Goal: Task Accomplishment & Management: Manage account settings

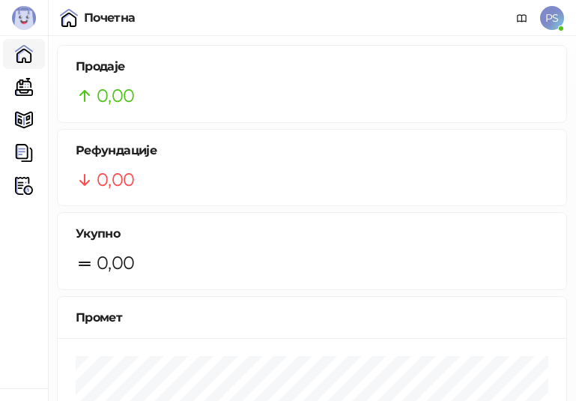
click at [554, 28] on span "PS" at bounding box center [552, 18] width 24 height 24
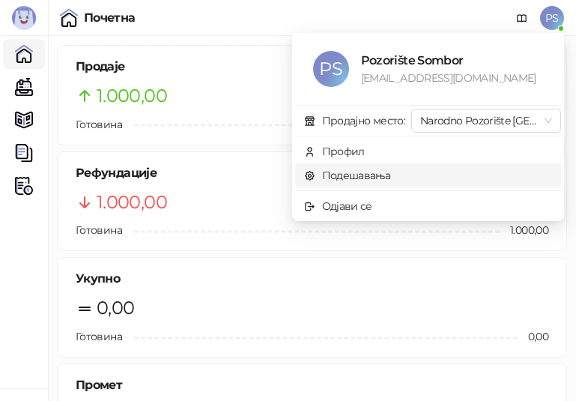
click at [370, 178] on link "Подешавања" at bounding box center [347, 175] width 87 height 13
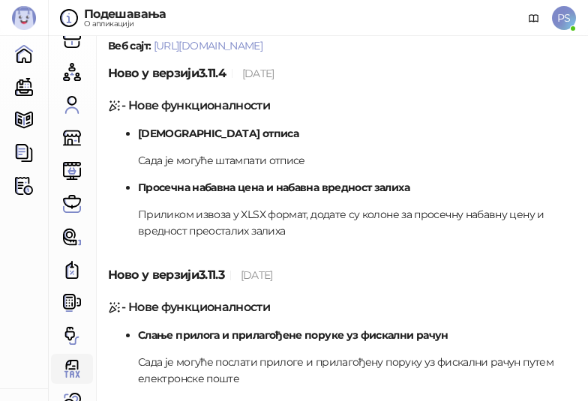
scroll to position [133, 0]
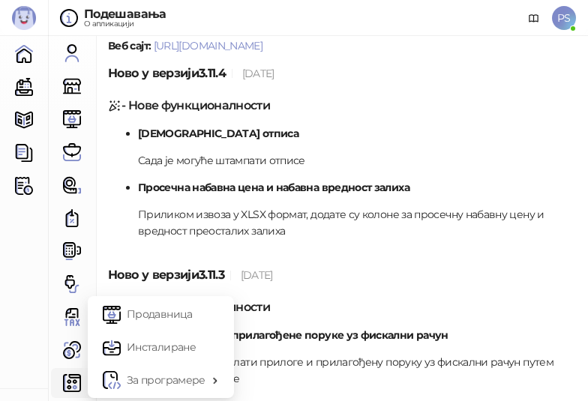
click at [64, 391] on img at bounding box center [72, 383] width 18 height 18
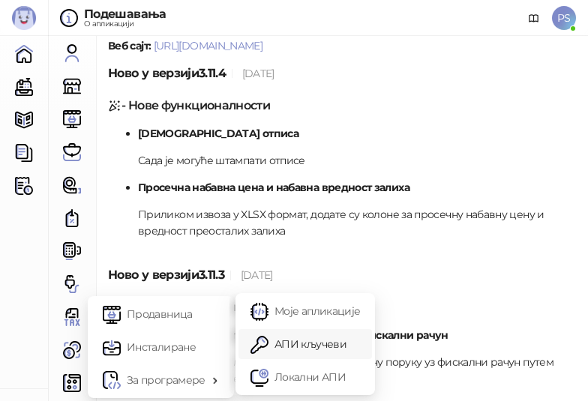
click at [298, 349] on link "АПИ кључеви" at bounding box center [304, 344] width 109 height 30
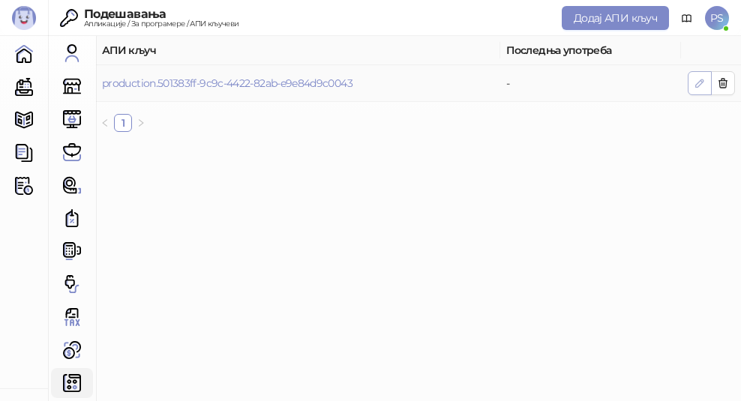
click at [700, 88] on icon "button" at bounding box center [699, 83] width 12 height 12
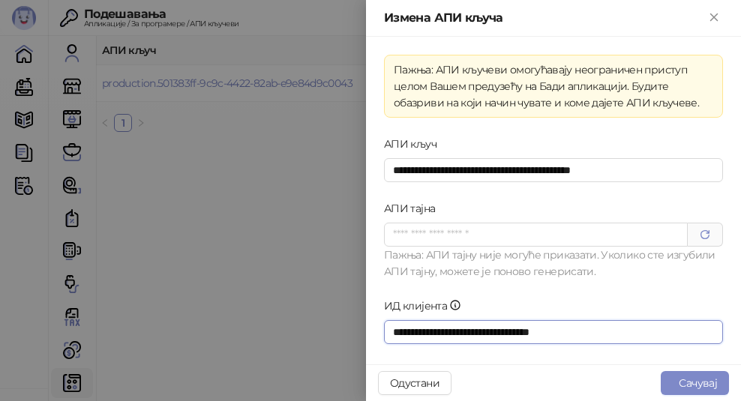
drag, startPoint x: 592, startPoint y: 329, endPoint x: 293, endPoint y: 326, distance: 299.1
click at [293, 326] on div "**********" at bounding box center [370, 200] width 741 height 401
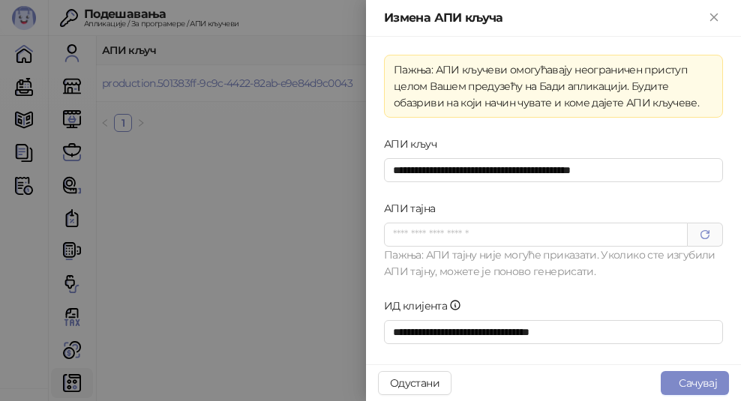
click at [239, 325] on div at bounding box center [370, 200] width 741 height 401
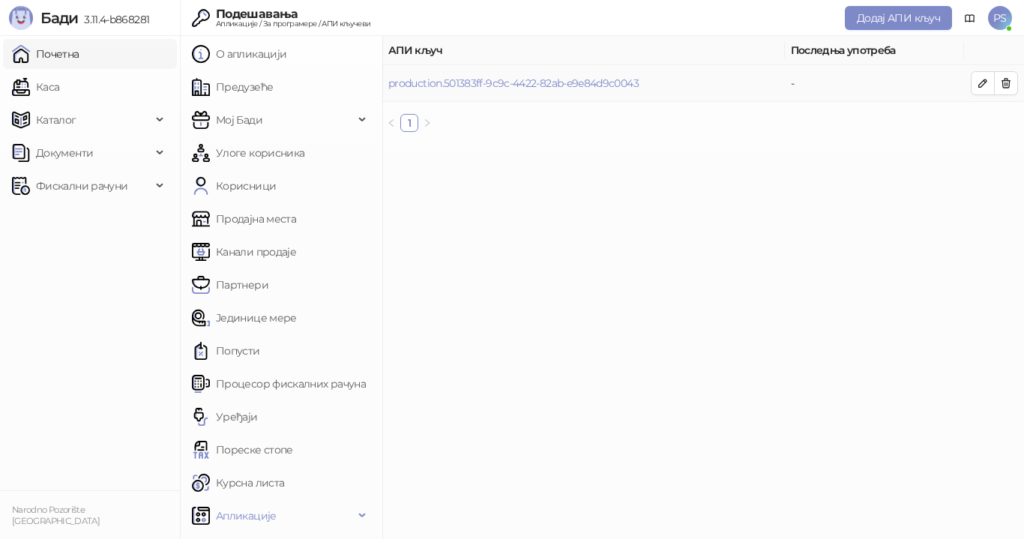
click at [54, 50] on link "Почетна" at bounding box center [45, 54] width 67 height 30
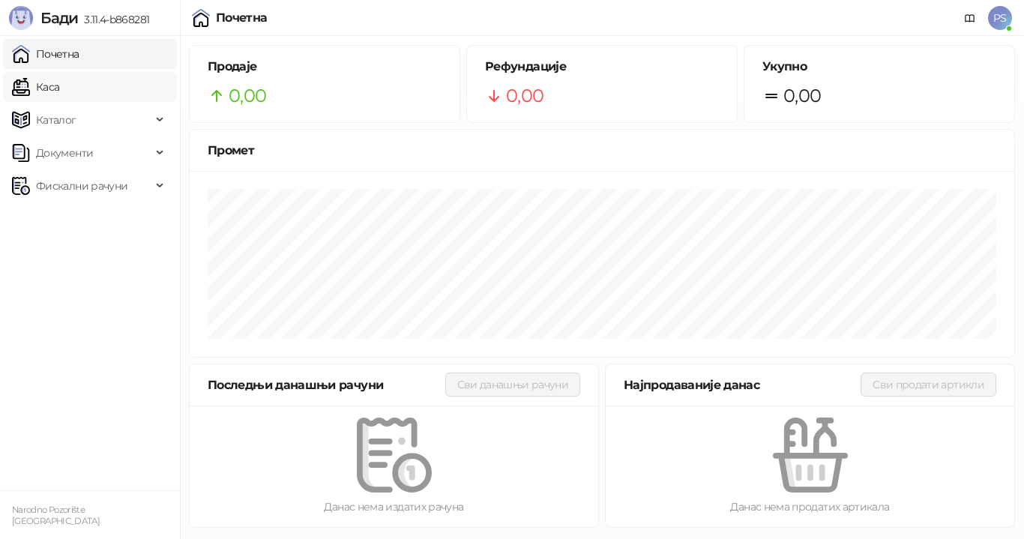
click at [59, 79] on link "Каса" at bounding box center [35, 87] width 47 height 30
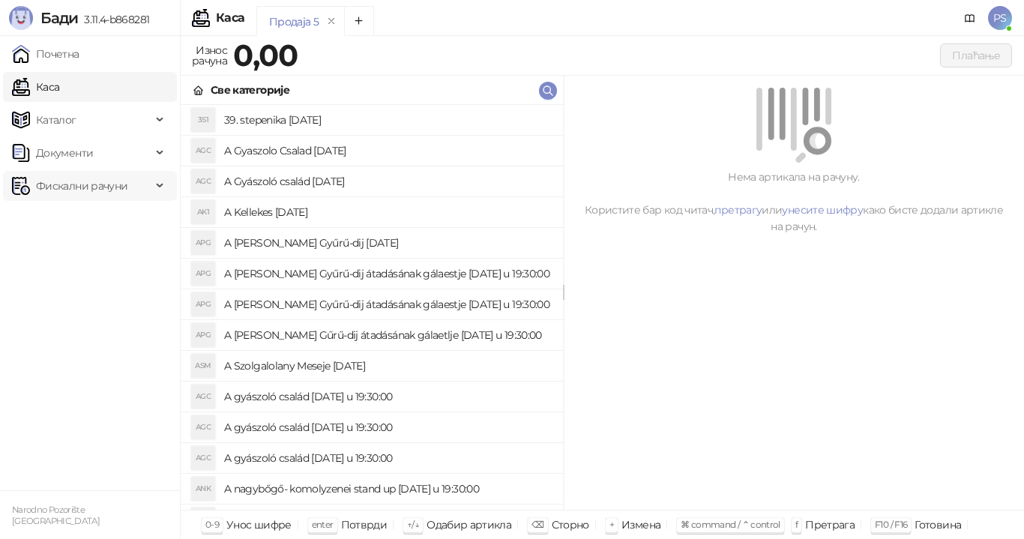
click at [81, 185] on span "Фискални рачуни" at bounding box center [81, 186] width 91 height 30
click at [73, 214] on link "Издати рачуни" at bounding box center [68, 219] width 100 height 30
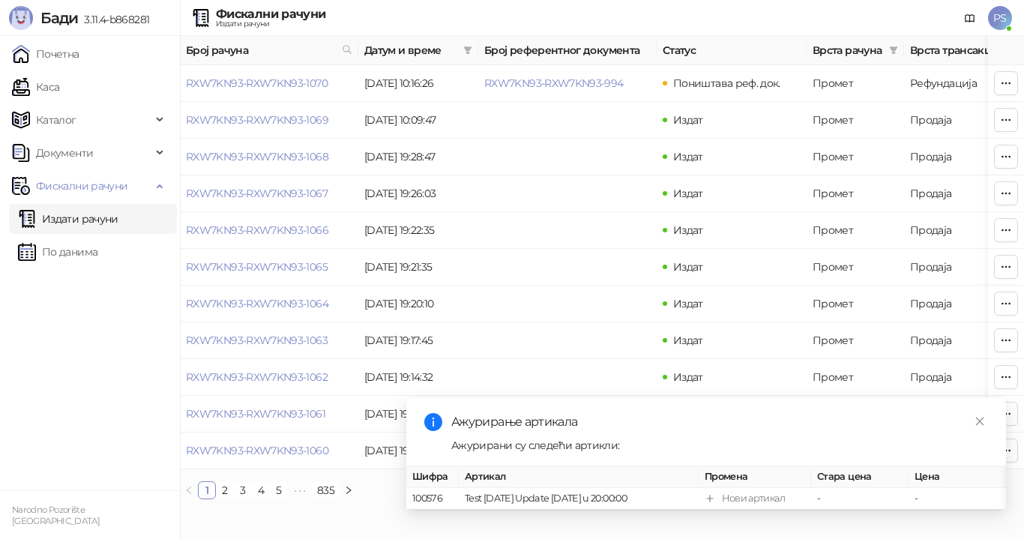
click at [902, 437] on div "Ажурирани су следећи артикли:" at bounding box center [719, 445] width 537 height 16
click at [982, 417] on icon "close" at bounding box center [980, 421] width 8 height 8
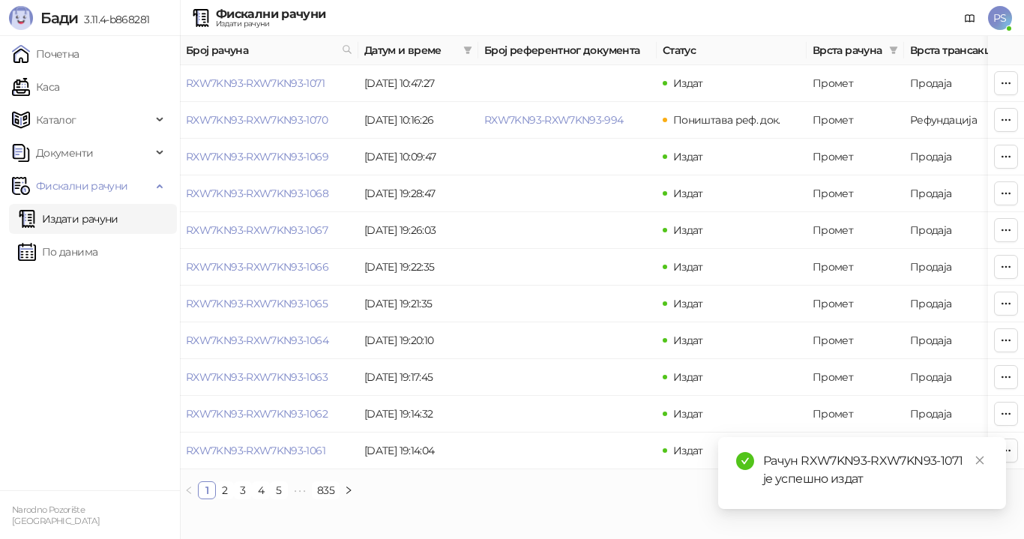
click at [898, 473] on div "Рачун RXW7KN93-RXW7KN93-1071 је успешно издат" at bounding box center [875, 470] width 225 height 36
click at [995, 84] on button "button" at bounding box center [1006, 83] width 24 height 24
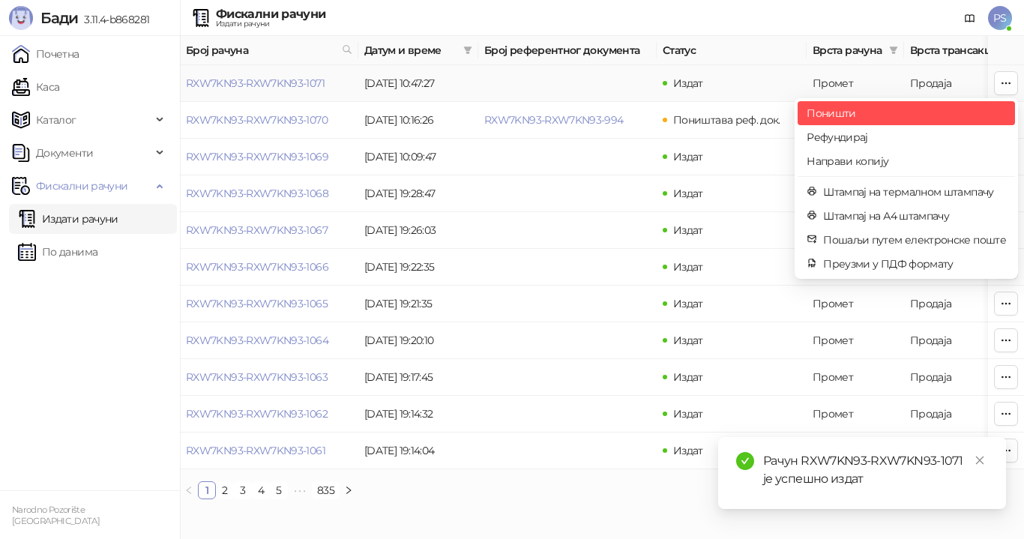
click at [862, 113] on span "Поништи" at bounding box center [906, 113] width 199 height 16
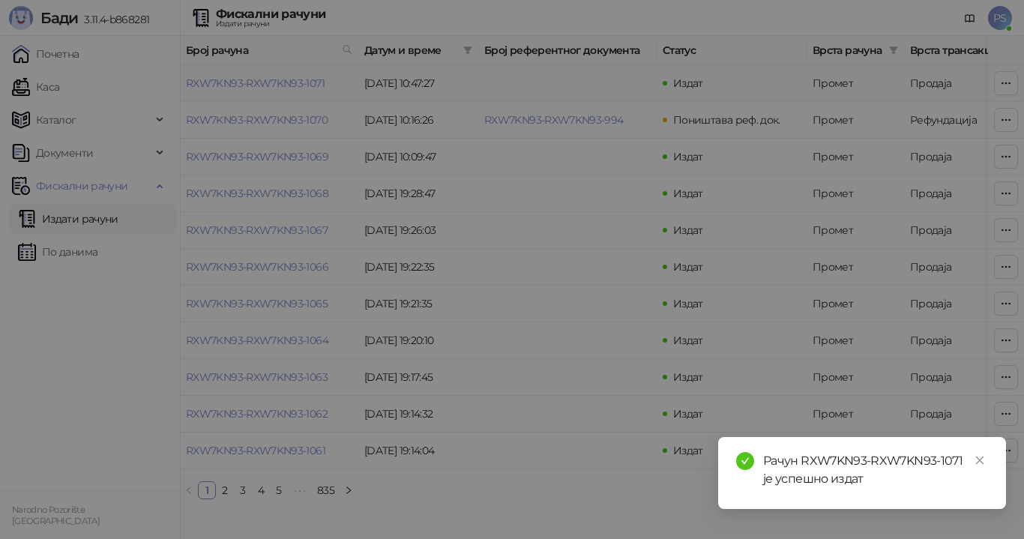
type input "**********"
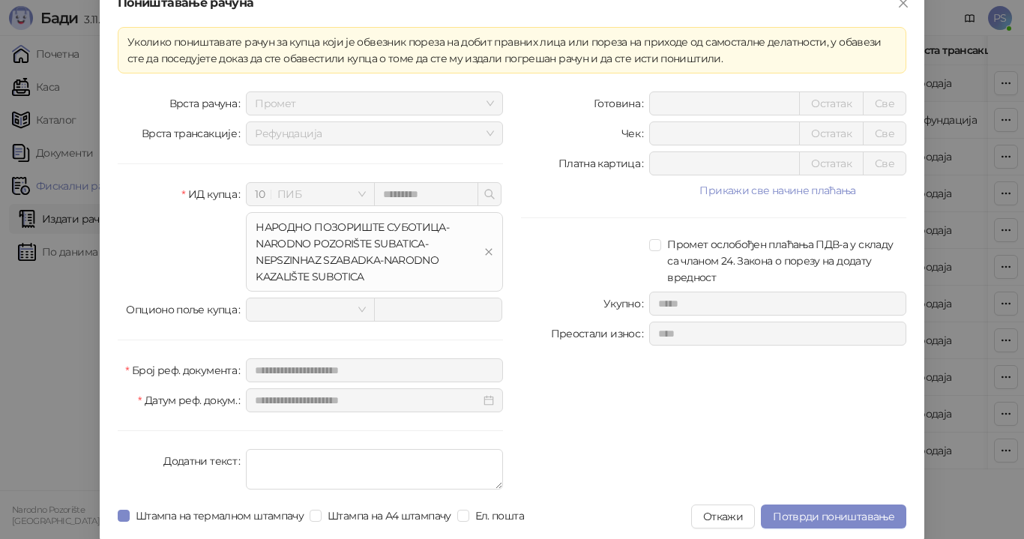
scroll to position [22, 0]
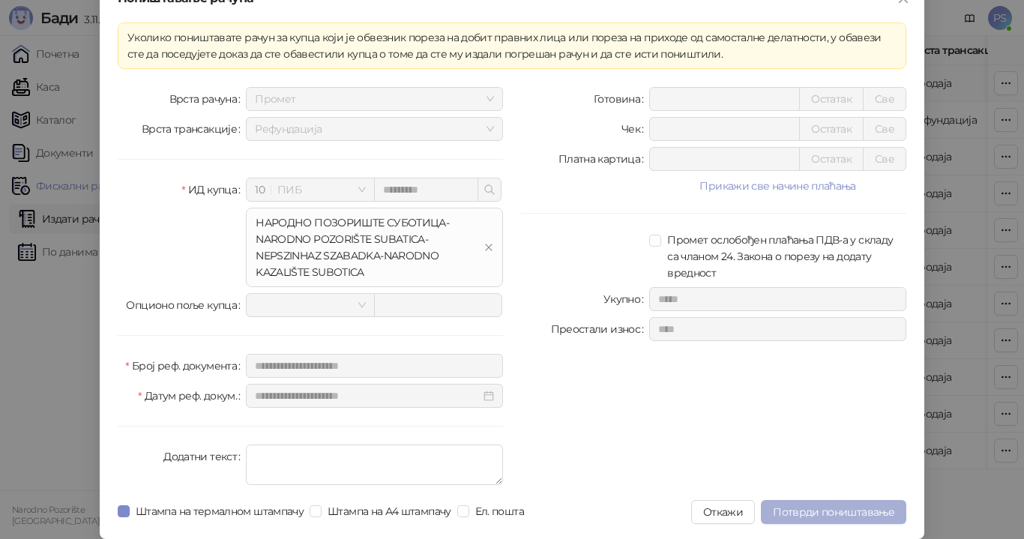
click at [843, 507] on button "Потврди поништавање" at bounding box center [833, 512] width 145 height 24
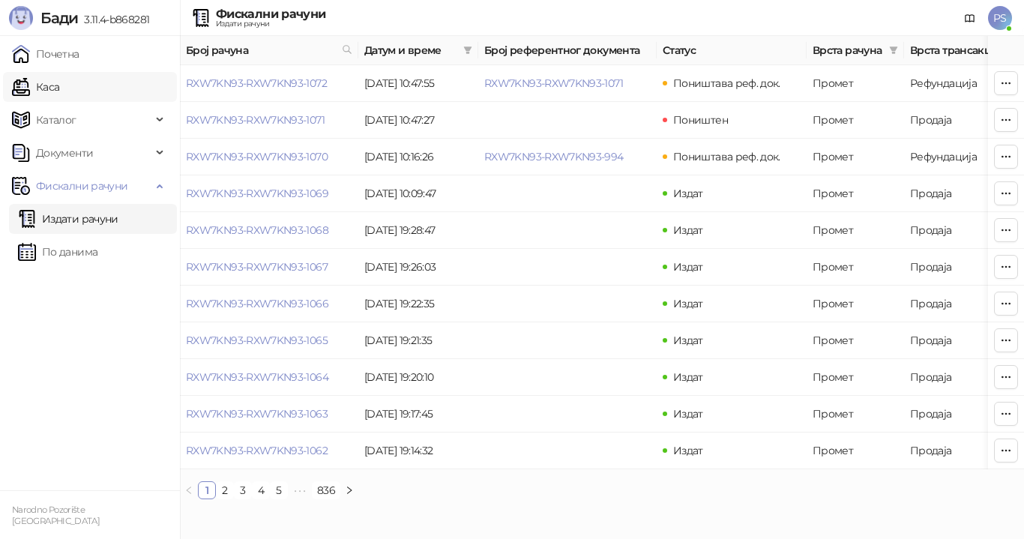
click at [59, 94] on link "Каса" at bounding box center [35, 87] width 47 height 30
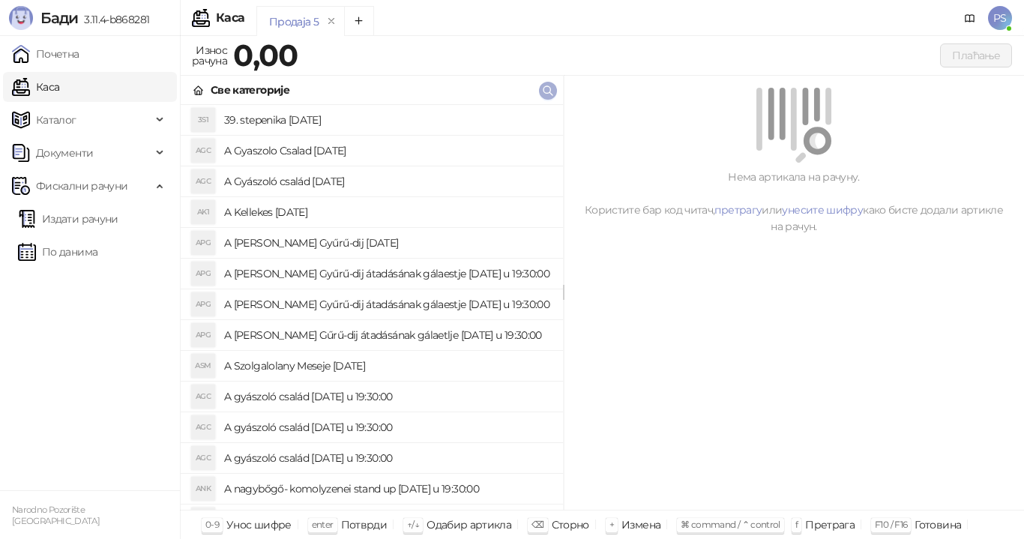
click at [547, 95] on icon "button" at bounding box center [548, 91] width 12 height 12
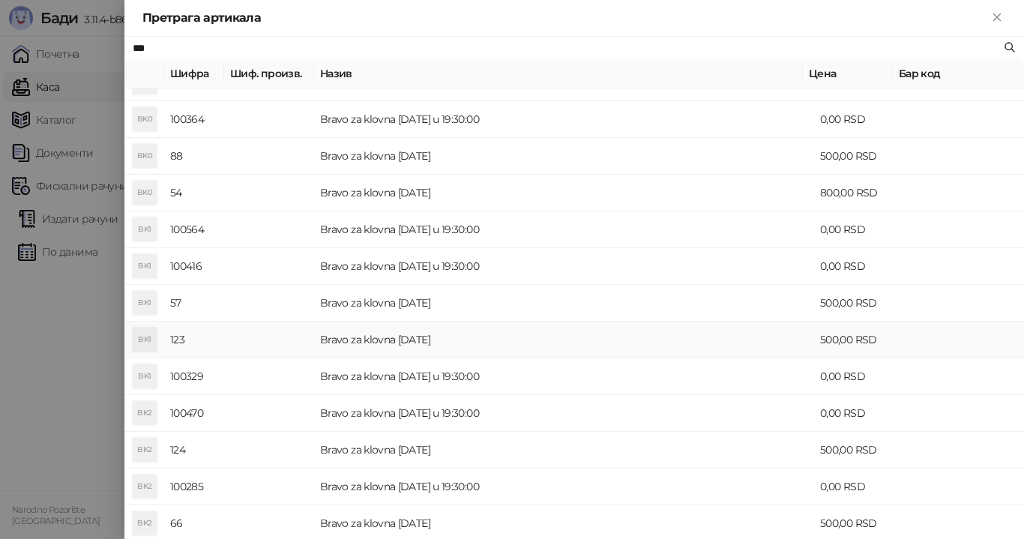
scroll to position [60, 0]
type input "***"
click at [447, 232] on td "Bravo za klovna [DATE] u 19:30:00" at bounding box center [564, 230] width 500 height 37
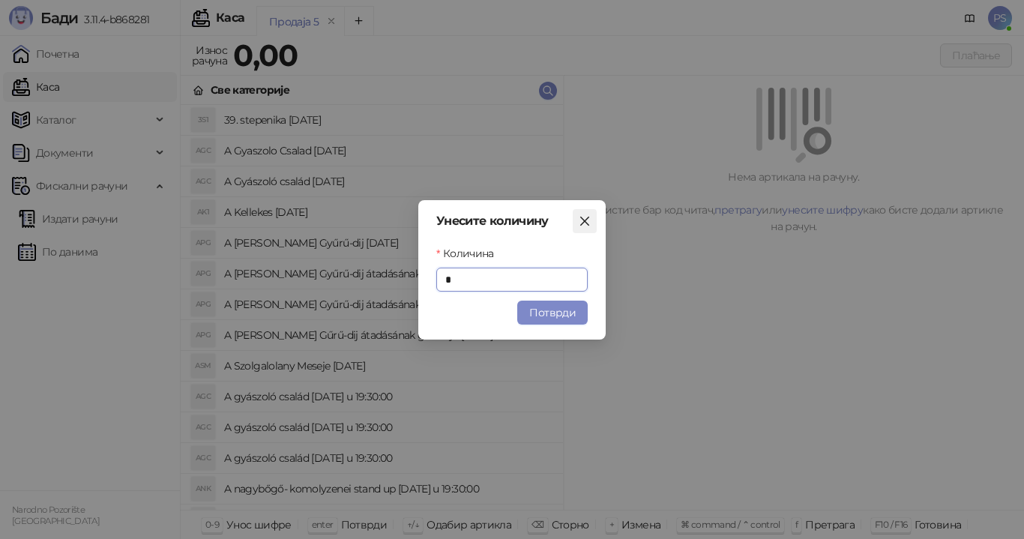
click at [582, 218] on icon "close" at bounding box center [584, 220] width 9 height 9
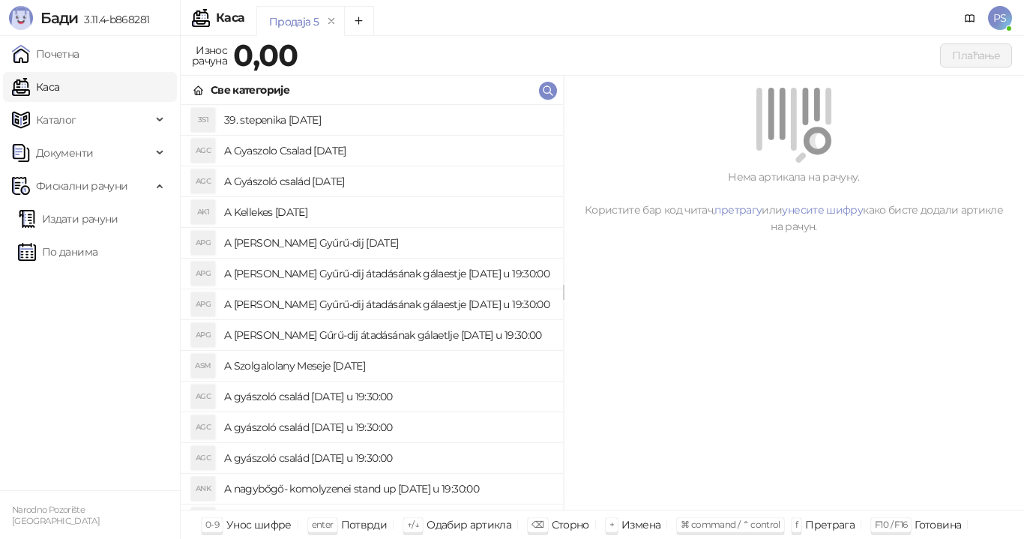
click at [59, 91] on link "Каса" at bounding box center [35, 87] width 47 height 30
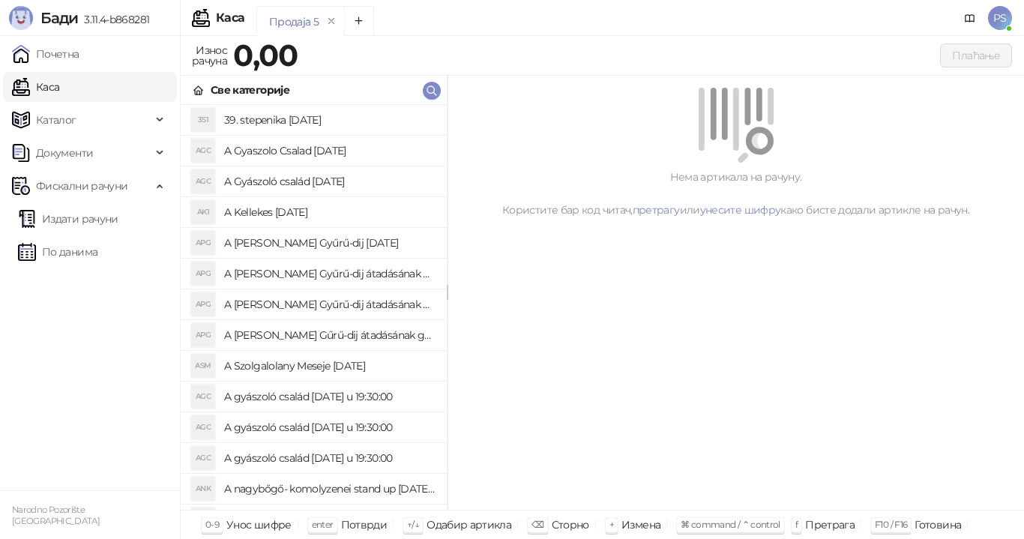
drag, startPoint x: 563, startPoint y: 297, endPoint x: 545, endPoint y: 289, distance: 19.8
click at [426, 87] on icon "button" at bounding box center [431, 91] width 12 height 12
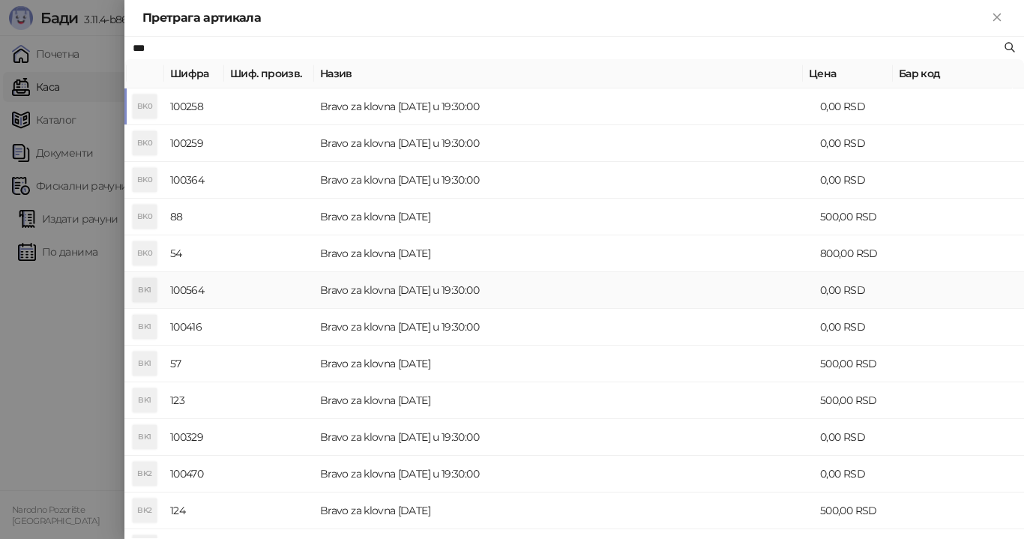
click at [444, 291] on td "Bravo za klovna [DATE] u 19:30:00" at bounding box center [564, 290] width 500 height 37
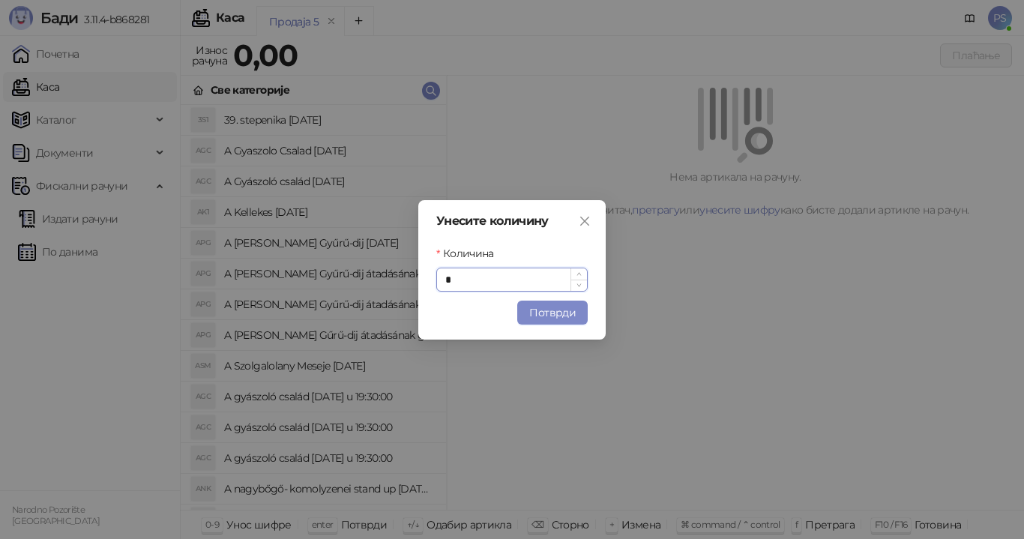
click at [477, 280] on input "*" at bounding box center [512, 279] width 150 height 22
click at [555, 317] on button "Потврди" at bounding box center [552, 313] width 70 height 24
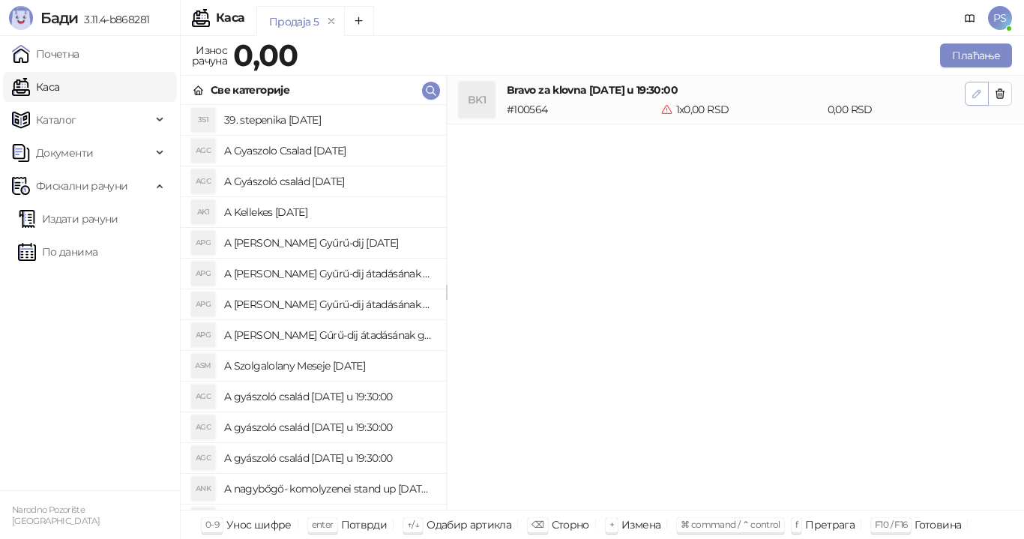
click at [974, 94] on icon "button" at bounding box center [977, 94] width 12 height 12
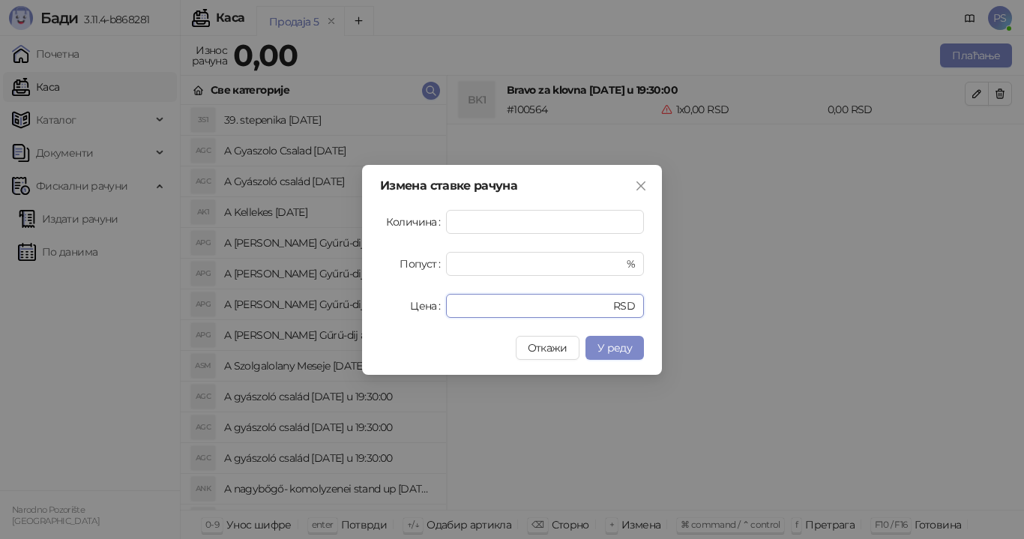
drag, startPoint x: 486, startPoint y: 311, endPoint x: 406, endPoint y: 304, distance: 81.3
click at [406, 304] on div "Цена * RSD" at bounding box center [512, 306] width 264 height 24
drag, startPoint x: 468, startPoint y: 217, endPoint x: 395, endPoint y: 220, distance: 73.5
click at [395, 220] on div "Количина *" at bounding box center [512, 222] width 264 height 24
type input "**"
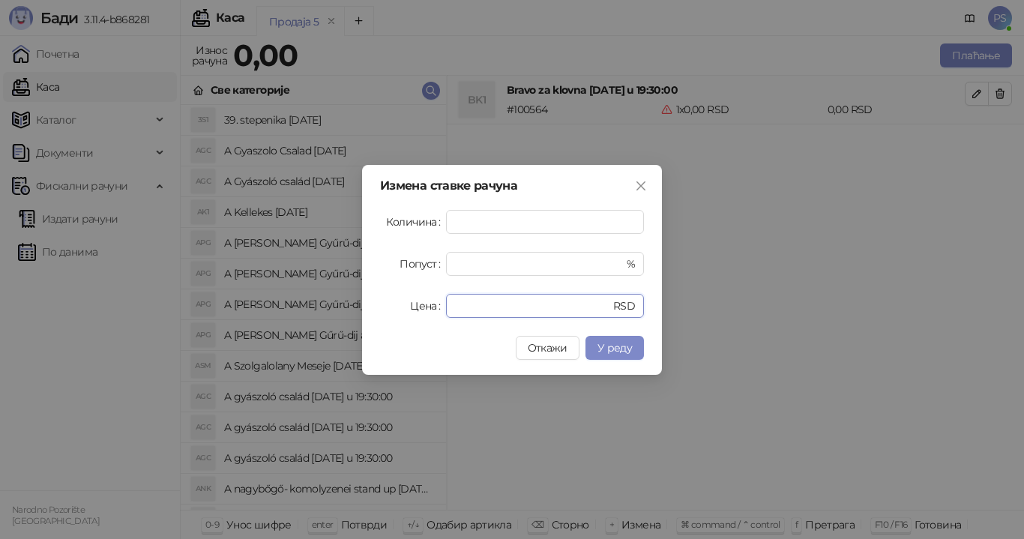
drag, startPoint x: 480, startPoint y: 301, endPoint x: 351, endPoint y: 308, distance: 129.1
click at [351, 308] on div "Измена ставке рачуна Количина ** Попуст * % Цена * RSD Откажи У реду" at bounding box center [512, 269] width 1024 height 539
click at [478, 223] on input "**" at bounding box center [545, 222] width 196 height 22
type input "*"
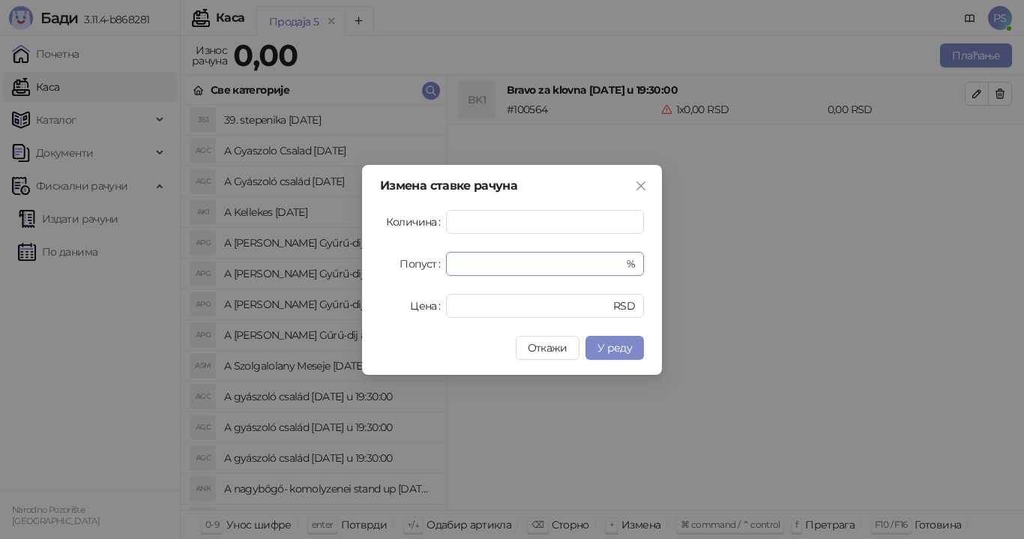
drag, startPoint x: 467, startPoint y: 263, endPoint x: 422, endPoint y: 265, distance: 45.0
click at [422, 265] on div "Попуст * %" at bounding box center [512, 264] width 264 height 24
type input "**"
click at [468, 305] on input "Цена" at bounding box center [524, 306] width 139 height 22
type input "****"
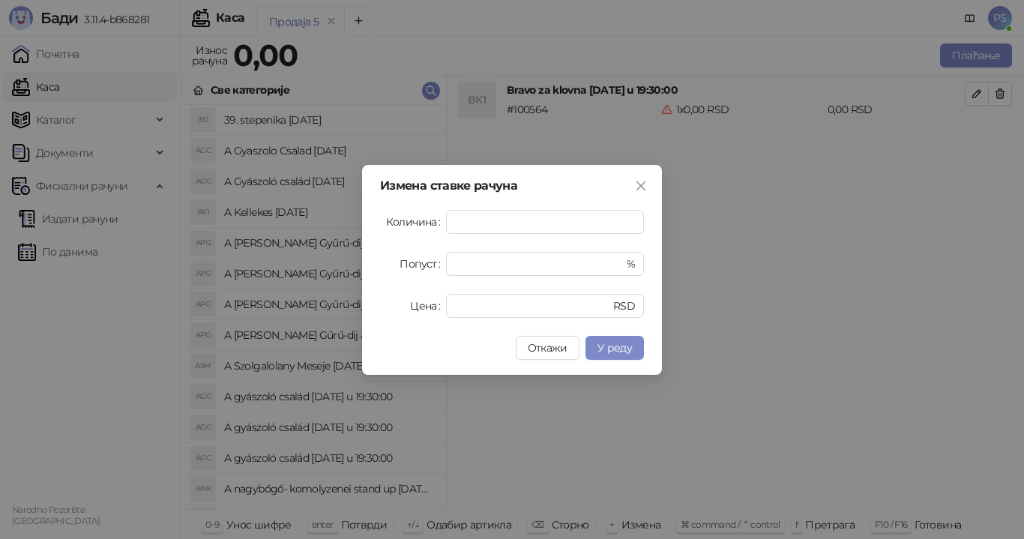
click at [626, 351] on span "У реду" at bounding box center [614, 347] width 34 height 13
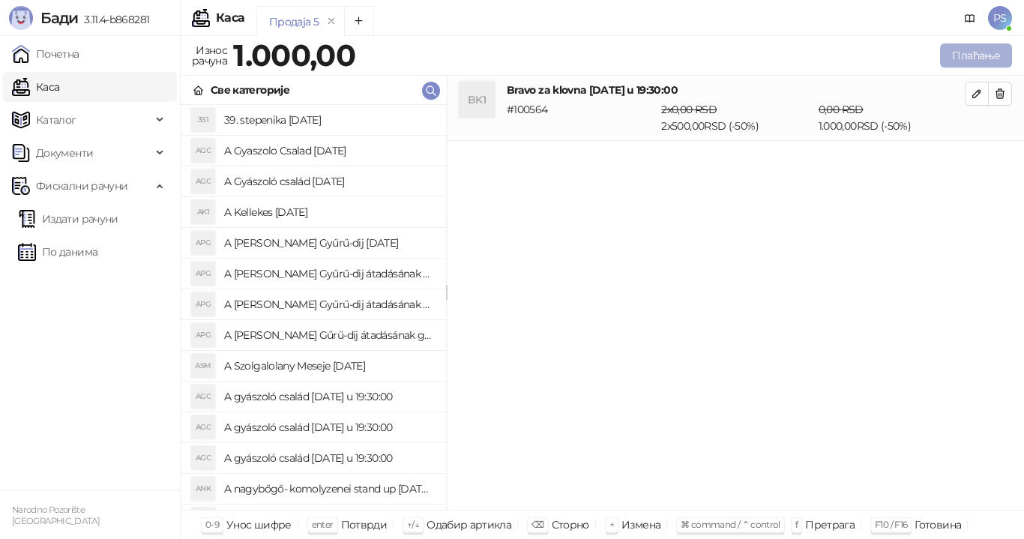
click at [960, 57] on button "Плаћање" at bounding box center [976, 55] width 72 height 24
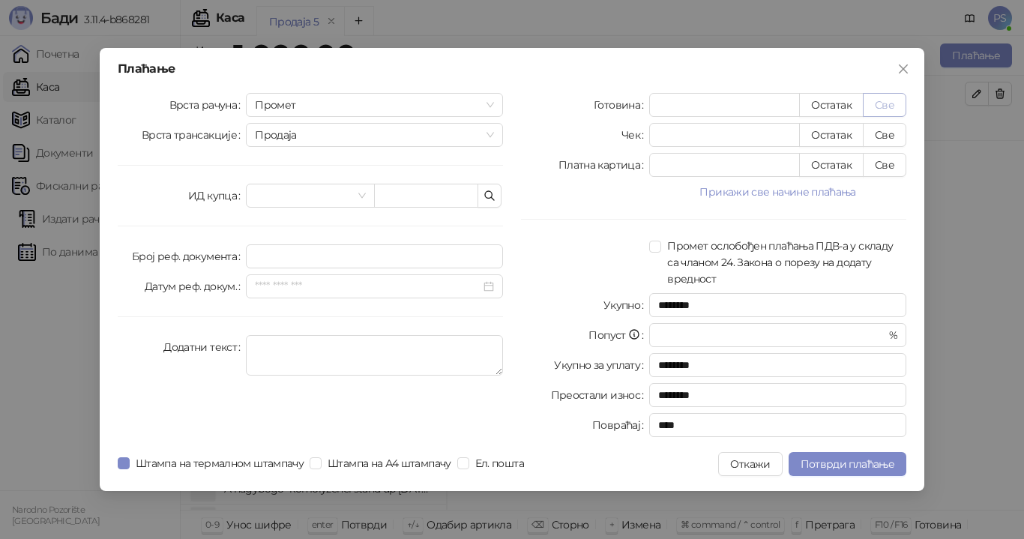
click at [881, 107] on button "Све" at bounding box center [884, 105] width 43 height 24
type input "****"
click at [863, 463] on span "Потврди плаћање" at bounding box center [848, 463] width 94 height 13
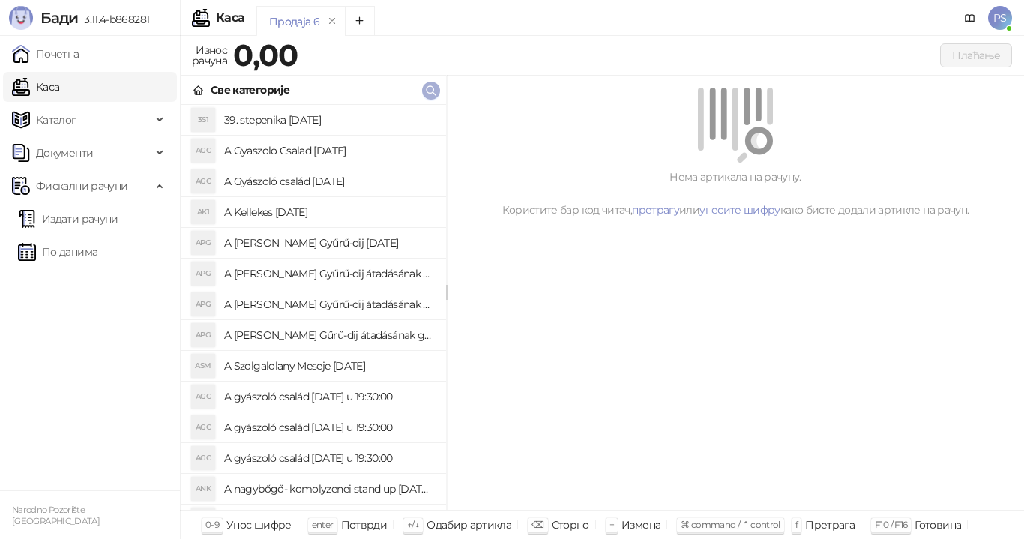
click at [431, 90] on icon "button" at bounding box center [431, 91] width 12 height 12
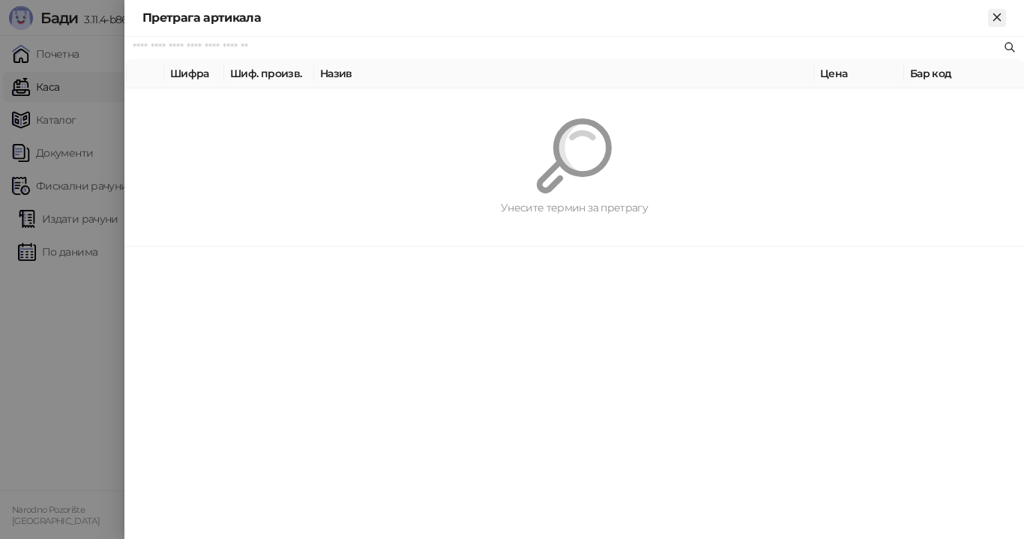
click at [997, 19] on icon "Close" at bounding box center [996, 16] width 13 height 13
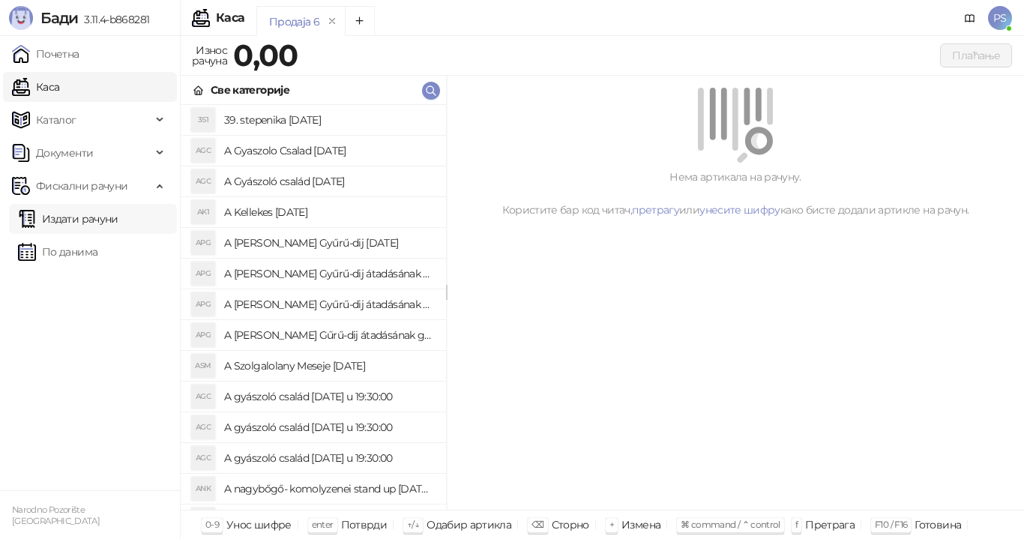
click at [82, 218] on link "Издати рачуни" at bounding box center [68, 219] width 100 height 30
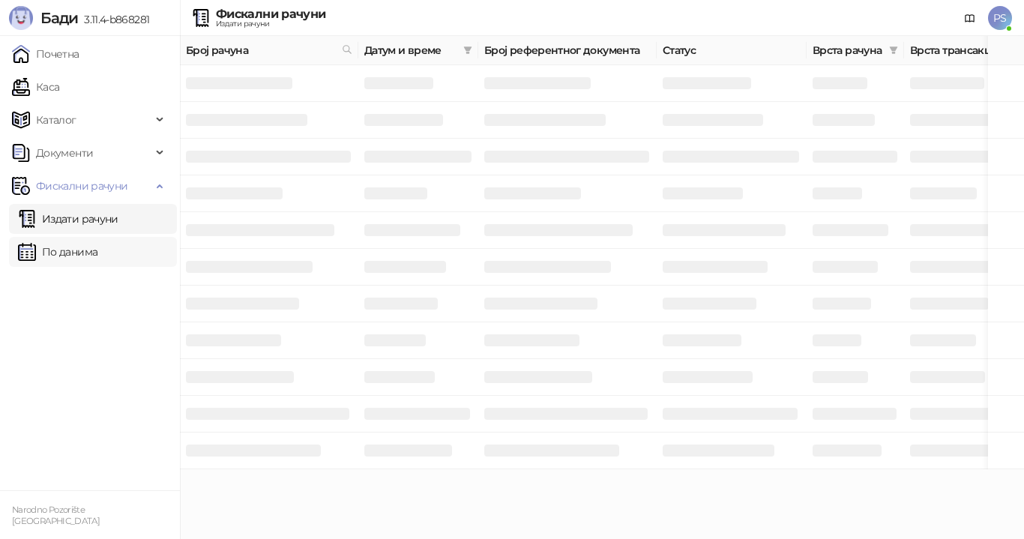
click at [96, 249] on link "По данима" at bounding box center [57, 252] width 79 height 30
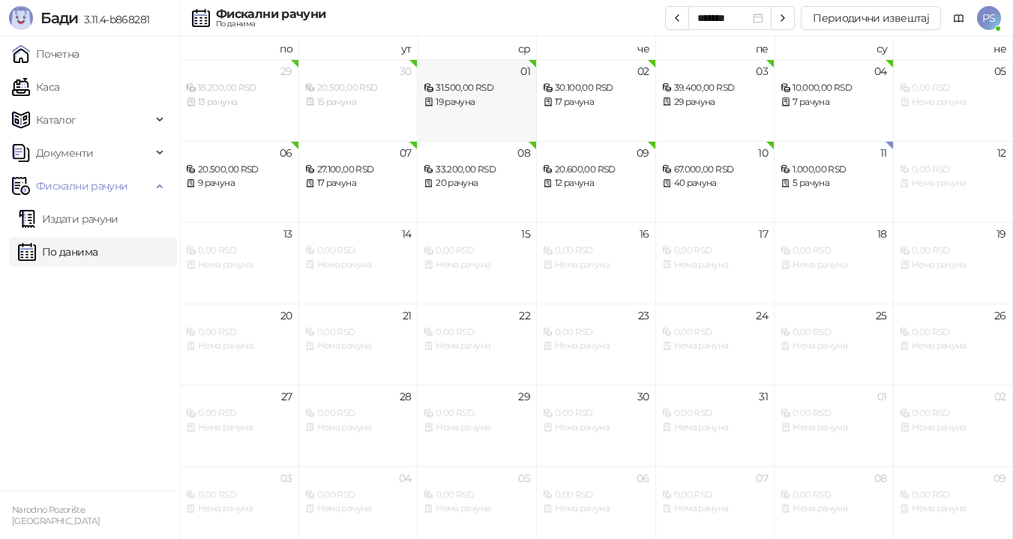
click at [480, 124] on div "01 31.500,00 RSD 19 рачуна" at bounding box center [476, 100] width 119 height 82
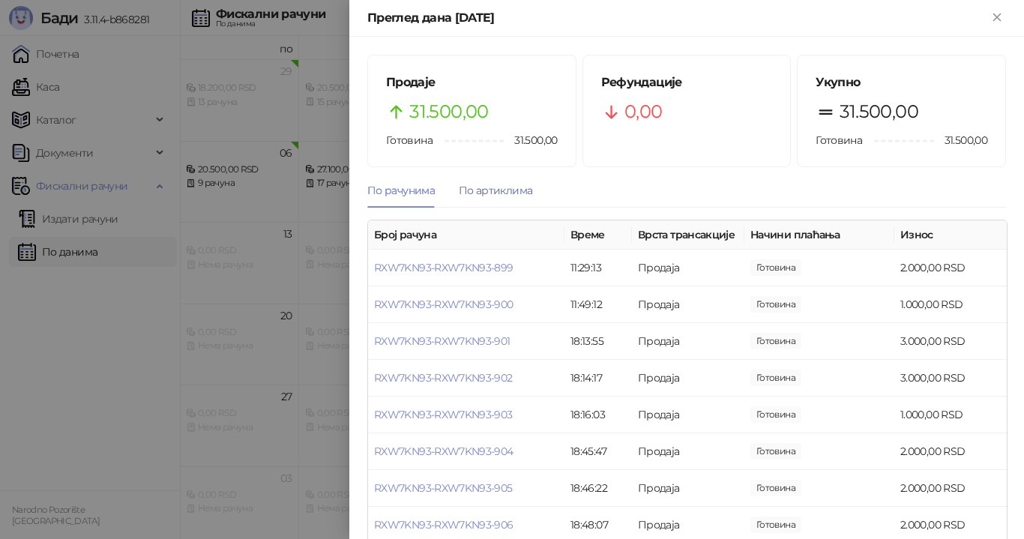
click at [493, 188] on div "По артиклима" at bounding box center [495, 190] width 73 height 16
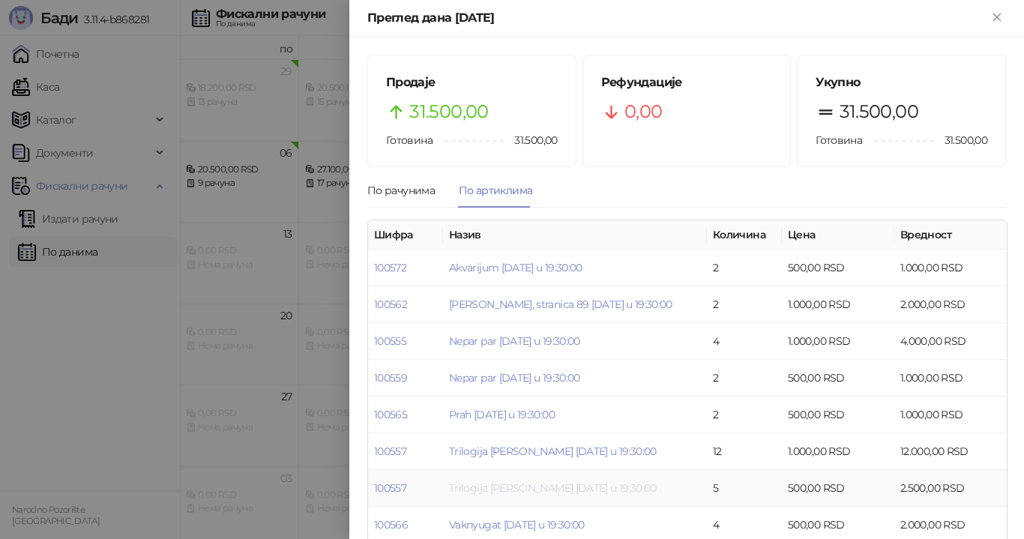
scroll to position [60, 0]
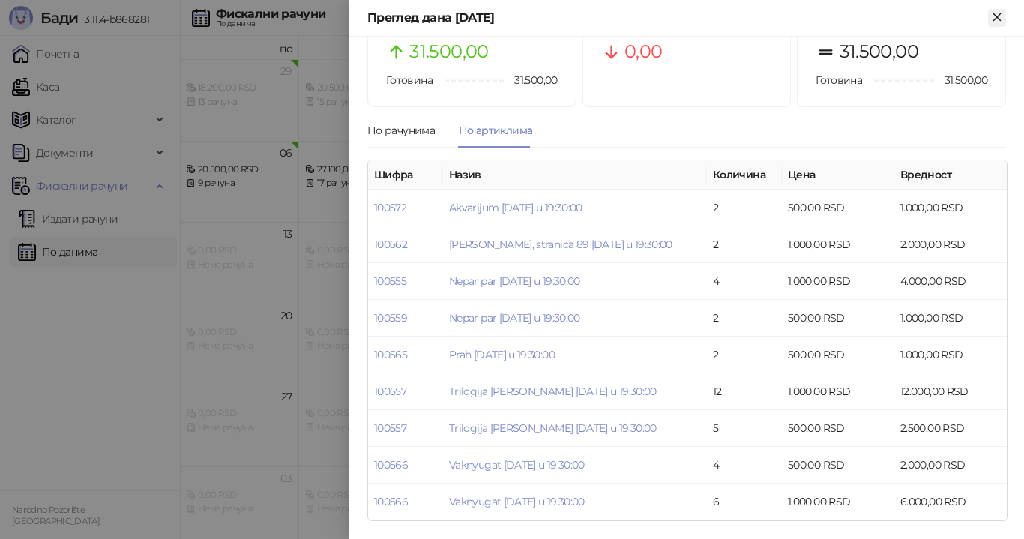
click at [1004, 18] on icon "Close" at bounding box center [996, 16] width 13 height 13
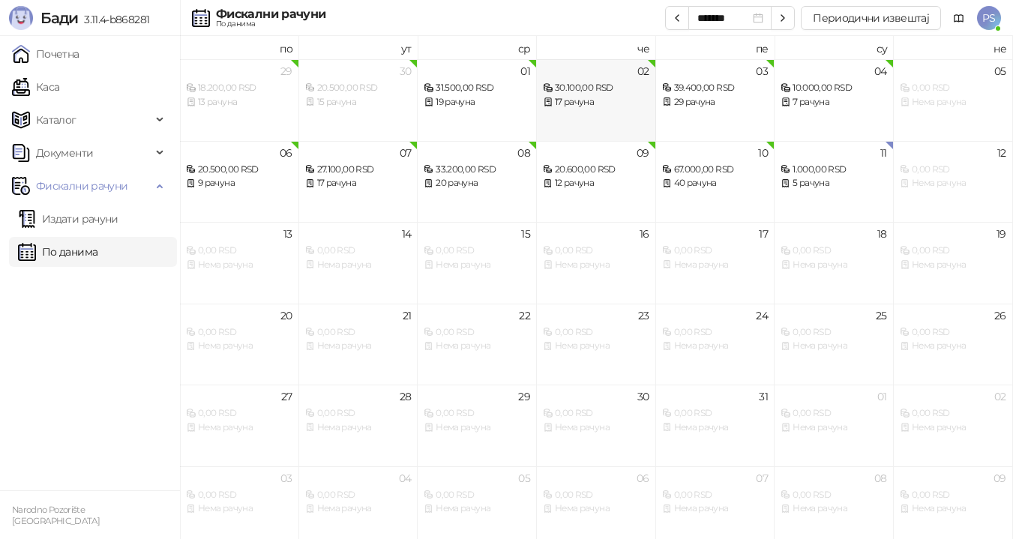
click at [603, 94] on div "30.100,00 RSD" at bounding box center [596, 88] width 106 height 14
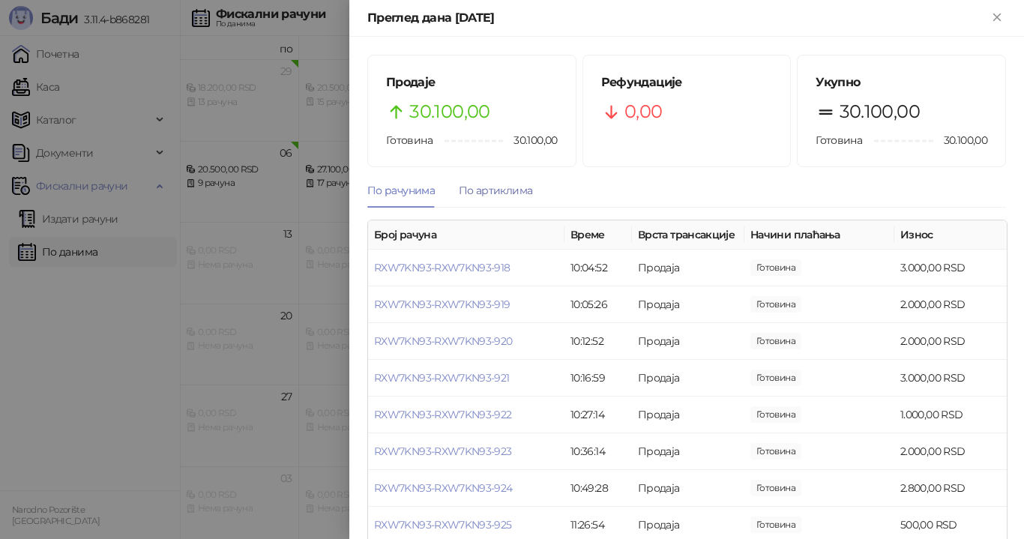
click at [517, 192] on div "По артиклима" at bounding box center [495, 190] width 73 height 16
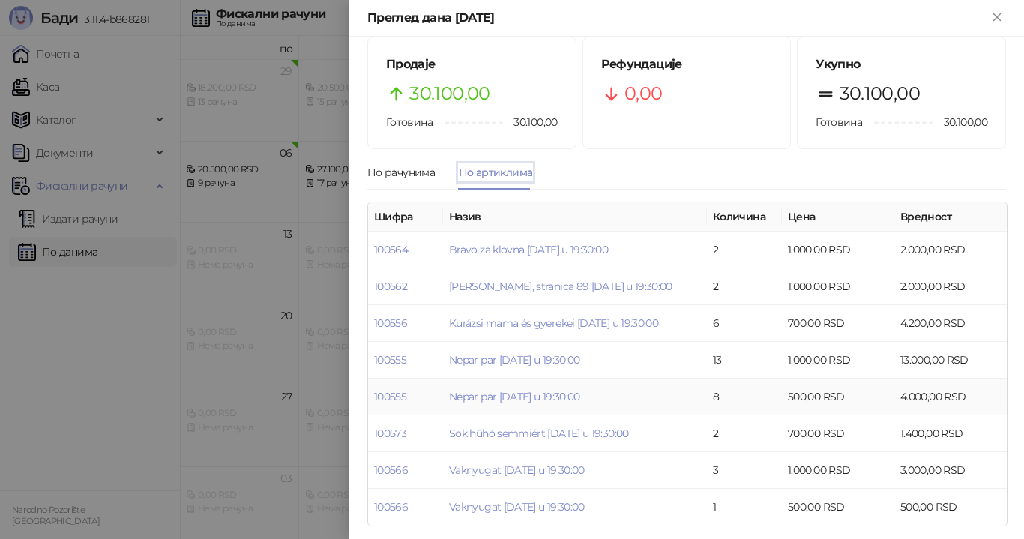
scroll to position [23, 0]
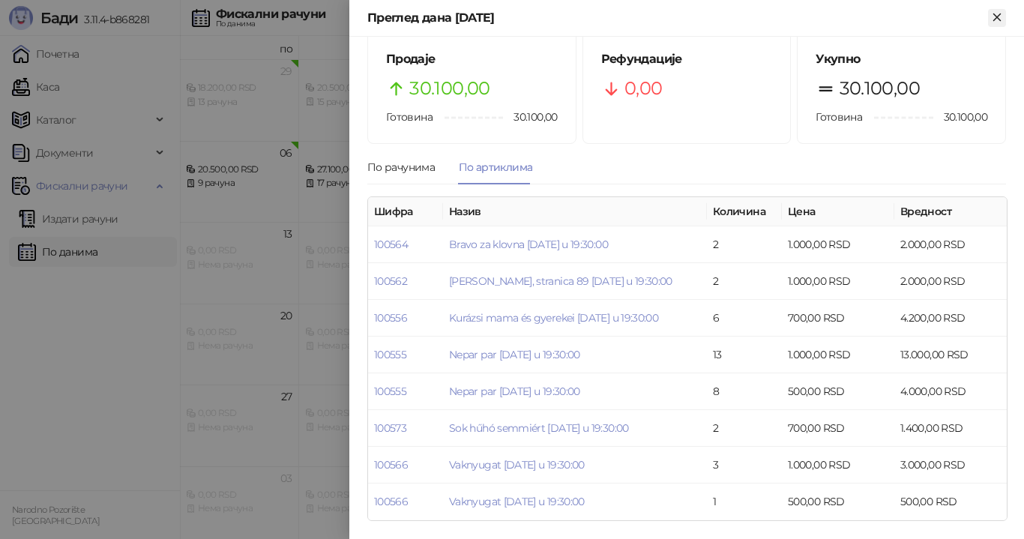
click at [992, 21] on icon "Close" at bounding box center [996, 16] width 13 height 13
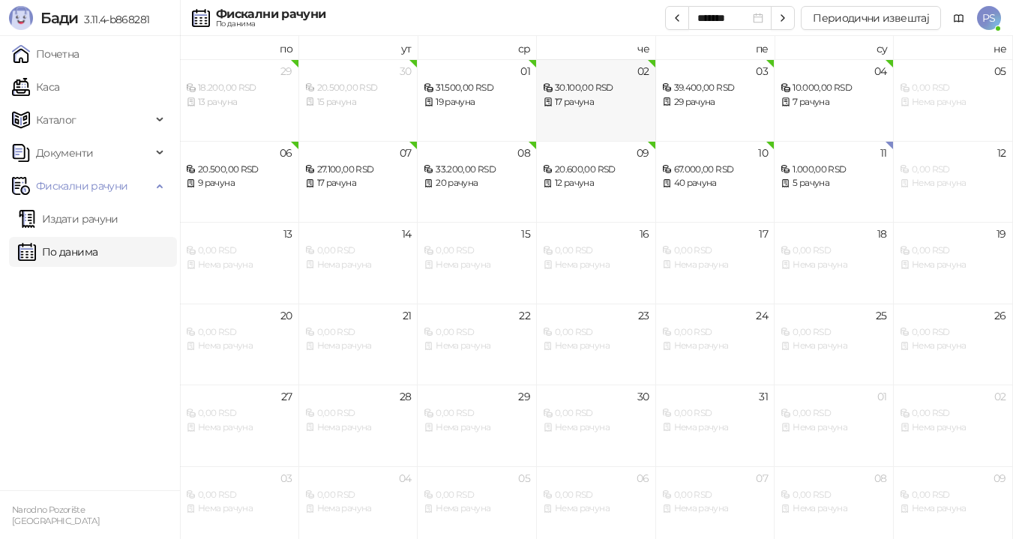
click at [620, 98] on div "17 рачуна" at bounding box center [596, 102] width 106 height 14
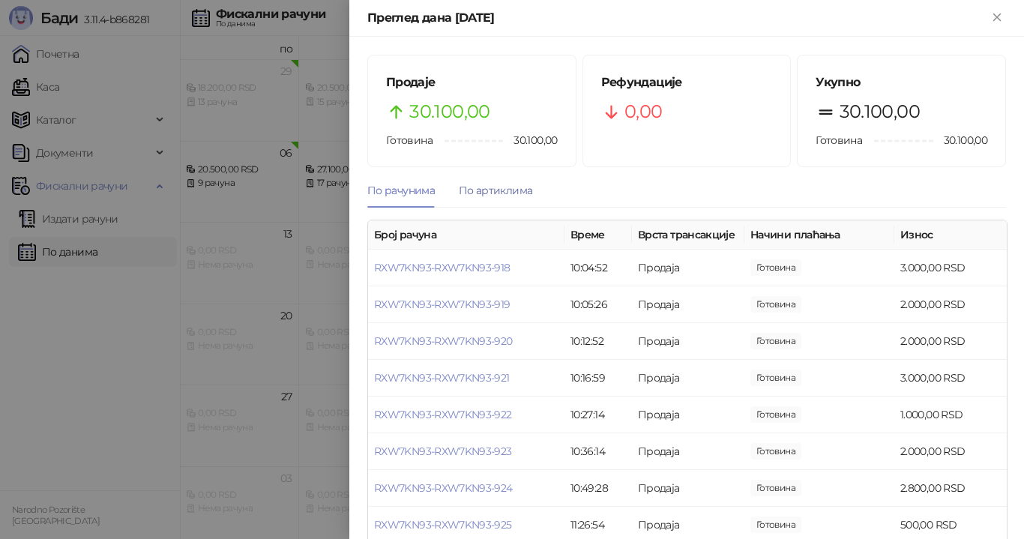
click at [505, 190] on div "По артиклима" at bounding box center [495, 190] width 73 height 16
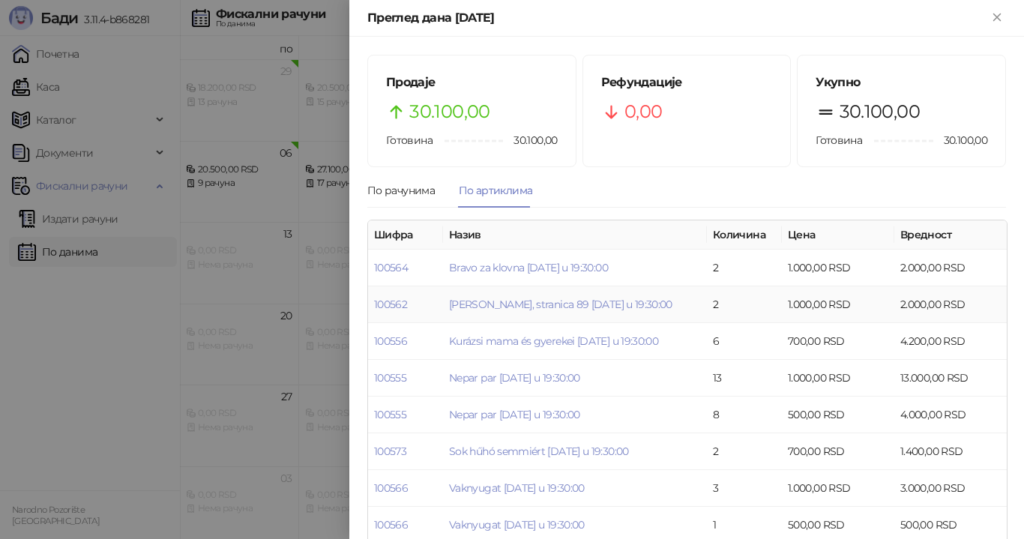
scroll to position [23, 0]
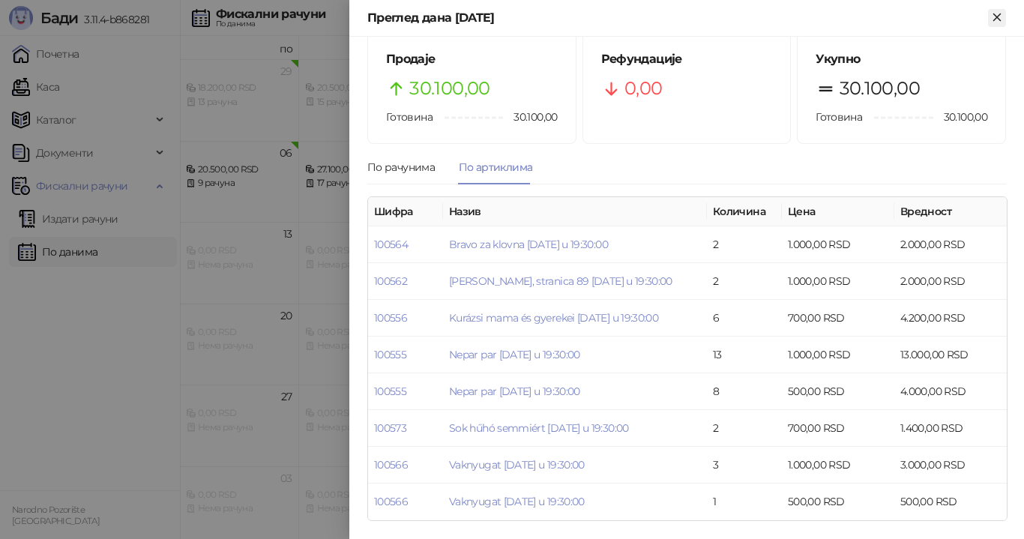
click at [996, 18] on icon "Close" at bounding box center [996, 16] width 7 height 7
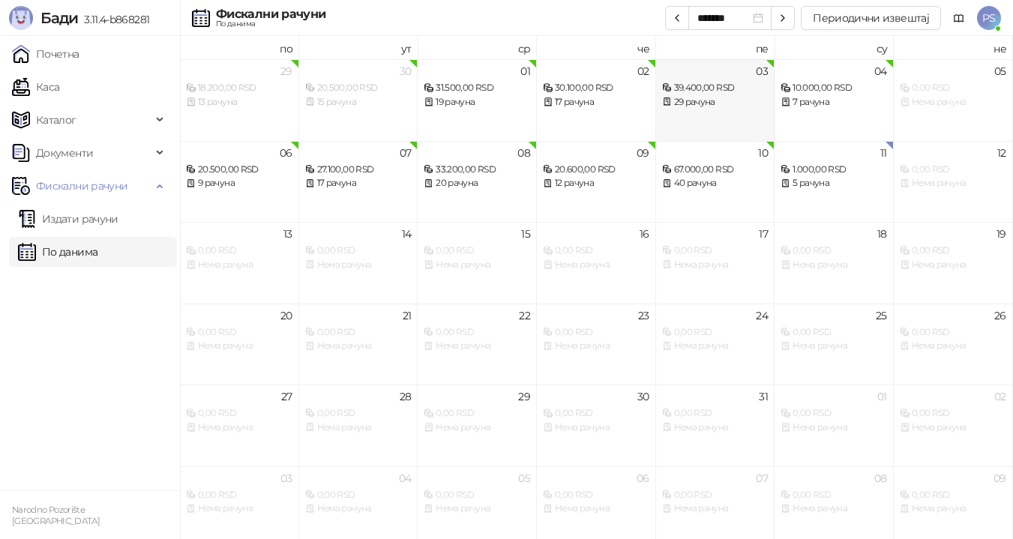
click at [707, 88] on div "39.400,00 RSD" at bounding box center [715, 88] width 106 height 14
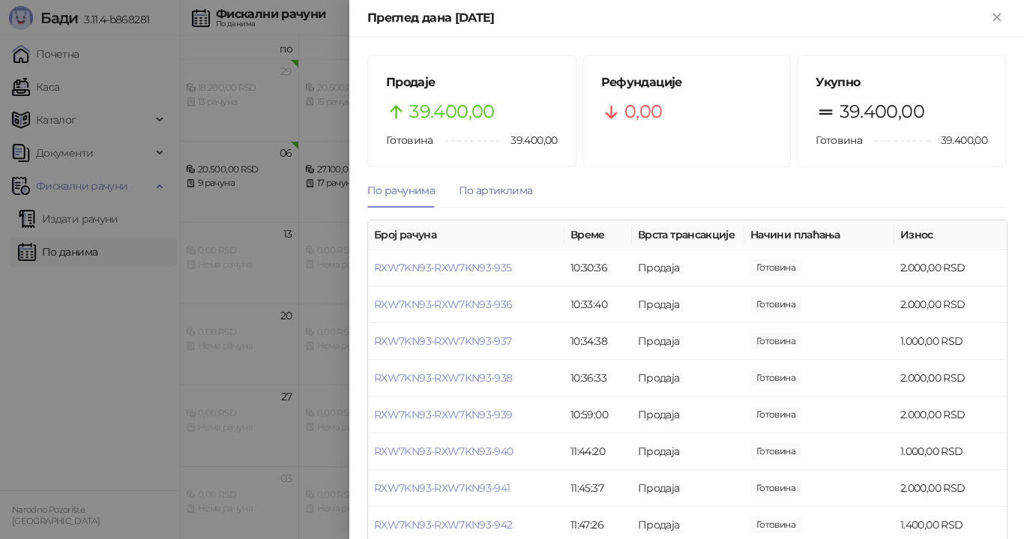
click at [506, 187] on div "По артиклима" at bounding box center [495, 190] width 73 height 16
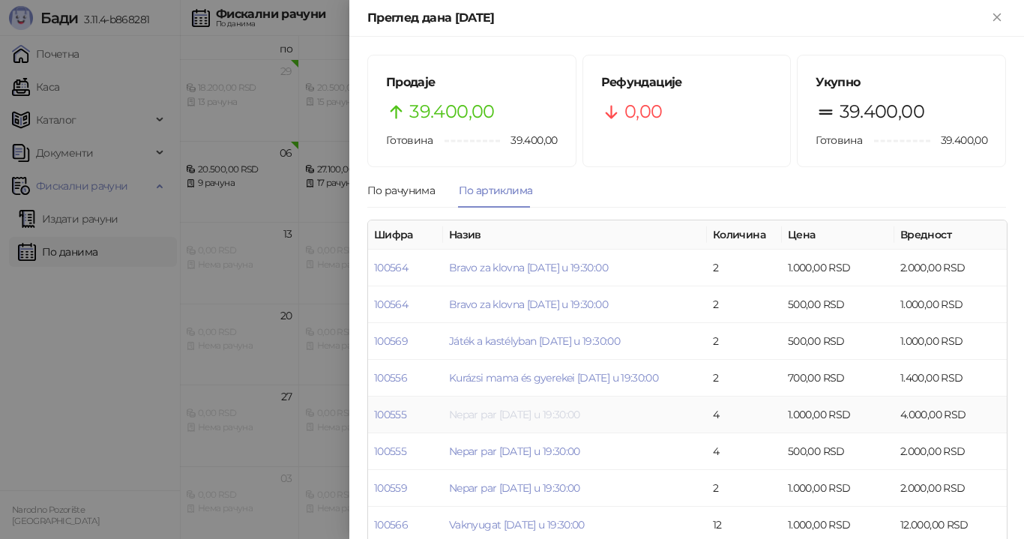
scroll to position [60, 0]
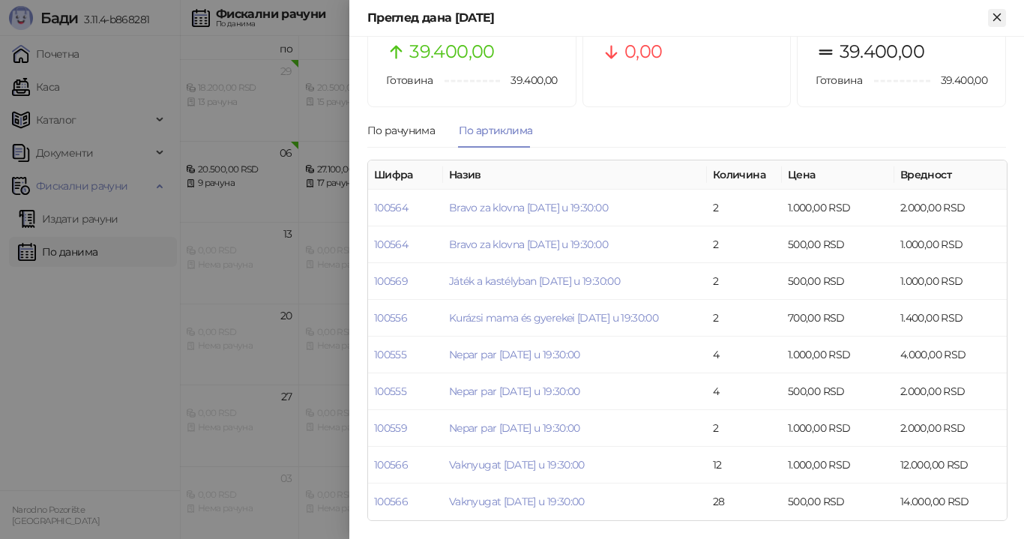
click at [1002, 15] on icon "Close" at bounding box center [996, 16] width 13 height 13
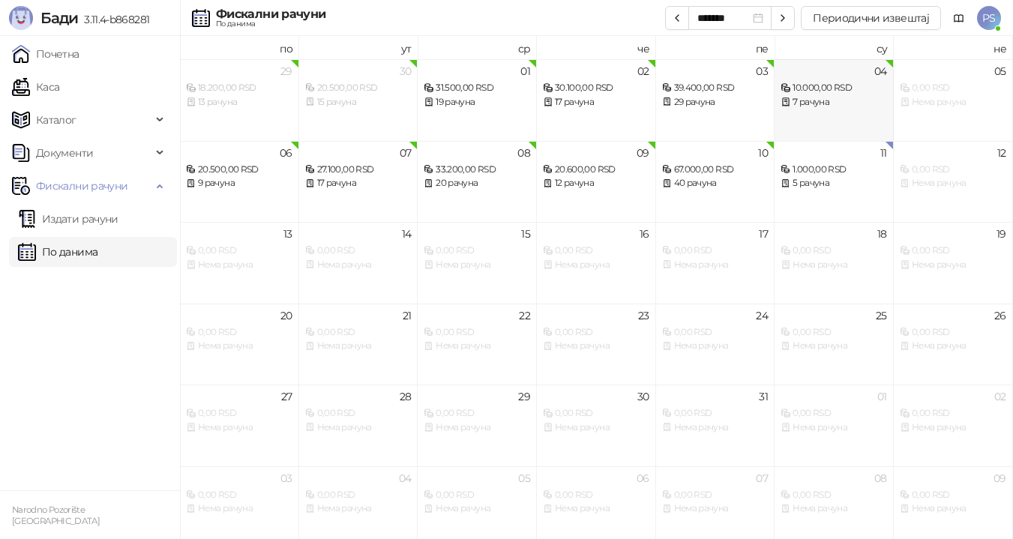
click at [804, 97] on div "7 рачуна" at bounding box center [833, 102] width 106 height 14
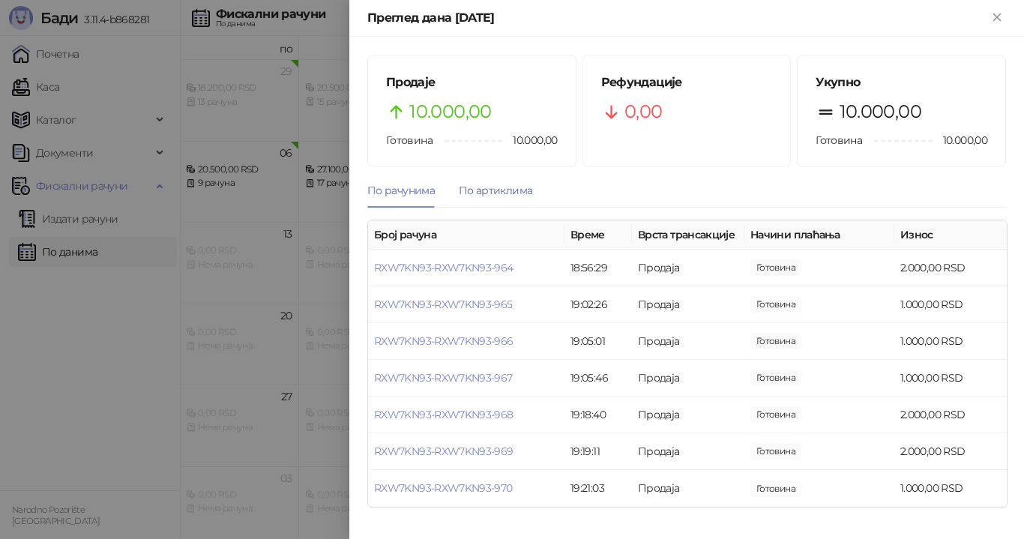
click at [495, 185] on div "По артиклима" at bounding box center [495, 190] width 73 height 16
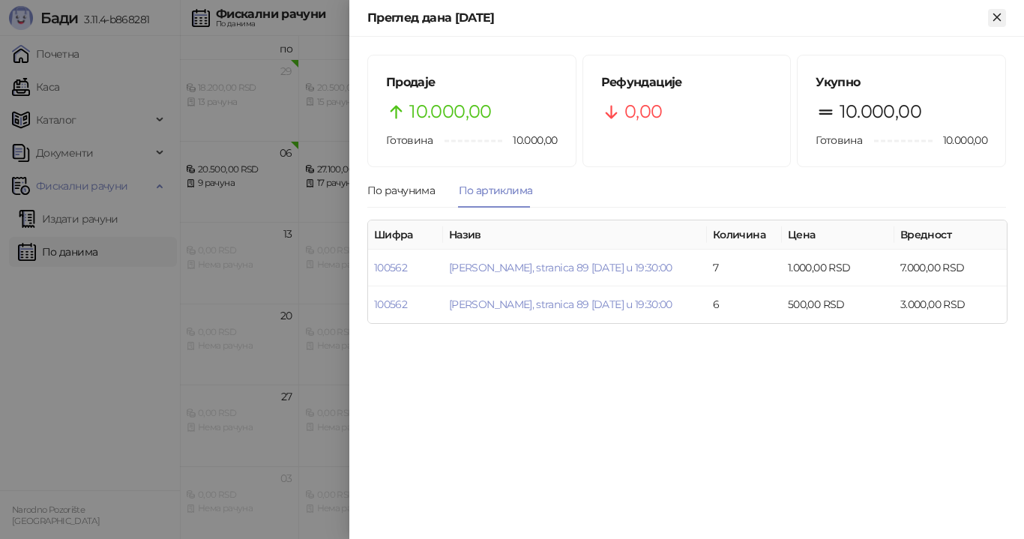
click at [1004, 21] on icon "Close" at bounding box center [996, 16] width 13 height 13
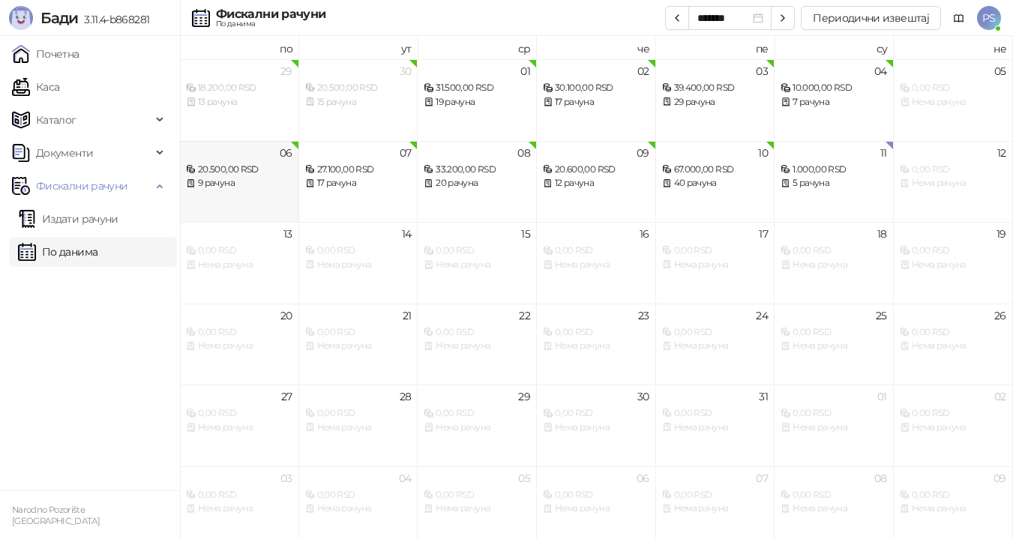
click at [248, 163] on div "20.500,00 RSD" at bounding box center [239, 170] width 106 height 14
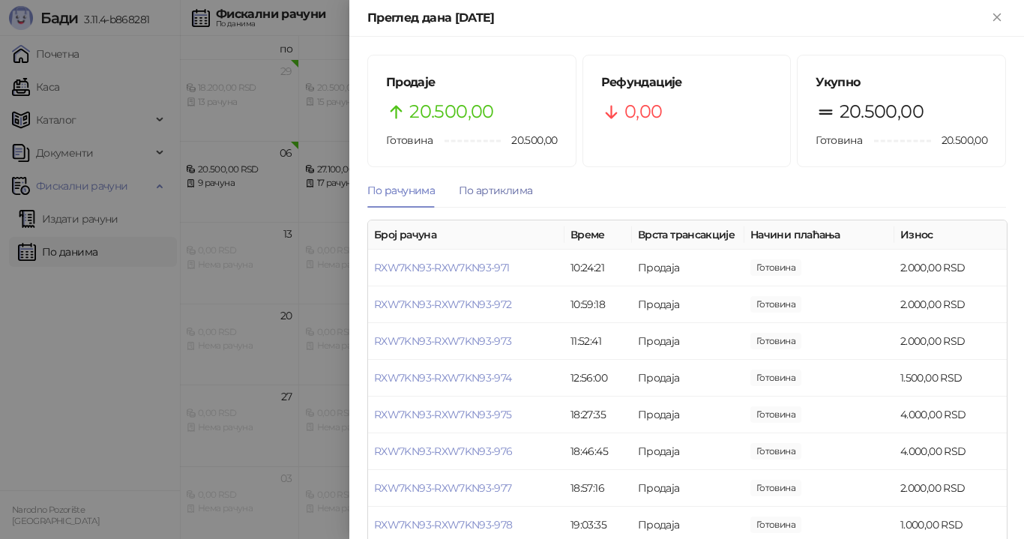
click at [508, 187] on div "По артиклима" at bounding box center [495, 190] width 73 height 16
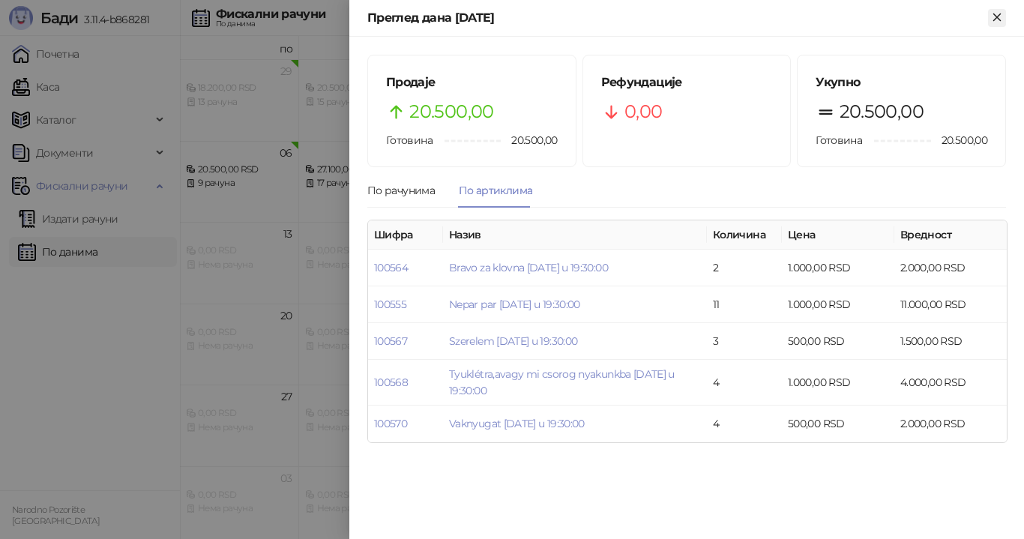
click at [997, 15] on icon "Close" at bounding box center [996, 16] width 13 height 13
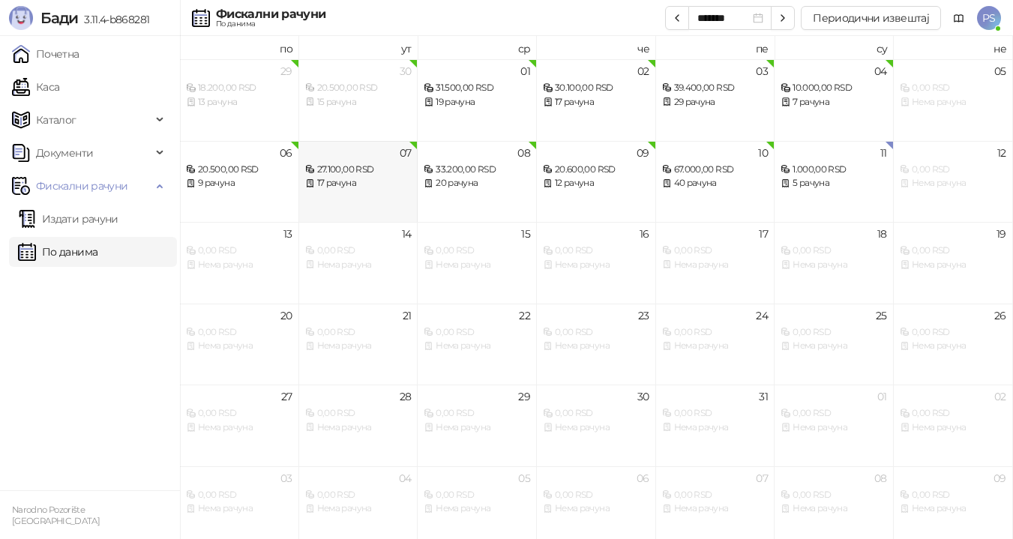
click at [372, 190] on div "17 рачуна" at bounding box center [358, 183] width 106 height 14
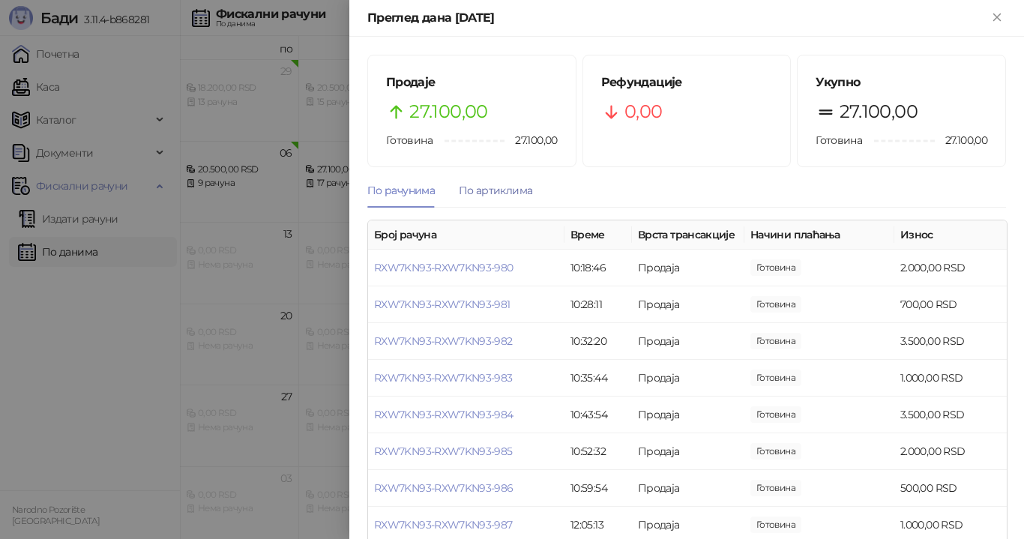
click at [495, 198] on div "По артиклима" at bounding box center [495, 190] width 73 height 16
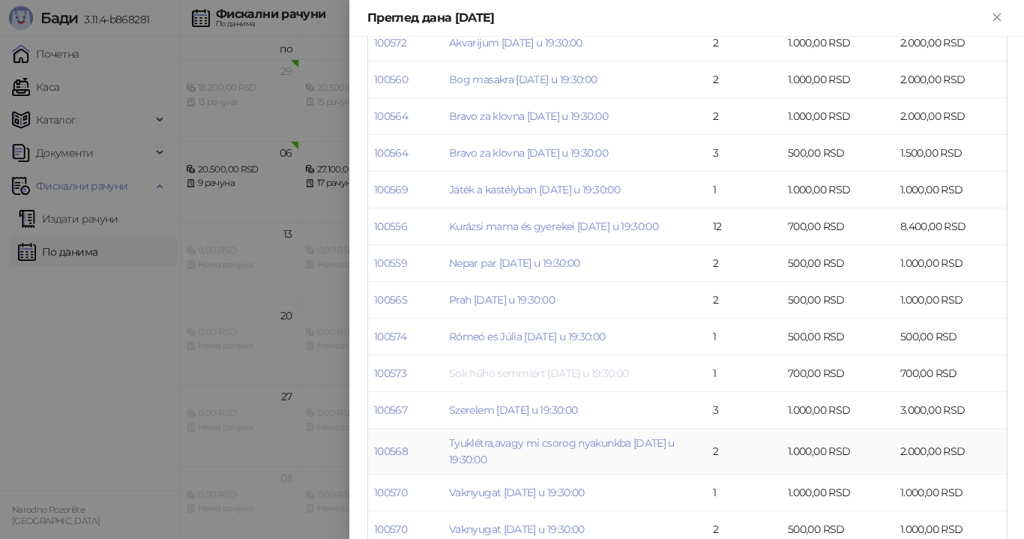
scroll to position [253, 0]
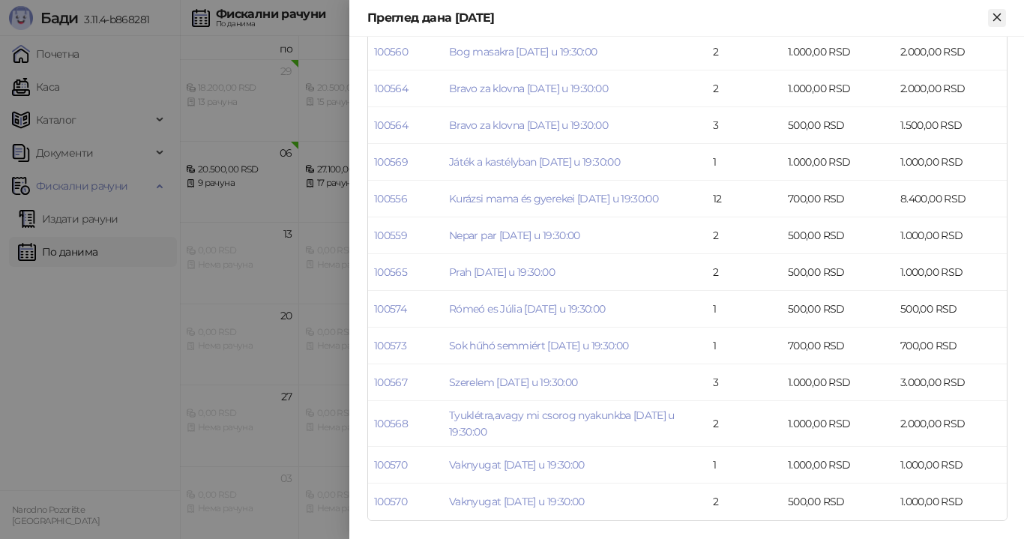
click at [998, 11] on icon "Close" at bounding box center [996, 16] width 13 height 13
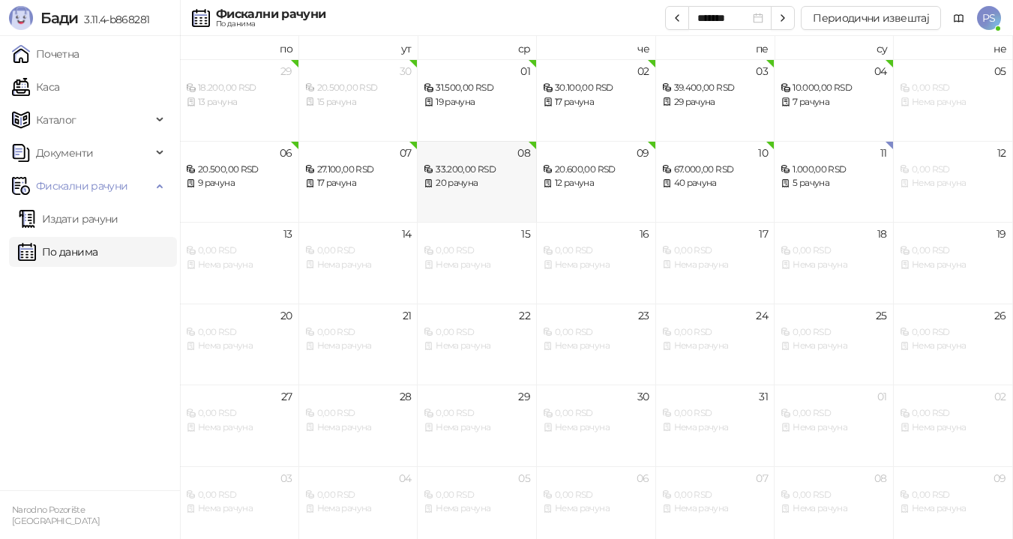
click at [471, 175] on div "33.200,00 RSD" at bounding box center [476, 170] width 106 height 14
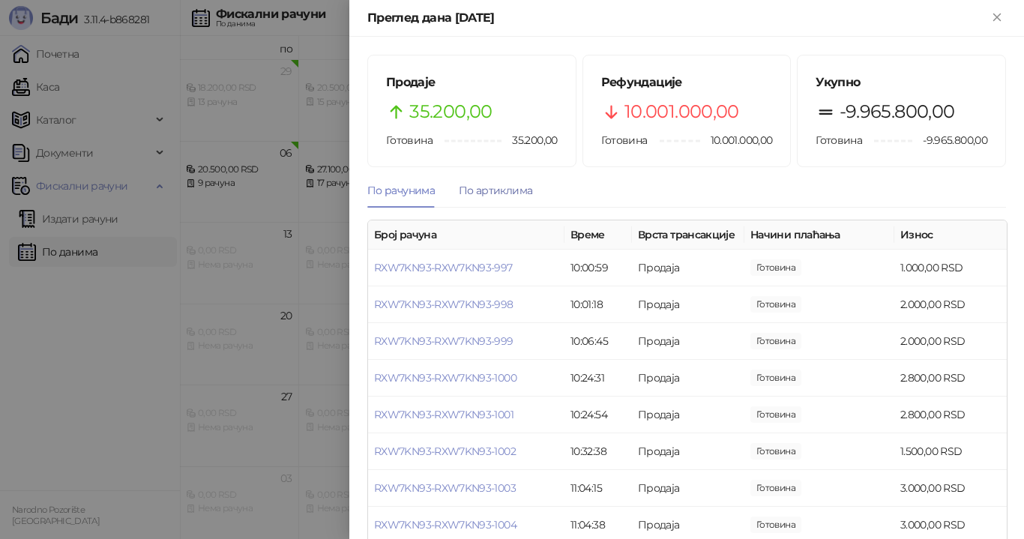
click at [497, 190] on div "По артиклима" at bounding box center [495, 190] width 73 height 16
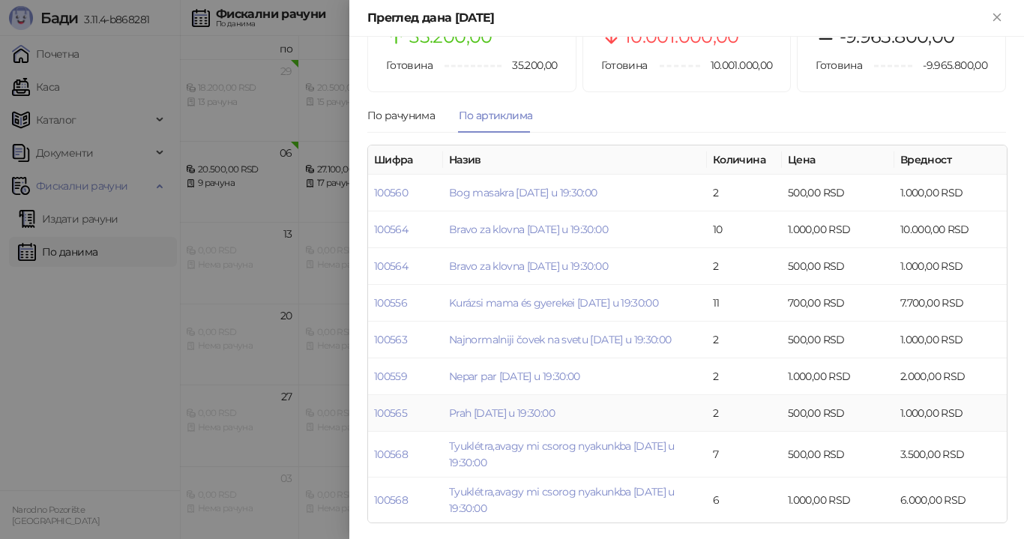
scroll to position [77, 0]
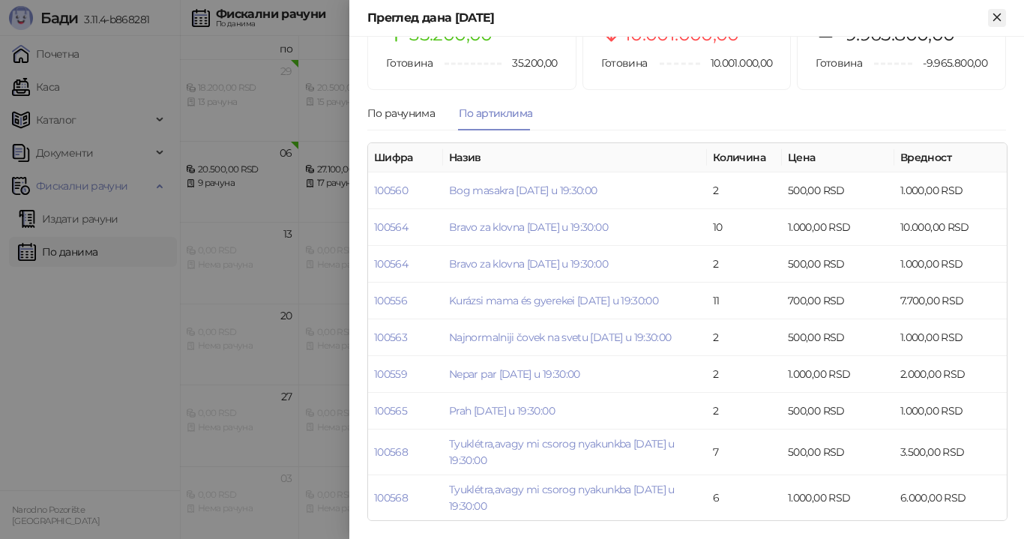
click at [995, 14] on icon "Close" at bounding box center [996, 16] width 13 height 13
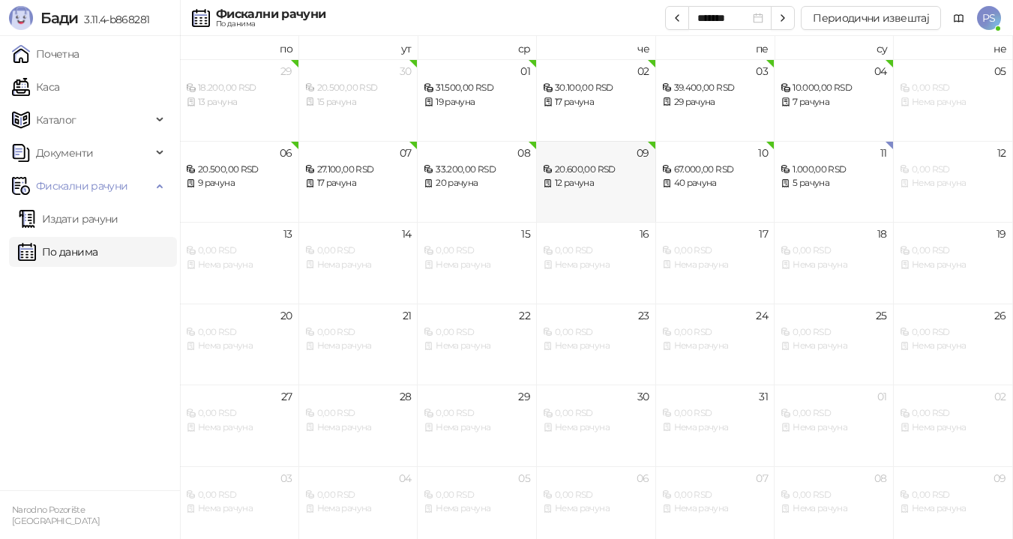
click at [586, 172] on div "20.600,00 RSD" at bounding box center [596, 170] width 106 height 14
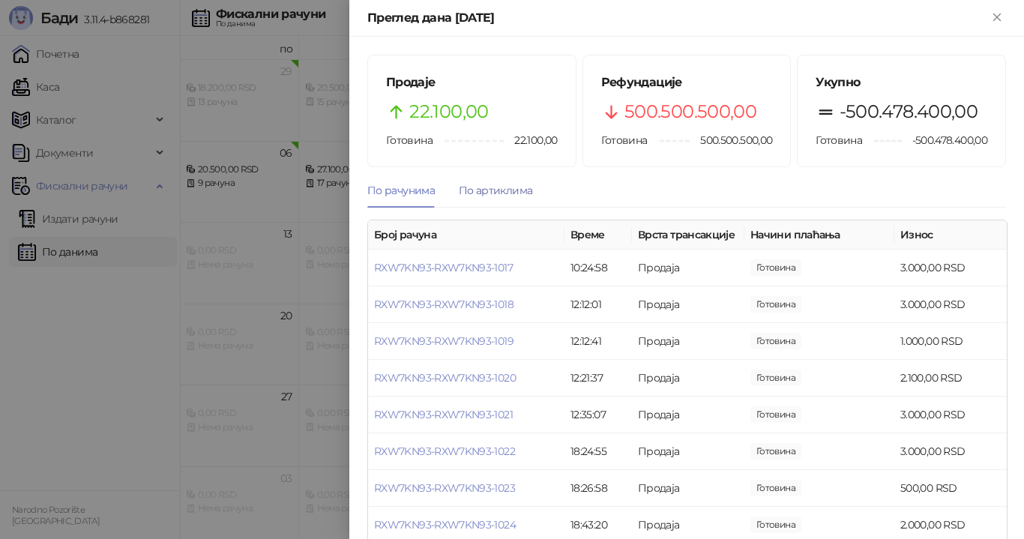
click at [478, 185] on div "По артиклима" at bounding box center [495, 190] width 73 height 16
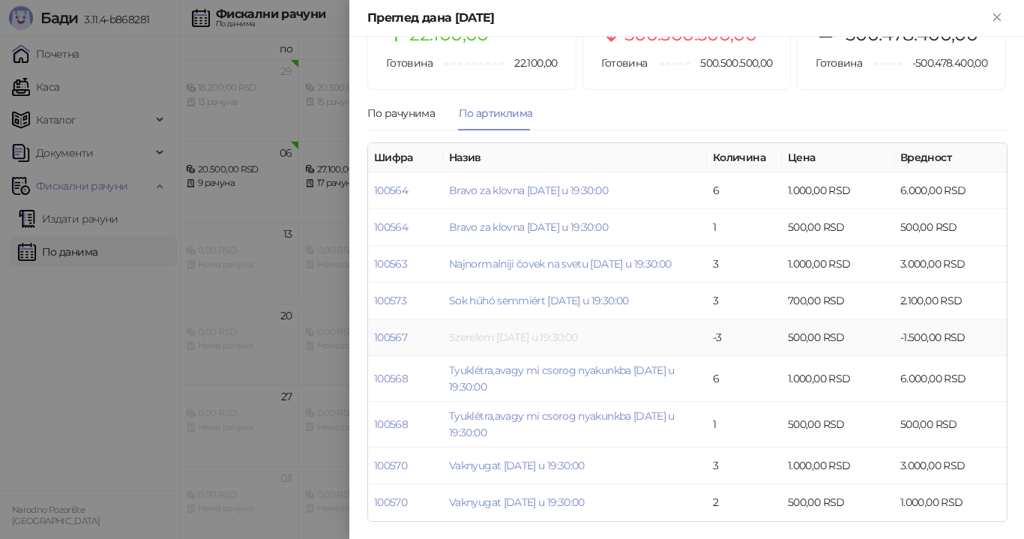
scroll to position [78, 0]
click at [995, 19] on icon "Close" at bounding box center [996, 16] width 7 height 7
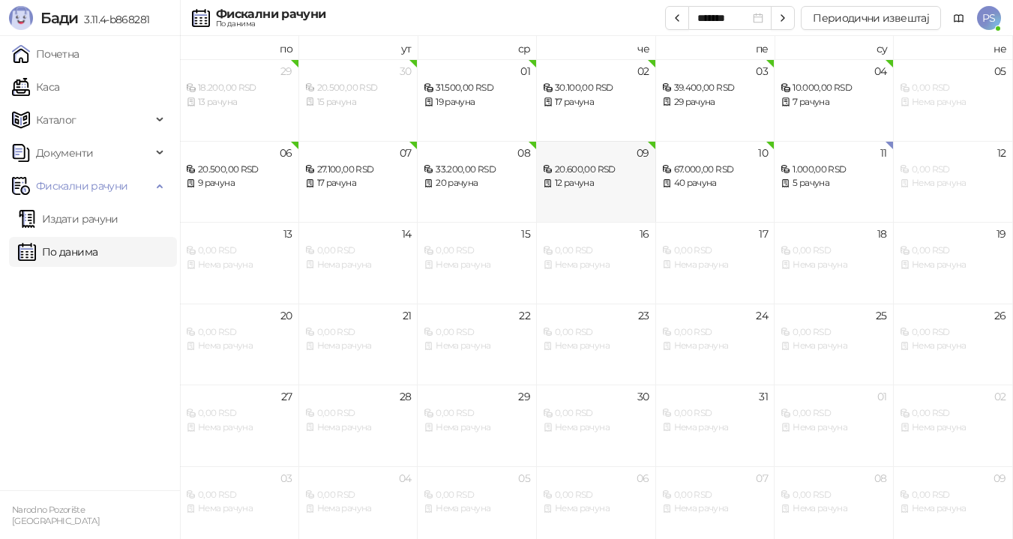
click at [595, 184] on div "12 рачуна" at bounding box center [596, 183] width 106 height 14
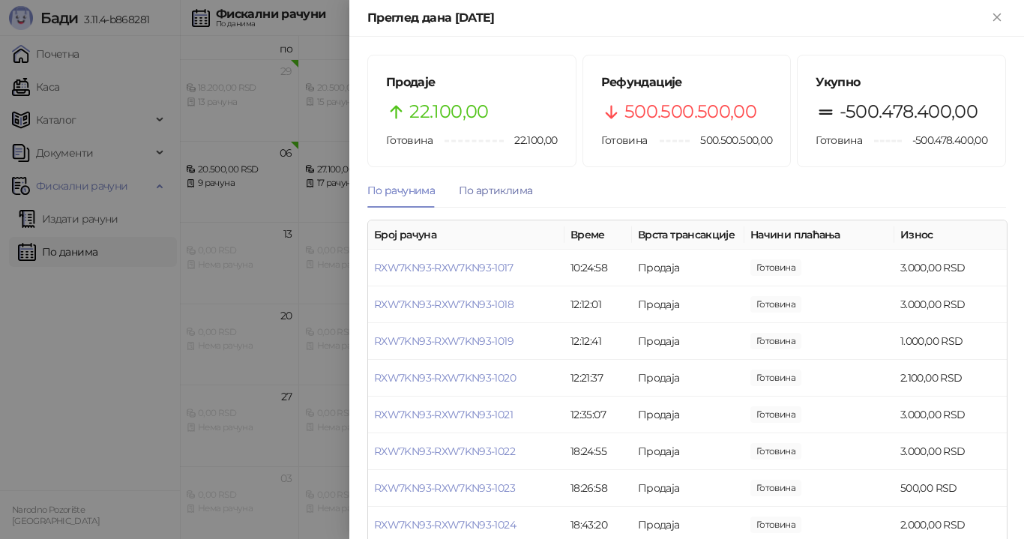
click at [507, 187] on div "По артиклима" at bounding box center [495, 190] width 73 height 16
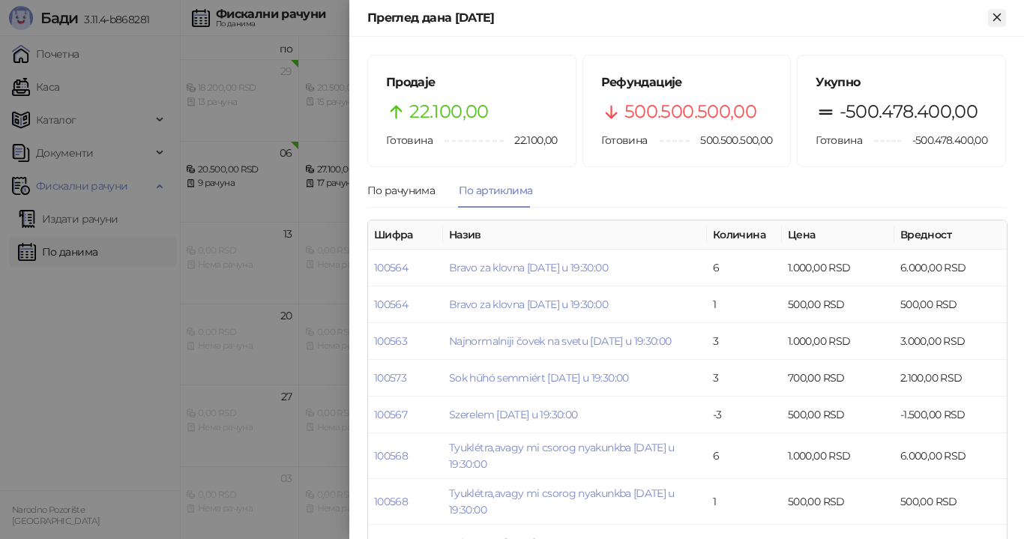
click at [996, 10] on icon "Close" at bounding box center [996, 16] width 13 height 13
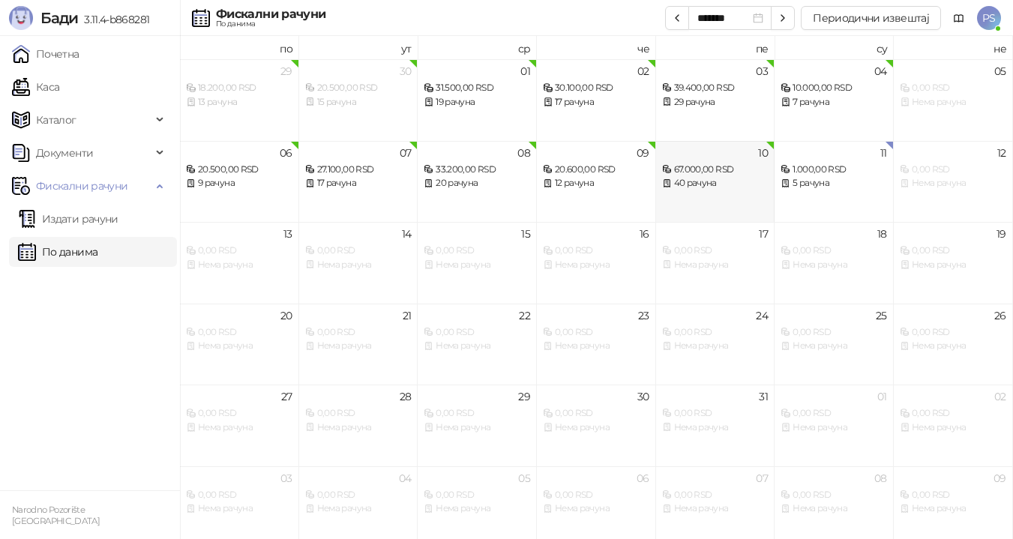
click at [700, 172] on div "67.000,00 RSD" at bounding box center [715, 170] width 106 height 14
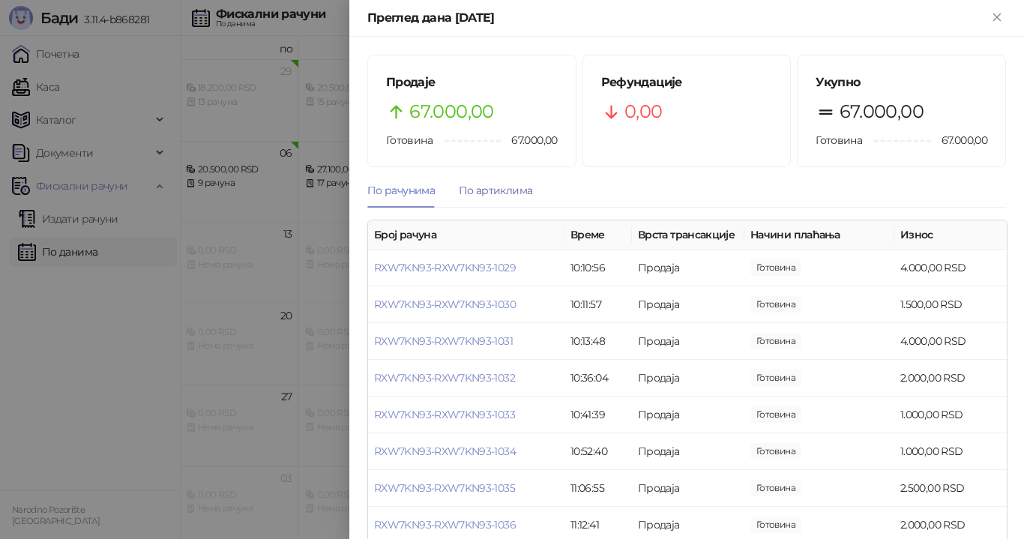
click at [495, 186] on div "По артиклима" at bounding box center [495, 190] width 73 height 16
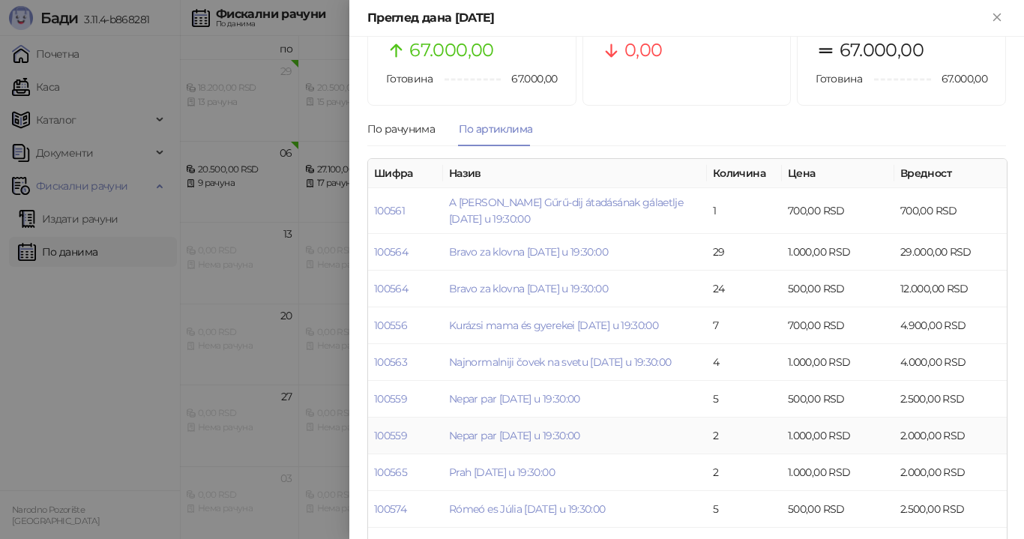
scroll to position [38, 0]
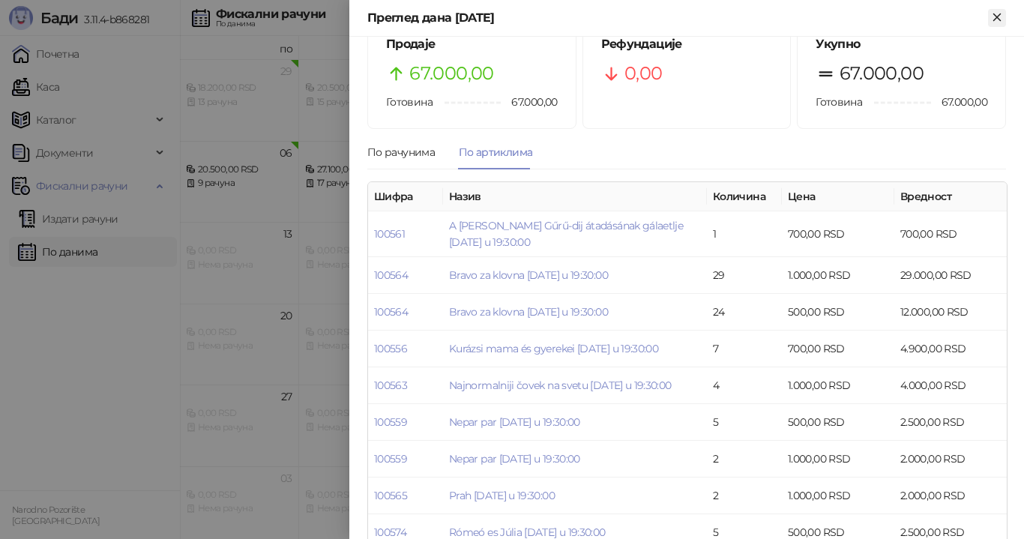
click at [999, 15] on icon "Close" at bounding box center [996, 16] width 7 height 7
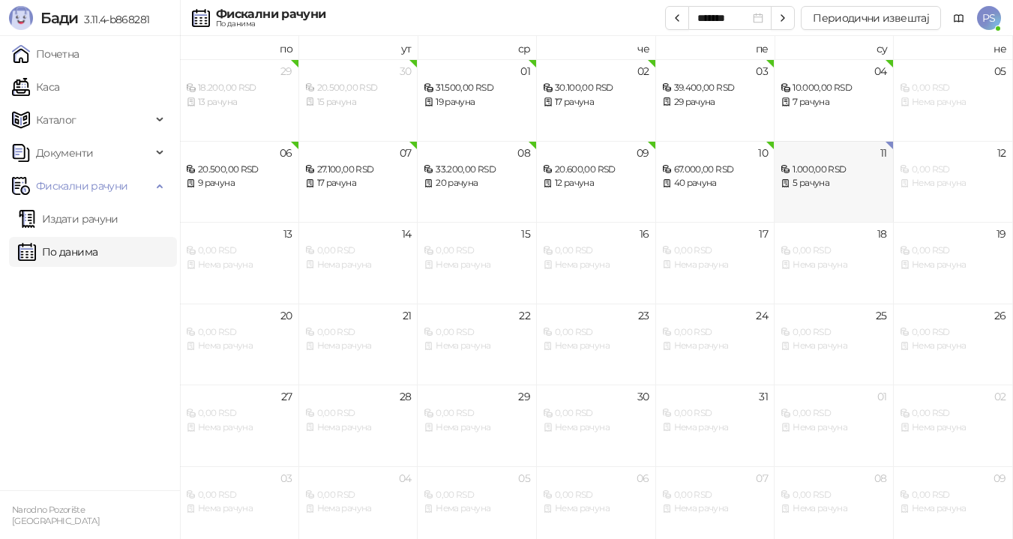
click at [836, 186] on div "5 рачуна" at bounding box center [833, 183] width 106 height 14
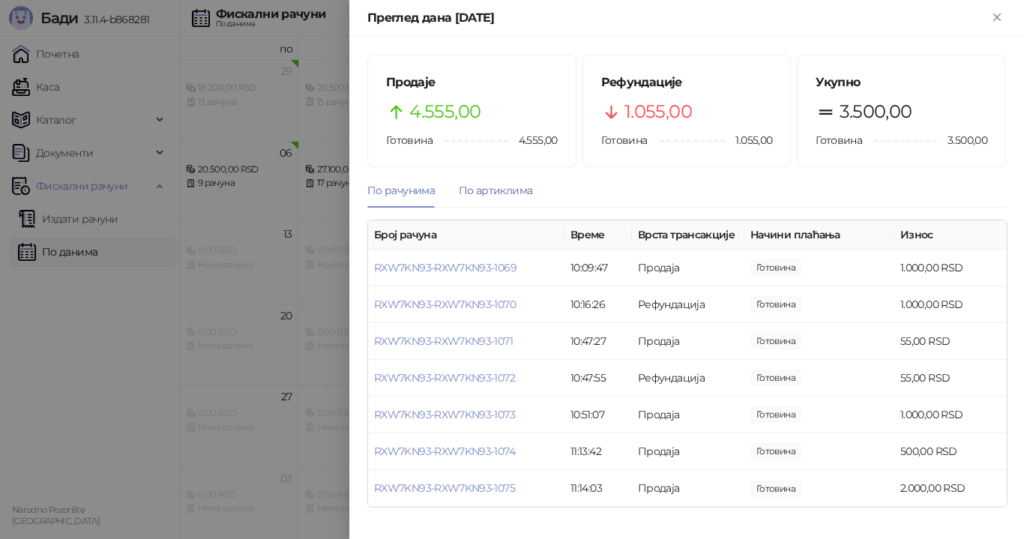
click at [498, 185] on div "По артиклима" at bounding box center [495, 190] width 73 height 16
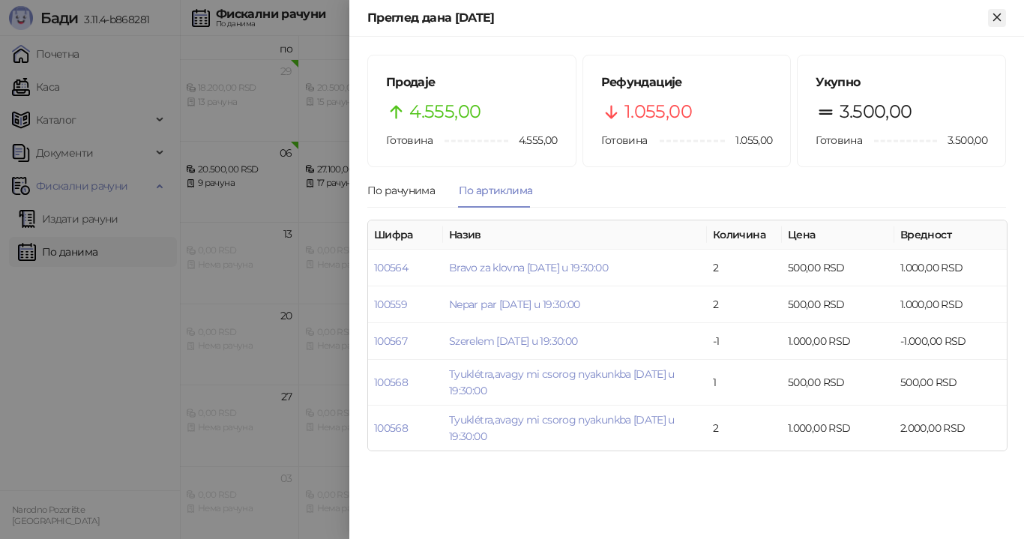
click at [993, 17] on icon "Close" at bounding box center [996, 16] width 13 height 13
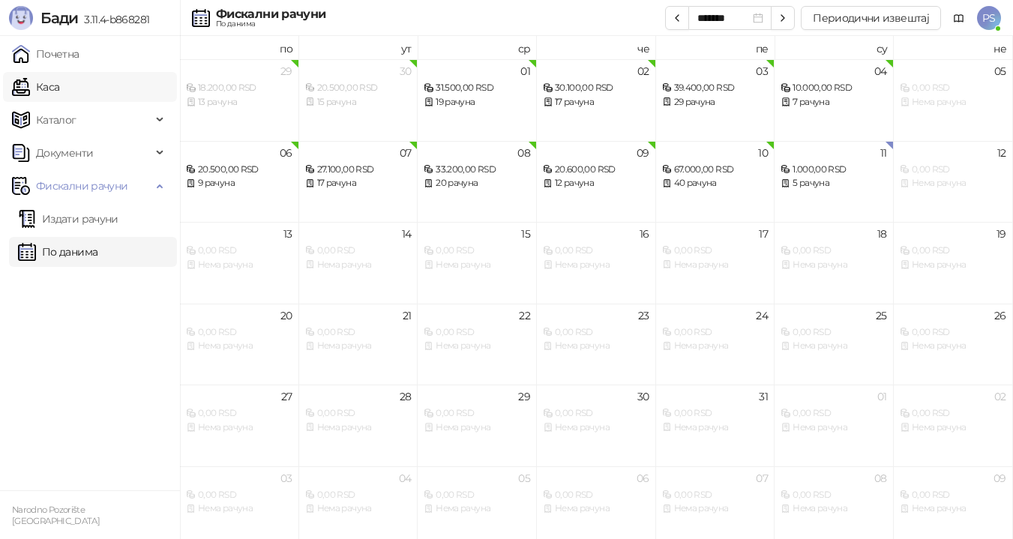
click at [58, 81] on link "Каса" at bounding box center [35, 87] width 47 height 30
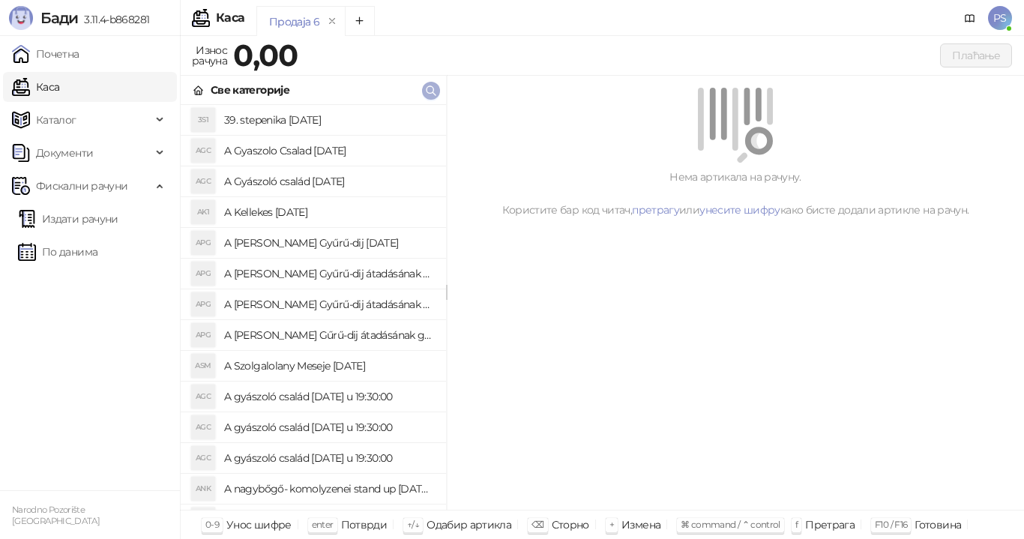
click at [427, 91] on icon "button" at bounding box center [431, 91] width 12 height 12
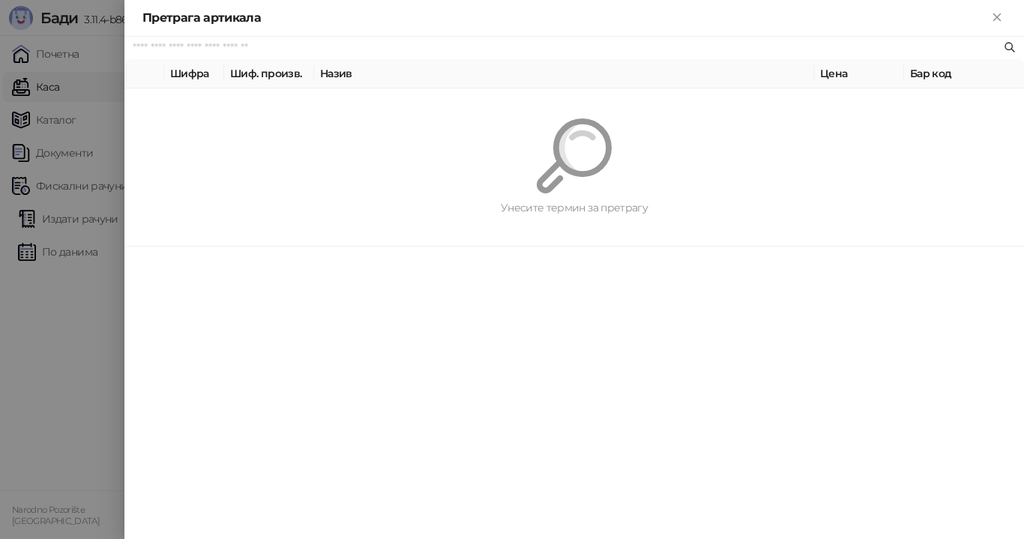
click at [238, 50] on input "text" at bounding box center [567, 48] width 868 height 16
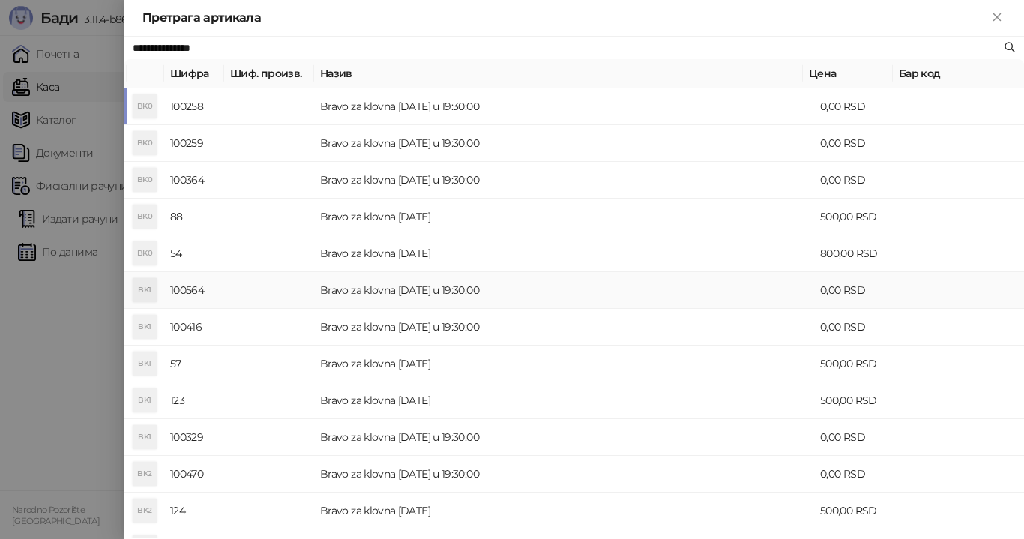
type input "**********"
click at [447, 290] on td "Bravo za klovna [DATE] u 19:30:00" at bounding box center [564, 290] width 500 height 37
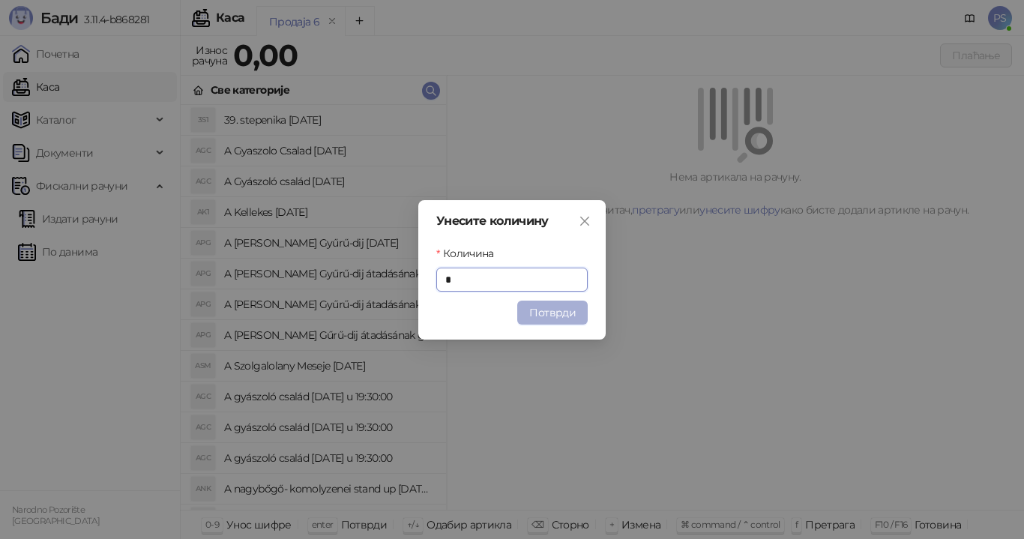
click at [543, 311] on button "Потврди" at bounding box center [552, 313] width 70 height 24
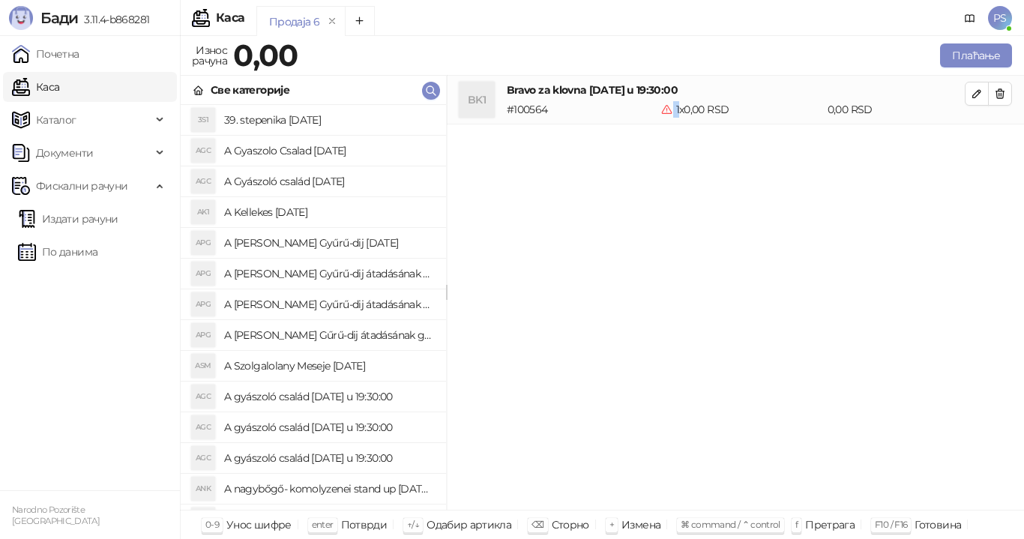
click at [672, 110] on div "1 x 0,00 RSD" at bounding box center [741, 109] width 166 height 16
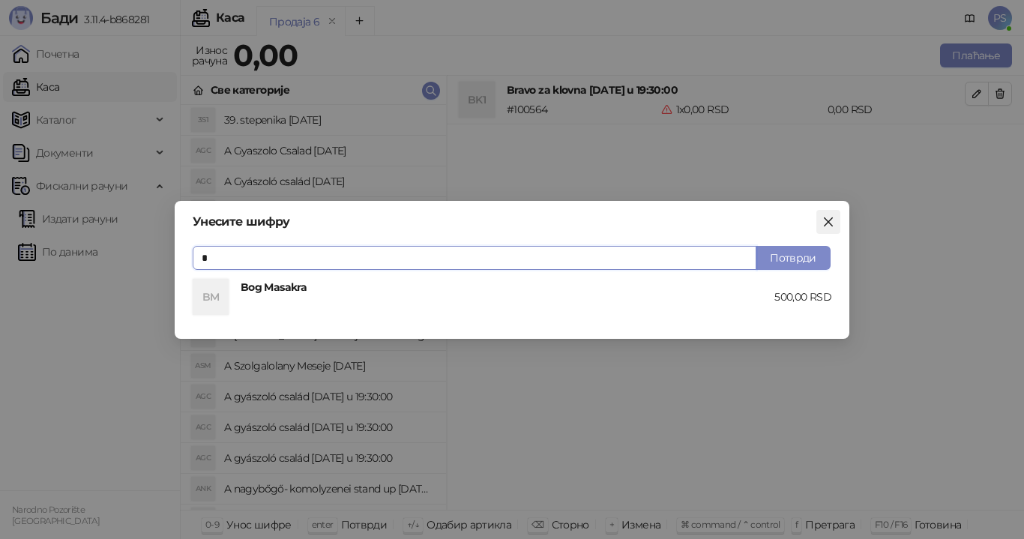
click at [833, 218] on icon "close" at bounding box center [828, 222] width 12 height 12
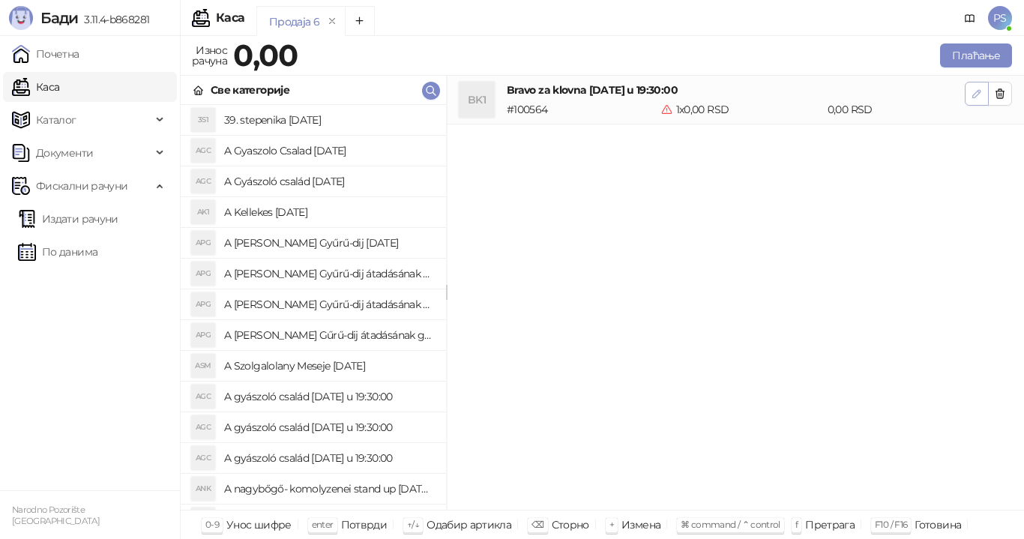
click at [974, 94] on icon "button" at bounding box center [976, 93] width 7 height 7
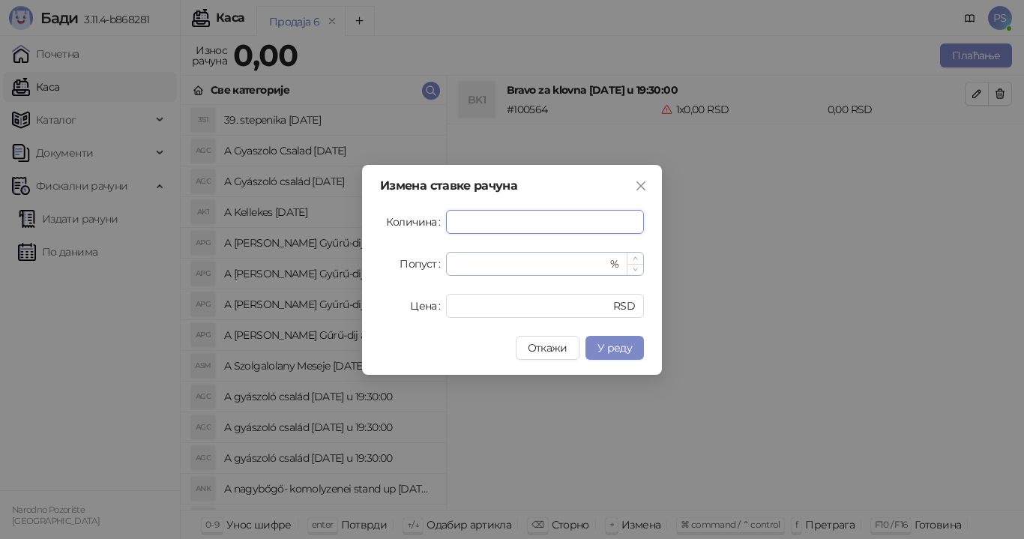
type input "*"
click at [469, 265] on input "*" at bounding box center [531, 264] width 152 height 22
drag, startPoint x: 461, startPoint y: 259, endPoint x: 452, endPoint y: 262, distance: 9.5
click at [452, 262] on div "*** %" at bounding box center [545, 264] width 198 height 24
type input "**"
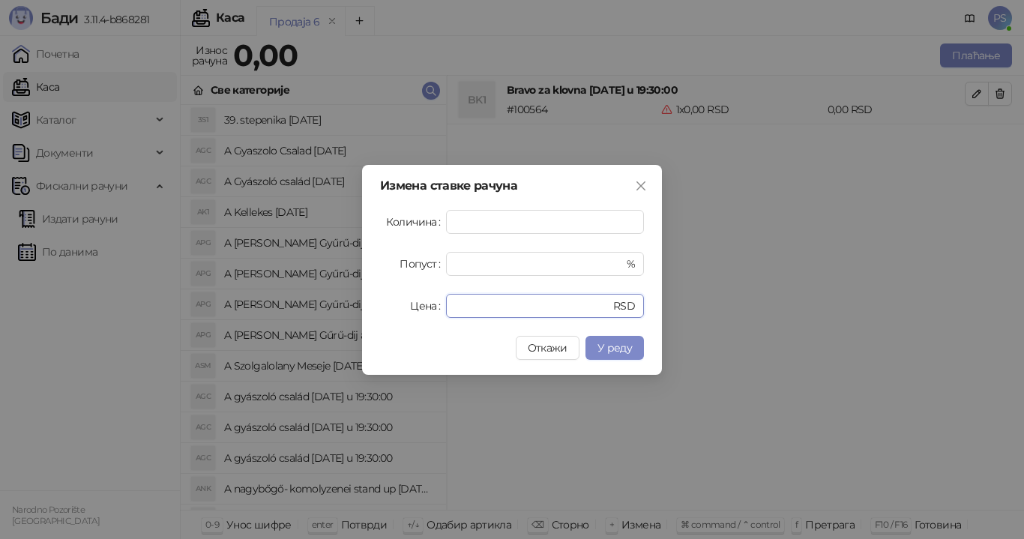
drag, startPoint x: 468, startPoint y: 303, endPoint x: 378, endPoint y: 307, distance: 90.1
click at [378, 307] on div "Измена ставке рачуна Количина * Попуст ** % Цена * RSD Откажи У реду" at bounding box center [512, 270] width 300 height 210
type input "****"
click at [617, 349] on span "У реду" at bounding box center [614, 347] width 34 height 13
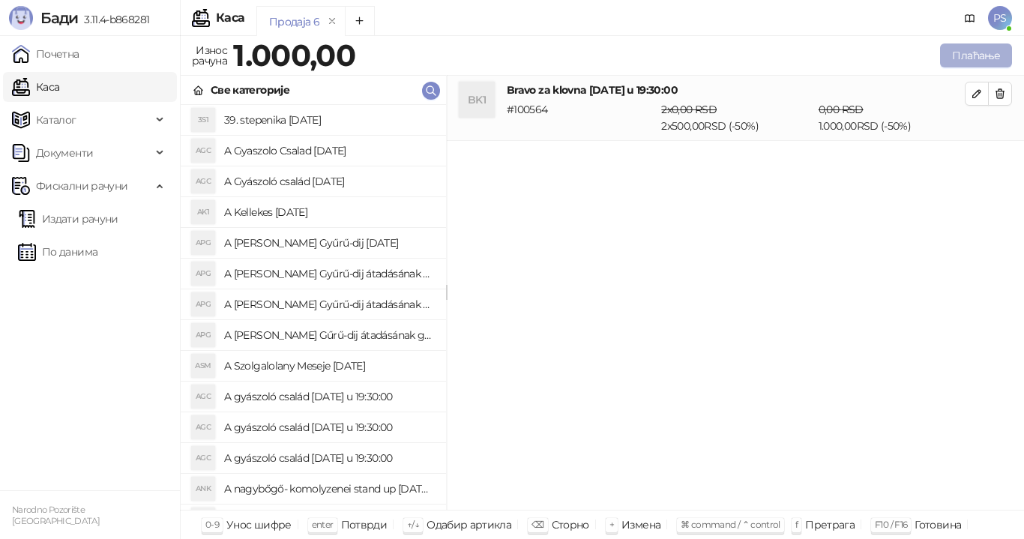
click at [969, 61] on button "Плаћање" at bounding box center [976, 55] width 72 height 24
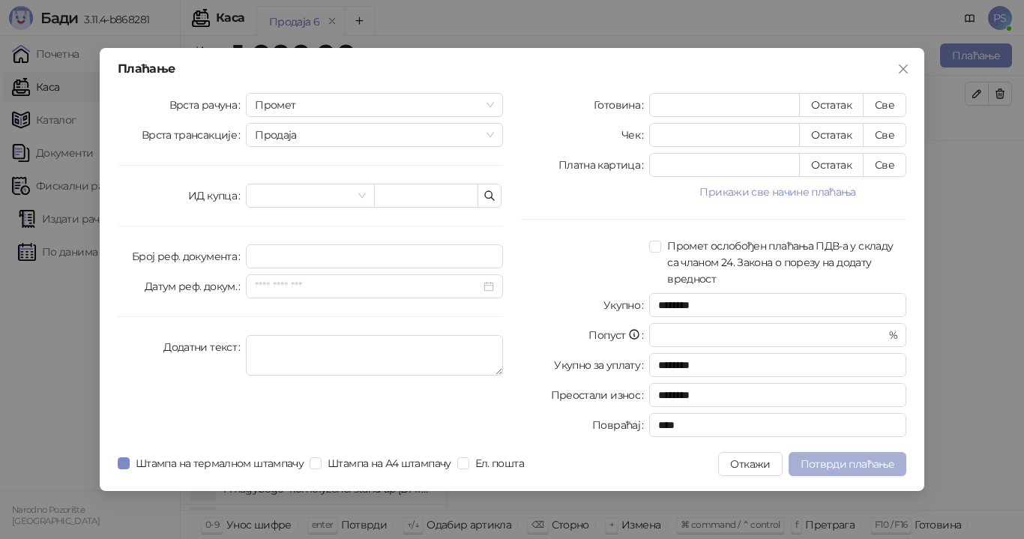
click at [867, 467] on span "Потврди плаћање" at bounding box center [848, 463] width 94 height 13
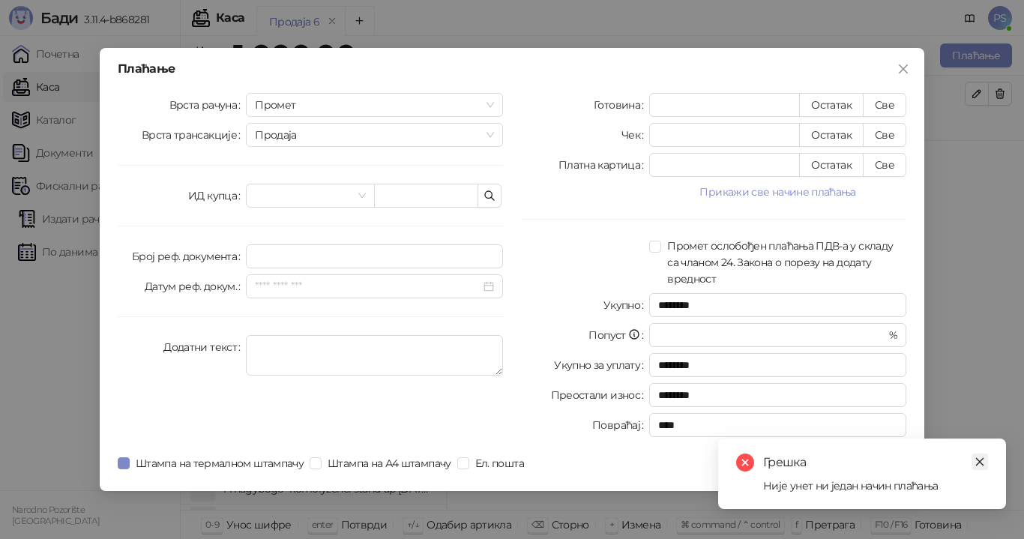
click at [984, 459] on icon "close" at bounding box center [979, 461] width 10 height 10
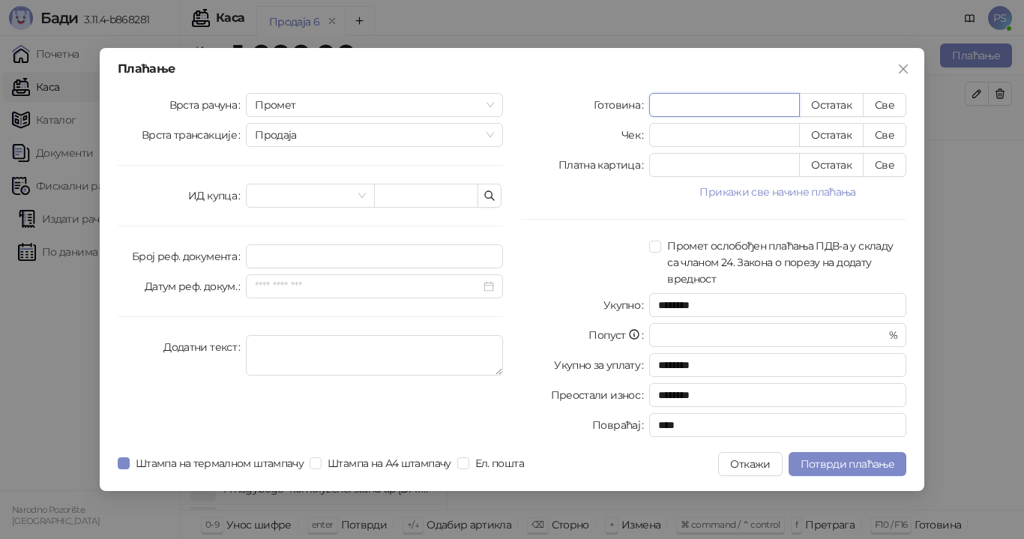
click at [711, 104] on input "*" at bounding box center [724, 105] width 149 height 22
click at [883, 106] on button "Све" at bounding box center [884, 105] width 43 height 24
type input "****"
click at [827, 465] on span "Потврди плаћање" at bounding box center [848, 463] width 94 height 13
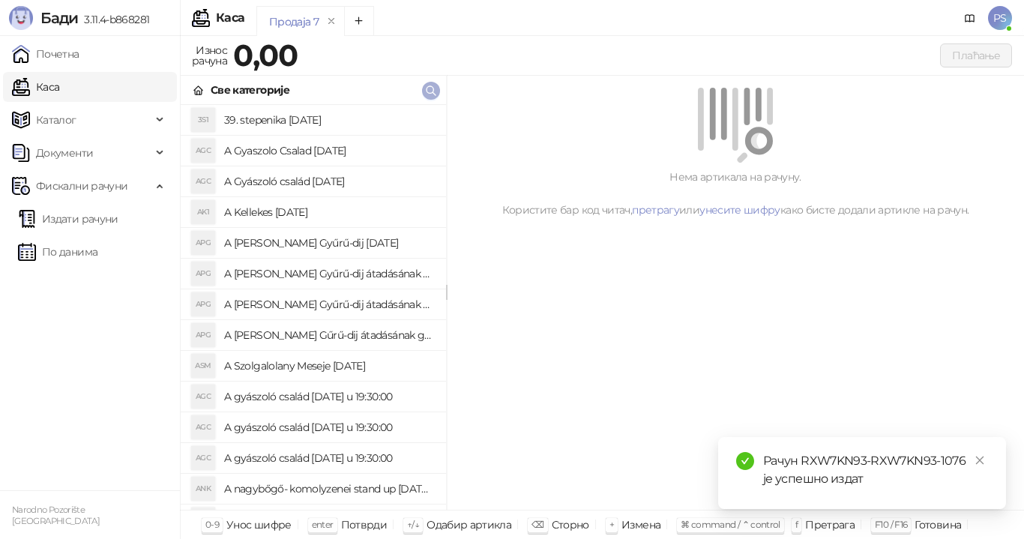
click at [429, 94] on icon "button" at bounding box center [431, 91] width 12 height 12
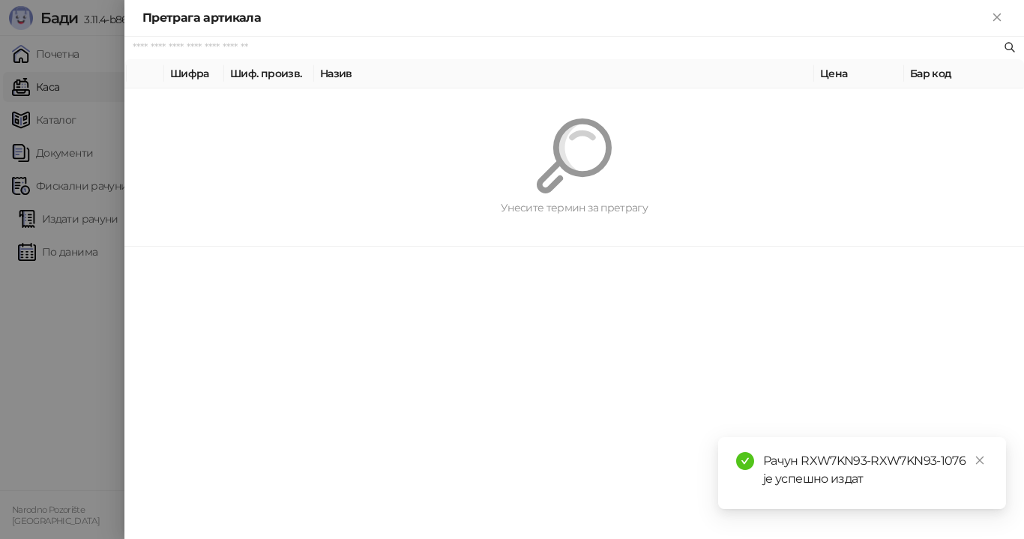
click at [355, 48] on input "text" at bounding box center [567, 48] width 868 height 16
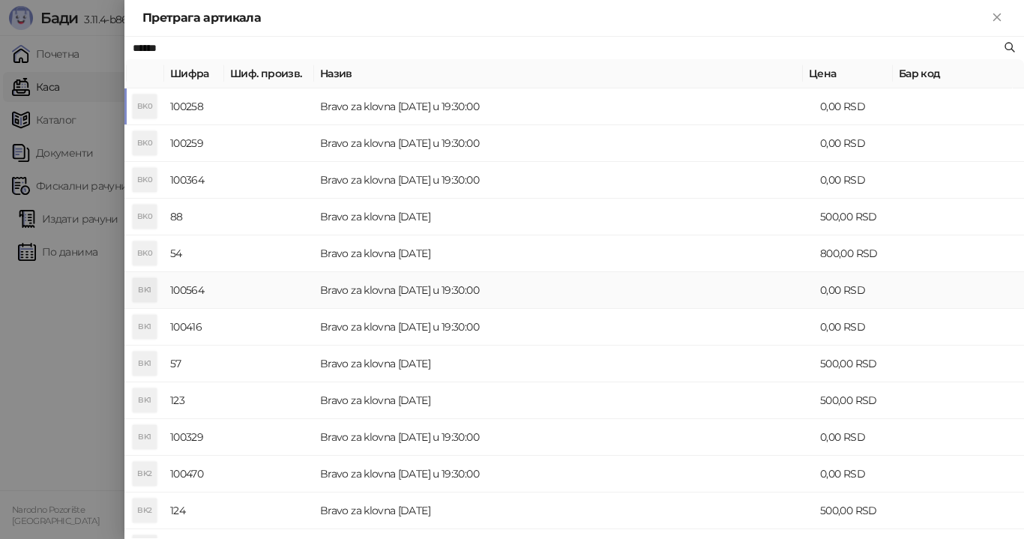
type input "*****"
click at [480, 289] on td "Bravo za klovna [DATE] u 19:30:00" at bounding box center [564, 290] width 500 height 37
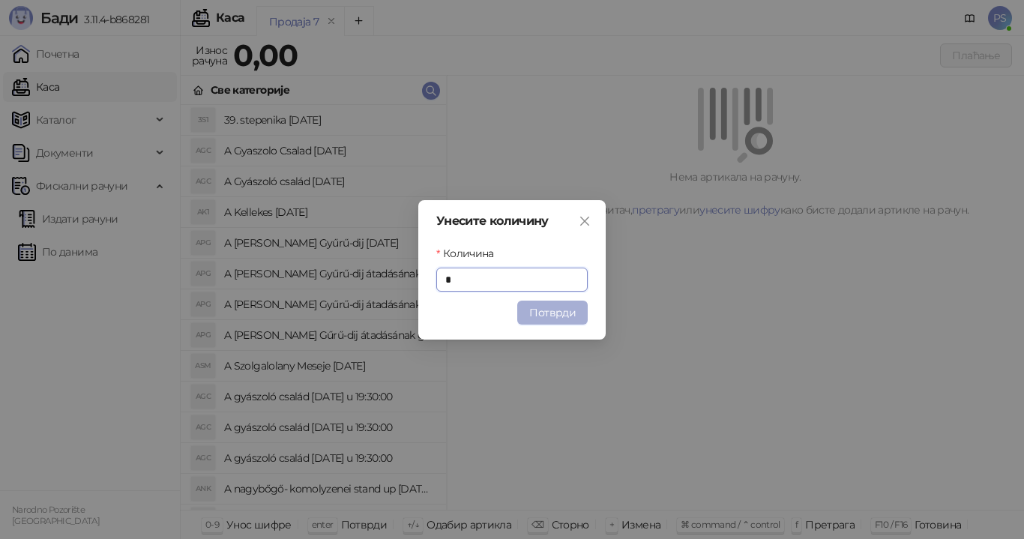
click at [547, 312] on button "Потврди" at bounding box center [552, 313] width 70 height 24
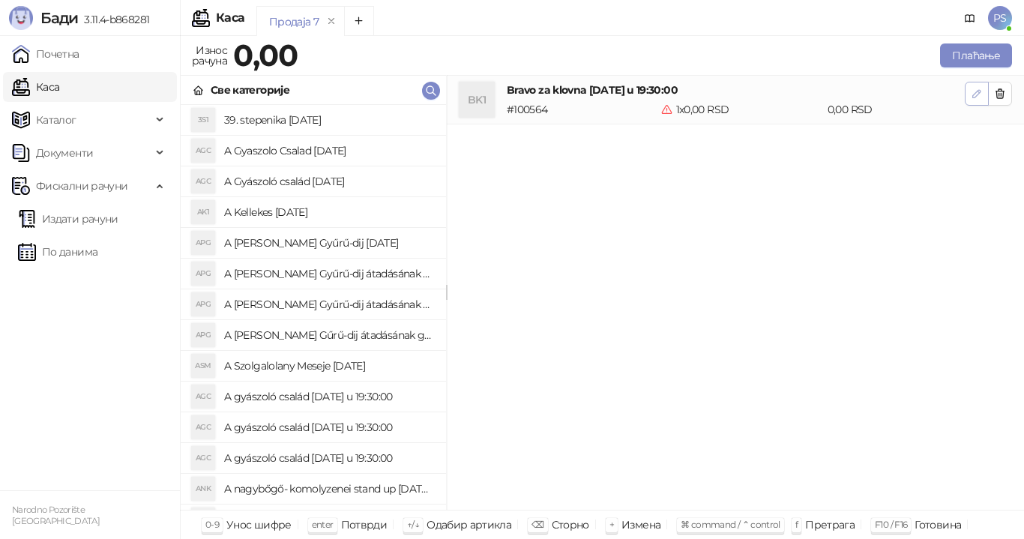
click at [975, 99] on icon "button" at bounding box center [977, 94] width 12 height 12
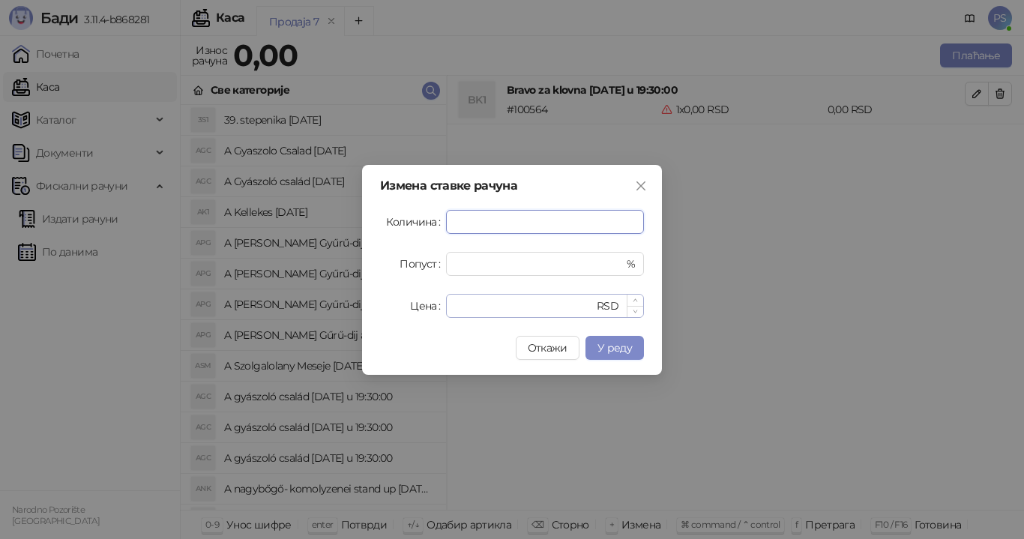
type input "*"
click at [495, 307] on input "*" at bounding box center [524, 306] width 139 height 22
type input "****"
click at [621, 345] on span "У реду" at bounding box center [614, 347] width 34 height 13
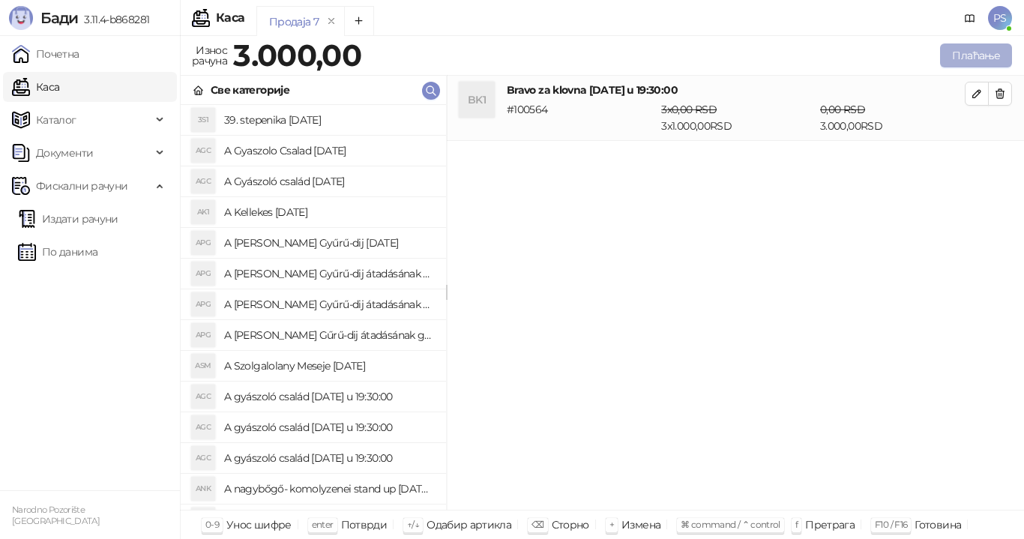
click at [994, 58] on button "Плаћање" at bounding box center [976, 55] width 72 height 24
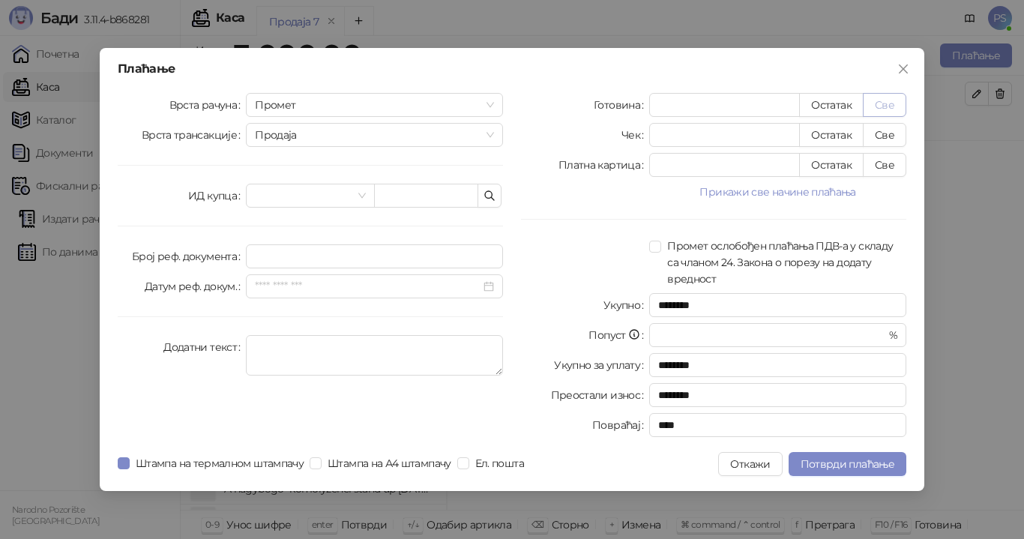
click at [880, 105] on button "Све" at bounding box center [884, 105] width 43 height 24
type input "****"
click at [843, 464] on span "Потврди плаћање" at bounding box center [848, 463] width 94 height 13
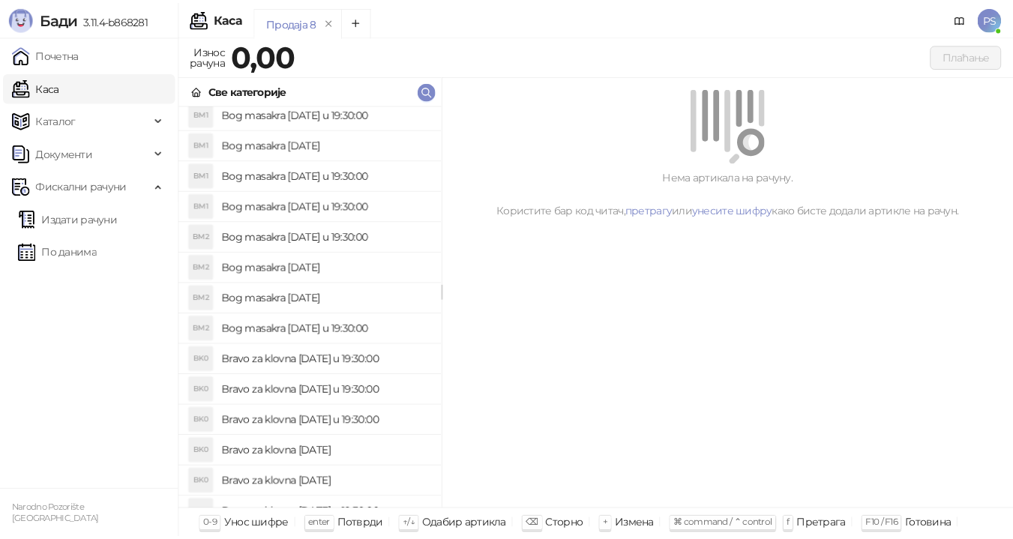
scroll to position [1649, 0]
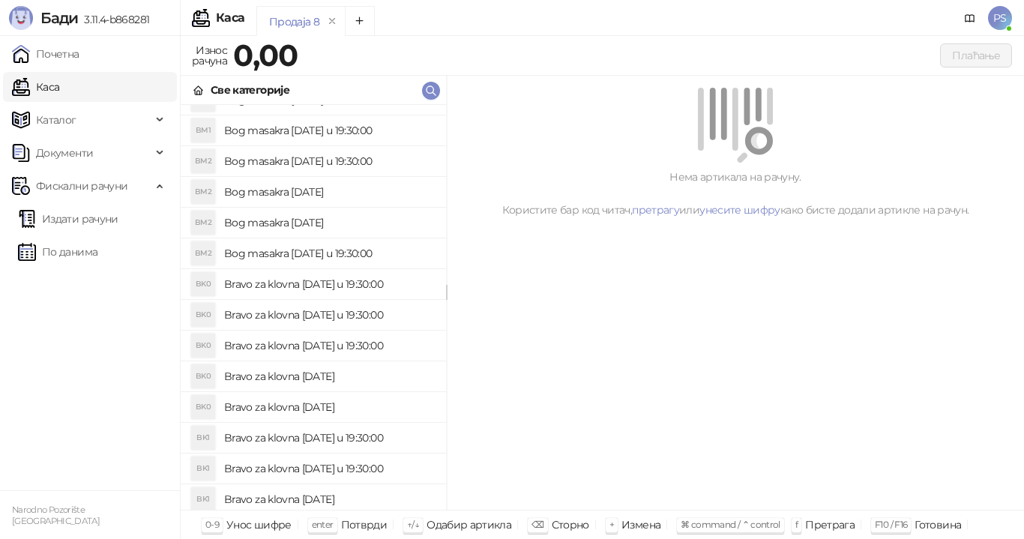
click at [366, 437] on h4 "Bravo za klovna [DATE] u 19:30:00" at bounding box center [329, 438] width 210 height 24
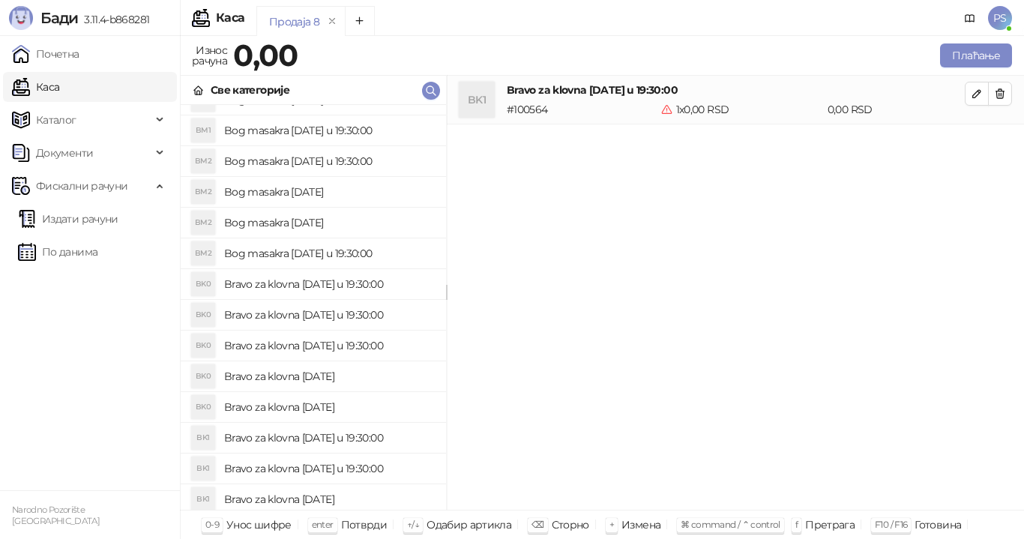
click at [54, 85] on link "Каса" at bounding box center [35, 87] width 47 height 30
click at [71, 122] on span "Каталог" at bounding box center [56, 120] width 40 height 30
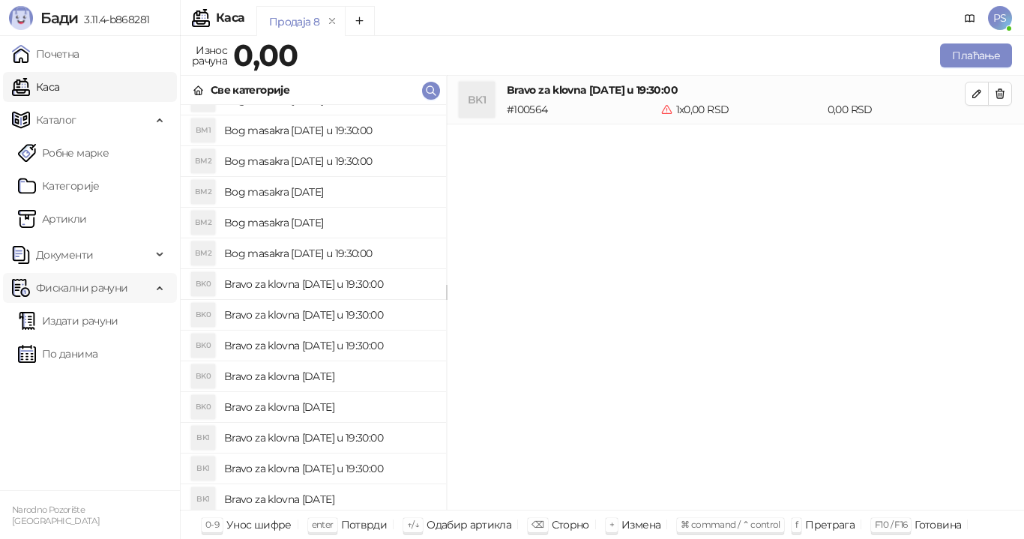
click at [115, 286] on span "Фискални рачуни" at bounding box center [81, 288] width 91 height 30
click at [123, 289] on span "Фискални рачуни" at bounding box center [81, 288] width 91 height 30
click at [118, 324] on link "Издати рачуни" at bounding box center [68, 321] width 100 height 30
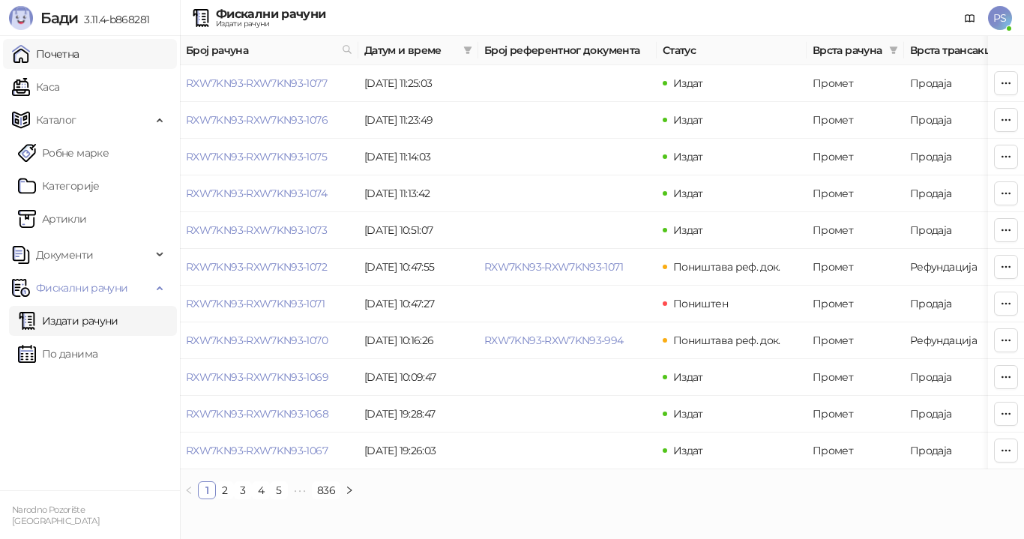
click at [79, 56] on link "Почетна" at bounding box center [45, 54] width 67 height 30
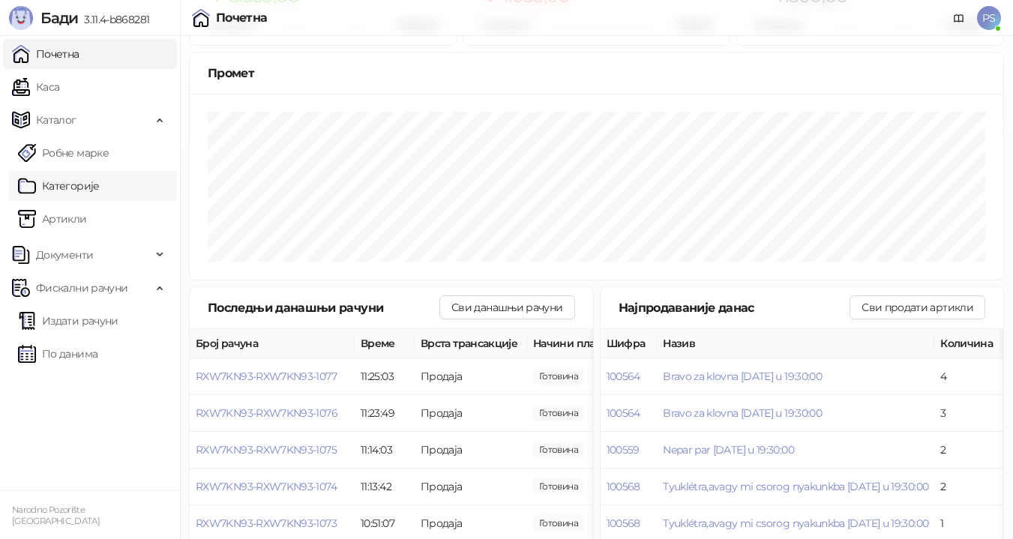
scroll to position [150, 0]
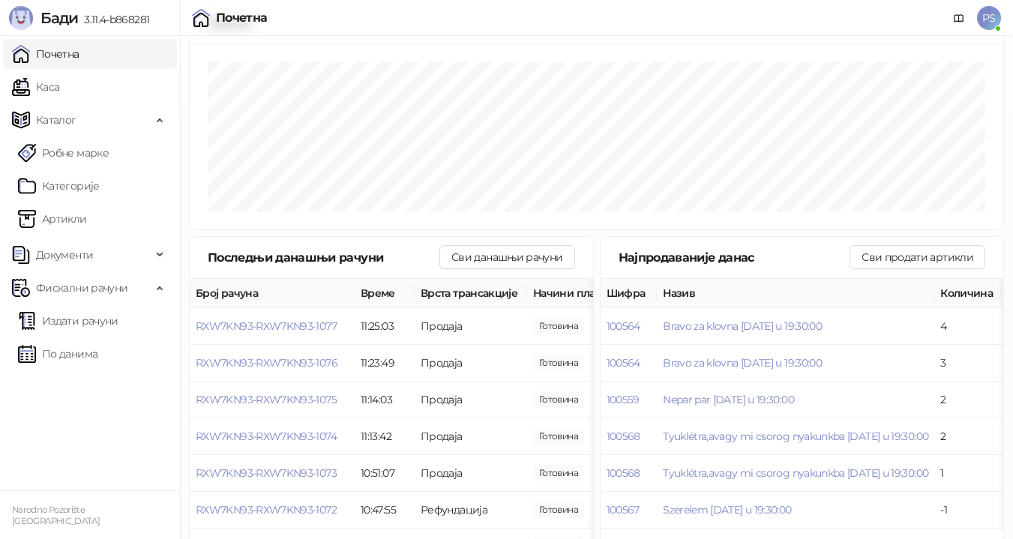
click at [79, 44] on link "Почетна" at bounding box center [45, 54] width 67 height 30
click at [69, 52] on link "Почетна" at bounding box center [45, 54] width 67 height 30
click at [41, 52] on link "Почетна" at bounding box center [45, 54] width 67 height 30
click at [48, 88] on link "Каса" at bounding box center [35, 87] width 47 height 30
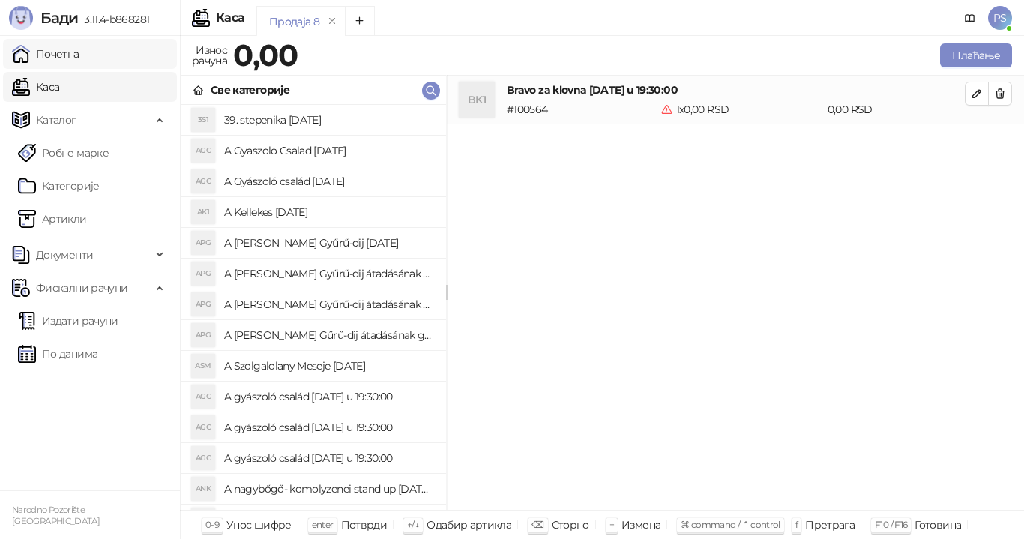
click at [48, 55] on link "Почетна" at bounding box center [45, 54] width 67 height 30
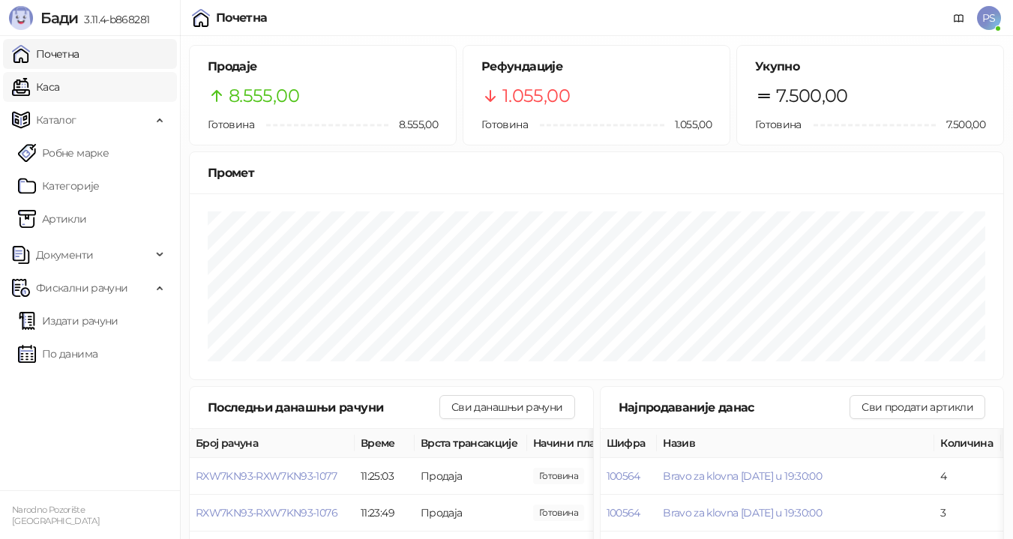
click at [48, 85] on link "Каса" at bounding box center [35, 87] width 47 height 30
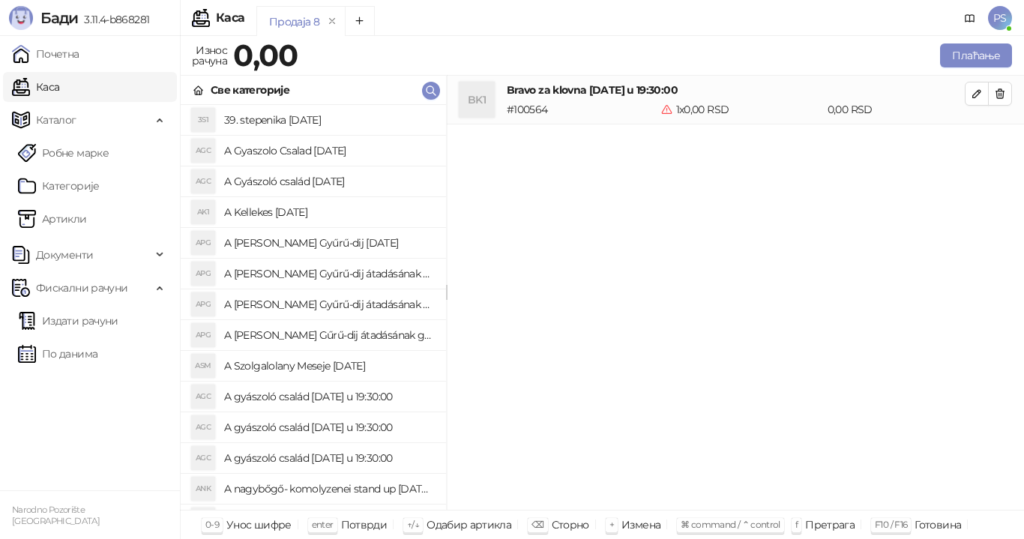
click at [217, 19] on div "Каса" at bounding box center [230, 18] width 28 height 12
click at [79, 47] on link "Почетна" at bounding box center [45, 54] width 67 height 30
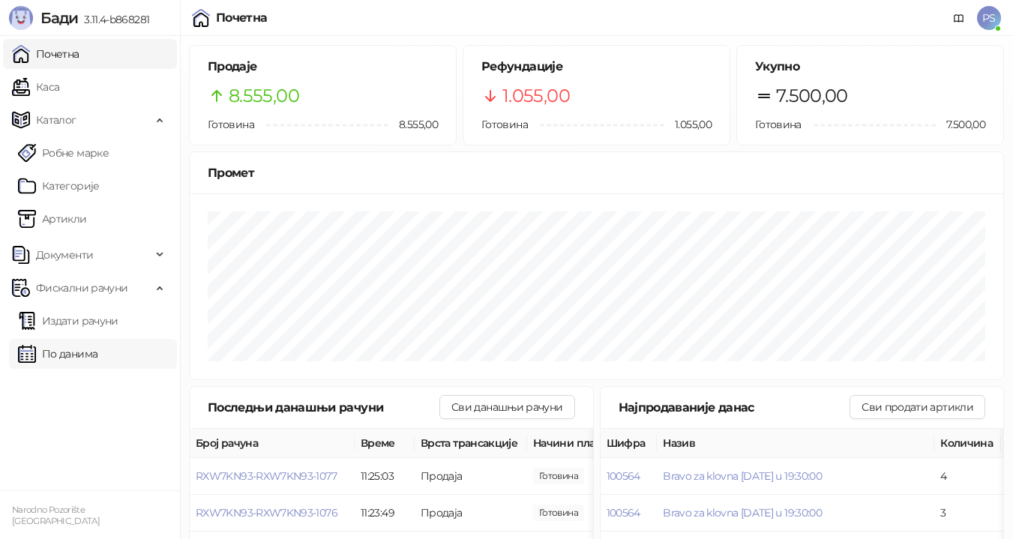
drag, startPoint x: 97, startPoint y: 350, endPoint x: 117, endPoint y: 340, distance: 21.8
click at [97, 350] on link "По данима" at bounding box center [57, 354] width 79 height 30
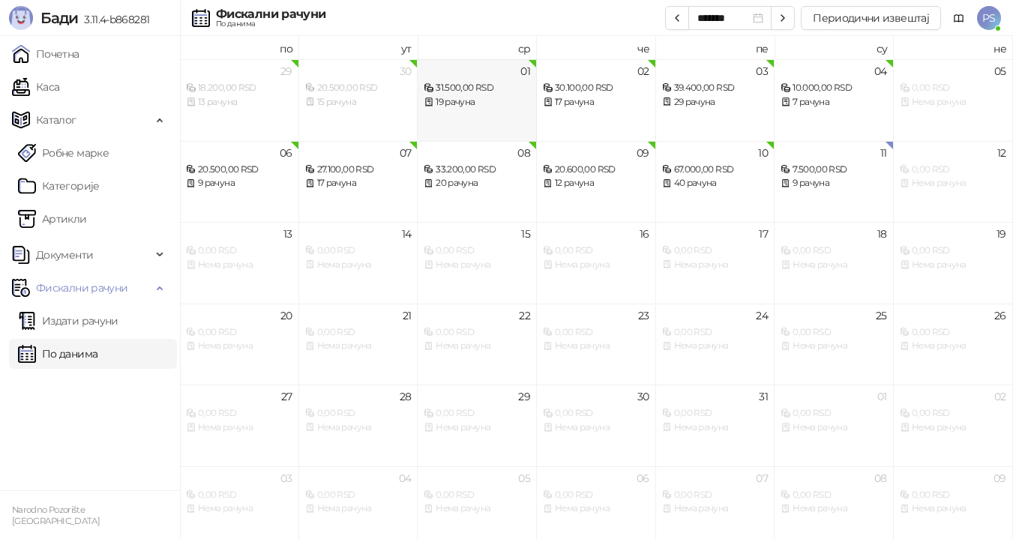
click at [459, 98] on div "19 рачуна" at bounding box center [476, 102] width 106 height 14
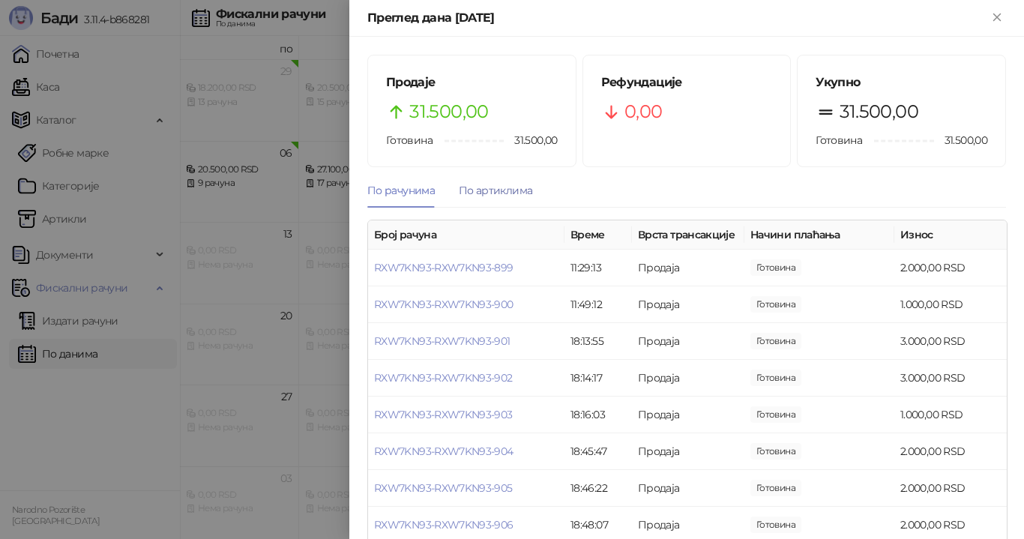
click at [514, 193] on div "По артиклима" at bounding box center [495, 190] width 73 height 16
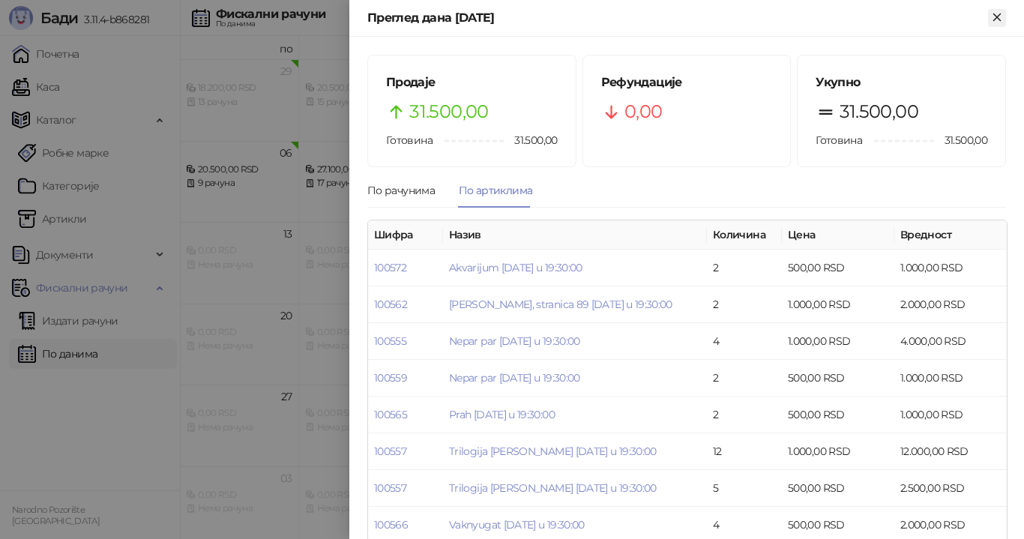
click at [992, 19] on icon "Close" at bounding box center [996, 16] width 13 height 13
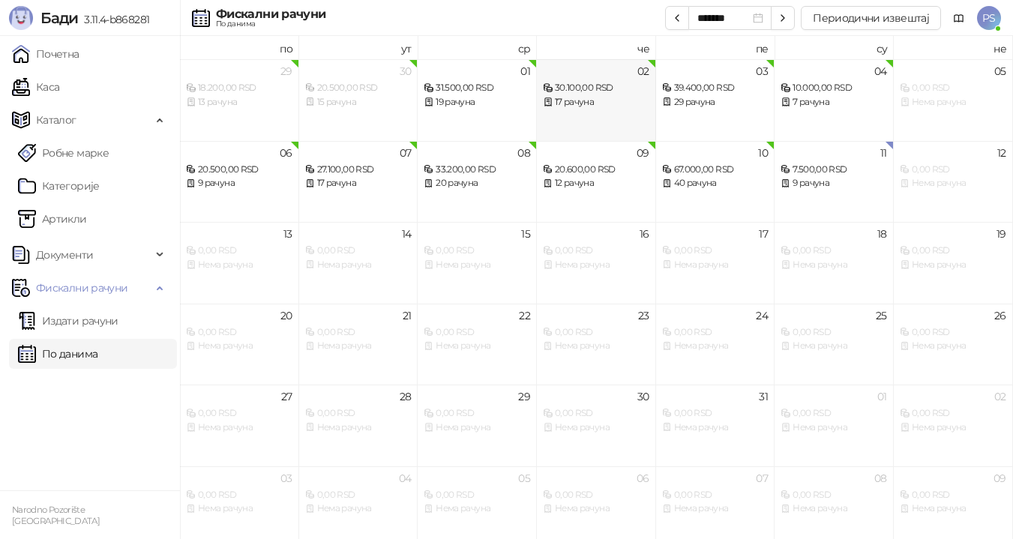
click at [598, 101] on div "17 рачуна" at bounding box center [596, 102] width 106 height 14
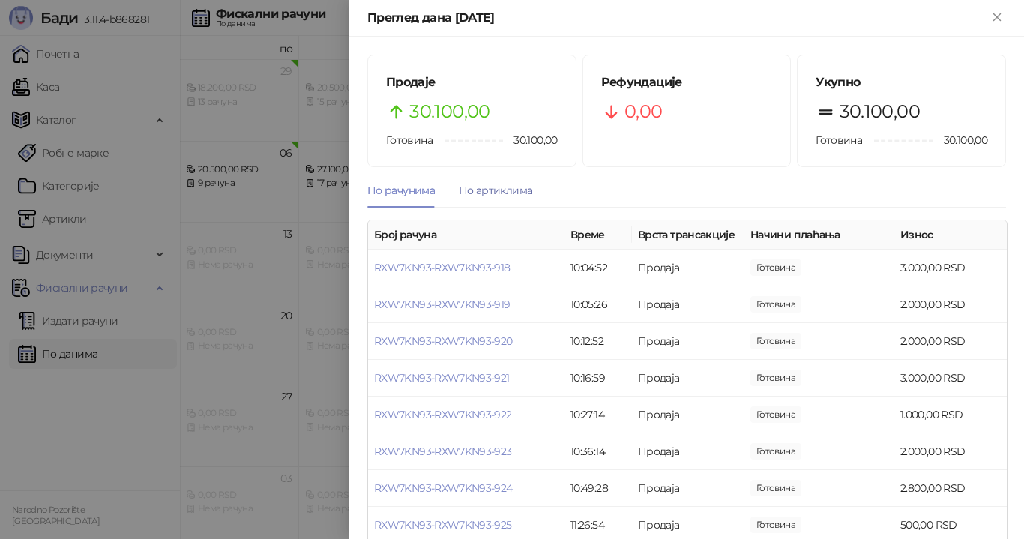
click at [516, 191] on div "По артиклима" at bounding box center [495, 190] width 73 height 16
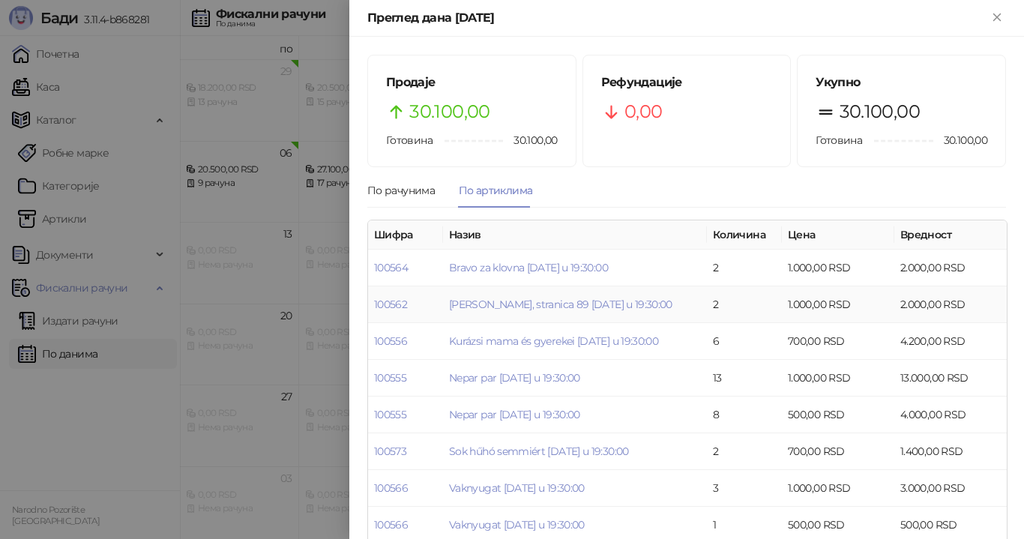
scroll to position [23, 0]
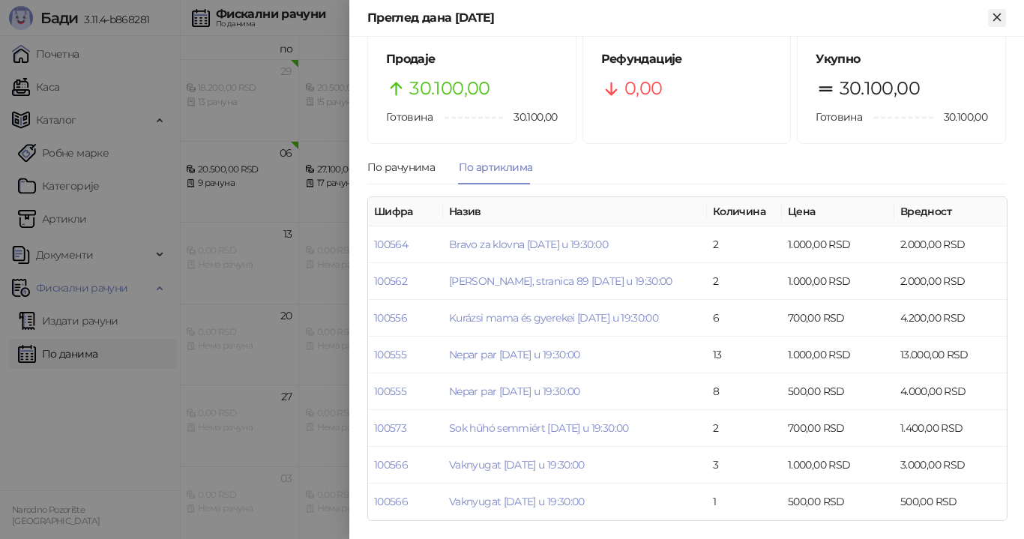
click at [994, 16] on icon "Close" at bounding box center [996, 16] width 13 height 13
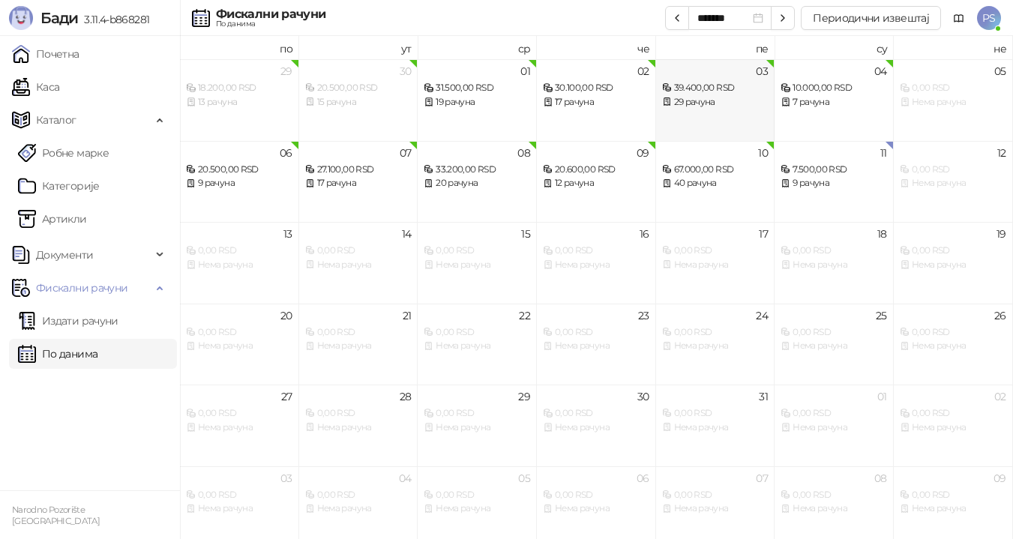
click at [719, 103] on div "29 рачуна" at bounding box center [715, 102] width 106 height 14
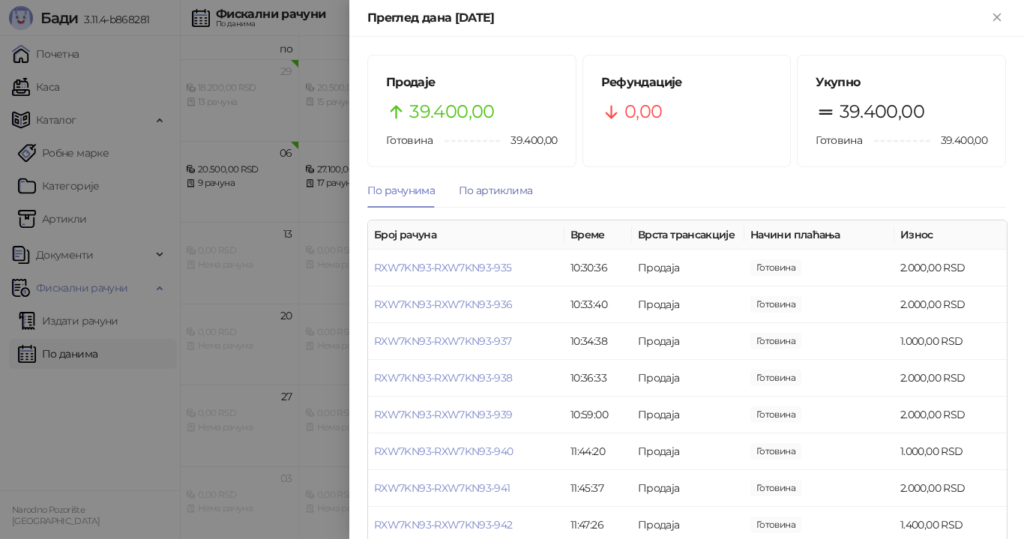
click at [508, 192] on div "По артиклима" at bounding box center [495, 190] width 73 height 16
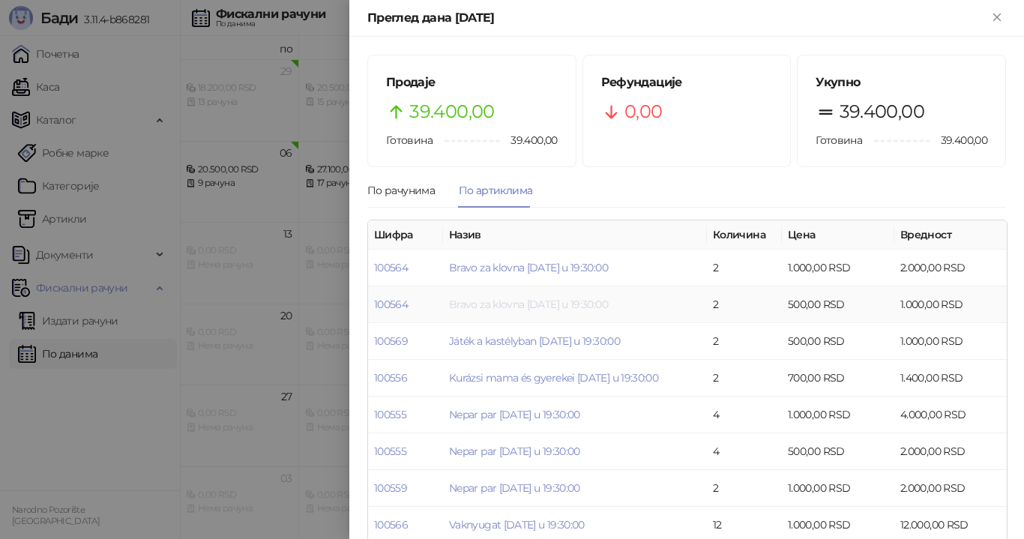
scroll to position [60, 0]
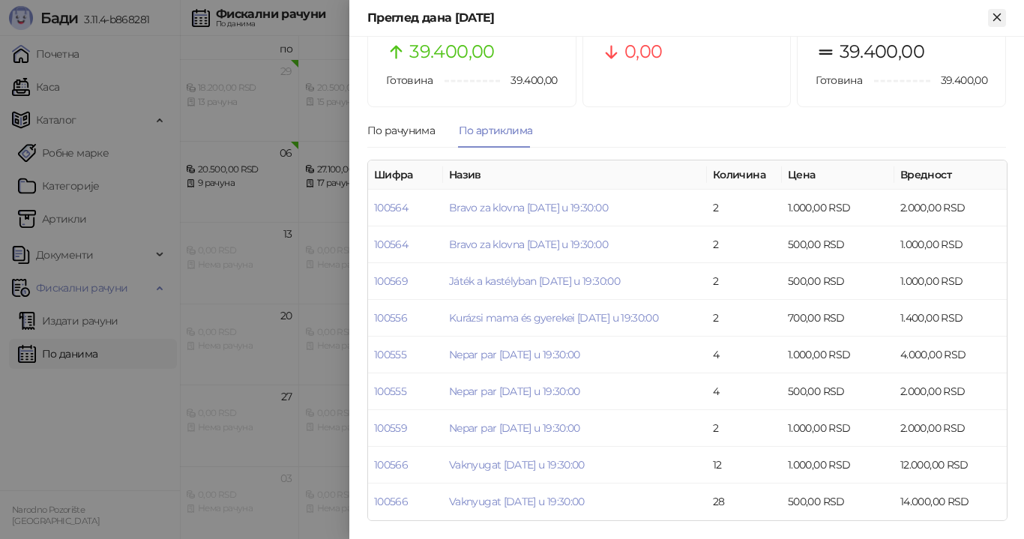
click at [996, 17] on icon "Close" at bounding box center [996, 16] width 7 height 7
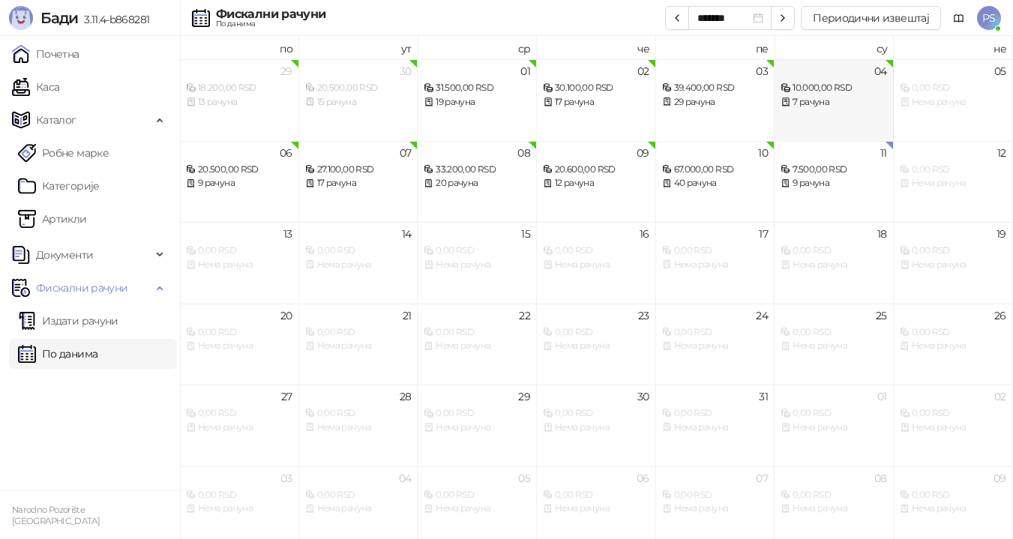
click at [846, 87] on div "10.000,00 RSD" at bounding box center [833, 88] width 106 height 14
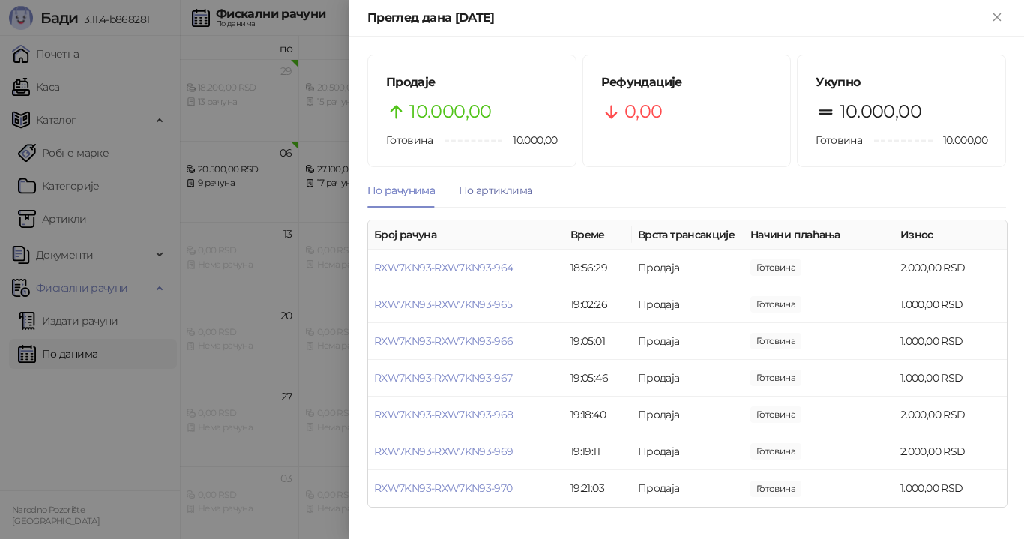
click at [504, 192] on div "По артиклима" at bounding box center [495, 190] width 73 height 16
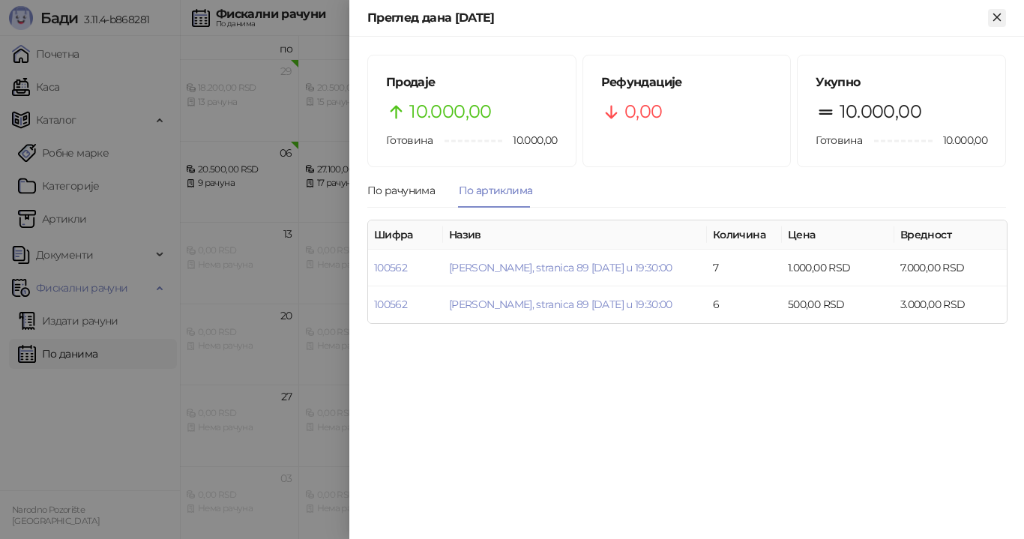
click at [998, 19] on icon "Close" at bounding box center [996, 16] width 7 height 7
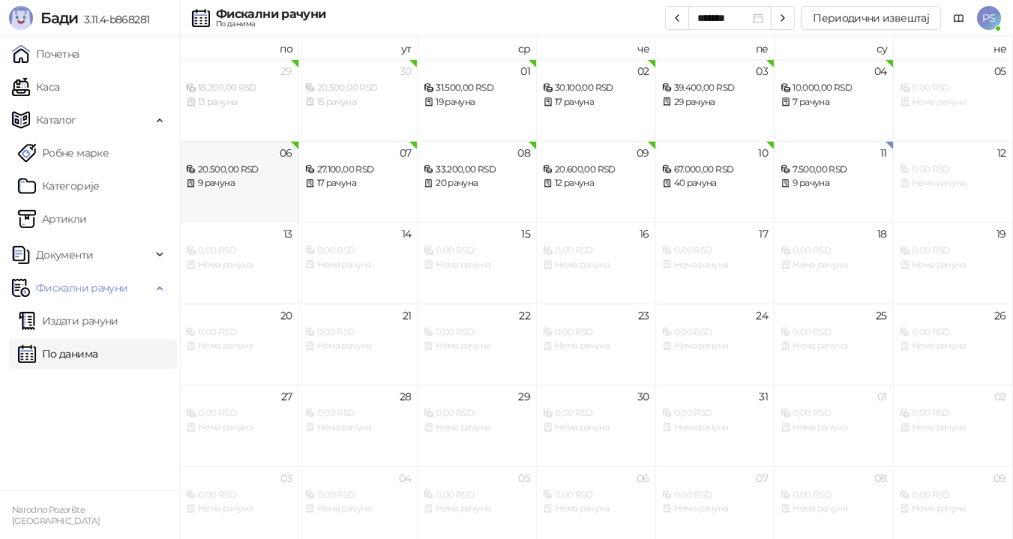
click at [208, 180] on div "9 рачуна" at bounding box center [239, 183] width 106 height 14
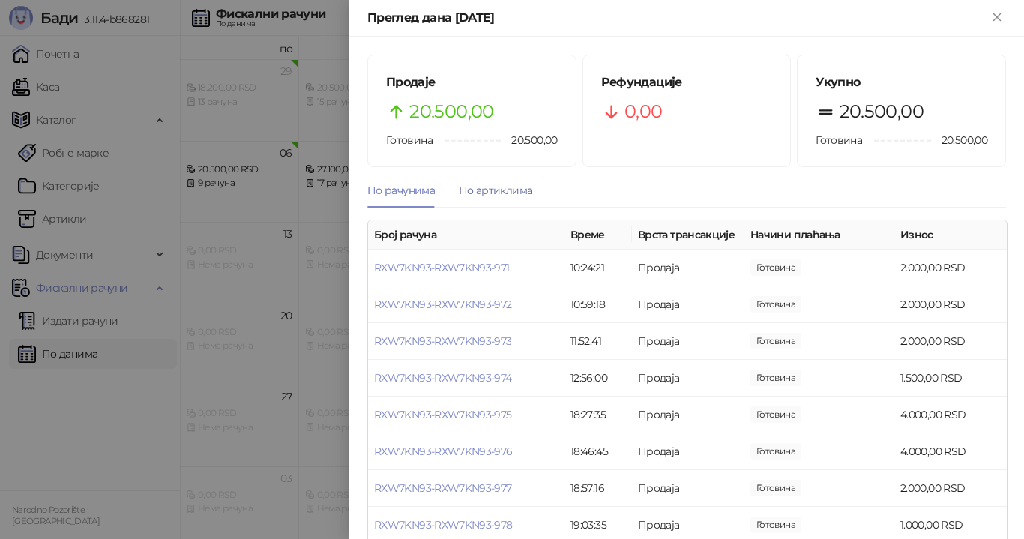
click at [513, 191] on div "По артиклима" at bounding box center [495, 190] width 73 height 16
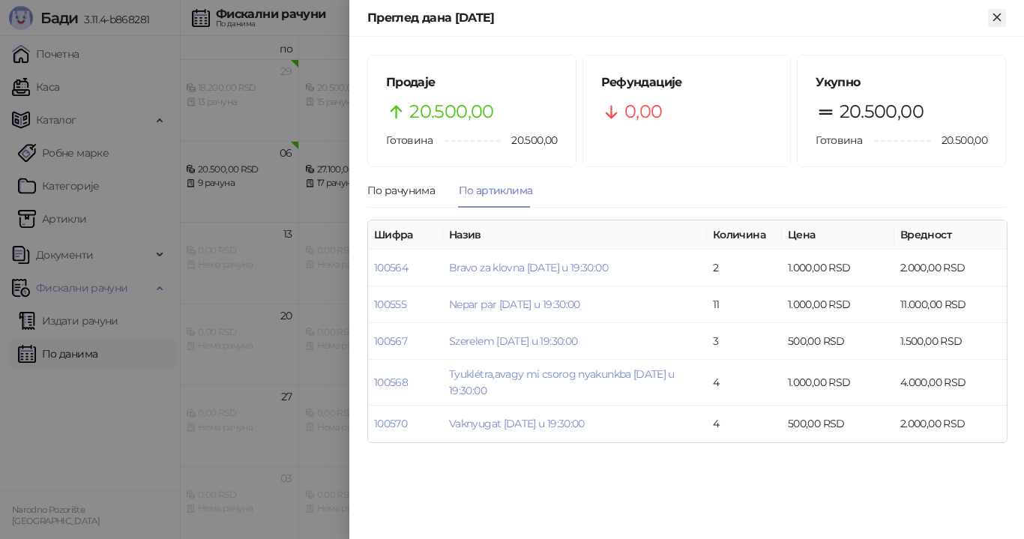
click at [1001, 22] on icon "Close" at bounding box center [996, 16] width 13 height 13
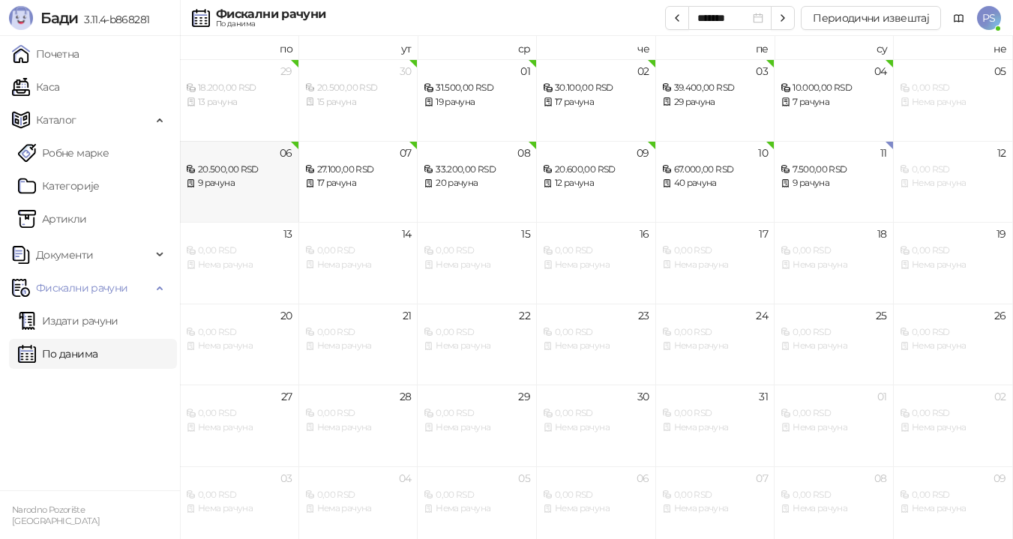
click at [253, 188] on div "9 рачуна" at bounding box center [239, 183] width 106 height 14
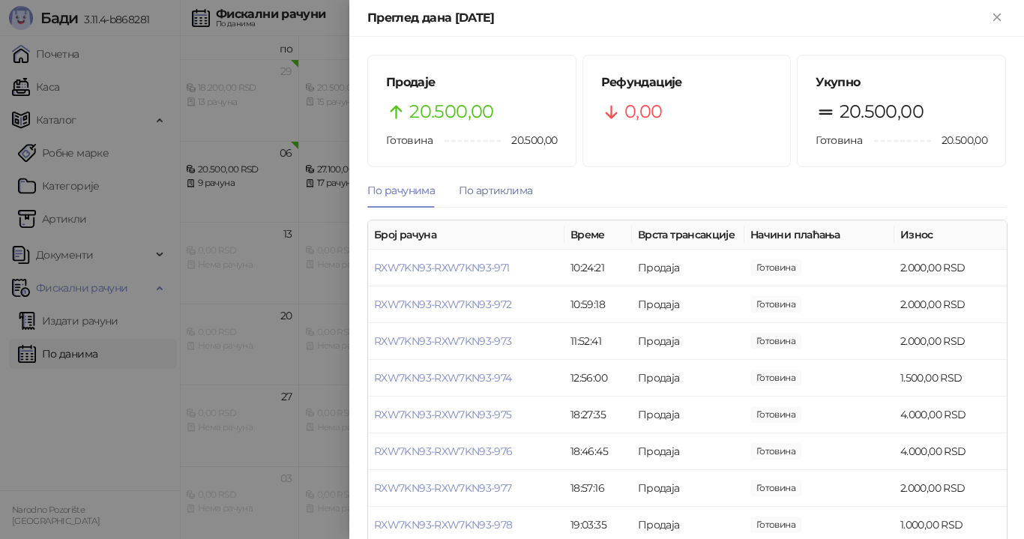
click at [478, 186] on div "По артиклима" at bounding box center [495, 190] width 73 height 16
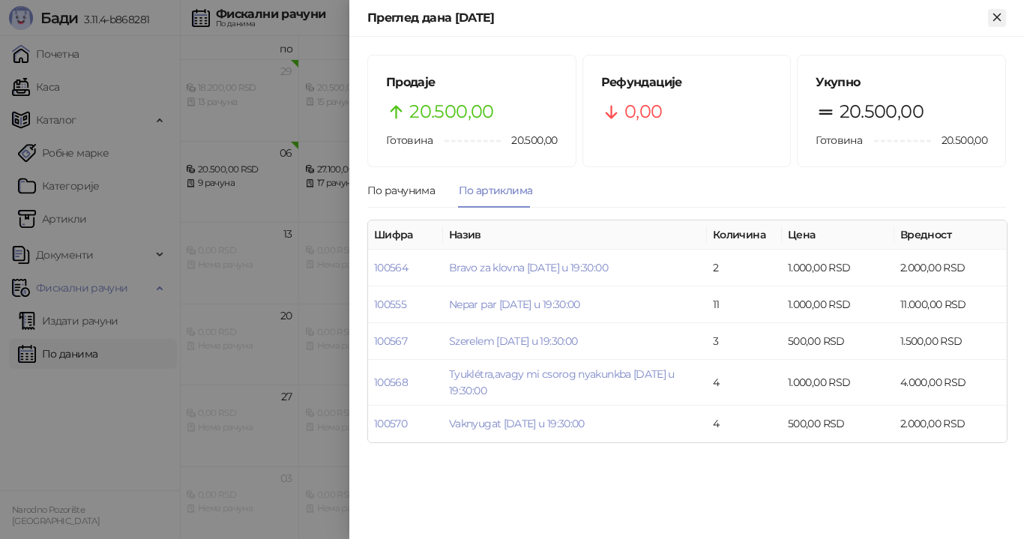
click at [992, 19] on icon "Close" at bounding box center [996, 16] width 13 height 13
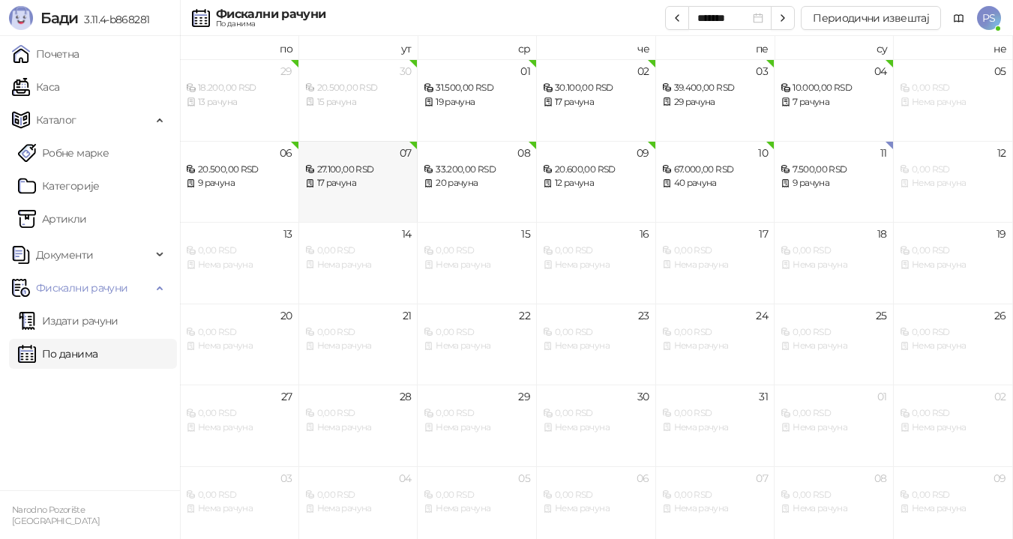
click at [376, 184] on div "17 рачуна" at bounding box center [358, 183] width 106 height 14
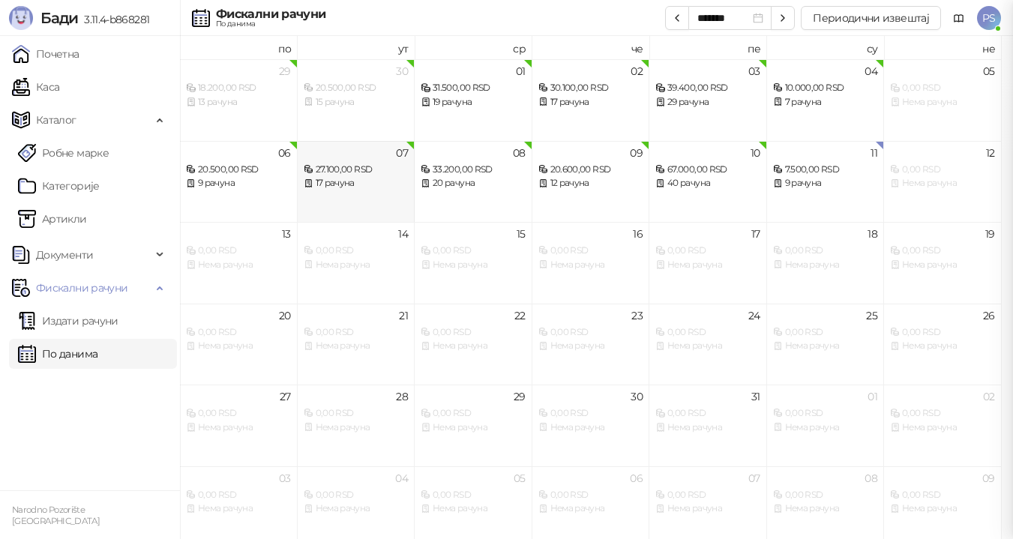
click at [376, 184] on div at bounding box center [506, 269] width 1013 height 539
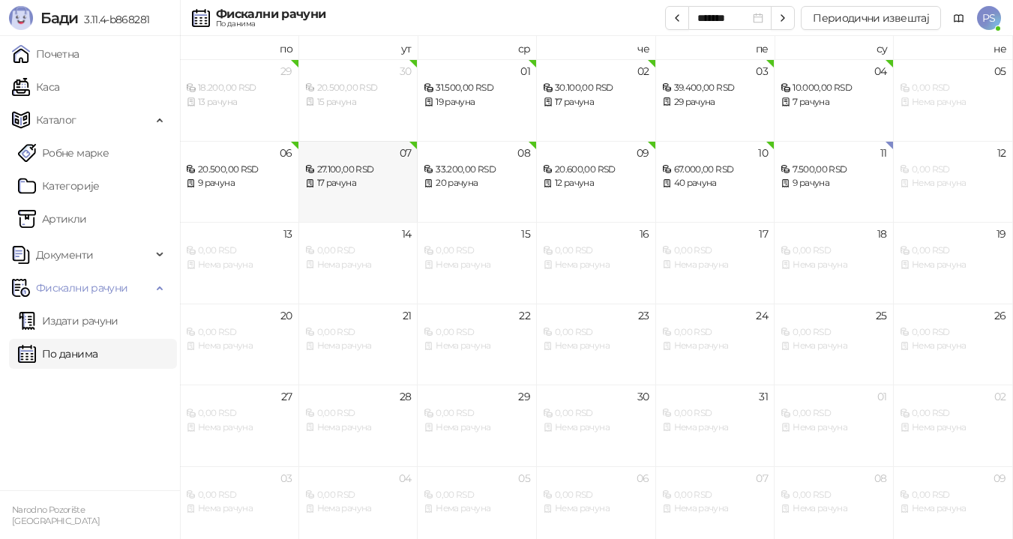
click at [376, 184] on div "17 рачуна" at bounding box center [358, 183] width 106 height 14
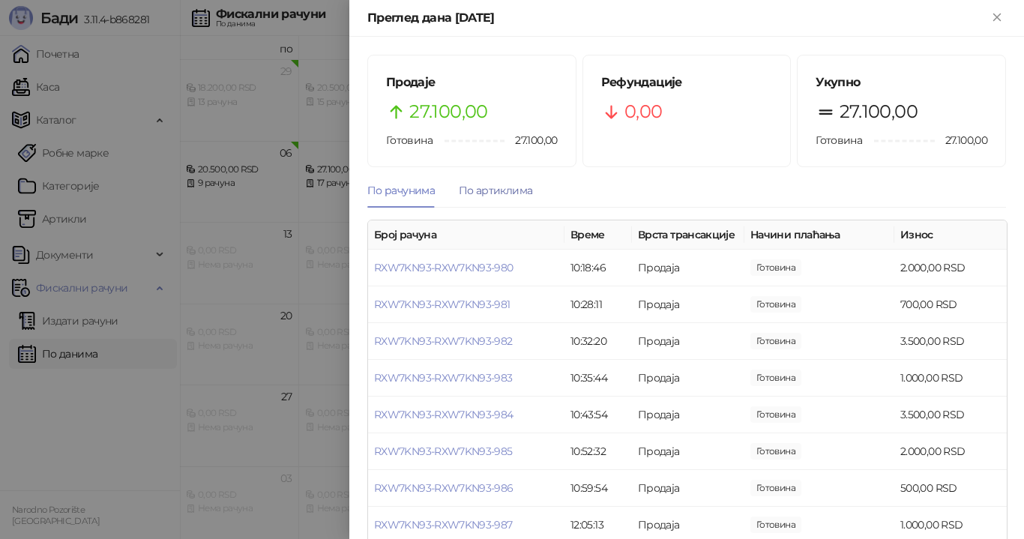
click at [472, 190] on div "По артиклима" at bounding box center [495, 190] width 73 height 16
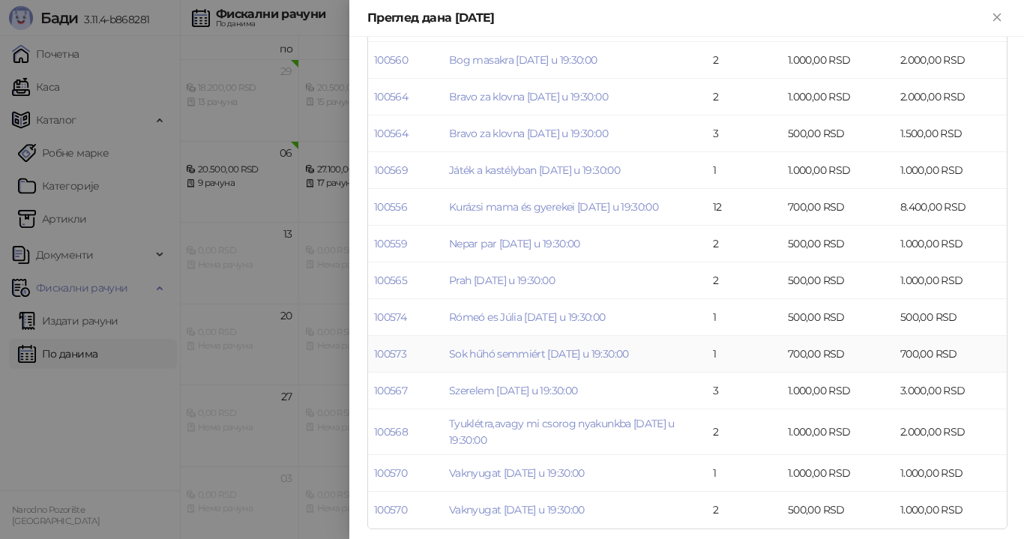
scroll to position [253, 0]
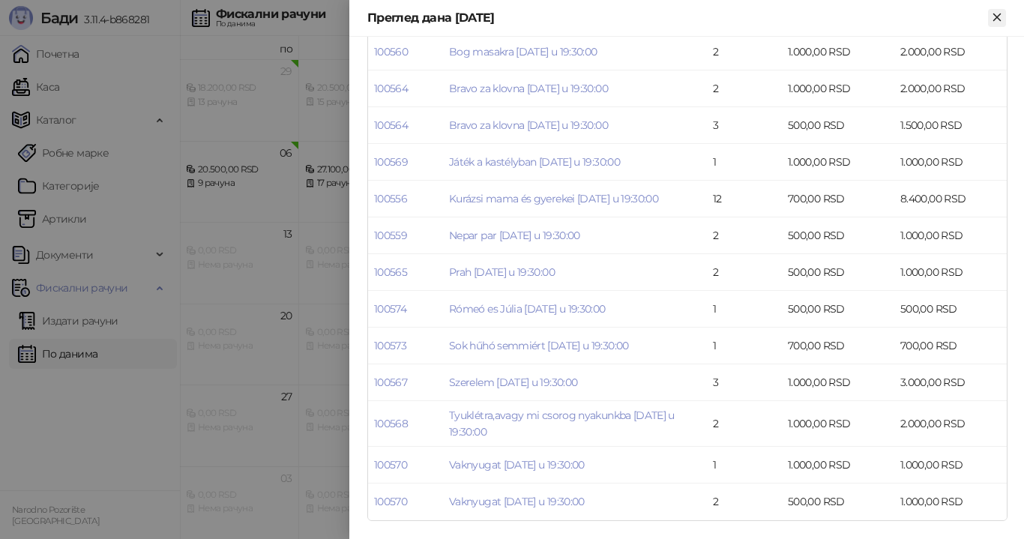
click at [1002, 22] on icon "Close" at bounding box center [996, 16] width 13 height 13
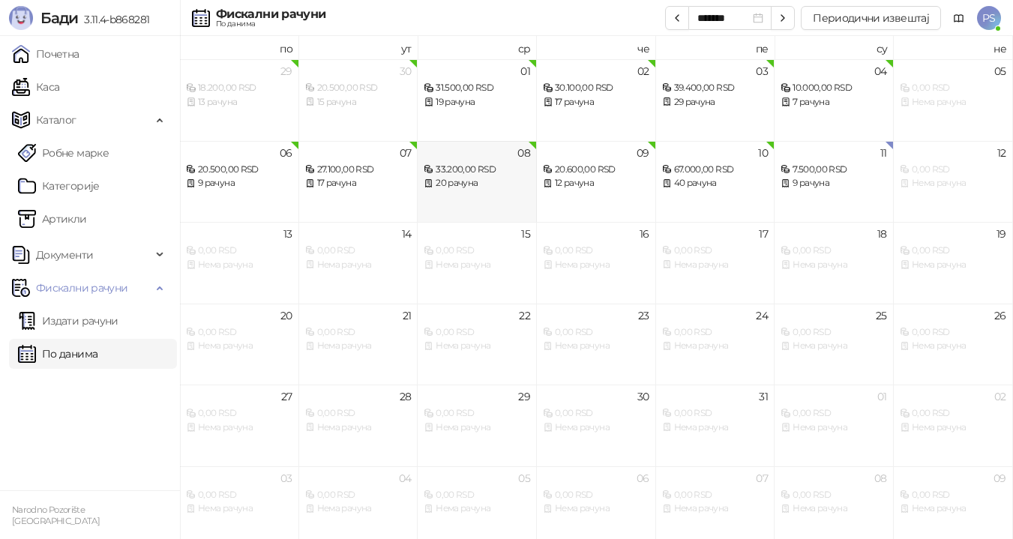
click at [480, 184] on div "20 рачуна" at bounding box center [476, 183] width 106 height 14
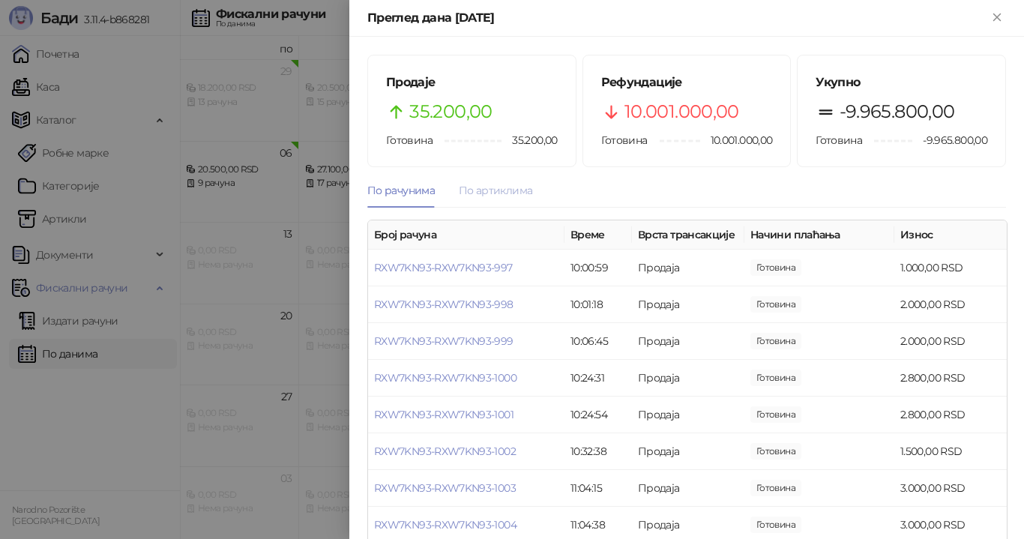
click at [482, 181] on div "По артиклима" at bounding box center [495, 190] width 73 height 34
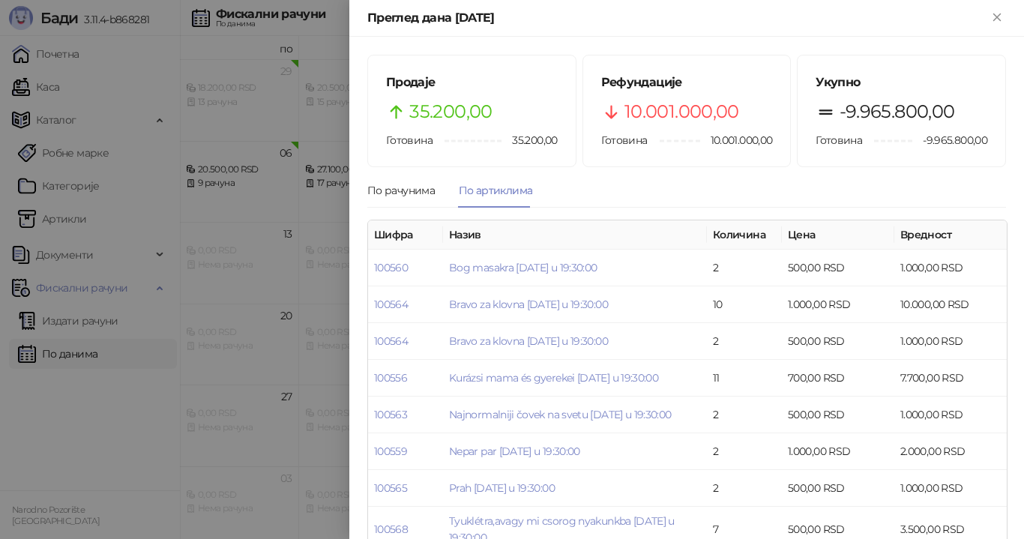
click at [499, 187] on div "По артиклима" at bounding box center [495, 190] width 73 height 16
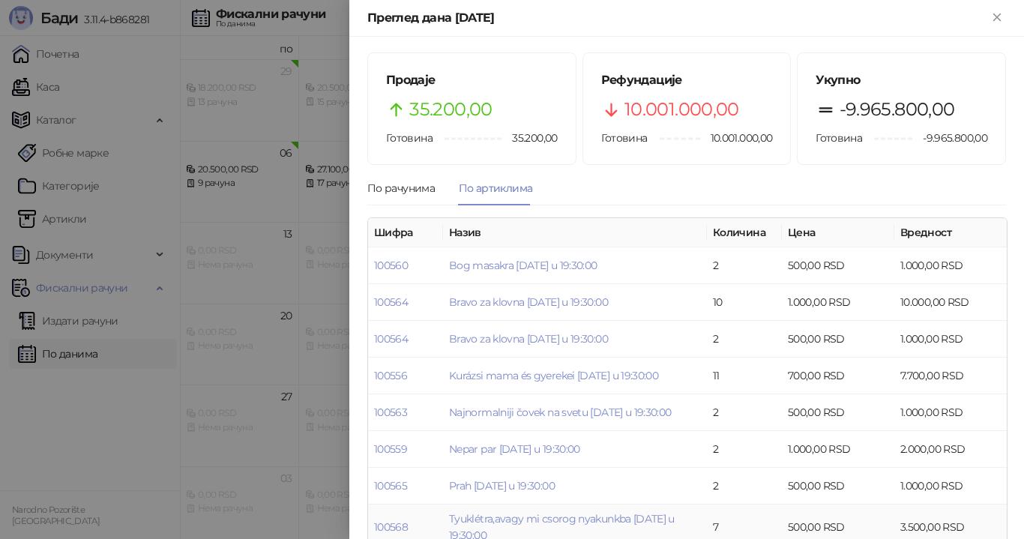
scroll to position [77, 0]
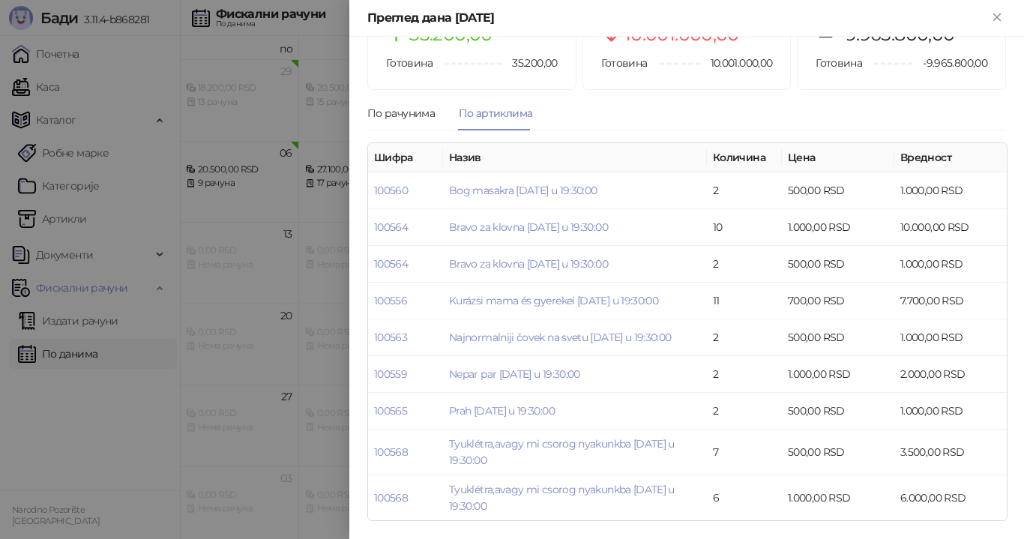
click at [305, 181] on div at bounding box center [512, 269] width 1024 height 539
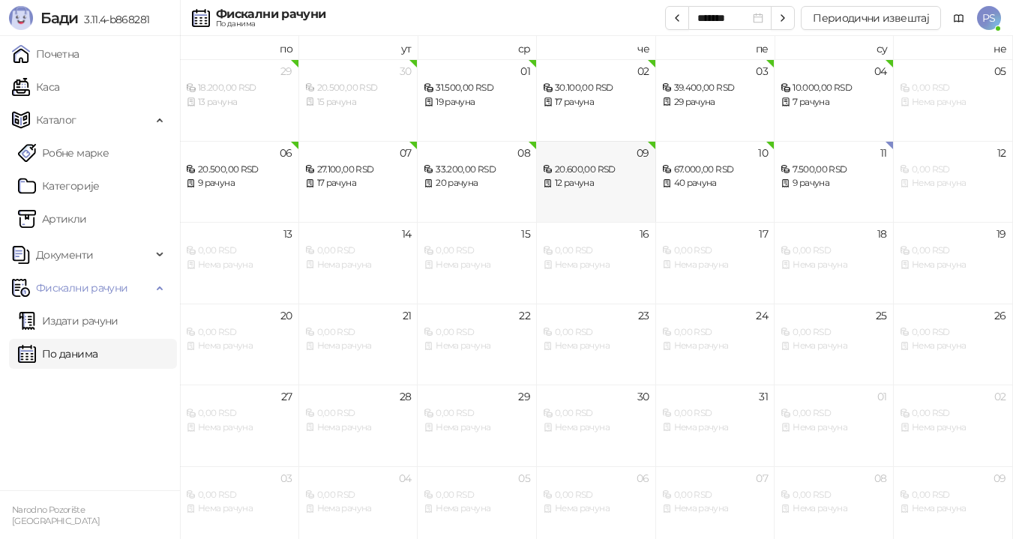
click at [593, 184] on div "12 рачуна" at bounding box center [596, 183] width 106 height 14
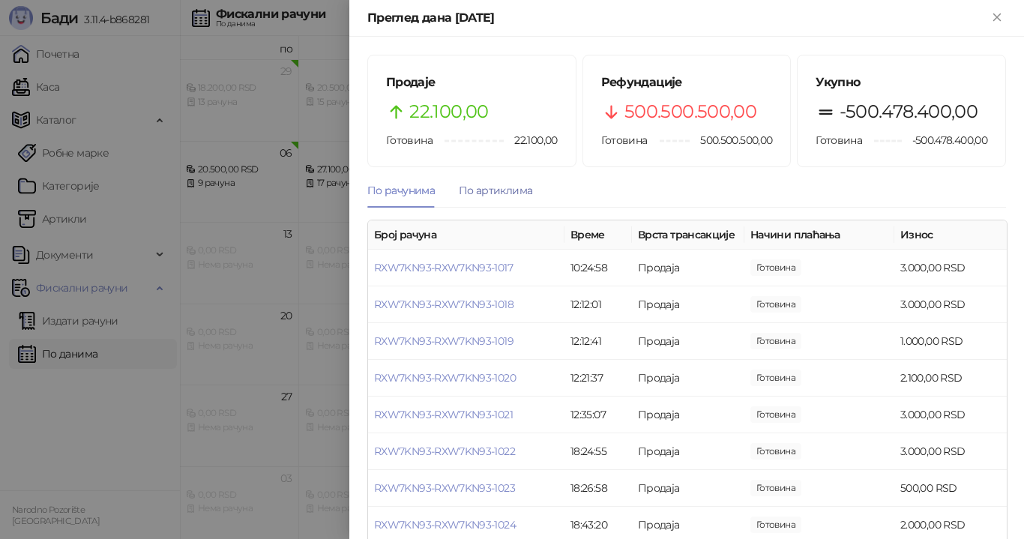
click at [522, 191] on div "По артиклима" at bounding box center [495, 190] width 73 height 16
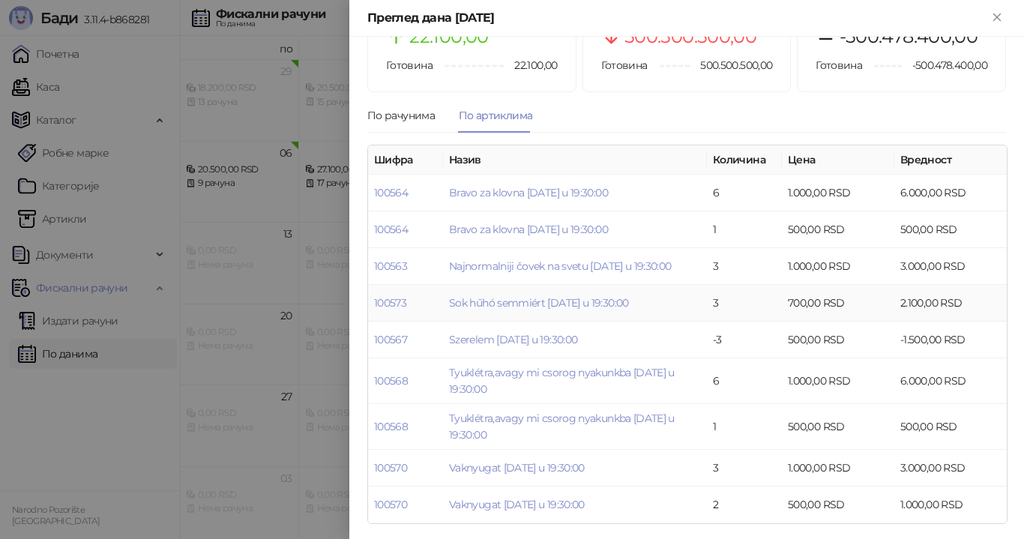
scroll to position [78, 0]
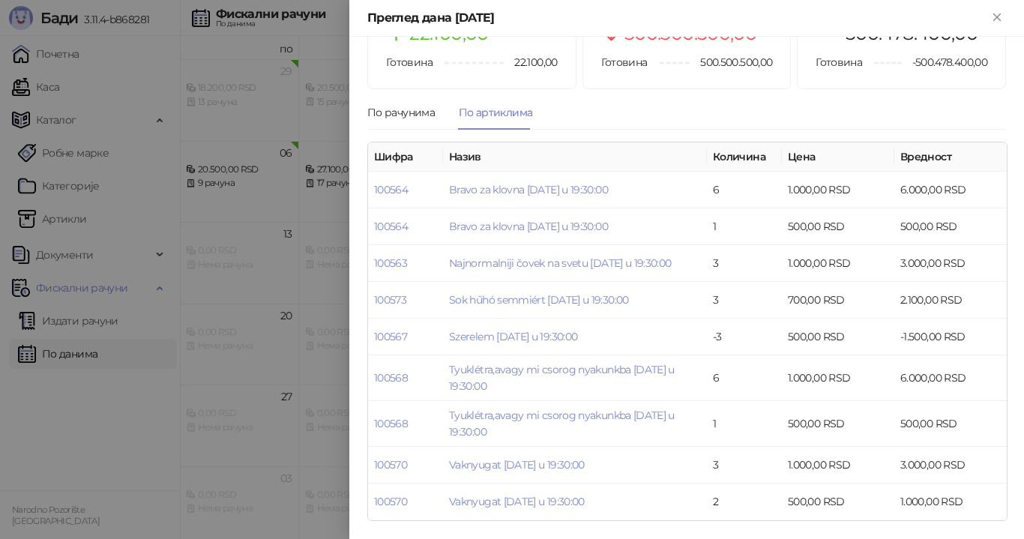
click at [289, 280] on div at bounding box center [512, 269] width 1024 height 539
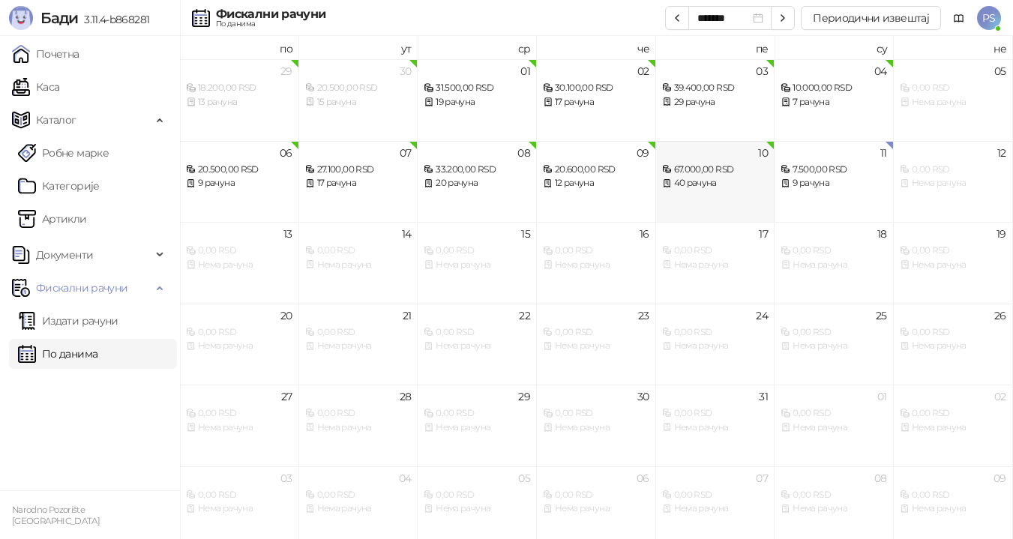
click at [678, 181] on div "40 рачуна" at bounding box center [715, 183] width 106 height 14
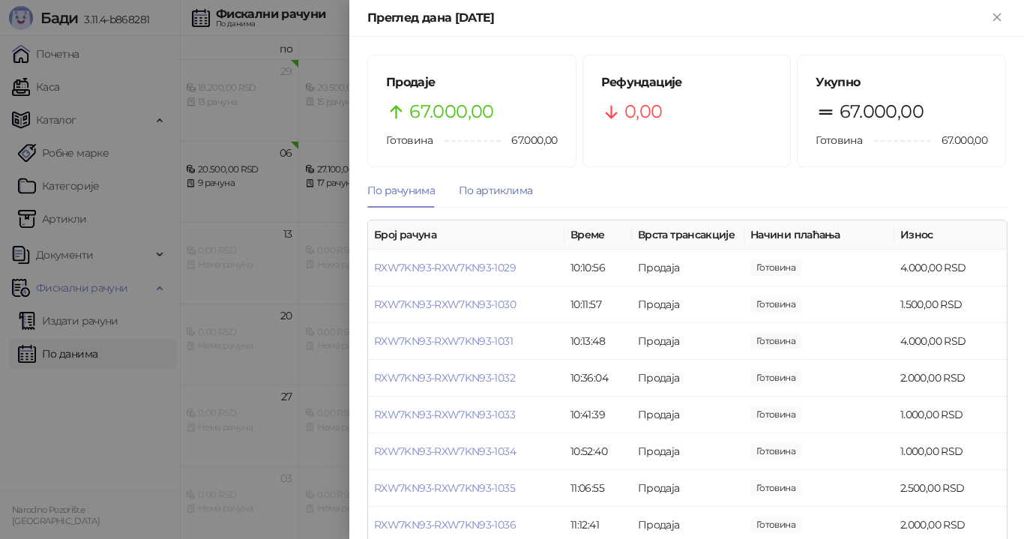
click at [516, 195] on div "По артиклима" at bounding box center [495, 190] width 73 height 16
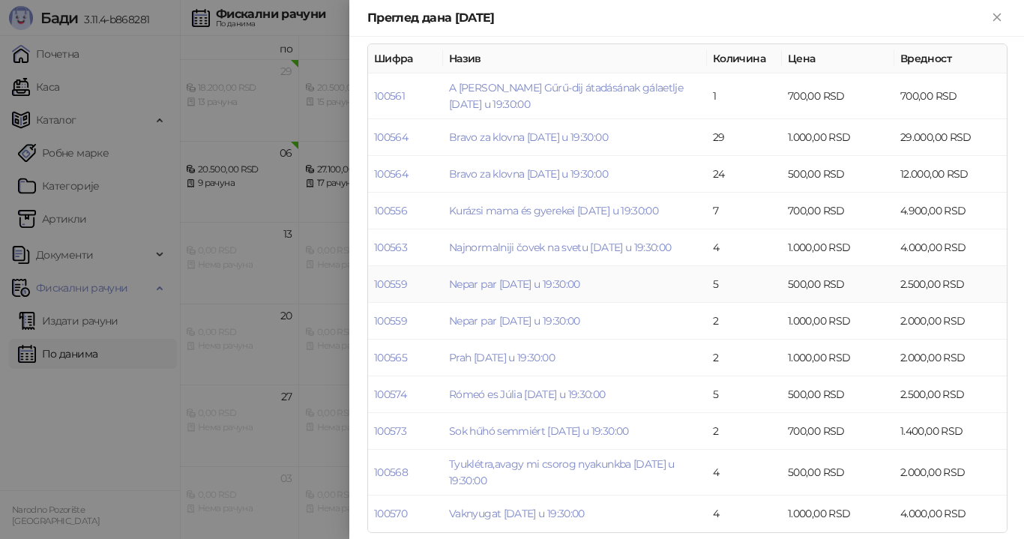
scroll to position [188, 0]
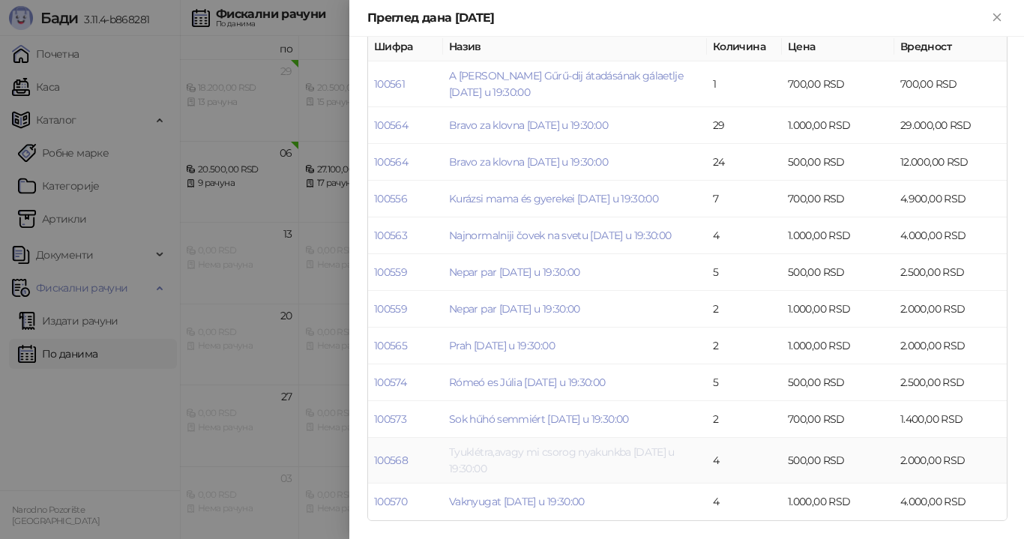
click at [567, 457] on link "Tyuklétra,avagy mi csorog nyakunkba [DATE] u 19:30:00" at bounding box center [562, 460] width 226 height 30
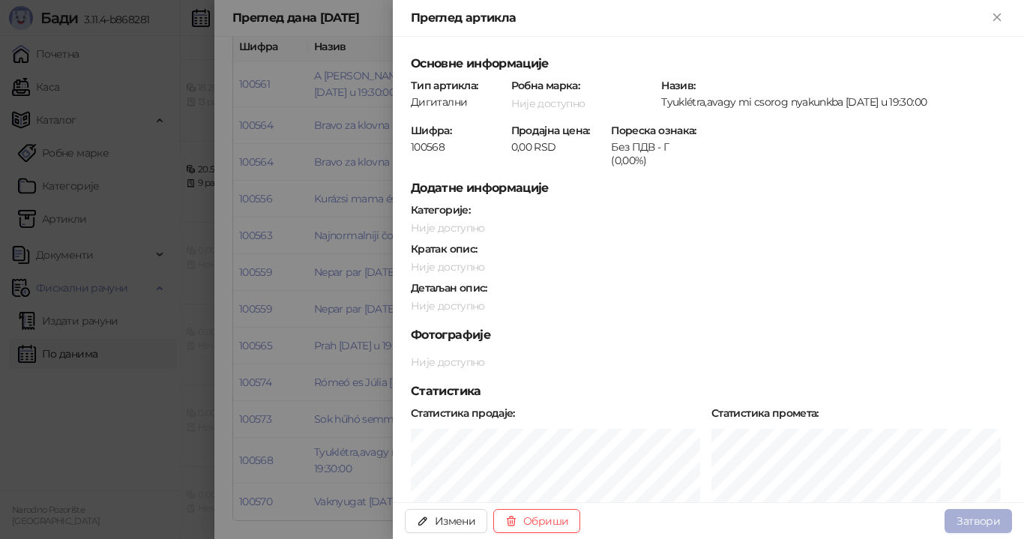
click at [1002, 524] on button "Затвори" at bounding box center [977, 521] width 67 height 24
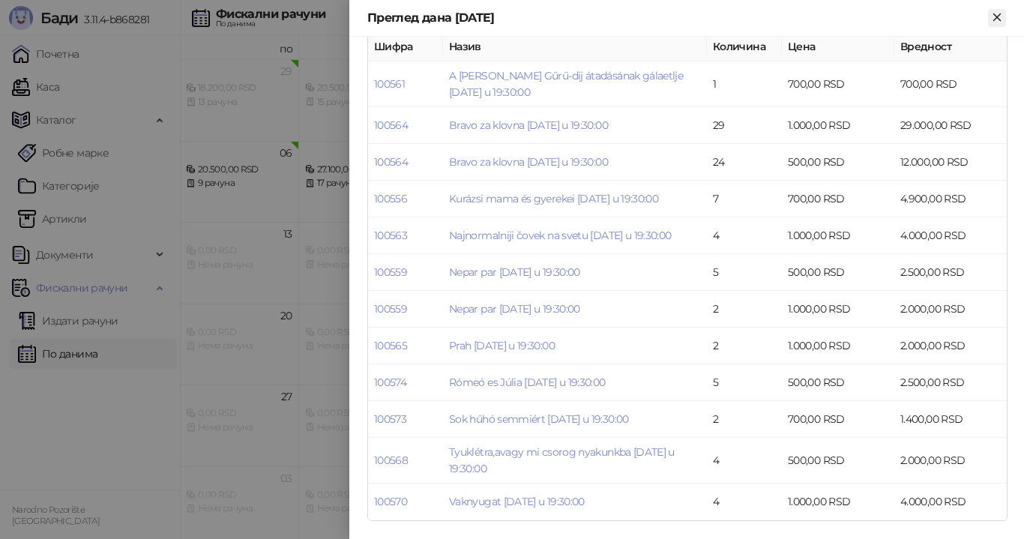
click at [996, 13] on icon "Close" at bounding box center [996, 16] width 13 height 13
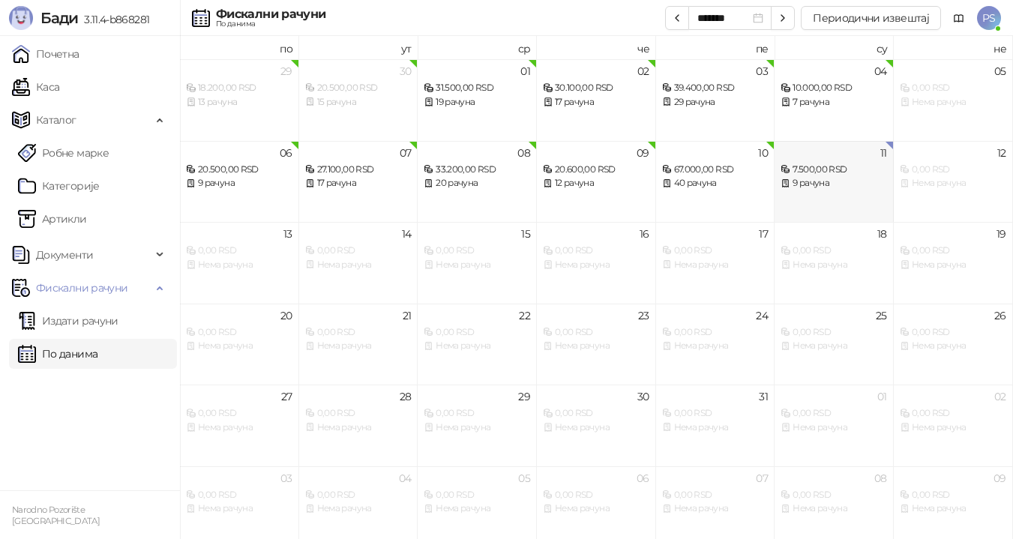
click at [836, 175] on div "7.500,00 RSD" at bounding box center [833, 170] width 106 height 14
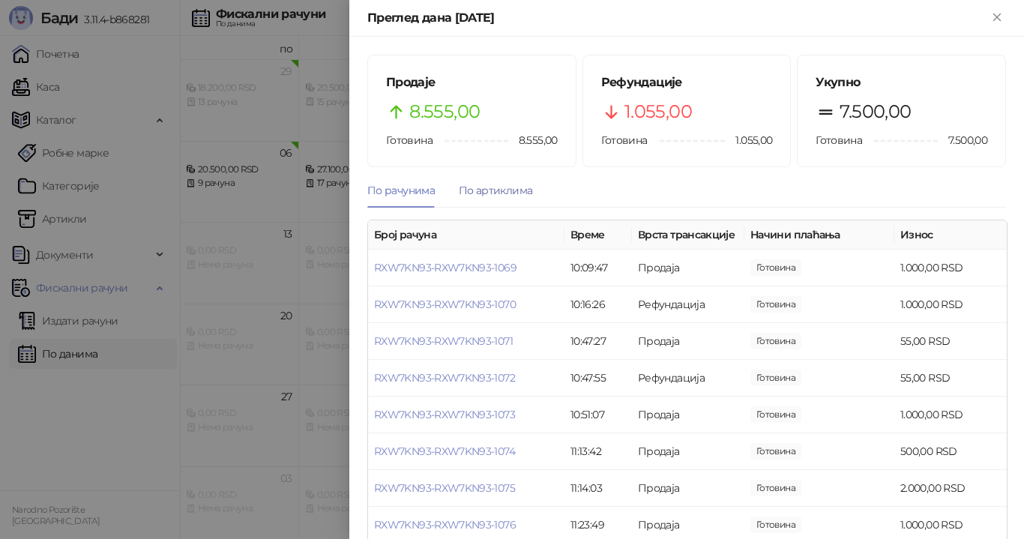
click at [498, 191] on div "По артиклима" at bounding box center [495, 190] width 73 height 16
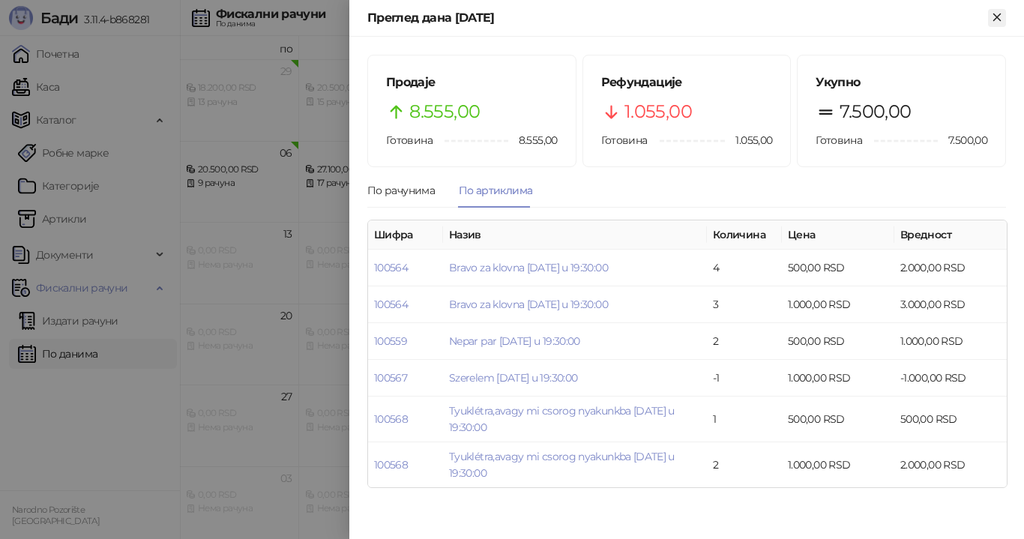
click at [999, 18] on icon "Close" at bounding box center [996, 16] width 13 height 13
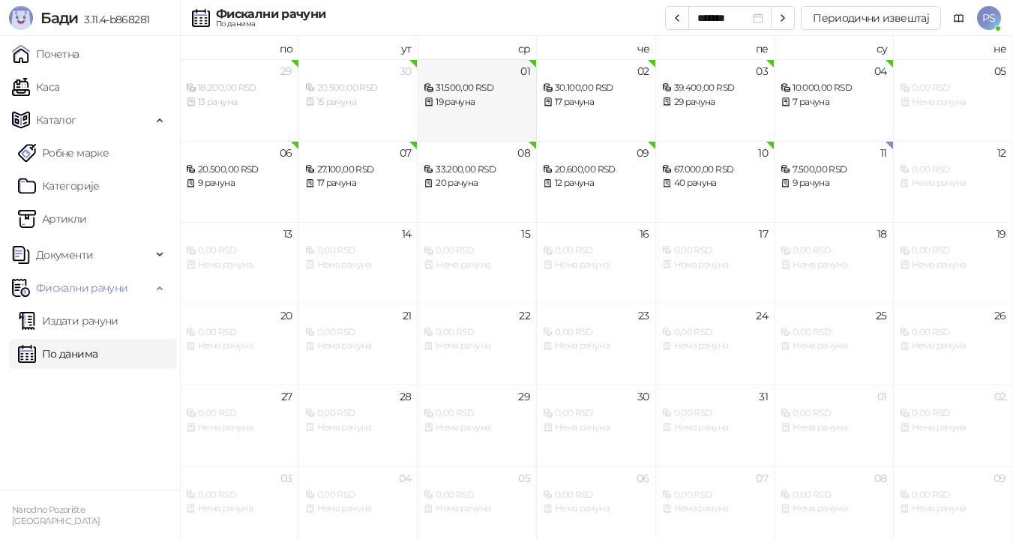
click at [498, 94] on div "31.500,00 RSD" at bounding box center [476, 88] width 106 height 14
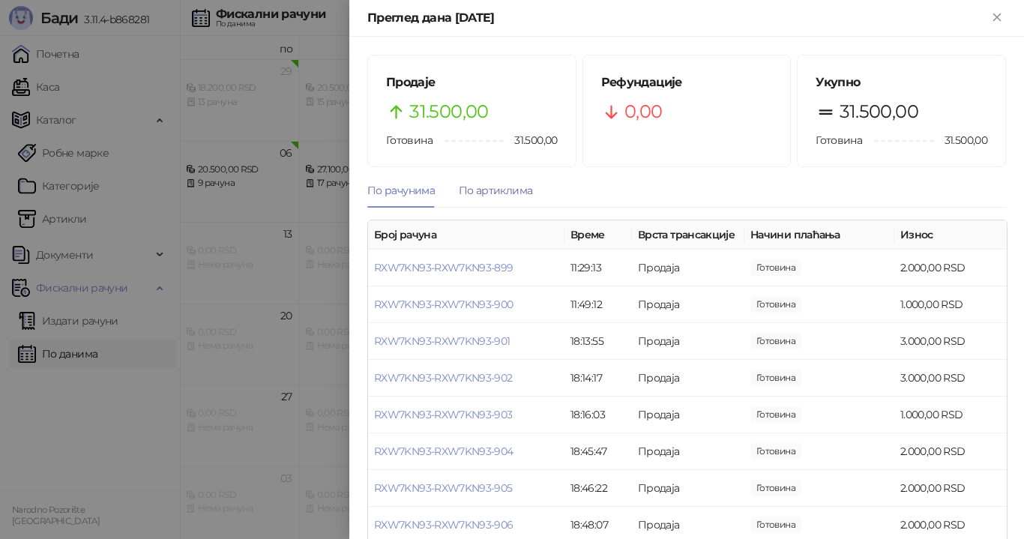
click at [478, 190] on div "По артиклима" at bounding box center [495, 190] width 73 height 16
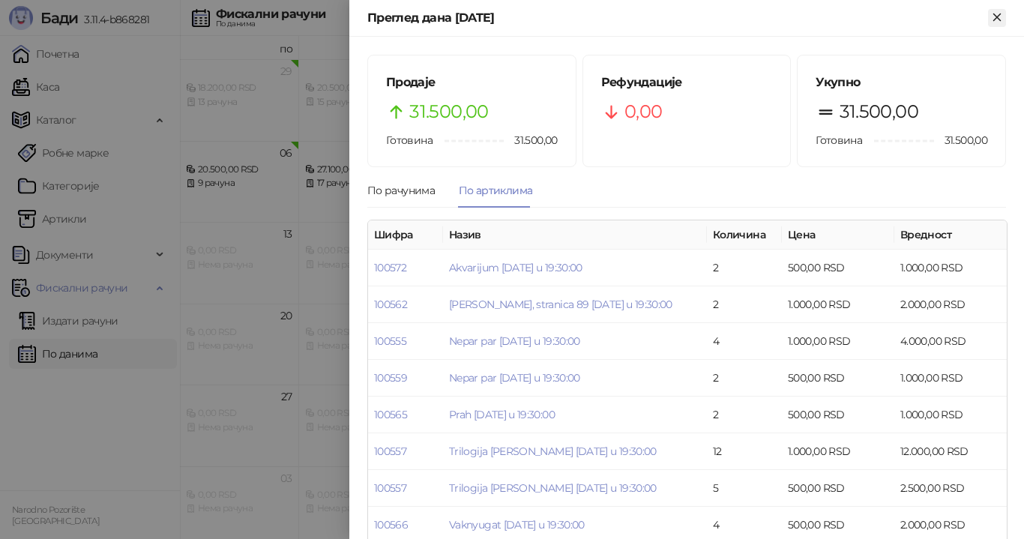
click at [1002, 19] on icon "Close" at bounding box center [996, 16] width 13 height 13
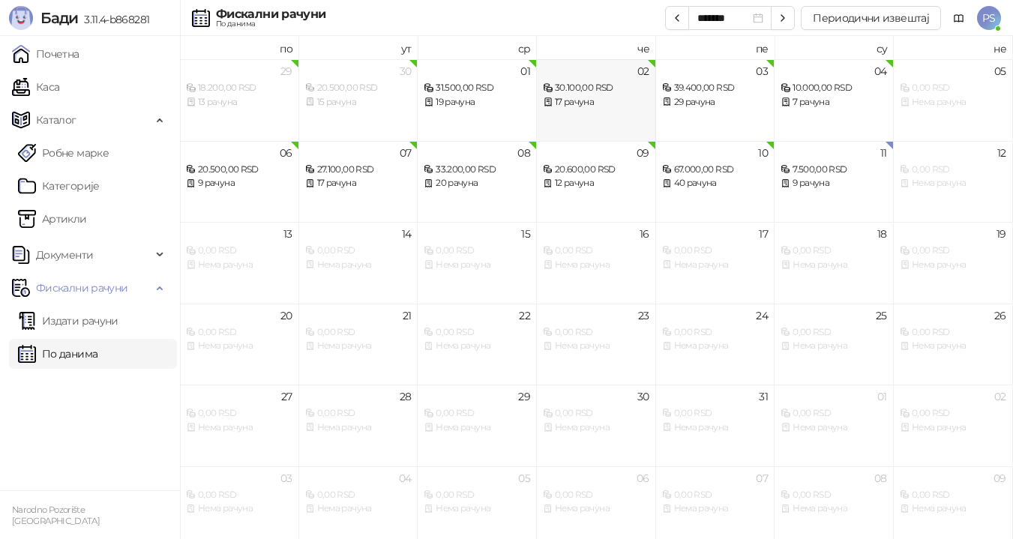
click at [627, 104] on div "17 рачуна" at bounding box center [596, 102] width 106 height 14
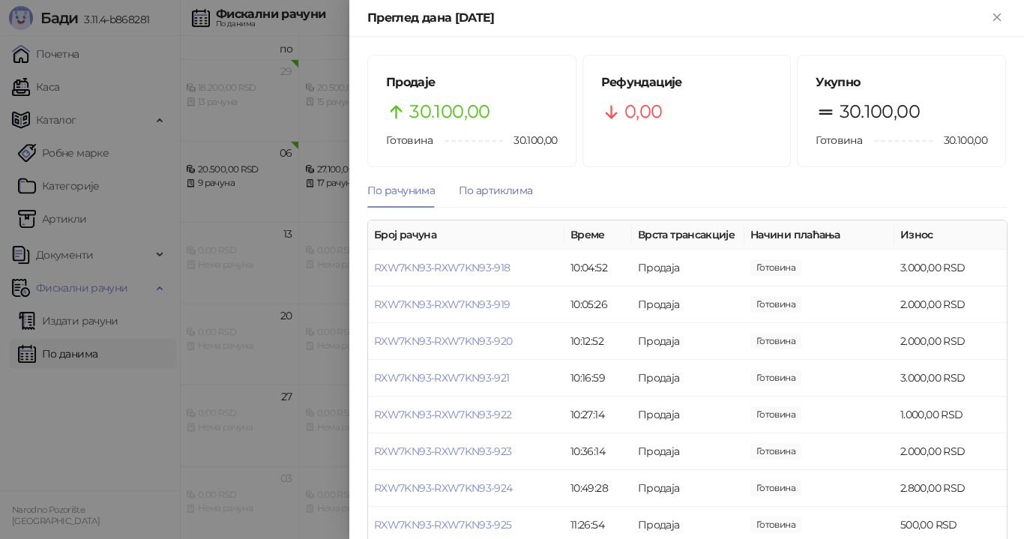
click at [503, 193] on div "По артиклима" at bounding box center [495, 190] width 73 height 16
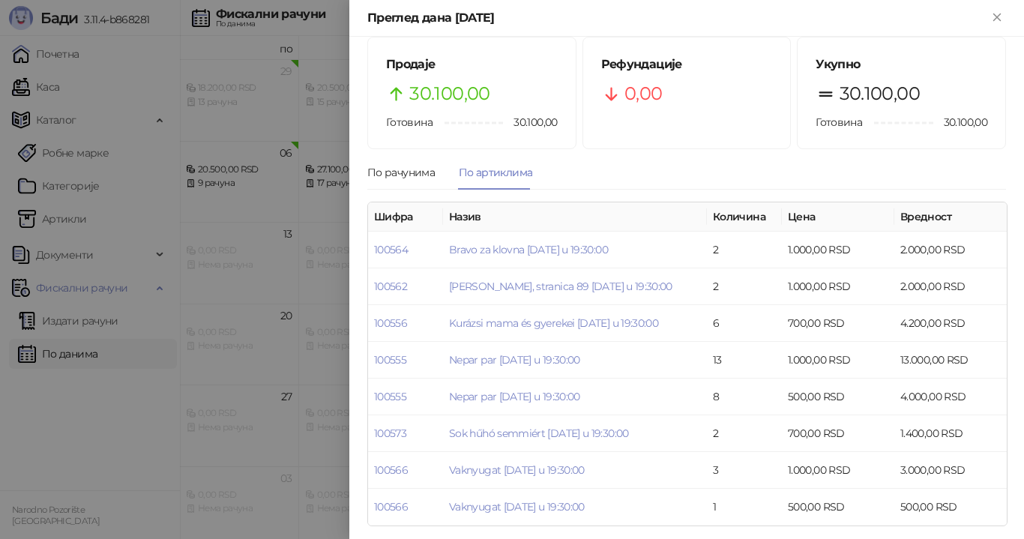
scroll to position [23, 0]
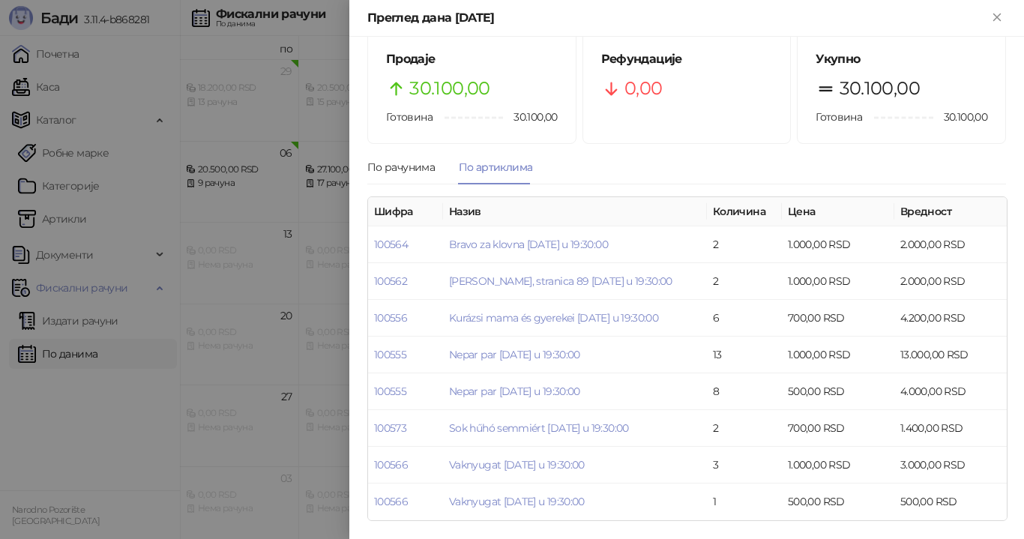
click at [992, 19] on icon "Close" at bounding box center [996, 16] width 13 height 13
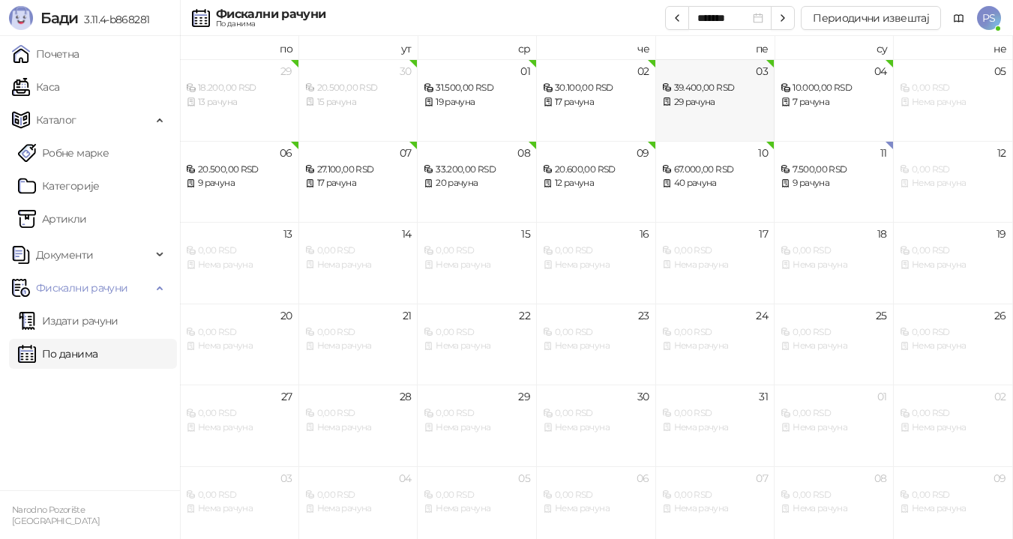
click at [701, 88] on div "39.400,00 RSD" at bounding box center [715, 88] width 106 height 14
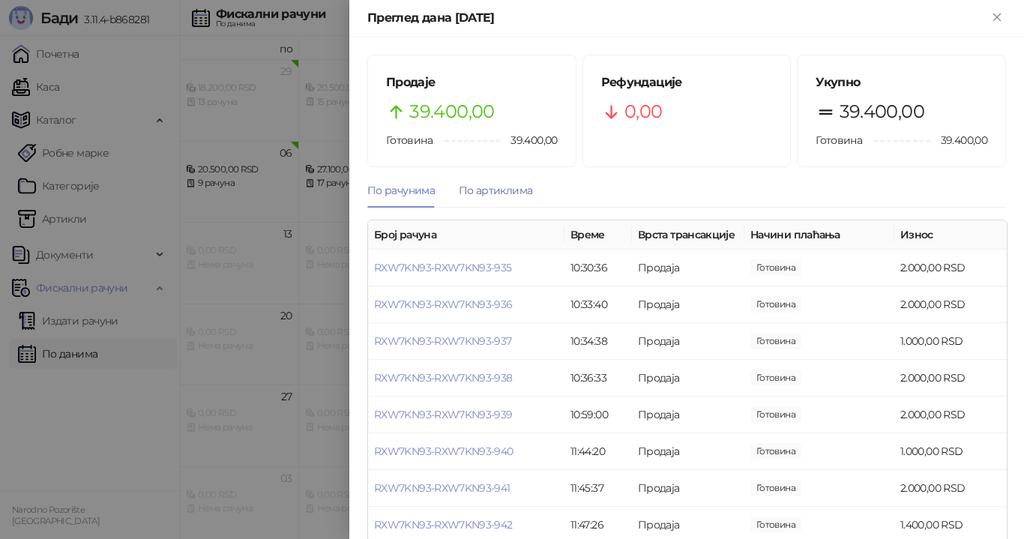
click at [479, 194] on div "По артиклима" at bounding box center [495, 190] width 73 height 16
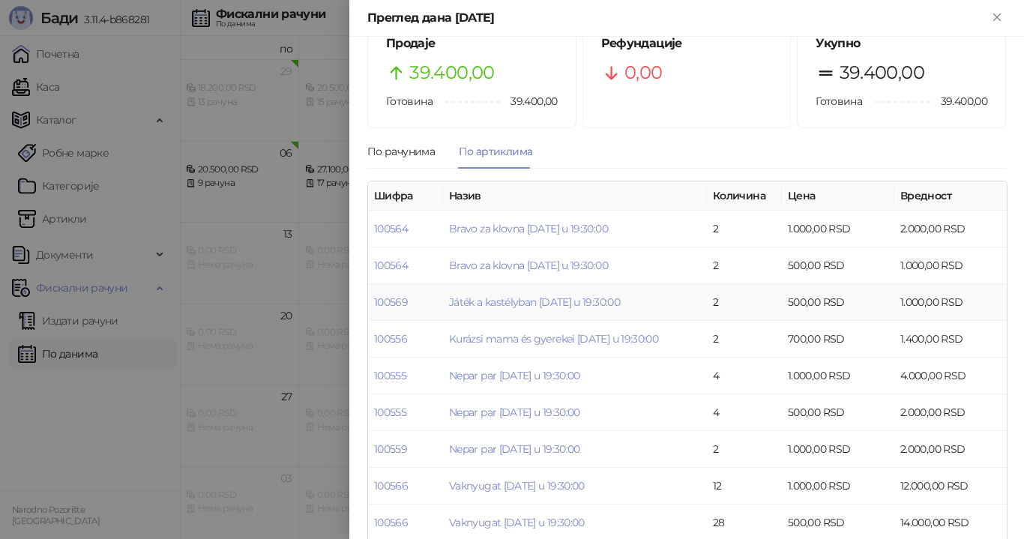
scroll to position [60, 0]
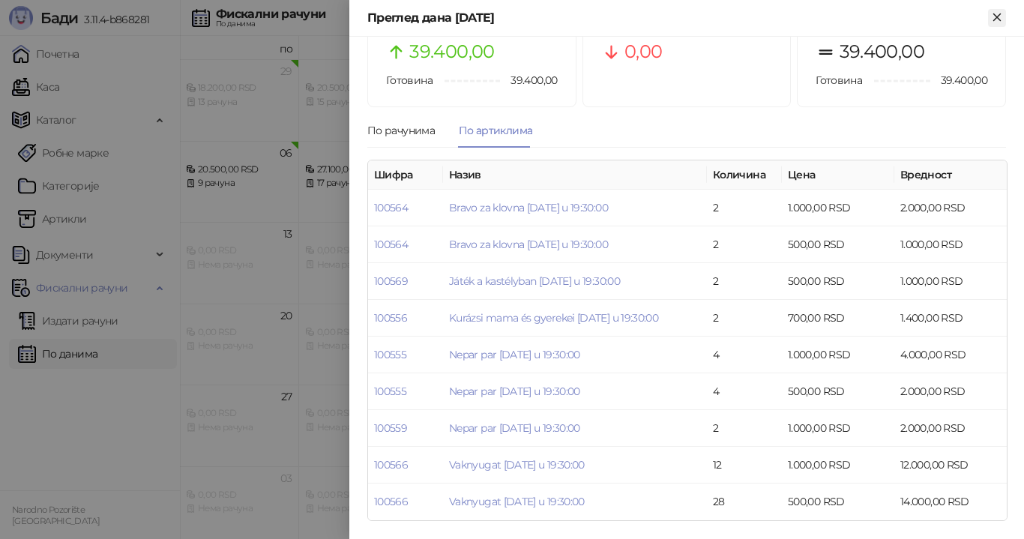
click at [1001, 19] on icon "Close" at bounding box center [996, 16] width 13 height 13
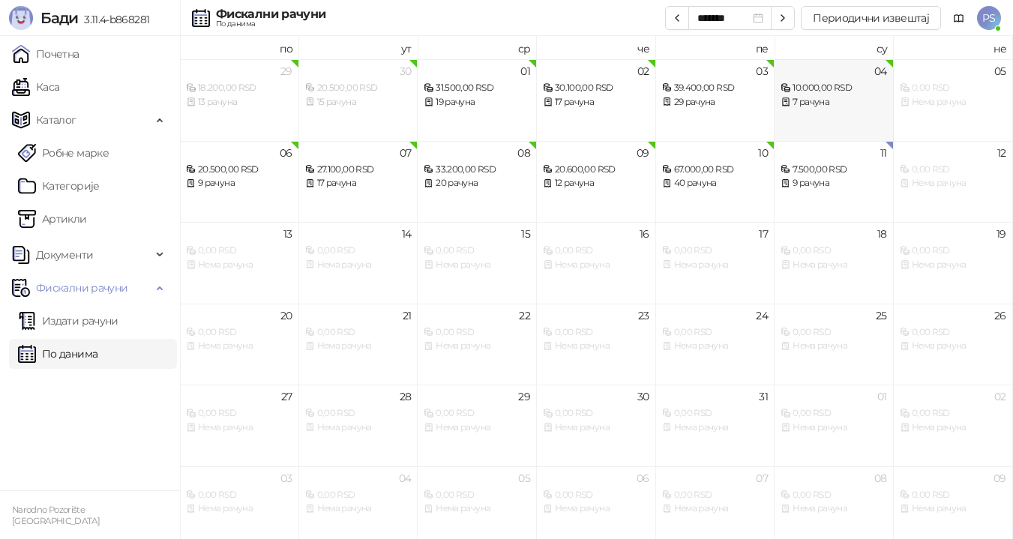
click at [818, 88] on div "10.000,00 RSD" at bounding box center [833, 88] width 106 height 14
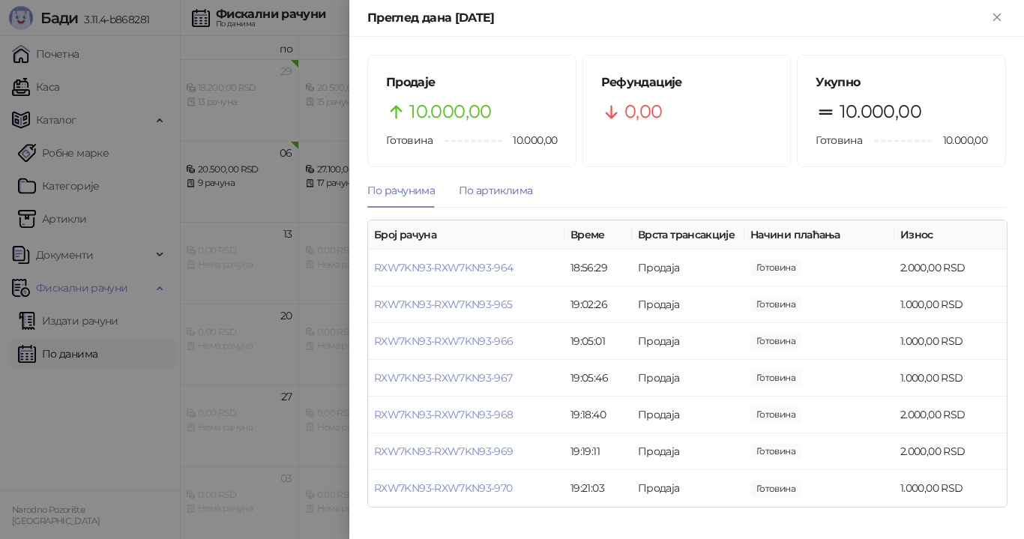
click at [478, 191] on div "По артиклима" at bounding box center [495, 190] width 73 height 16
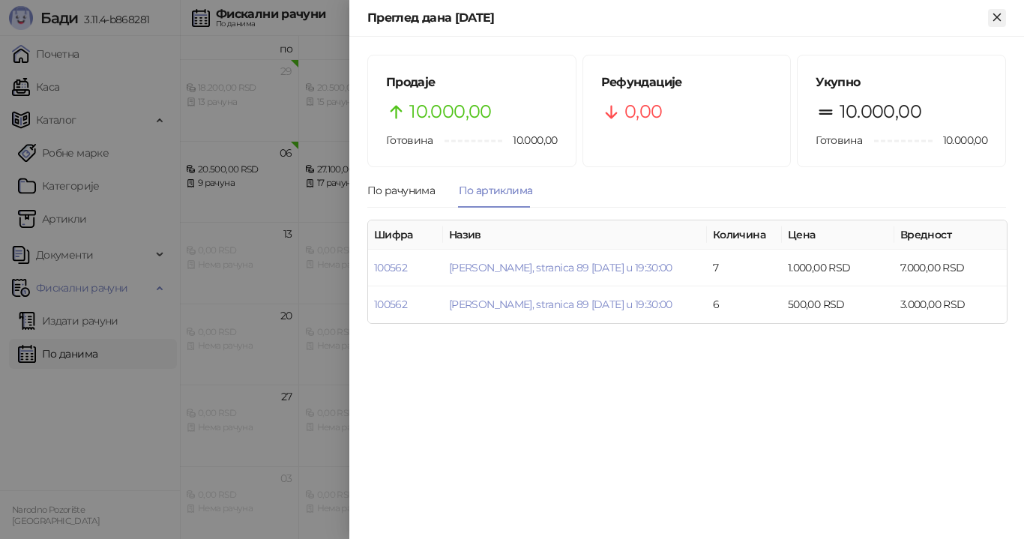
click at [997, 21] on icon "Close" at bounding box center [996, 16] width 13 height 13
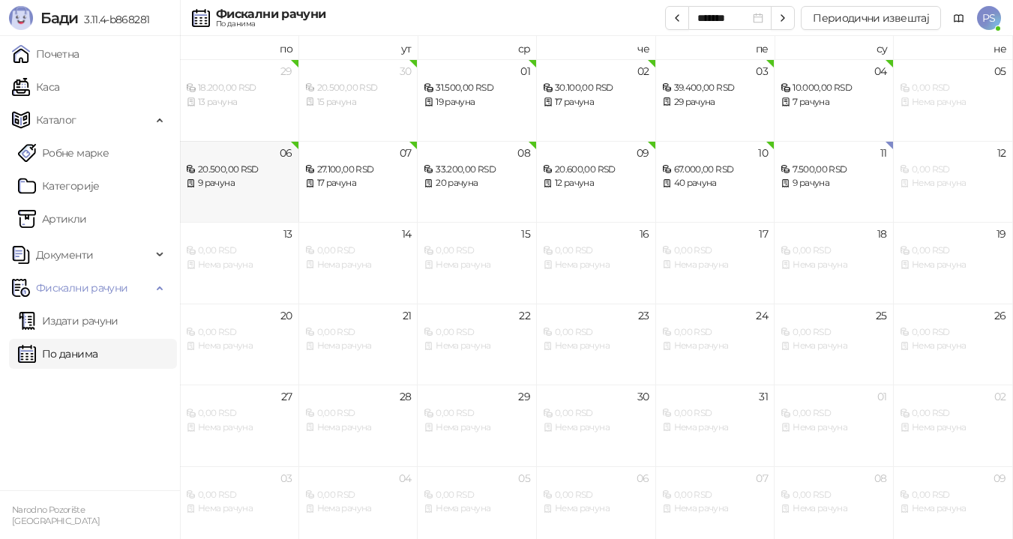
click at [274, 175] on div "20.500,00 RSD" at bounding box center [239, 170] width 106 height 14
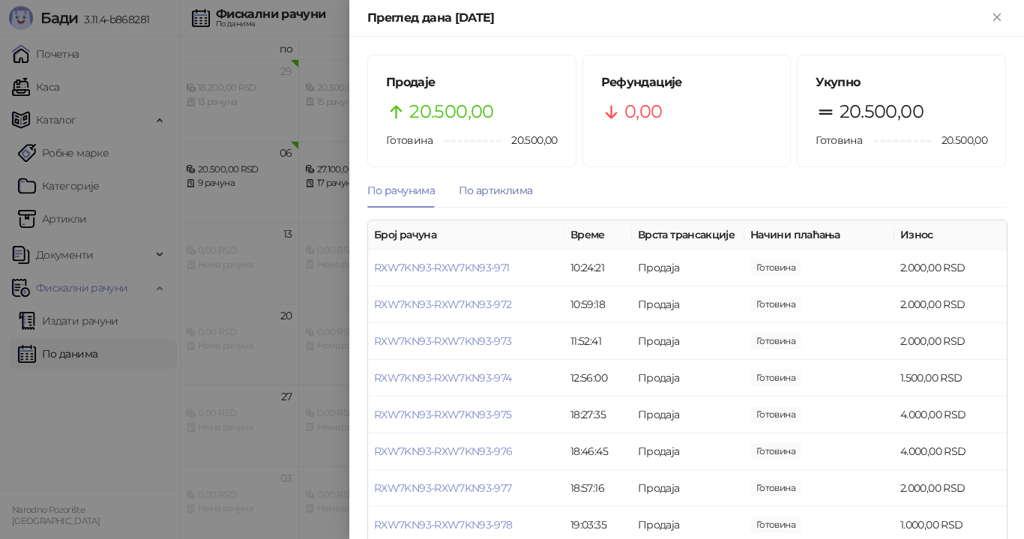
click at [512, 197] on div "По артиклима" at bounding box center [495, 190] width 73 height 16
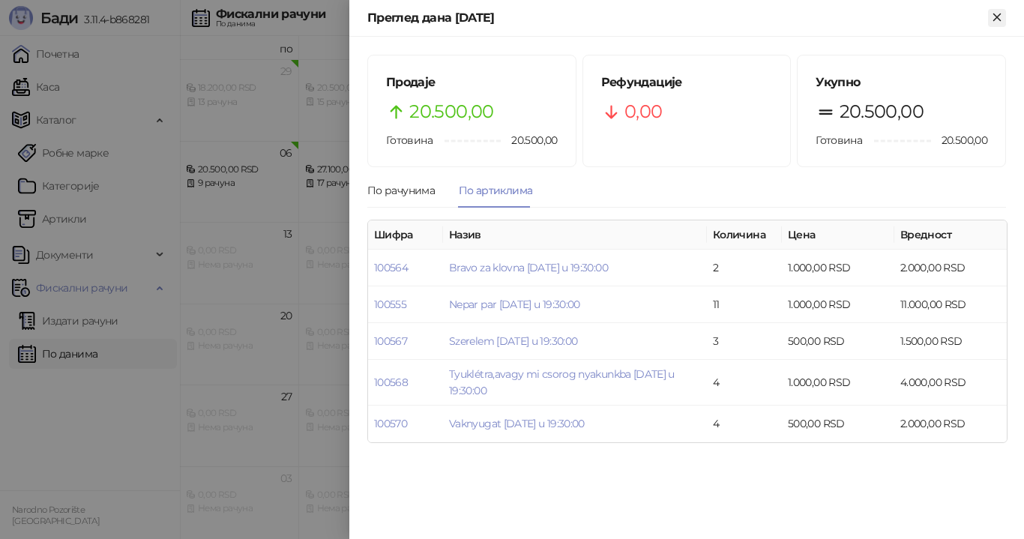
click at [1002, 16] on icon "Close" at bounding box center [996, 16] width 13 height 13
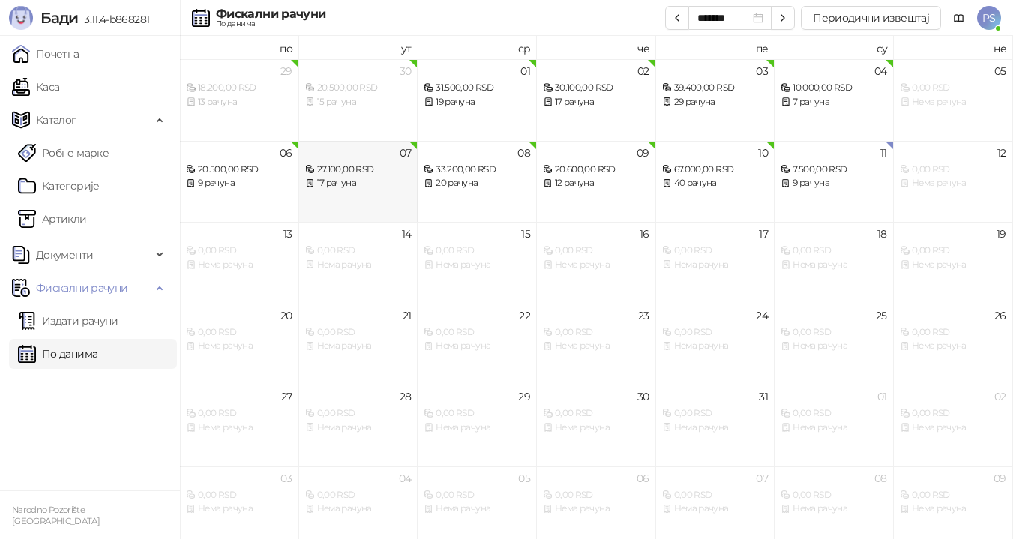
click at [356, 182] on div "17 рачуна" at bounding box center [358, 183] width 106 height 14
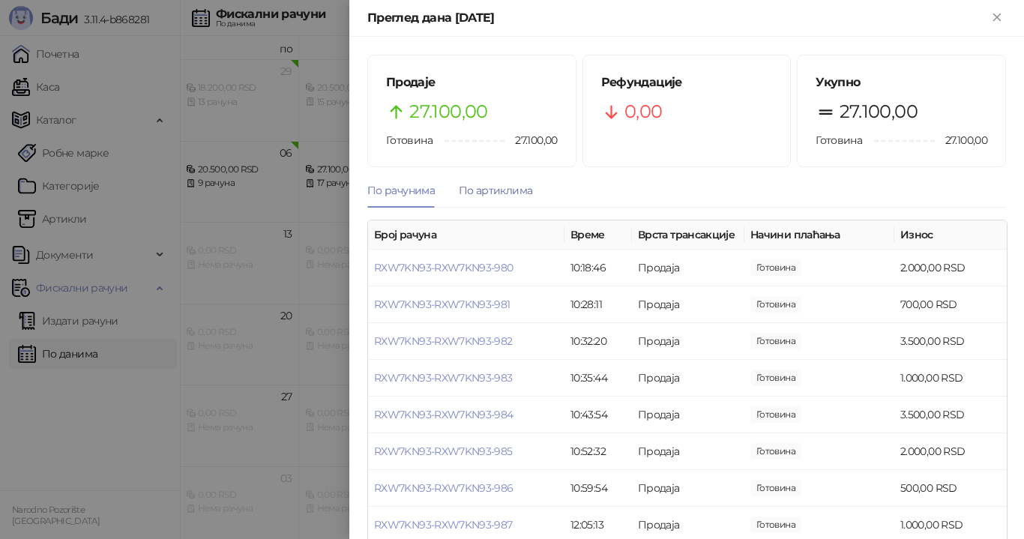
click at [489, 190] on div "По артиклима" at bounding box center [495, 190] width 73 height 16
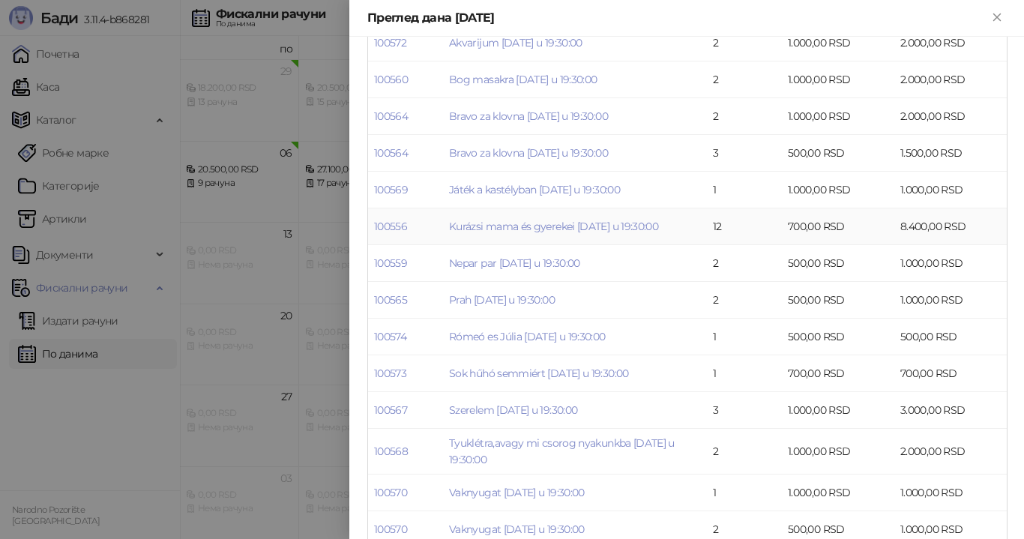
scroll to position [253, 0]
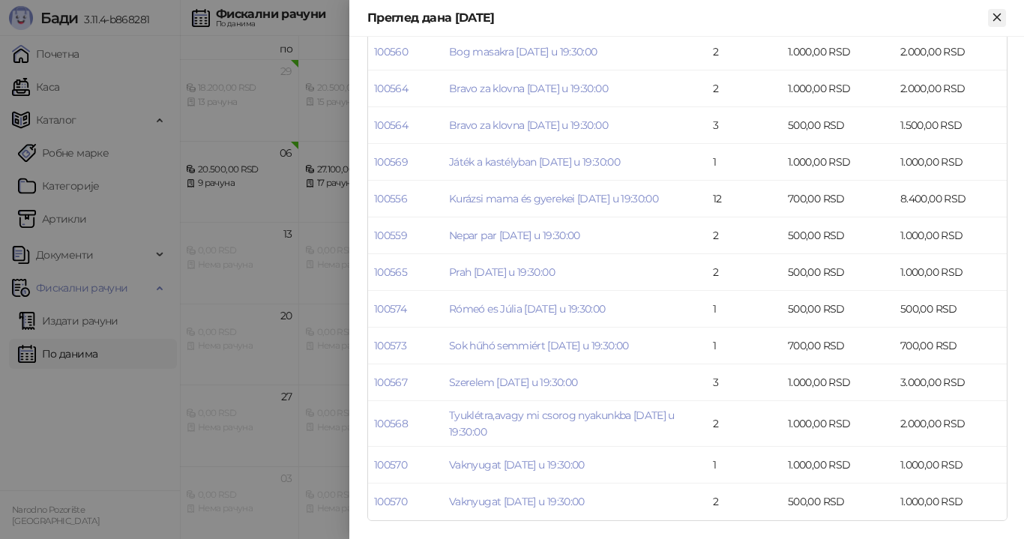
click at [999, 19] on icon "Close" at bounding box center [996, 16] width 7 height 7
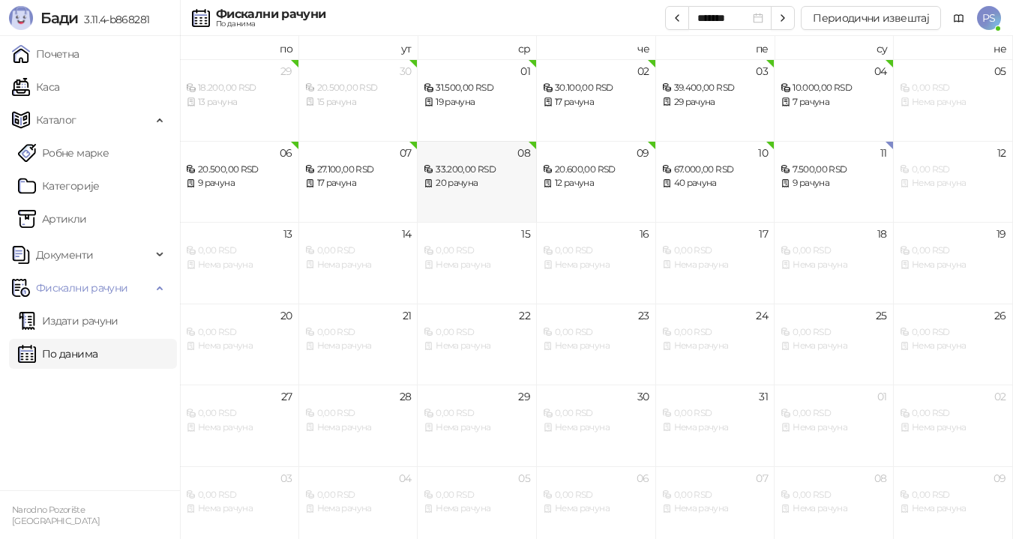
click at [458, 170] on div "33.200,00 RSD" at bounding box center [476, 170] width 106 height 14
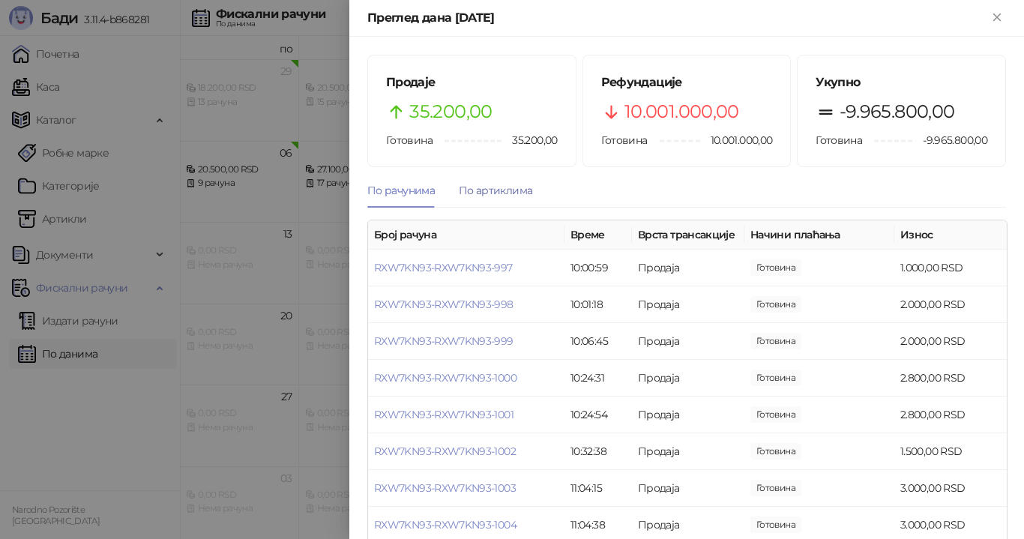
click at [485, 183] on div "По артиклима" at bounding box center [495, 190] width 73 height 16
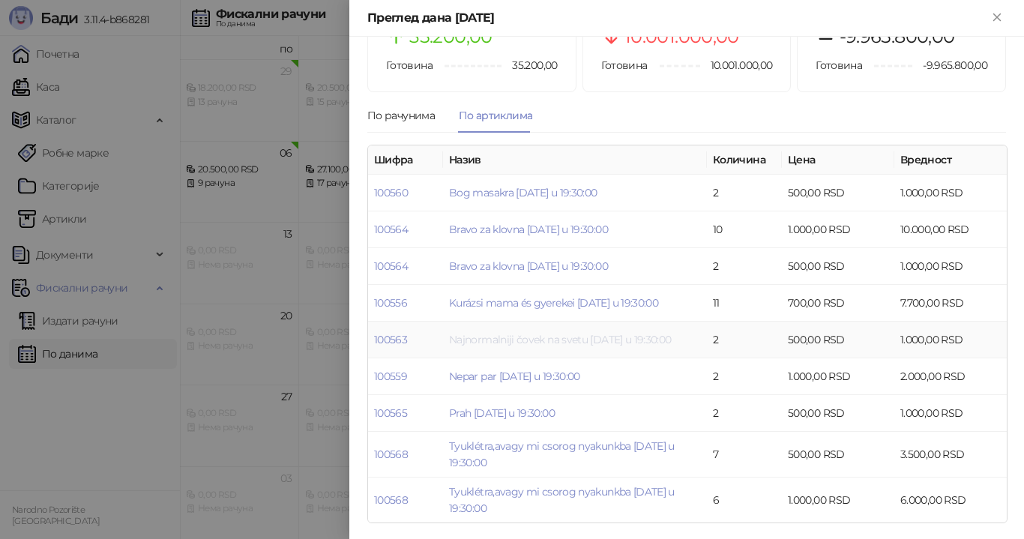
scroll to position [77, 0]
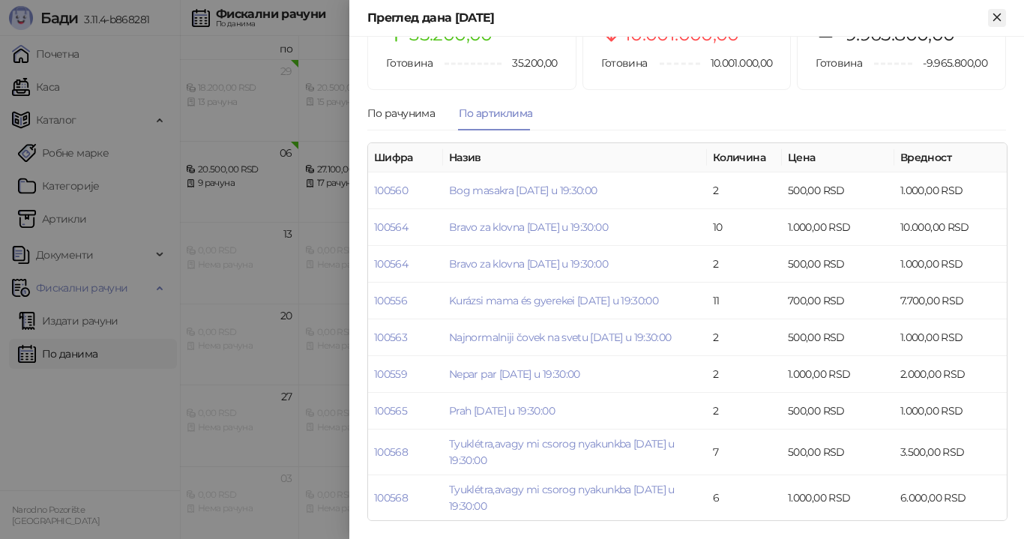
click at [995, 19] on icon "Close" at bounding box center [996, 16] width 7 height 7
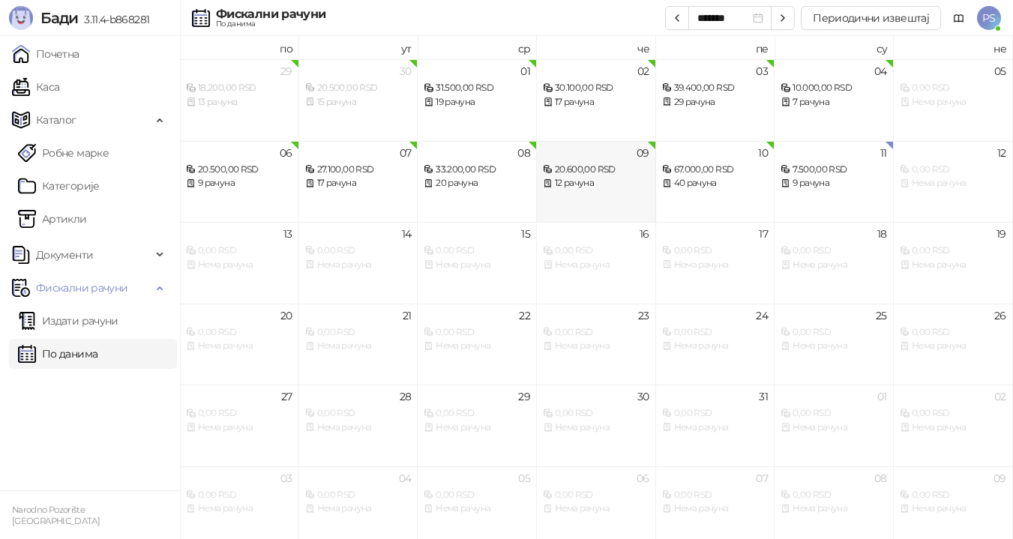
click at [615, 187] on div "12 рачуна" at bounding box center [596, 183] width 106 height 14
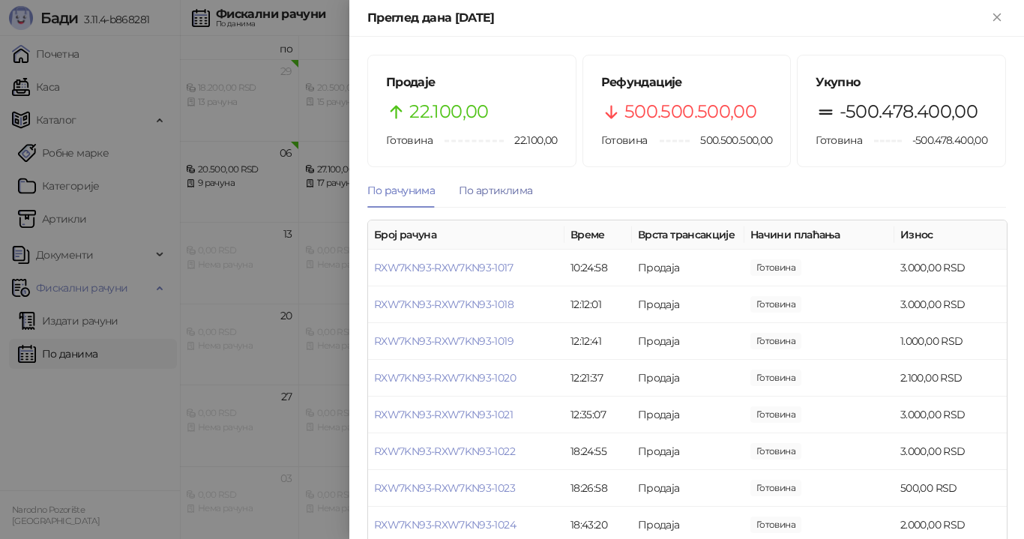
click at [513, 187] on div "По артиклима" at bounding box center [495, 190] width 73 height 16
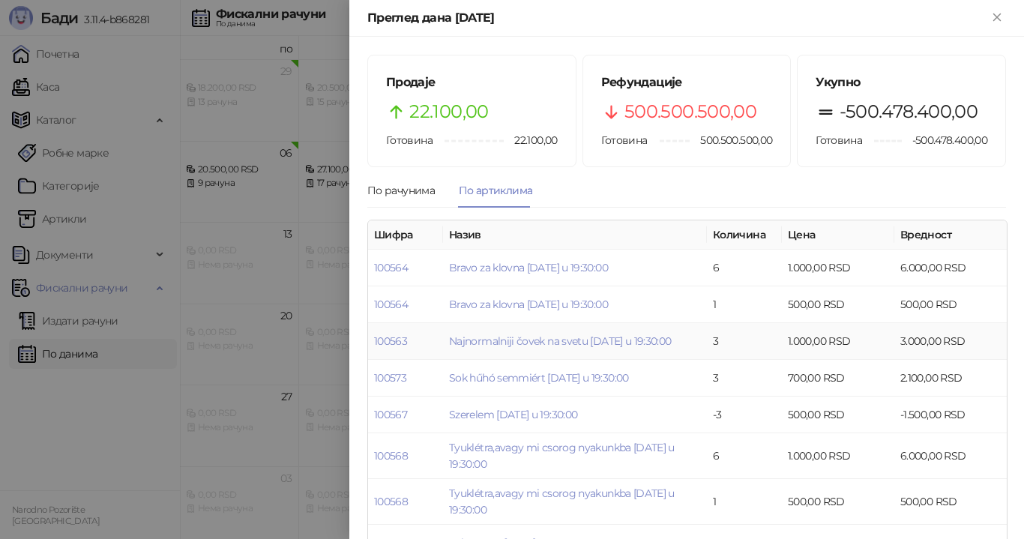
scroll to position [78, 0]
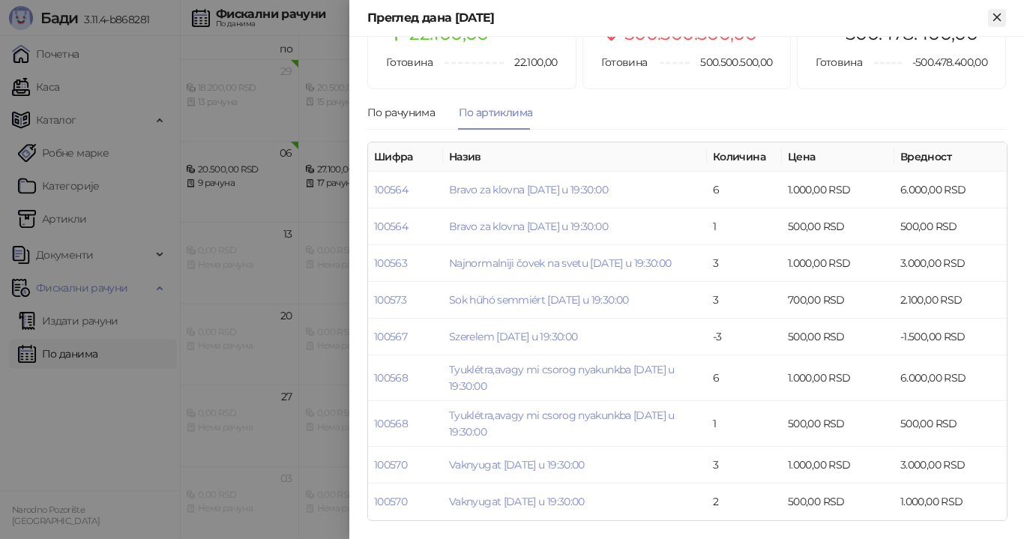
click at [993, 20] on icon "Close" at bounding box center [996, 16] width 7 height 7
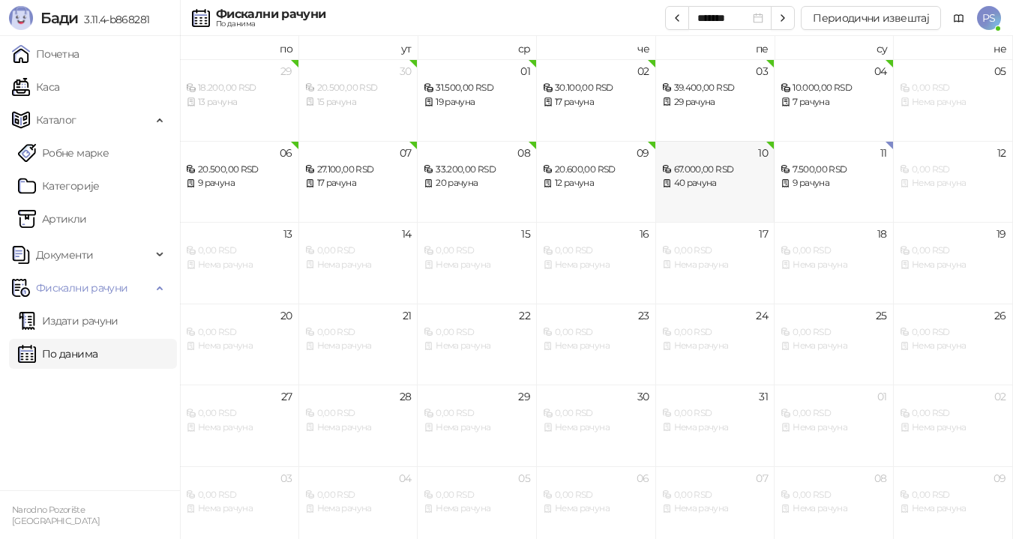
click at [735, 180] on div "40 рачуна" at bounding box center [715, 183] width 106 height 14
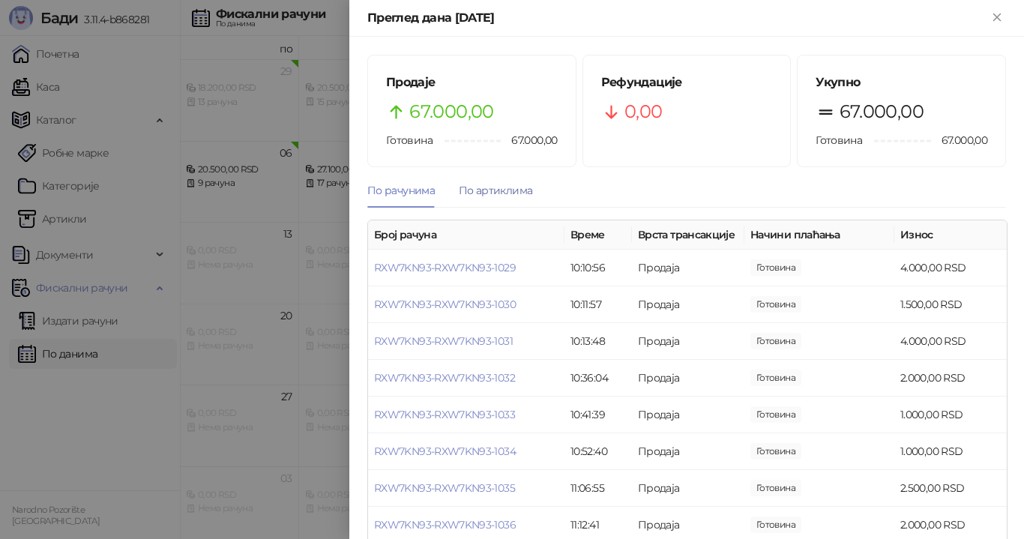
drag, startPoint x: 515, startPoint y: 188, endPoint x: 525, endPoint y: 208, distance: 22.1
click at [515, 187] on div "По артиклима" at bounding box center [495, 190] width 73 height 16
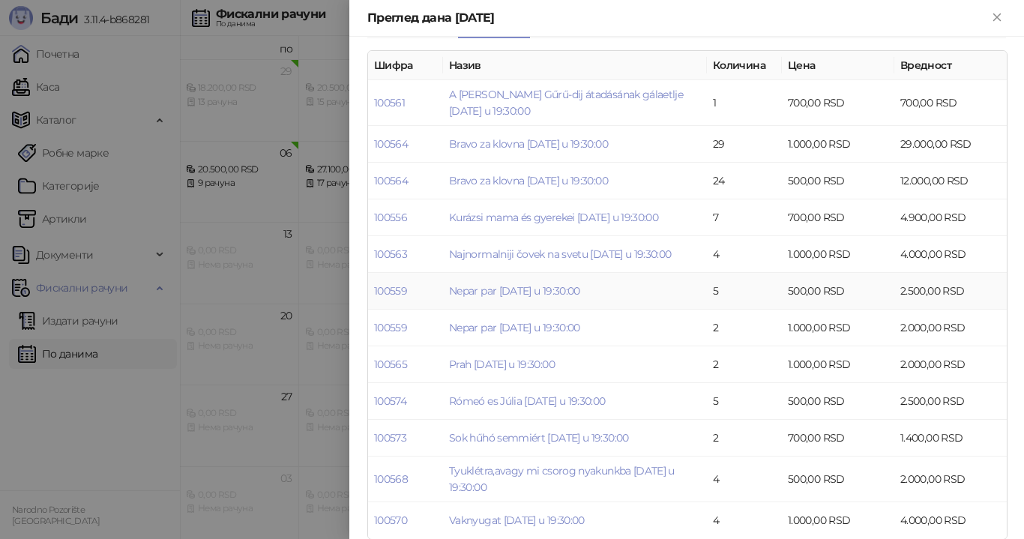
scroll to position [188, 0]
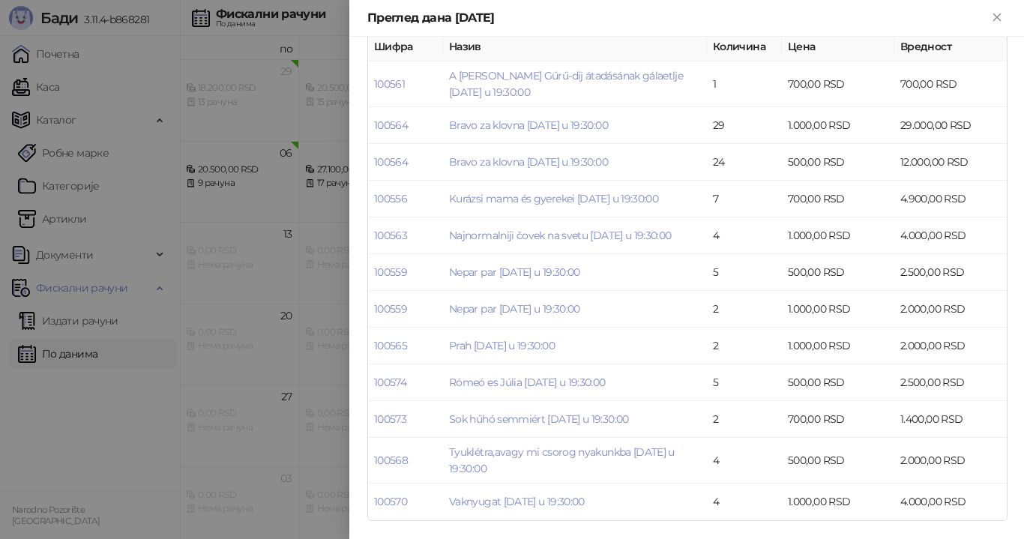
click at [1006, 16] on div "Преглед дана [DATE]" at bounding box center [686, 18] width 675 height 37
click at [999, 17] on icon "Close" at bounding box center [996, 16] width 13 height 13
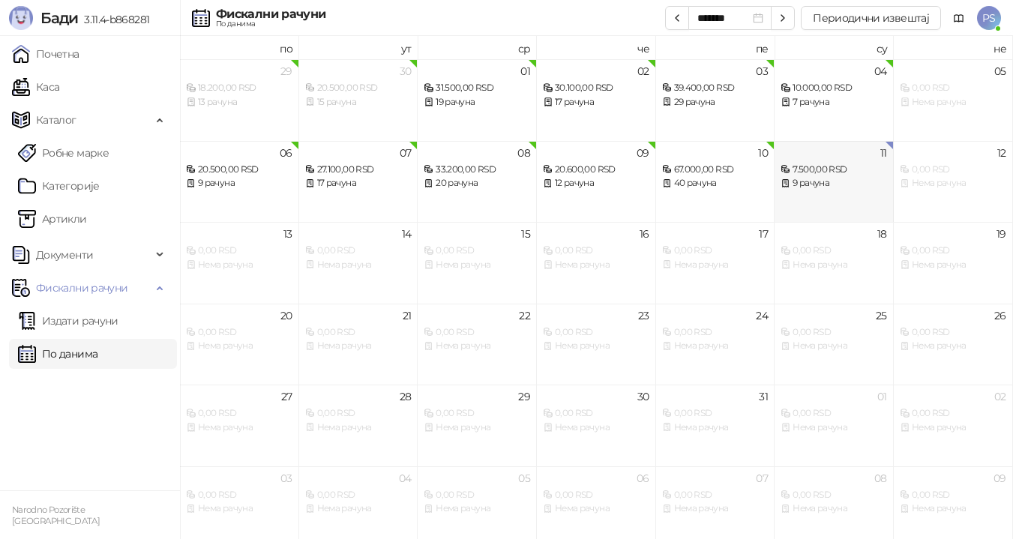
click at [807, 175] on div "7.500,00 RSD" at bounding box center [833, 170] width 106 height 14
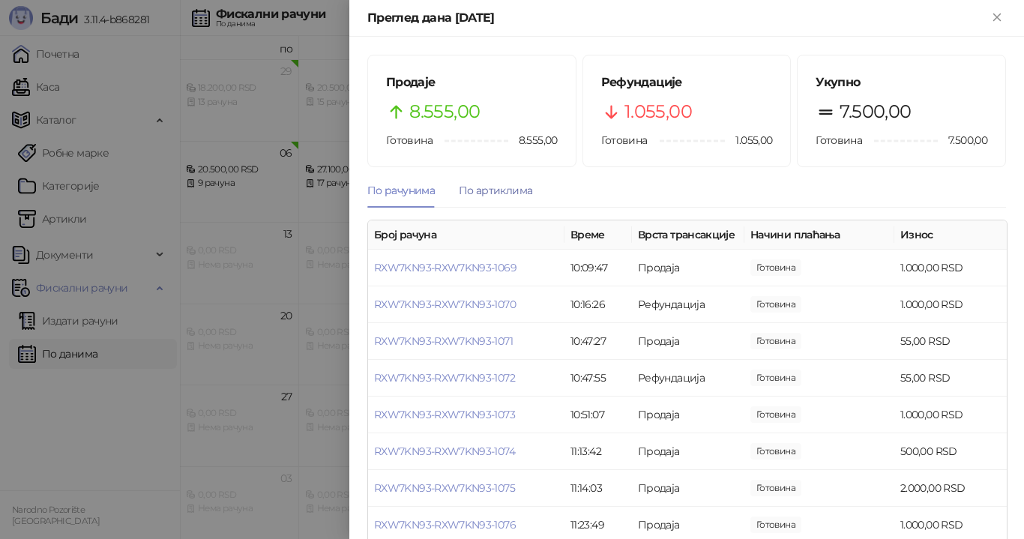
click at [512, 194] on div "По артиклима" at bounding box center [495, 190] width 73 height 16
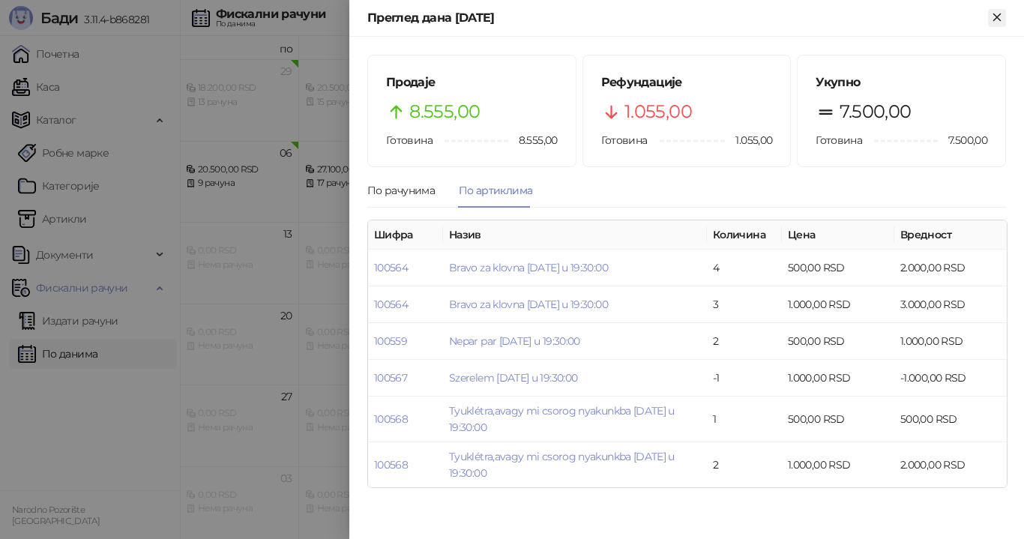
click at [996, 20] on icon "Close" at bounding box center [996, 16] width 13 height 13
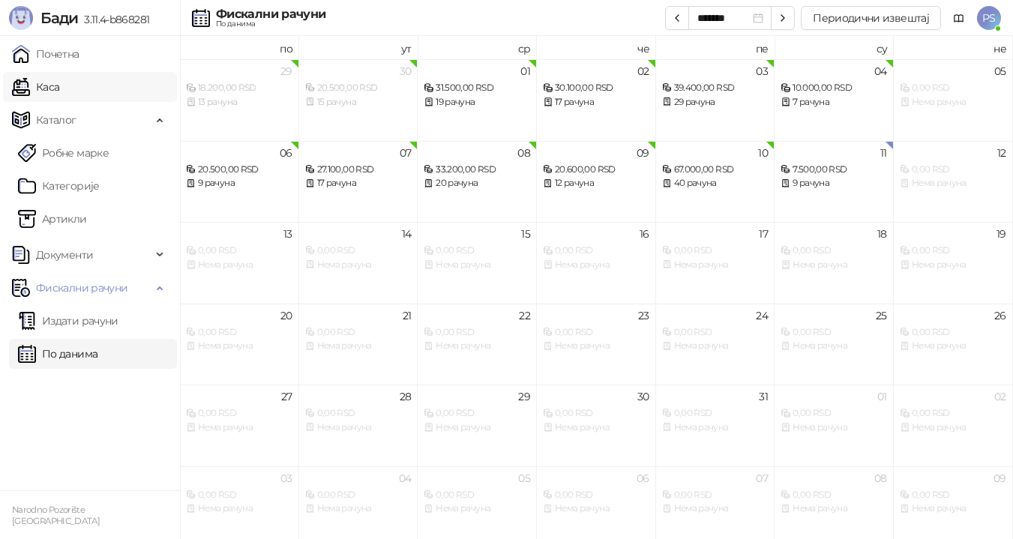
click at [59, 79] on link "Каса" at bounding box center [35, 87] width 47 height 30
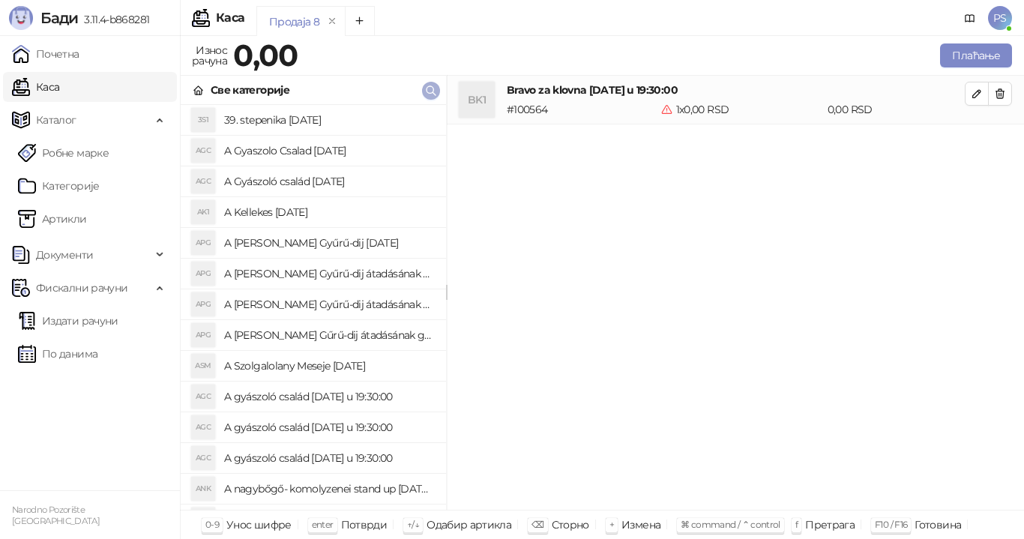
click at [429, 89] on icon "button" at bounding box center [431, 91] width 12 height 12
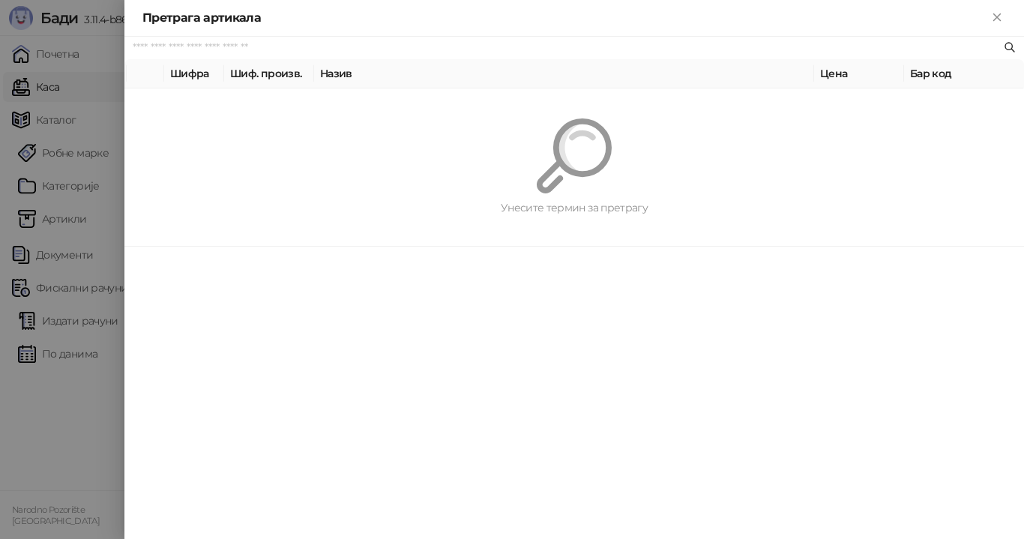
click at [270, 47] on input "text" at bounding box center [567, 48] width 868 height 16
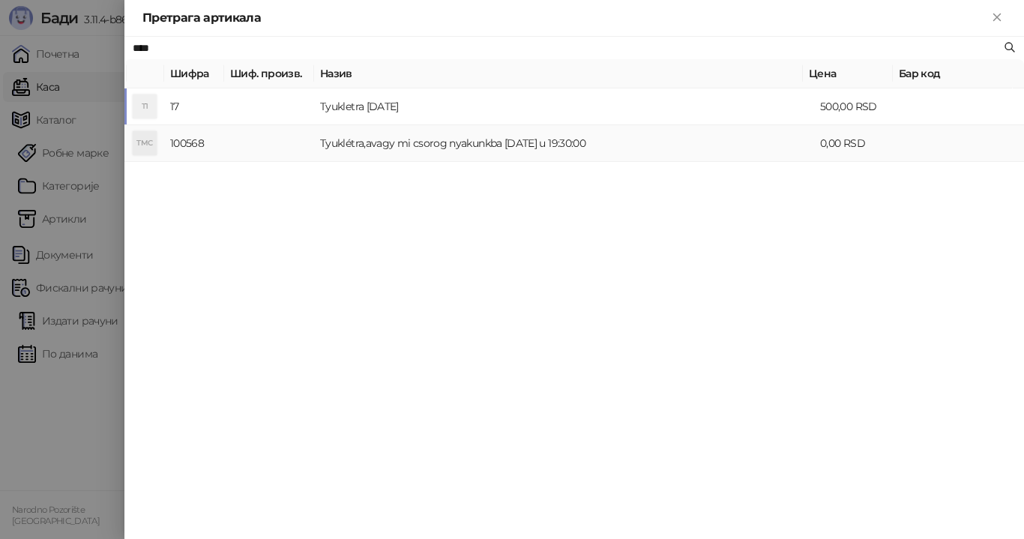
type input "****"
click at [429, 144] on td "Tyuklétra,avagy mi csorog nyakunkba [DATE] u 19:30:00" at bounding box center [564, 143] width 500 height 37
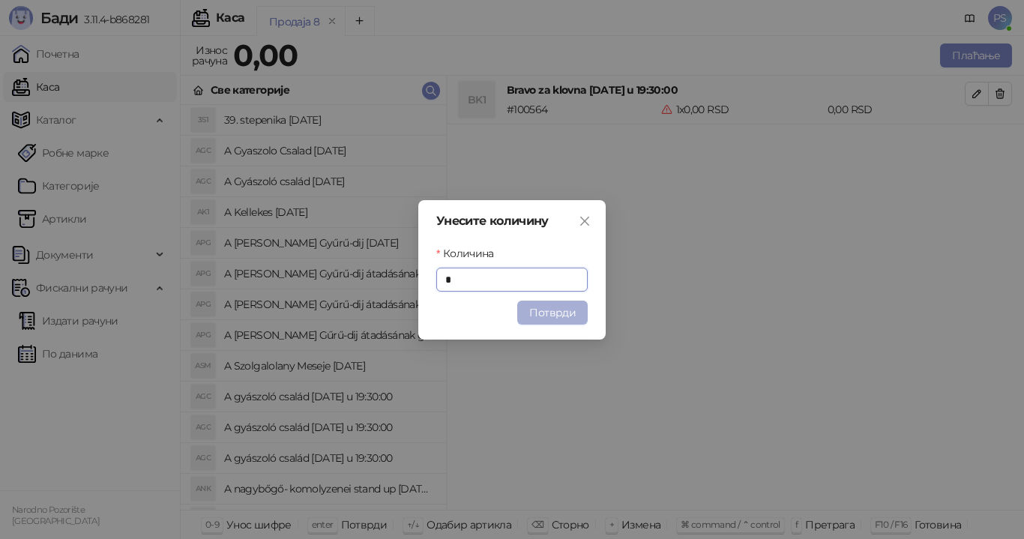
click at [533, 313] on button "Потврди" at bounding box center [552, 313] width 70 height 24
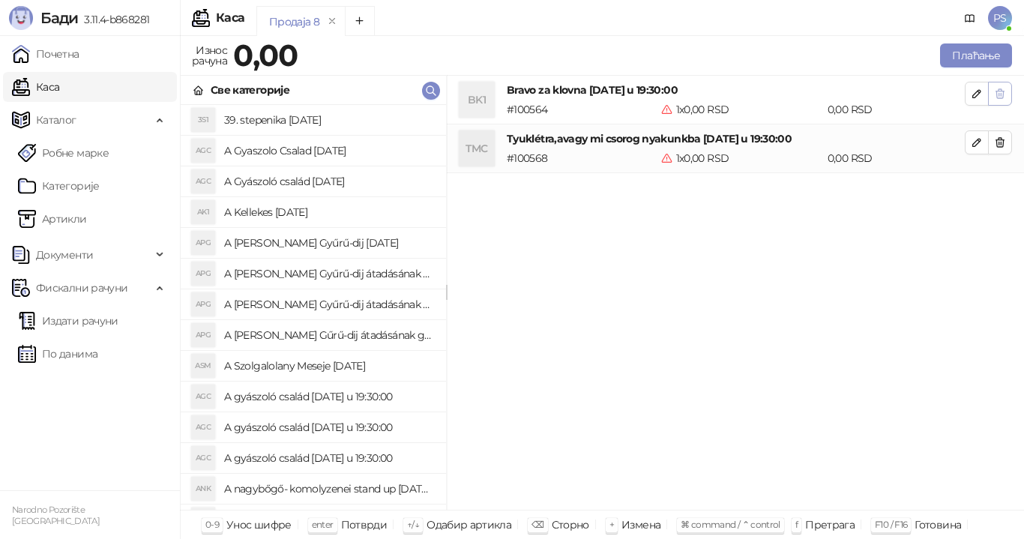
click at [1004, 94] on icon "button" at bounding box center [1000, 94] width 12 height 12
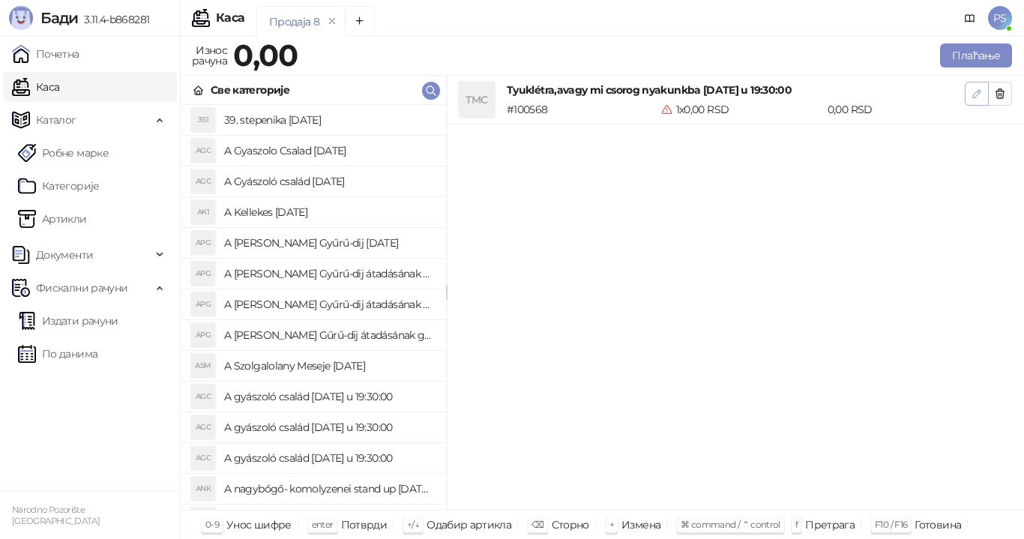
click at [979, 93] on icon "button" at bounding box center [976, 93] width 7 height 7
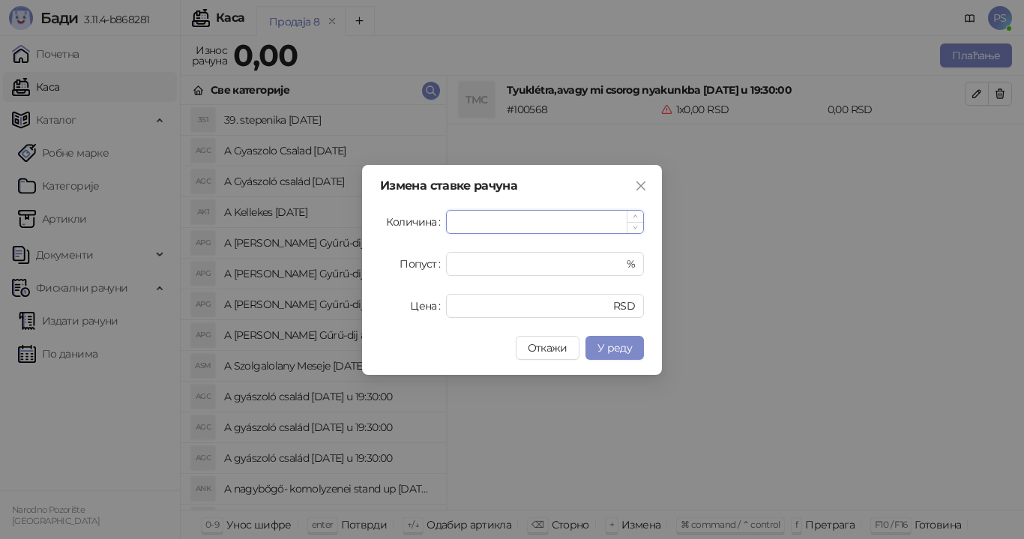
click at [475, 223] on input "*" at bounding box center [545, 222] width 196 height 22
type input "*"
drag, startPoint x: 470, startPoint y: 306, endPoint x: 429, endPoint y: 311, distance: 40.8
click at [429, 311] on div "Цена * RSD" at bounding box center [512, 306] width 264 height 24
type input "****"
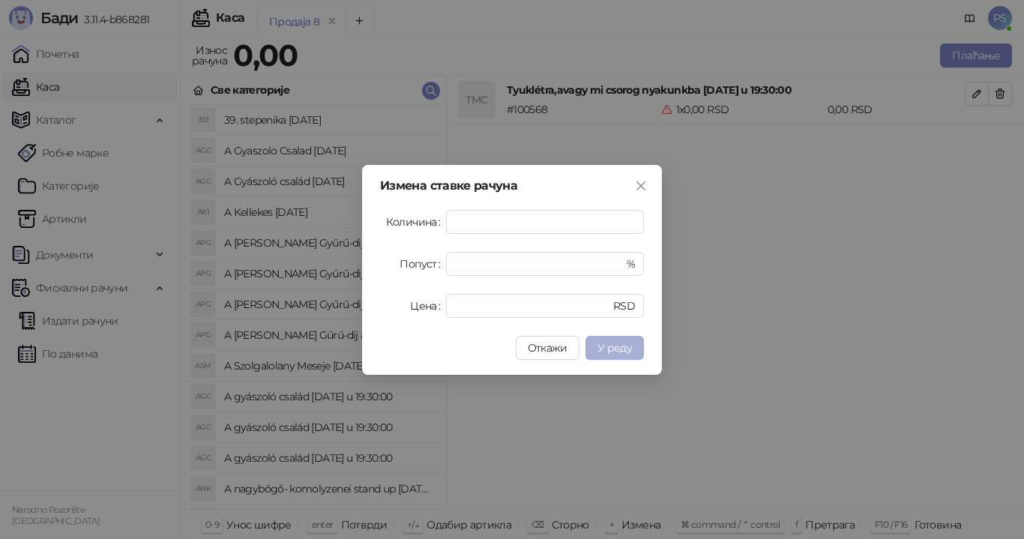
click at [608, 347] on span "У реду" at bounding box center [614, 347] width 34 height 13
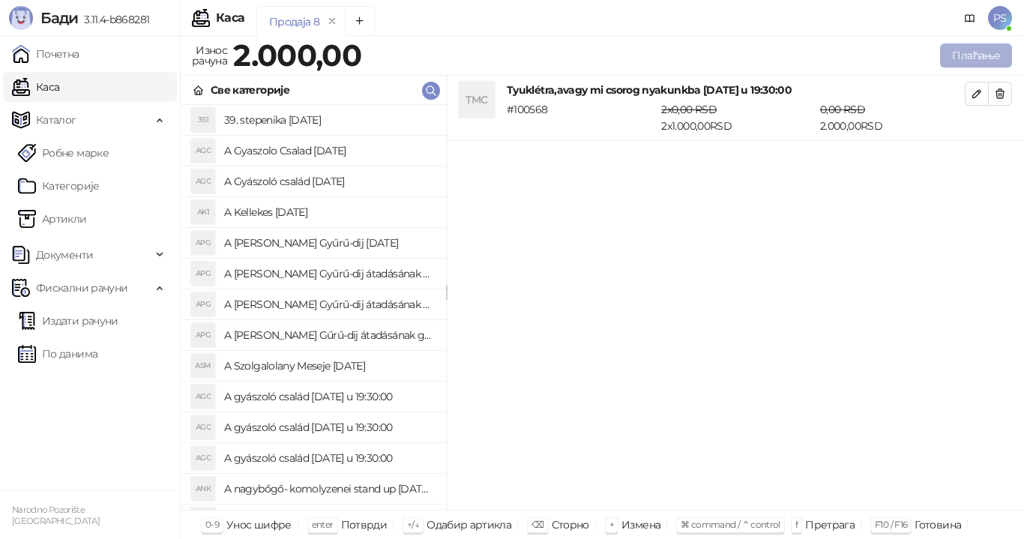
click at [969, 59] on button "Плаћање" at bounding box center [976, 55] width 72 height 24
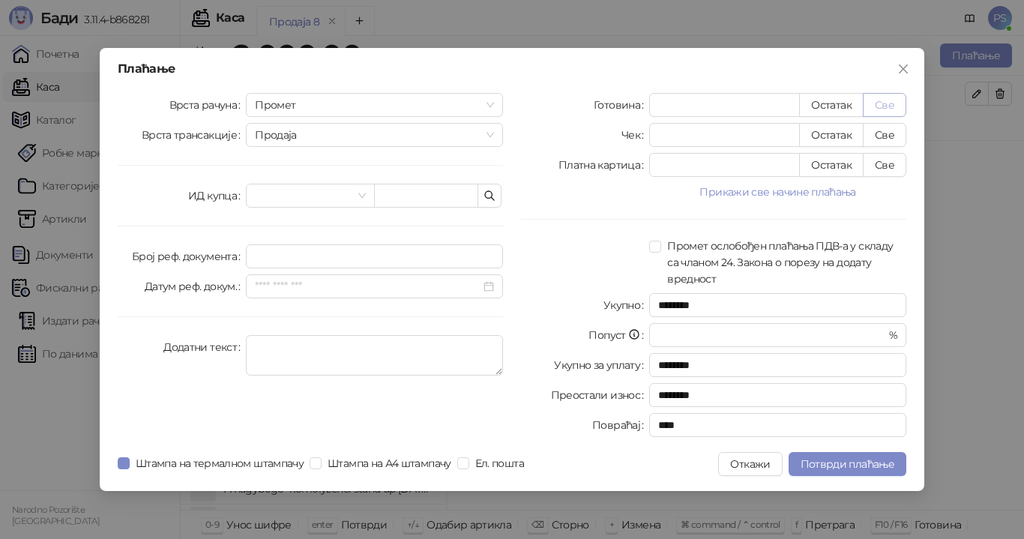
click at [881, 106] on button "Све" at bounding box center [884, 105] width 43 height 24
type input "****"
click at [813, 463] on span "Потврди плаћање" at bounding box center [848, 463] width 94 height 13
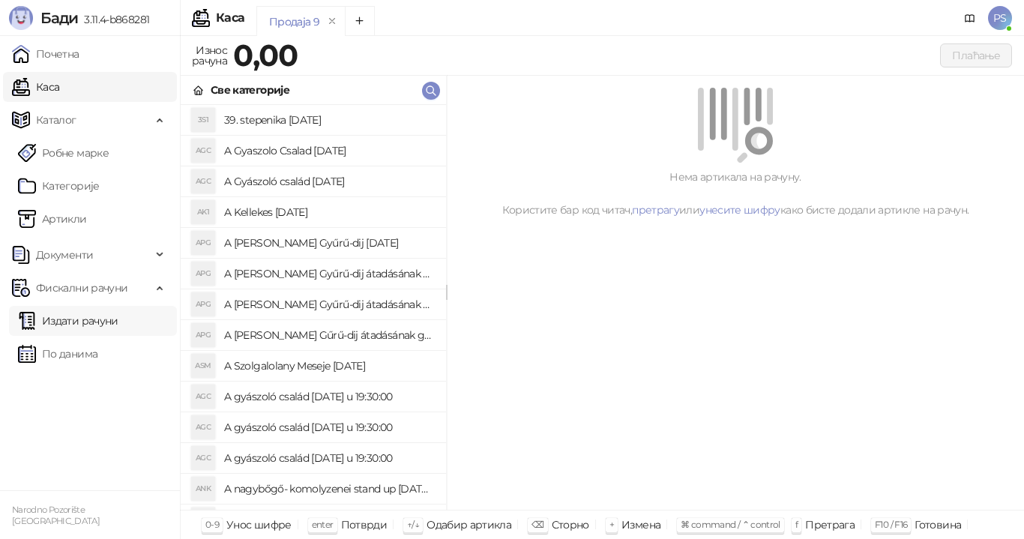
click at [85, 325] on link "Издати рачуни" at bounding box center [68, 321] width 100 height 30
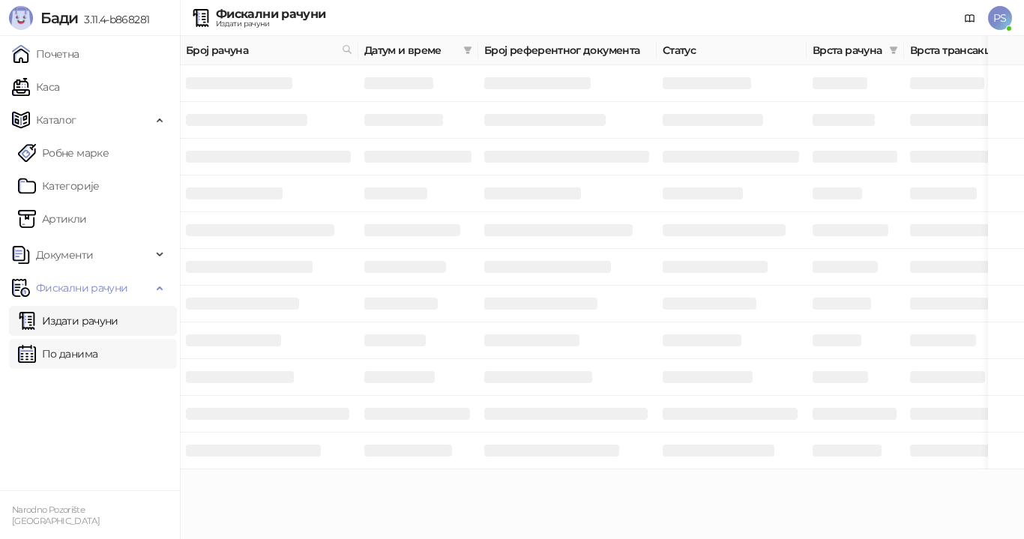
click at [70, 355] on link "По данима" at bounding box center [57, 354] width 79 height 30
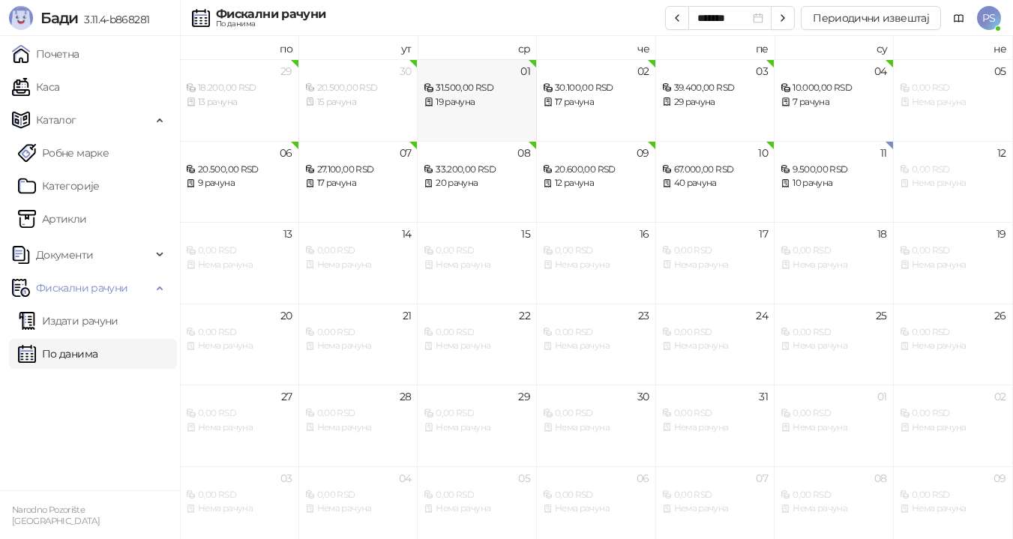
click at [464, 95] on div "19 рачуна" at bounding box center [476, 102] width 106 height 14
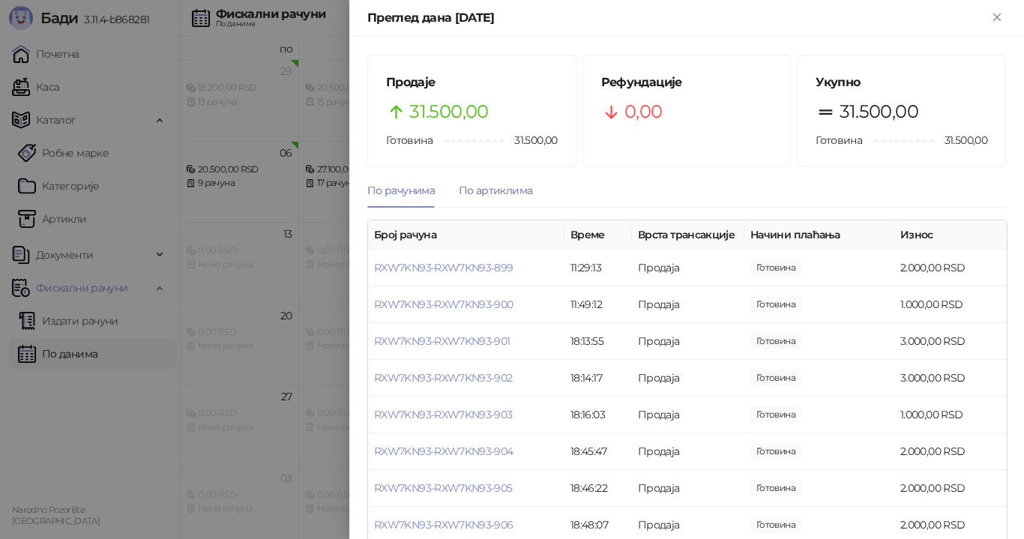
click at [477, 187] on div "По артиклима" at bounding box center [495, 190] width 73 height 16
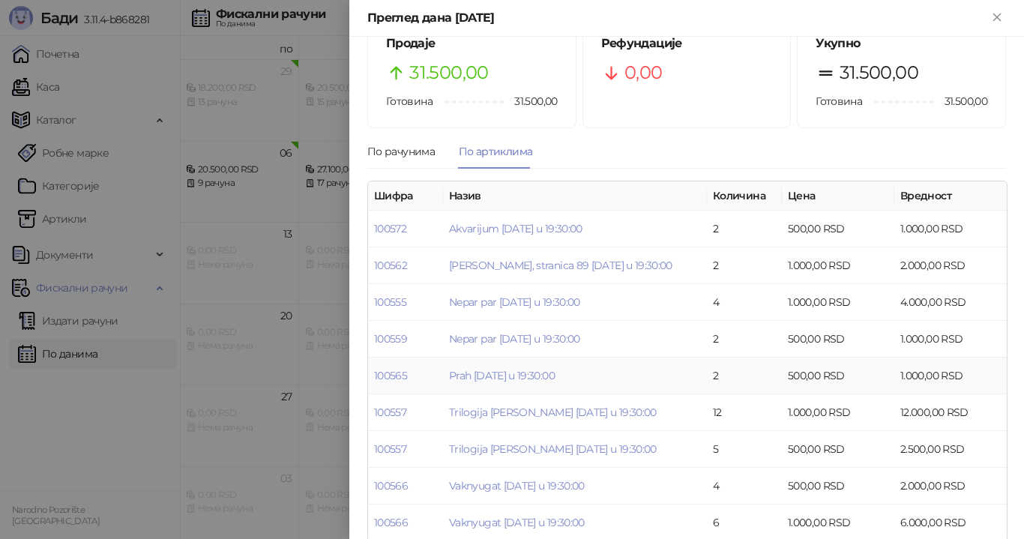
scroll to position [60, 0]
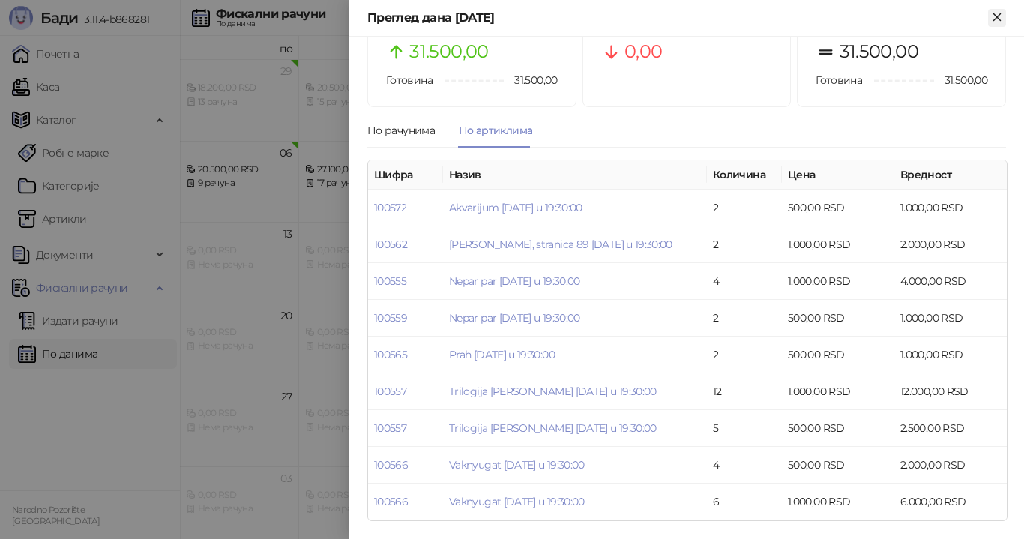
click at [997, 21] on icon "Close" at bounding box center [996, 16] width 13 height 13
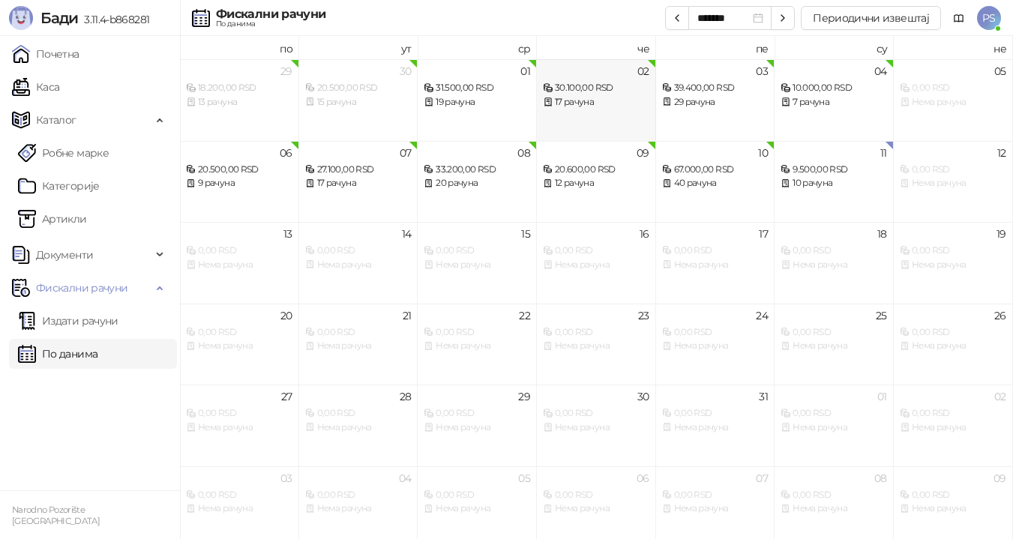
click at [608, 95] on div "17 рачуна" at bounding box center [596, 102] width 106 height 14
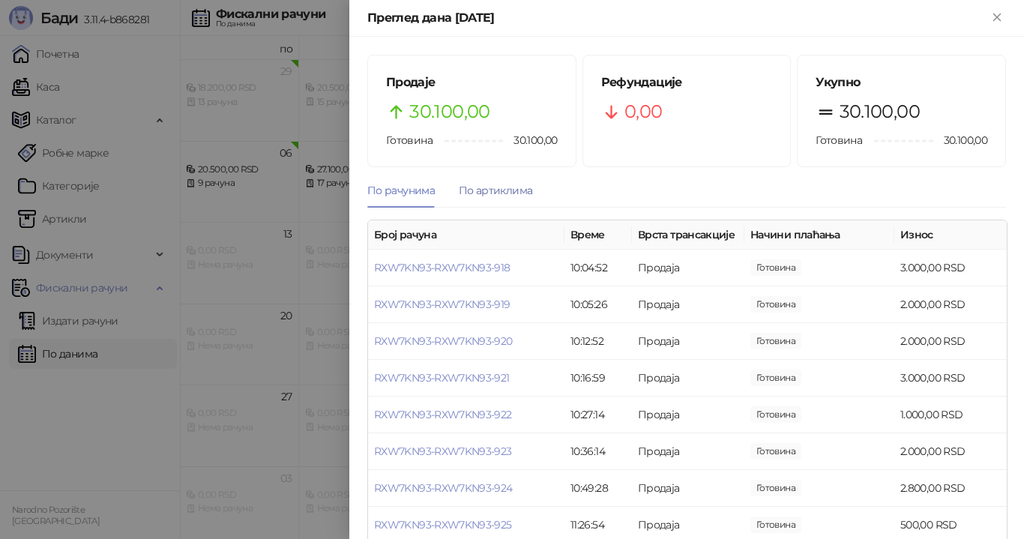
click at [503, 193] on div "По артиклима" at bounding box center [495, 190] width 73 height 16
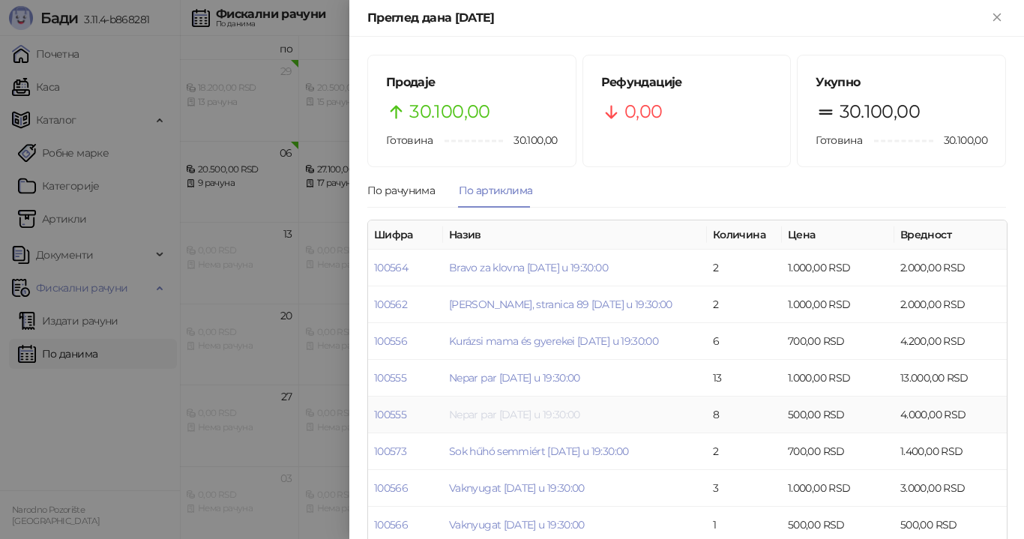
scroll to position [23, 0]
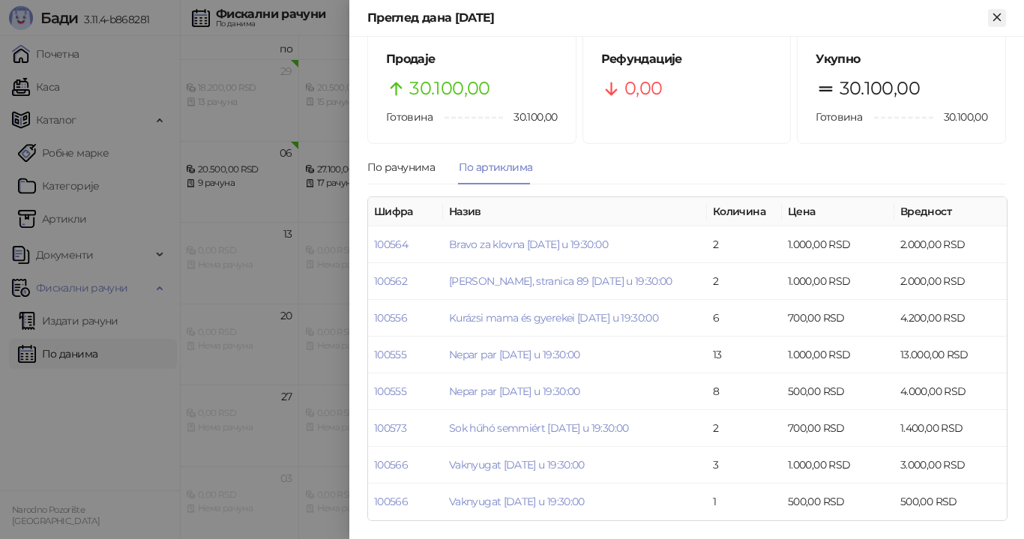
click at [998, 15] on icon "Close" at bounding box center [996, 16] width 7 height 7
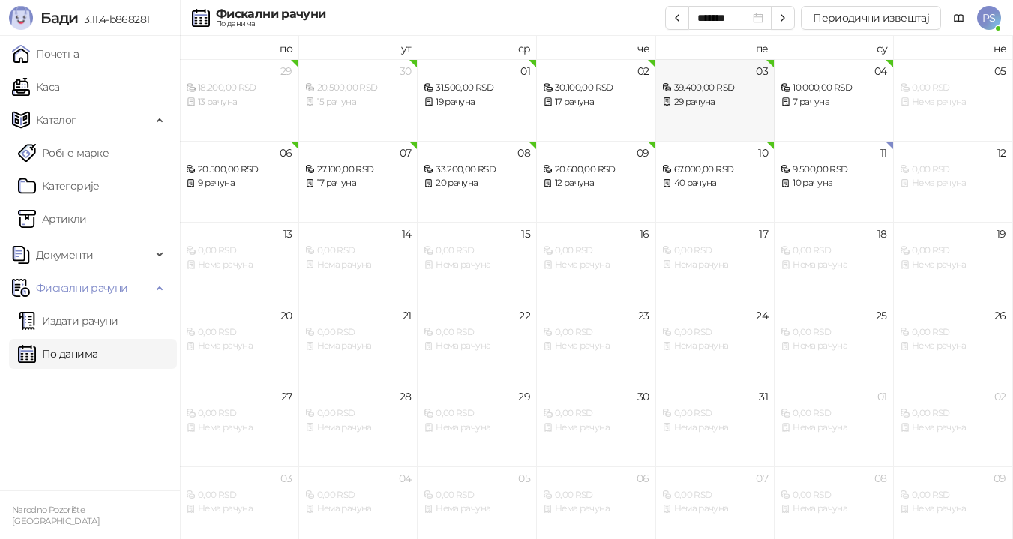
click at [726, 94] on div "39.400,00 RSD" at bounding box center [715, 88] width 106 height 14
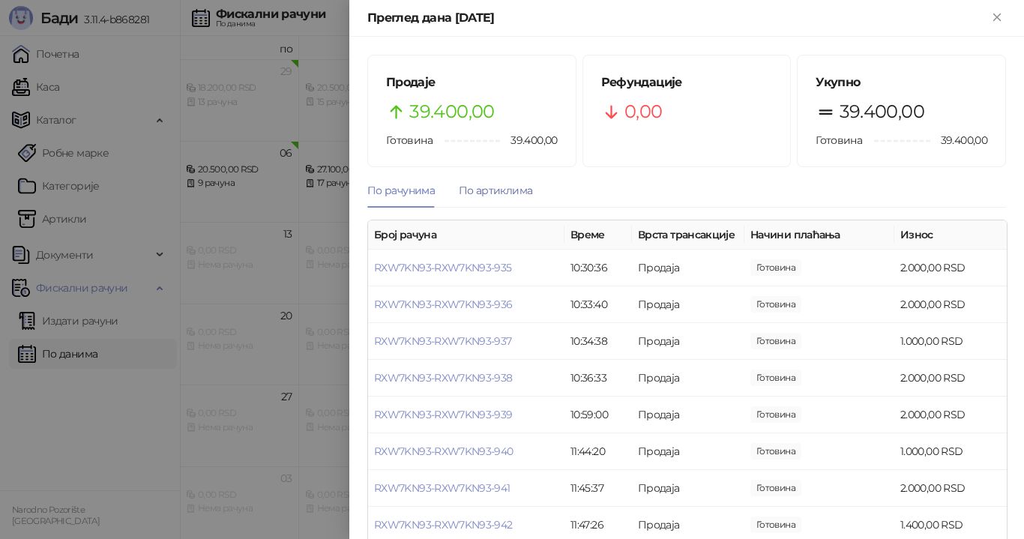
click at [473, 189] on div "По артиклима" at bounding box center [495, 190] width 73 height 16
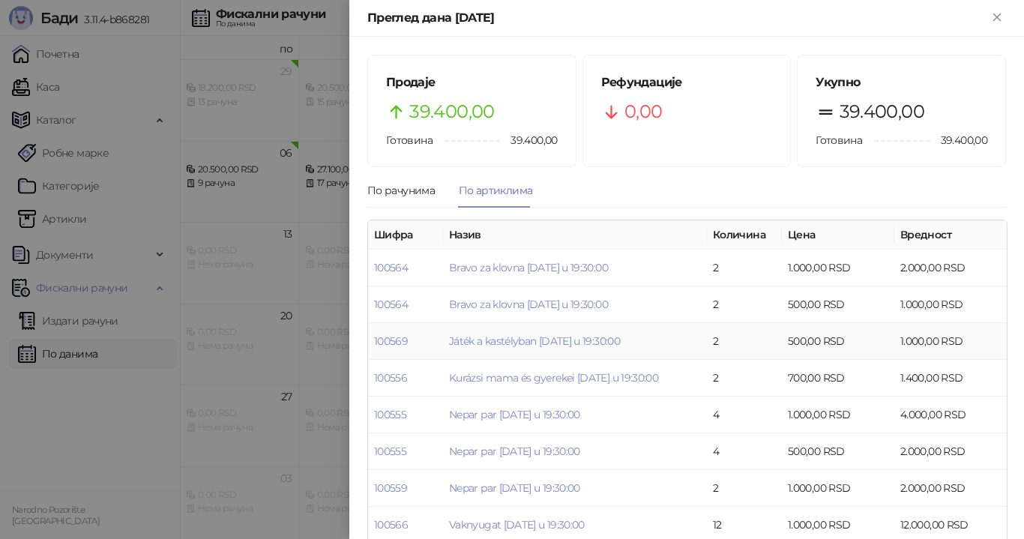
scroll to position [60, 0]
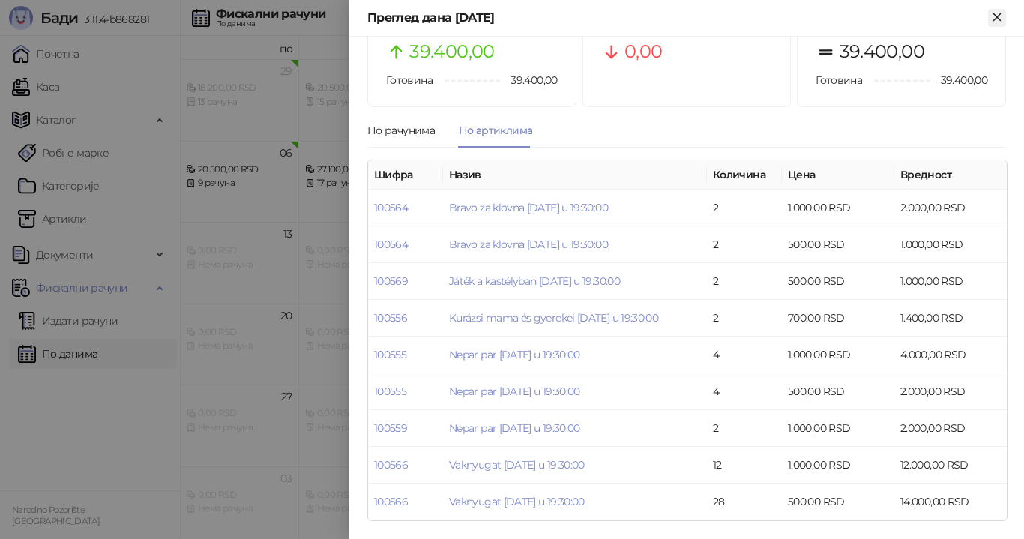
click at [995, 21] on icon "Close" at bounding box center [996, 16] width 13 height 13
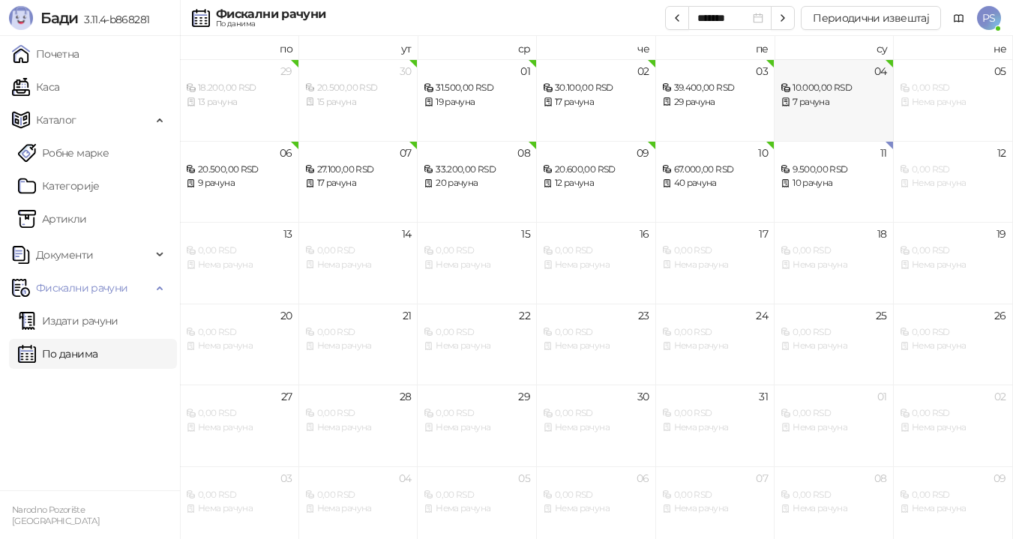
click at [839, 94] on div "10.000,00 RSD" at bounding box center [833, 88] width 106 height 14
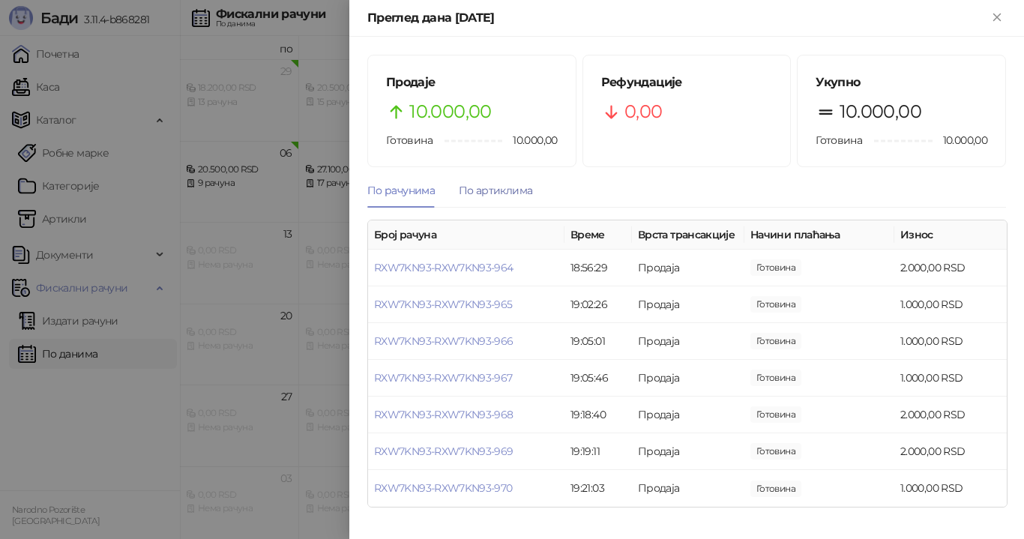
click at [476, 188] on div "По артиклима" at bounding box center [495, 190] width 73 height 16
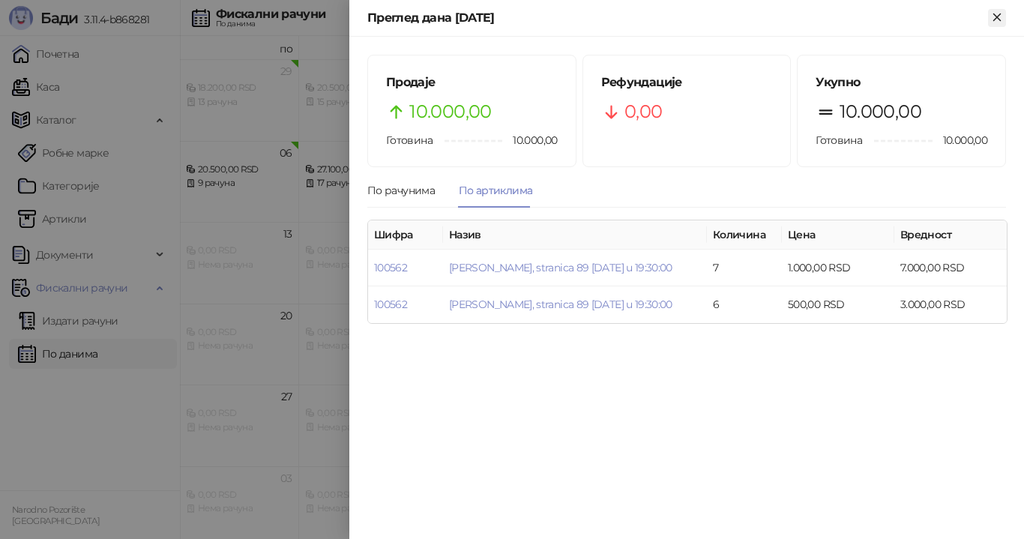
click at [997, 19] on icon "Close" at bounding box center [996, 16] width 13 height 13
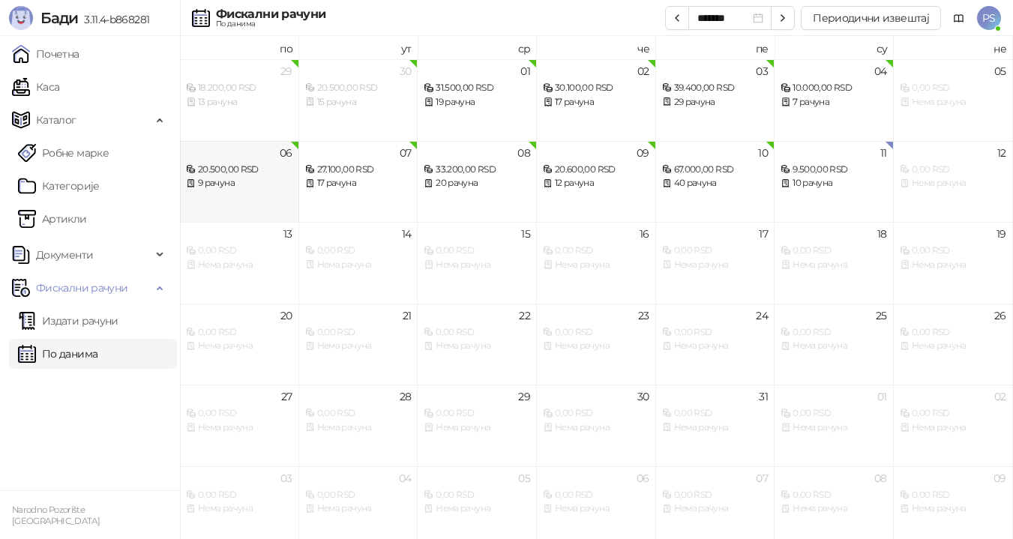
click at [273, 172] on div "20.500,00 RSD" at bounding box center [239, 170] width 106 height 14
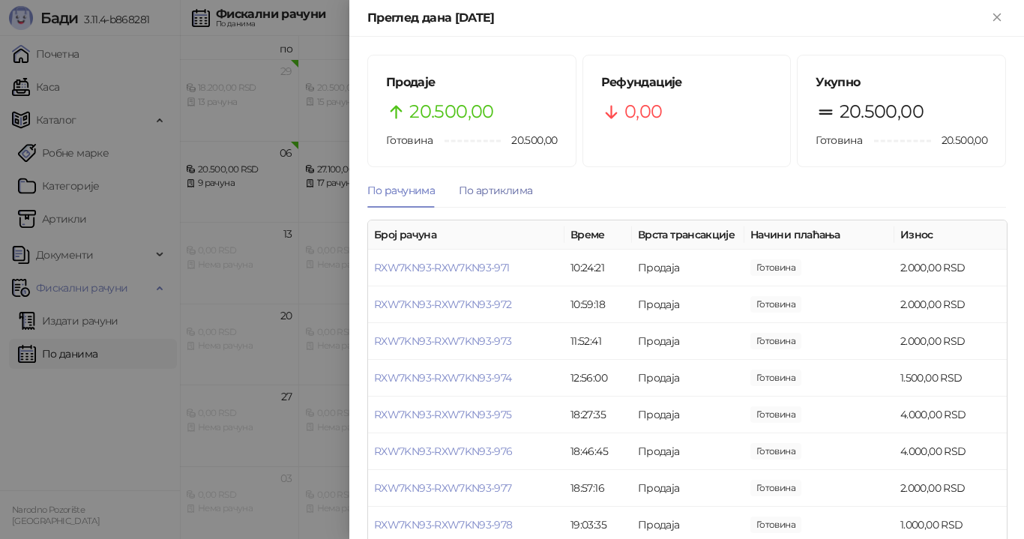
click at [519, 192] on div "По артиклима" at bounding box center [495, 190] width 73 height 16
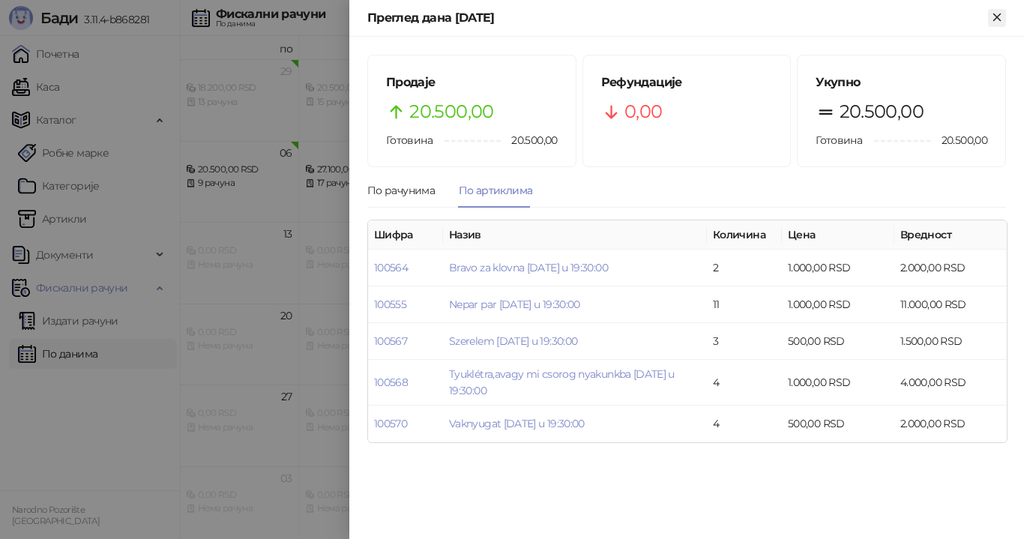
click at [992, 19] on icon "Close" at bounding box center [996, 16] width 13 height 13
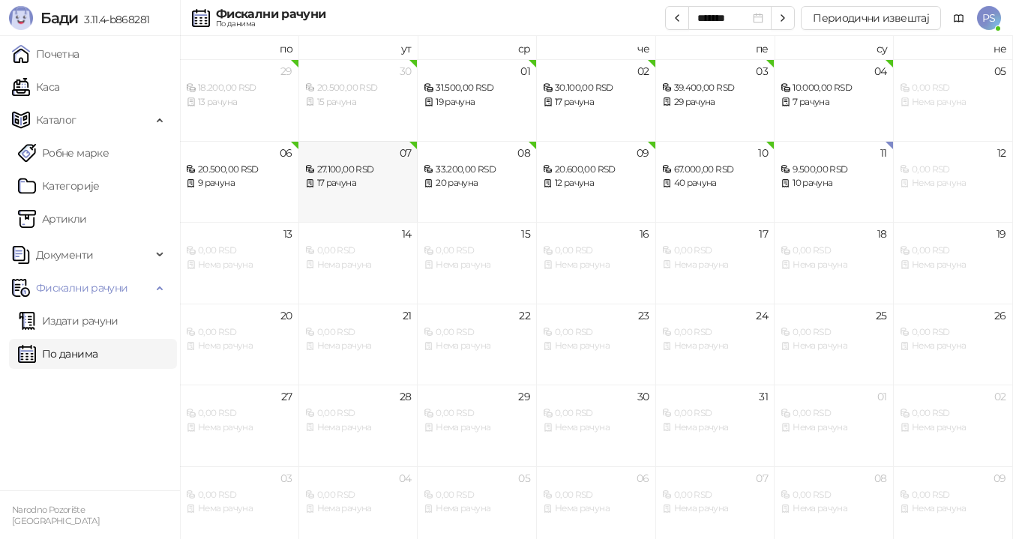
click at [379, 196] on div "07 27.100,00 RSD 17 рачуна" at bounding box center [358, 182] width 119 height 82
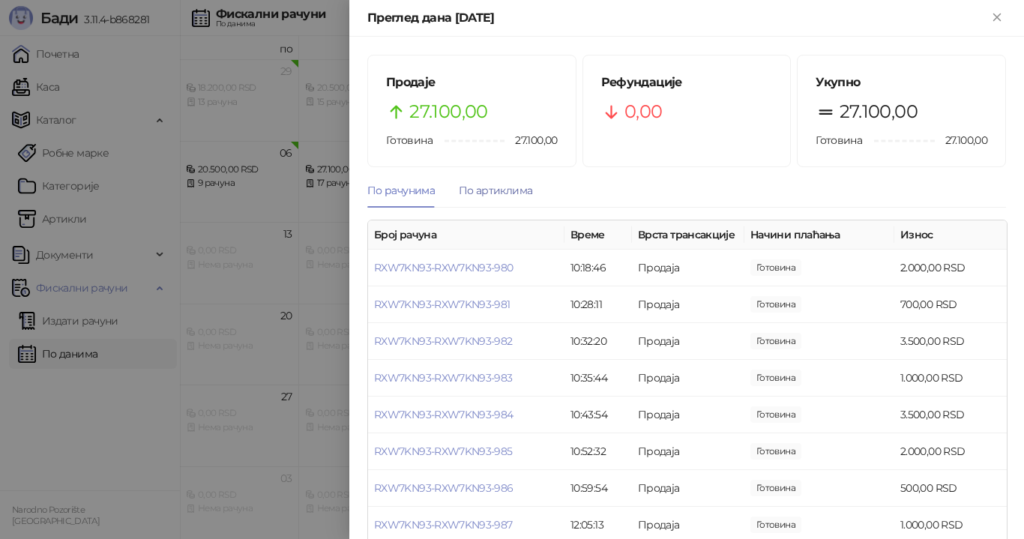
click at [502, 191] on div "По артиклима" at bounding box center [495, 190] width 73 height 16
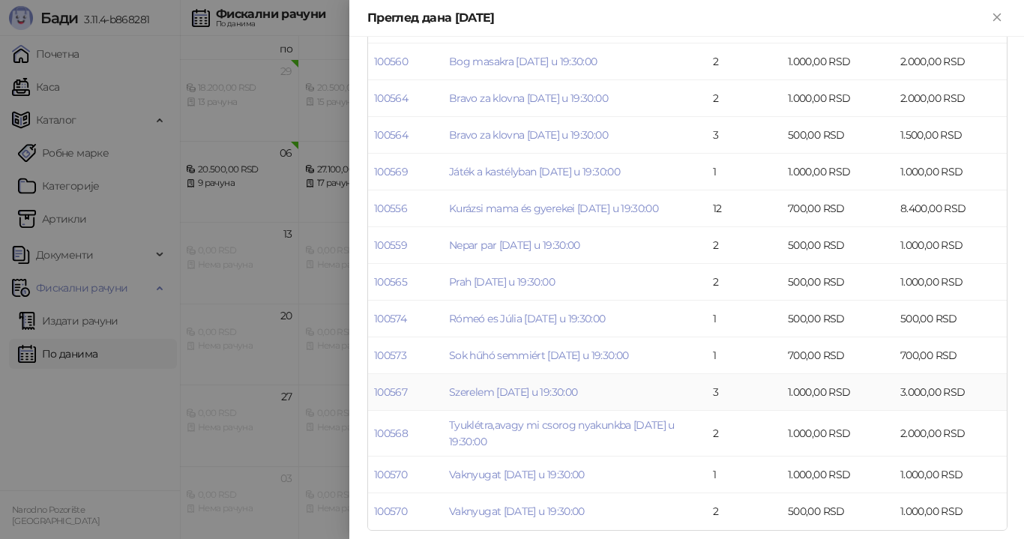
scroll to position [253, 0]
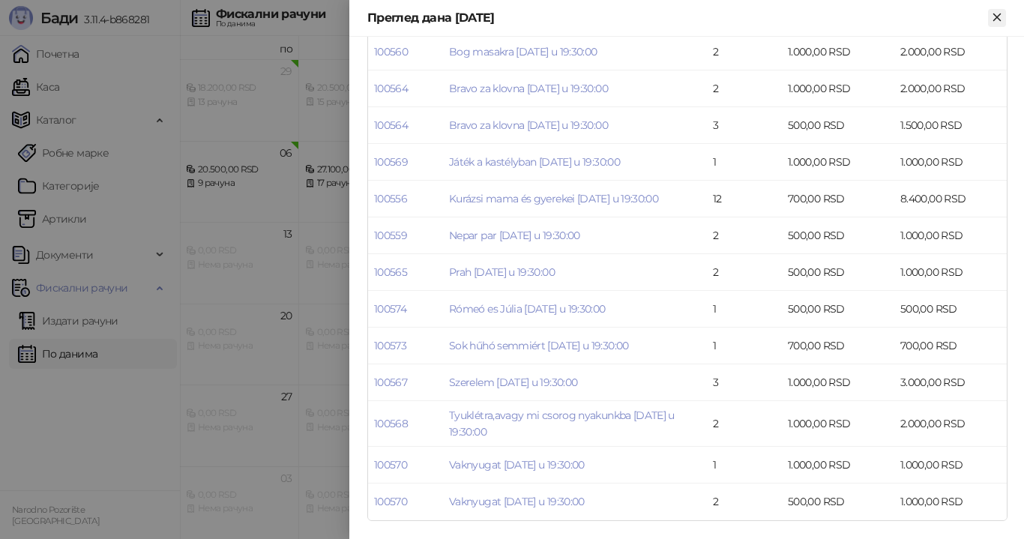
click at [1005, 14] on button "Close" at bounding box center [997, 18] width 18 height 18
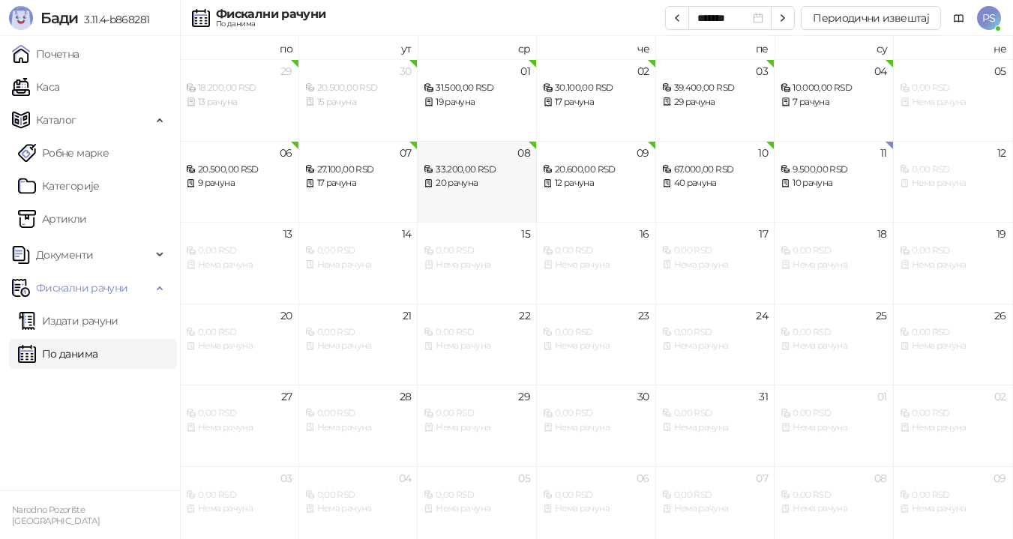
click at [465, 186] on div "20 рачуна" at bounding box center [476, 183] width 106 height 14
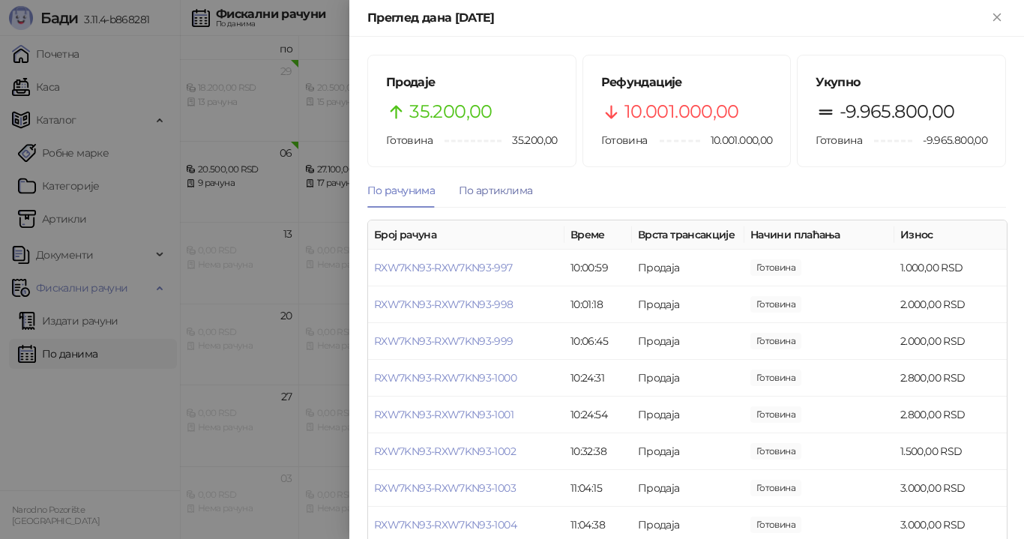
click at [503, 186] on div "По артиклима" at bounding box center [495, 190] width 73 height 16
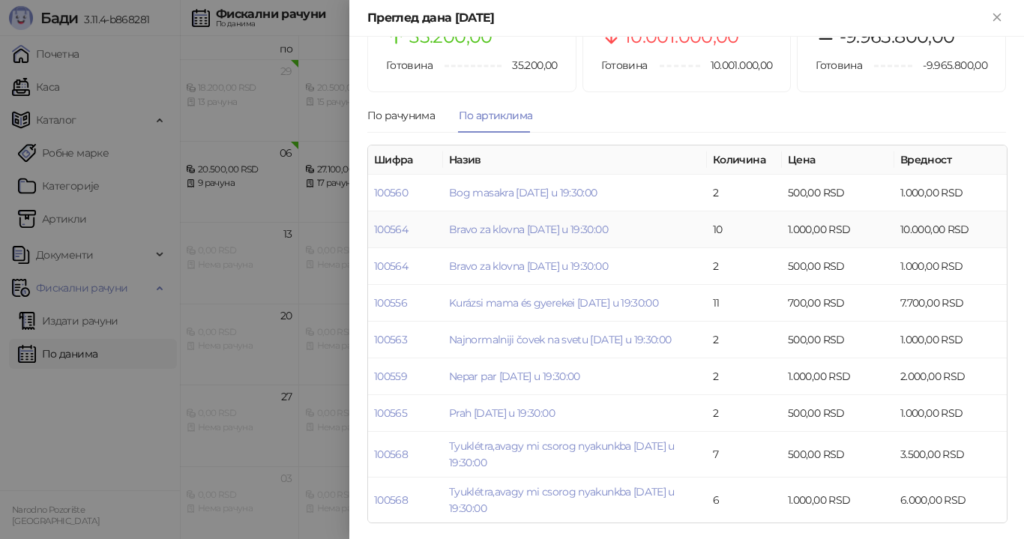
scroll to position [77, 0]
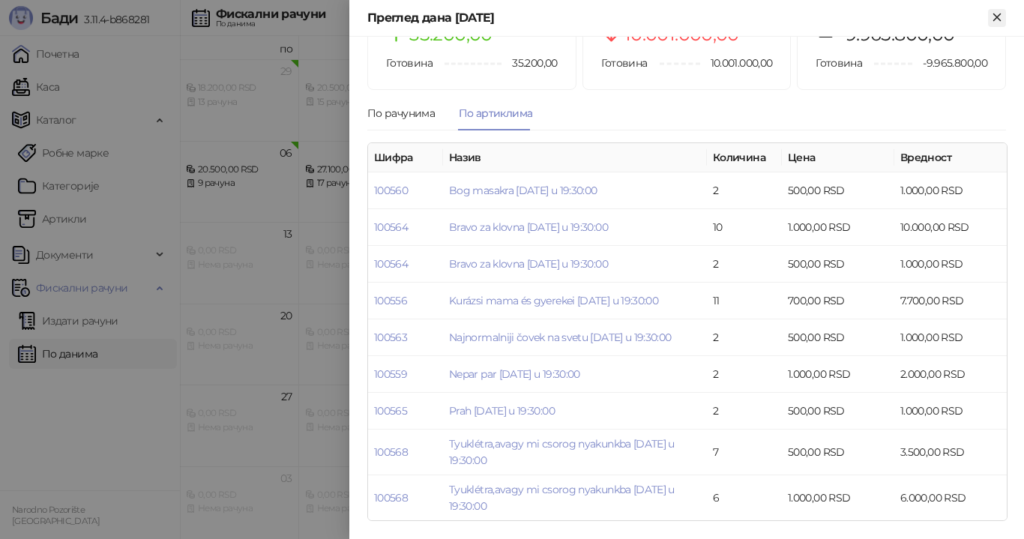
click at [994, 16] on icon "Close" at bounding box center [996, 16] width 13 height 13
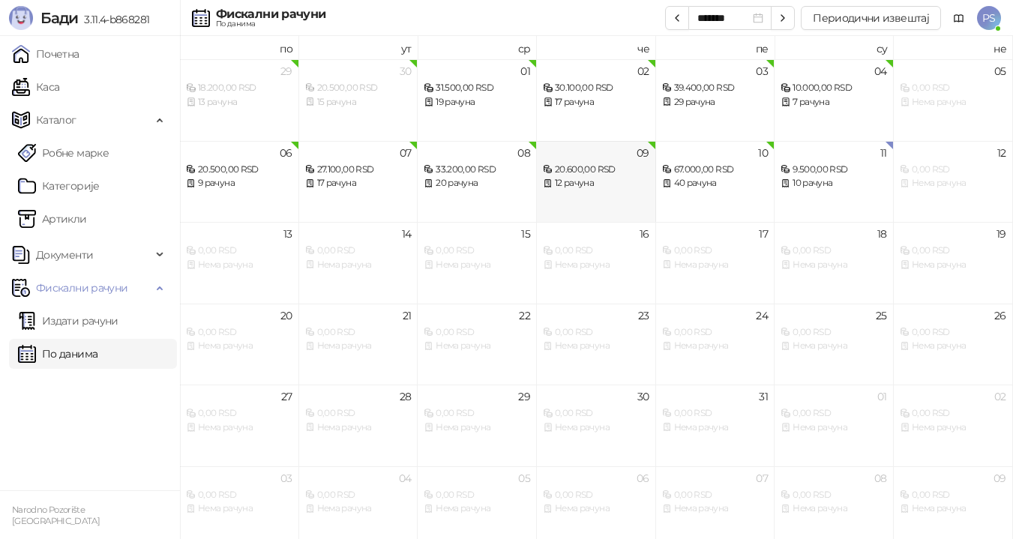
click at [606, 184] on div "12 рачуна" at bounding box center [596, 183] width 106 height 14
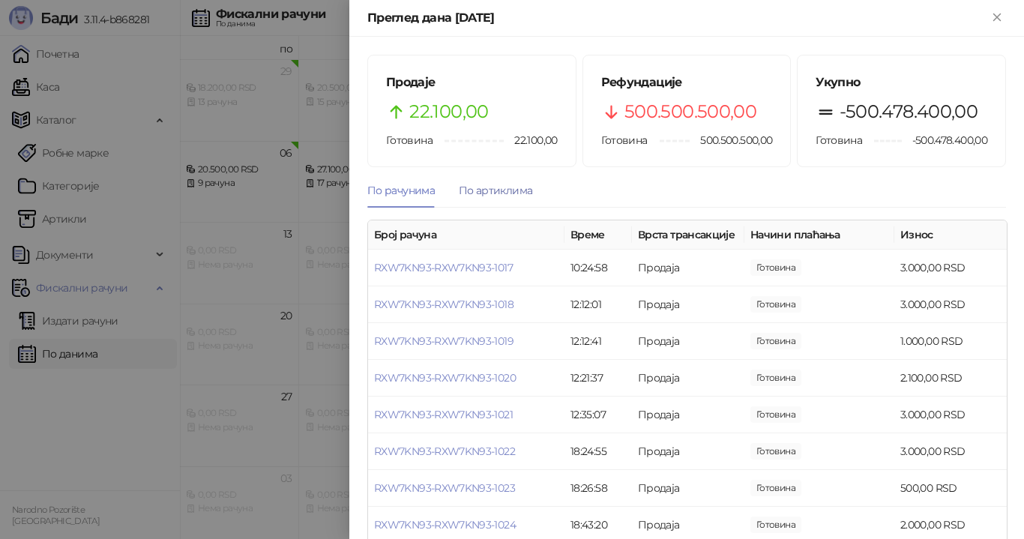
click at [474, 193] on div "По артиклима" at bounding box center [495, 190] width 73 height 16
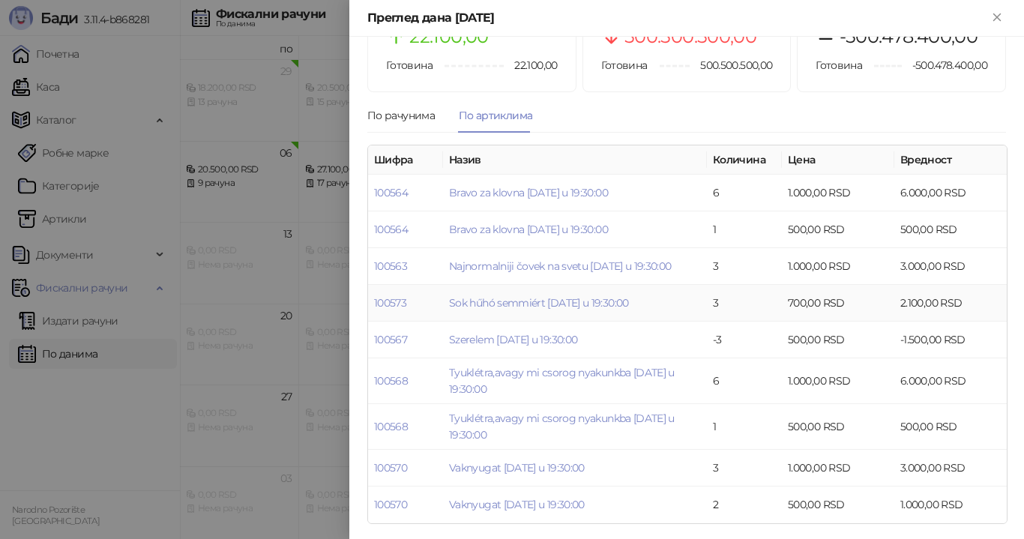
scroll to position [78, 0]
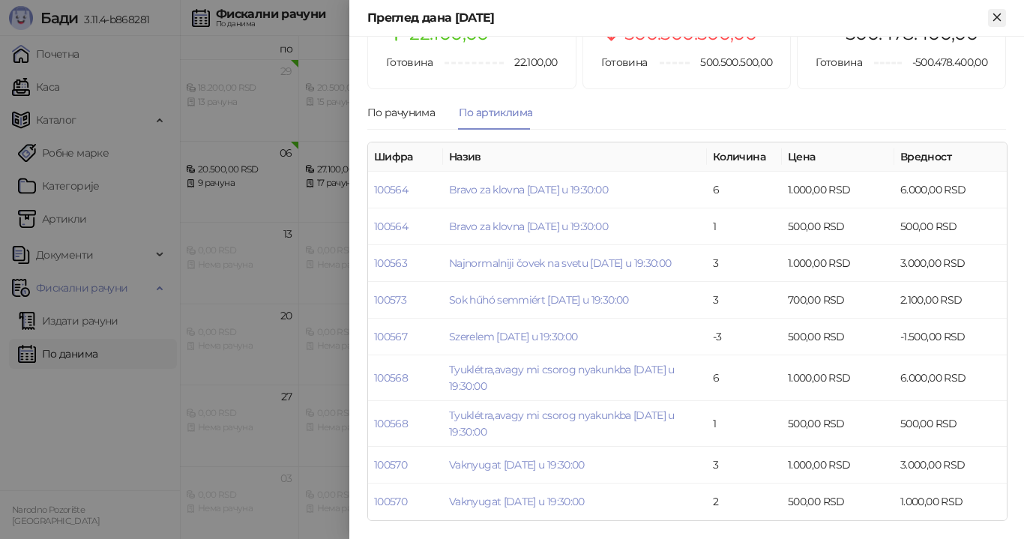
click at [998, 15] on icon "Close" at bounding box center [996, 16] width 13 height 13
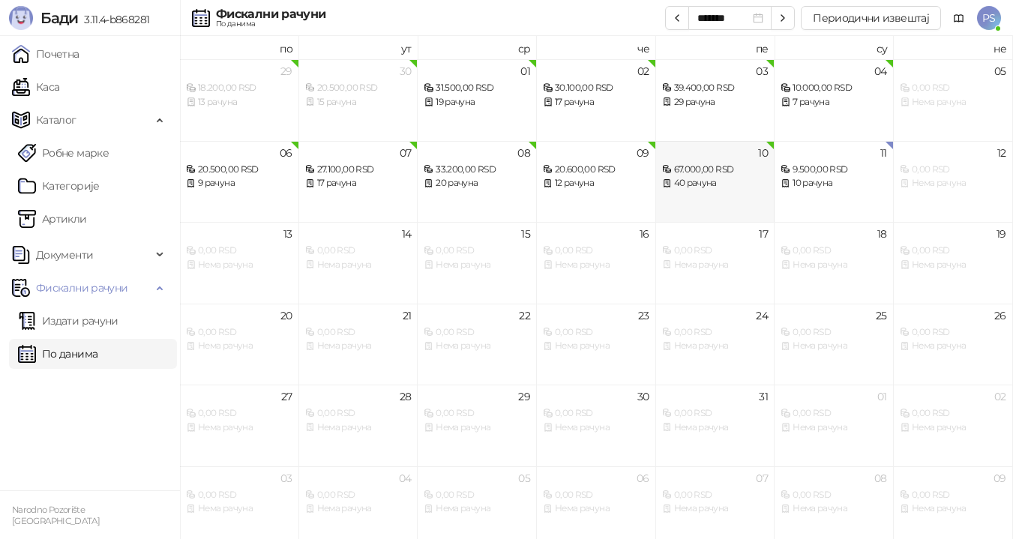
click at [731, 178] on div "40 рачуна" at bounding box center [715, 183] width 106 height 14
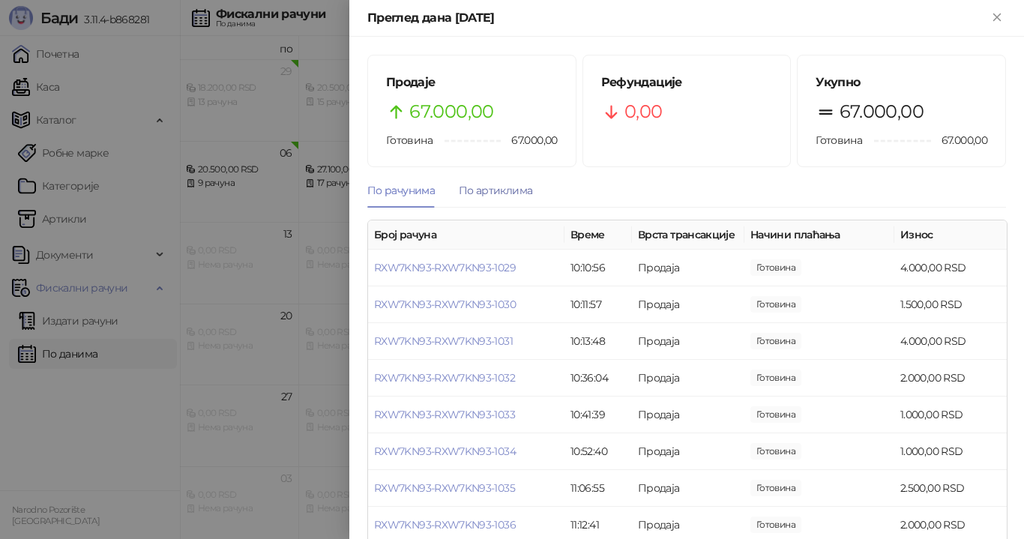
click at [514, 189] on div "По артиклима" at bounding box center [495, 190] width 73 height 16
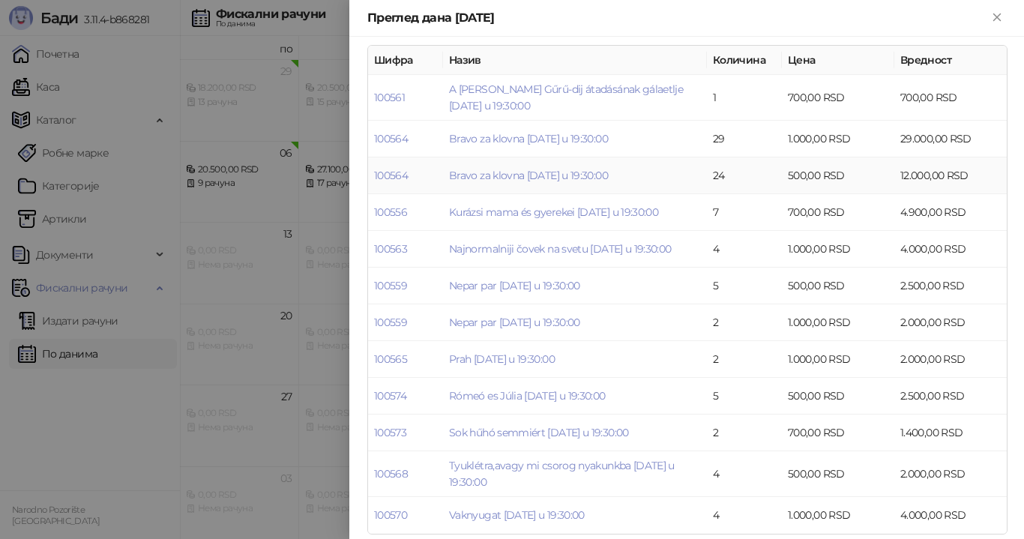
scroll to position [188, 0]
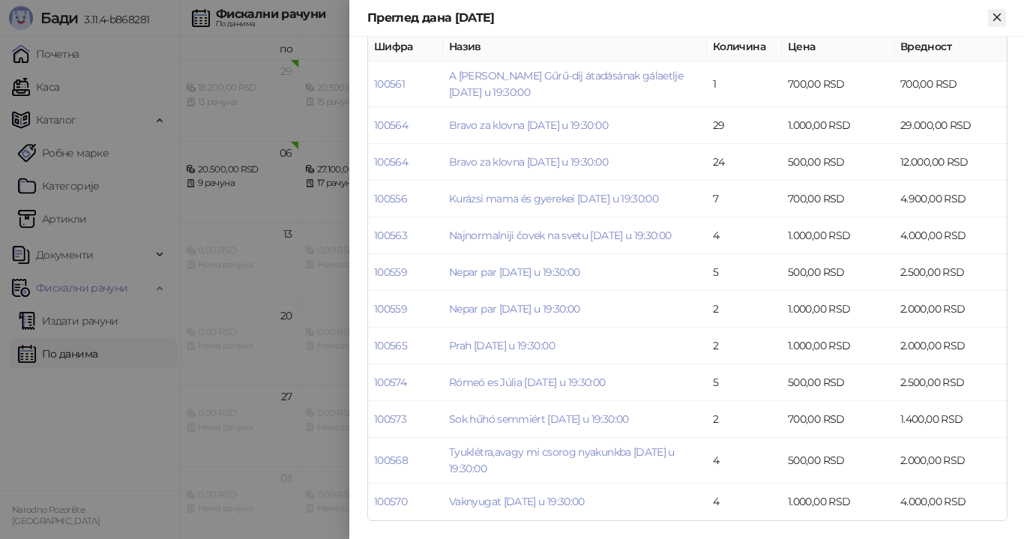
click at [996, 19] on icon "Close" at bounding box center [996, 16] width 7 height 7
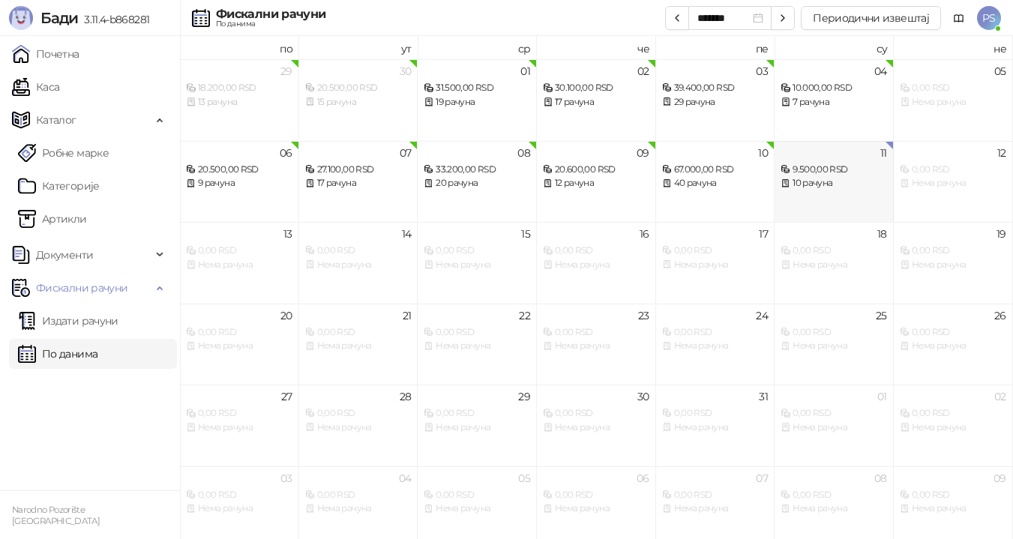
click at [822, 177] on div "10 рачуна" at bounding box center [833, 183] width 106 height 14
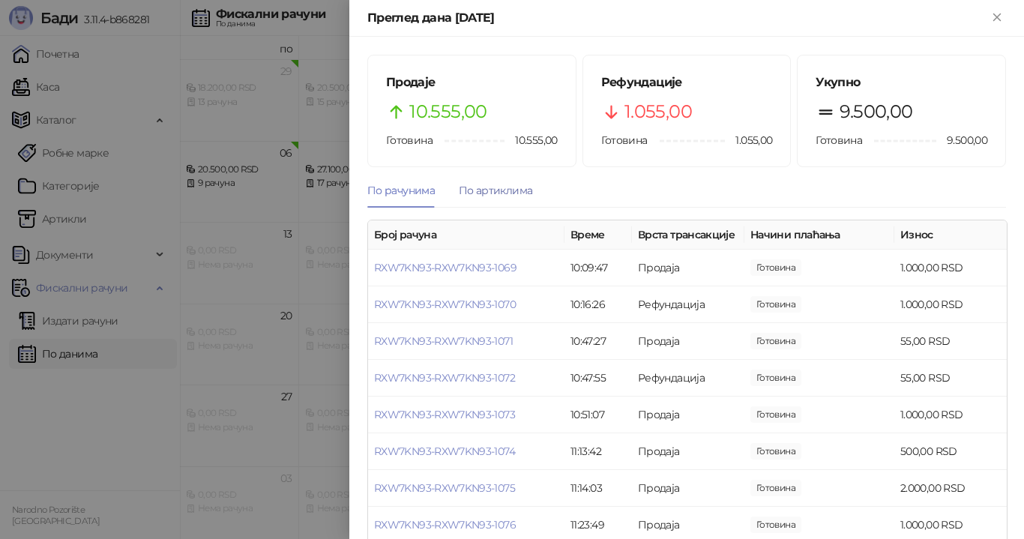
click at [514, 187] on div "По артиклима" at bounding box center [495, 190] width 73 height 16
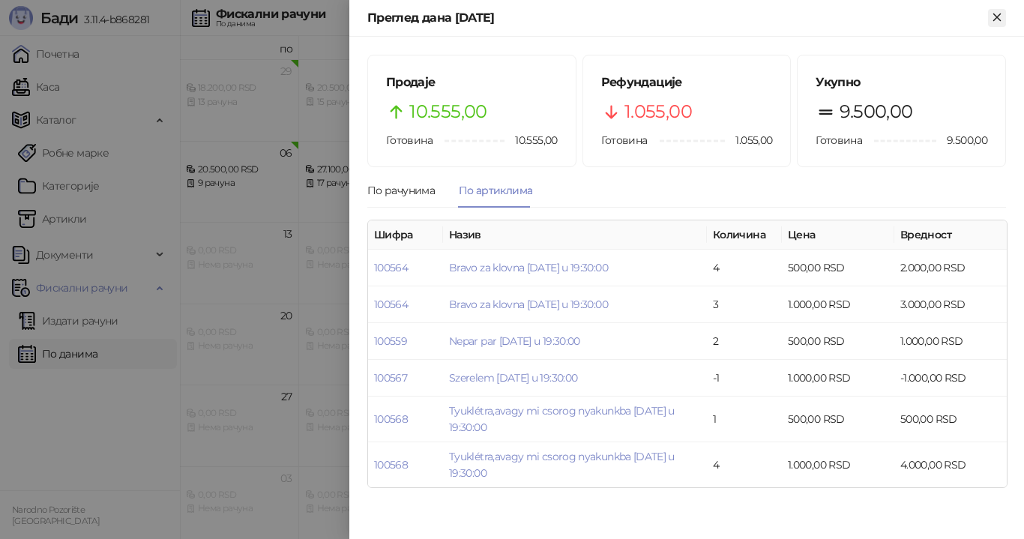
click at [995, 17] on icon "Close" at bounding box center [996, 16] width 13 height 13
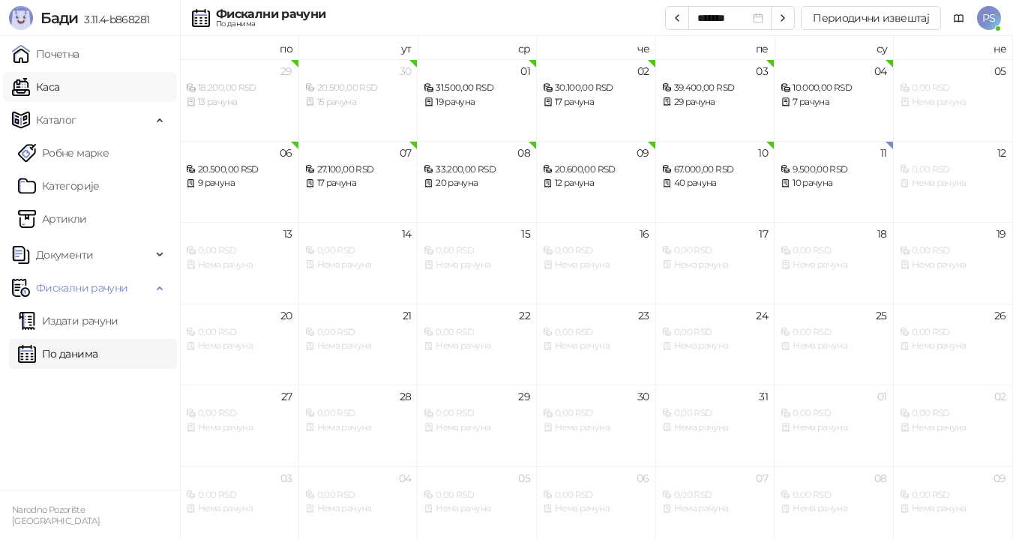
click at [59, 83] on link "Каса" at bounding box center [35, 87] width 47 height 30
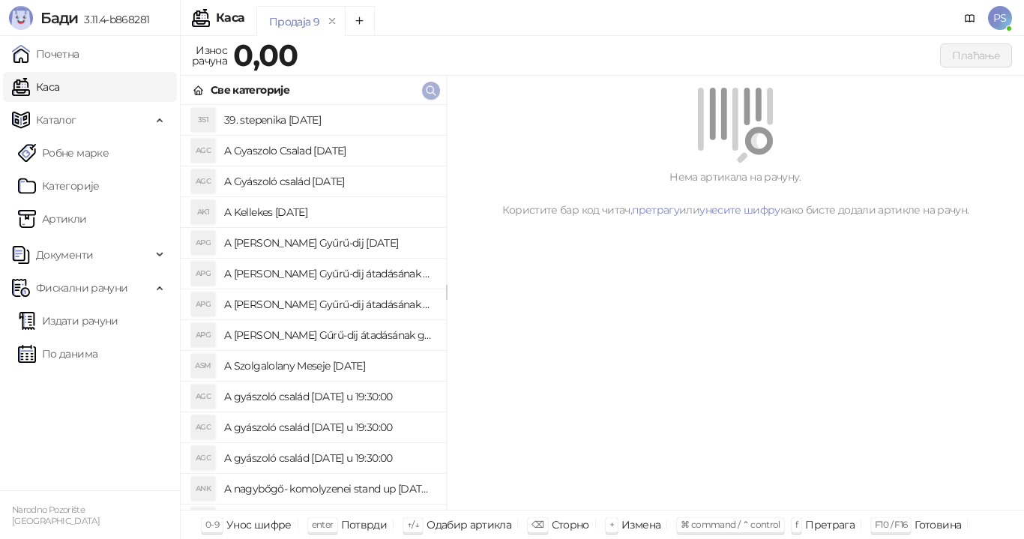
click at [426, 91] on icon "button" at bounding box center [430, 90] width 9 height 9
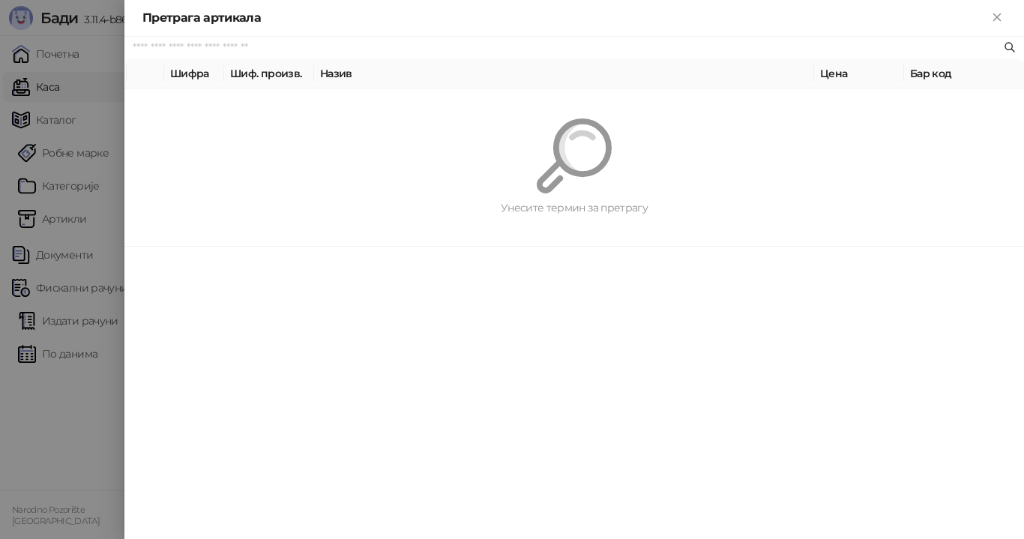
click at [326, 48] on input "text" at bounding box center [567, 48] width 868 height 16
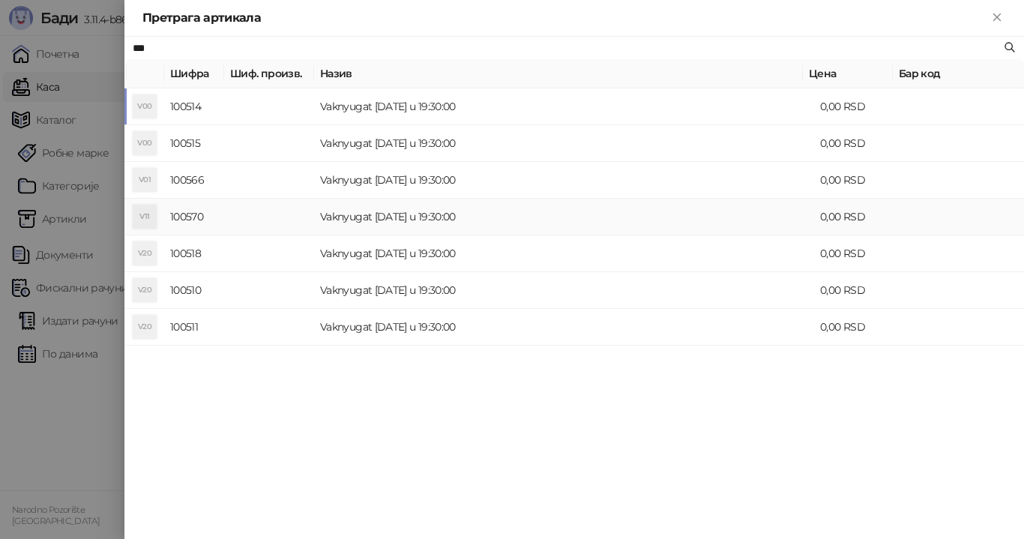
type input "***"
click at [438, 214] on td "Vaknyugat [DATE] u 19:30:00" at bounding box center [564, 217] width 500 height 37
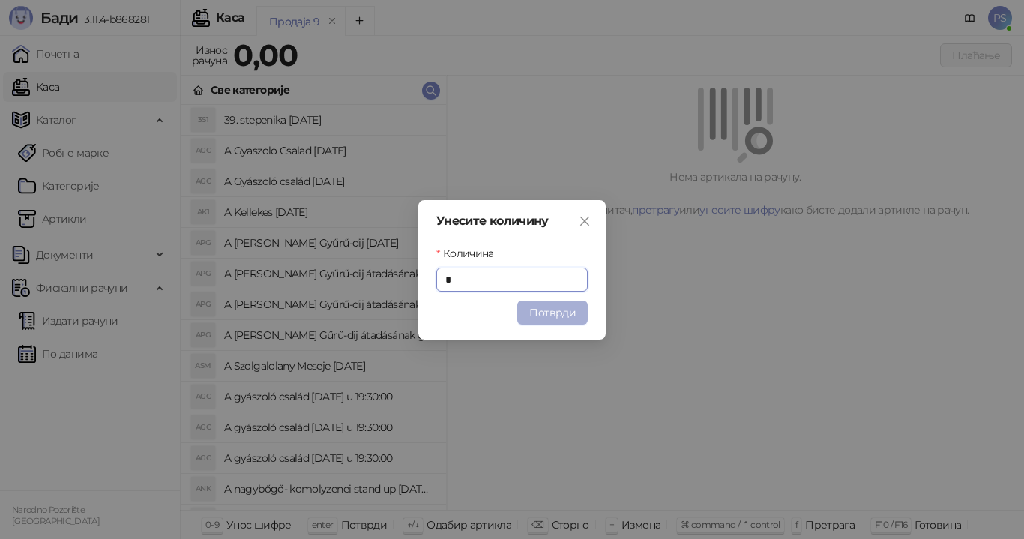
click at [541, 311] on button "Потврди" at bounding box center [552, 313] width 70 height 24
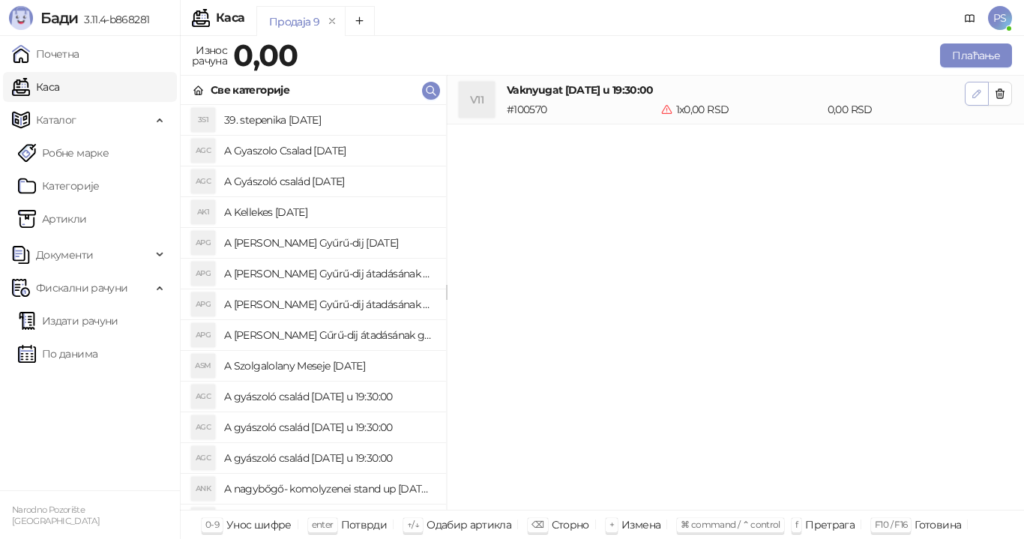
click at [976, 96] on icon "button" at bounding box center [976, 93] width 7 height 7
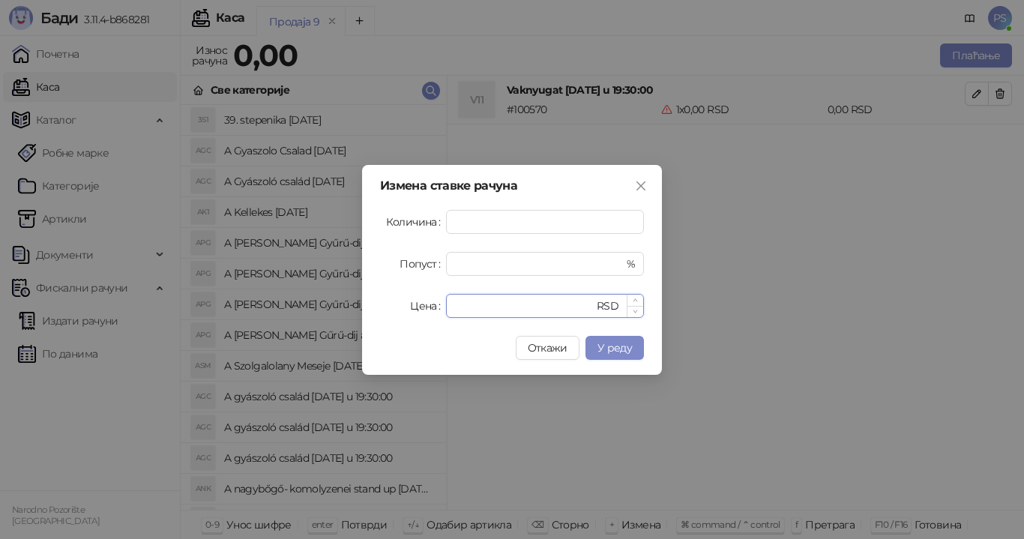
click at [473, 306] on input "*" at bounding box center [524, 306] width 139 height 22
type input "****"
click at [612, 348] on span "У реду" at bounding box center [614, 347] width 34 height 13
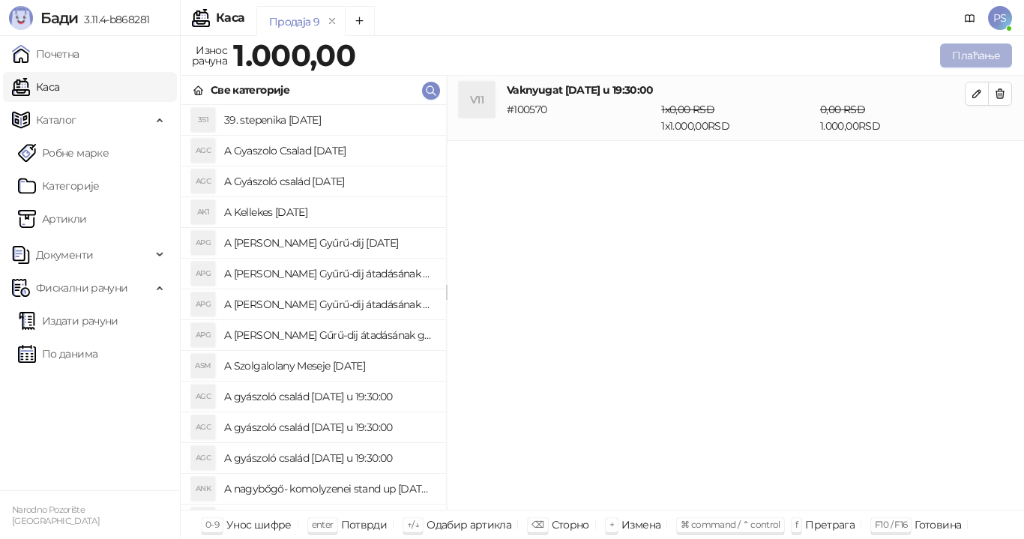
click at [968, 49] on button "Плаћање" at bounding box center [976, 55] width 72 height 24
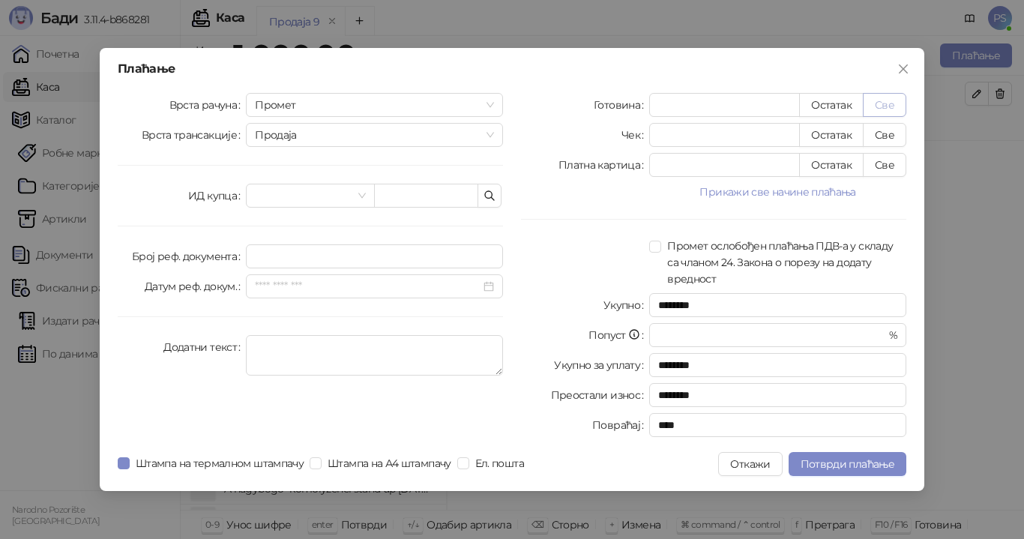
click at [882, 107] on button "Све" at bounding box center [884, 105] width 43 height 24
type input "****"
click at [844, 456] on button "Потврди плаћање" at bounding box center [848, 464] width 118 height 24
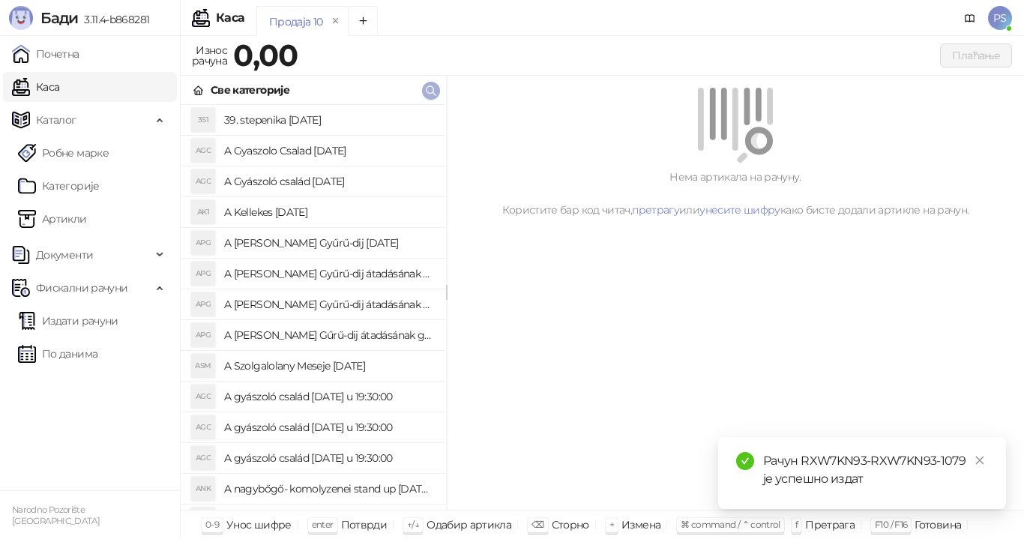
click at [434, 90] on icon "button" at bounding box center [431, 91] width 12 height 12
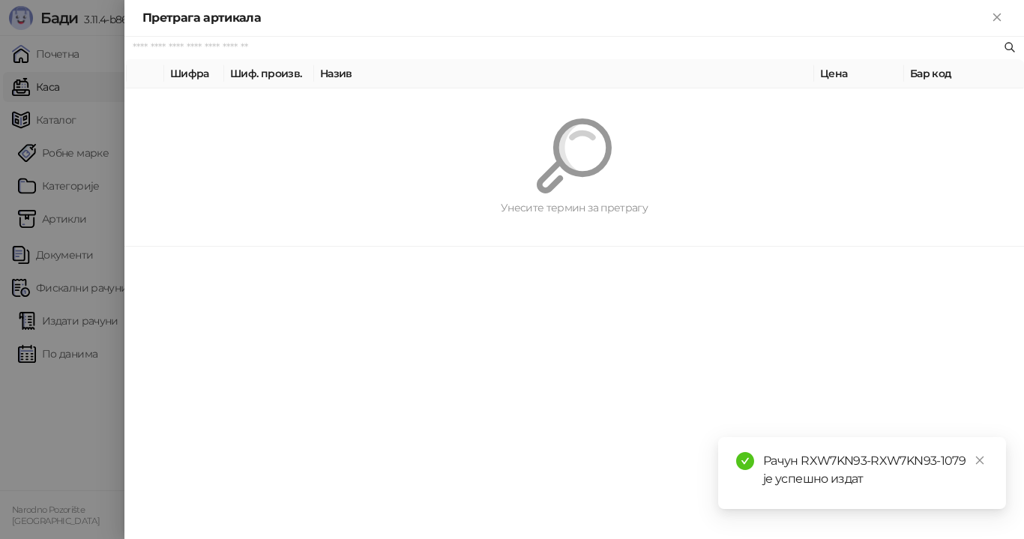
click at [253, 46] on input "text" at bounding box center [567, 48] width 868 height 16
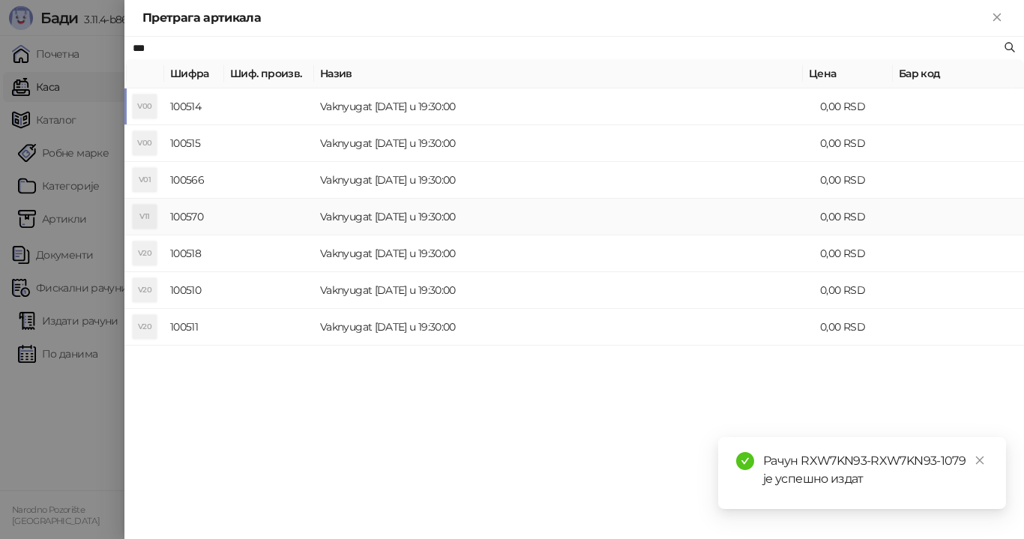
type input "***"
click at [438, 216] on td "Vaknyugat [DATE] u 19:30:00" at bounding box center [564, 217] width 500 height 37
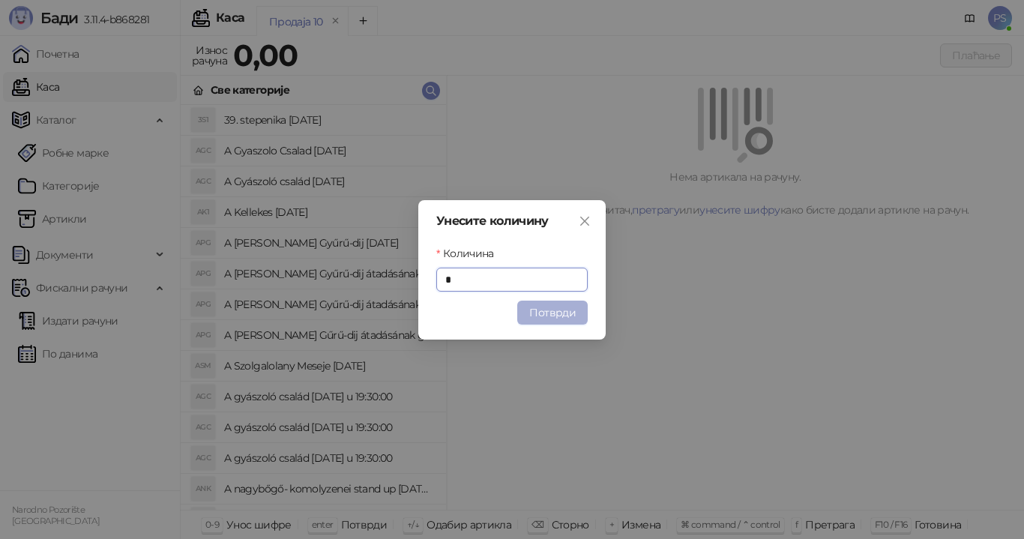
click at [545, 315] on button "Потврди" at bounding box center [552, 313] width 70 height 24
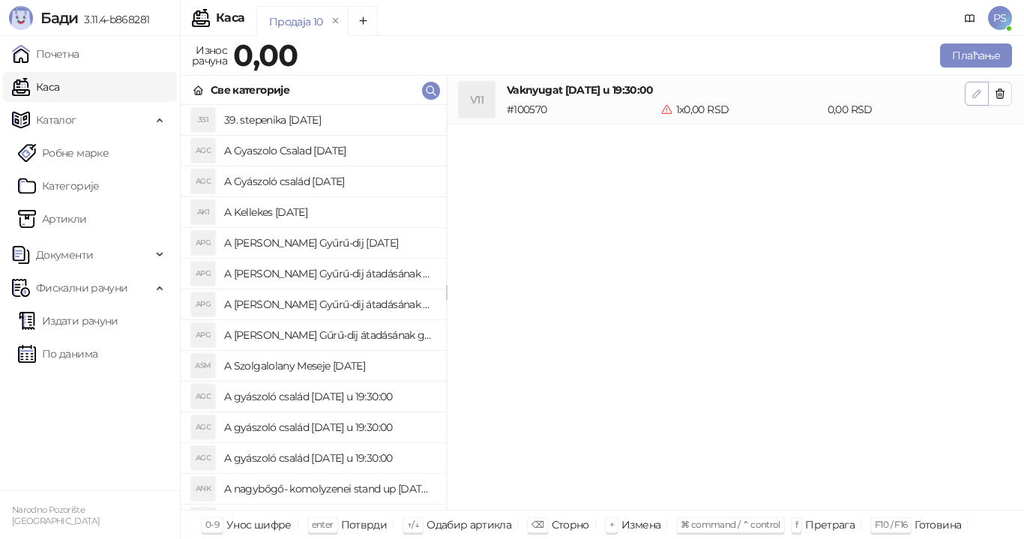
click at [974, 93] on icon "button" at bounding box center [977, 94] width 12 height 12
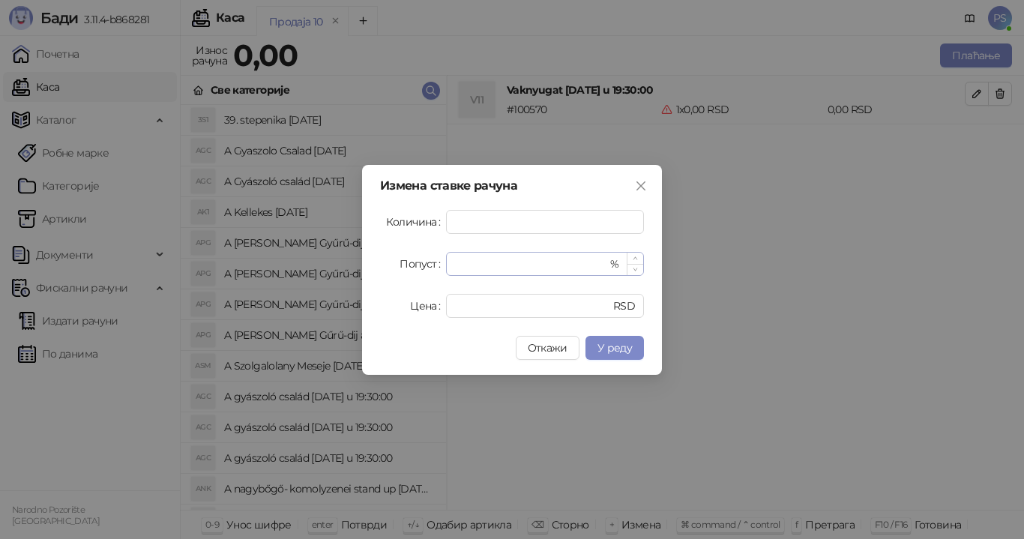
type input "*"
drag, startPoint x: 468, startPoint y: 263, endPoint x: 426, endPoint y: 263, distance: 42.0
click at [426, 263] on div "Попуст * %" at bounding box center [512, 264] width 264 height 24
type input "**"
click at [464, 304] on input "*" at bounding box center [524, 306] width 139 height 22
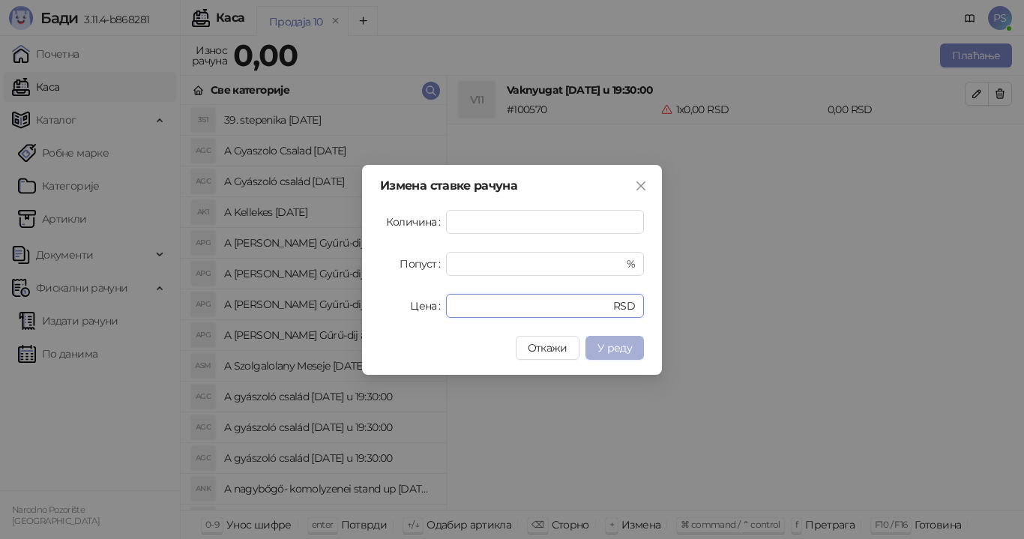
type input "****"
click at [606, 346] on span "У реду" at bounding box center [614, 347] width 34 height 13
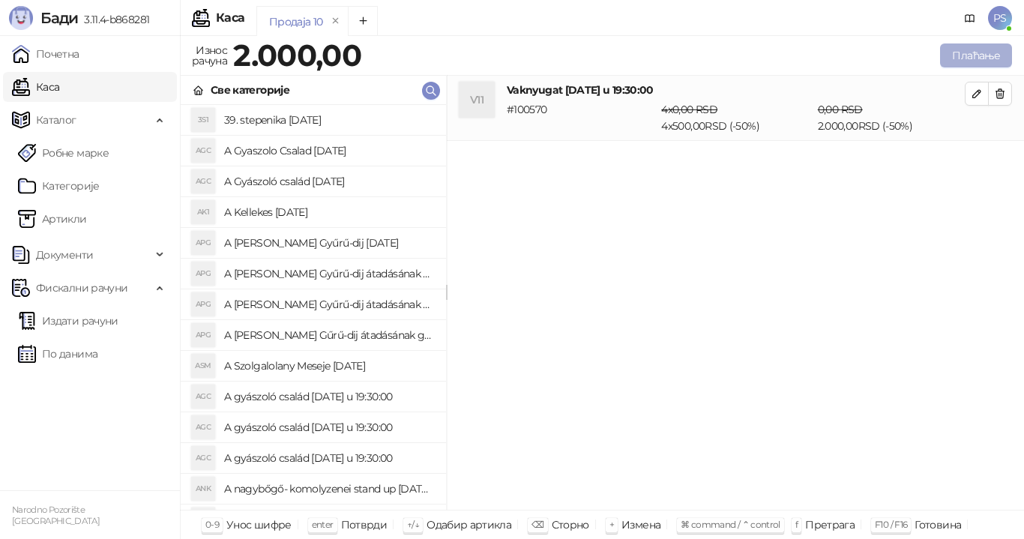
click at [962, 60] on button "Плаћање" at bounding box center [976, 55] width 72 height 24
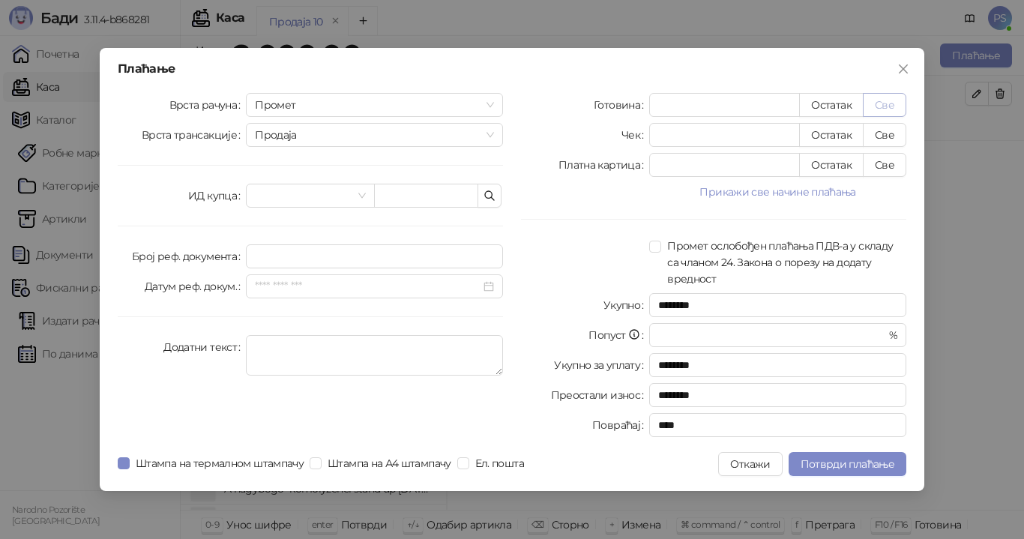
click at [886, 104] on button "Све" at bounding box center [884, 105] width 43 height 24
type input "****"
click at [833, 465] on span "Потврди плаћање" at bounding box center [848, 463] width 94 height 13
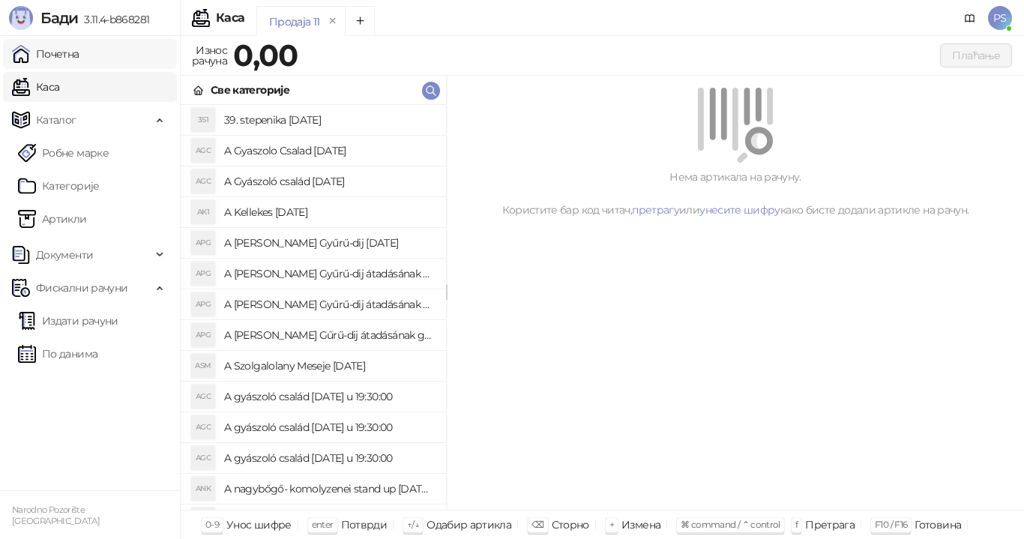
click at [66, 57] on link "Почетна" at bounding box center [45, 54] width 67 height 30
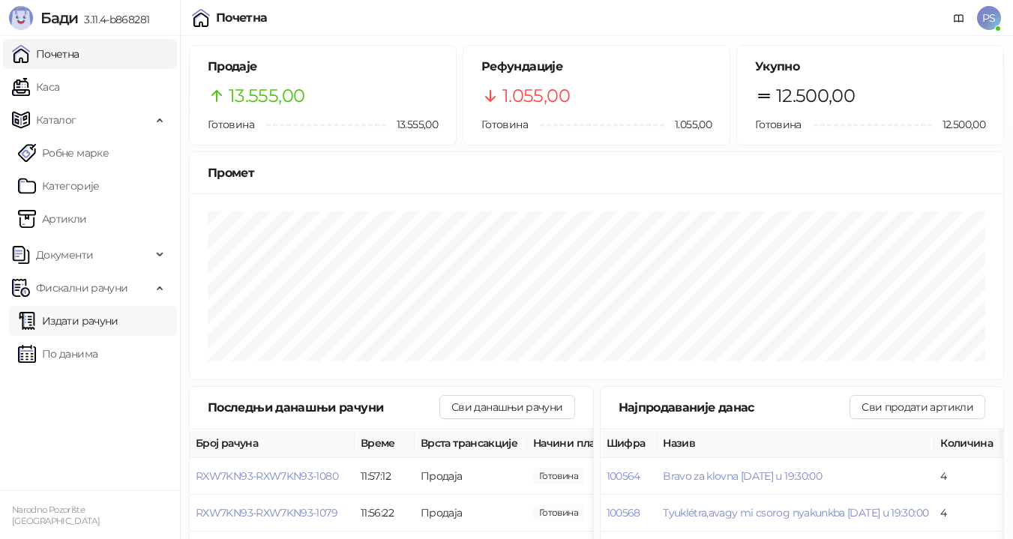
click at [87, 325] on link "Издати рачуни" at bounding box center [68, 321] width 100 height 30
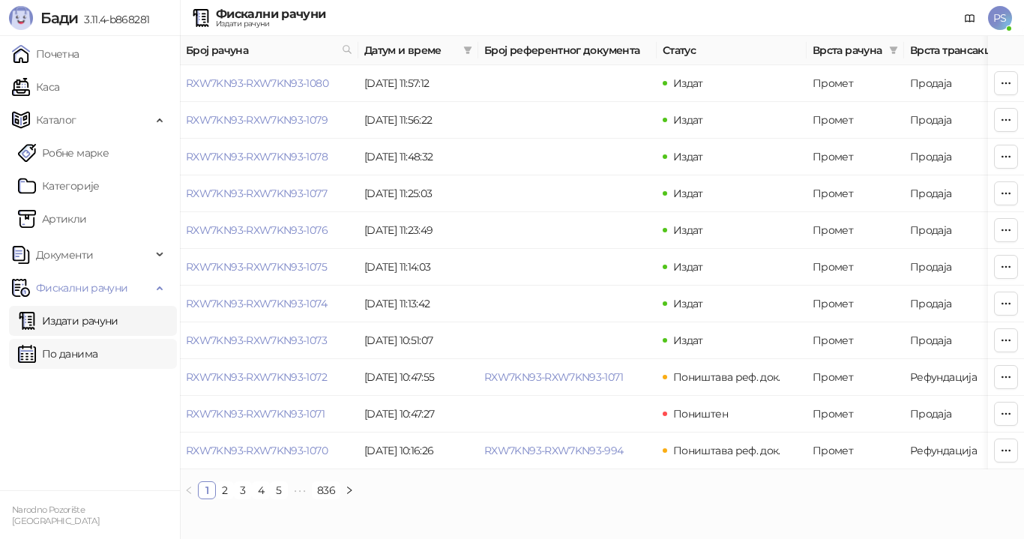
click at [67, 348] on link "По данима" at bounding box center [57, 354] width 79 height 30
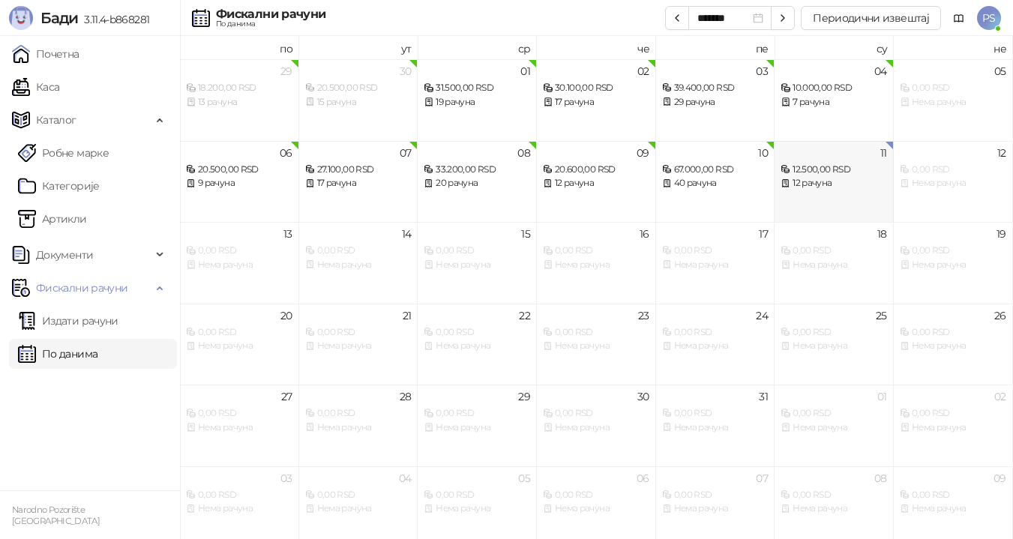
click at [816, 184] on div "12 рачуна" at bounding box center [833, 183] width 106 height 14
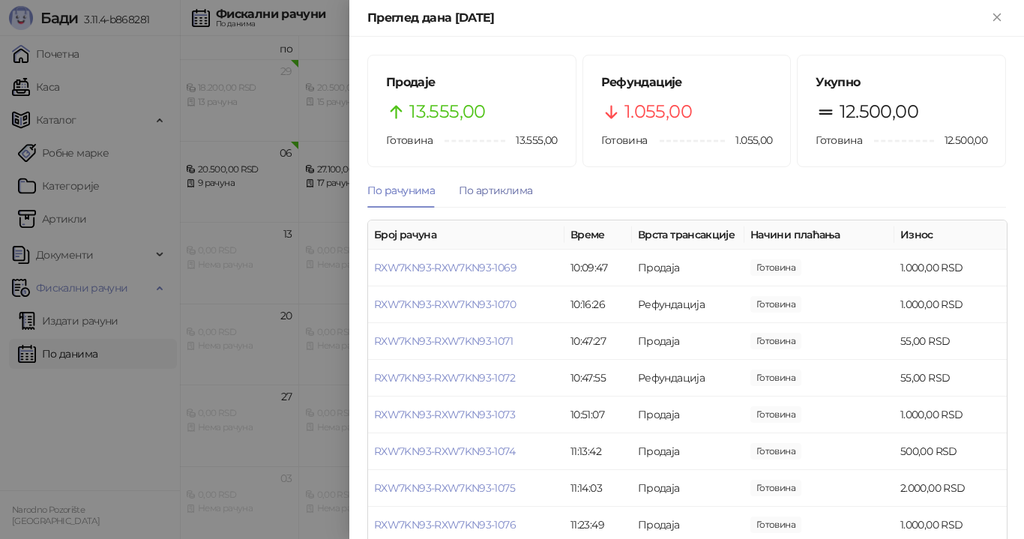
click at [501, 194] on div "По артиклима" at bounding box center [495, 190] width 73 height 16
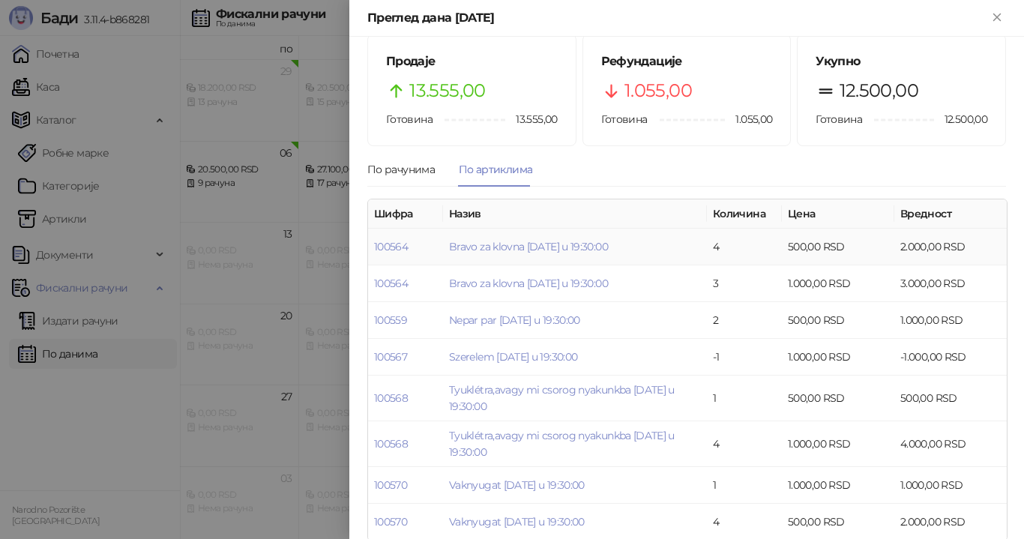
scroll to position [41, 0]
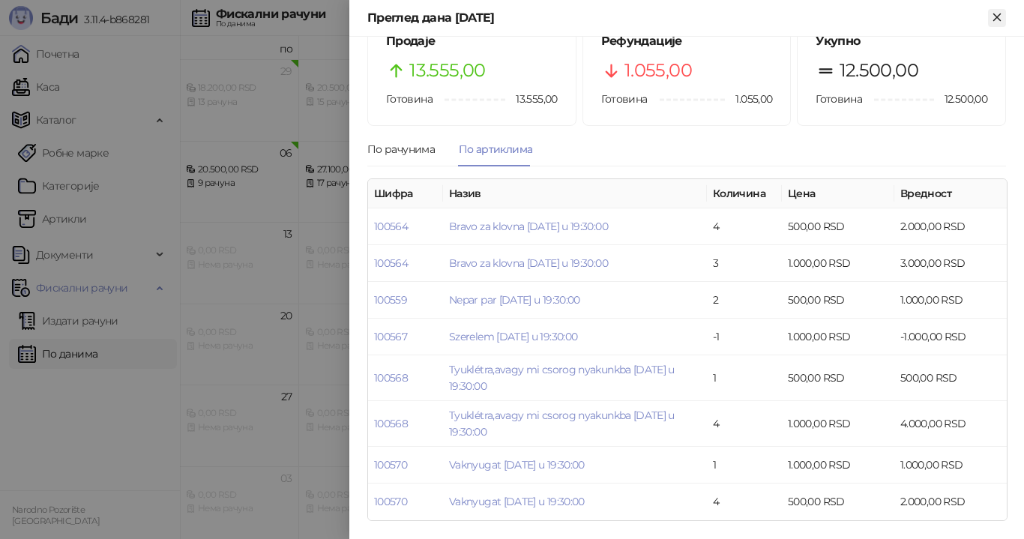
click at [991, 13] on icon "Close" at bounding box center [996, 16] width 13 height 13
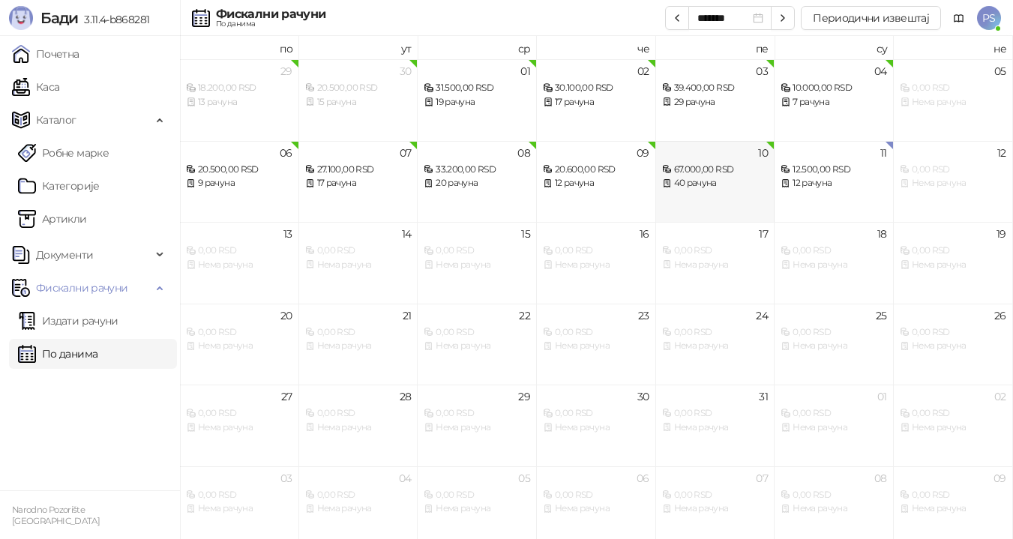
click at [723, 178] on div "40 рачуна" at bounding box center [715, 183] width 106 height 14
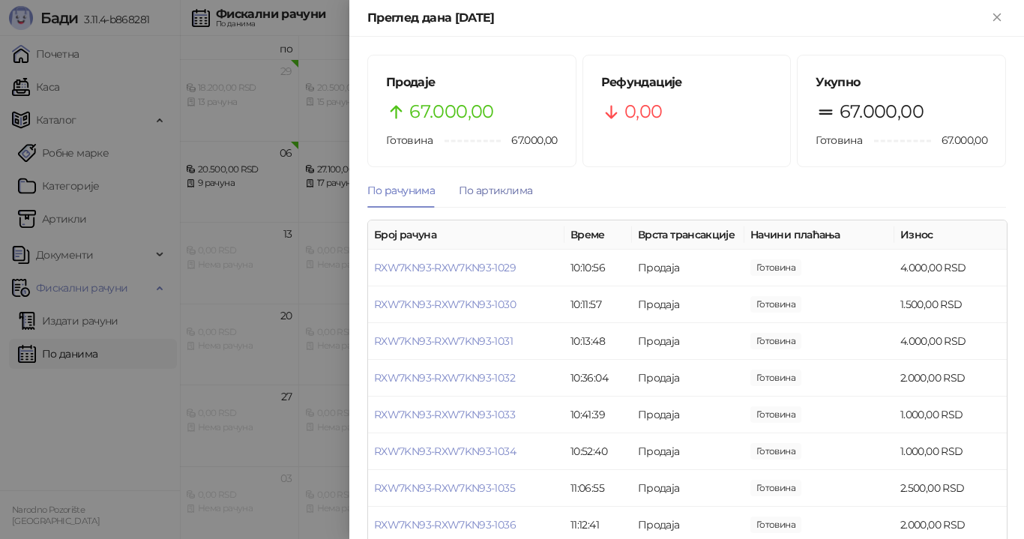
click at [485, 191] on div "По артиклима" at bounding box center [495, 190] width 73 height 16
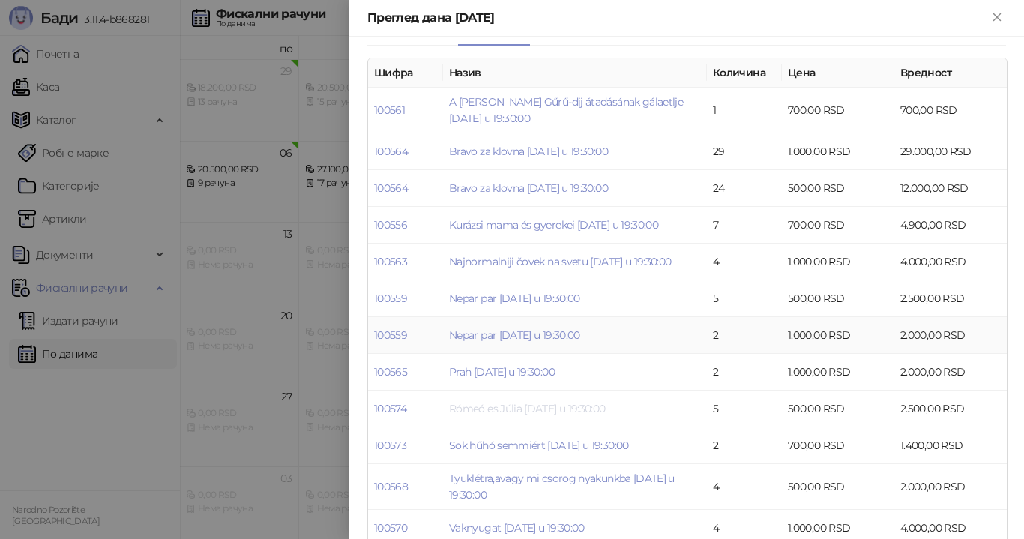
scroll to position [188, 0]
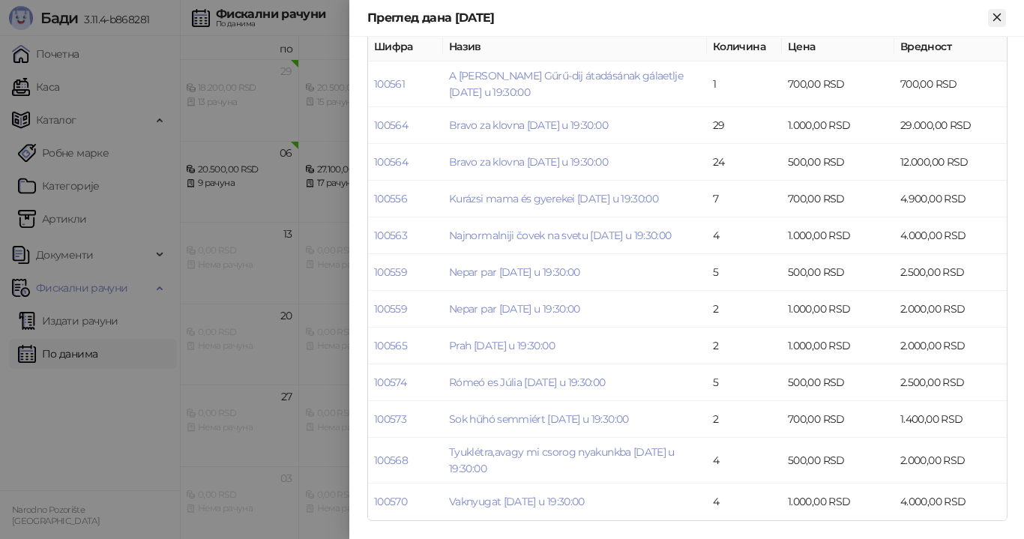
click at [997, 15] on icon "Close" at bounding box center [996, 16] width 13 height 13
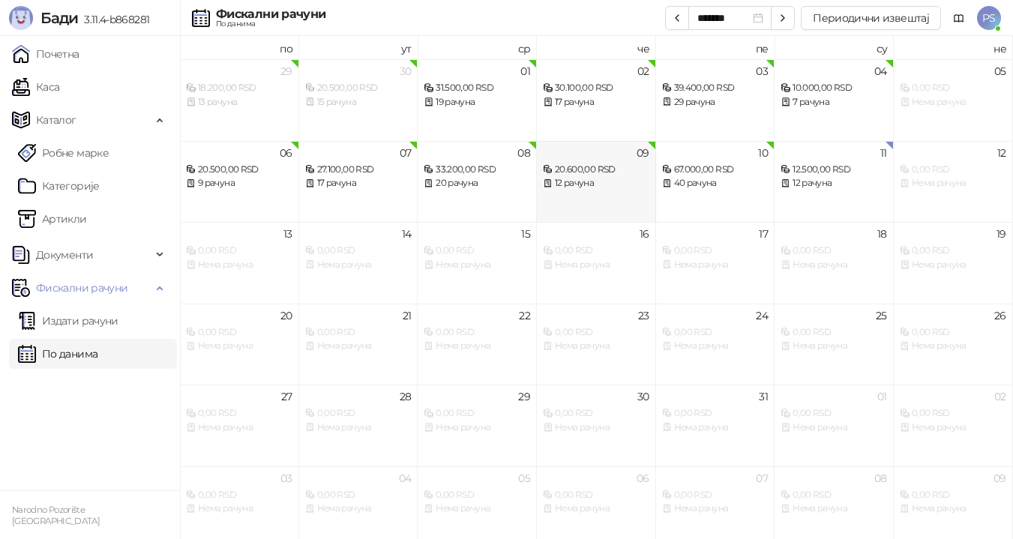
click at [602, 179] on div "12 рачуна" at bounding box center [596, 183] width 106 height 14
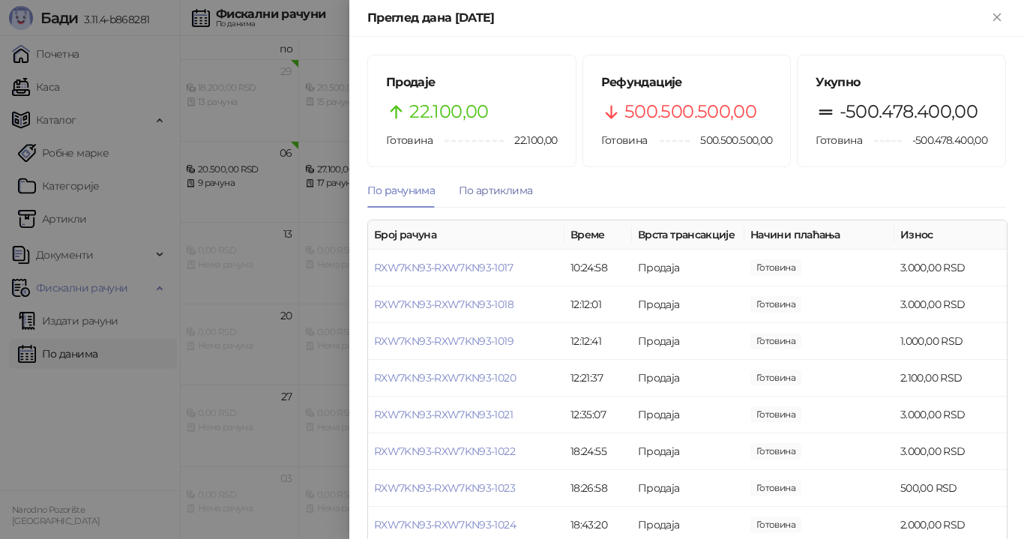
click at [488, 186] on div "По артиклима" at bounding box center [495, 190] width 73 height 16
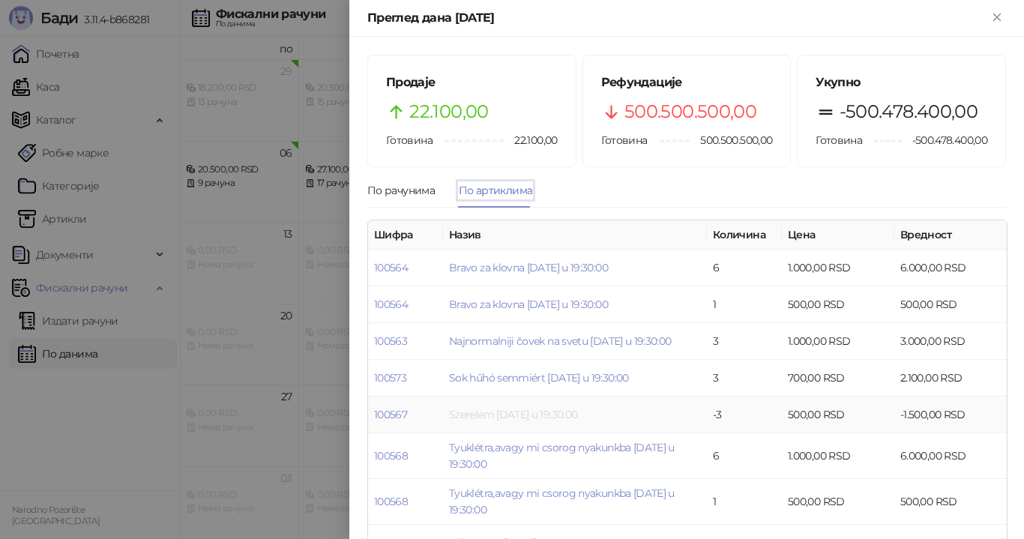
scroll to position [75, 0]
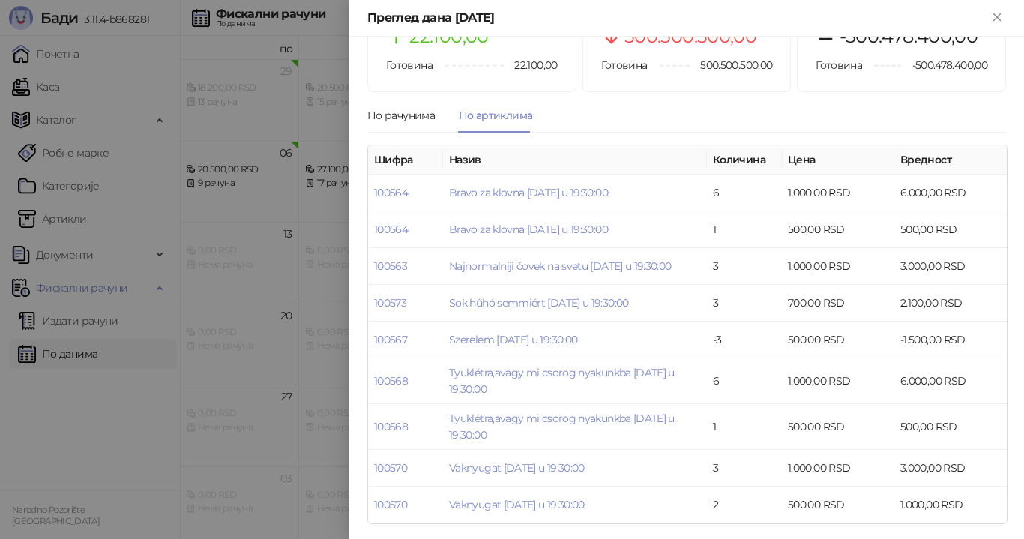
click at [320, 233] on div at bounding box center [512, 269] width 1024 height 539
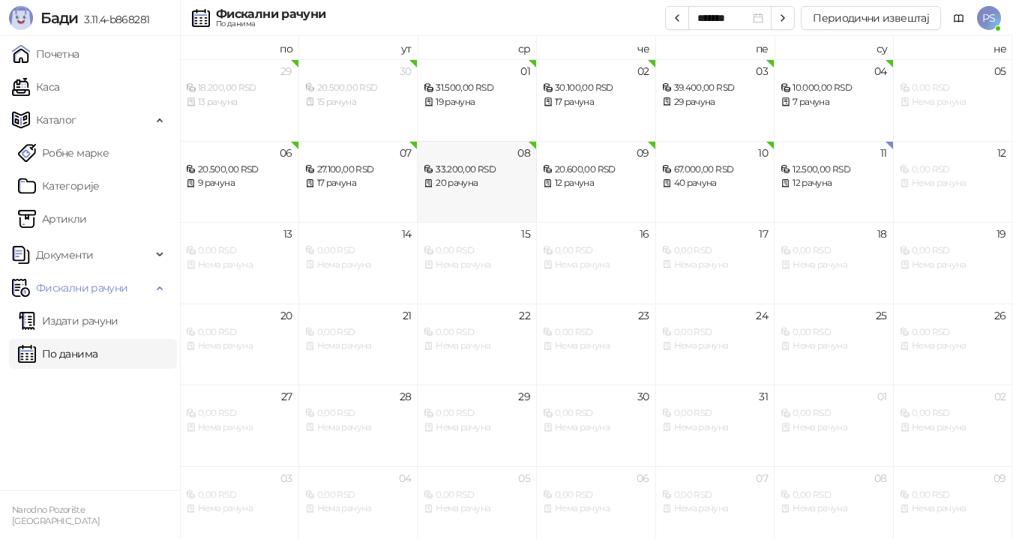
click at [507, 183] on div "20 рачуна" at bounding box center [476, 183] width 106 height 14
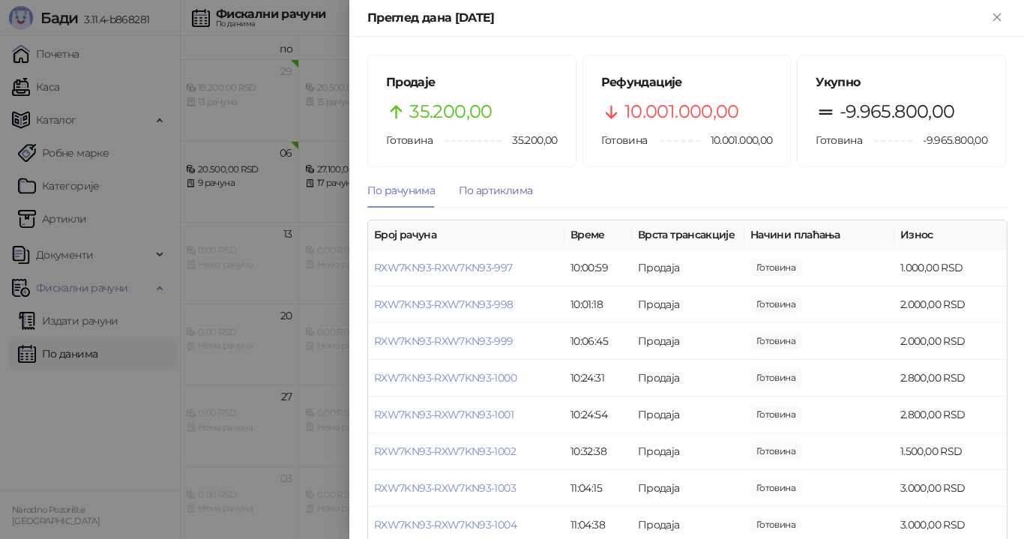
click at [489, 190] on div "По артиклима" at bounding box center [495, 190] width 73 height 16
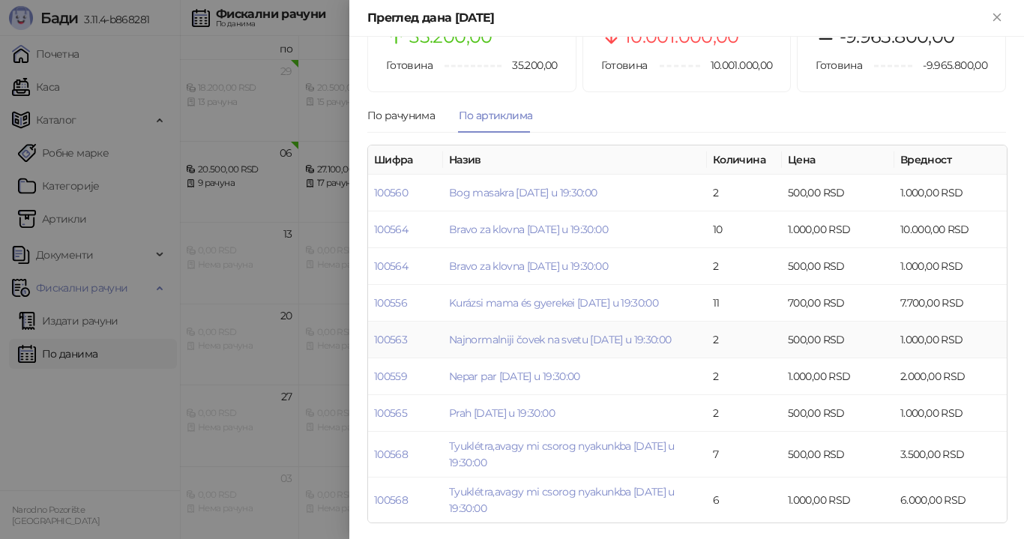
scroll to position [77, 0]
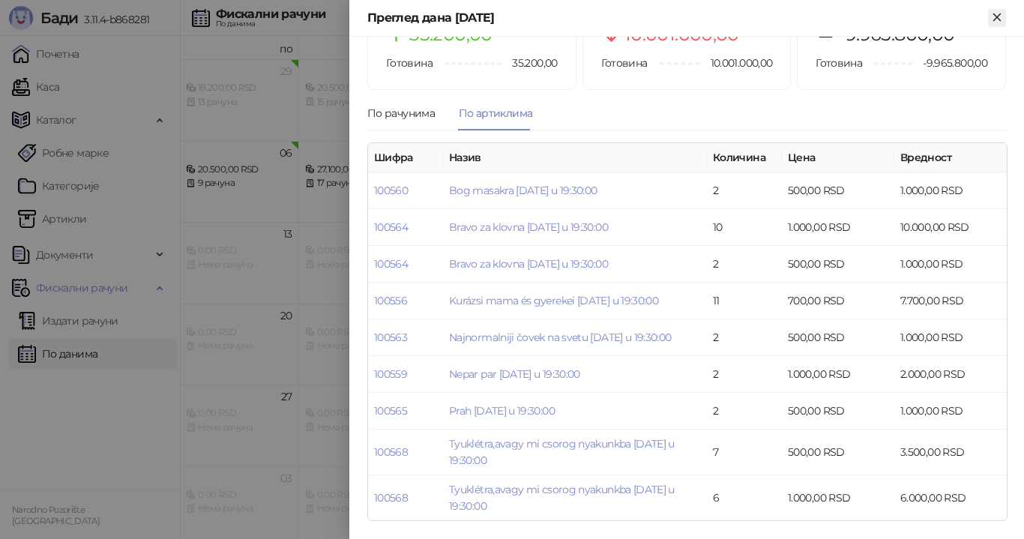
click at [995, 21] on icon "Close" at bounding box center [996, 16] width 13 height 13
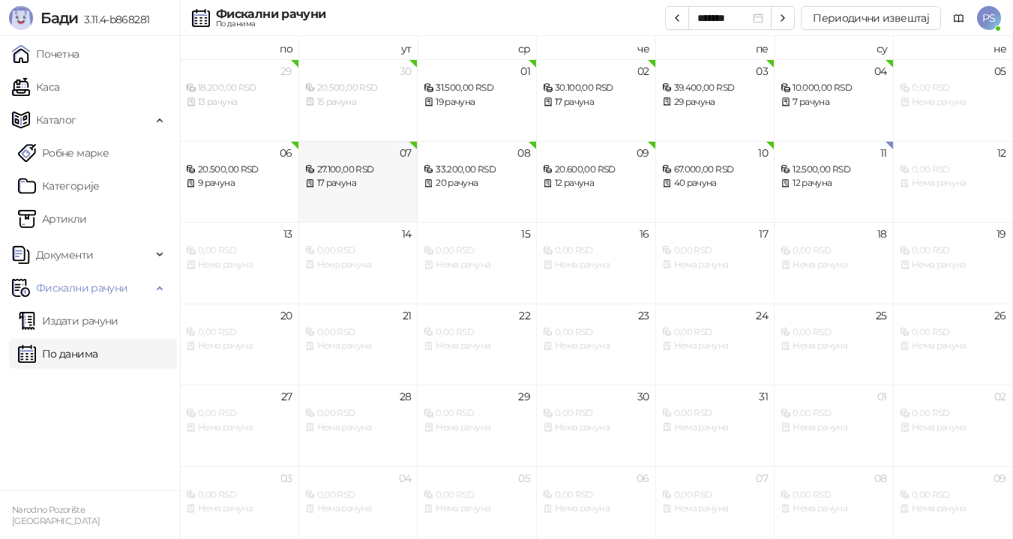
click at [389, 188] on div "17 рачуна" at bounding box center [358, 183] width 106 height 14
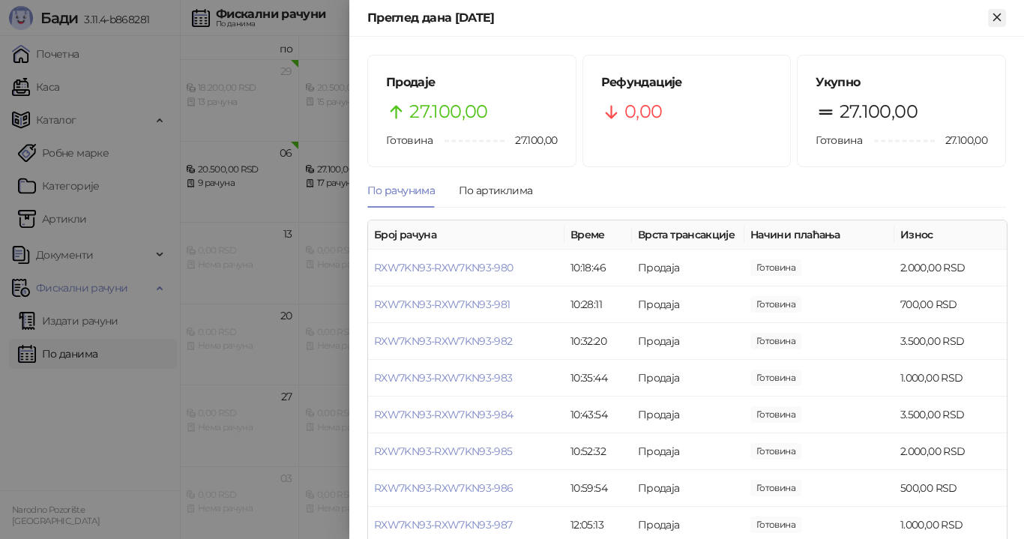
click at [996, 24] on icon "Close" at bounding box center [996, 16] width 13 height 13
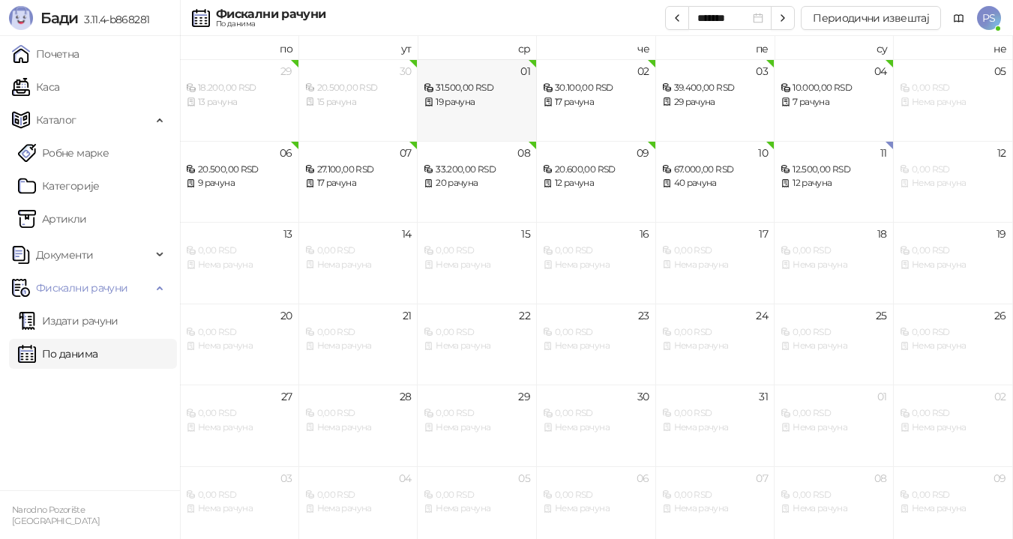
click at [486, 104] on div "19 рачуна" at bounding box center [476, 102] width 106 height 14
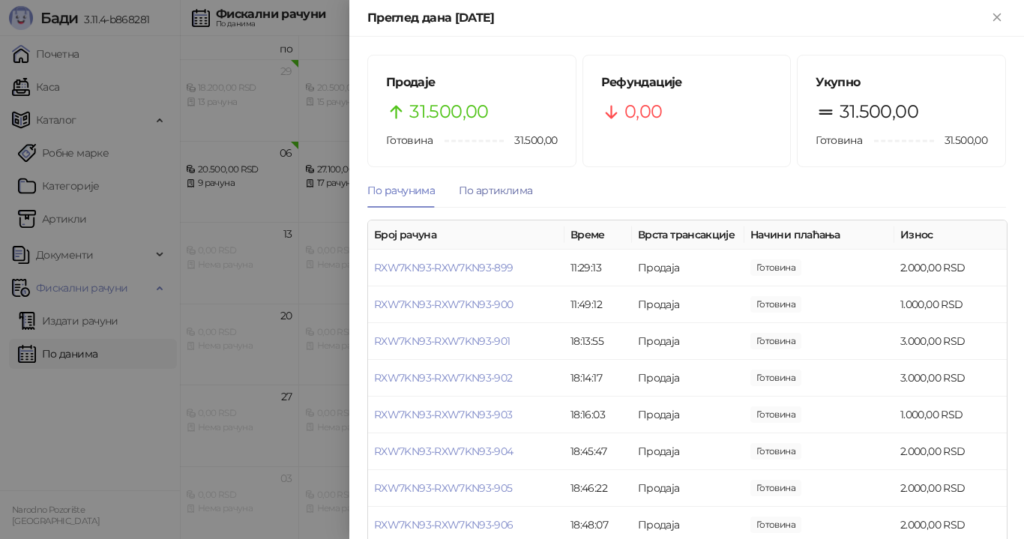
click at [506, 193] on div "По артиклима" at bounding box center [495, 190] width 73 height 16
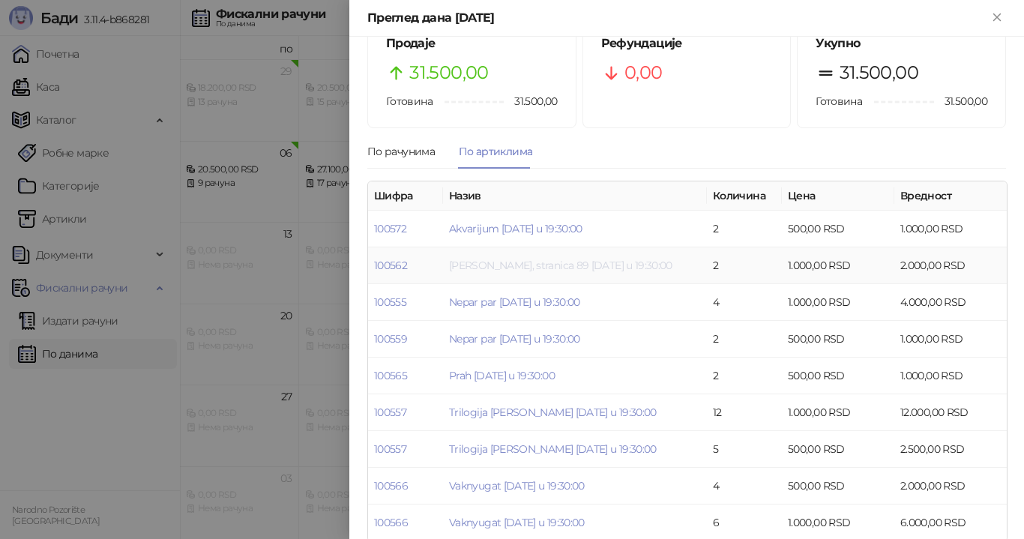
scroll to position [60, 0]
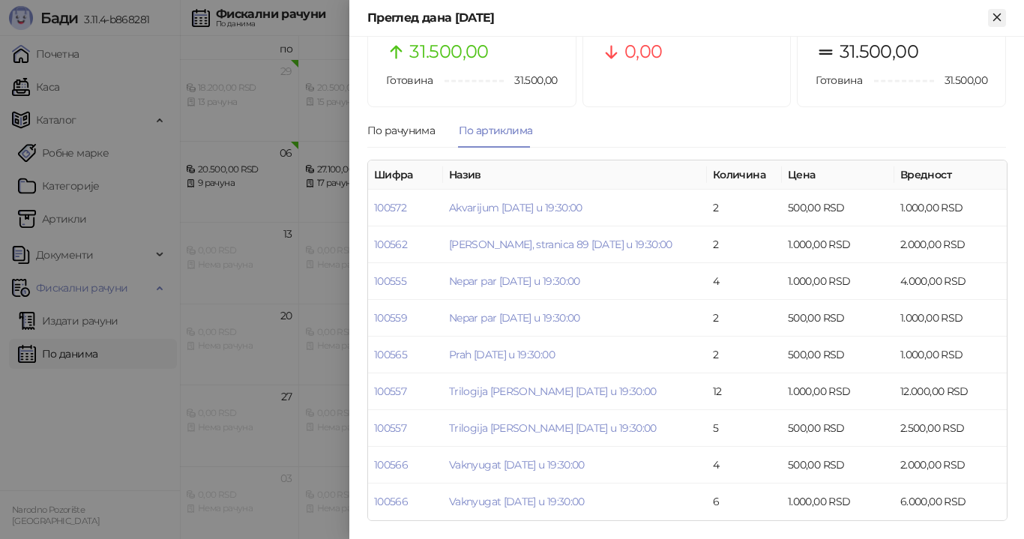
click at [995, 13] on icon "Close" at bounding box center [996, 16] width 13 height 13
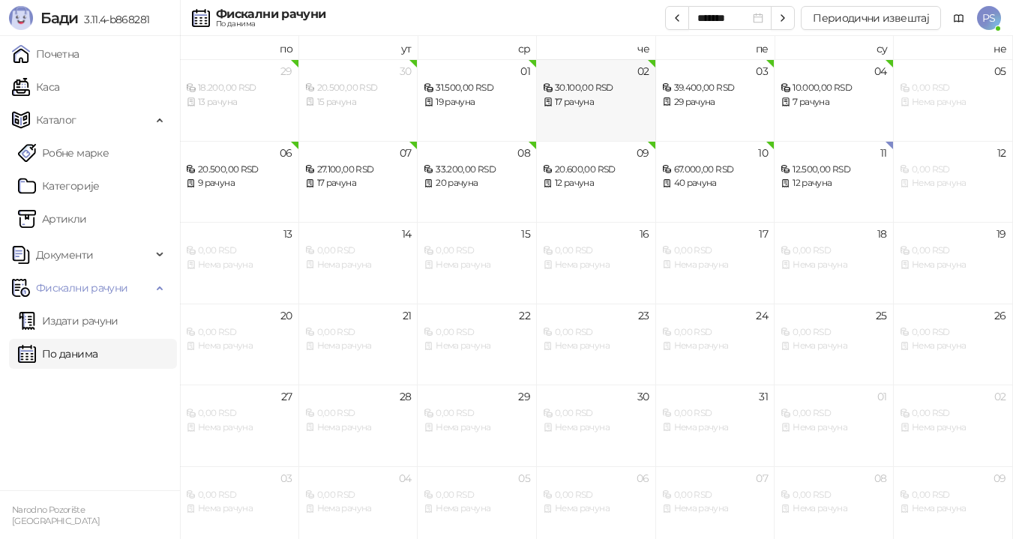
click at [608, 101] on div "17 рачуна" at bounding box center [596, 102] width 106 height 14
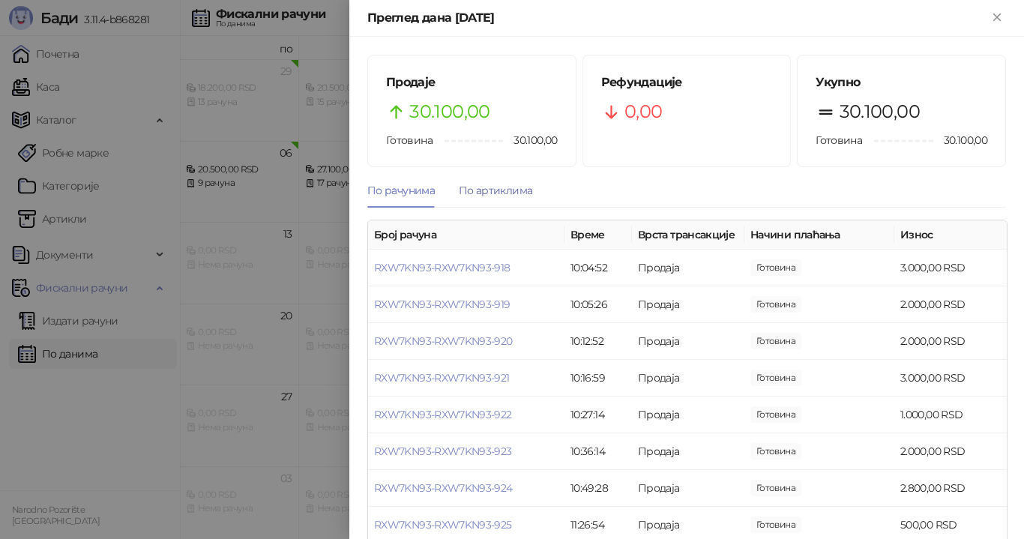
click at [495, 198] on div "По артиклима" at bounding box center [495, 190] width 73 height 16
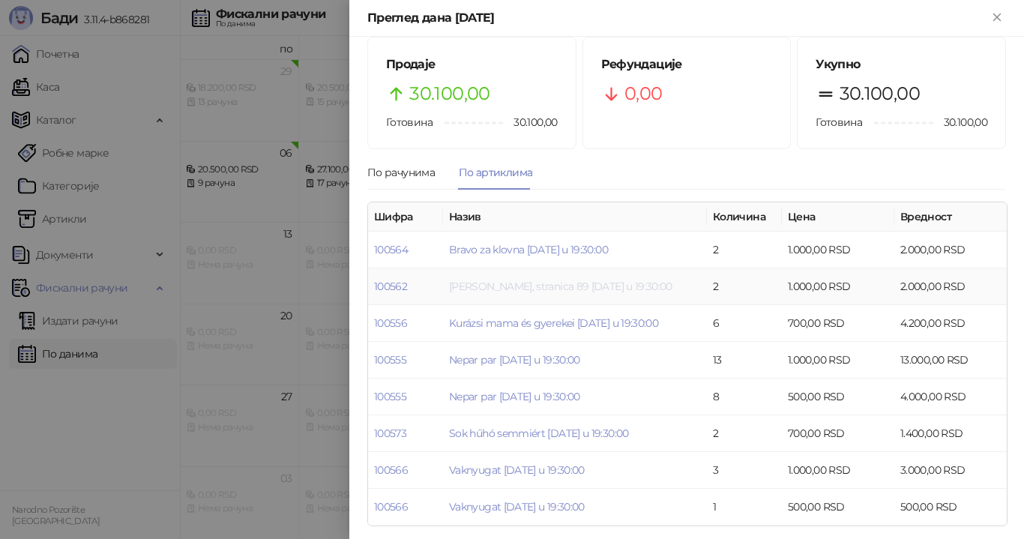
scroll to position [23, 0]
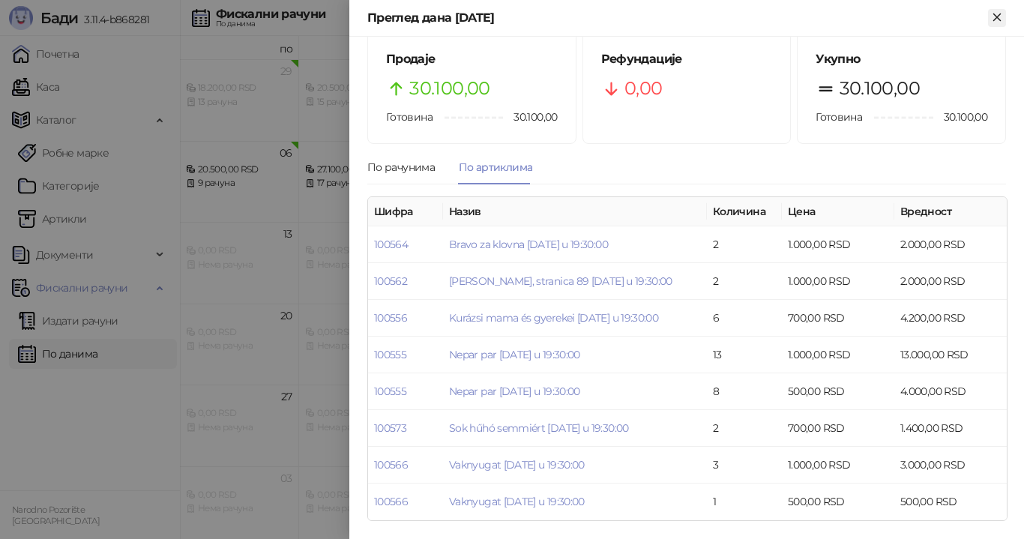
click at [1002, 15] on icon "Close" at bounding box center [996, 16] width 13 height 13
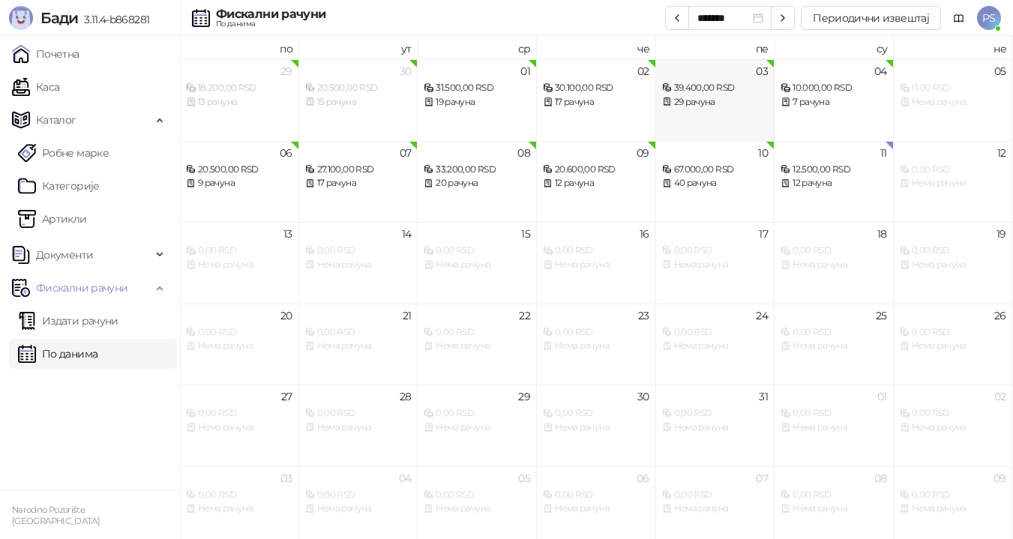
click at [731, 99] on div "29 рачуна" at bounding box center [715, 102] width 106 height 14
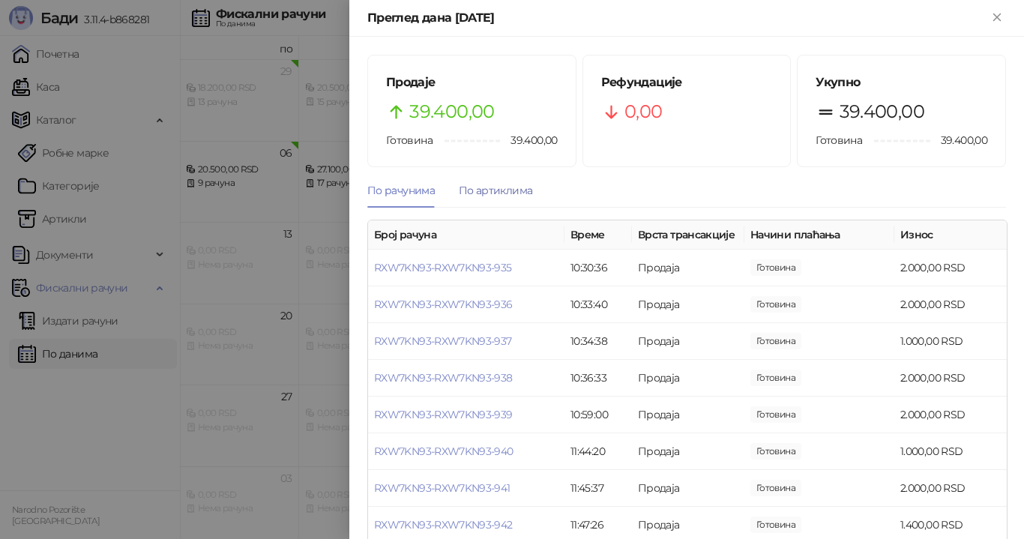
click at [498, 194] on div "По артиклима" at bounding box center [495, 190] width 73 height 16
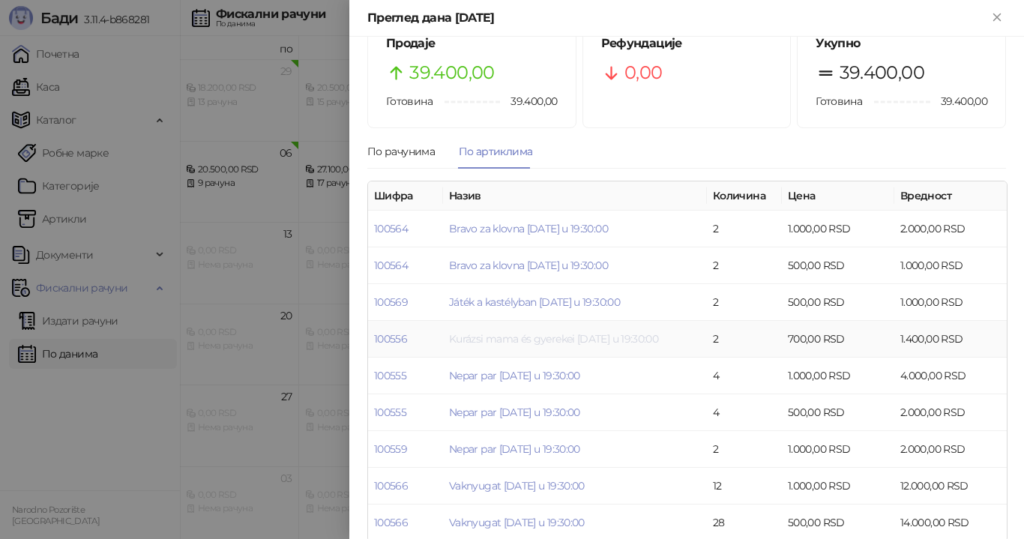
scroll to position [60, 0]
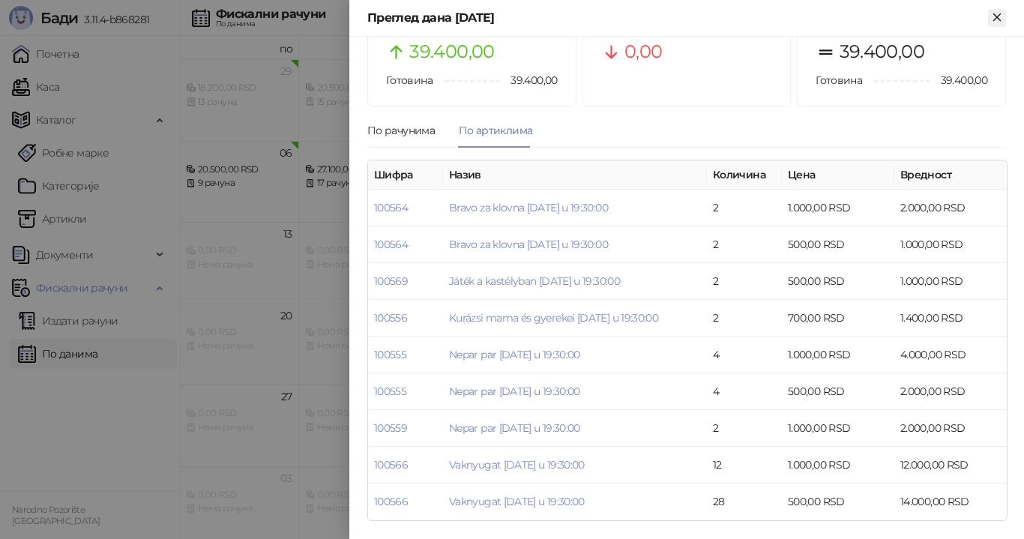
click at [999, 22] on icon "Close" at bounding box center [996, 16] width 13 height 13
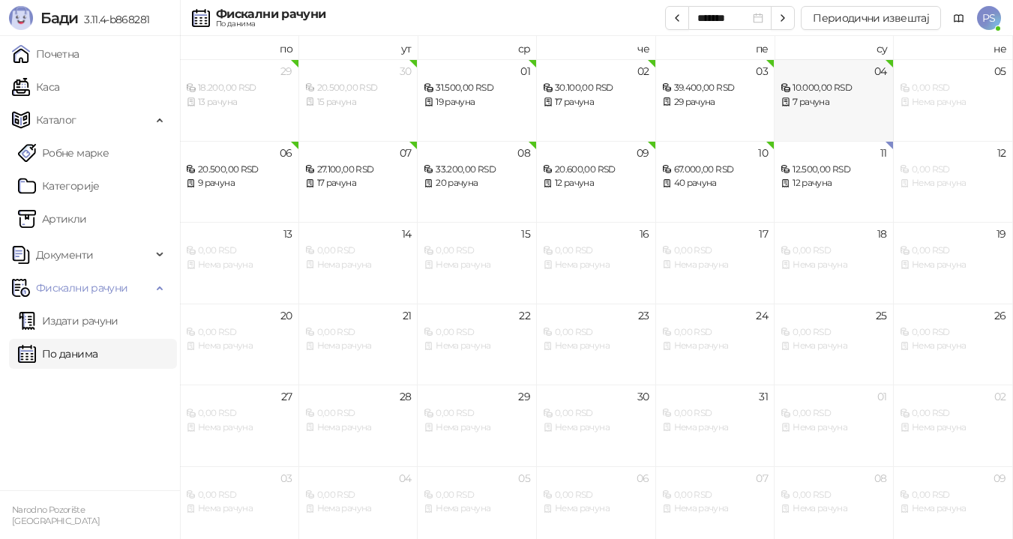
click at [819, 85] on div "10.000,00 RSD" at bounding box center [833, 88] width 106 height 14
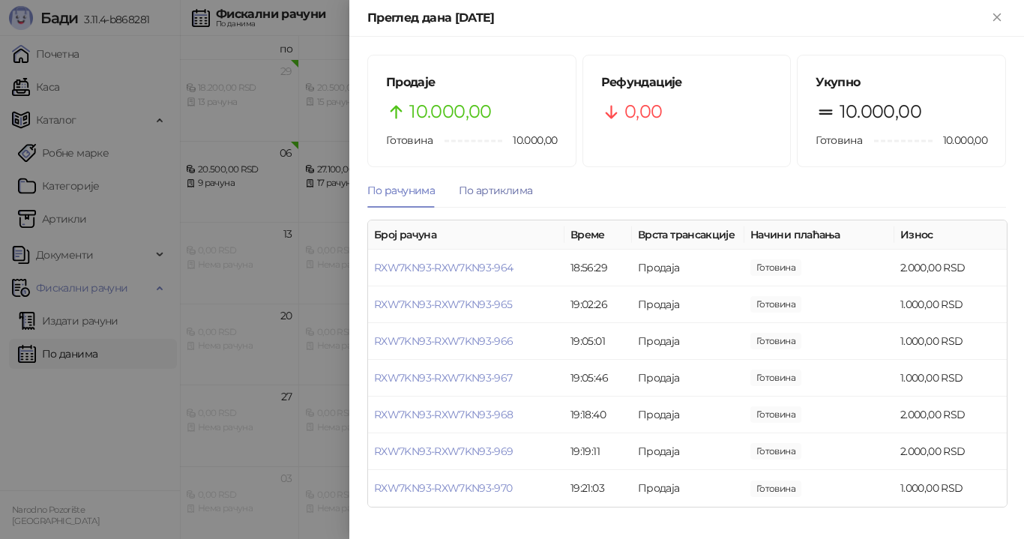
drag, startPoint x: 502, startPoint y: 190, endPoint x: 509, endPoint y: 185, distance: 8.5
click at [502, 190] on div "По артиклима" at bounding box center [495, 190] width 73 height 16
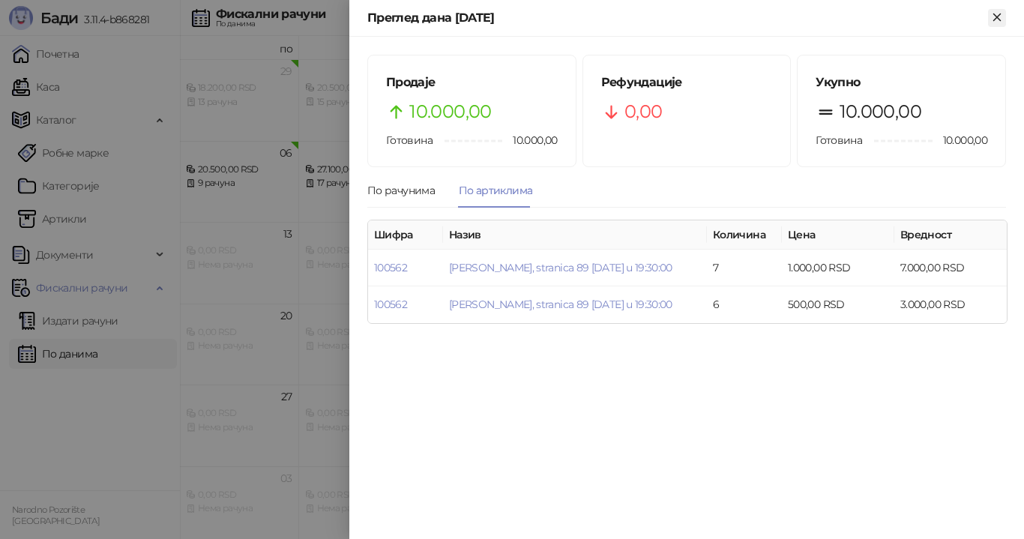
click at [998, 14] on icon "Close" at bounding box center [996, 16] width 13 height 13
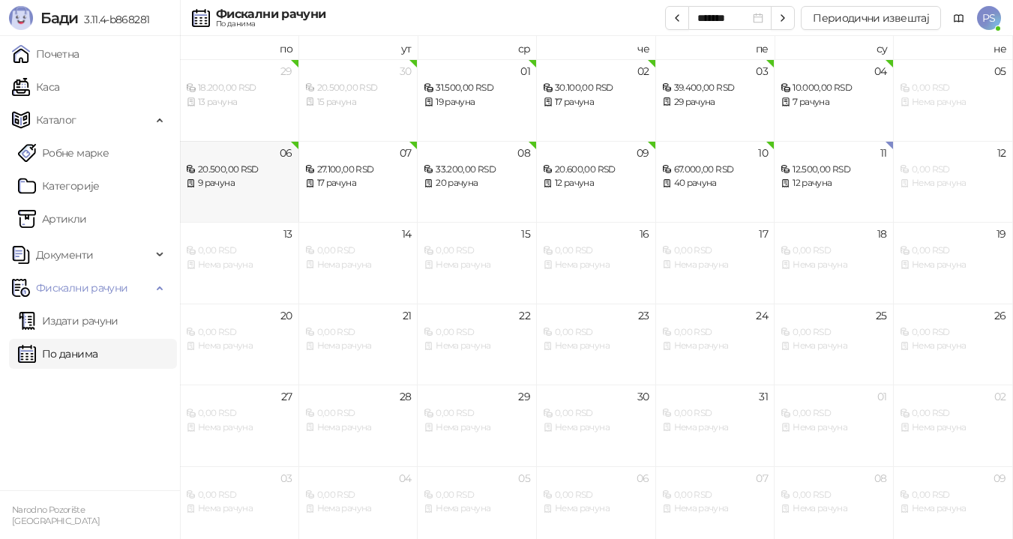
click at [232, 190] on div "9 рачуна" at bounding box center [239, 183] width 106 height 14
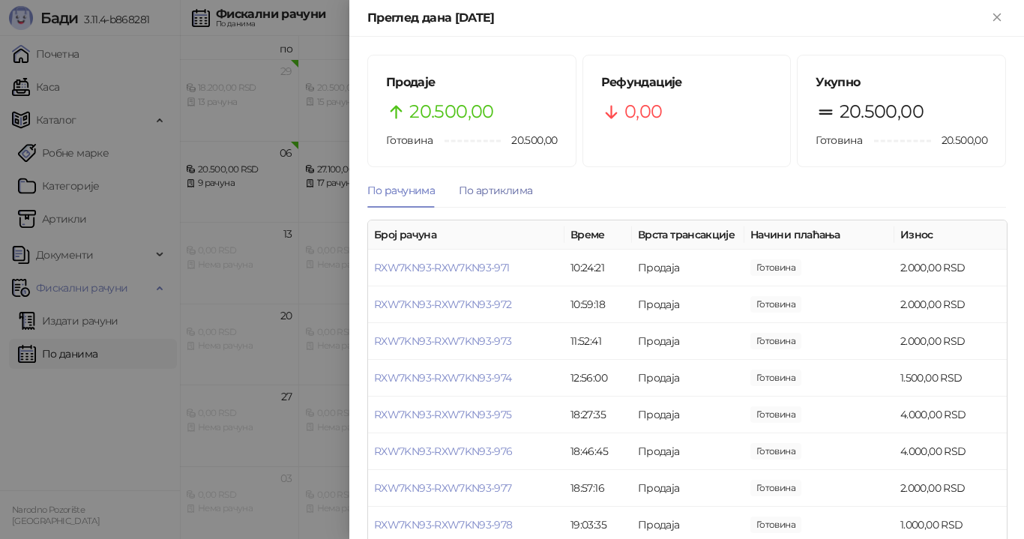
click at [506, 190] on div "По артиклима" at bounding box center [495, 190] width 73 height 16
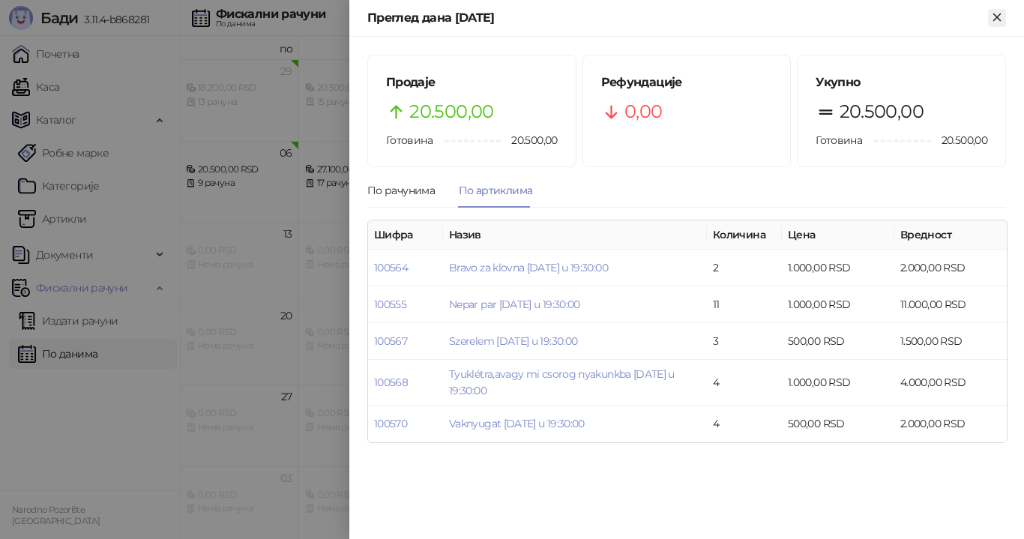
click at [994, 19] on icon "Close" at bounding box center [996, 16] width 13 height 13
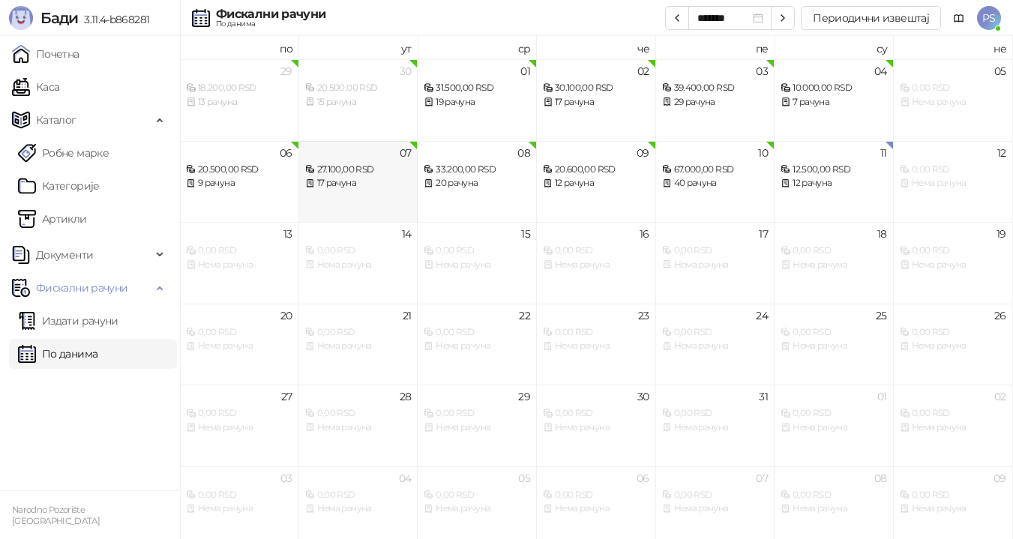
click at [383, 183] on div "17 рачуна" at bounding box center [358, 183] width 106 height 14
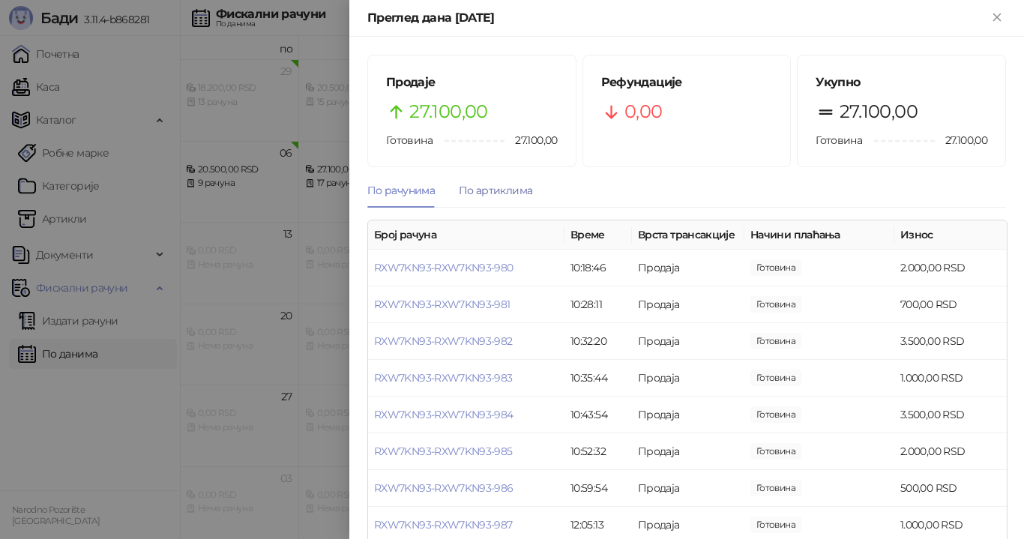
click at [490, 189] on div "По артиклима" at bounding box center [495, 190] width 73 height 16
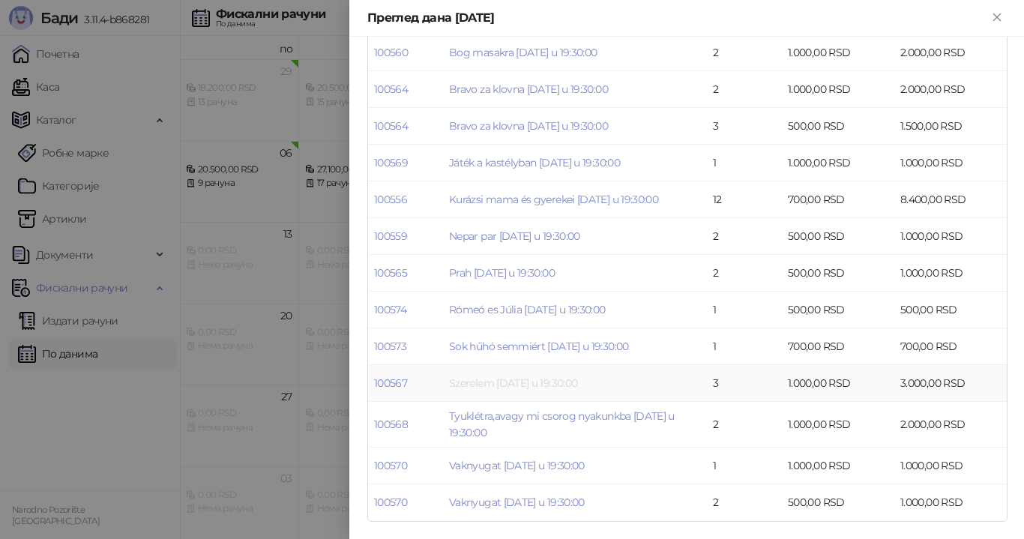
scroll to position [253, 0]
click at [1000, 16] on icon "Close" at bounding box center [996, 16] width 13 height 13
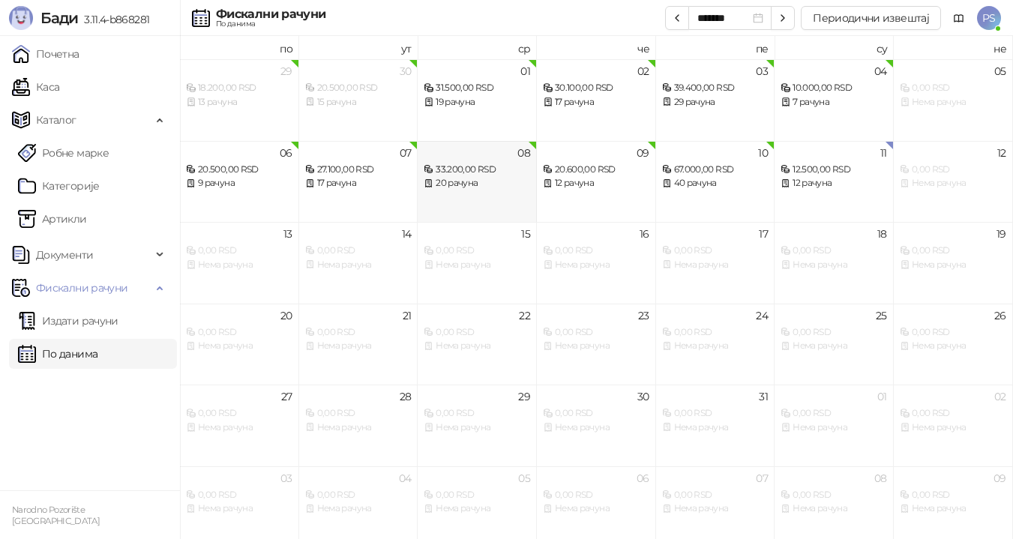
click at [494, 185] on div "20 рачуна" at bounding box center [476, 183] width 106 height 14
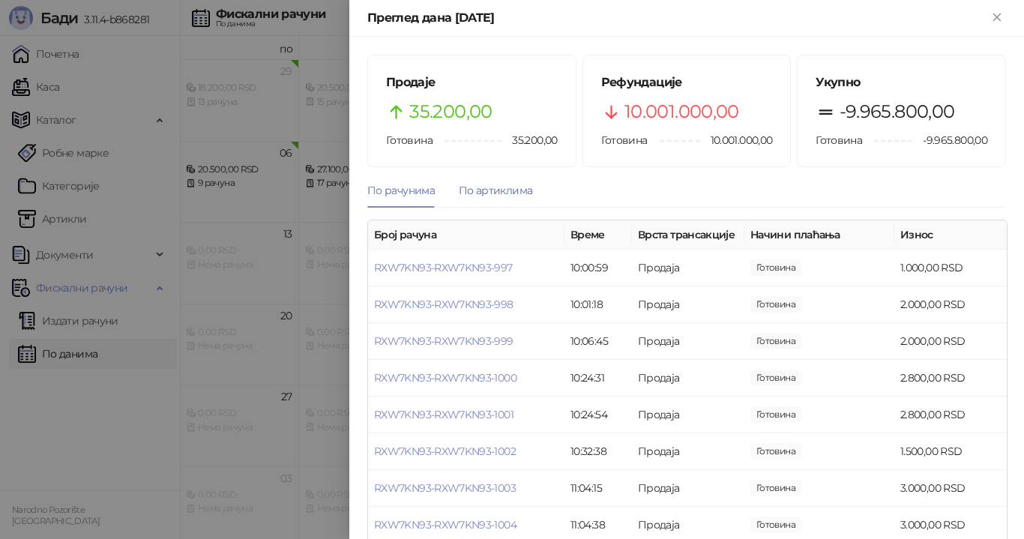
click at [510, 193] on div "По артиклима" at bounding box center [495, 190] width 73 height 16
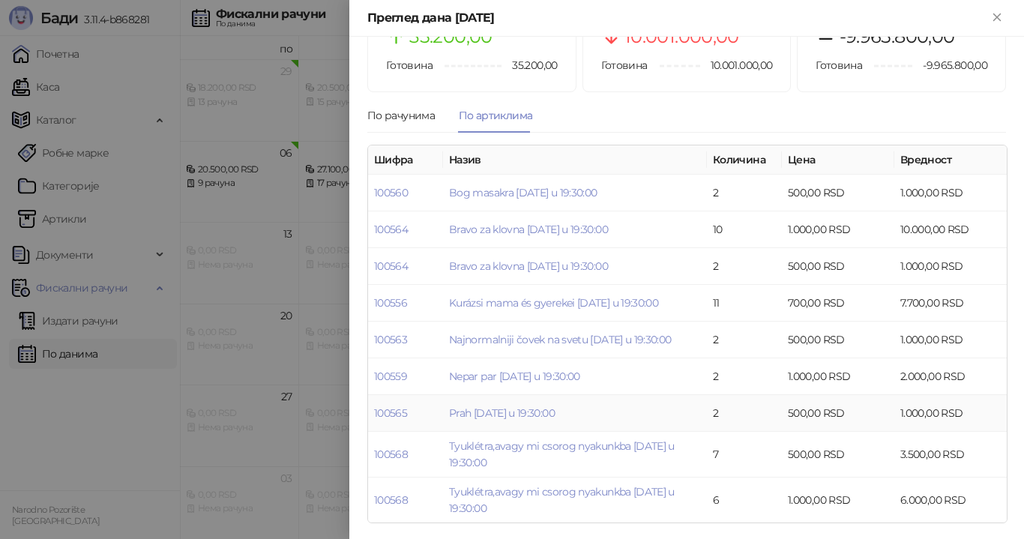
scroll to position [77, 0]
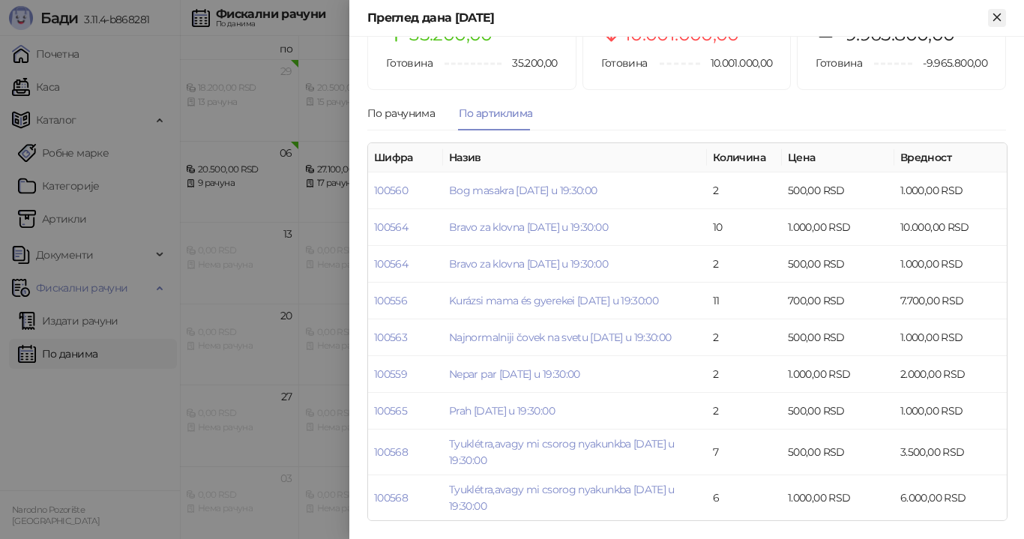
click at [995, 19] on icon "Close" at bounding box center [996, 16] width 7 height 7
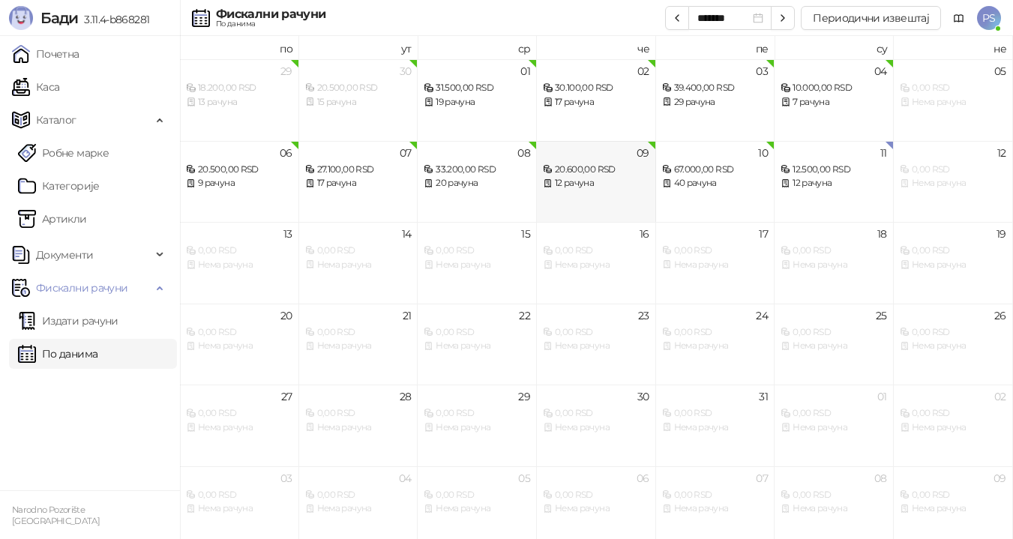
click at [612, 187] on div "12 рачуна" at bounding box center [596, 183] width 106 height 14
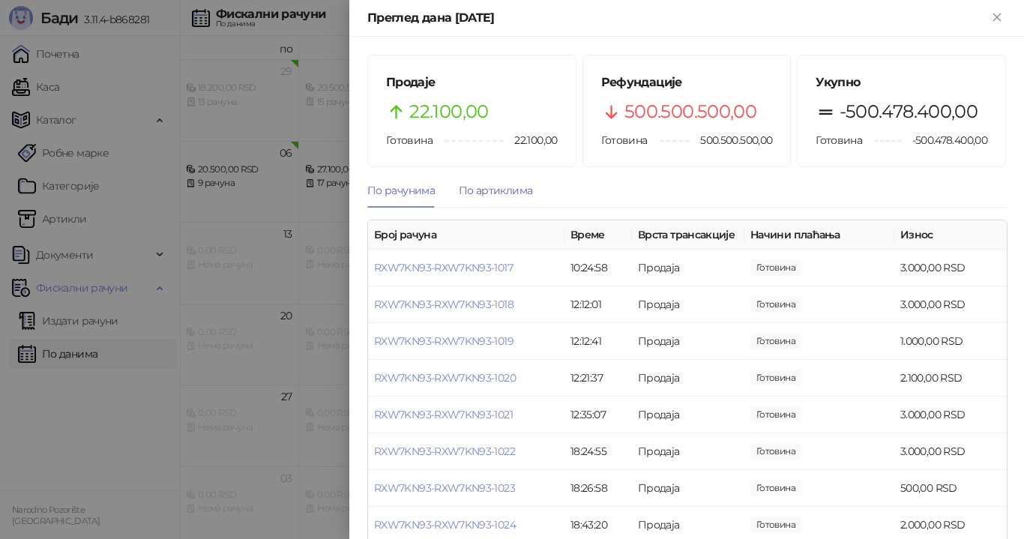
click at [501, 190] on div "По артиклима" at bounding box center [495, 190] width 73 height 16
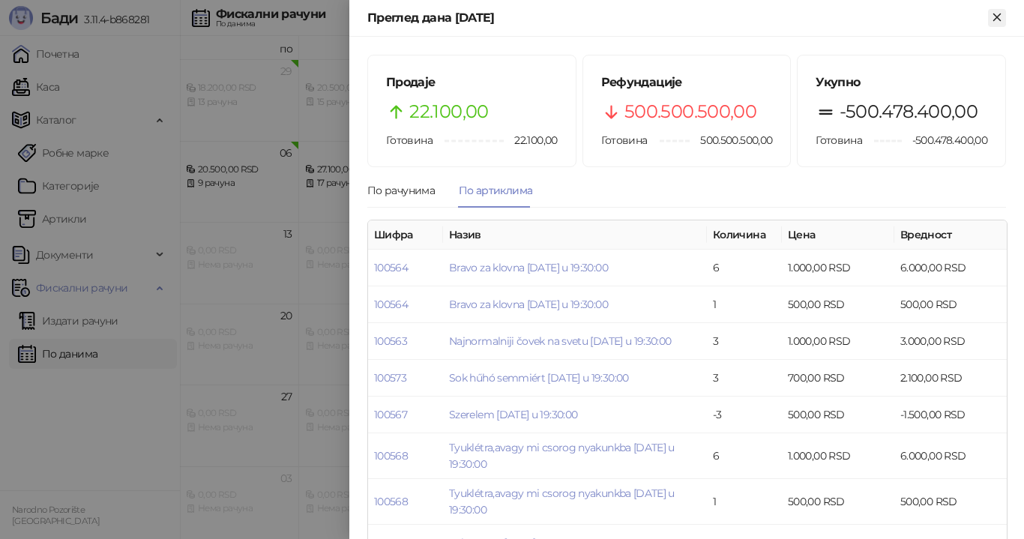
click at [997, 20] on icon "Close" at bounding box center [996, 16] width 13 height 13
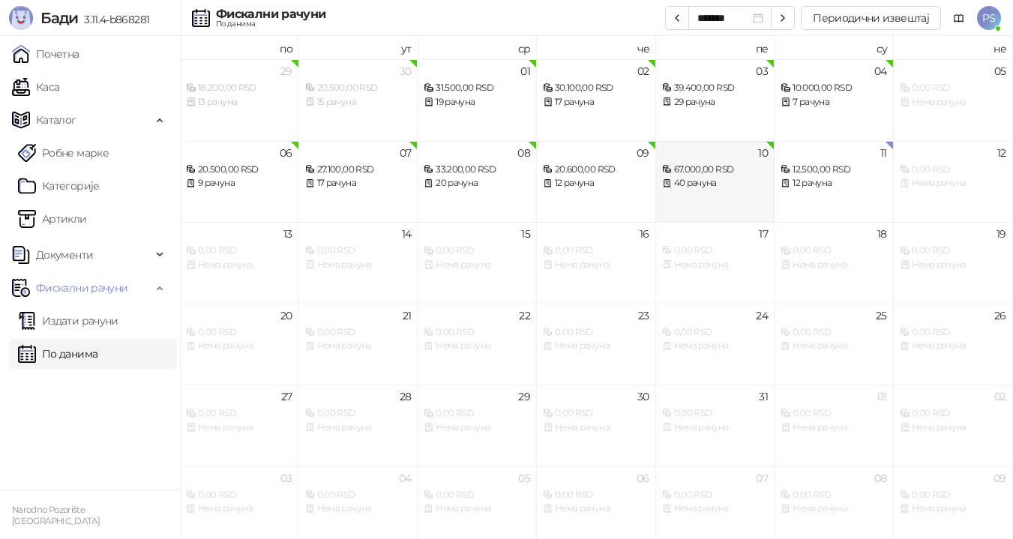
click at [684, 175] on div "67.000,00 RSD" at bounding box center [715, 170] width 106 height 14
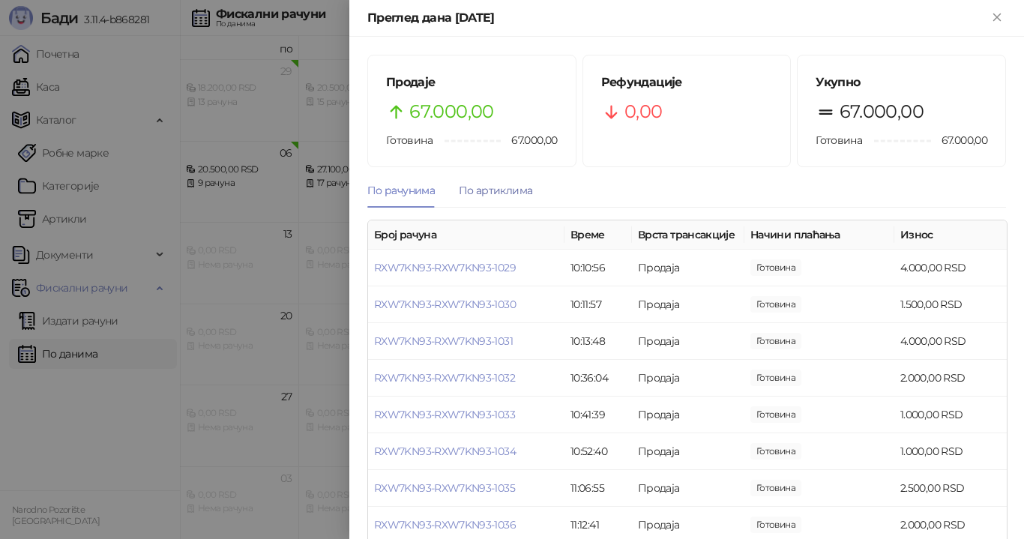
click at [488, 192] on div "По артиклима" at bounding box center [495, 190] width 73 height 16
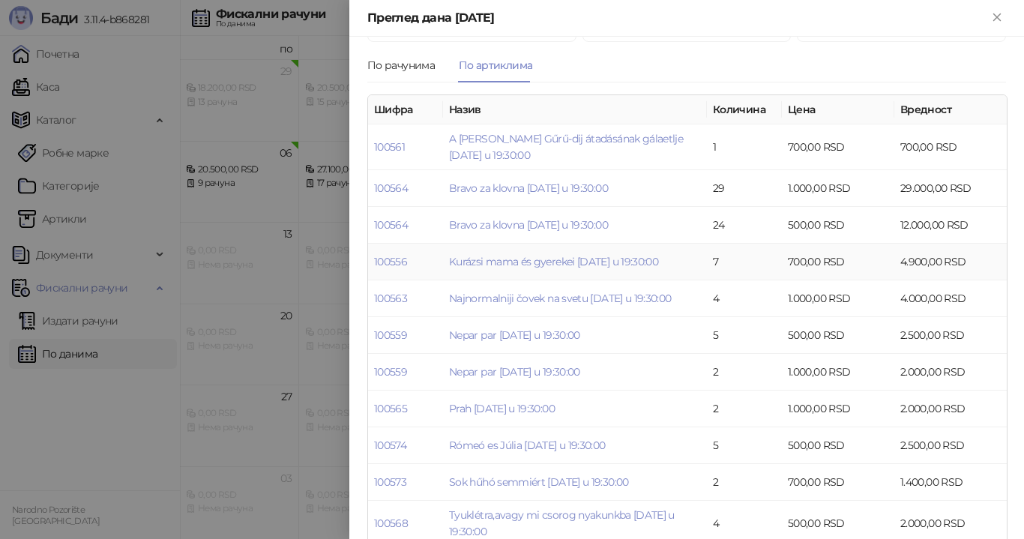
scroll to position [150, 0]
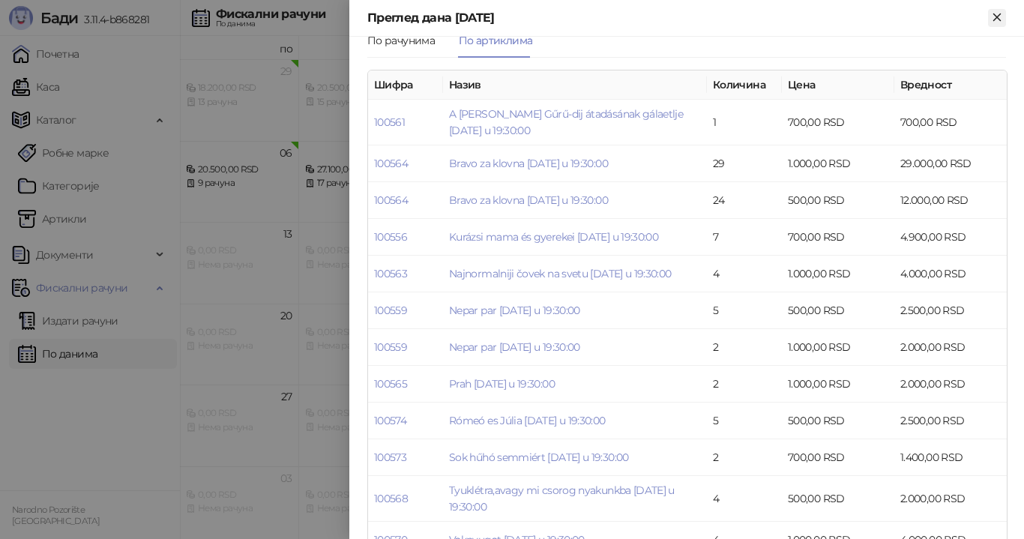
click at [999, 21] on icon "Close" at bounding box center [996, 16] width 13 height 13
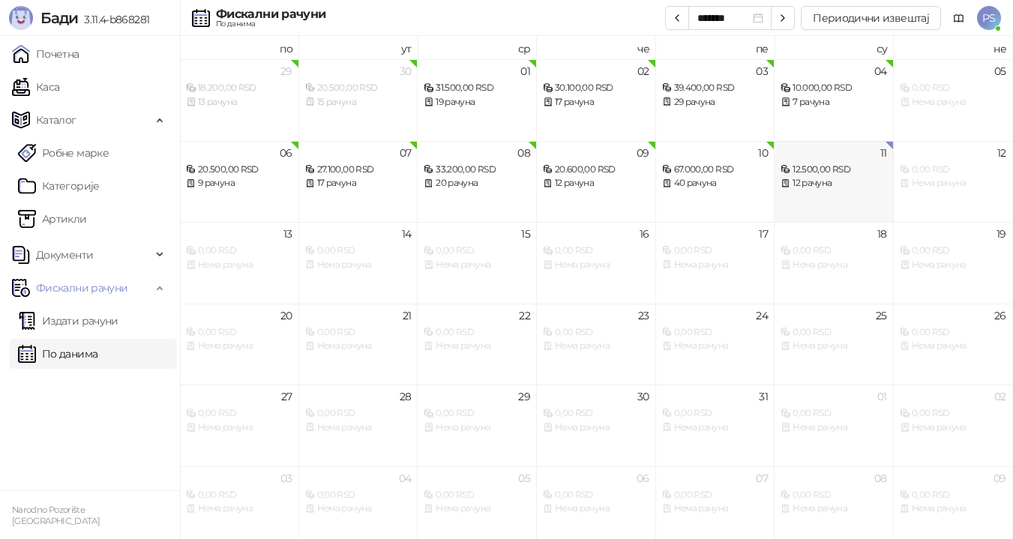
click at [791, 176] on div "12 рачуна" at bounding box center [833, 183] width 106 height 14
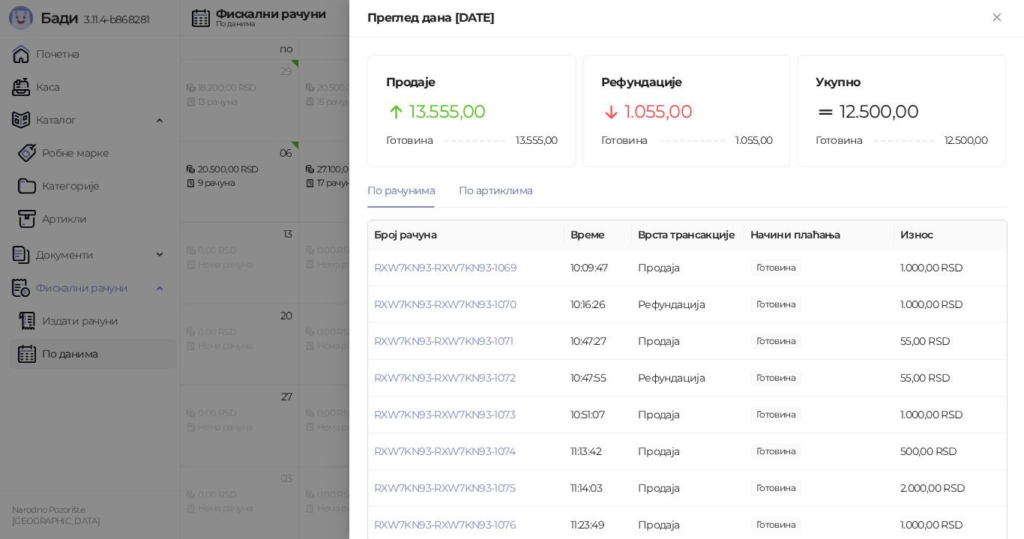
click at [511, 191] on div "По артиклима" at bounding box center [495, 190] width 73 height 16
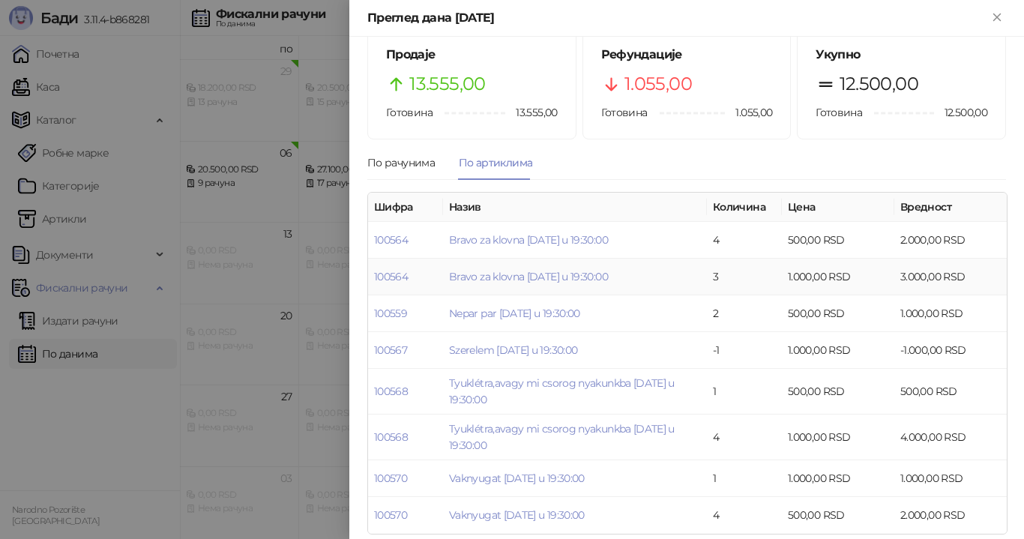
scroll to position [41, 0]
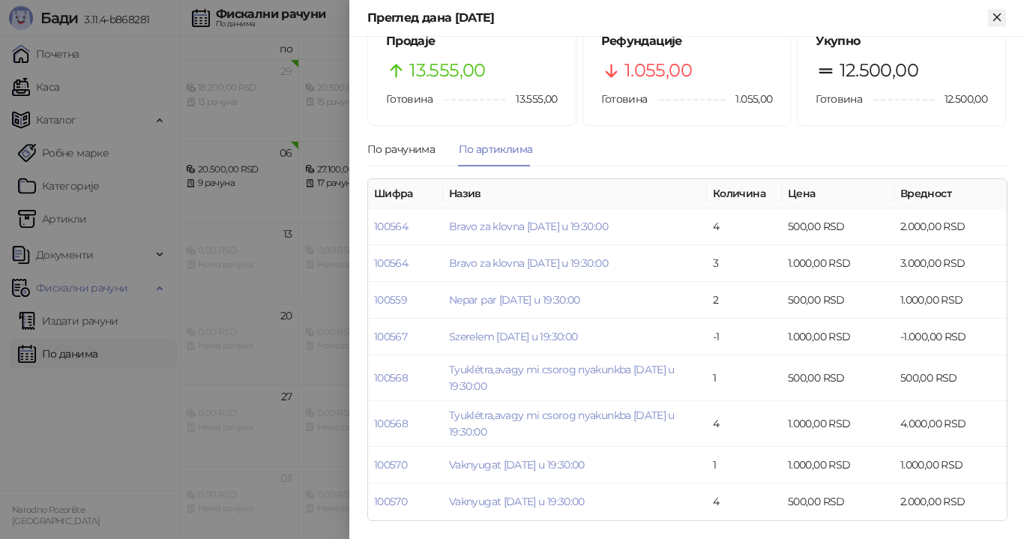
click at [994, 16] on icon "Close" at bounding box center [996, 16] width 13 height 13
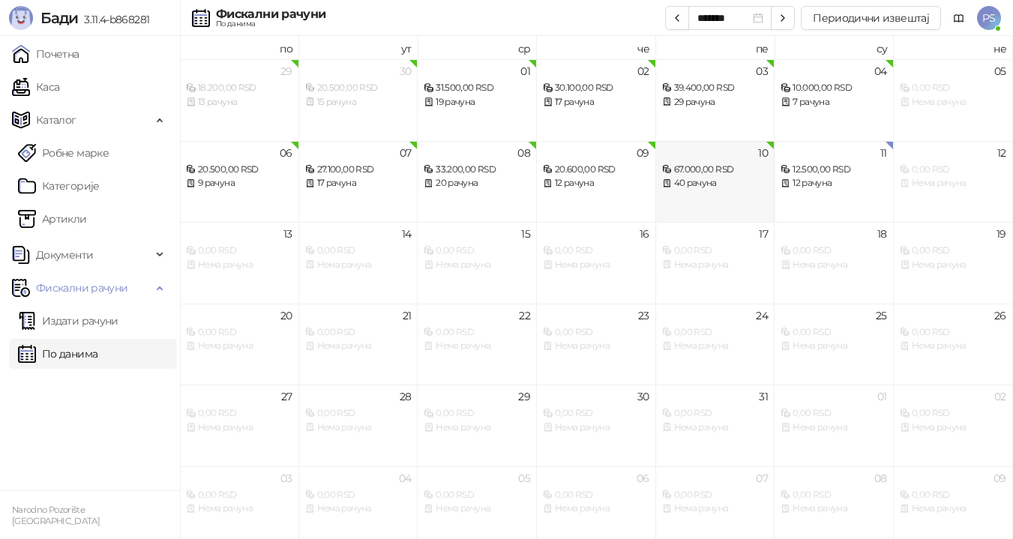
click at [715, 170] on div "67.000,00 RSD" at bounding box center [715, 170] width 106 height 14
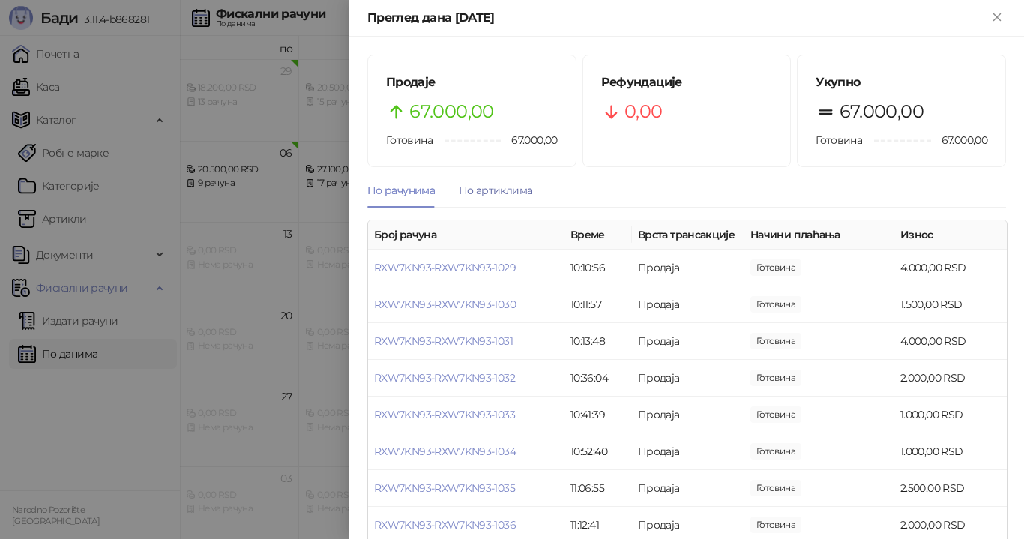
click at [504, 196] on div "По артиклима" at bounding box center [495, 190] width 73 height 16
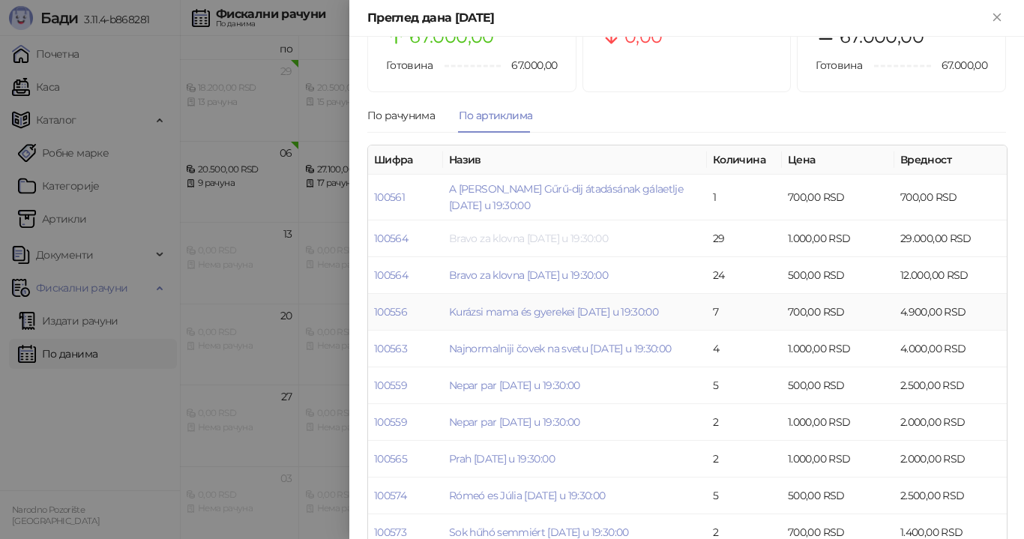
scroll to position [150, 0]
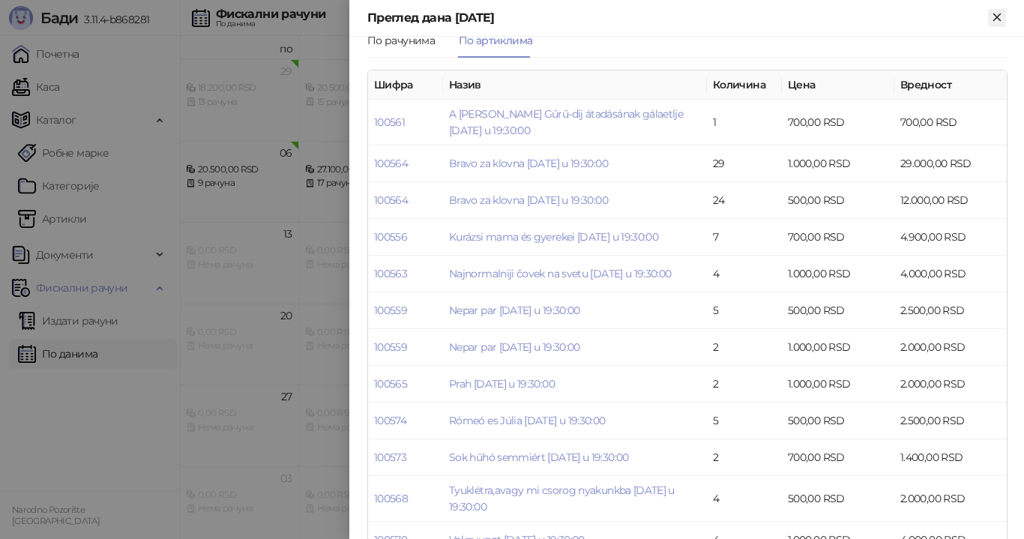
click at [992, 17] on icon "Close" at bounding box center [996, 16] width 13 height 13
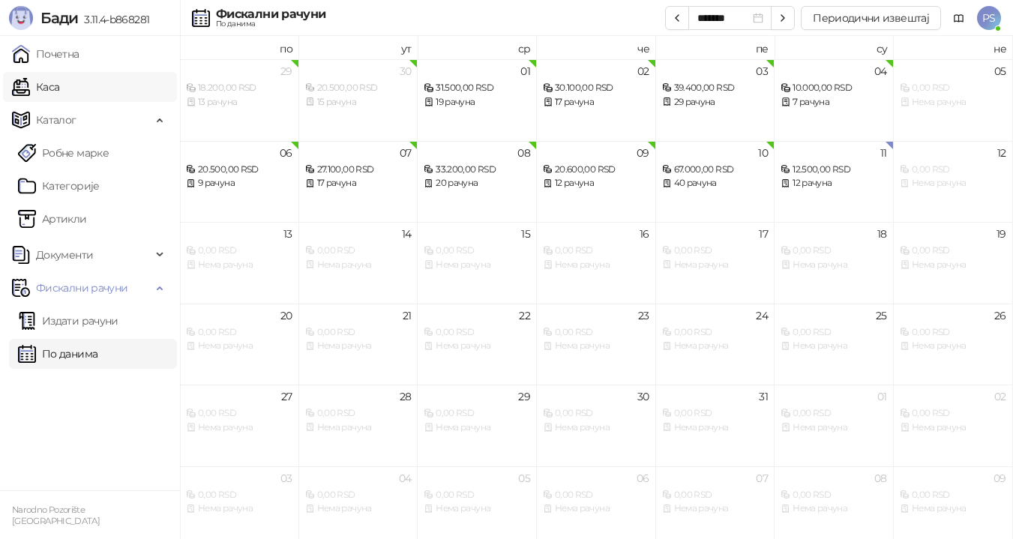
click at [59, 80] on link "Каса" at bounding box center [35, 87] width 47 height 30
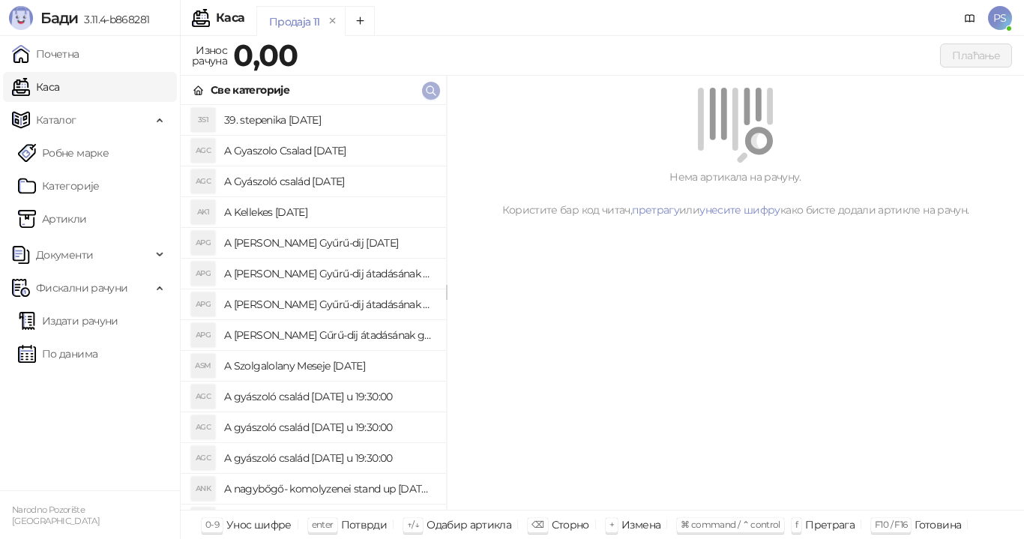
click at [435, 86] on icon "button" at bounding box center [431, 91] width 12 height 12
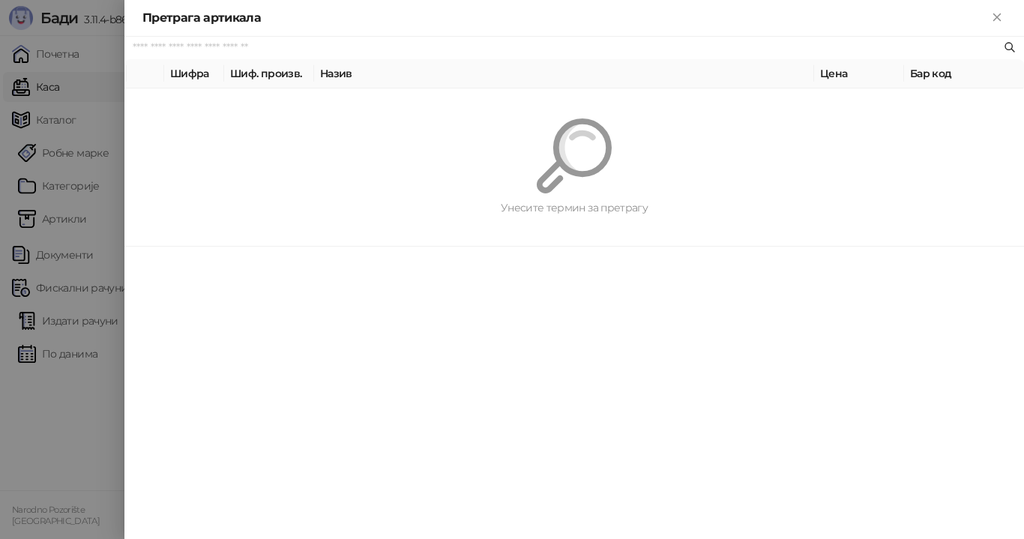
click at [283, 49] on input "text" at bounding box center [567, 48] width 868 height 16
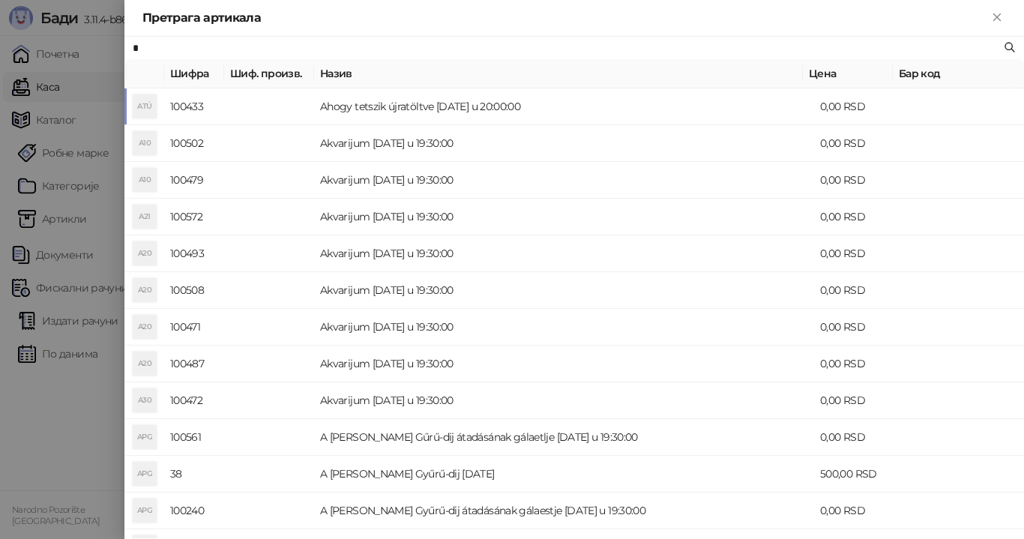
click at [289, 48] on input "*" at bounding box center [567, 48] width 868 height 16
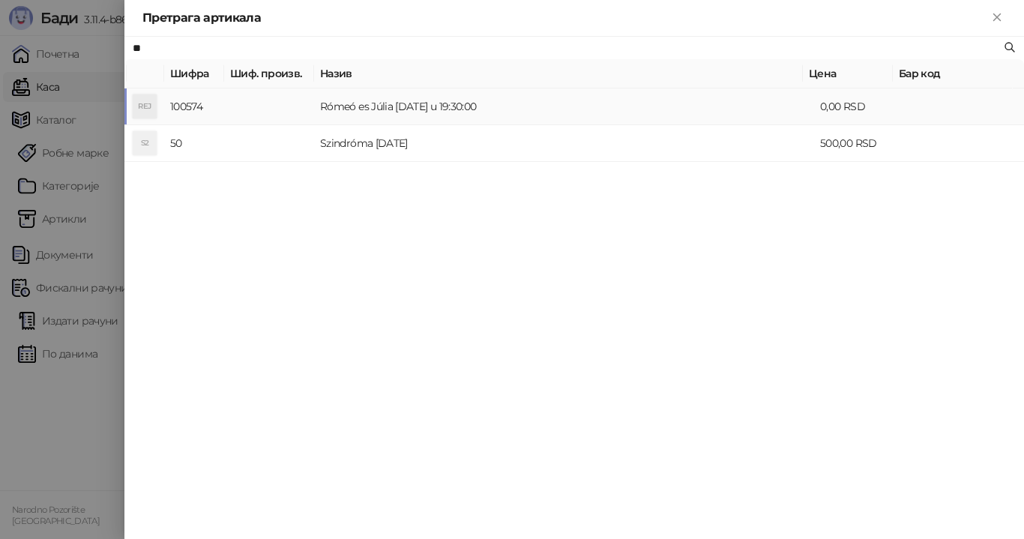
type input "**"
click at [390, 105] on td "Rómeó es Júlia [DATE] u 19:30:00" at bounding box center [564, 106] width 500 height 37
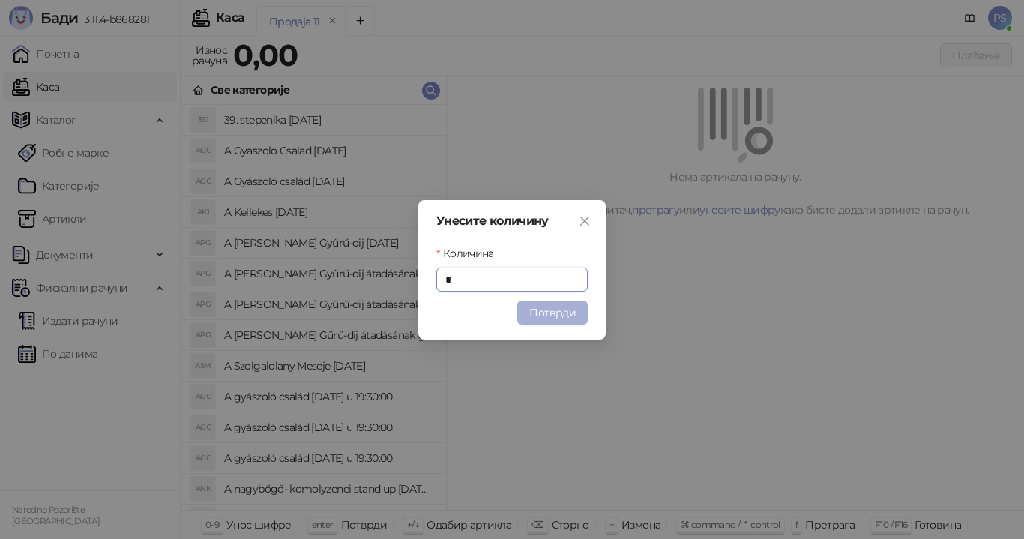
click at [541, 314] on button "Потврди" at bounding box center [552, 313] width 70 height 24
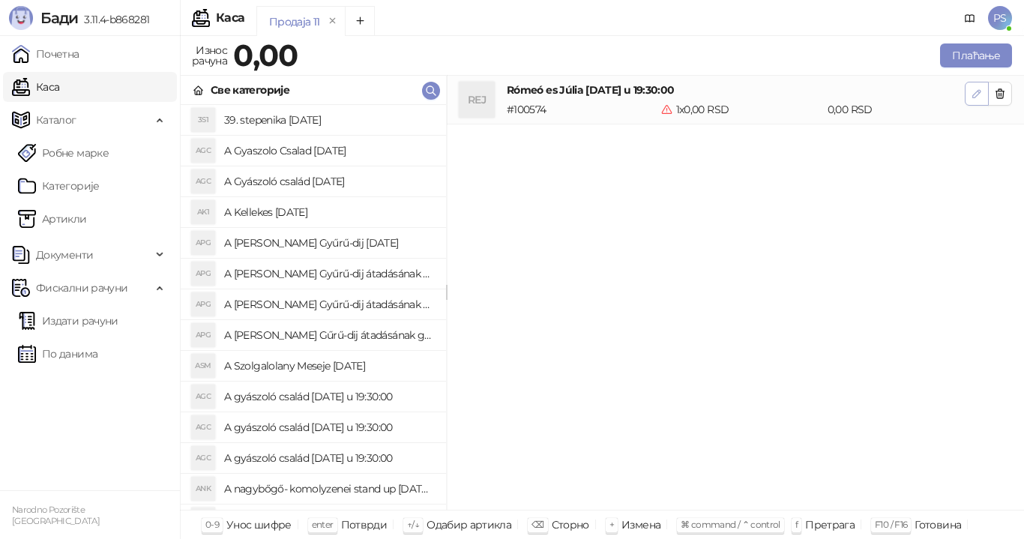
click at [973, 96] on icon "button" at bounding box center [976, 93] width 7 height 7
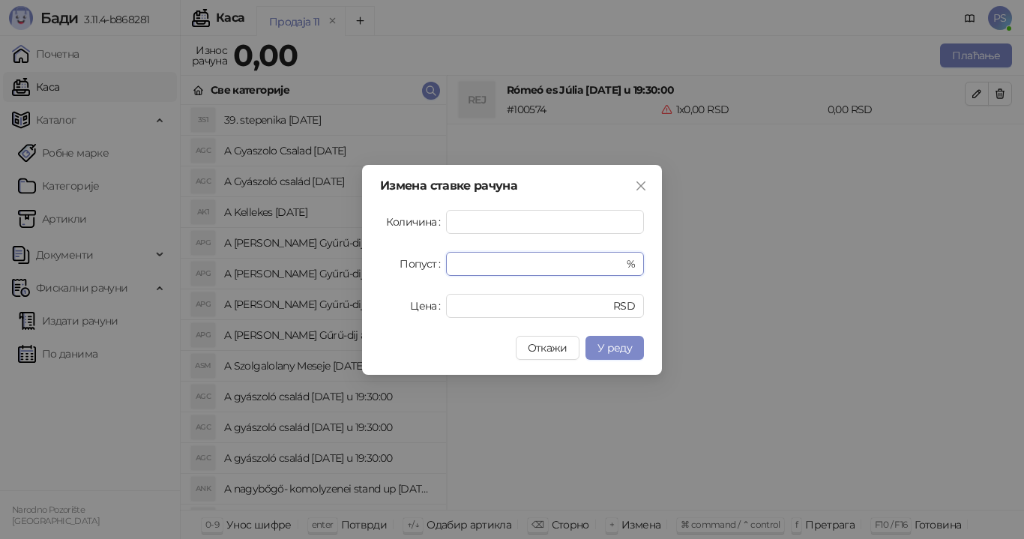
drag, startPoint x: 474, startPoint y: 260, endPoint x: 438, endPoint y: 263, distance: 36.1
click at [438, 263] on div "Попуст * %" at bounding box center [512, 264] width 264 height 24
type input "**"
drag, startPoint x: 462, startPoint y: 301, endPoint x: 416, endPoint y: 307, distance: 46.9
click at [416, 307] on div "Цена * RSD" at bounding box center [512, 306] width 264 height 24
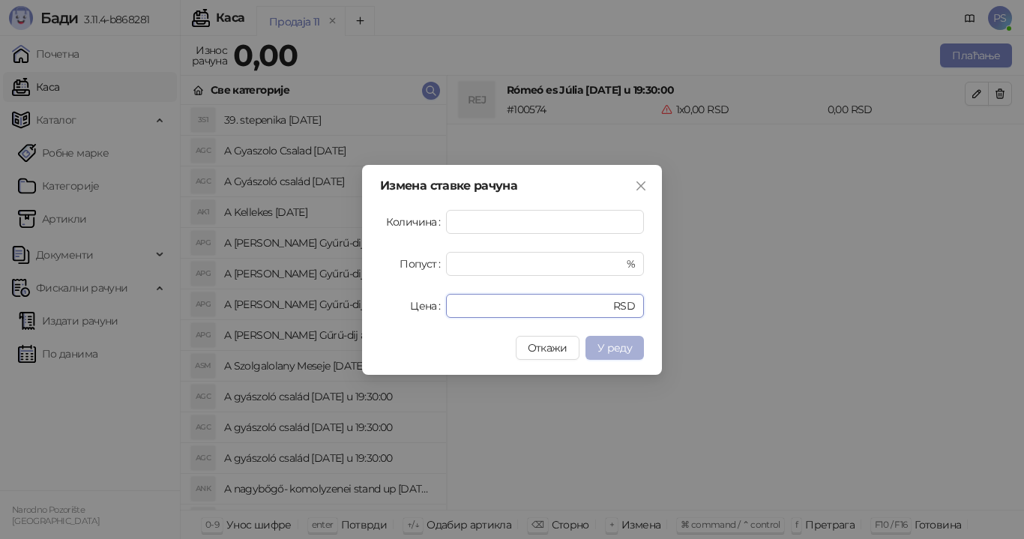
type input "****"
click at [609, 352] on span "У реду" at bounding box center [614, 347] width 34 height 13
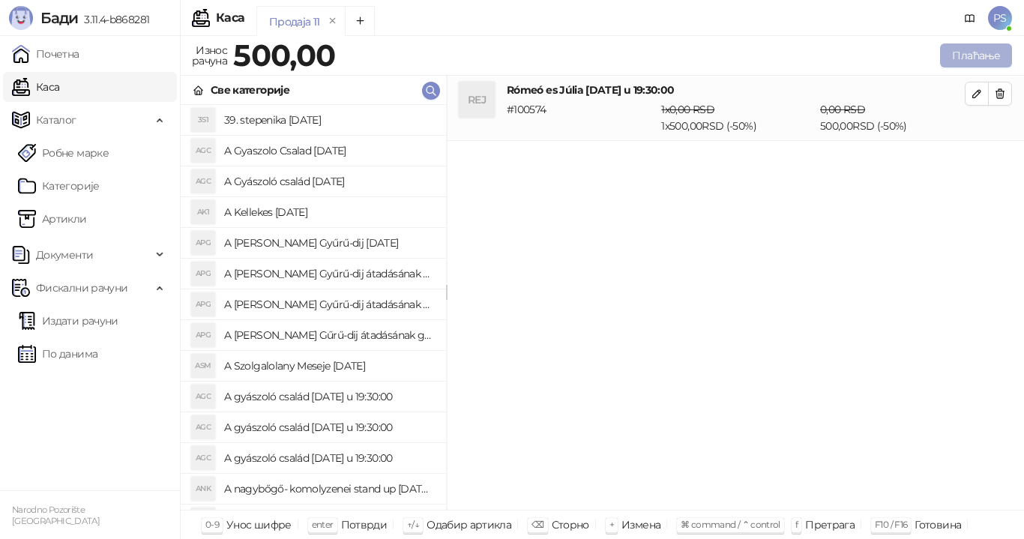
click at [977, 56] on button "Плаћање" at bounding box center [976, 55] width 72 height 24
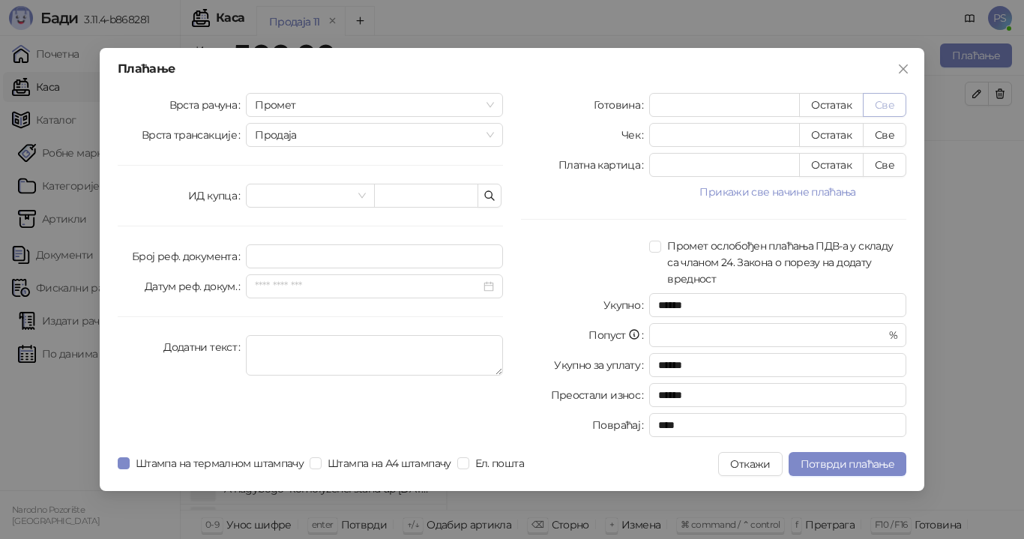
click at [886, 109] on button "Све" at bounding box center [884, 105] width 43 height 24
type input "***"
type input "****"
click at [866, 459] on span "Потврди плаћање" at bounding box center [848, 463] width 94 height 13
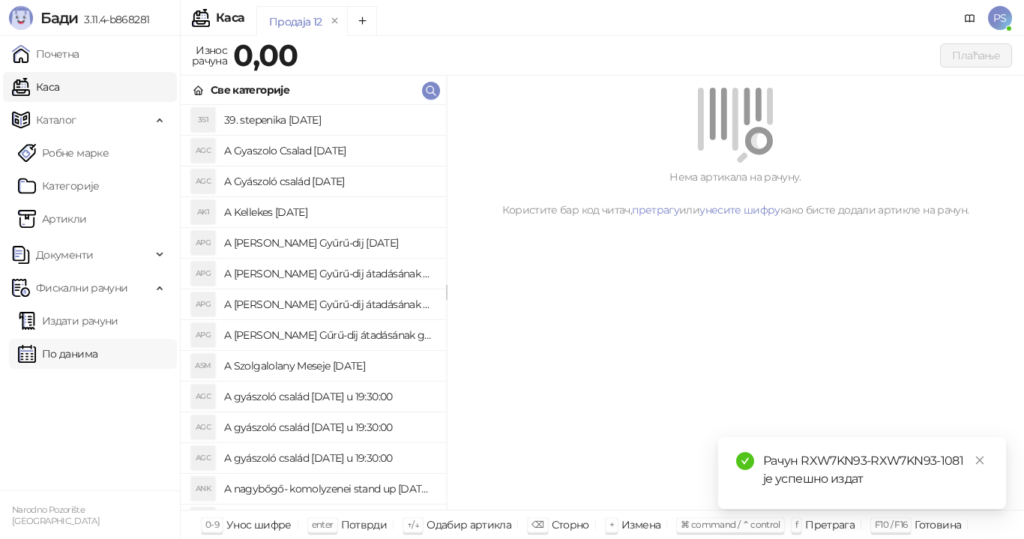
click at [73, 352] on link "По данима" at bounding box center [57, 354] width 79 height 30
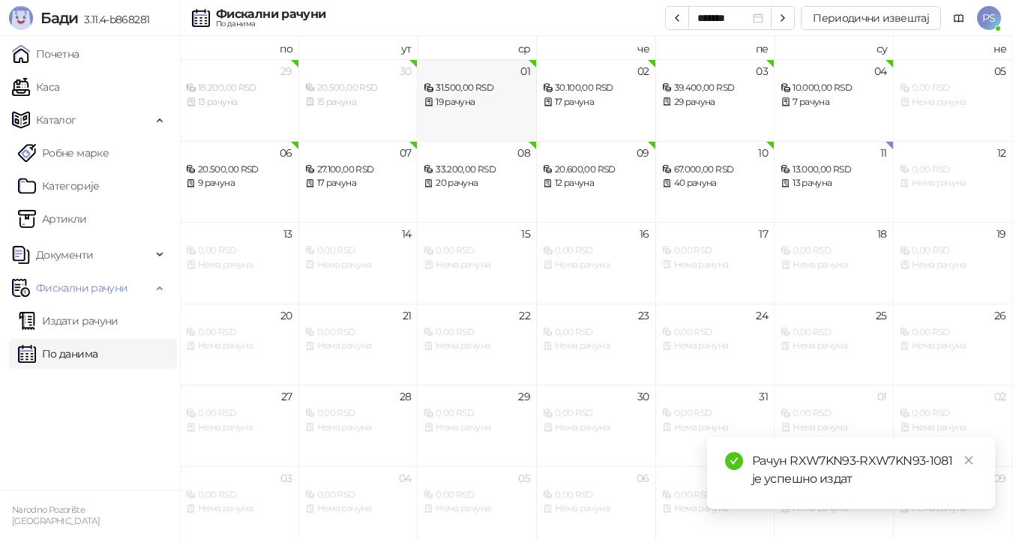
click at [481, 103] on div "19 рачуна" at bounding box center [476, 102] width 106 height 14
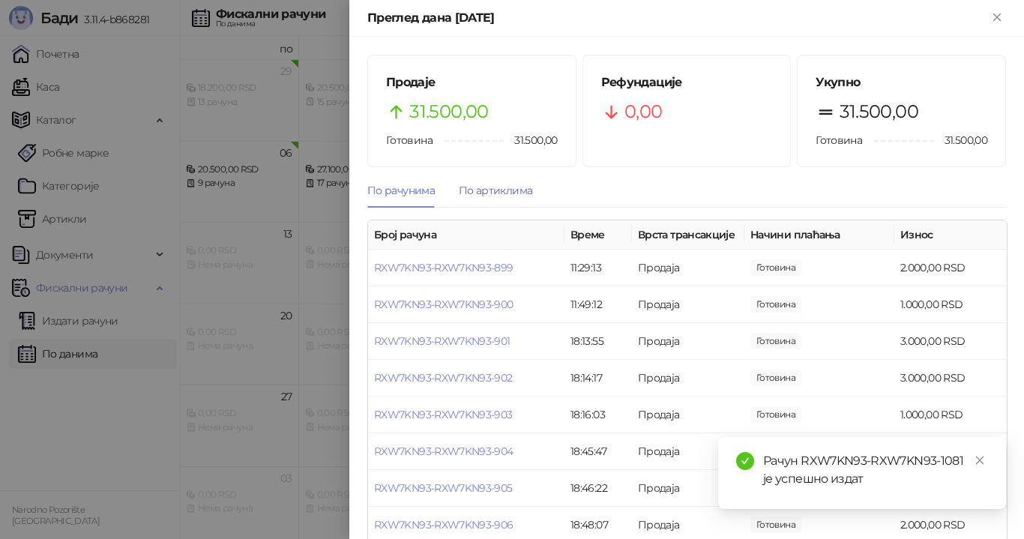
click at [506, 184] on div "По артиклима" at bounding box center [495, 190] width 73 height 16
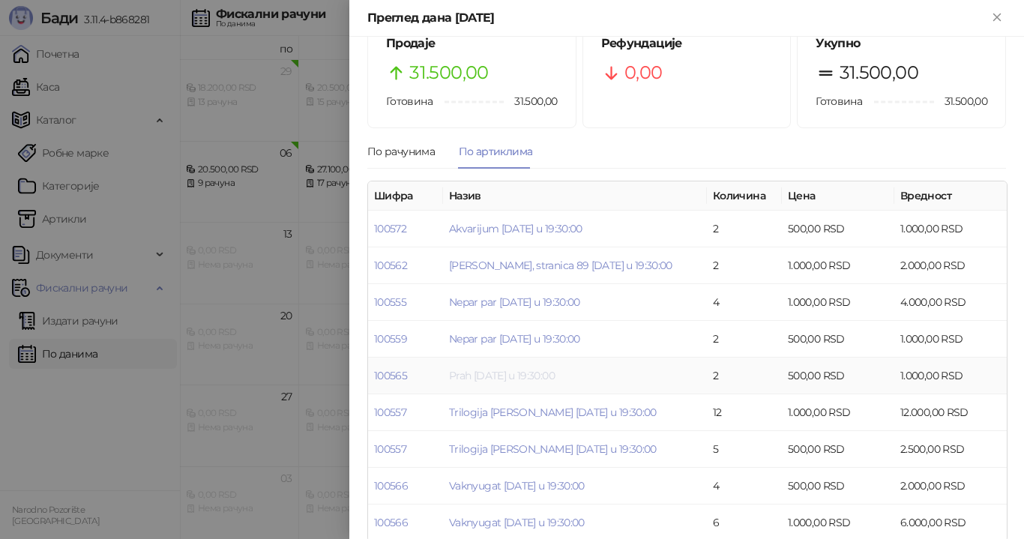
scroll to position [60, 0]
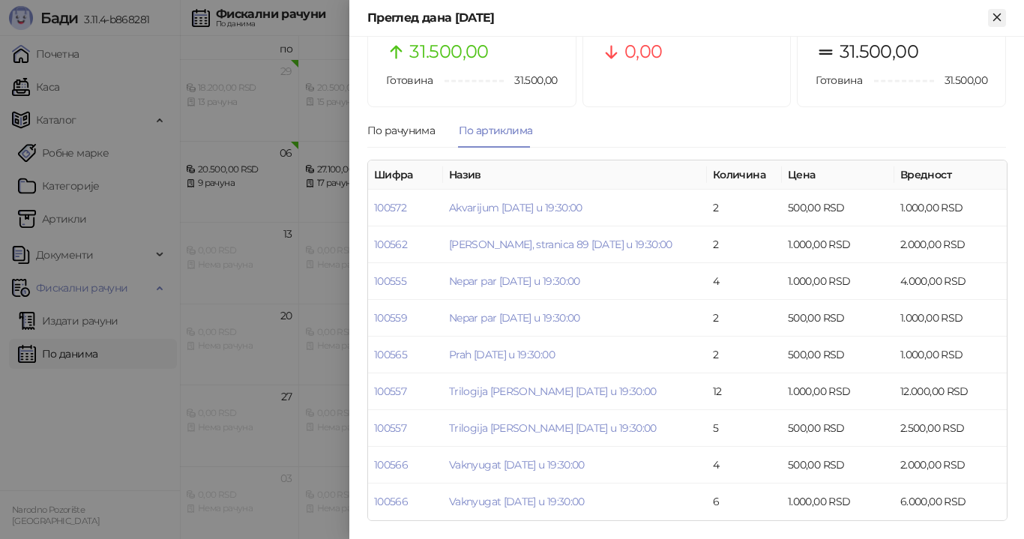
click at [993, 13] on icon "Close" at bounding box center [996, 16] width 13 height 13
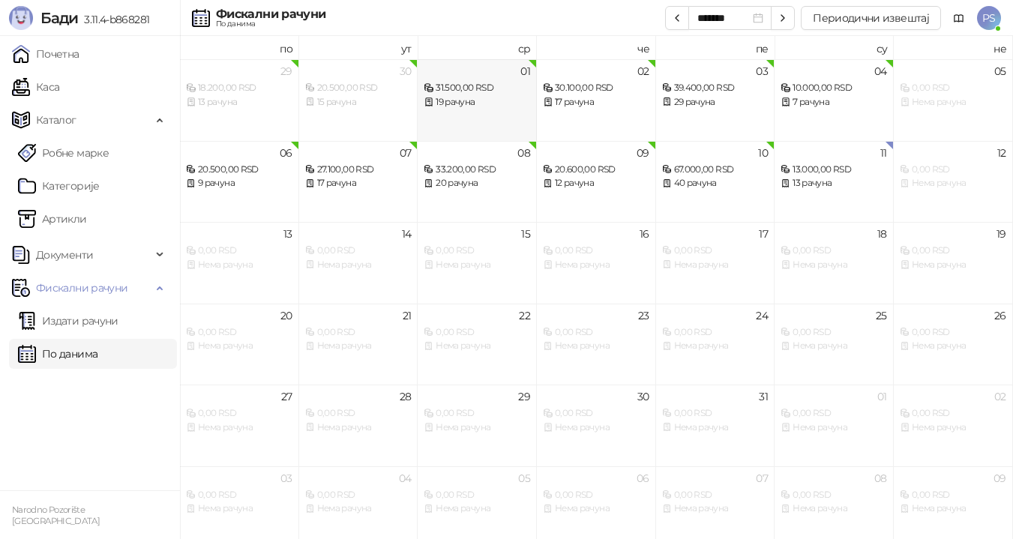
click at [529, 85] on div "01 31.500,00 RSD 19 рачуна" at bounding box center [476, 100] width 119 height 82
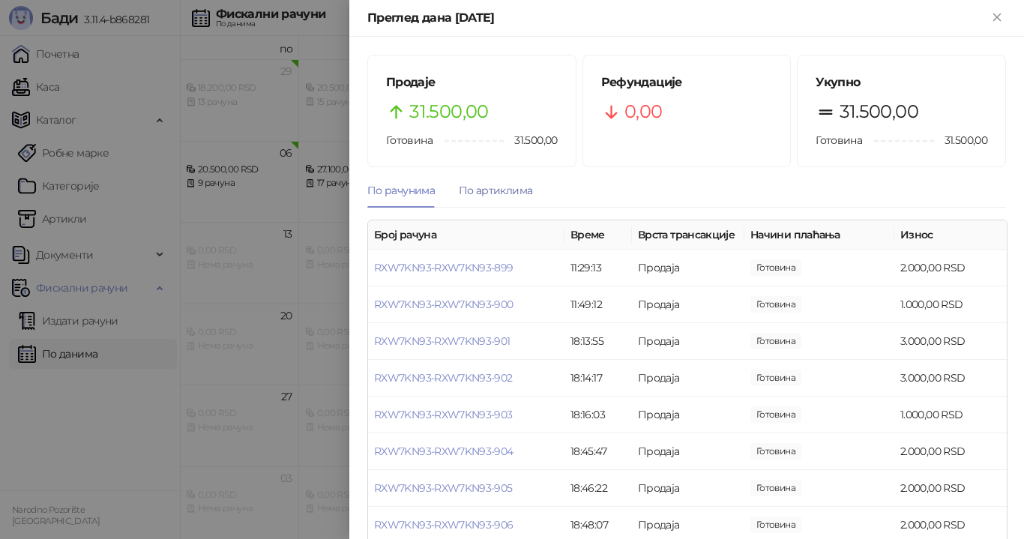
click at [507, 187] on div "По артиклима" at bounding box center [495, 190] width 73 height 16
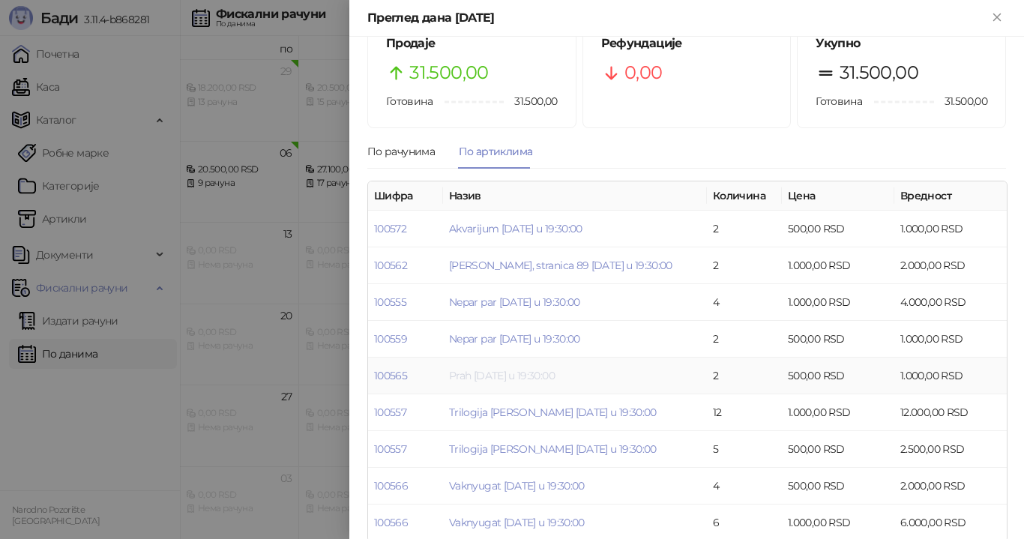
scroll to position [60, 0]
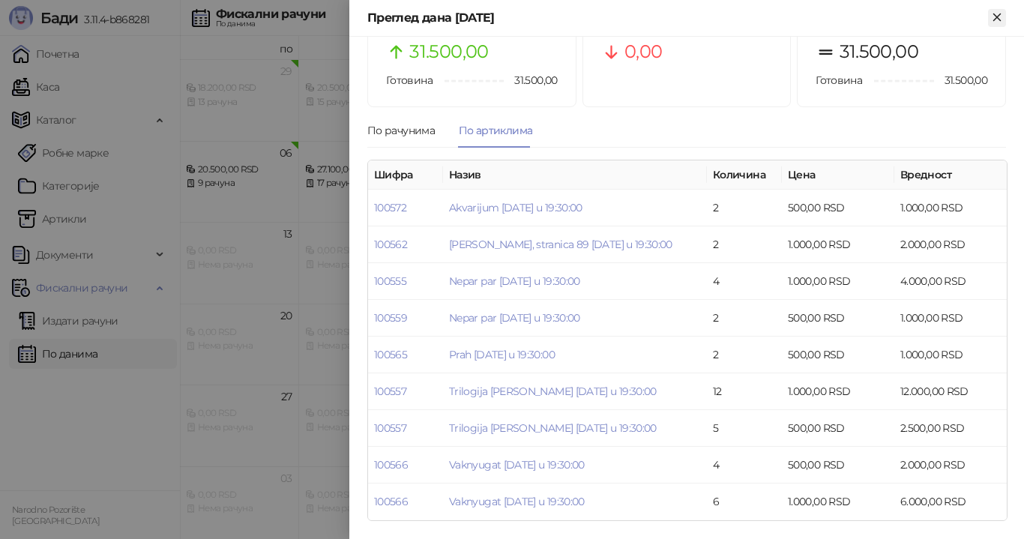
click at [1000, 20] on icon "Close" at bounding box center [996, 16] width 7 height 7
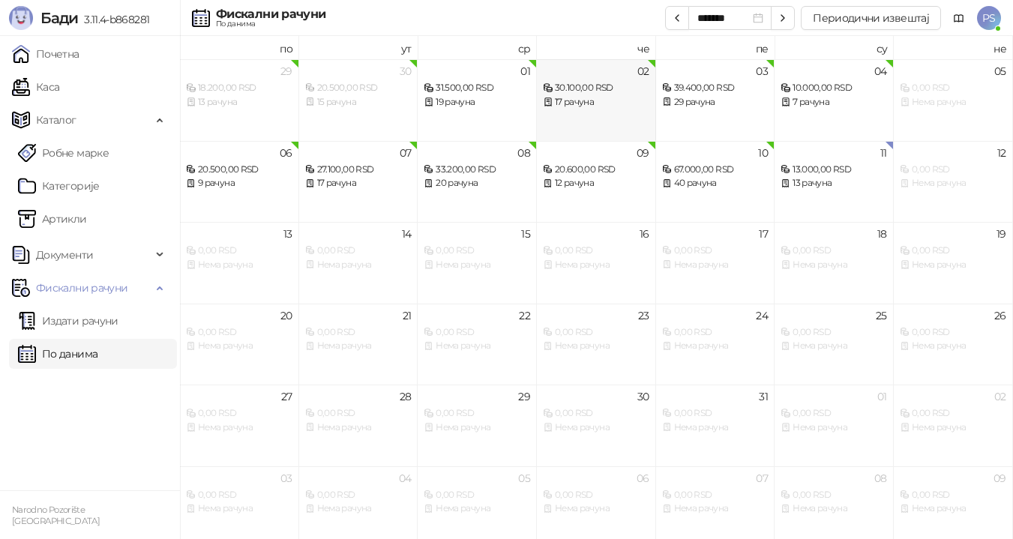
click at [615, 105] on div "17 рачуна" at bounding box center [596, 102] width 106 height 14
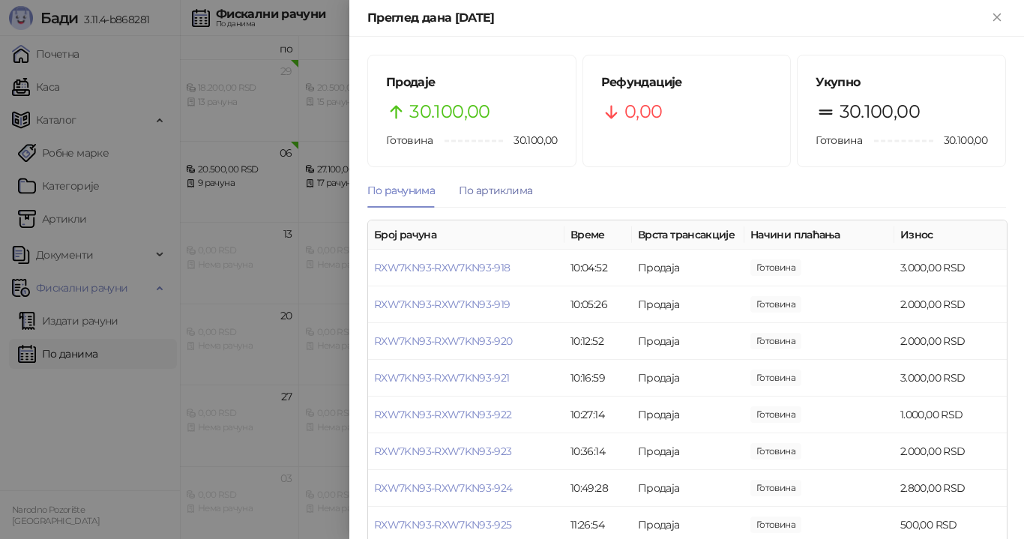
click at [495, 191] on div "По артиклима" at bounding box center [495, 190] width 73 height 16
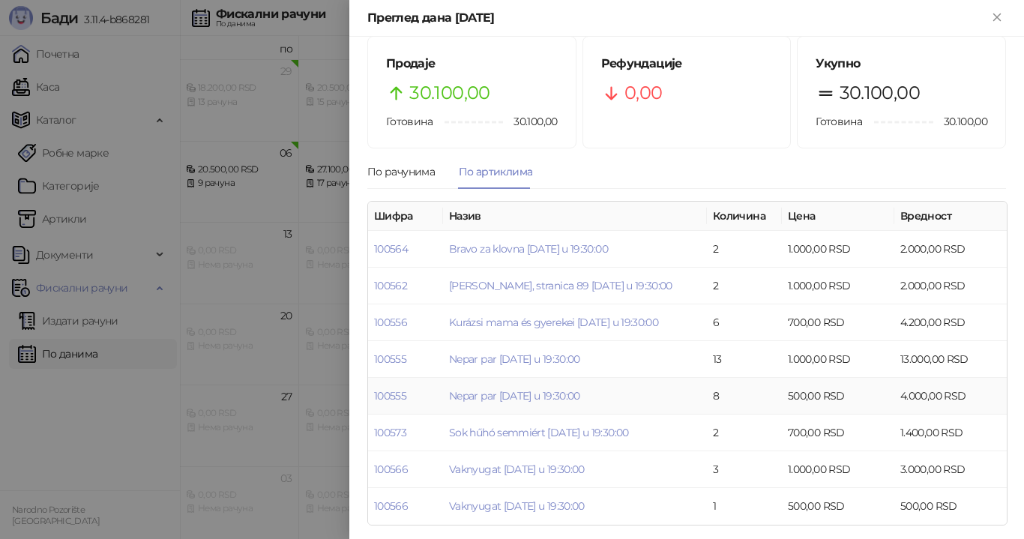
scroll to position [23, 0]
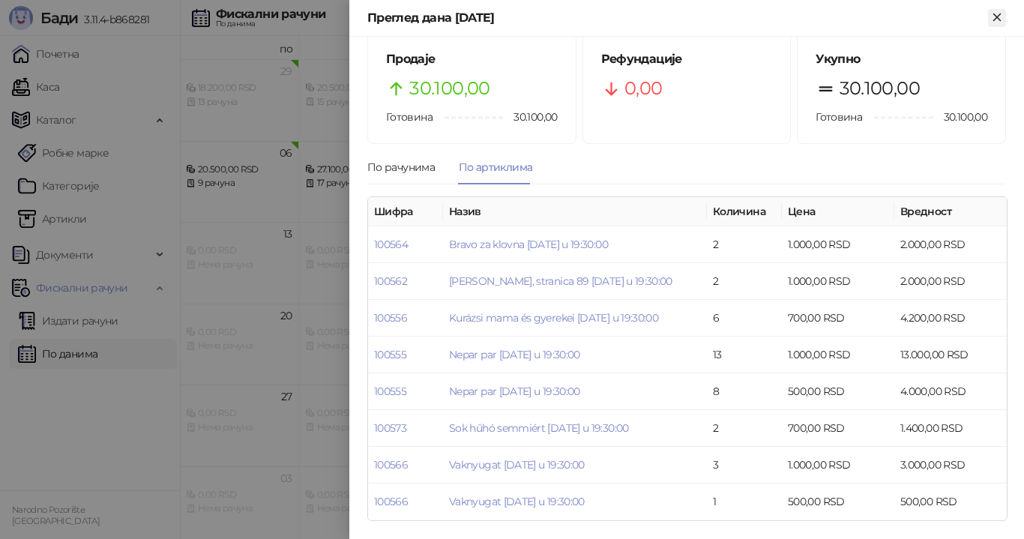
click at [997, 19] on icon "Close" at bounding box center [996, 16] width 13 height 13
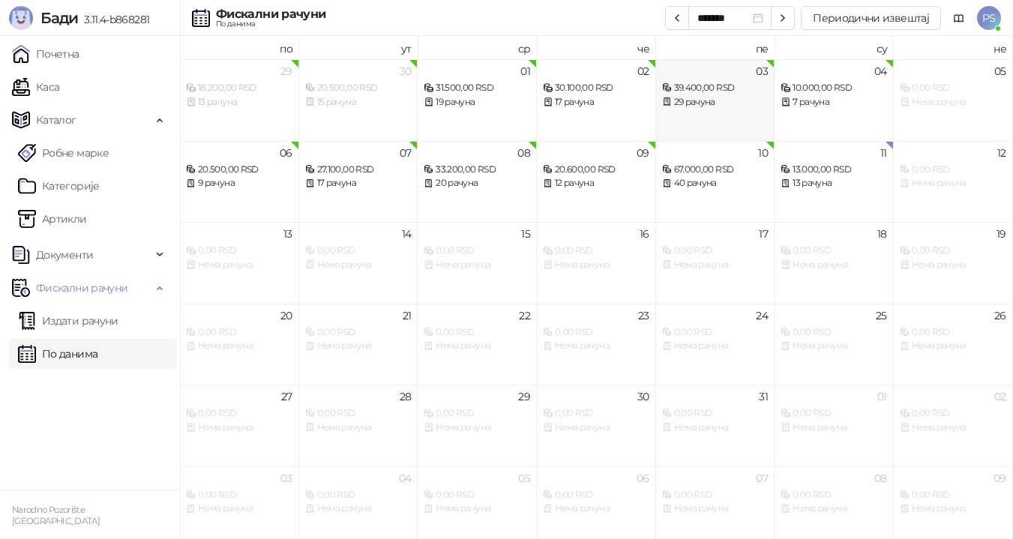
click at [705, 95] on div "29 рачуна" at bounding box center [715, 102] width 106 height 14
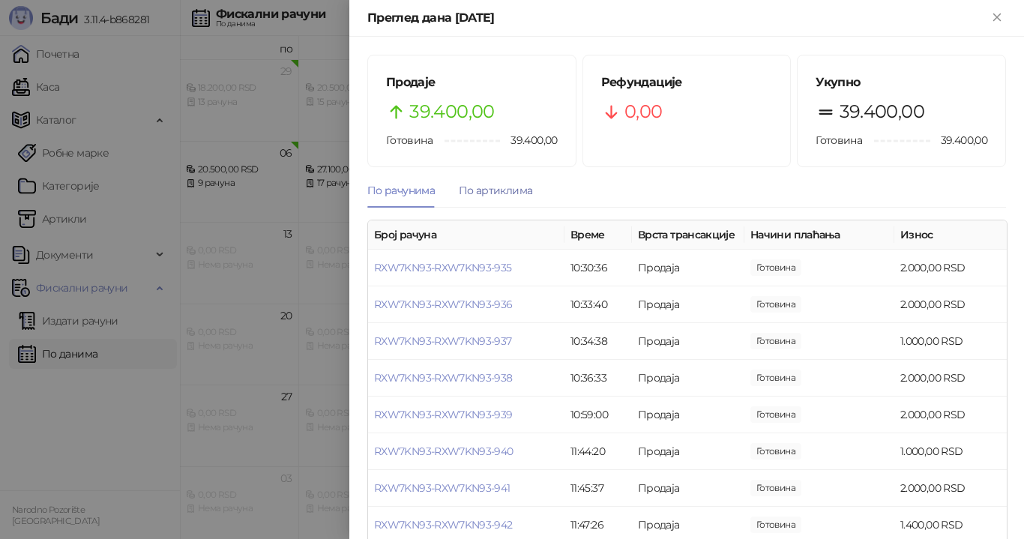
click at [501, 192] on div "По артиклима" at bounding box center [495, 190] width 73 height 16
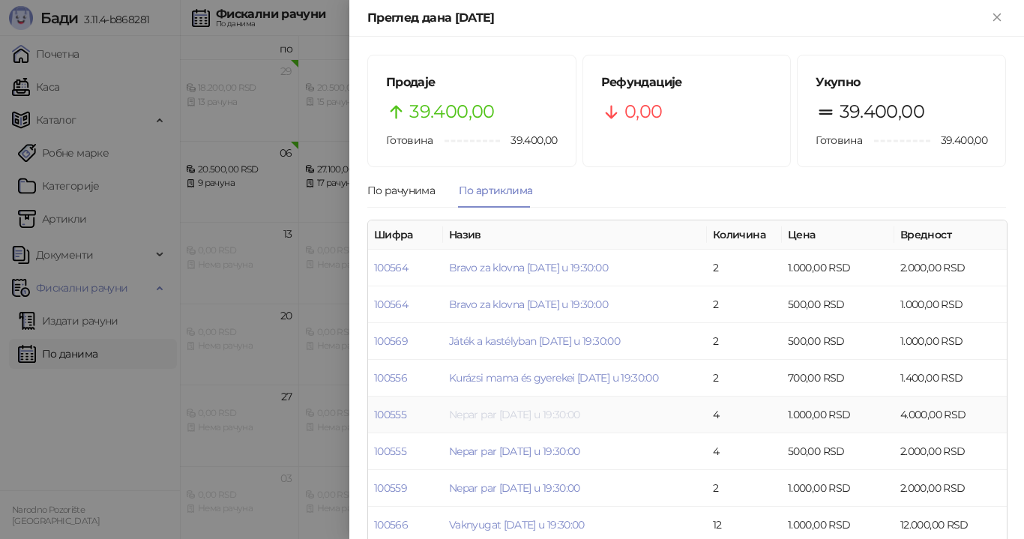
scroll to position [60, 0]
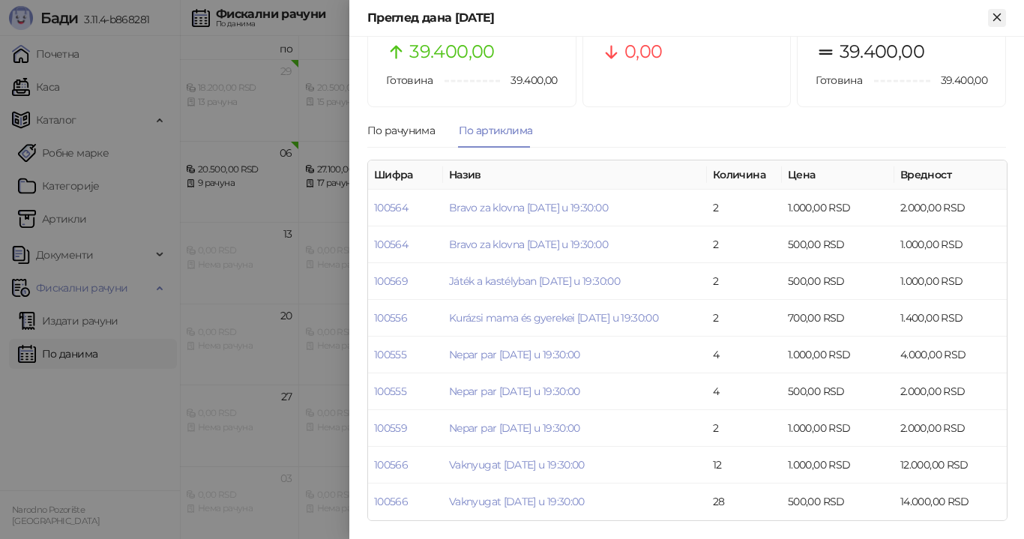
click at [998, 19] on icon "Close" at bounding box center [996, 16] width 13 height 13
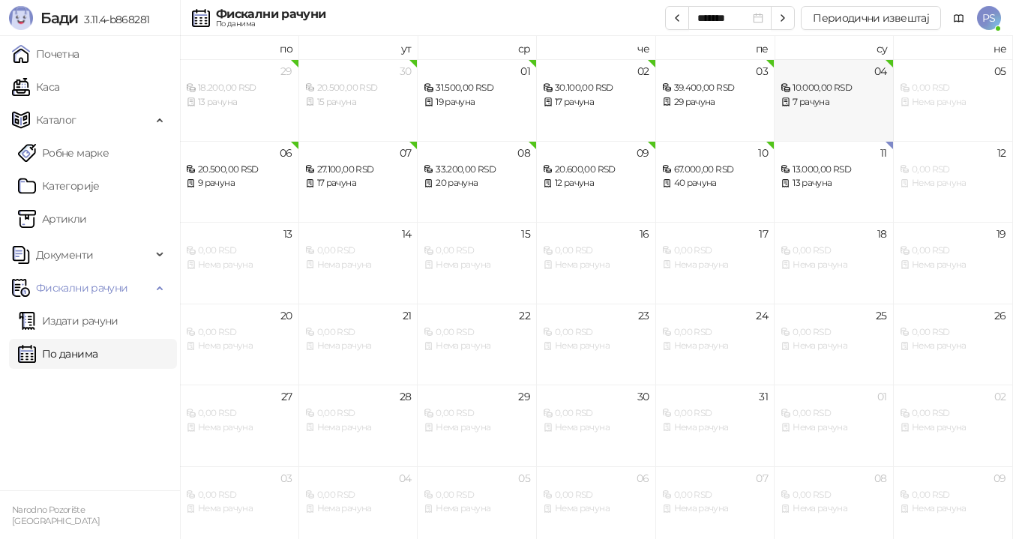
click at [841, 97] on div "7 рачуна" at bounding box center [833, 102] width 106 height 14
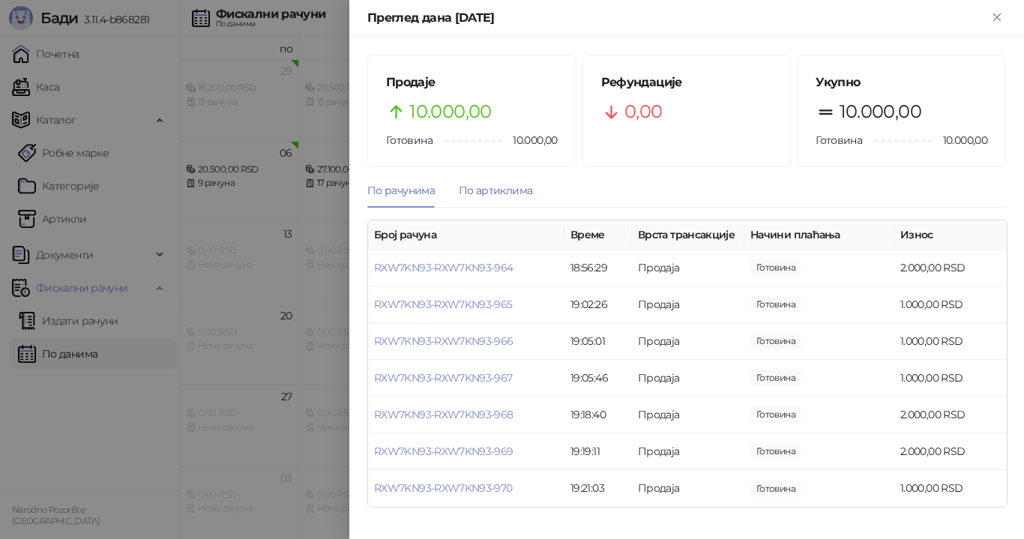
click at [504, 189] on div "По артиклима" at bounding box center [495, 190] width 73 height 16
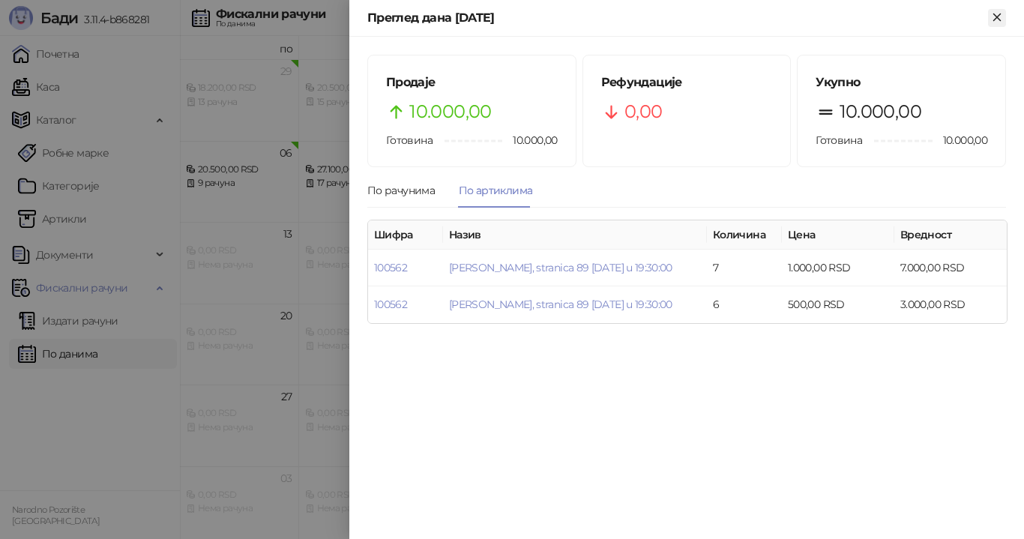
click at [998, 15] on icon "Close" at bounding box center [996, 16] width 7 height 7
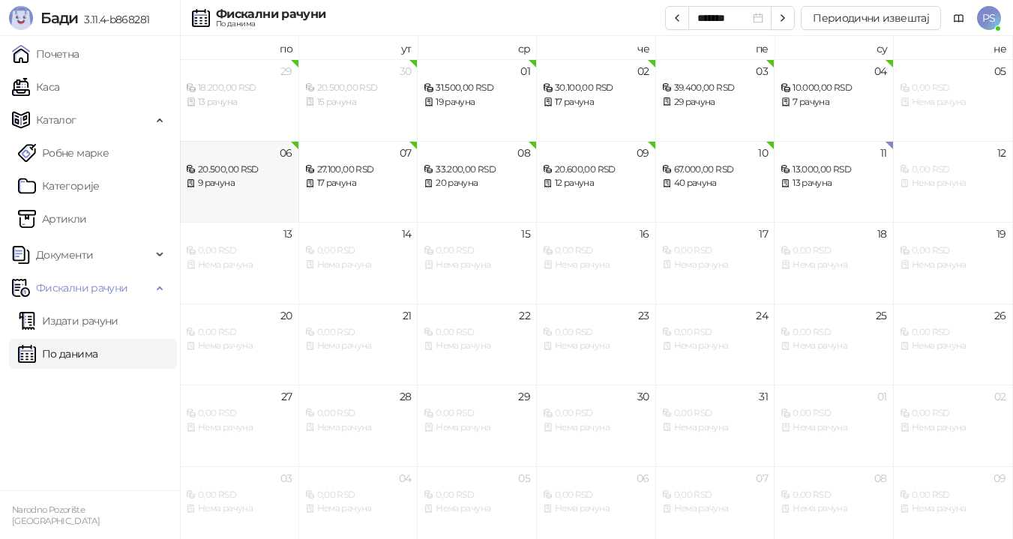
click at [247, 179] on div "9 рачуна" at bounding box center [239, 183] width 106 height 14
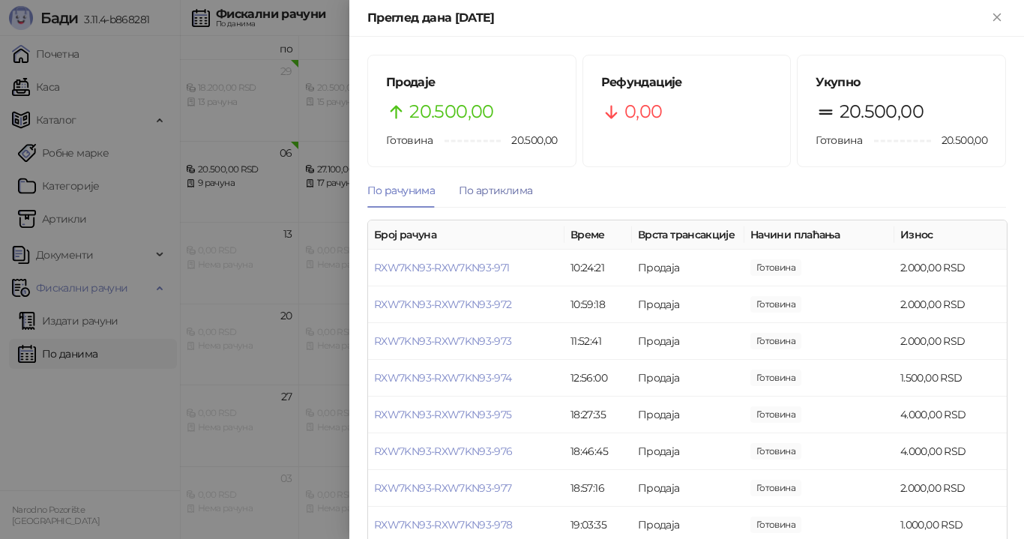
click at [504, 193] on div "По артиклима" at bounding box center [495, 190] width 73 height 16
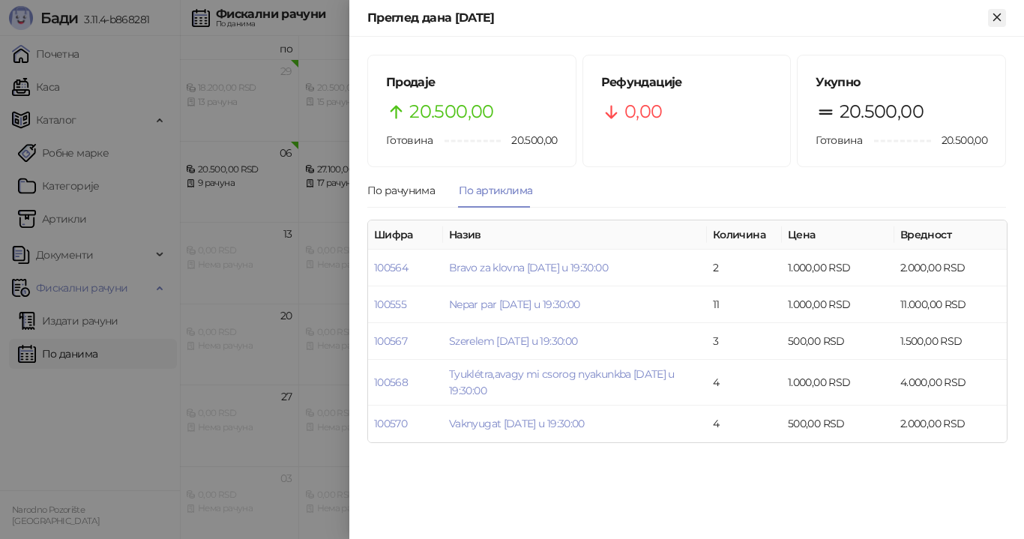
click at [991, 22] on icon "Close" at bounding box center [996, 16] width 13 height 13
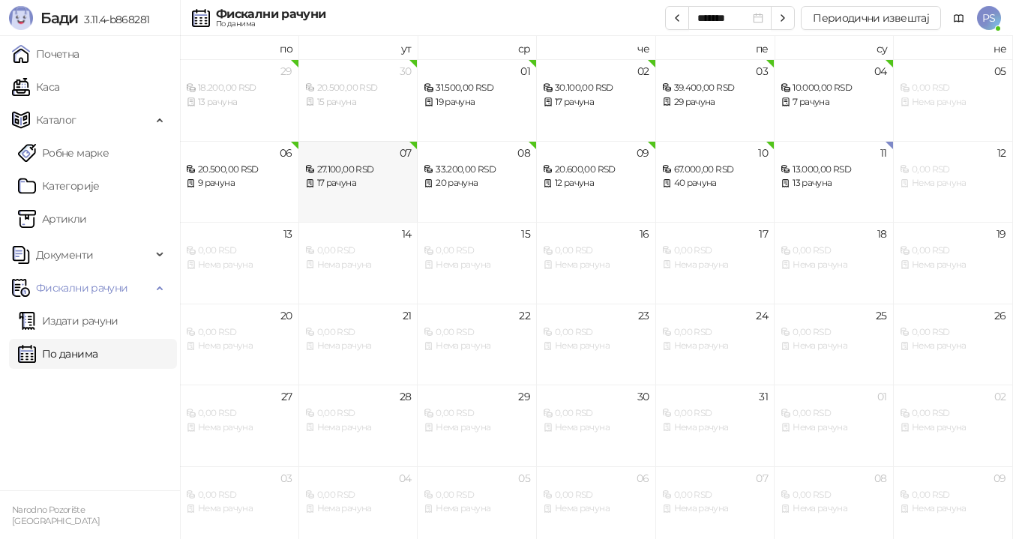
click at [377, 189] on div "17 рачуна" at bounding box center [358, 183] width 106 height 14
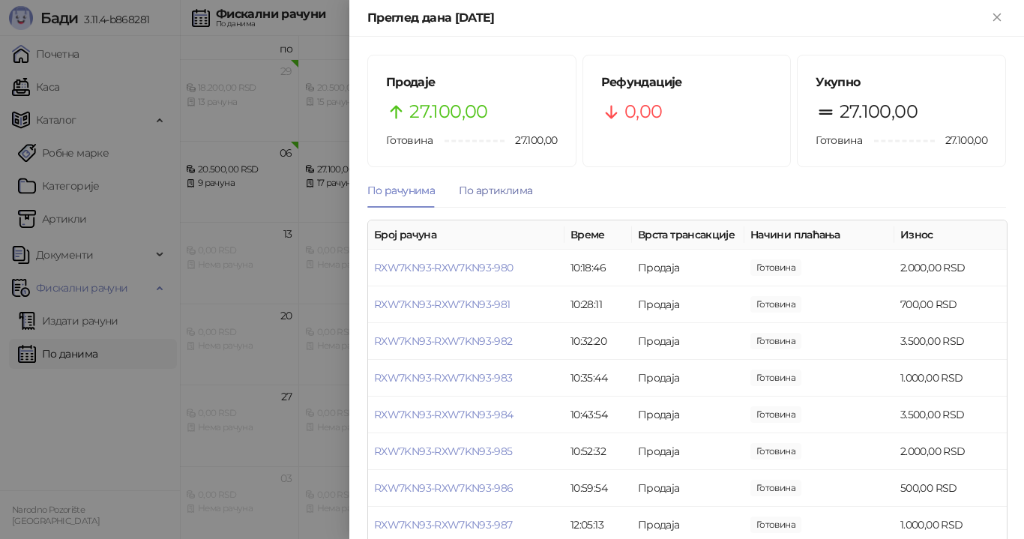
click at [513, 193] on div "По артиклима" at bounding box center [495, 190] width 73 height 16
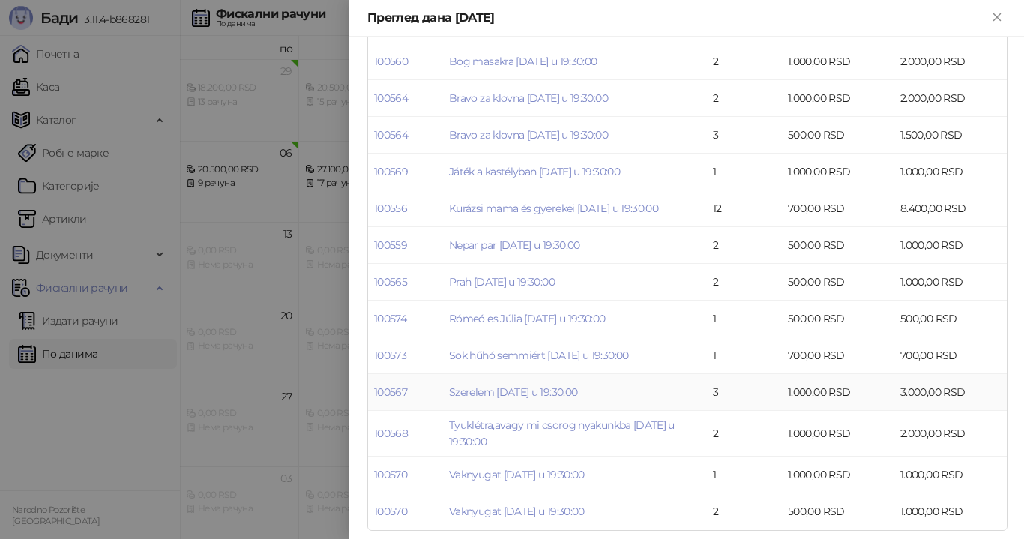
scroll to position [253, 0]
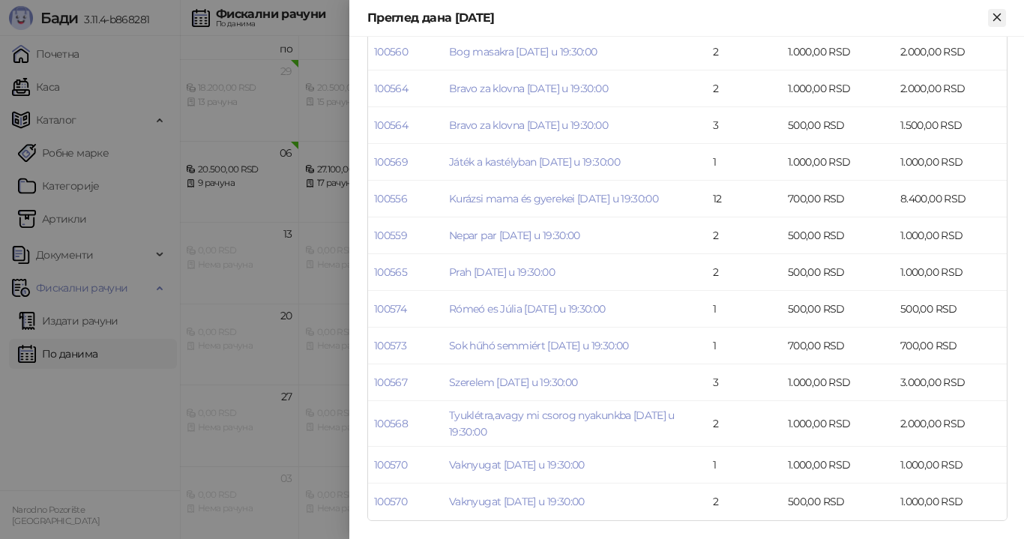
click at [992, 16] on icon "Close" at bounding box center [996, 16] width 13 height 13
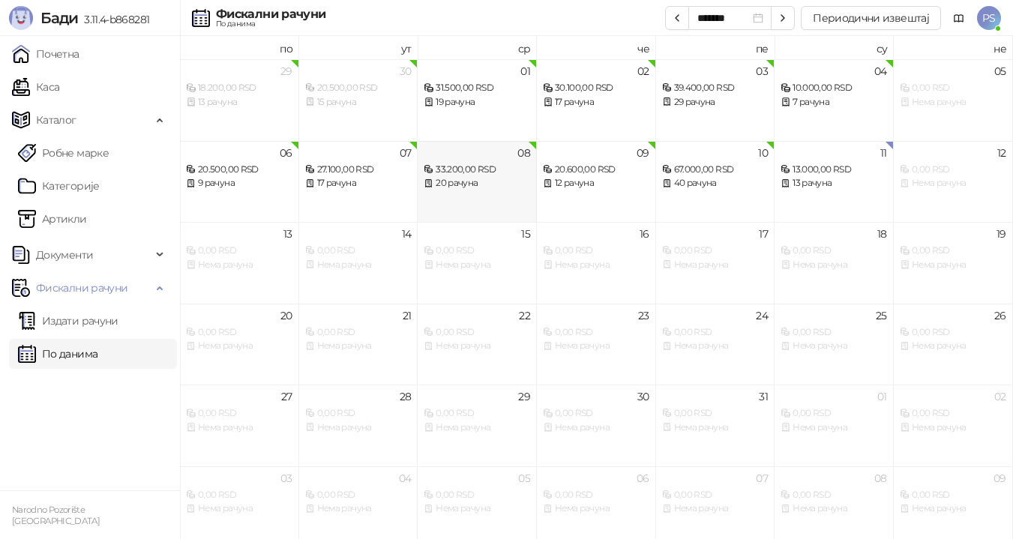
click at [481, 178] on div "20 рачуна" at bounding box center [476, 183] width 106 height 14
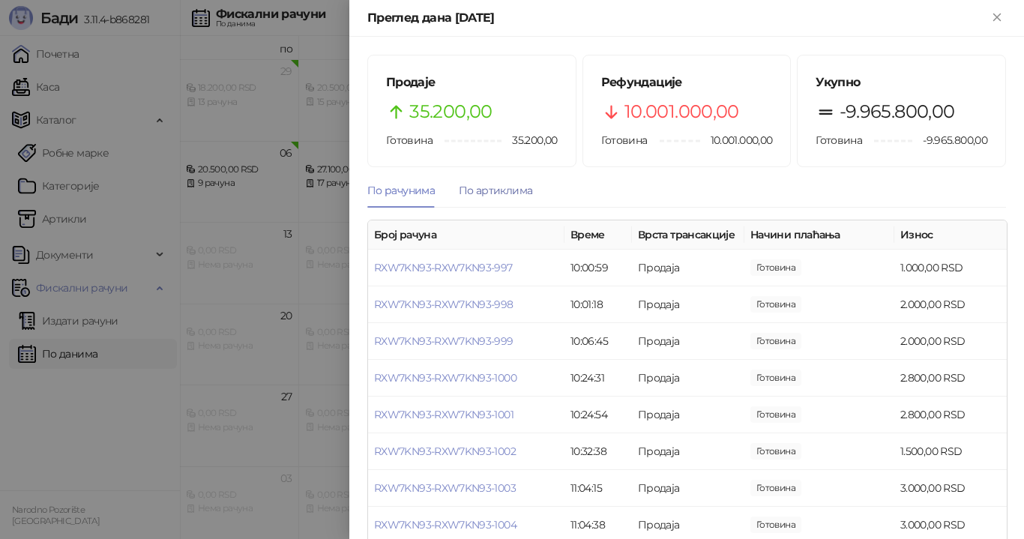
click at [486, 192] on div "По артиклима" at bounding box center [495, 190] width 73 height 16
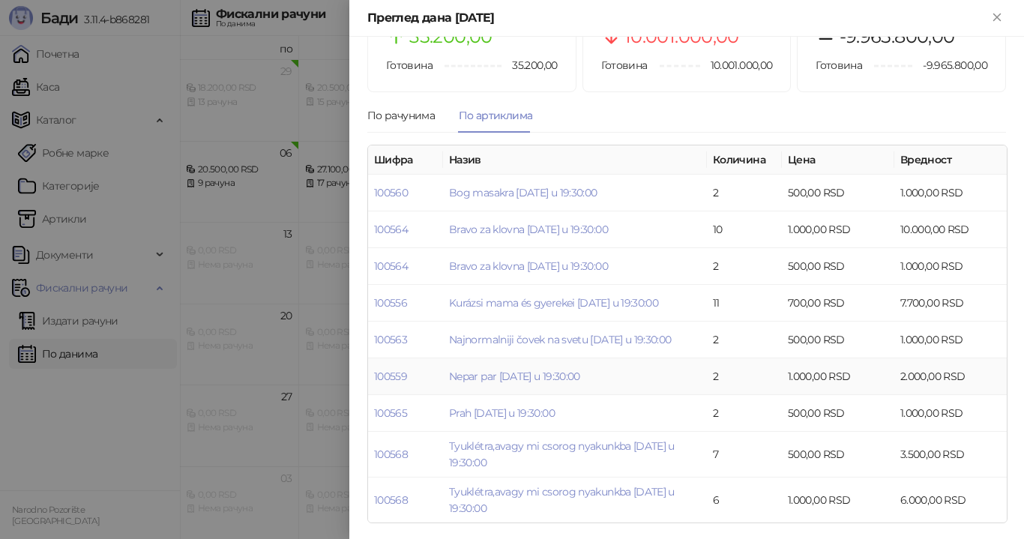
scroll to position [77, 0]
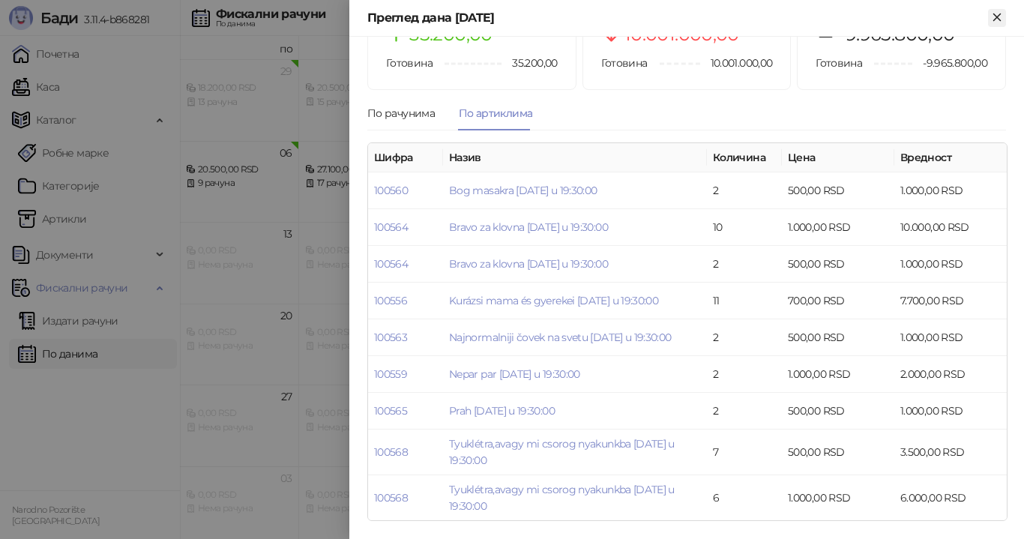
click at [999, 18] on icon "Close" at bounding box center [996, 16] width 13 height 13
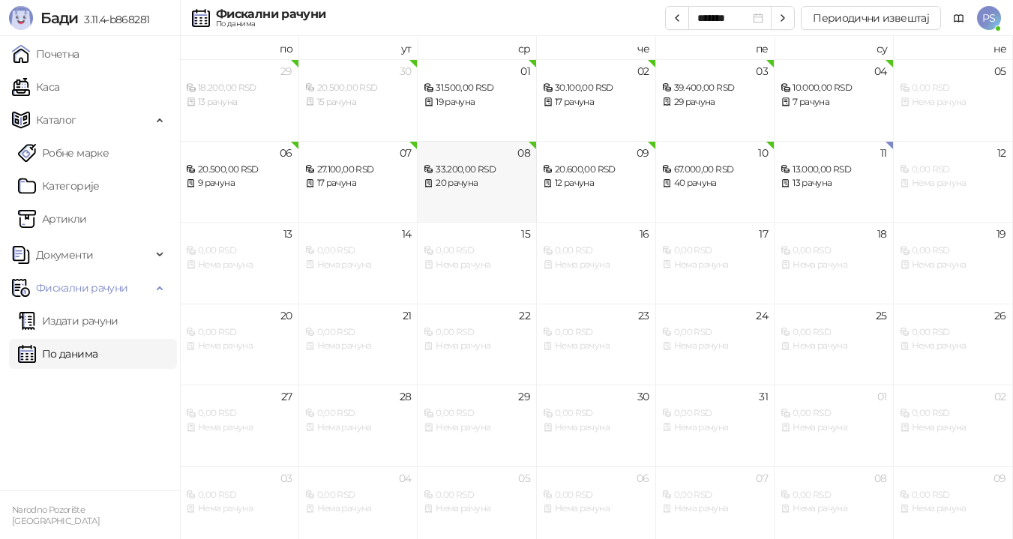
click at [493, 187] on div "20 рачуна" at bounding box center [476, 183] width 106 height 14
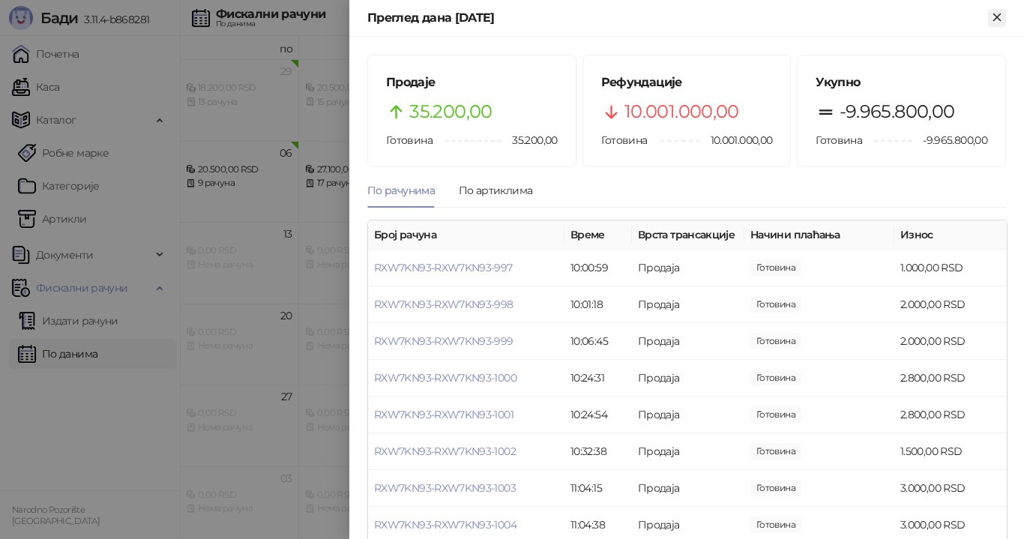
click at [998, 22] on icon "Close" at bounding box center [996, 16] width 13 height 13
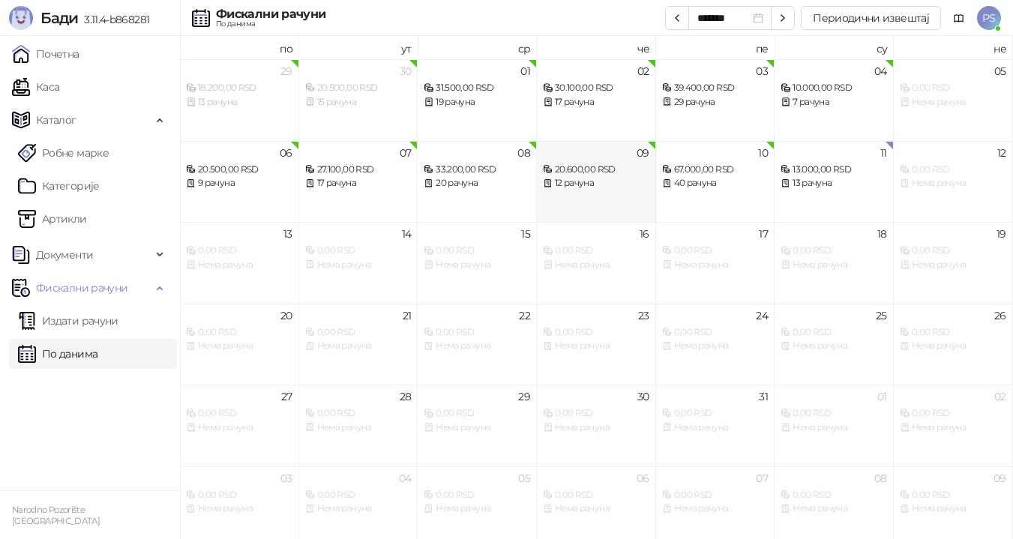
click at [603, 187] on div "12 рачуна" at bounding box center [596, 183] width 106 height 14
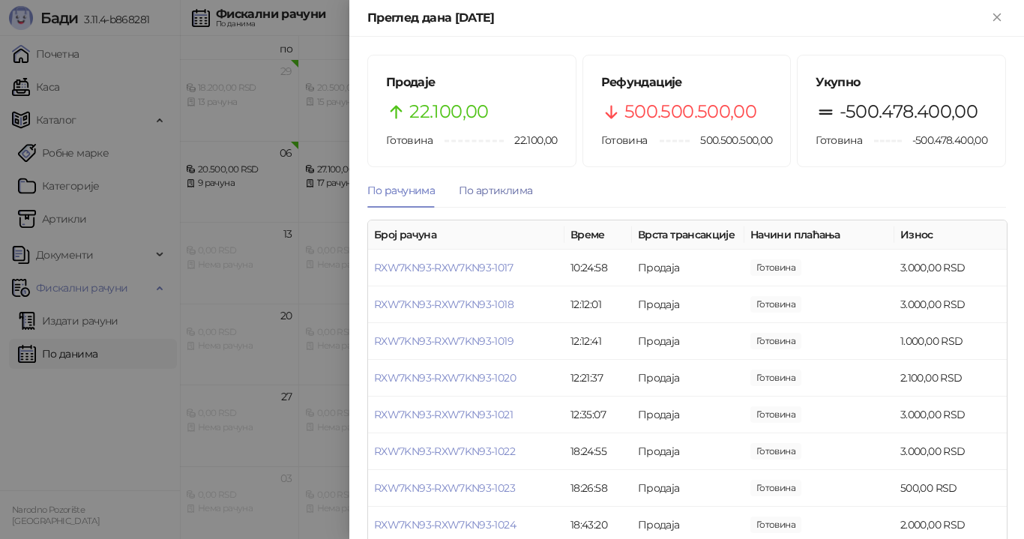
click at [510, 190] on div "По артиклима" at bounding box center [495, 190] width 73 height 16
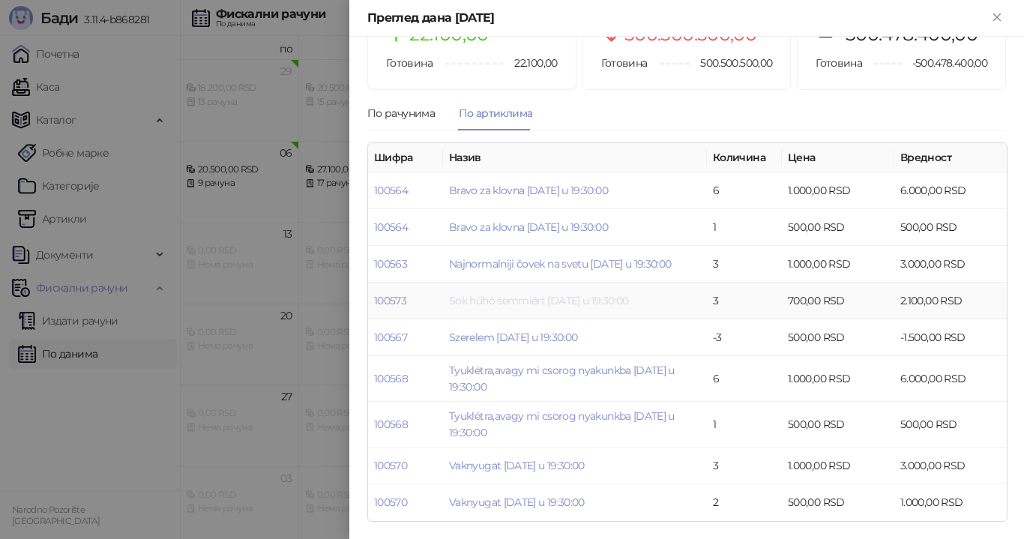
scroll to position [78, 0]
click at [997, 20] on icon "Close" at bounding box center [996, 16] width 13 height 13
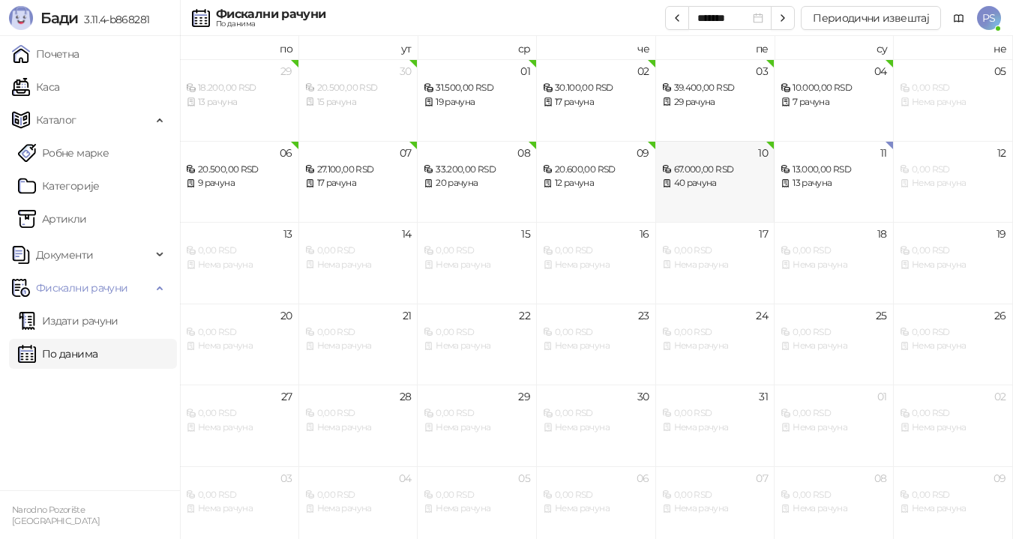
click at [718, 171] on div "67.000,00 RSD" at bounding box center [715, 170] width 106 height 14
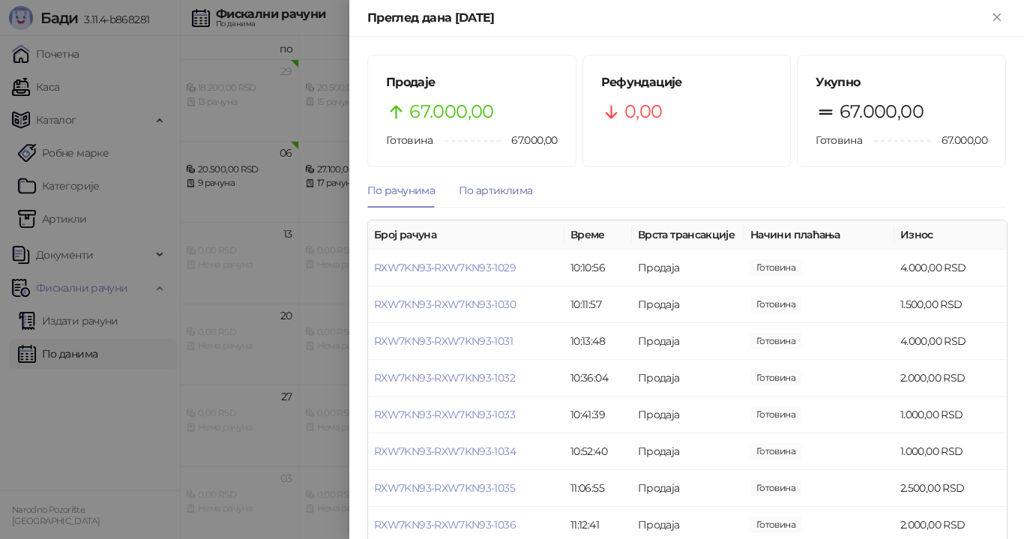
click at [490, 195] on div "По артиклима" at bounding box center [495, 190] width 73 height 16
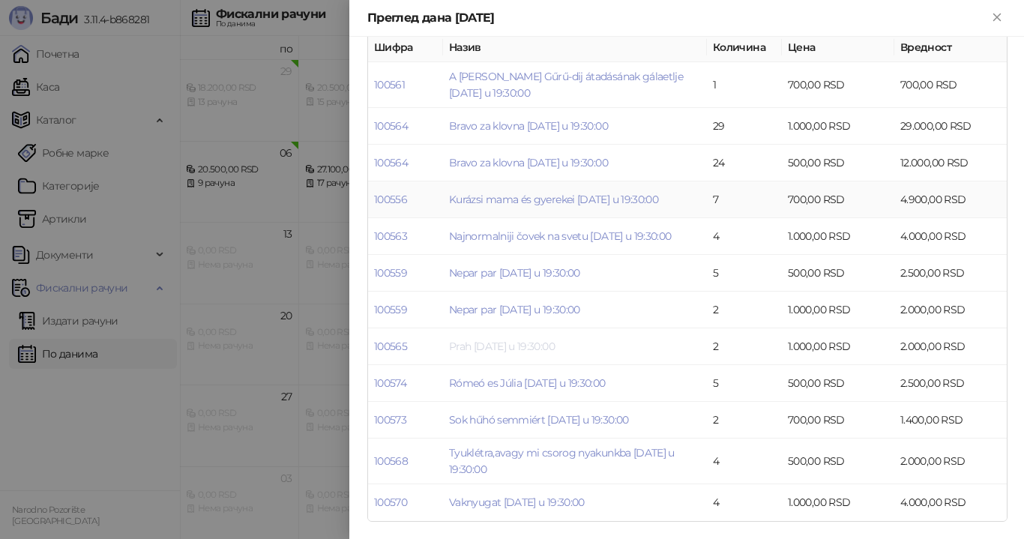
scroll to position [188, 0]
click at [995, 16] on icon "Close" at bounding box center [996, 16] width 7 height 7
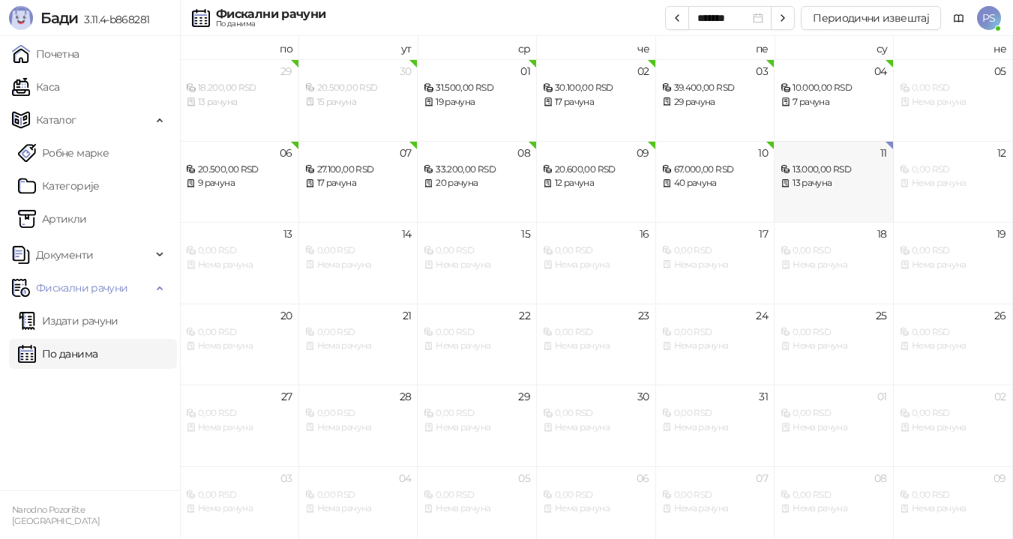
click at [826, 184] on div "13 рачуна" at bounding box center [833, 183] width 106 height 14
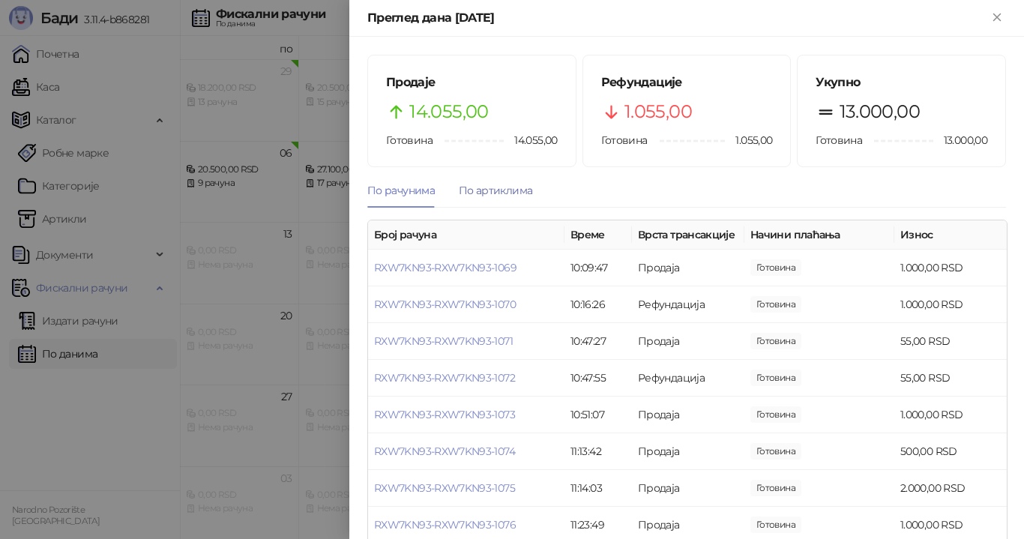
click at [478, 188] on div "По артиклима" at bounding box center [495, 190] width 73 height 16
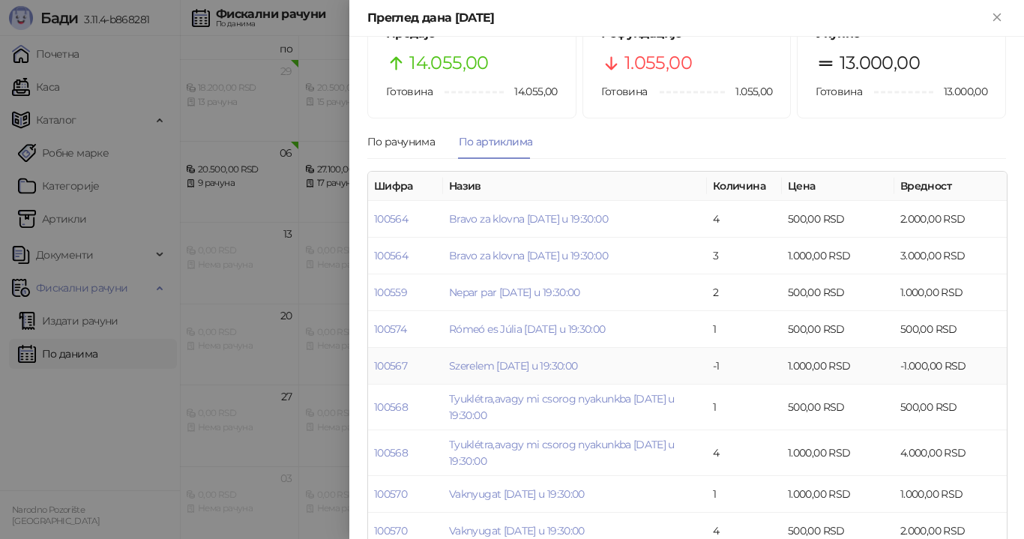
scroll to position [78, 0]
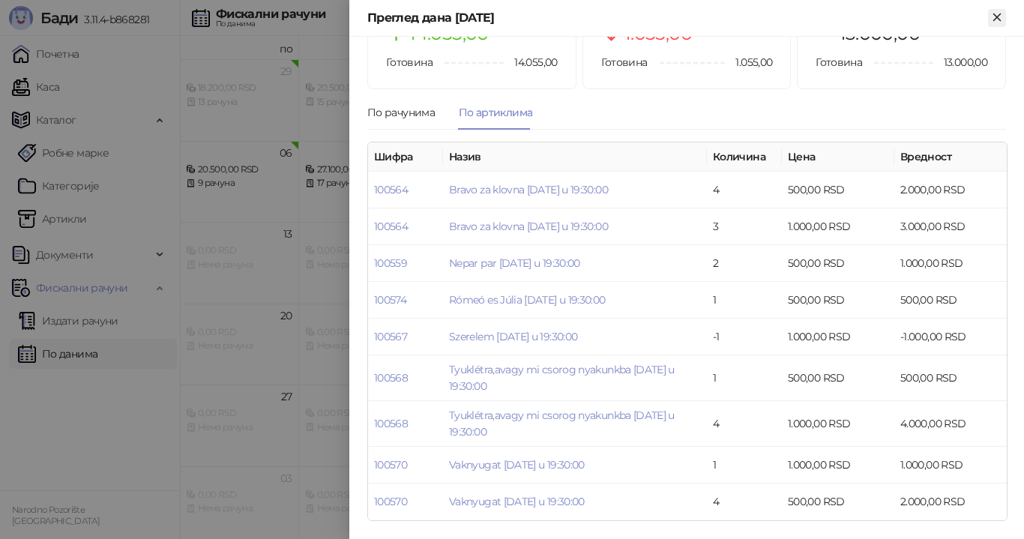
click at [997, 18] on icon "Close" at bounding box center [996, 16] width 7 height 7
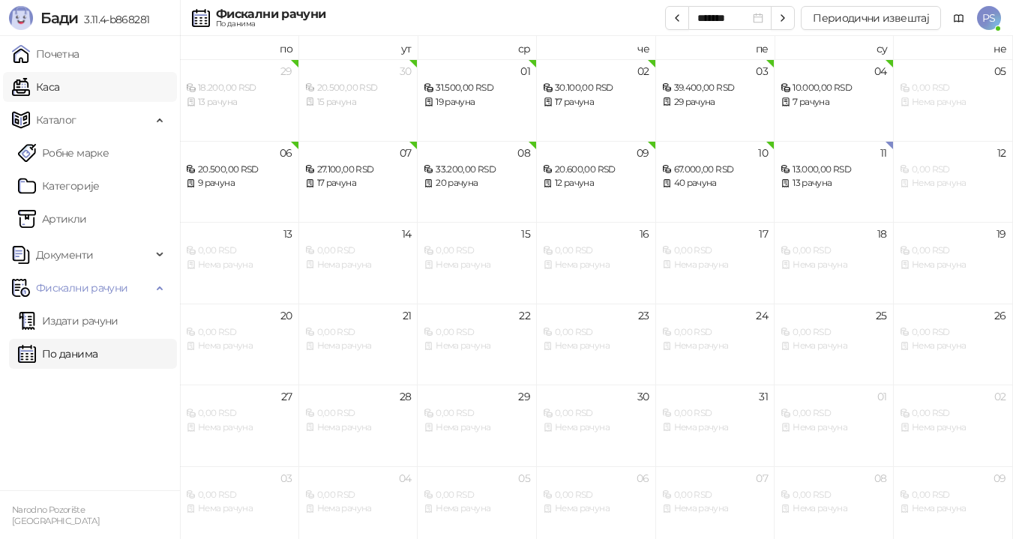
click at [59, 82] on link "Каса" at bounding box center [35, 87] width 47 height 30
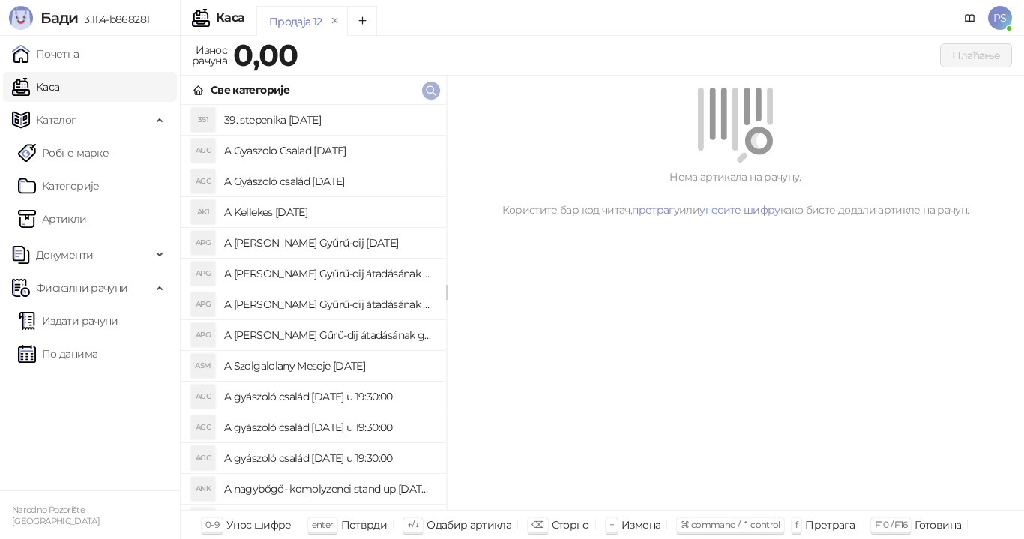
click at [429, 95] on icon "button" at bounding box center [431, 91] width 12 height 12
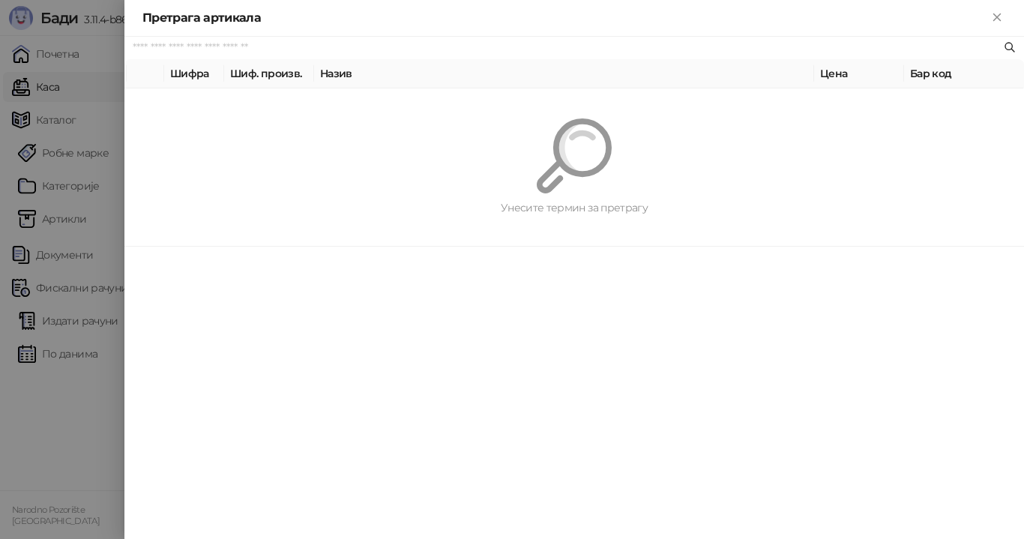
click at [299, 52] on input "text" at bounding box center [567, 48] width 868 height 16
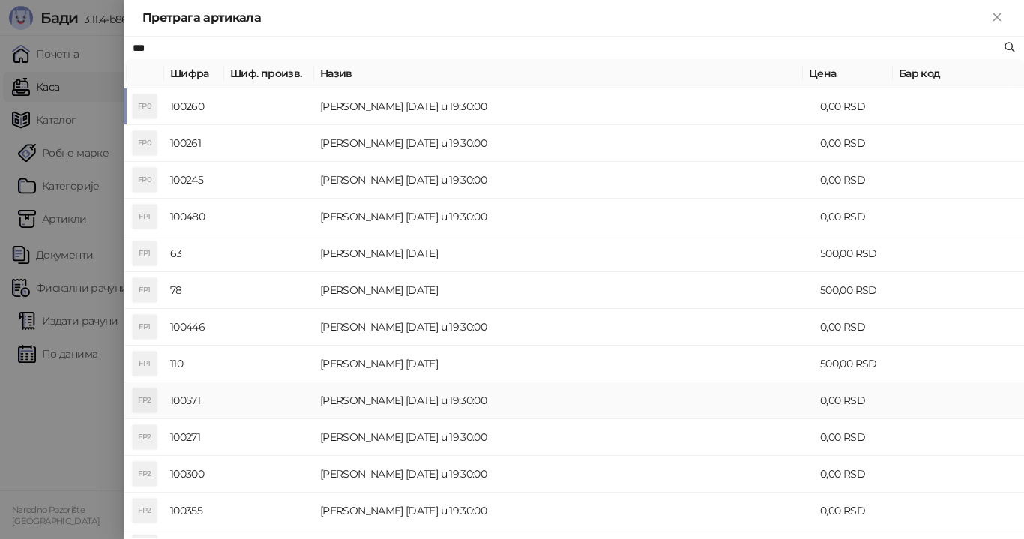
type input "***"
click at [421, 400] on td "[PERSON_NAME] [DATE] u 19:30:00" at bounding box center [564, 400] width 500 height 37
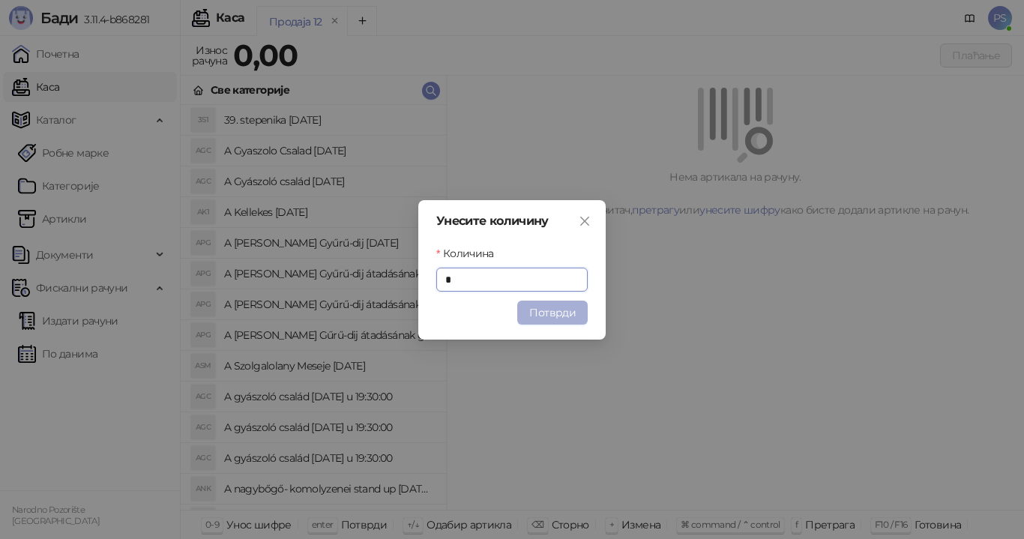
click at [543, 301] on button "Потврди" at bounding box center [552, 313] width 70 height 24
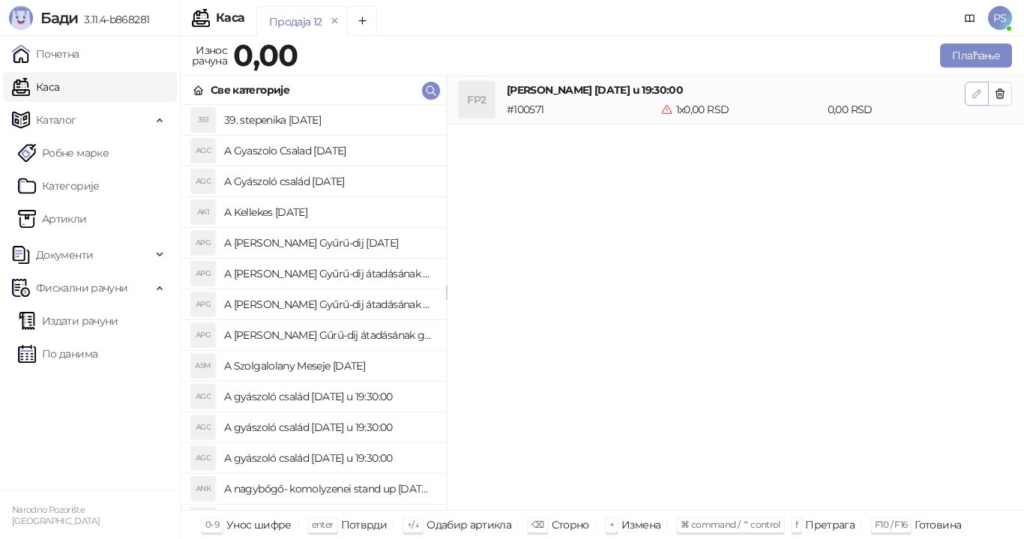
click at [975, 91] on icon "button" at bounding box center [977, 94] width 12 height 12
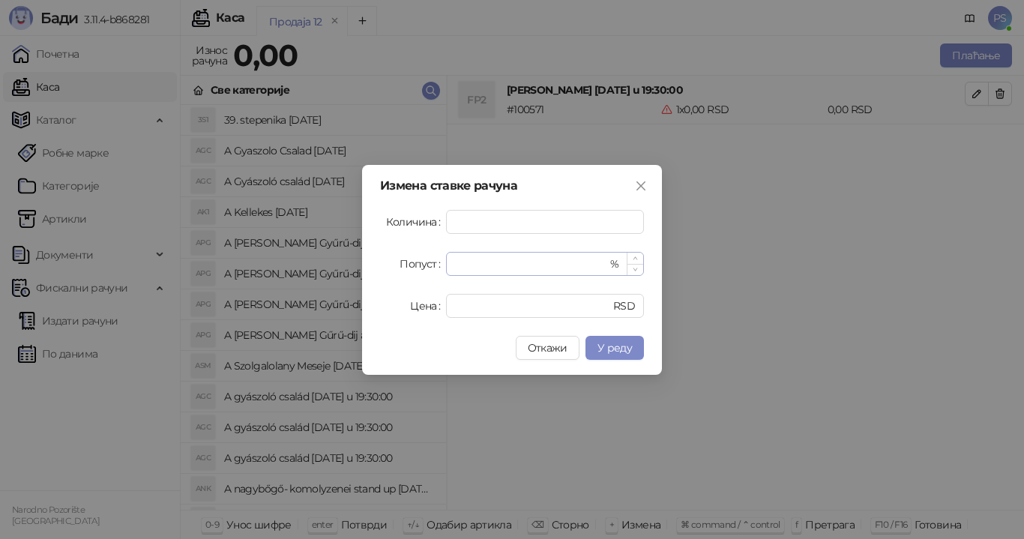
type input "*"
drag, startPoint x: 476, startPoint y: 262, endPoint x: 382, endPoint y: 243, distance: 95.7
click at [383, 265] on div "Попуст * %" at bounding box center [512, 264] width 264 height 24
type input "**"
drag, startPoint x: 480, startPoint y: 307, endPoint x: 394, endPoint y: 310, distance: 85.5
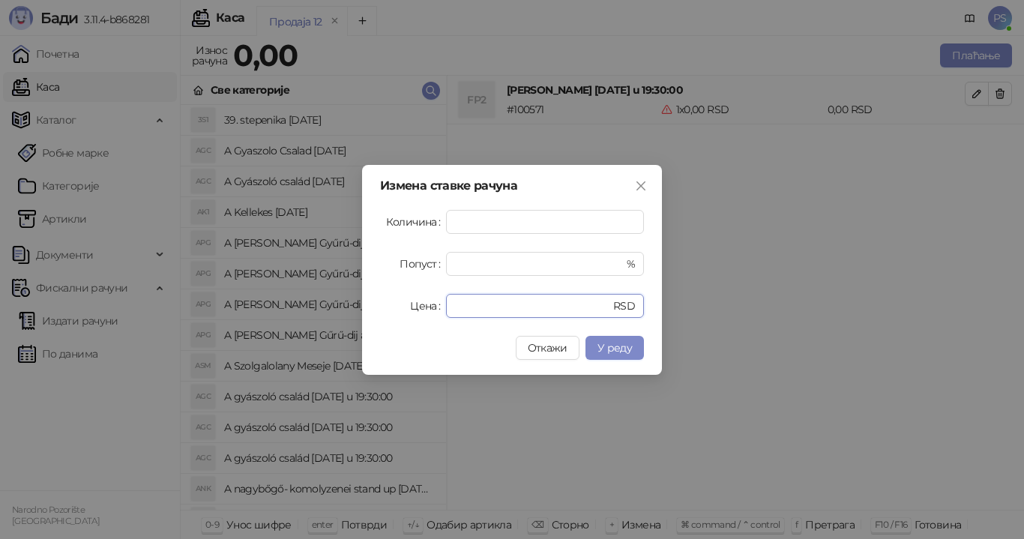
click at [403, 310] on div "Цена * RSD" at bounding box center [512, 306] width 264 height 24
type input "****"
click at [631, 346] on span "У реду" at bounding box center [614, 347] width 34 height 13
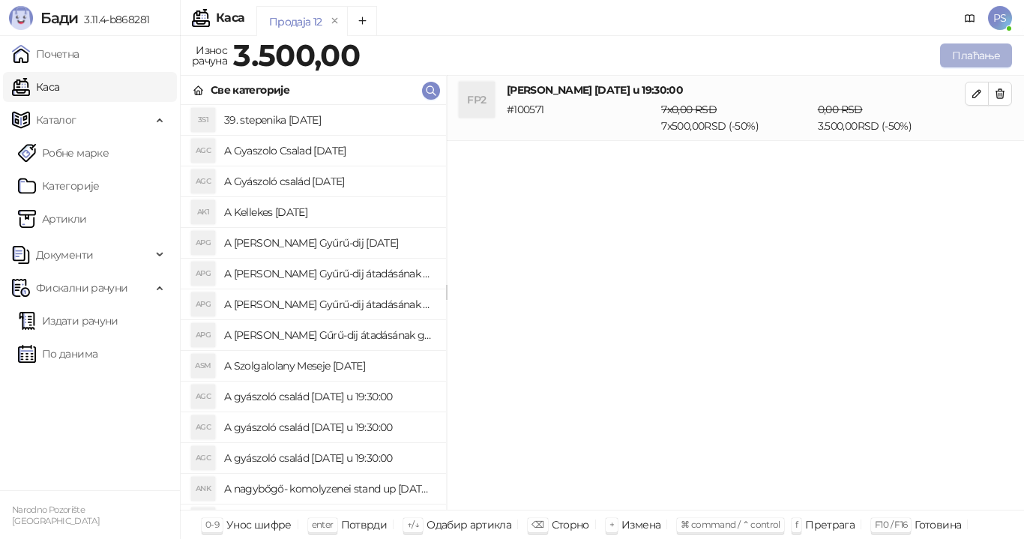
click at [971, 55] on button "Плаћање" at bounding box center [976, 55] width 72 height 24
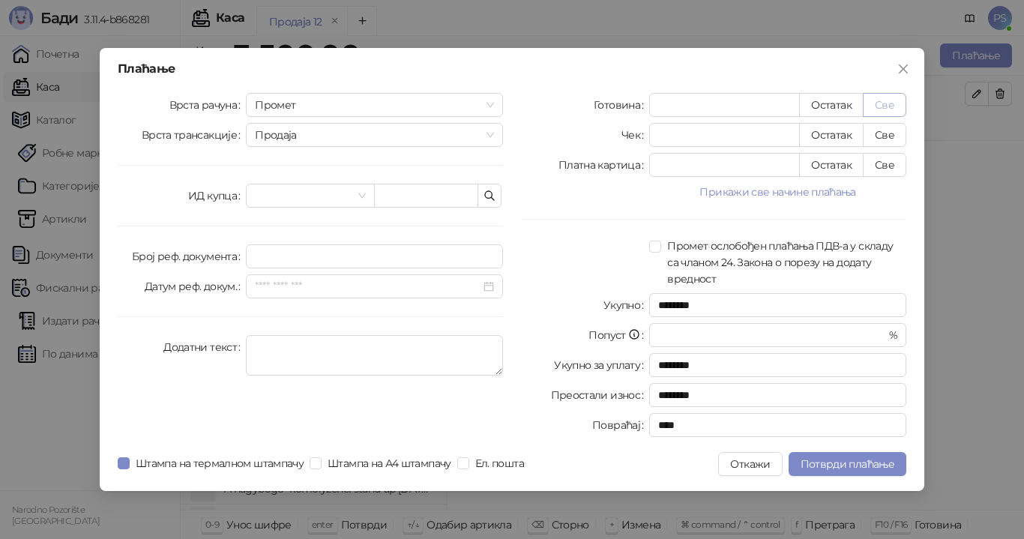
click at [872, 99] on button "Све" at bounding box center [884, 105] width 43 height 24
type input "****"
click at [859, 462] on span "Потврди плаћање" at bounding box center [848, 463] width 94 height 13
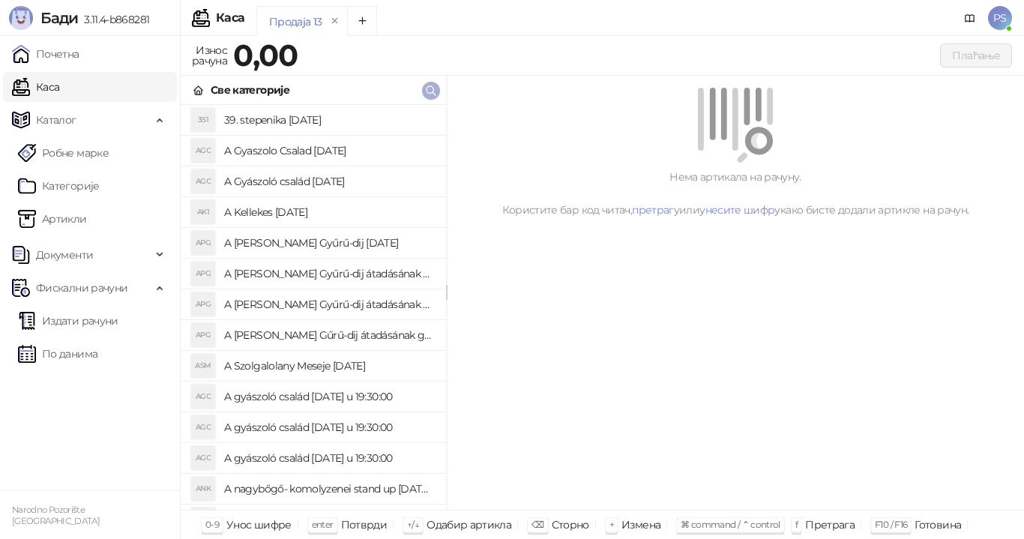
click at [428, 91] on icon "button" at bounding box center [431, 91] width 12 height 12
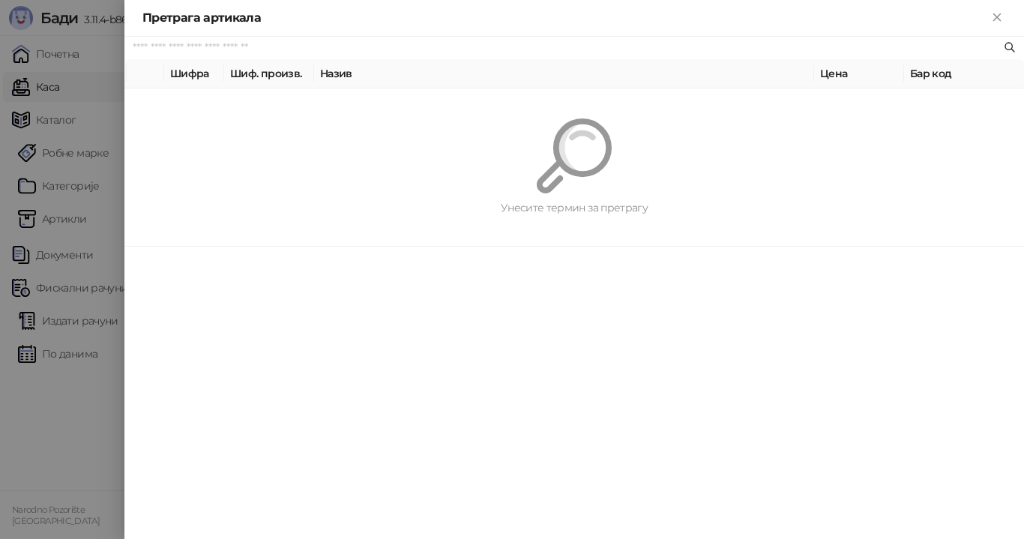
click at [301, 45] on input "text" at bounding box center [567, 48] width 868 height 16
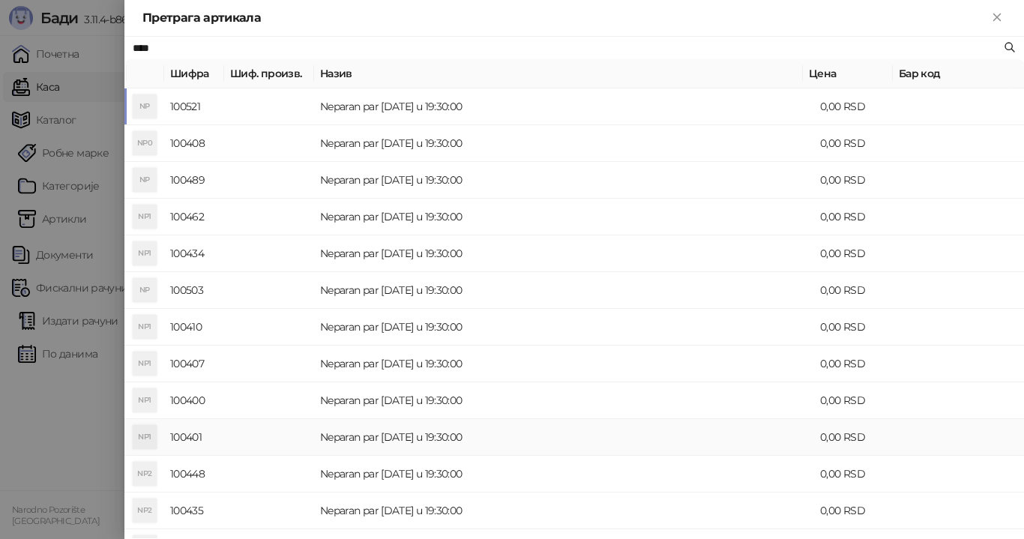
scroll to position [75, 0]
type input "****"
click at [414, 400] on td "Neparan par [DATE] u 19:30:00" at bounding box center [564, 399] width 500 height 37
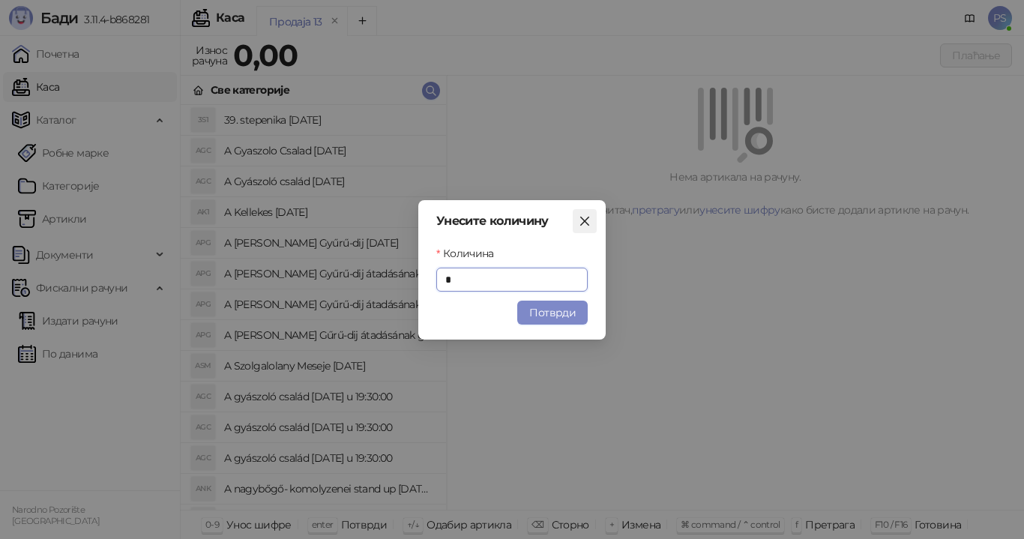
click at [586, 223] on icon "close" at bounding box center [585, 221] width 12 height 12
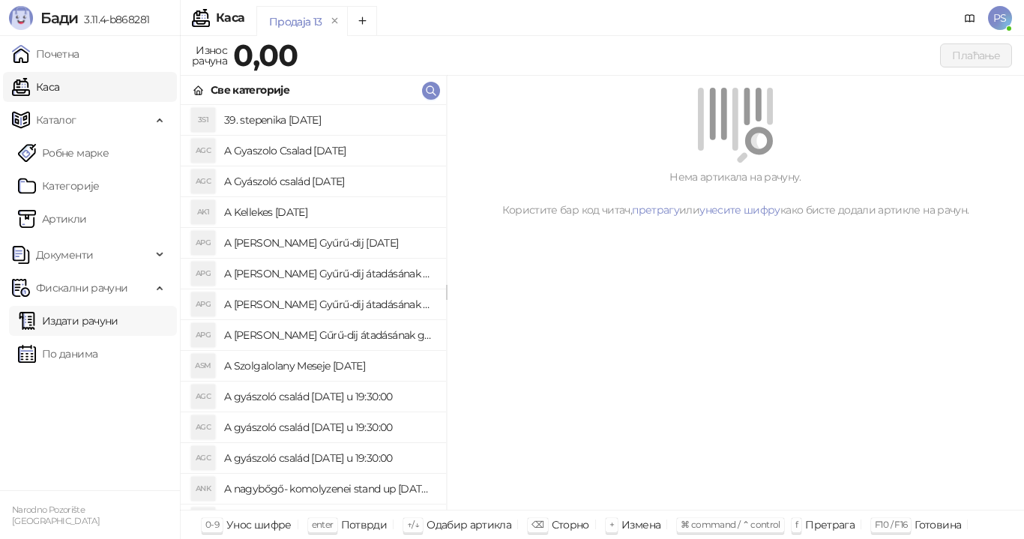
click at [74, 324] on link "Издати рачуни" at bounding box center [68, 321] width 100 height 30
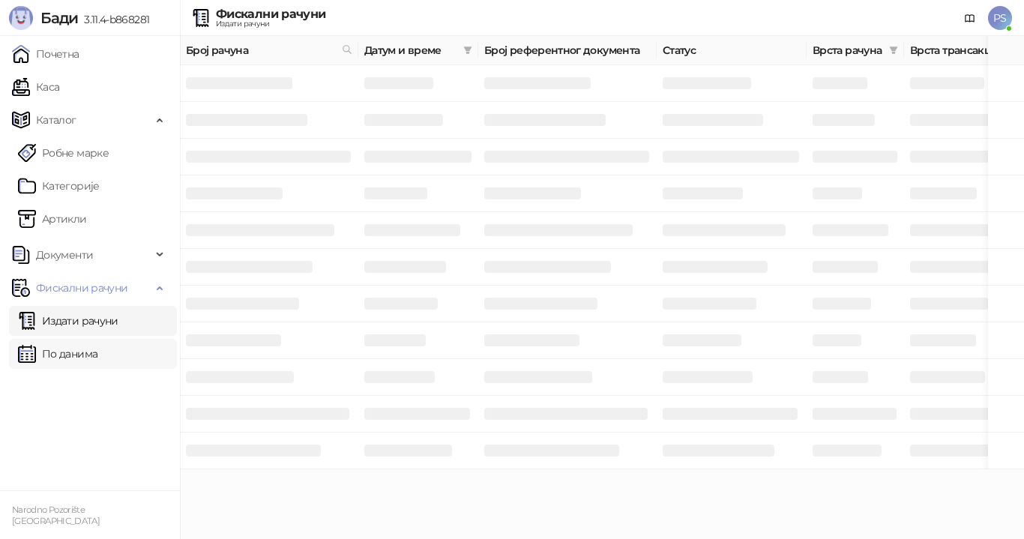
click at [87, 356] on link "По данима" at bounding box center [57, 354] width 79 height 30
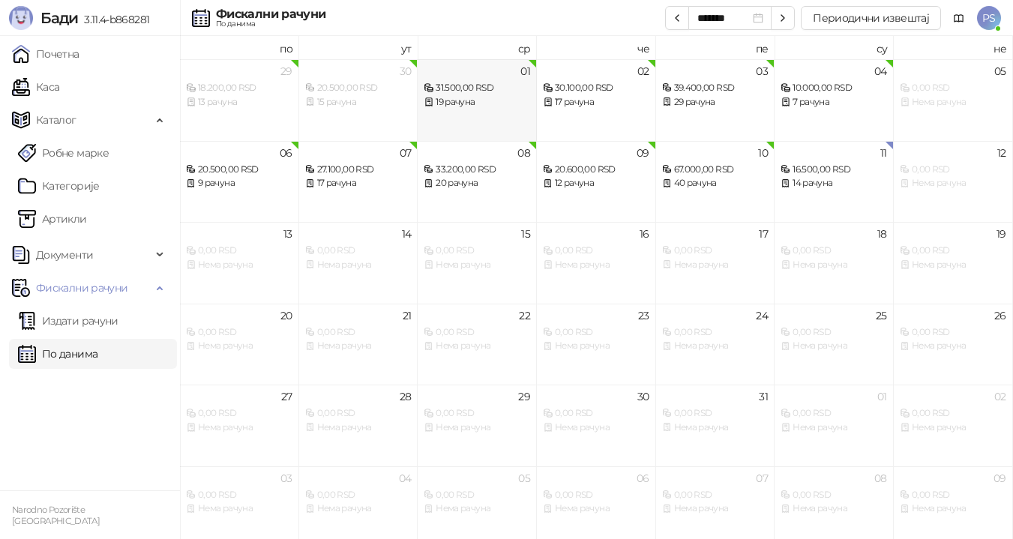
click at [469, 127] on div "01 31.500,00 RSD 19 рачуна" at bounding box center [476, 100] width 119 height 82
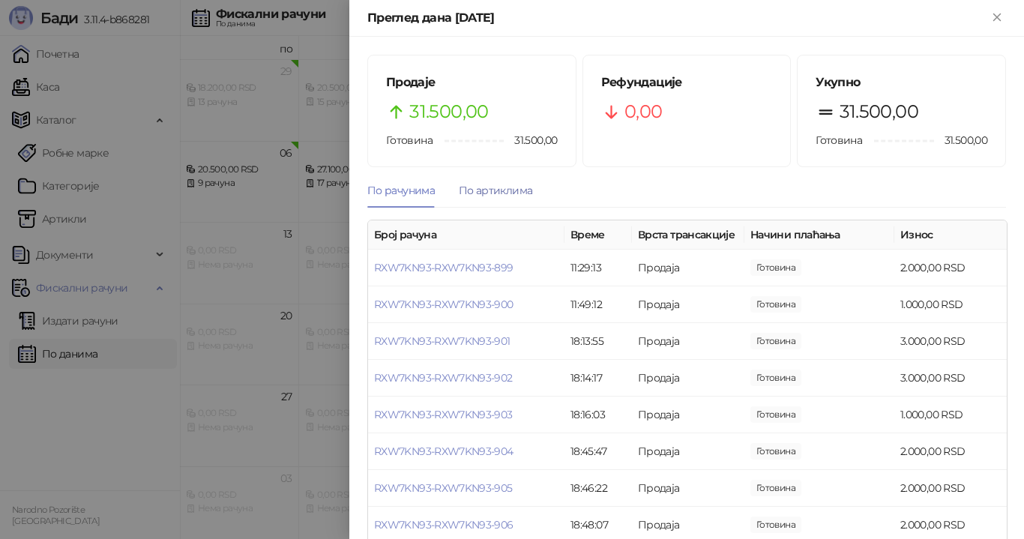
click at [495, 196] on div "По артиклима" at bounding box center [495, 190] width 73 height 16
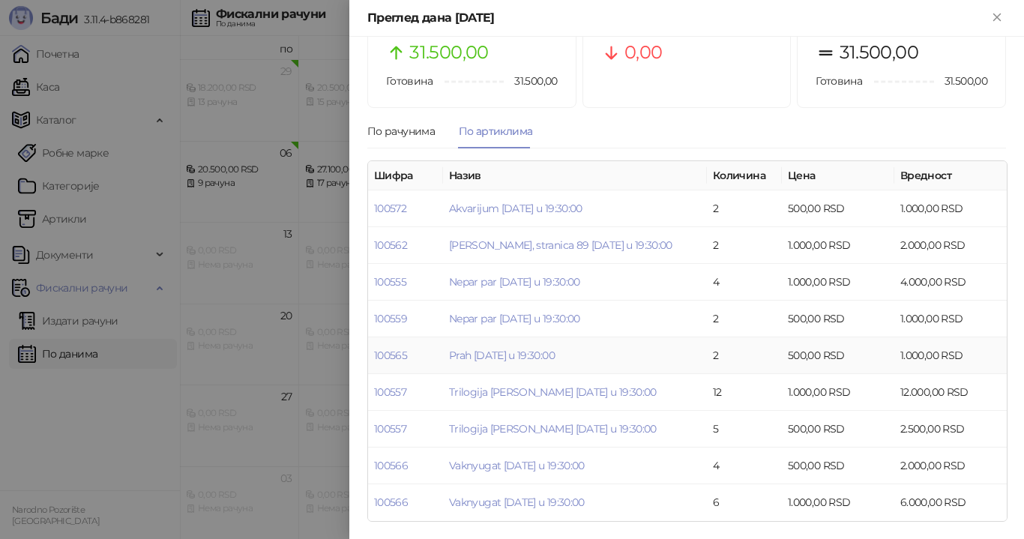
scroll to position [60, 0]
click at [1002, 19] on icon "Close" at bounding box center [996, 16] width 13 height 13
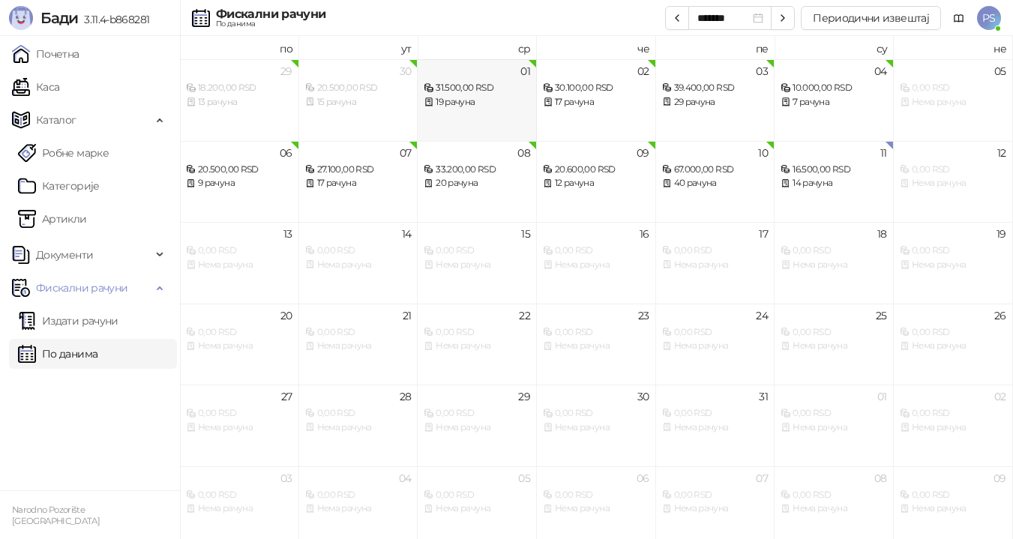
click at [503, 95] on div "19 рачуна" at bounding box center [476, 102] width 106 height 14
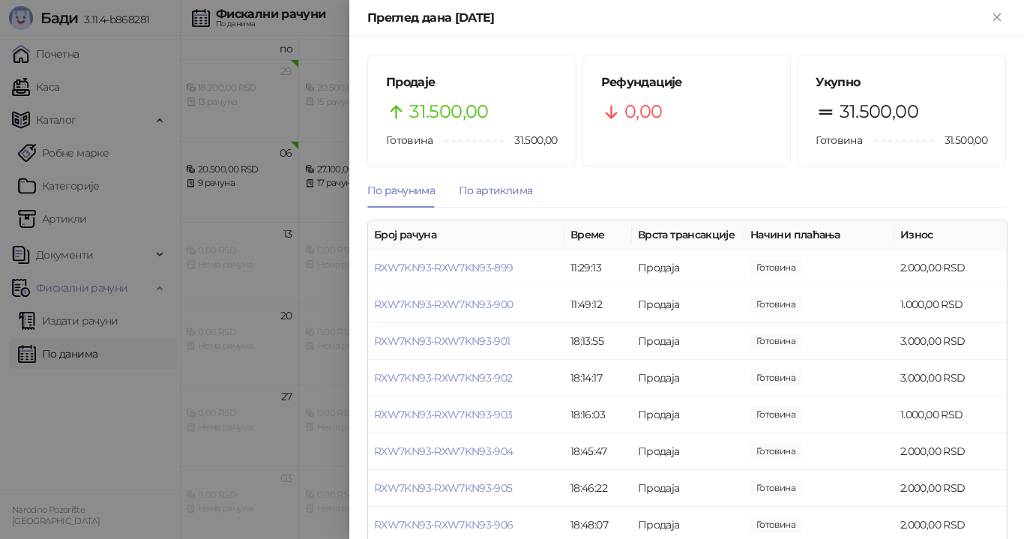
click at [495, 190] on div "По артиклима" at bounding box center [495, 190] width 73 height 16
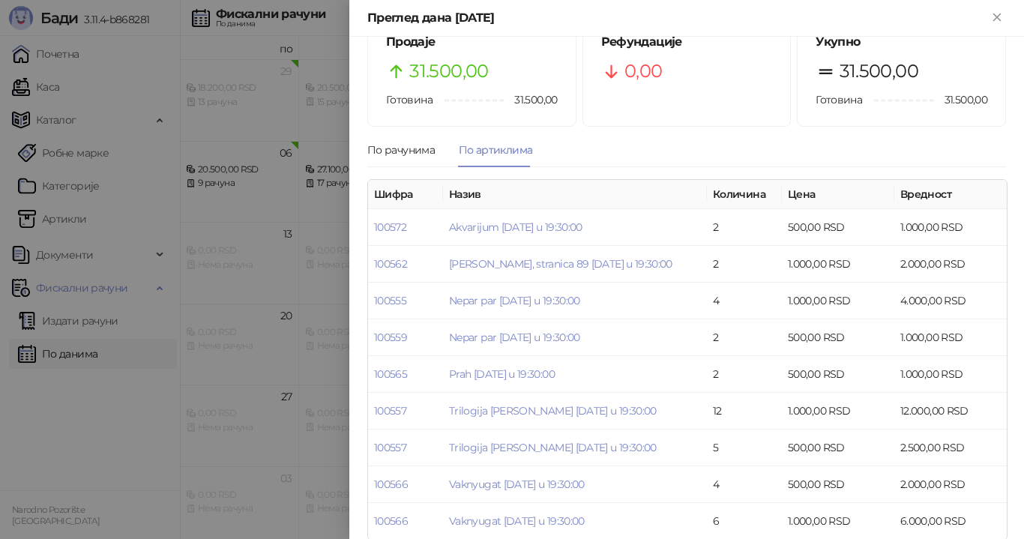
scroll to position [60, 0]
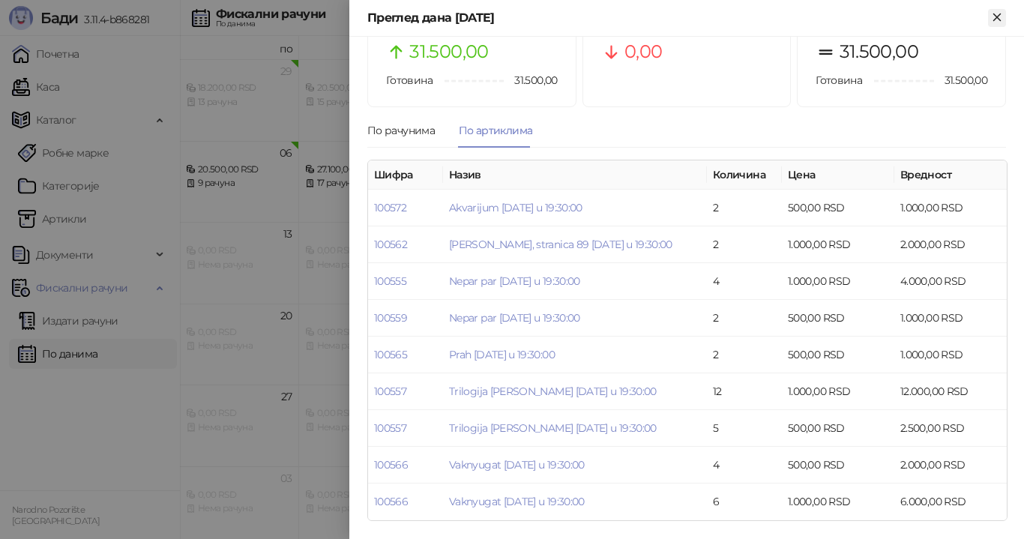
click at [997, 16] on icon "Close" at bounding box center [996, 16] width 13 height 13
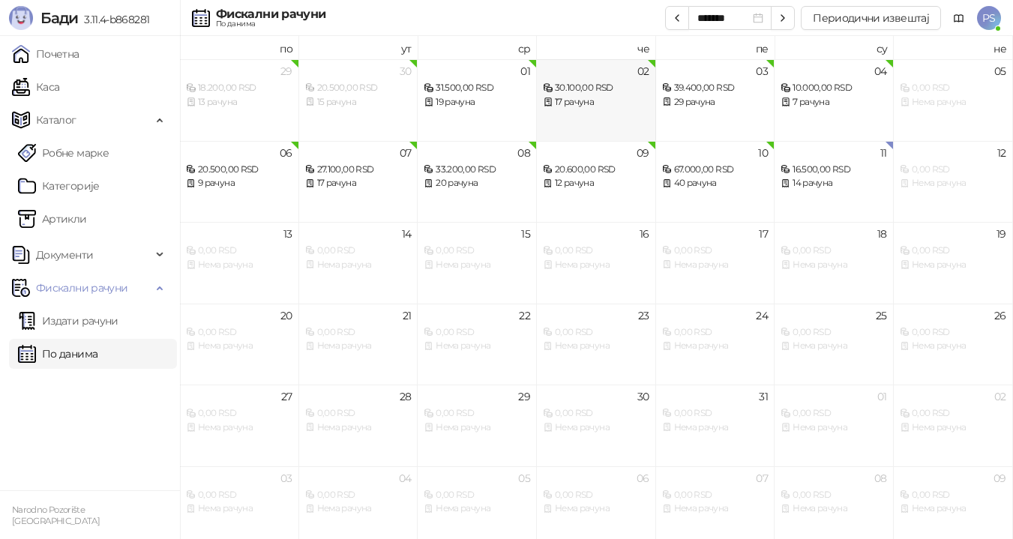
click at [583, 93] on div "30.100,00 RSD" at bounding box center [596, 88] width 106 height 14
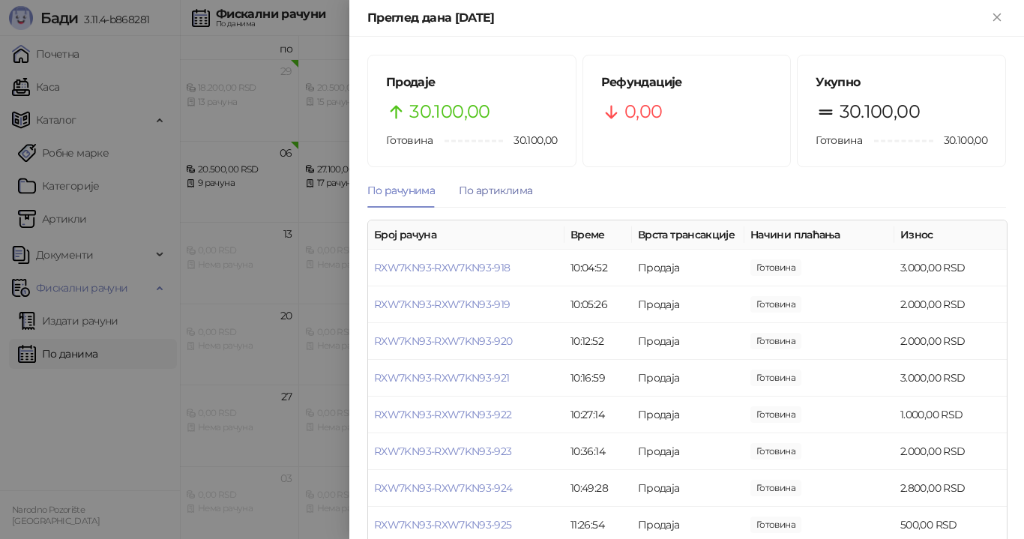
drag, startPoint x: 508, startPoint y: 190, endPoint x: 495, endPoint y: 193, distance: 13.1
click at [506, 192] on div "По артиклима" at bounding box center [495, 190] width 73 height 16
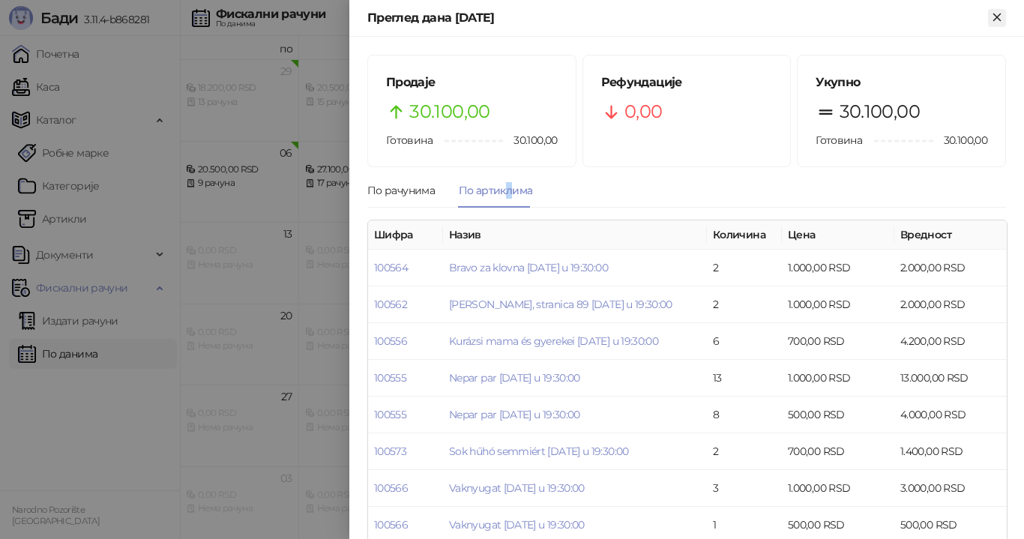
click at [1000, 14] on icon "Close" at bounding box center [996, 16] width 7 height 7
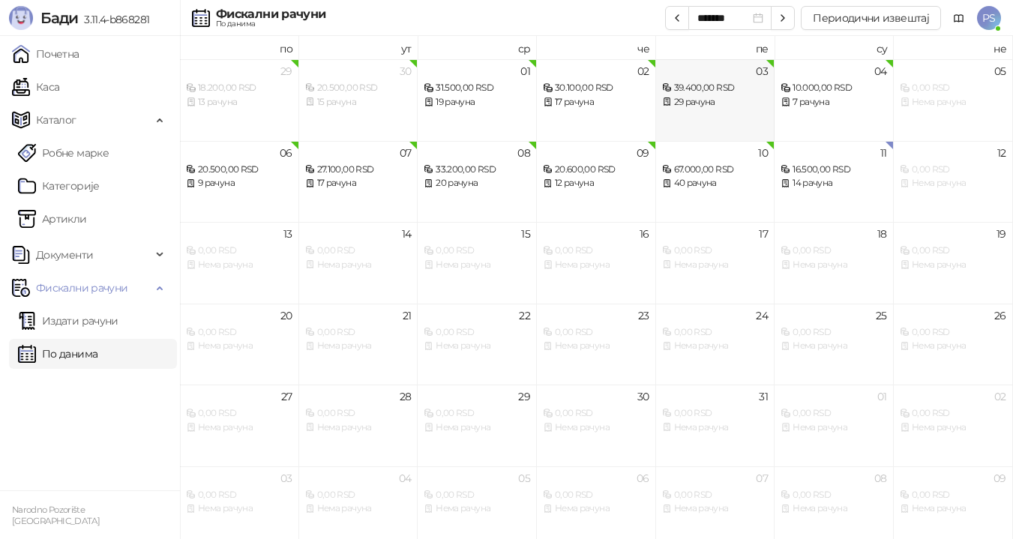
click at [744, 81] on div "39.400,00 RSD" at bounding box center [715, 88] width 106 height 14
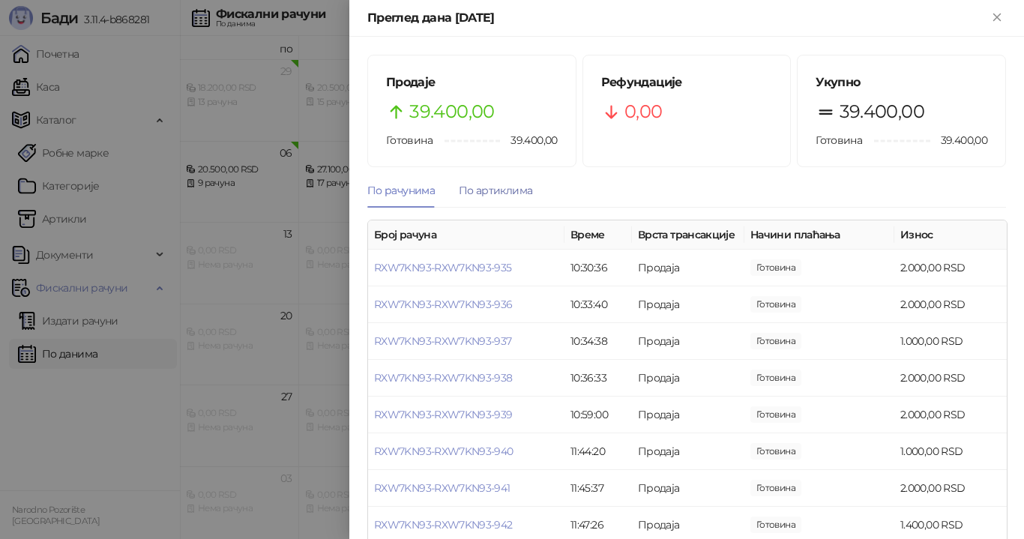
click at [489, 190] on div "По артиклима" at bounding box center [495, 190] width 73 height 16
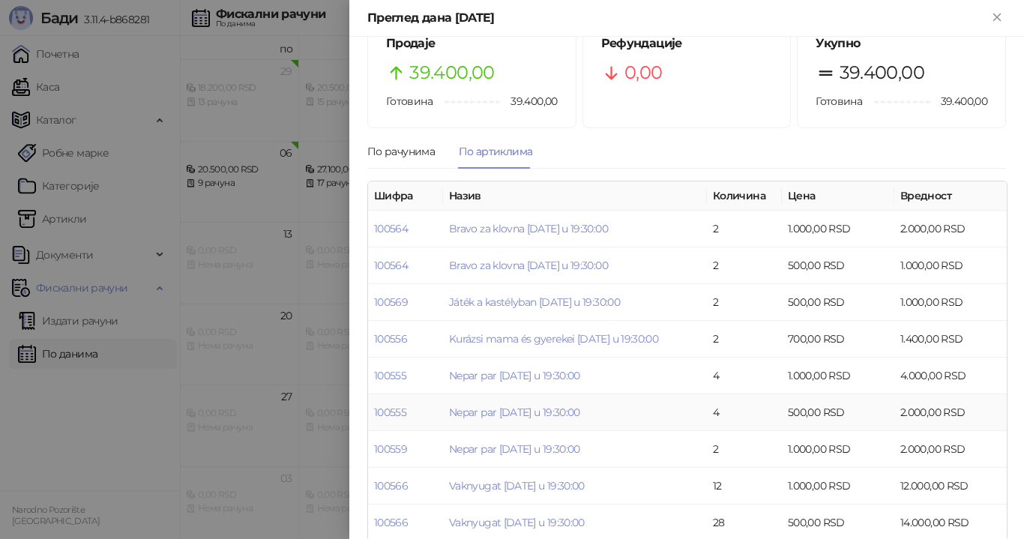
scroll to position [60, 0]
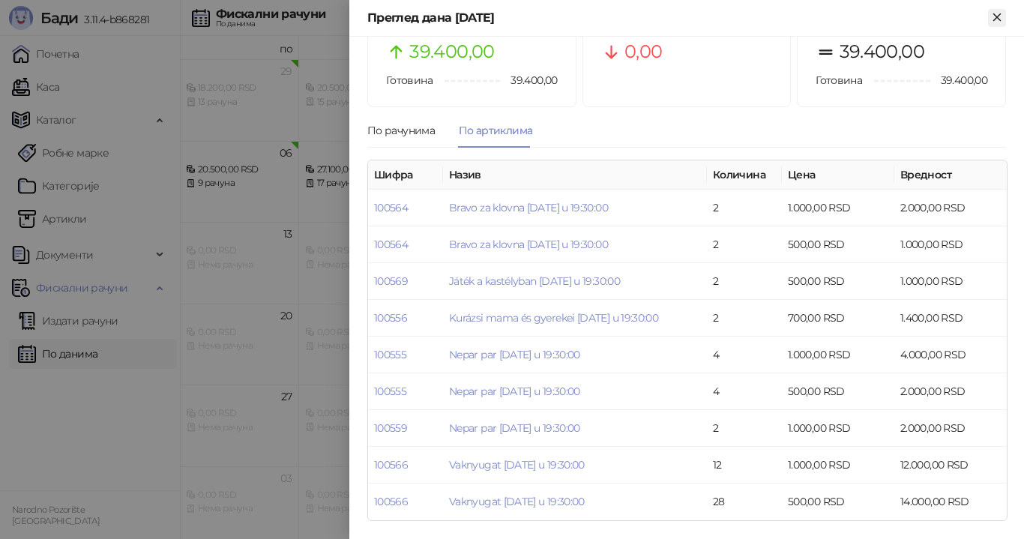
click at [996, 19] on icon "Close" at bounding box center [996, 16] width 7 height 7
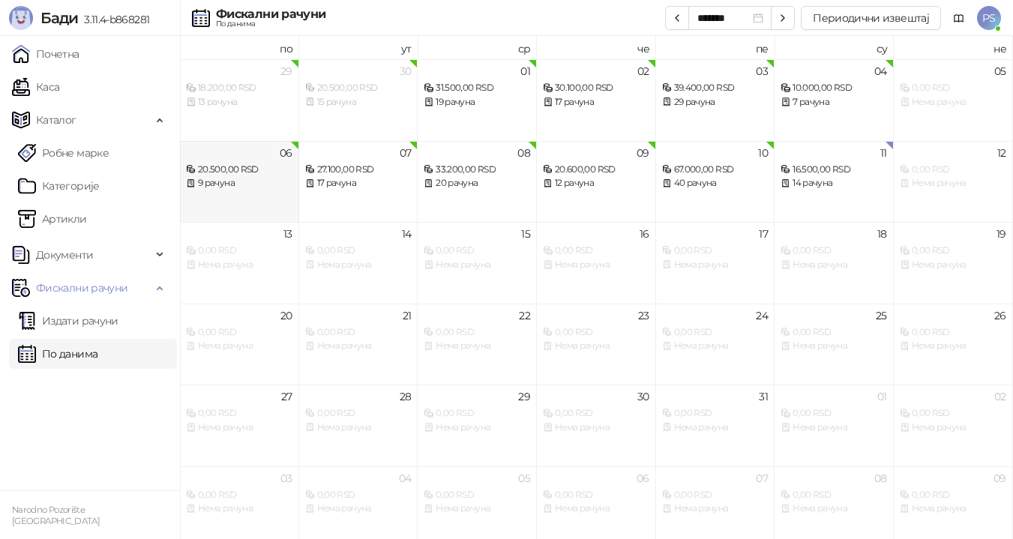
click at [207, 177] on div "9 рачуна" at bounding box center [239, 183] width 106 height 14
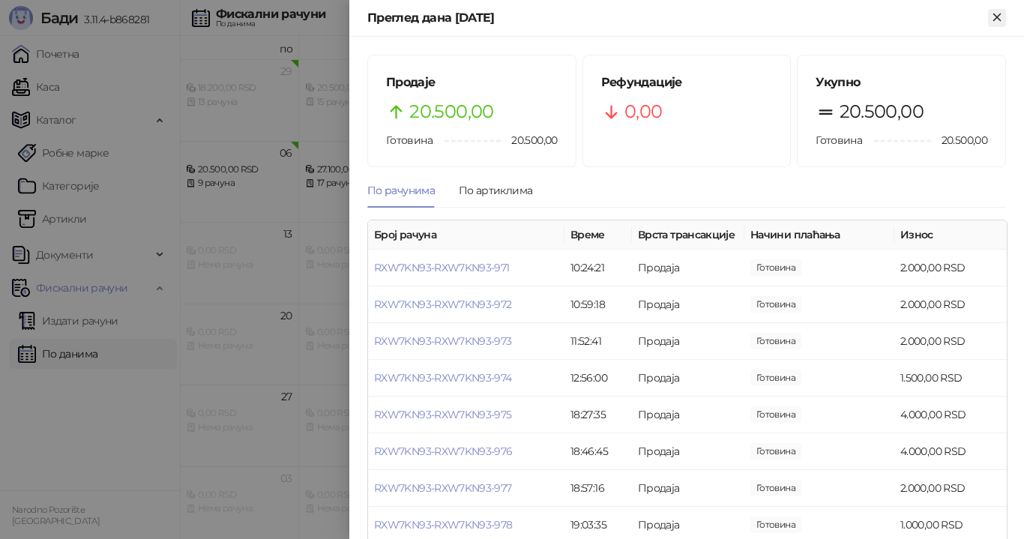
click at [998, 19] on icon "Close" at bounding box center [996, 16] width 13 height 13
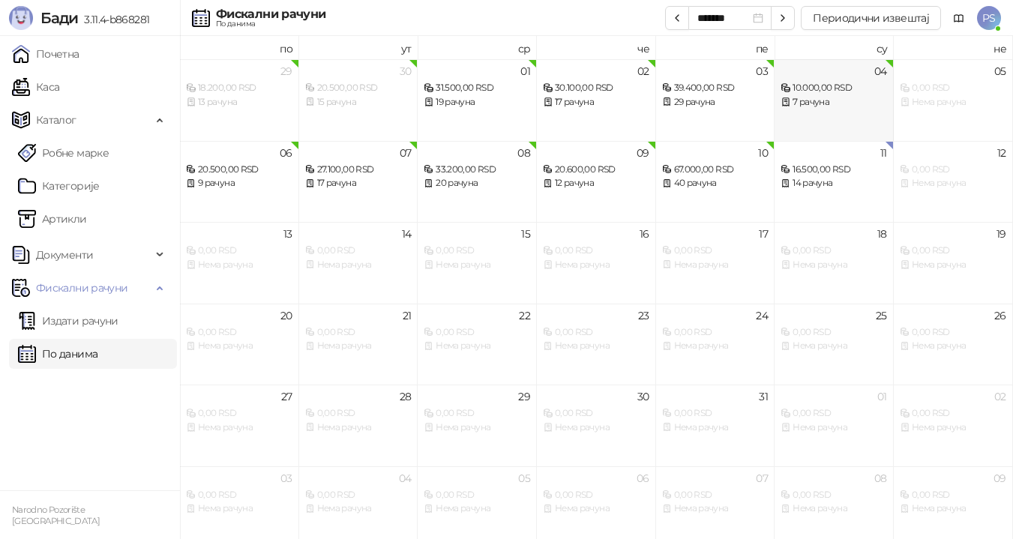
click at [807, 103] on div "7 рачуна" at bounding box center [833, 102] width 106 height 14
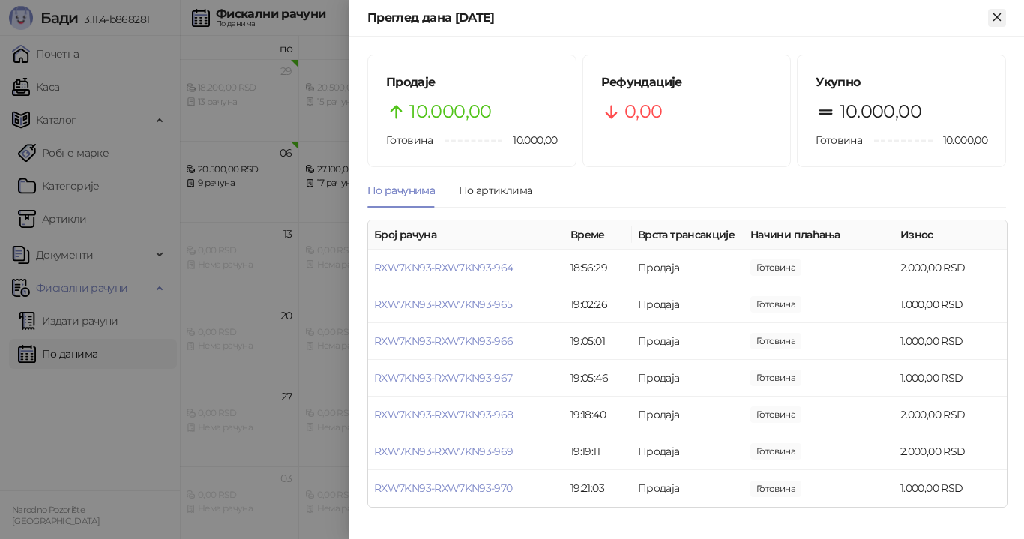
click at [1000, 19] on icon "Close" at bounding box center [996, 16] width 13 height 13
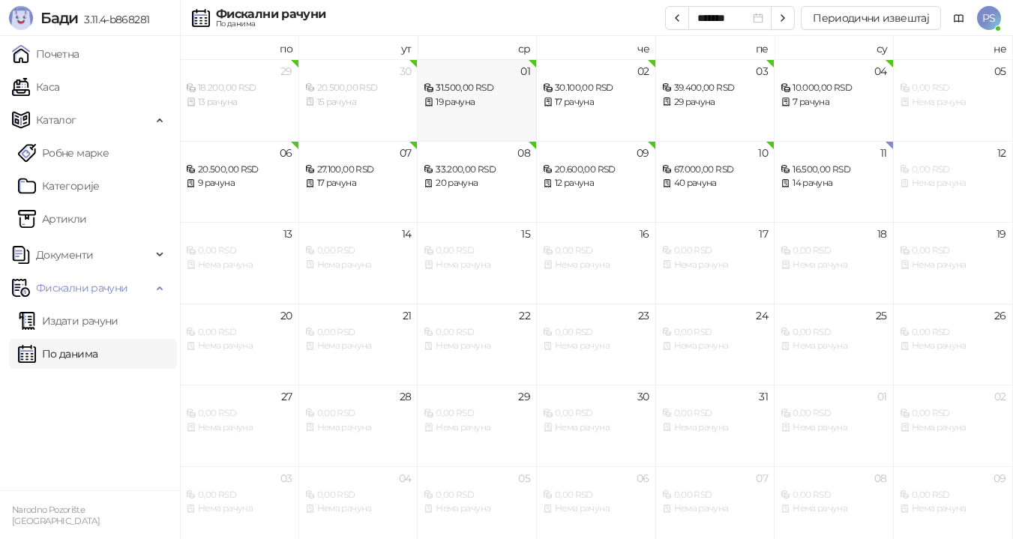
click at [442, 100] on div "19 рачуна" at bounding box center [476, 102] width 106 height 14
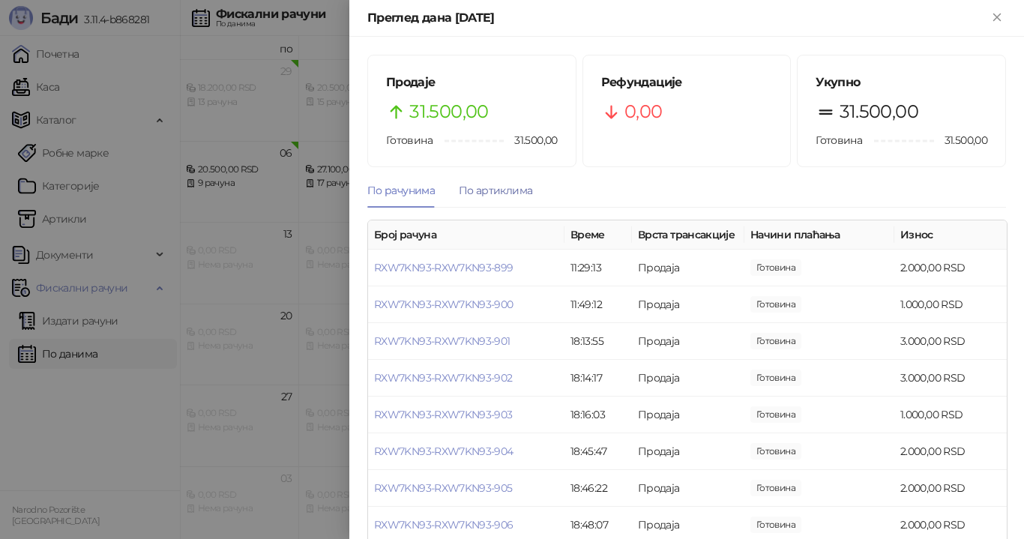
click at [499, 189] on div "По артиклима" at bounding box center [495, 190] width 73 height 16
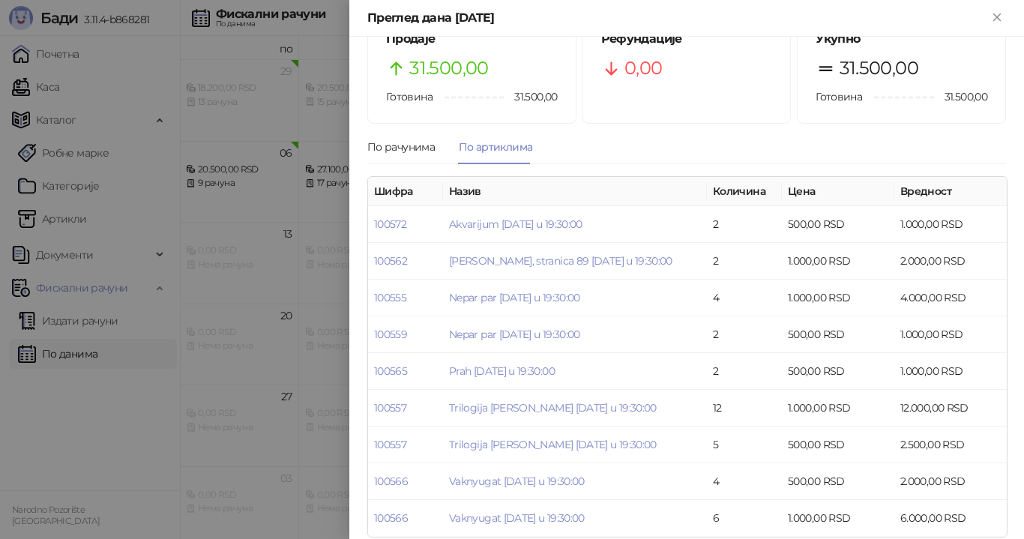
scroll to position [60, 0]
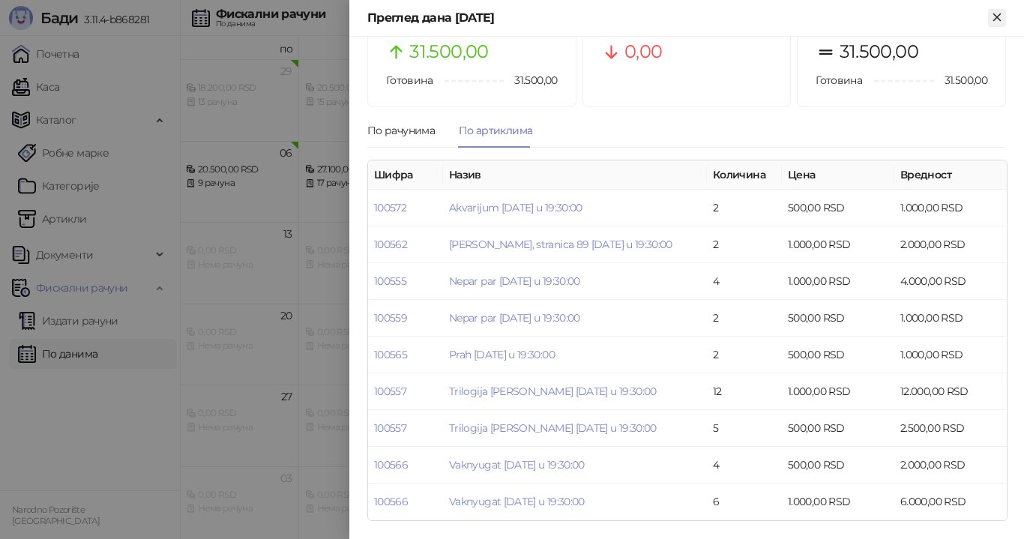
click at [1003, 16] on icon "Close" at bounding box center [996, 16] width 13 height 13
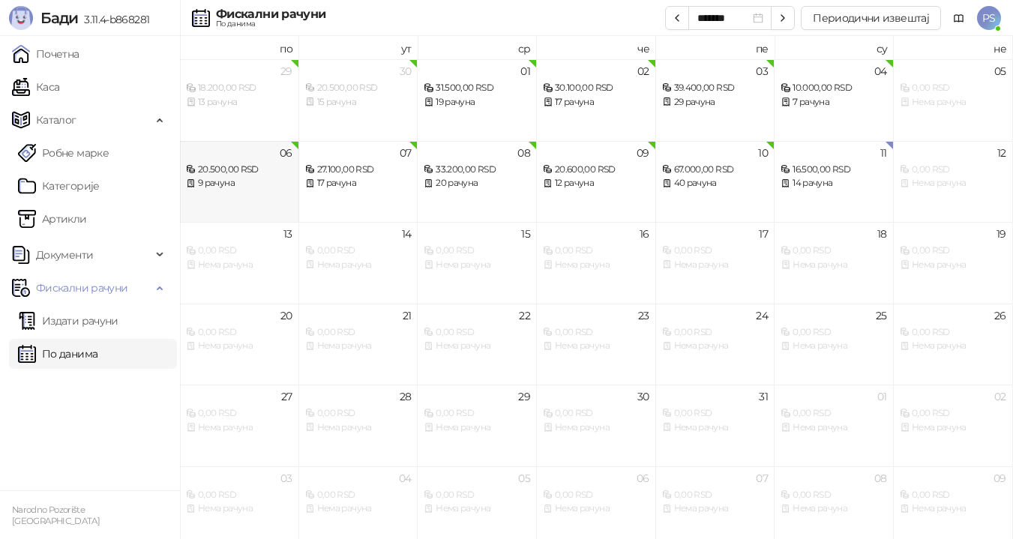
click at [259, 194] on div "06 20.500,00 RSD 9 рачуна" at bounding box center [239, 182] width 119 height 82
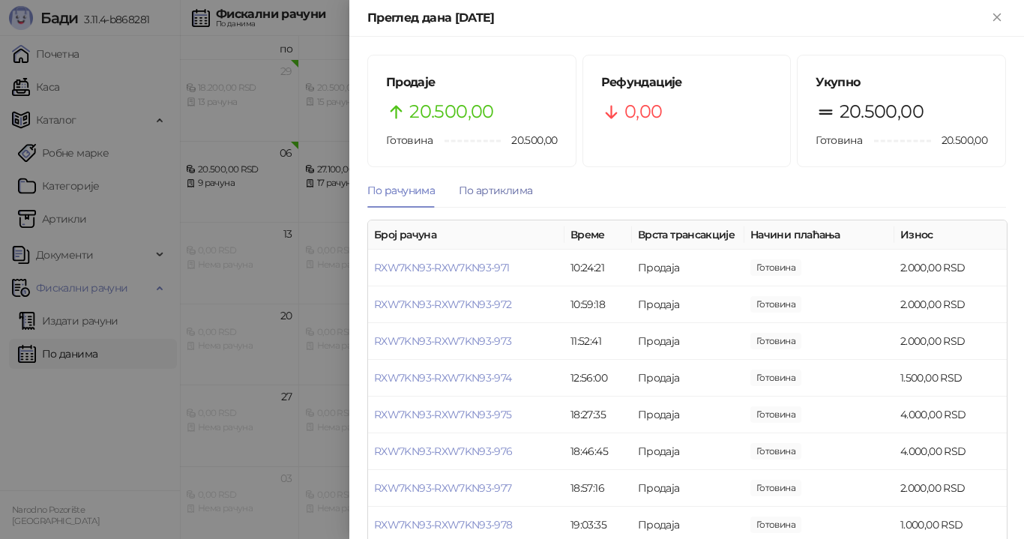
click at [510, 185] on div "По артиклима" at bounding box center [495, 190] width 73 height 16
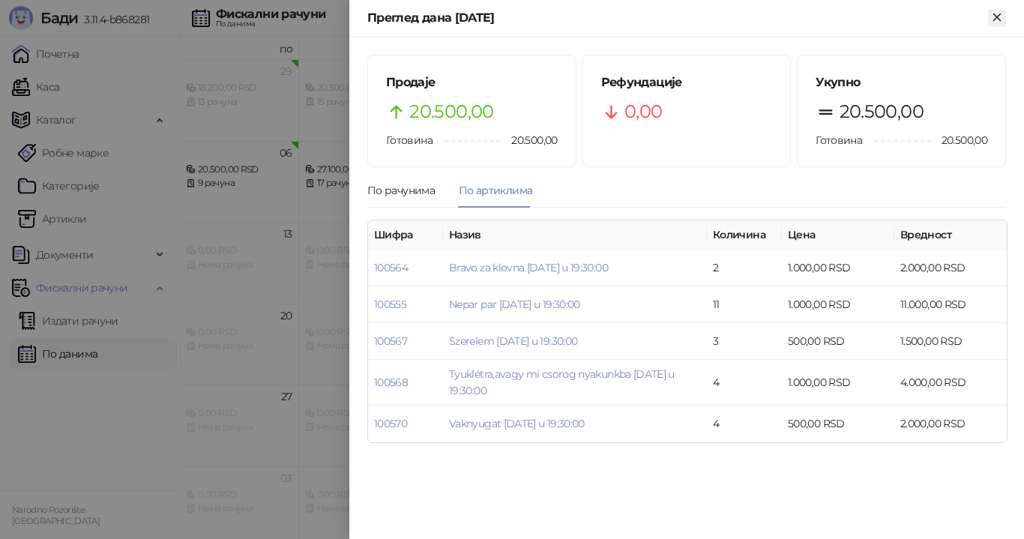
click at [996, 17] on icon "Close" at bounding box center [996, 16] width 7 height 7
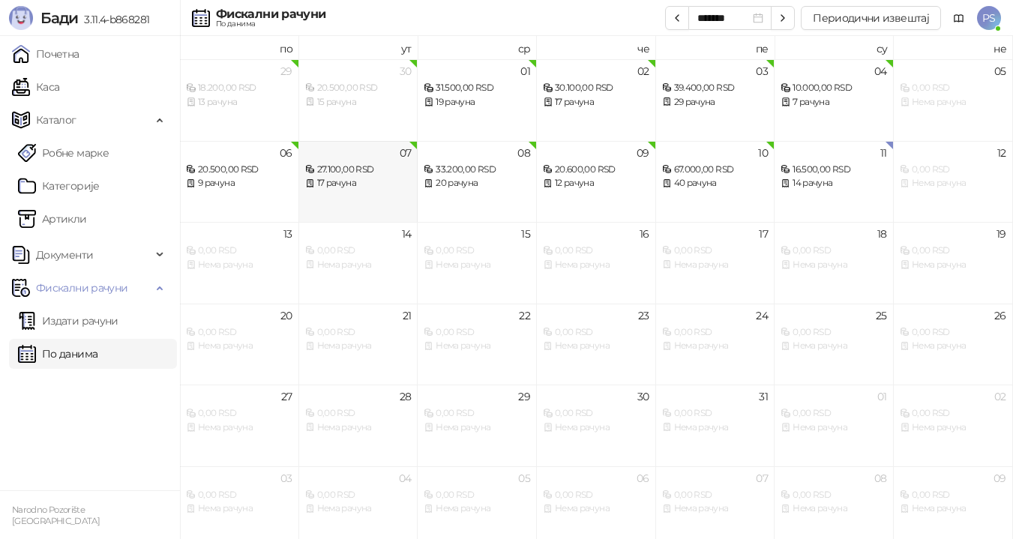
click at [388, 180] on div "17 рачуна" at bounding box center [358, 183] width 106 height 14
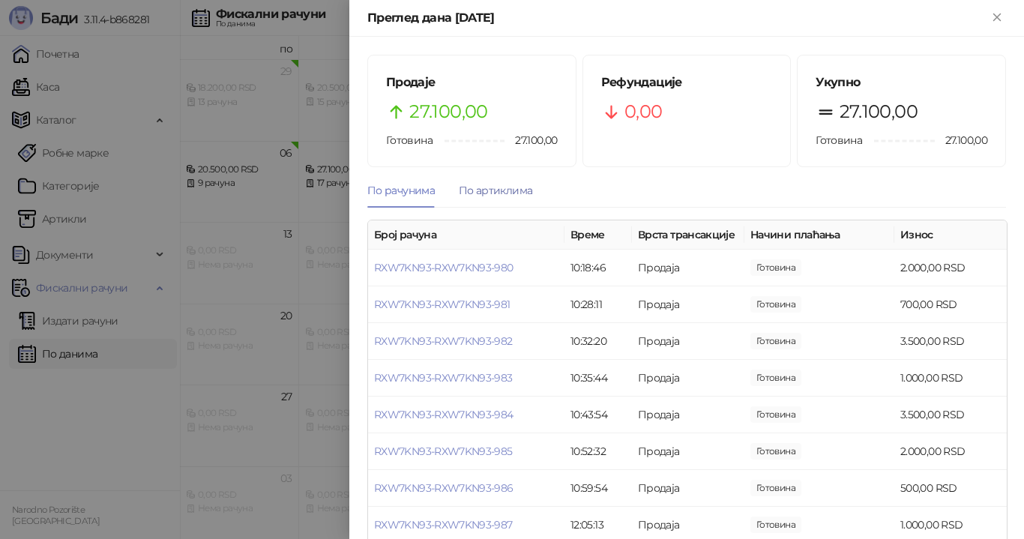
click at [492, 189] on div "По артиклима" at bounding box center [495, 190] width 73 height 16
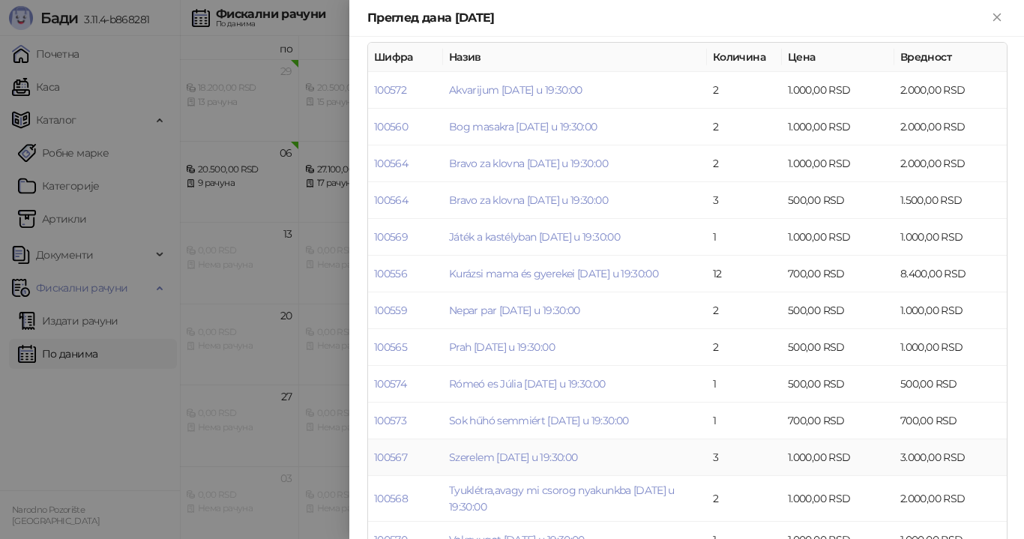
scroll to position [103, 0]
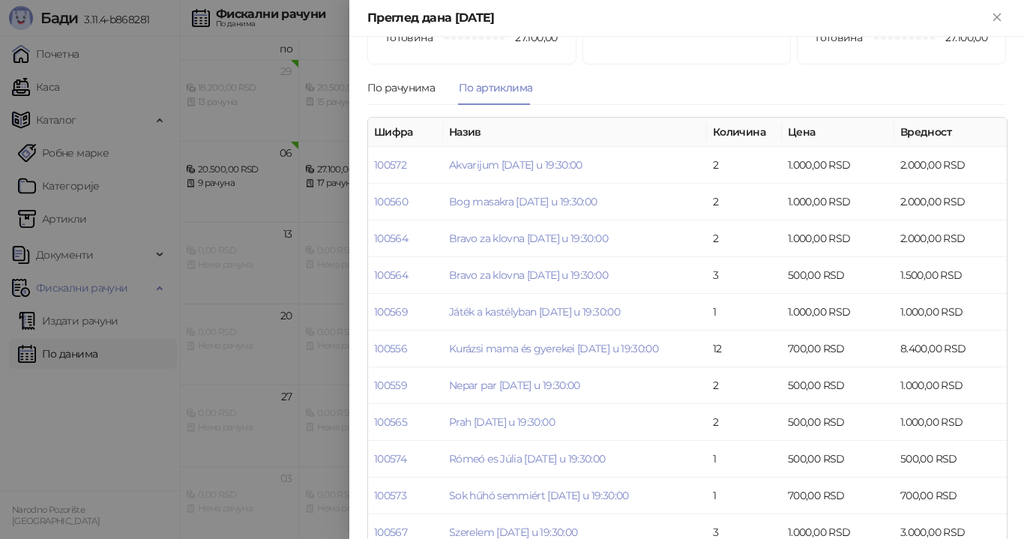
click at [987, 28] on div "Преглед дана [DATE]" at bounding box center [686, 18] width 675 height 37
click at [995, 19] on icon "Close" at bounding box center [996, 16] width 7 height 7
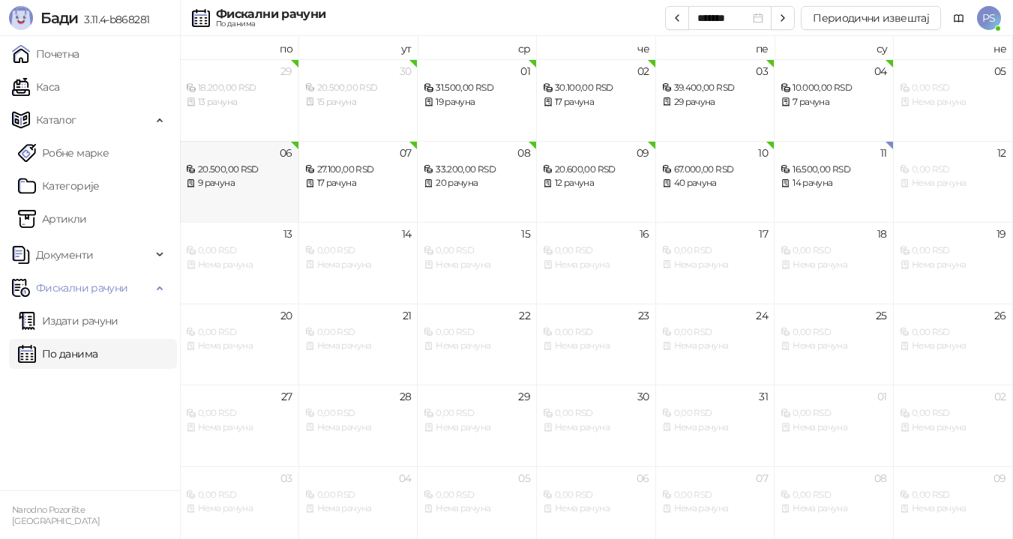
click at [271, 194] on div "06 20.500,00 RSD 9 рачуна" at bounding box center [239, 182] width 119 height 82
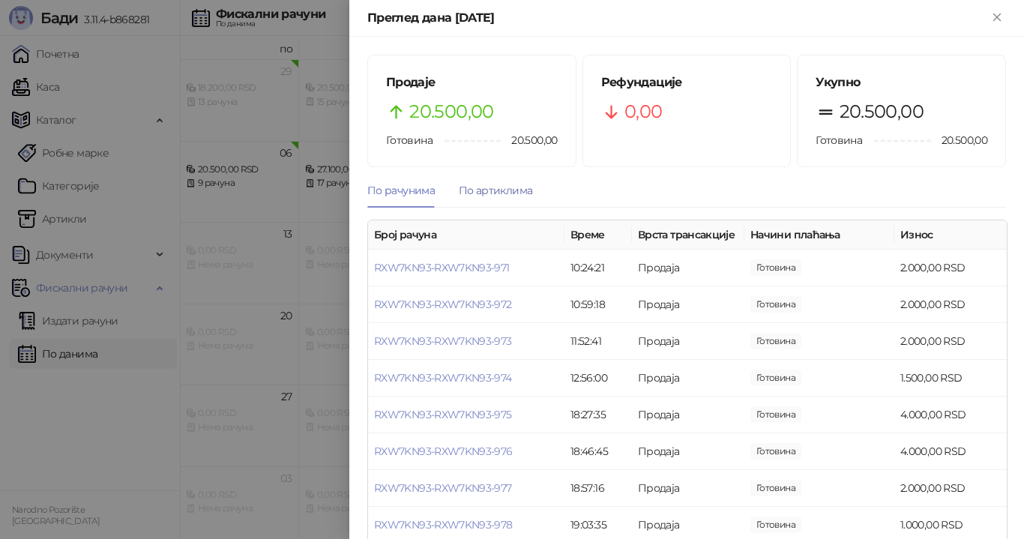
click at [501, 187] on div "По артиклима" at bounding box center [495, 190] width 73 height 16
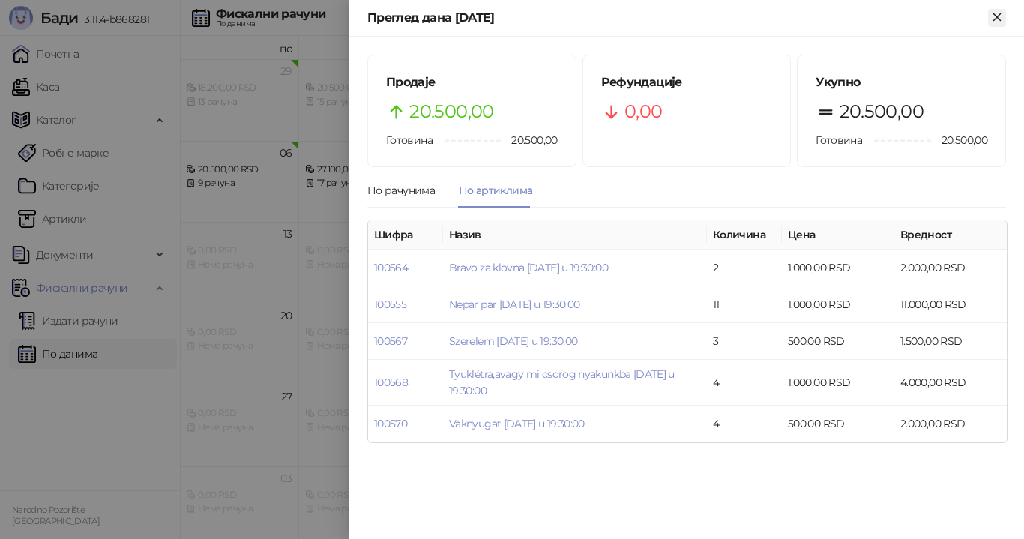
click at [996, 16] on icon "Close" at bounding box center [996, 16] width 7 height 7
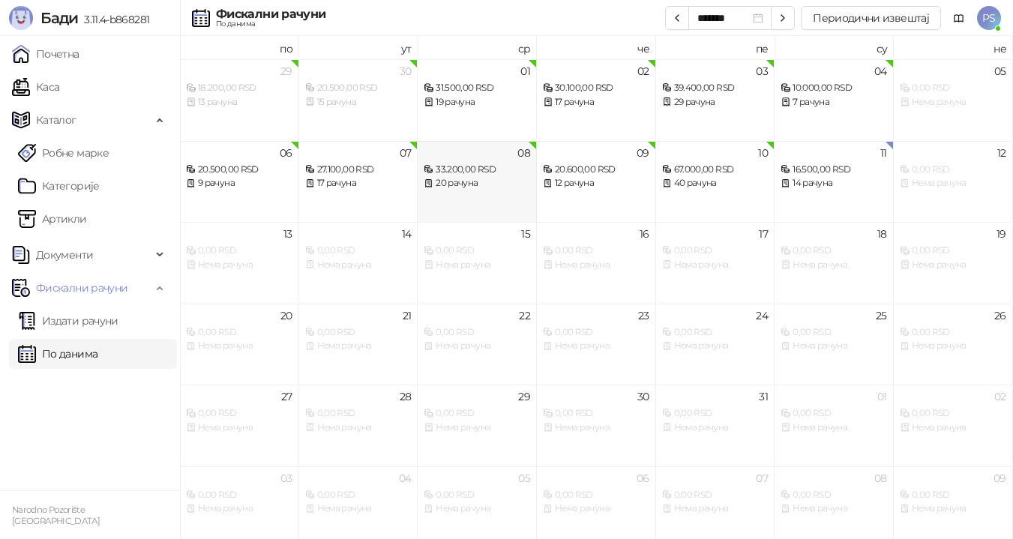
click at [494, 172] on div "33.200,00 RSD" at bounding box center [476, 170] width 106 height 14
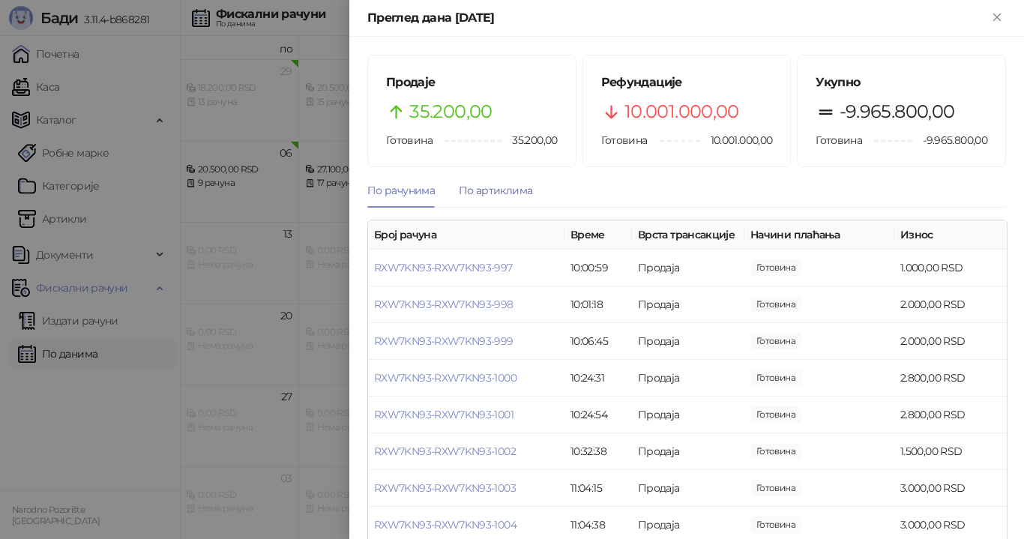
click at [519, 187] on div "По артиклима" at bounding box center [495, 190] width 73 height 16
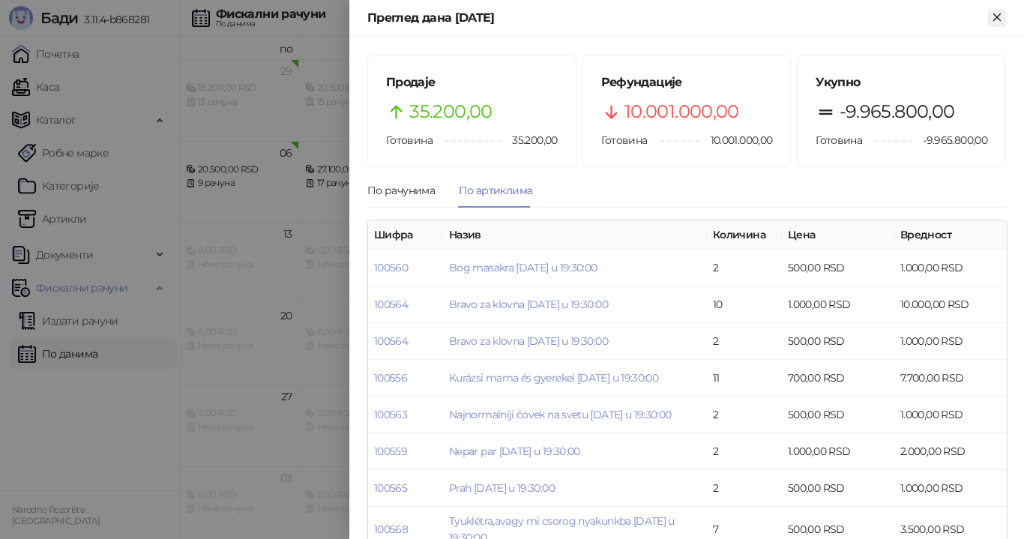
click at [990, 10] on icon "Close" at bounding box center [996, 16] width 13 height 13
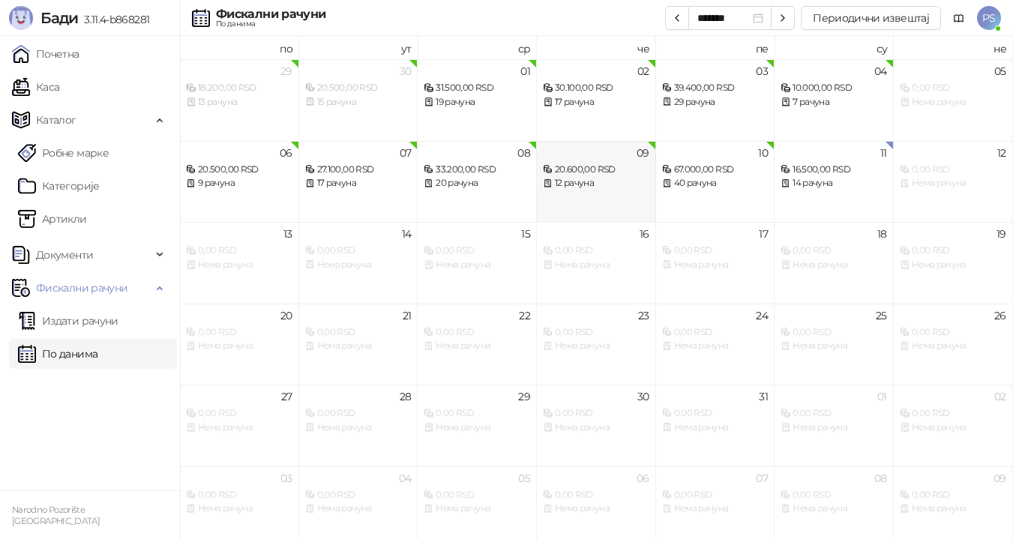
click at [590, 169] on div "20.600,00 RSD" at bounding box center [596, 170] width 106 height 14
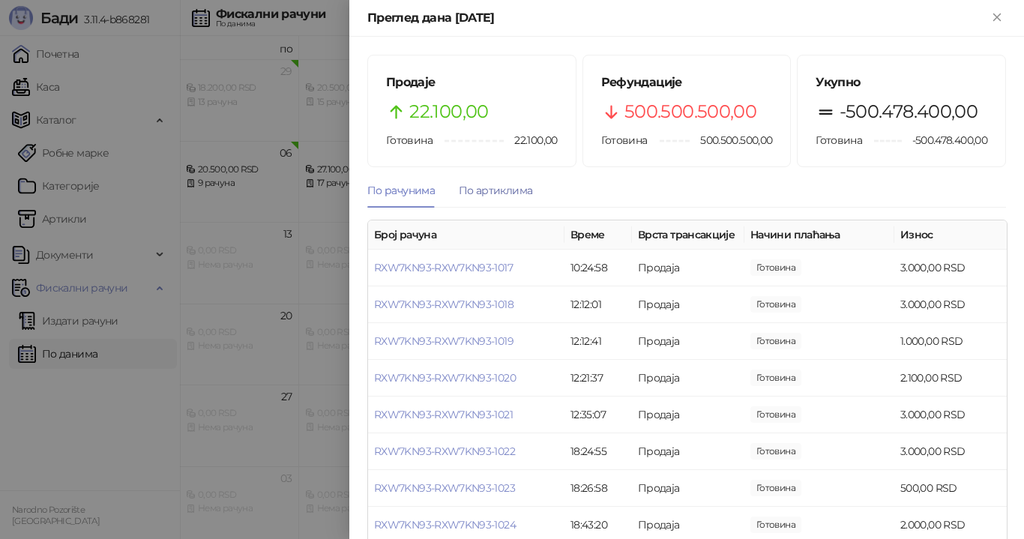
click at [504, 194] on div "По артиклима" at bounding box center [495, 190] width 73 height 16
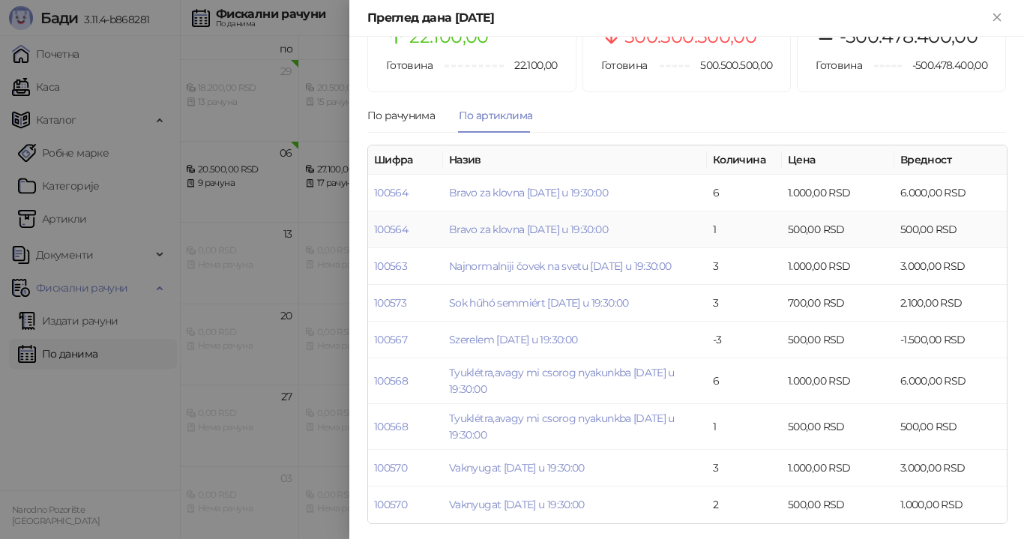
scroll to position [78, 0]
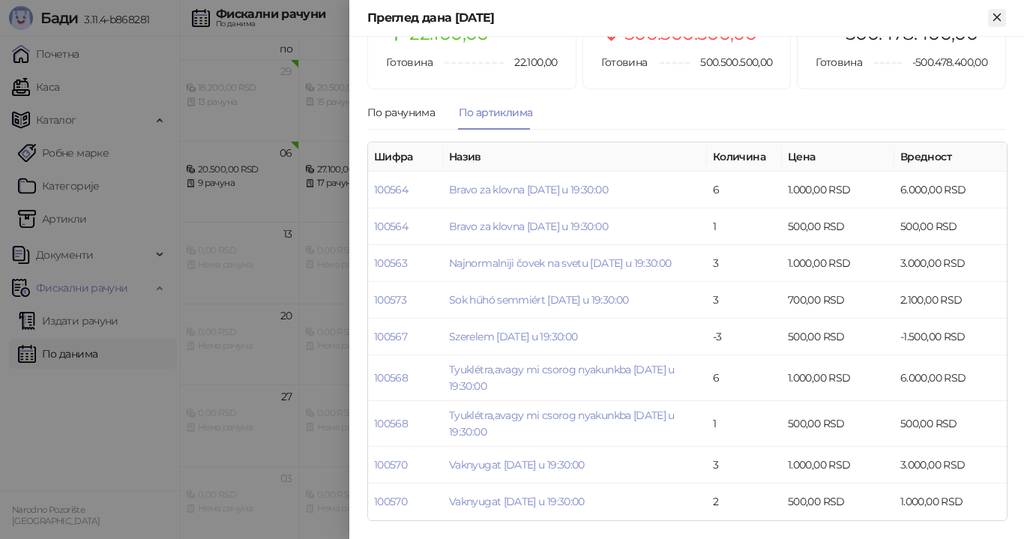
click at [998, 22] on icon "Close" at bounding box center [996, 16] width 13 height 13
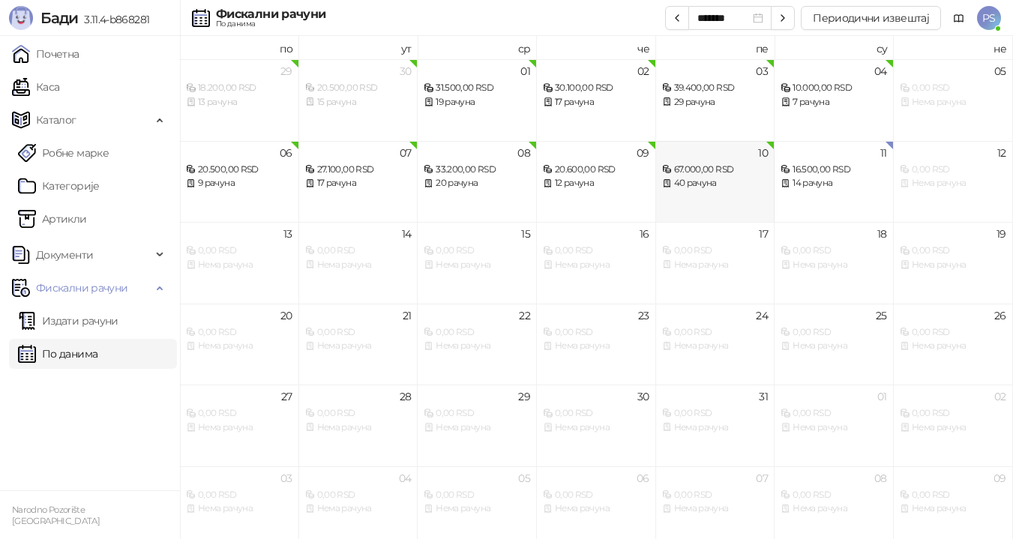
click at [719, 183] on div "40 рачуна" at bounding box center [715, 183] width 106 height 14
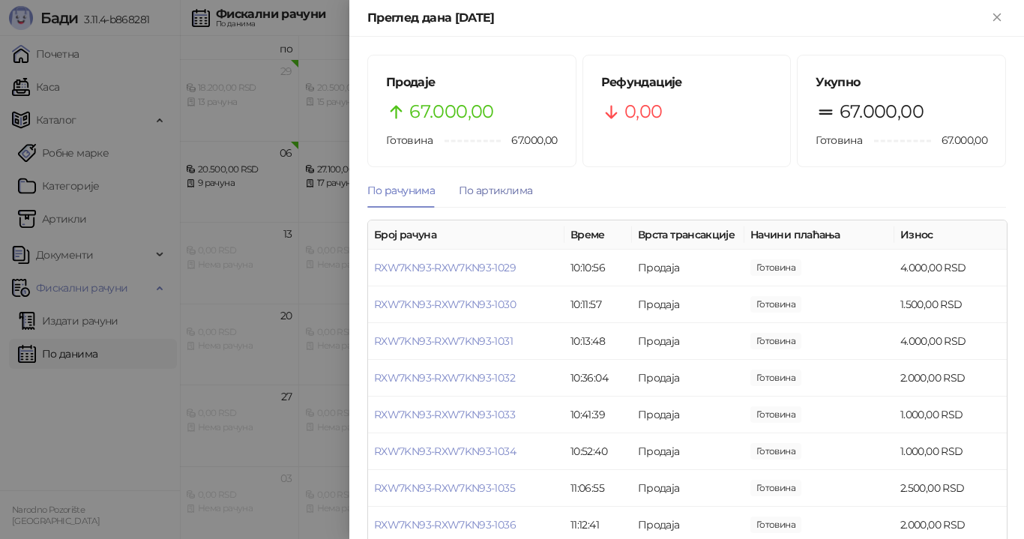
click at [520, 189] on div "По артиклима" at bounding box center [495, 190] width 73 height 16
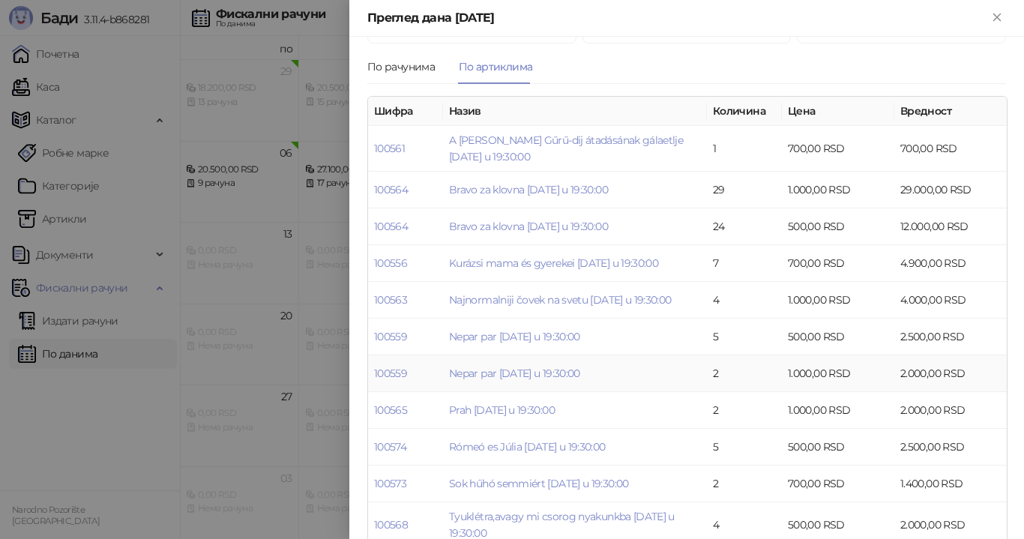
scroll to position [188, 0]
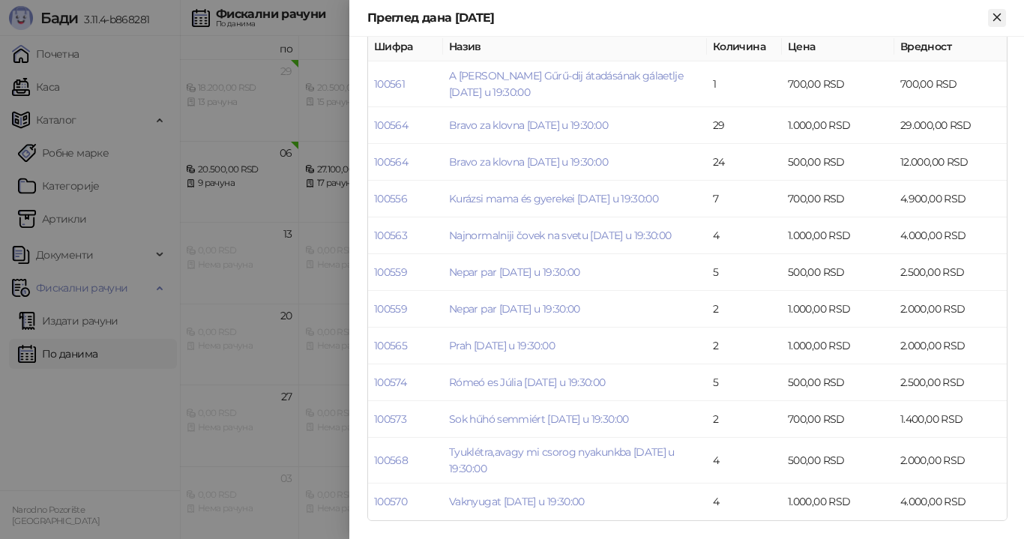
click at [1000, 16] on icon "Close" at bounding box center [996, 16] width 13 height 13
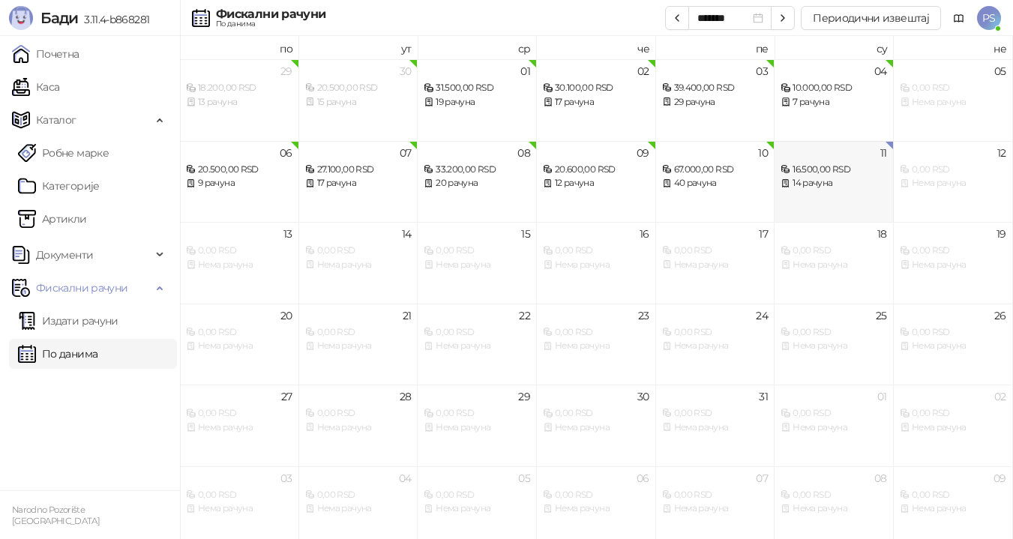
click at [807, 172] on div "16.500,00 RSD" at bounding box center [833, 170] width 106 height 14
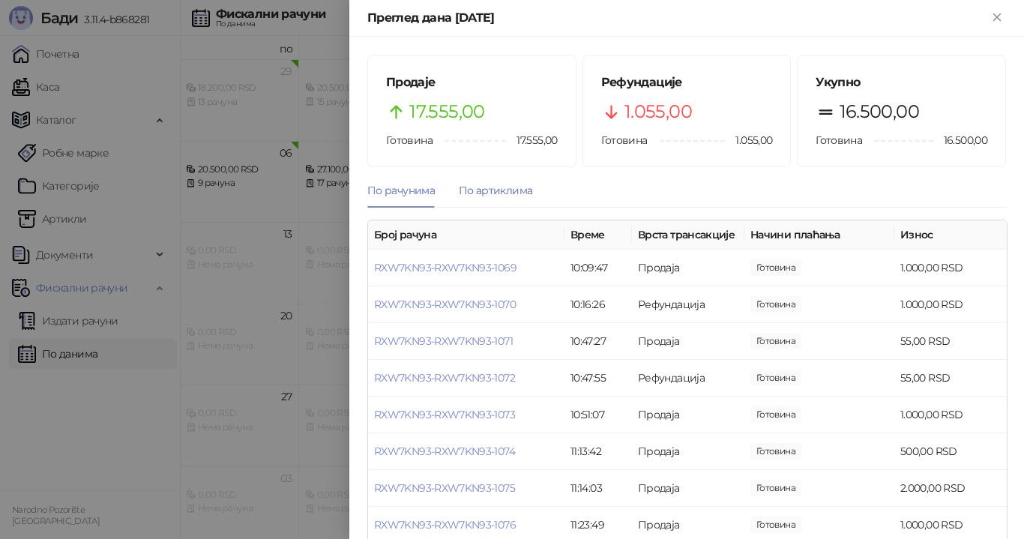
click at [500, 189] on div "По артиклима" at bounding box center [495, 190] width 73 height 16
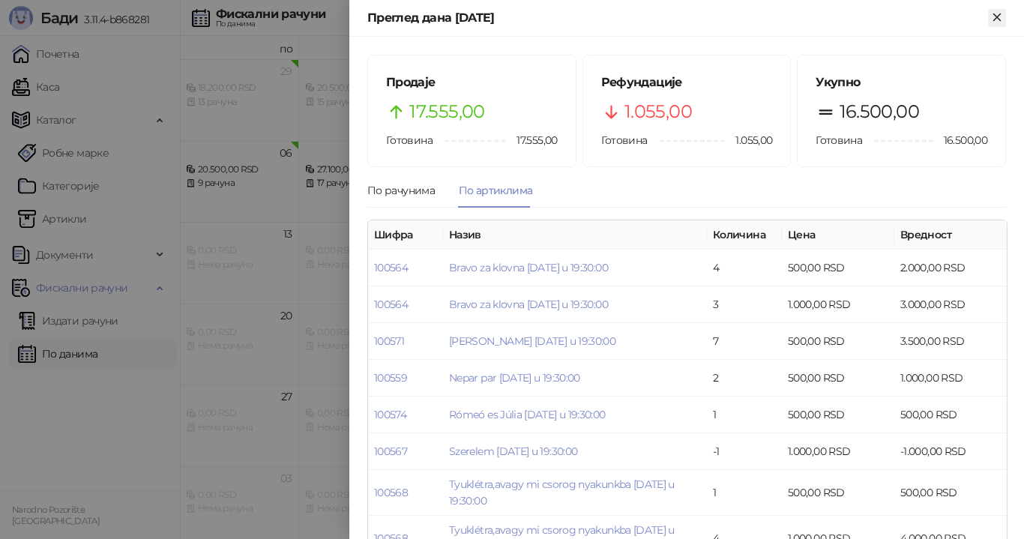
click at [995, 11] on icon "Close" at bounding box center [996, 16] width 13 height 13
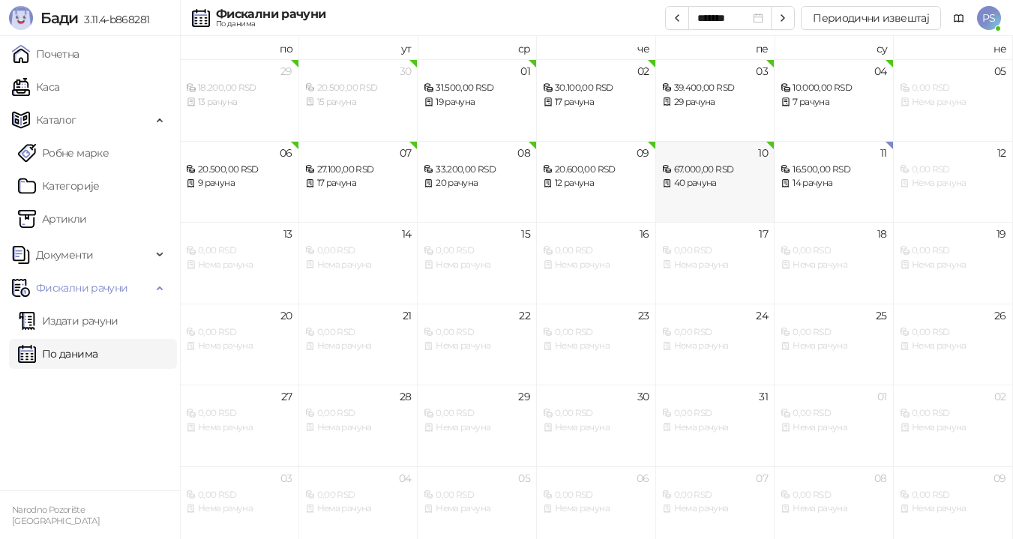
click at [750, 178] on div "40 рачуна" at bounding box center [715, 183] width 106 height 14
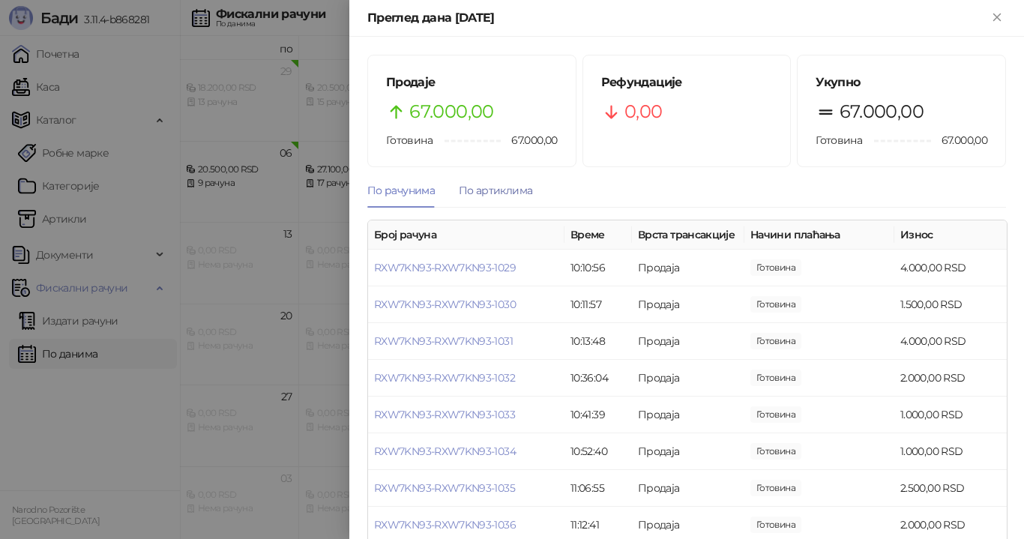
click at [510, 191] on div "По артиклима" at bounding box center [495, 190] width 73 height 16
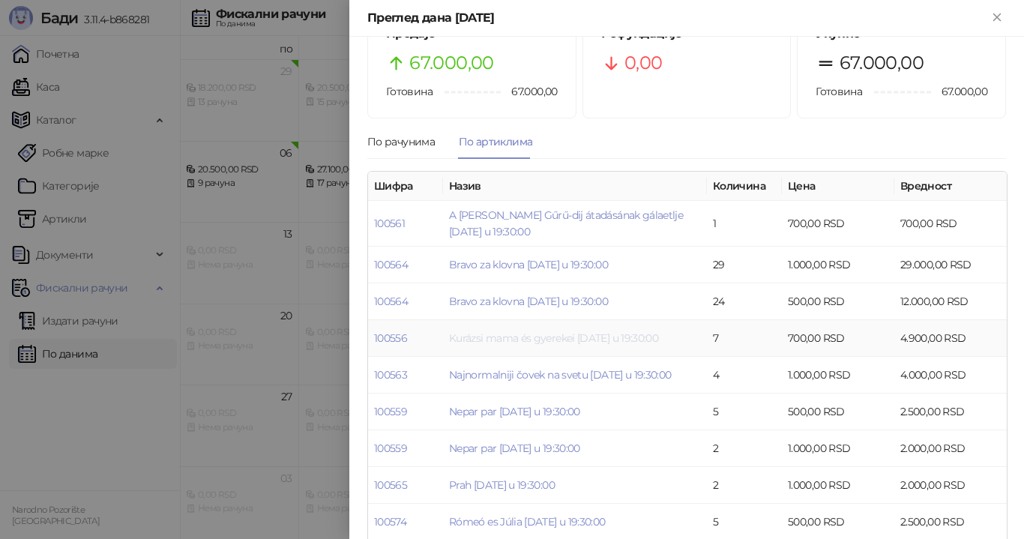
scroll to position [75, 0]
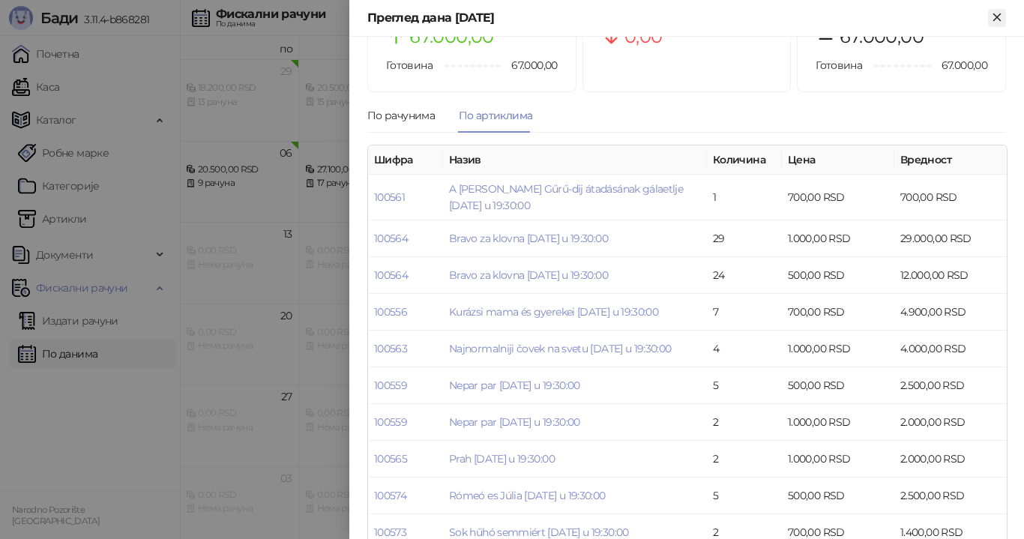
click at [998, 21] on icon "Close" at bounding box center [996, 16] width 13 height 13
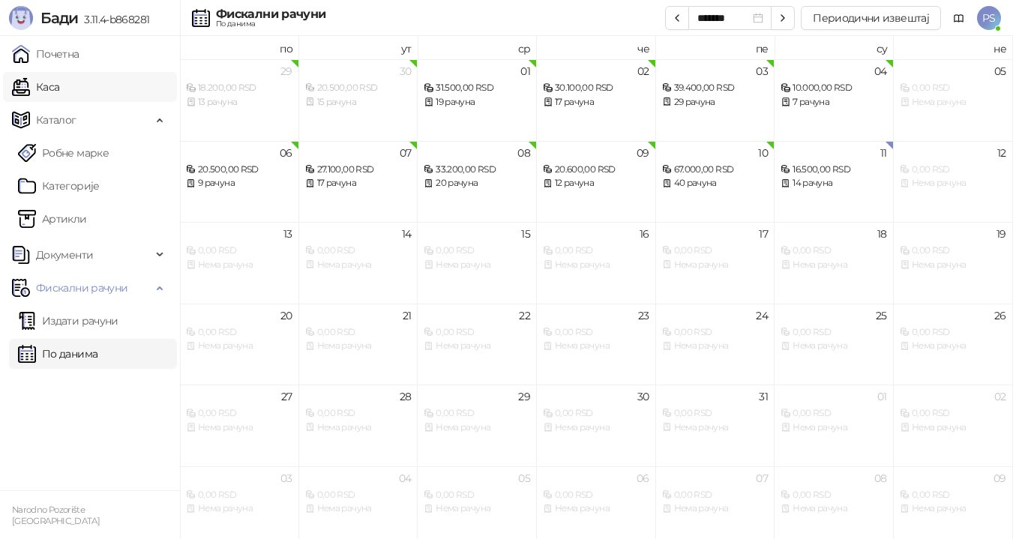
click at [59, 81] on link "Каса" at bounding box center [35, 87] width 47 height 30
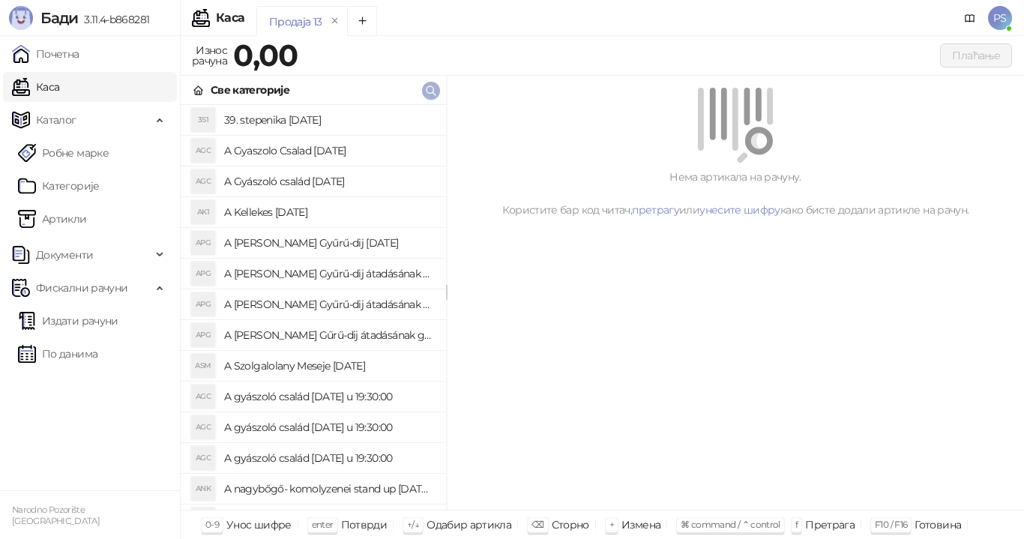
click at [435, 89] on icon "button" at bounding box center [431, 91] width 12 height 12
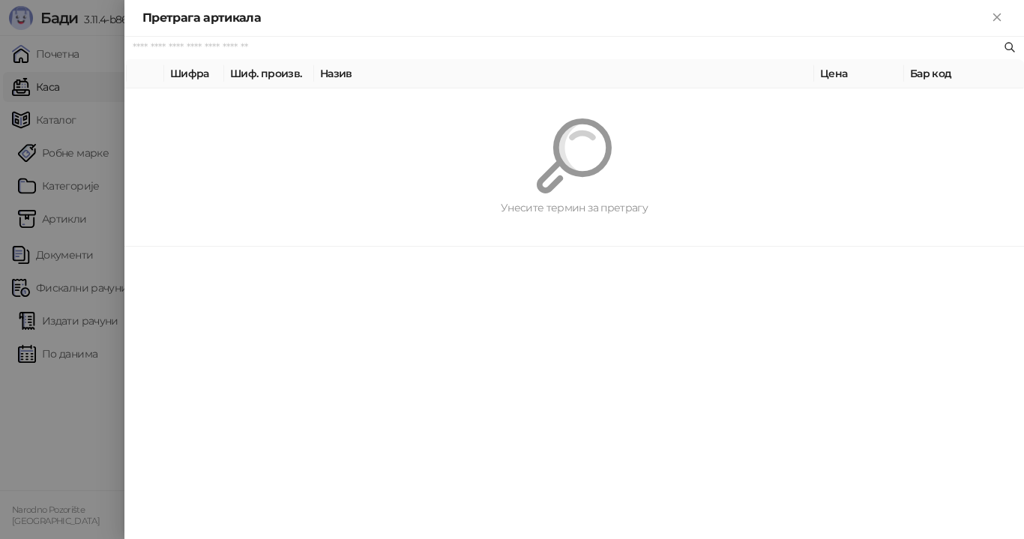
click at [295, 48] on input "text" at bounding box center [567, 48] width 868 height 16
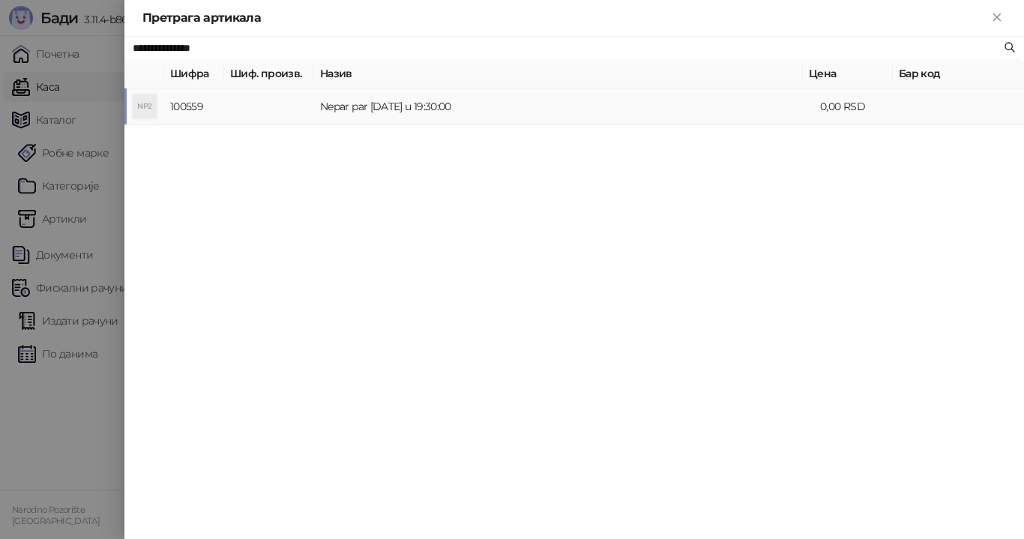
type input "**********"
click at [392, 106] on td "Nepar par [DATE] u 19:30:00" at bounding box center [564, 106] width 500 height 37
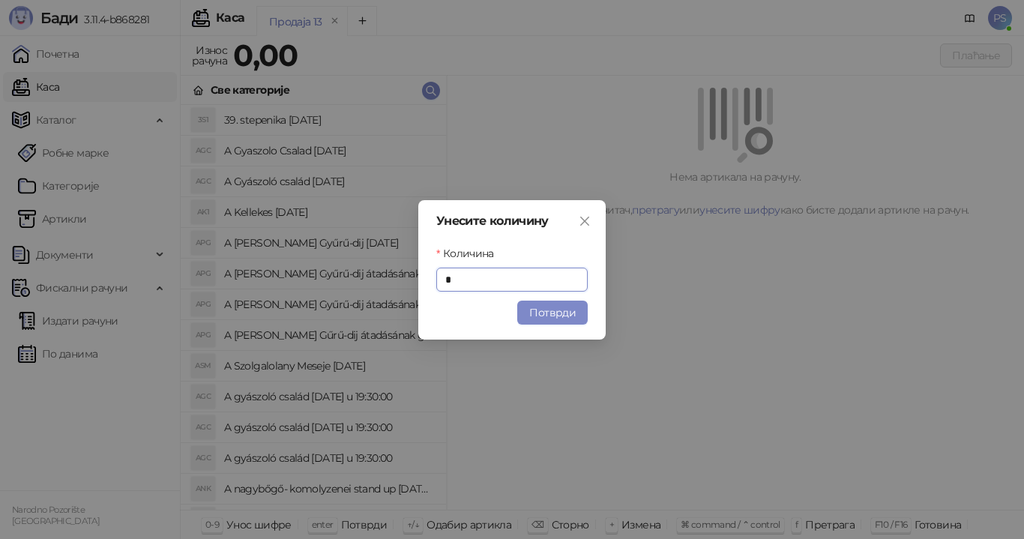
drag, startPoint x: 537, startPoint y: 309, endPoint x: 550, endPoint y: 309, distance: 12.7
click at [539, 309] on button "Потврди" at bounding box center [552, 313] width 70 height 24
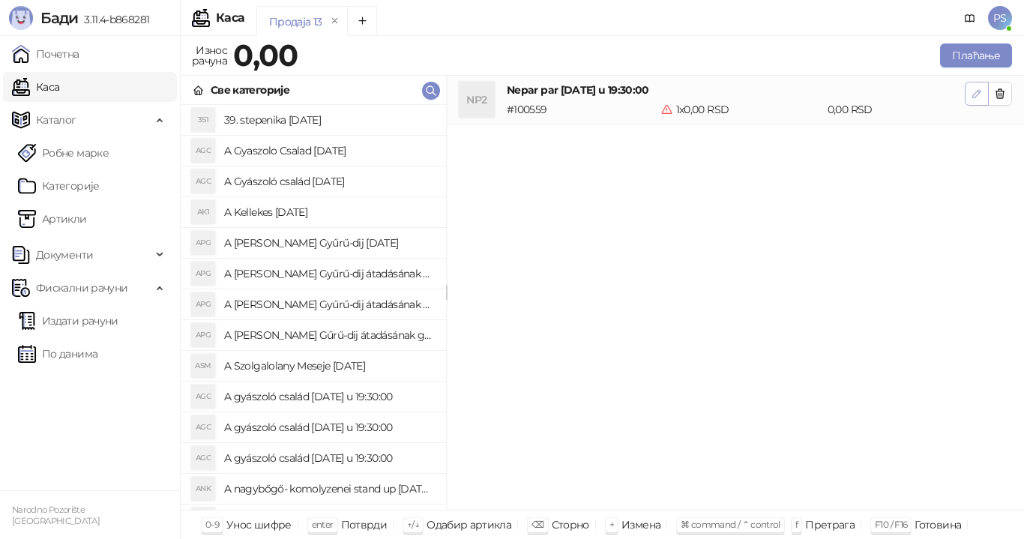
click at [973, 91] on icon "button" at bounding box center [977, 94] width 12 height 12
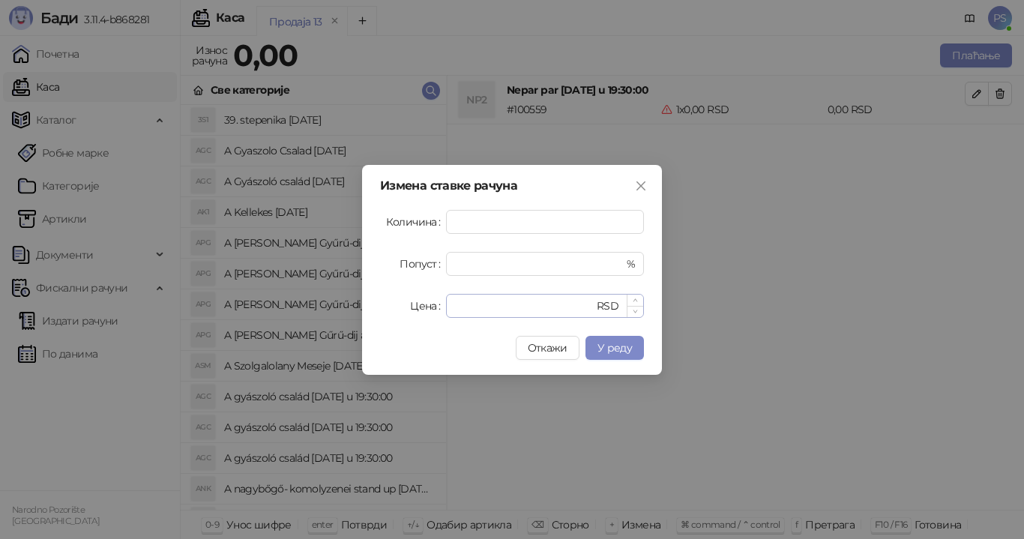
type input "**"
drag, startPoint x: 468, startPoint y: 297, endPoint x: 420, endPoint y: 304, distance: 48.6
click at [420, 304] on div "Цена * RSD" at bounding box center [512, 306] width 264 height 24
type input "****"
click at [621, 351] on span "У реду" at bounding box center [614, 347] width 34 height 13
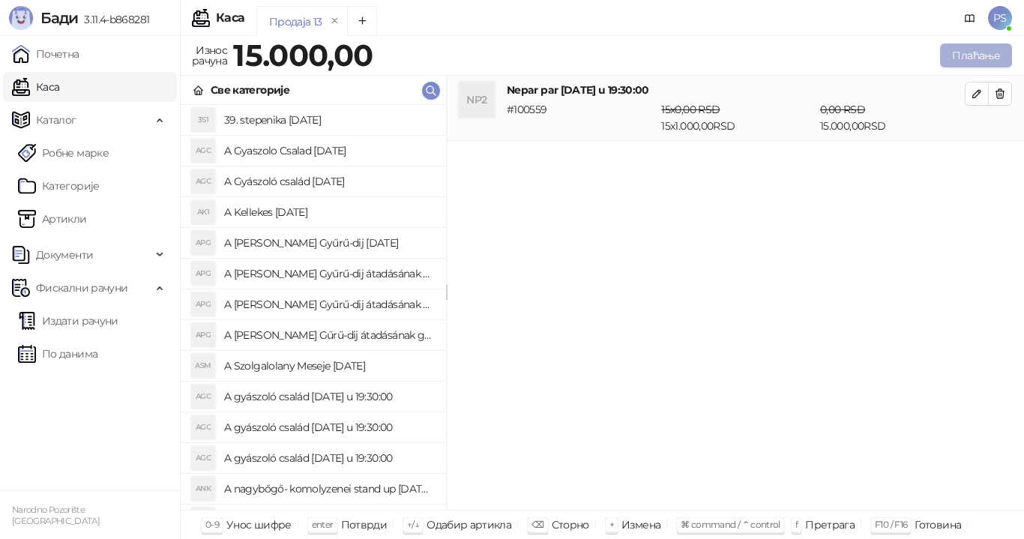
click at [972, 58] on button "Плаћање" at bounding box center [976, 55] width 72 height 24
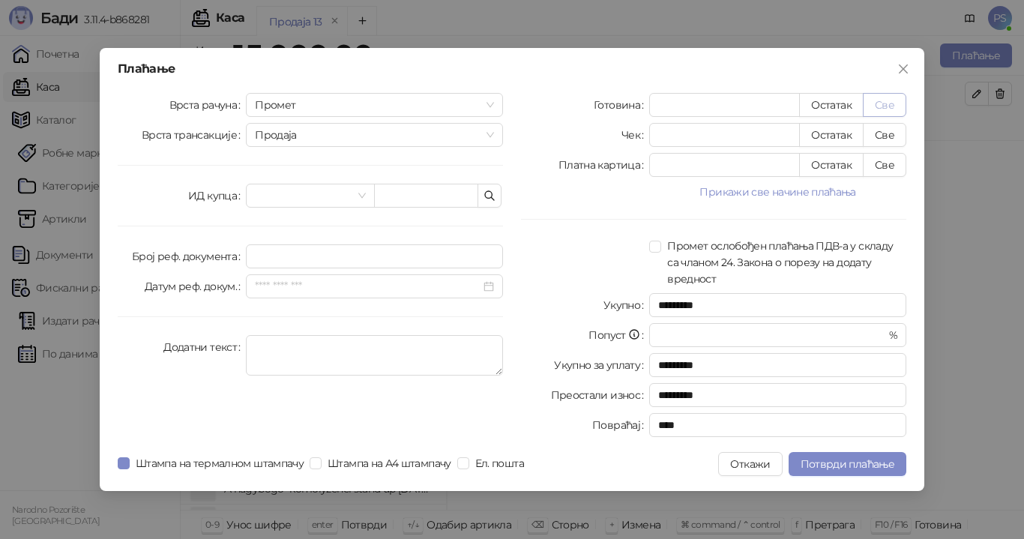
click at [876, 99] on button "Све" at bounding box center [884, 105] width 43 height 24
type input "*****"
type input "****"
click at [819, 465] on span "Потврди плаћање" at bounding box center [848, 463] width 94 height 13
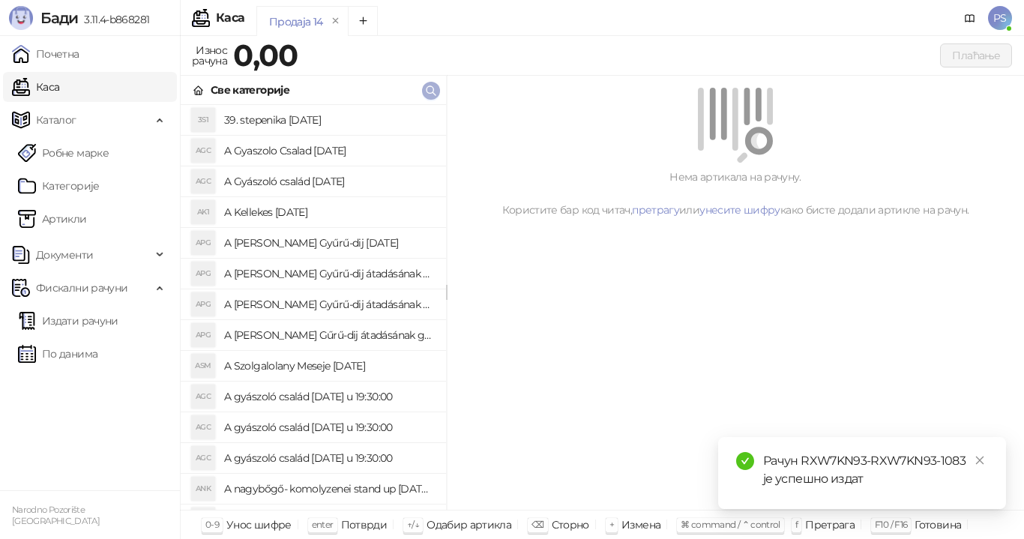
click at [423, 94] on button "button" at bounding box center [431, 91] width 18 height 18
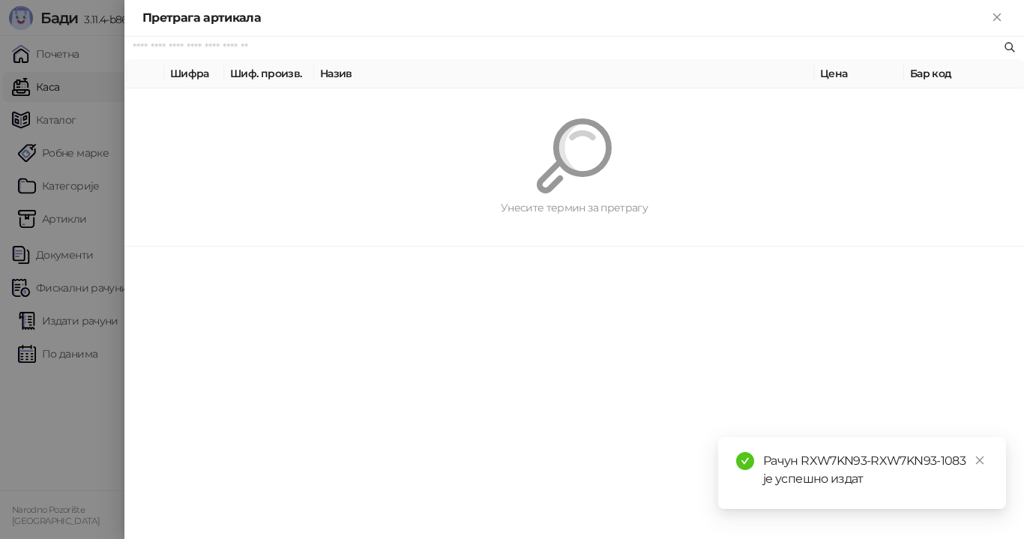
click at [265, 47] on input "text" at bounding box center [567, 48] width 868 height 16
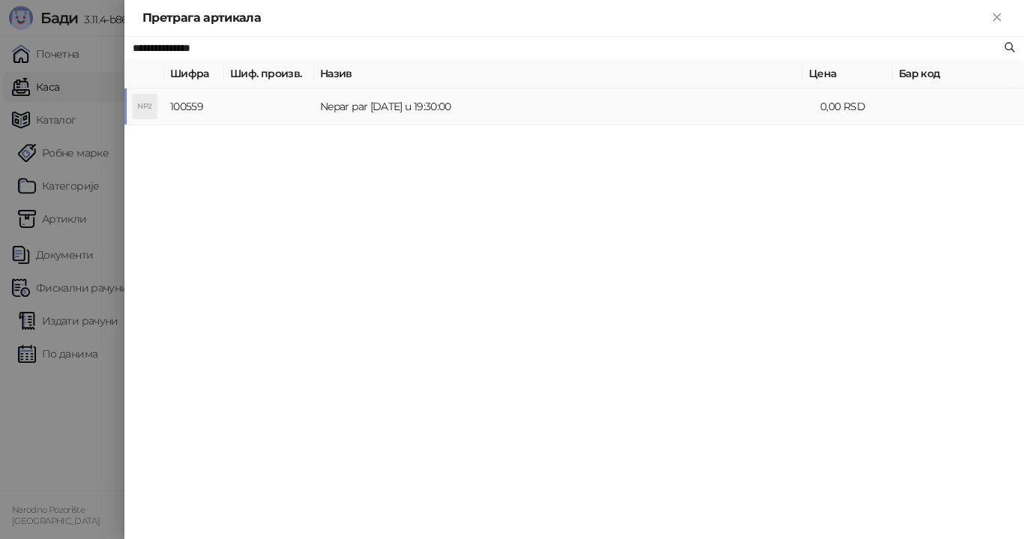
type input "**********"
click at [412, 106] on td "Nepar par [DATE] u 19:30:00" at bounding box center [564, 106] width 500 height 37
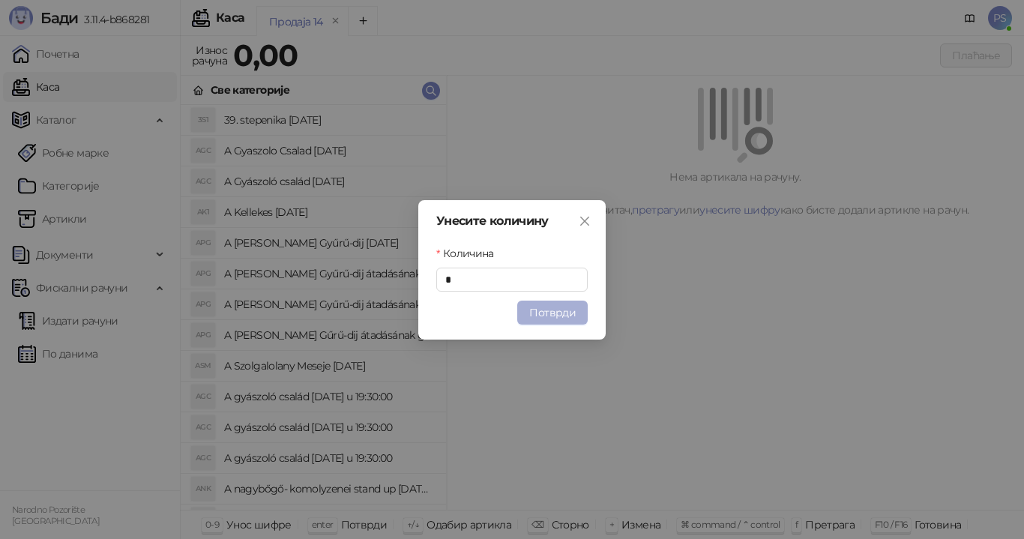
click at [545, 312] on button "Потврди" at bounding box center [552, 313] width 70 height 24
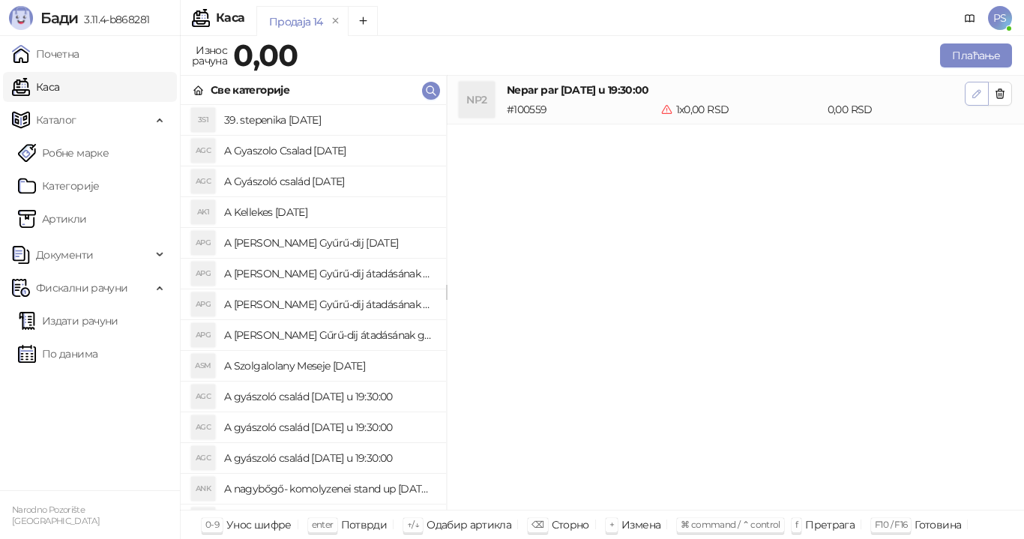
click at [979, 93] on icon "button" at bounding box center [976, 93] width 7 height 7
type input "*"
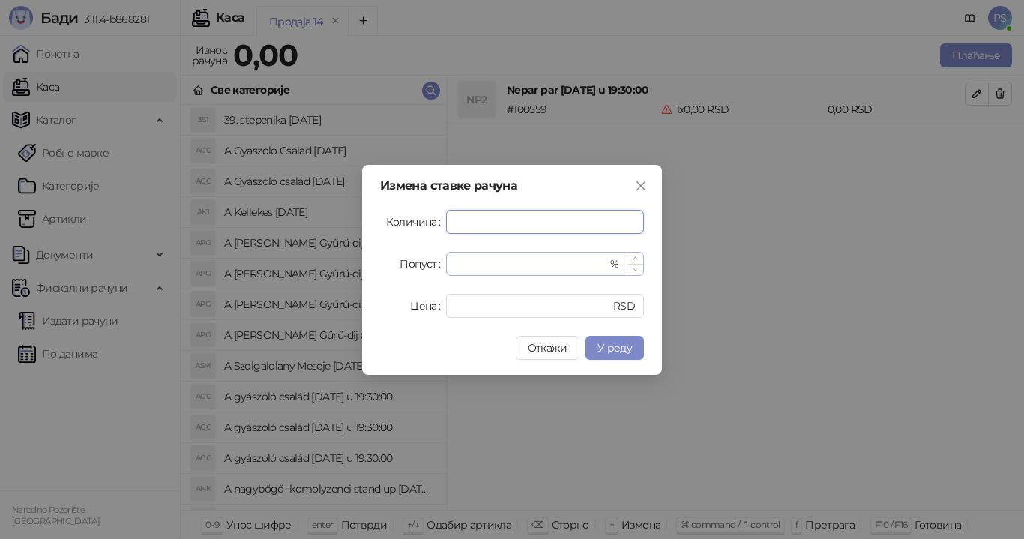
type input "*"
drag, startPoint x: 471, startPoint y: 268, endPoint x: 413, endPoint y: 268, distance: 57.7
click at [413, 268] on div "Попуст * %" at bounding box center [512, 264] width 264 height 24
type input "**"
drag, startPoint x: 473, startPoint y: 310, endPoint x: 379, endPoint y: 313, distance: 94.5
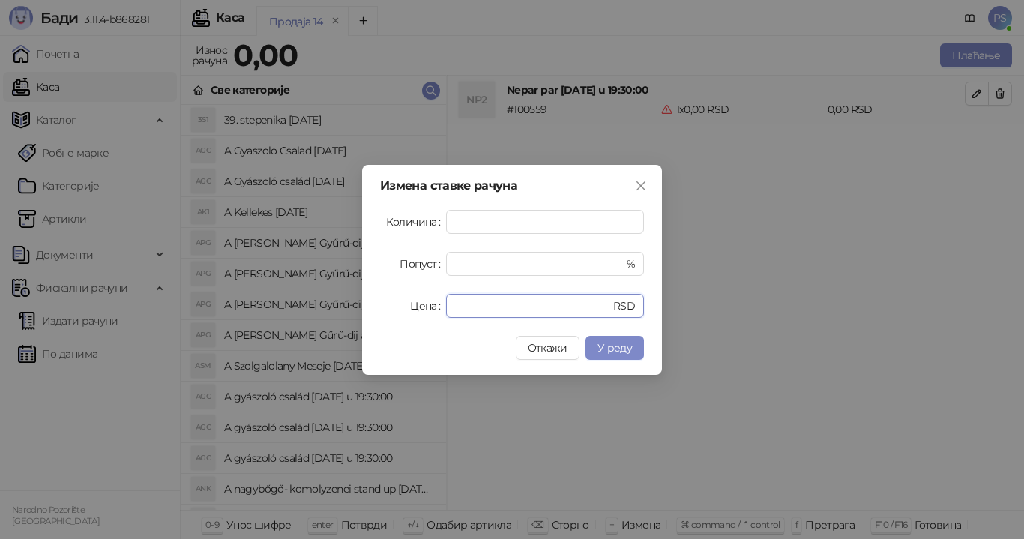
click at [379, 313] on div "Измена ставке рачуна Количина * Попуст ** % Цена * RSD Откажи У реду" at bounding box center [512, 270] width 300 height 210
type input "****"
click at [600, 343] on span "У реду" at bounding box center [614, 347] width 34 height 13
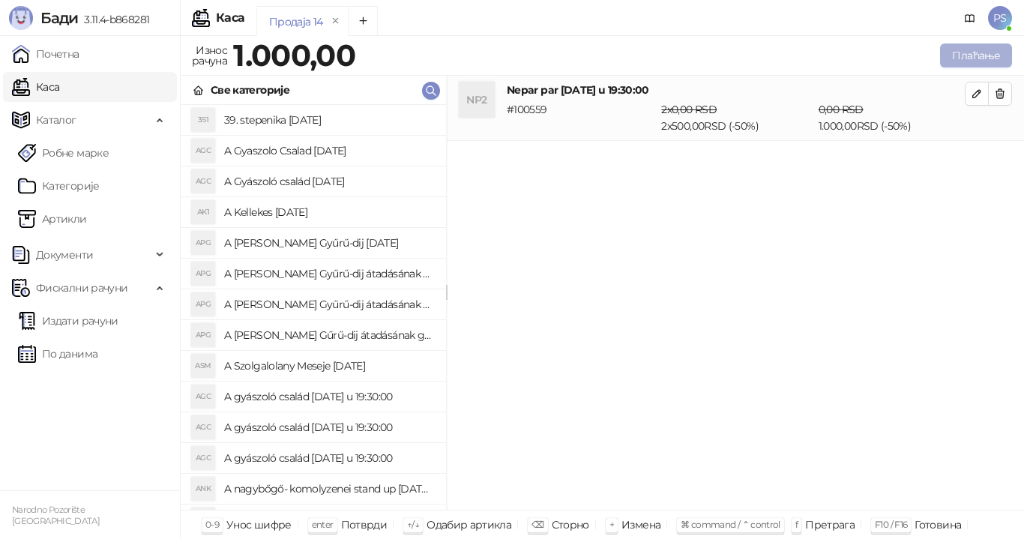
click at [962, 46] on button "Плаћање" at bounding box center [976, 55] width 72 height 24
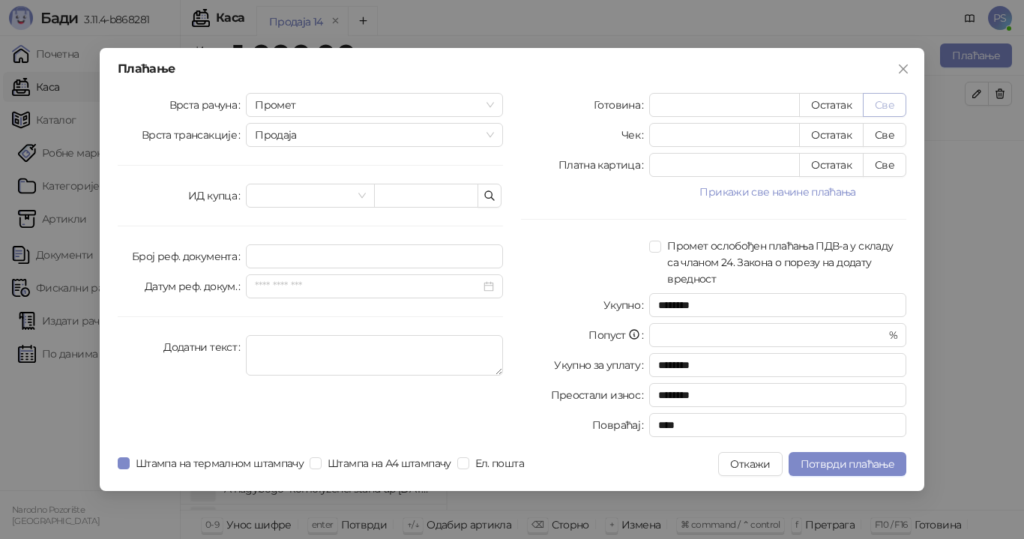
click at [882, 104] on button "Све" at bounding box center [884, 105] width 43 height 24
type input "****"
click at [859, 463] on span "Потврди плаћање" at bounding box center [848, 463] width 94 height 13
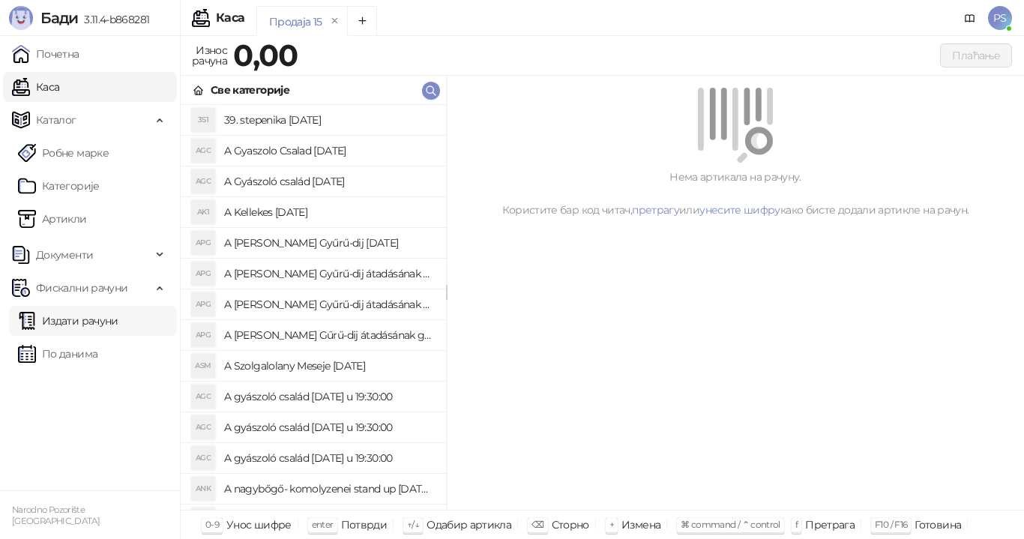
click at [100, 322] on link "Издати рачуни" at bounding box center [68, 321] width 100 height 30
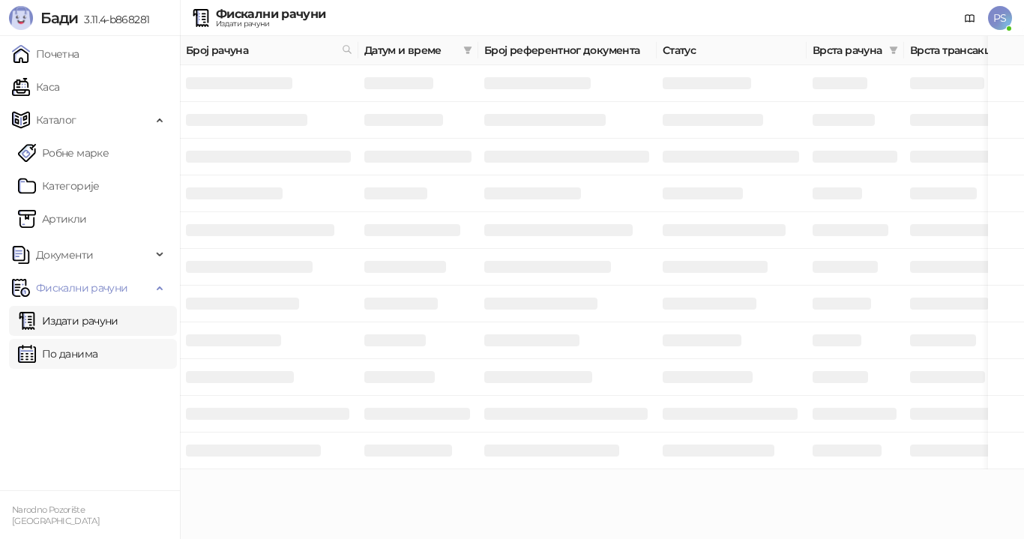
click at [75, 362] on link "По данима" at bounding box center [57, 354] width 79 height 30
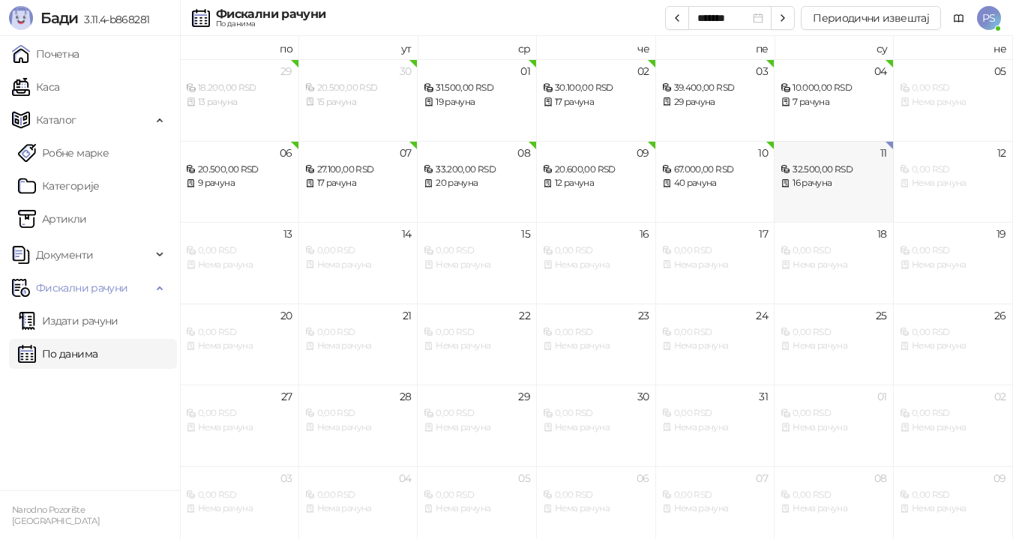
click at [820, 188] on div "16 рачуна" at bounding box center [833, 183] width 106 height 14
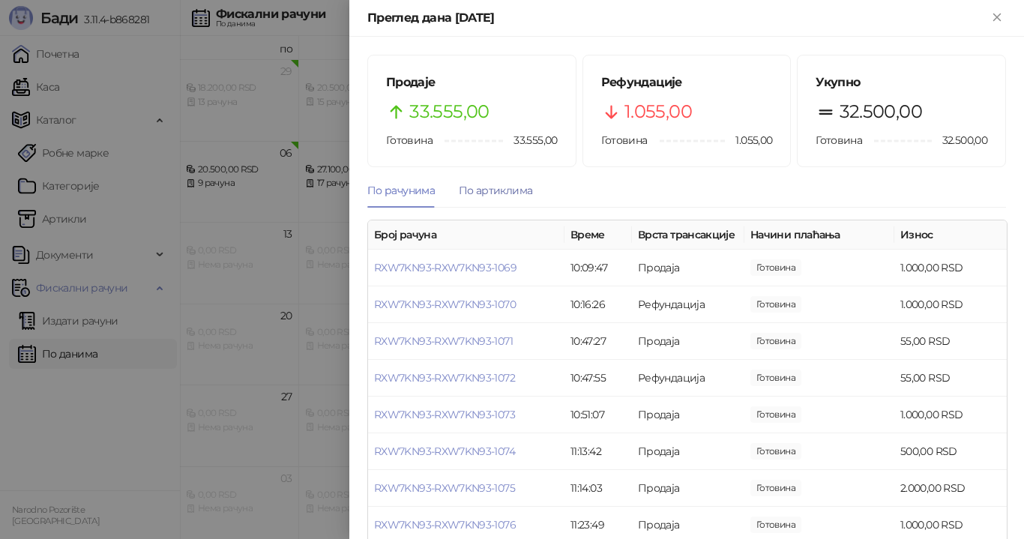
click at [507, 190] on div "По артиклима" at bounding box center [495, 190] width 73 height 16
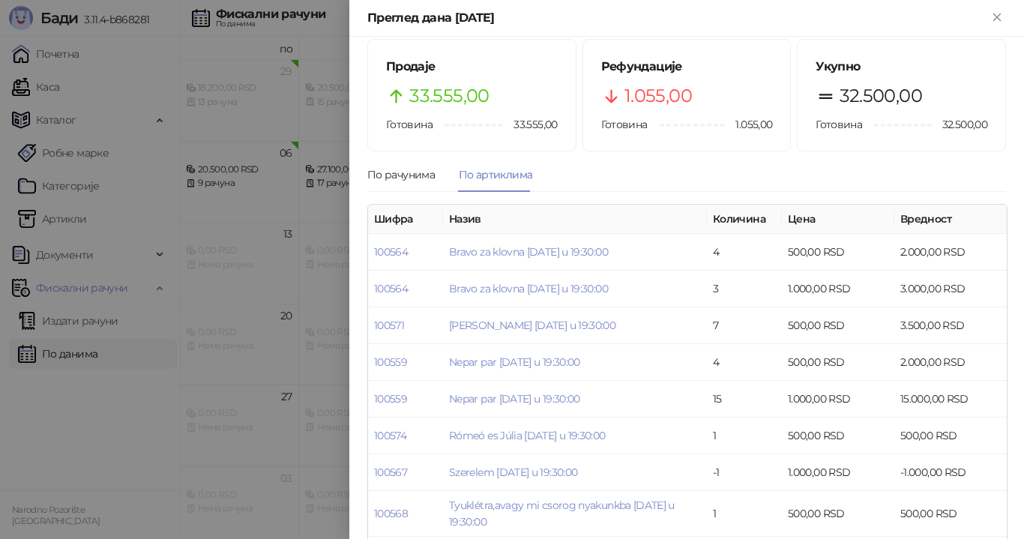
scroll to position [1, 0]
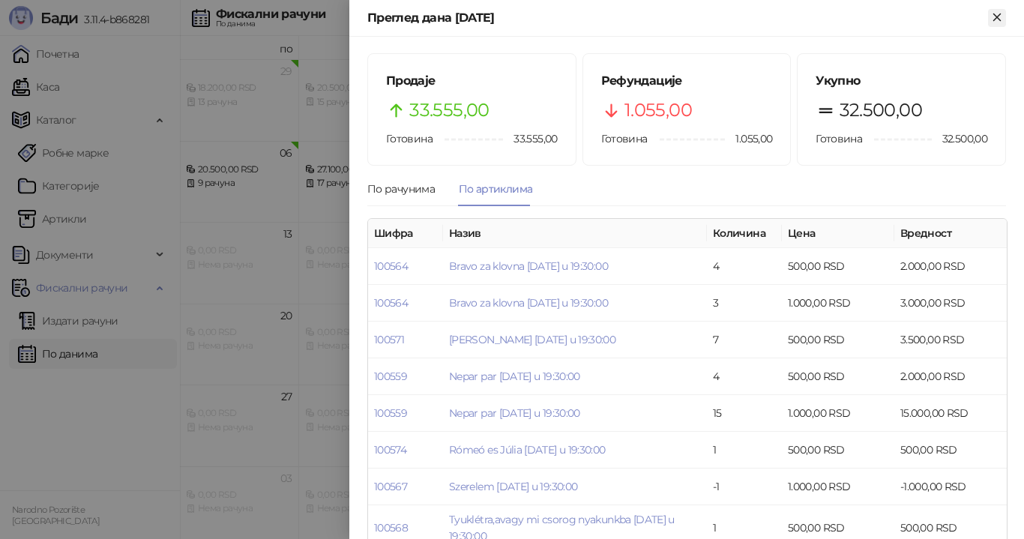
click at [1001, 22] on icon "Close" at bounding box center [996, 16] width 13 height 13
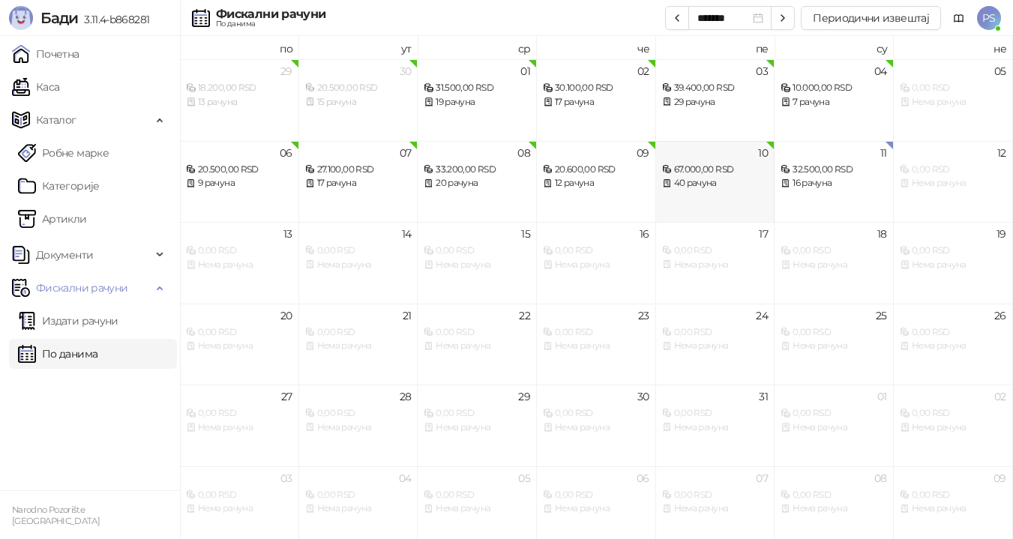
click at [736, 181] on div "40 рачуна" at bounding box center [715, 183] width 106 height 14
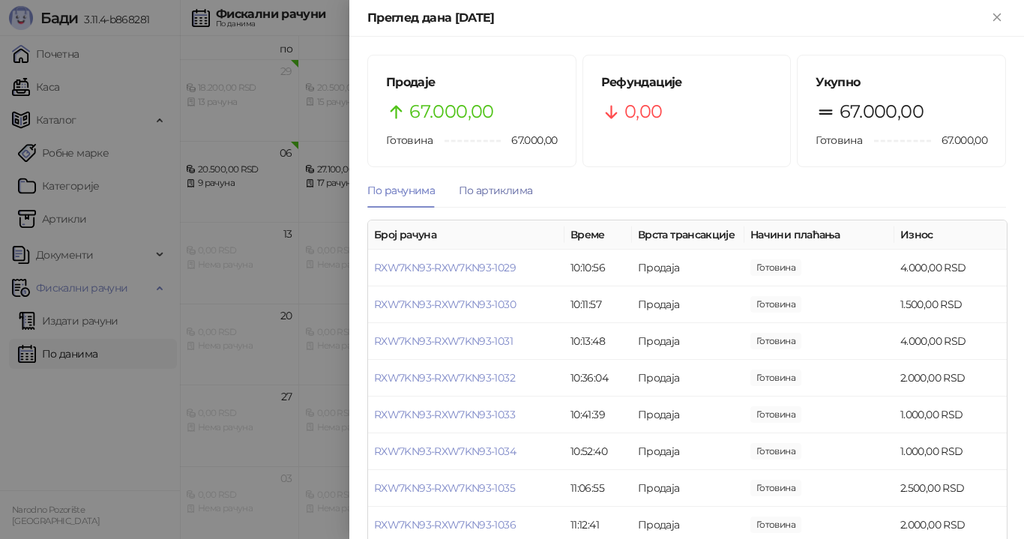
click at [501, 196] on div "По артиклима" at bounding box center [495, 190] width 73 height 16
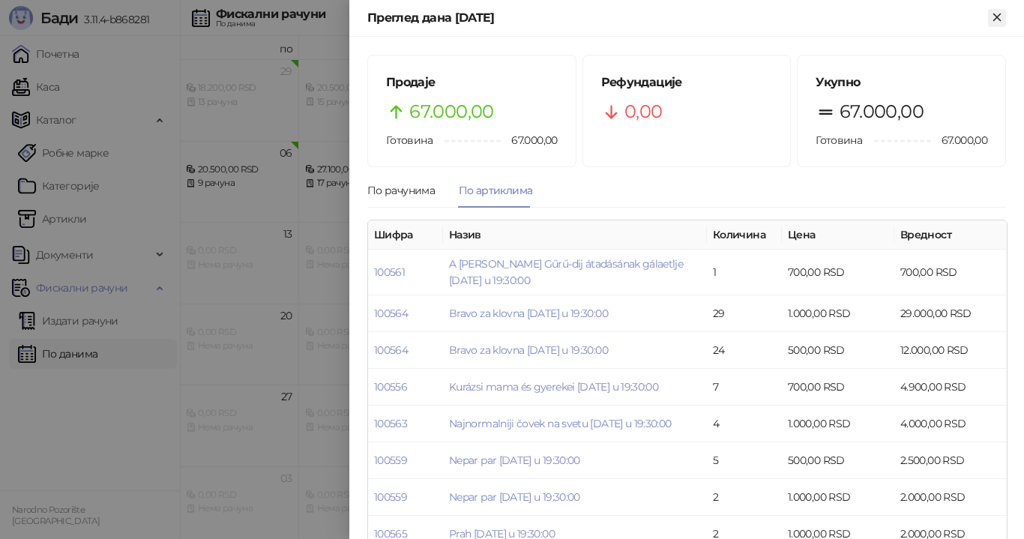
click at [994, 18] on icon "Close" at bounding box center [996, 16] width 13 height 13
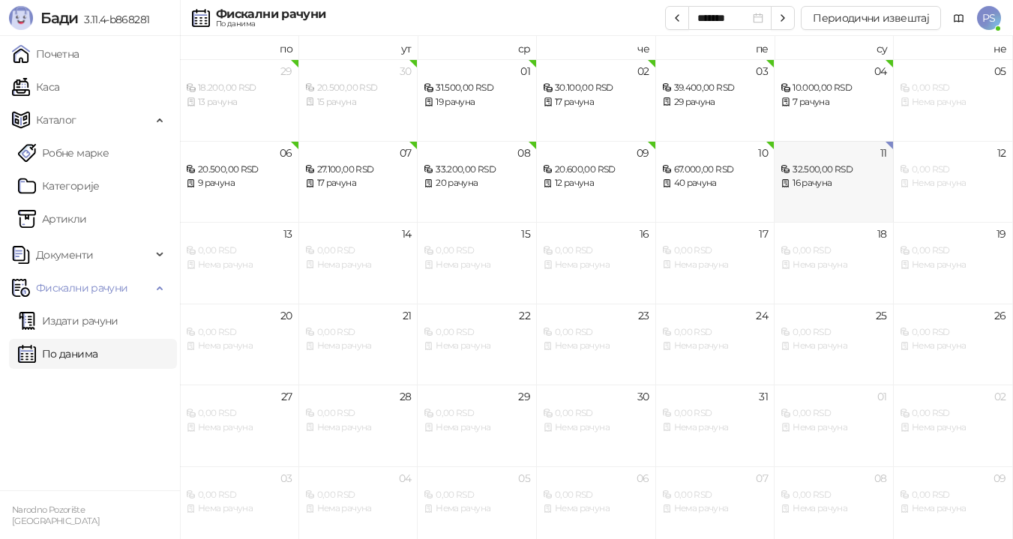
click at [837, 182] on div "16 рачуна" at bounding box center [833, 183] width 106 height 14
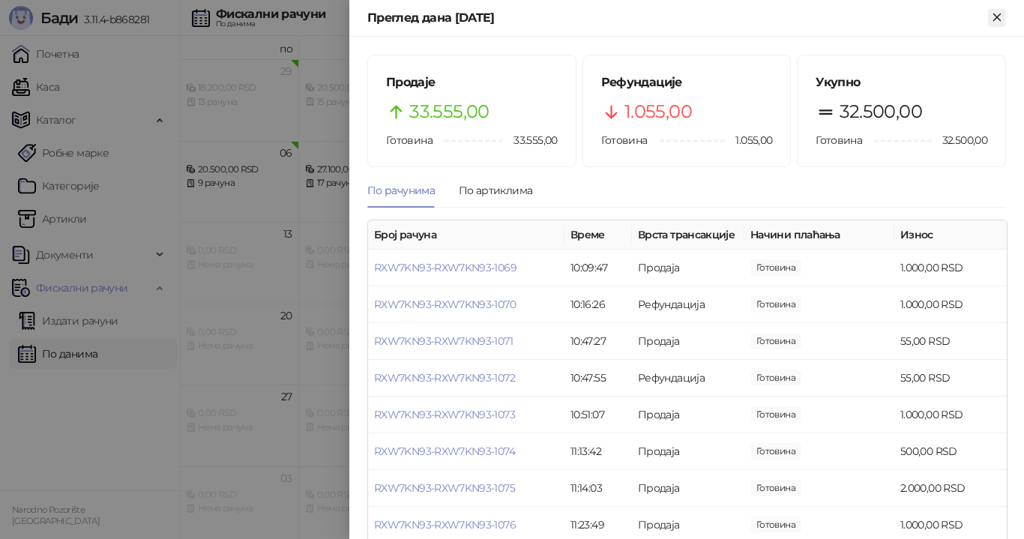
click at [1001, 17] on icon "Close" at bounding box center [996, 16] width 13 height 13
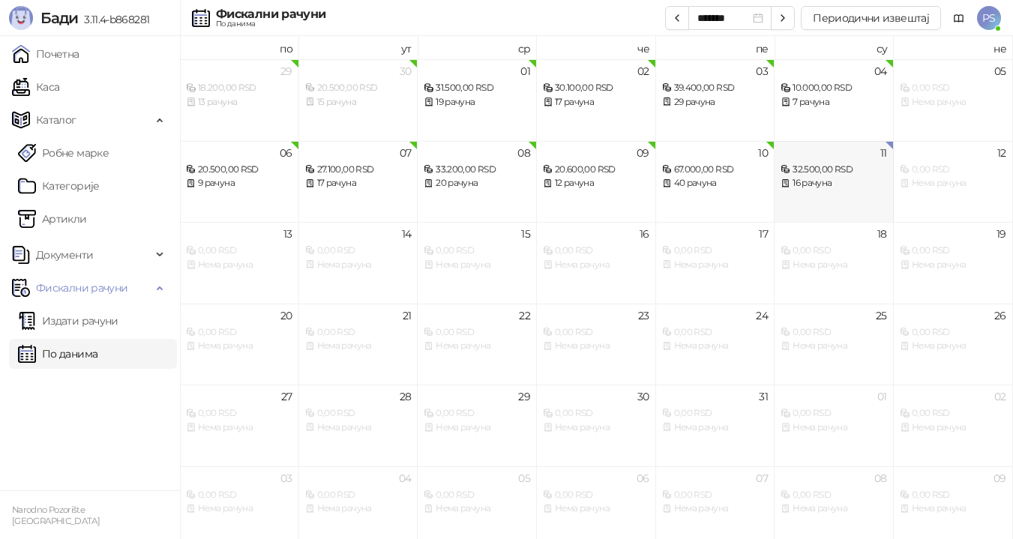
click at [821, 170] on div "32.500,00 RSD" at bounding box center [833, 170] width 106 height 14
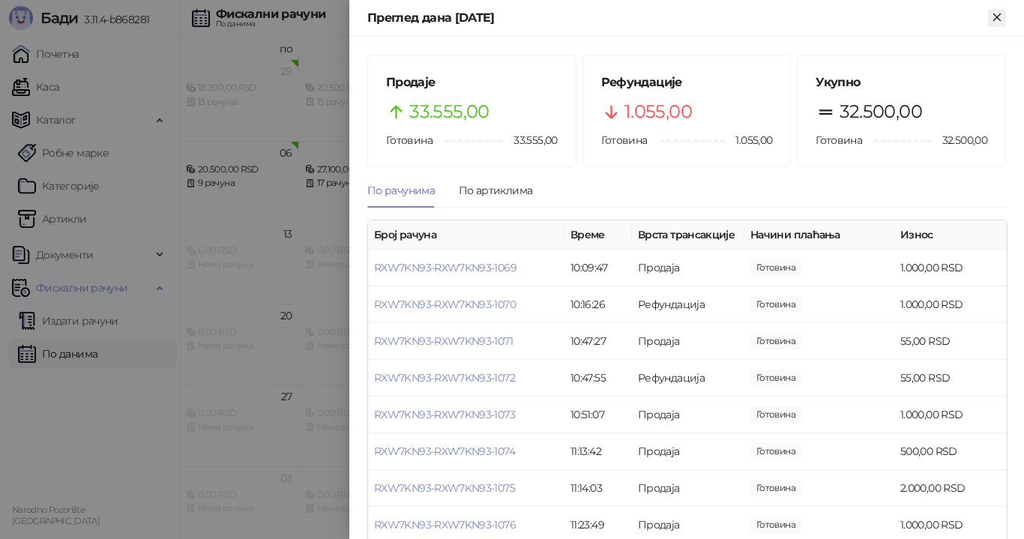
click at [1001, 19] on icon "Close" at bounding box center [996, 16] width 13 height 13
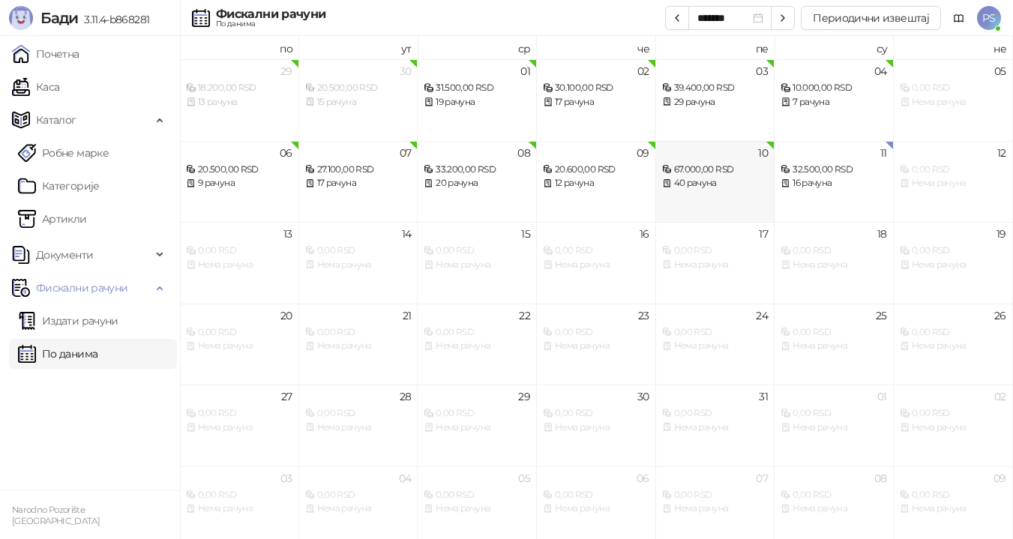
click at [732, 172] on div "67.000,00 RSD" at bounding box center [715, 170] width 106 height 14
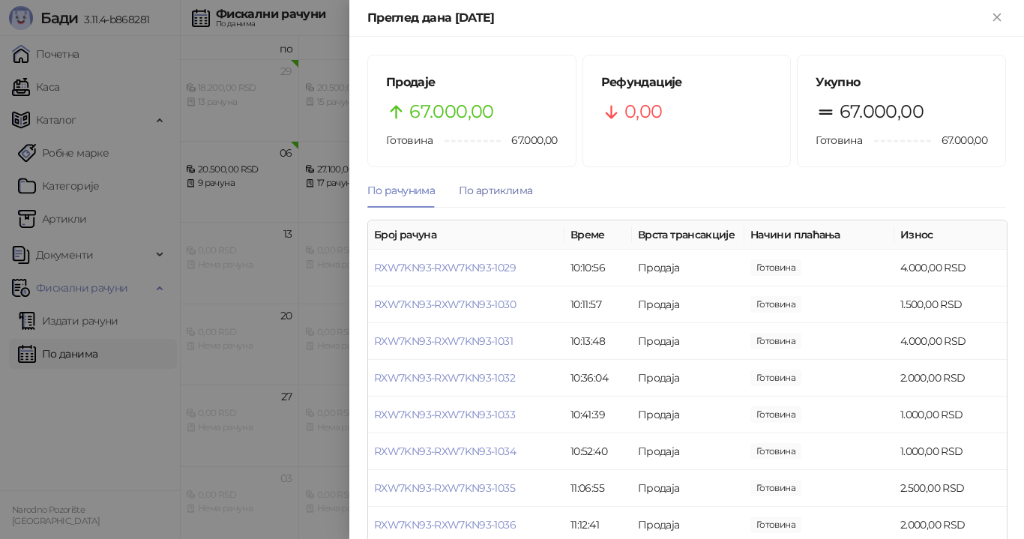
click at [510, 193] on div "По артиклима" at bounding box center [495, 190] width 73 height 16
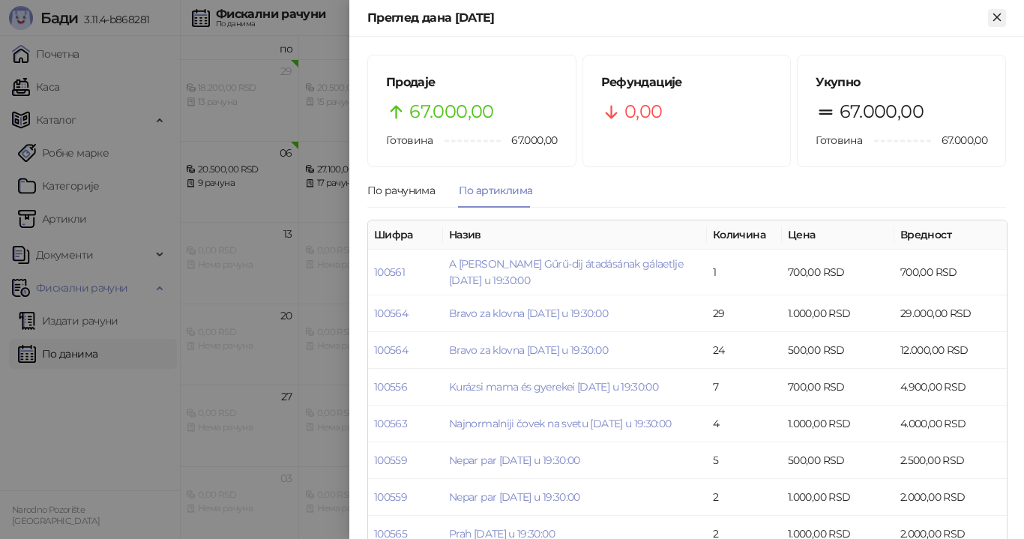
click at [993, 23] on icon "Close" at bounding box center [996, 16] width 13 height 13
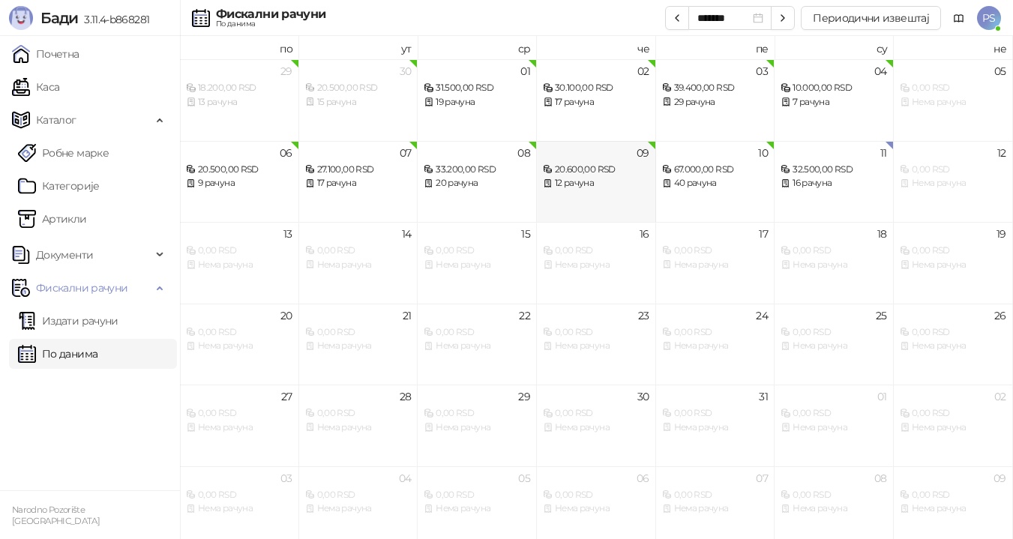
click at [613, 174] on div "20.600,00 RSD" at bounding box center [596, 170] width 106 height 14
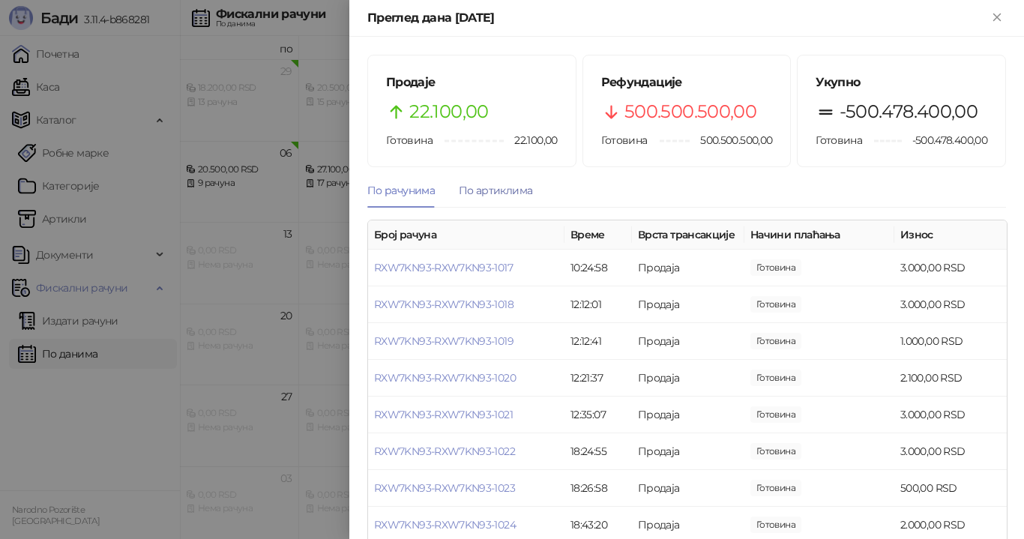
click at [492, 192] on div "По артиклима" at bounding box center [495, 190] width 73 height 16
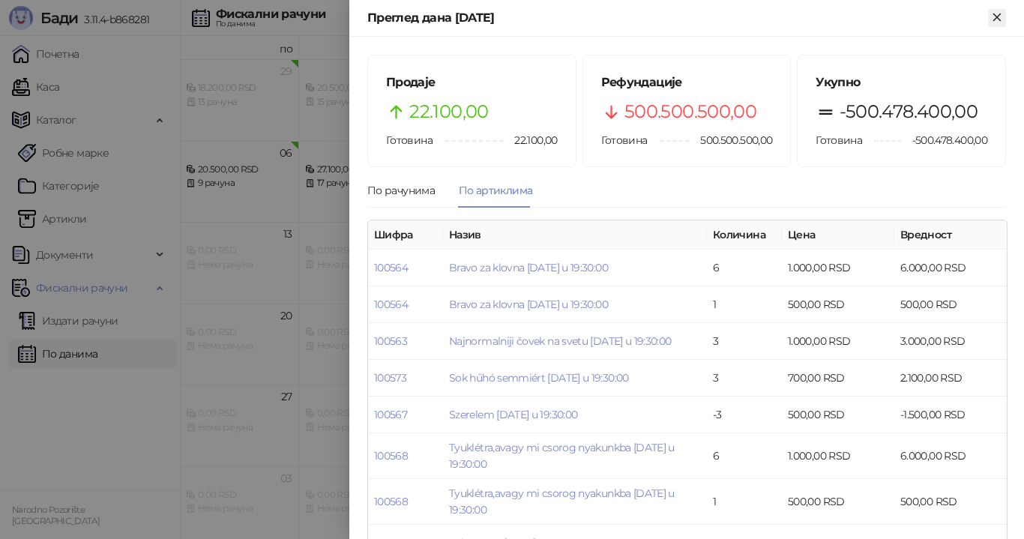
click at [999, 18] on icon "Close" at bounding box center [996, 16] width 13 height 13
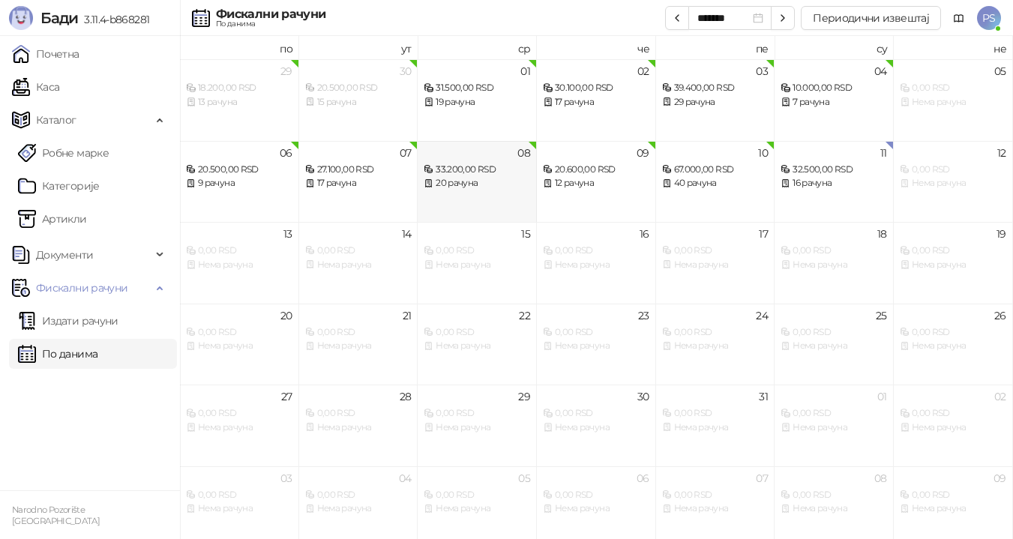
click at [474, 191] on div "08 33.200,00 RSD 20 рачуна" at bounding box center [476, 182] width 119 height 82
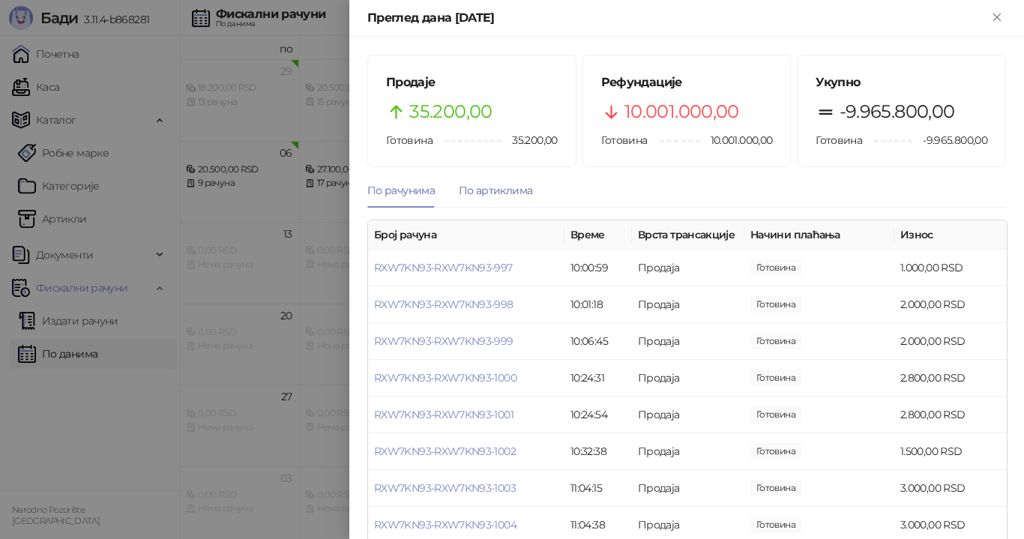
click at [515, 190] on div "По артиклима" at bounding box center [495, 190] width 73 height 16
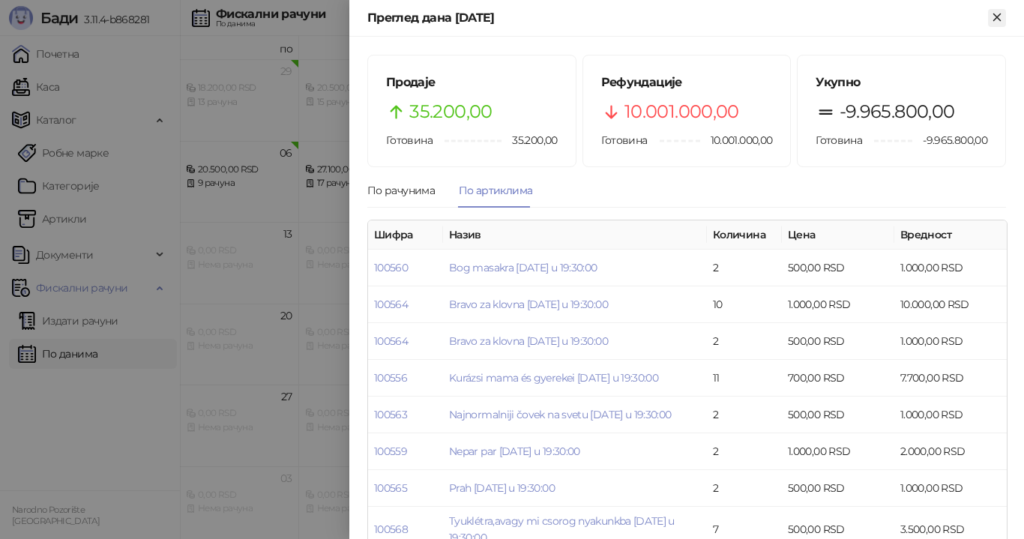
click at [997, 18] on icon "Close" at bounding box center [996, 16] width 7 height 7
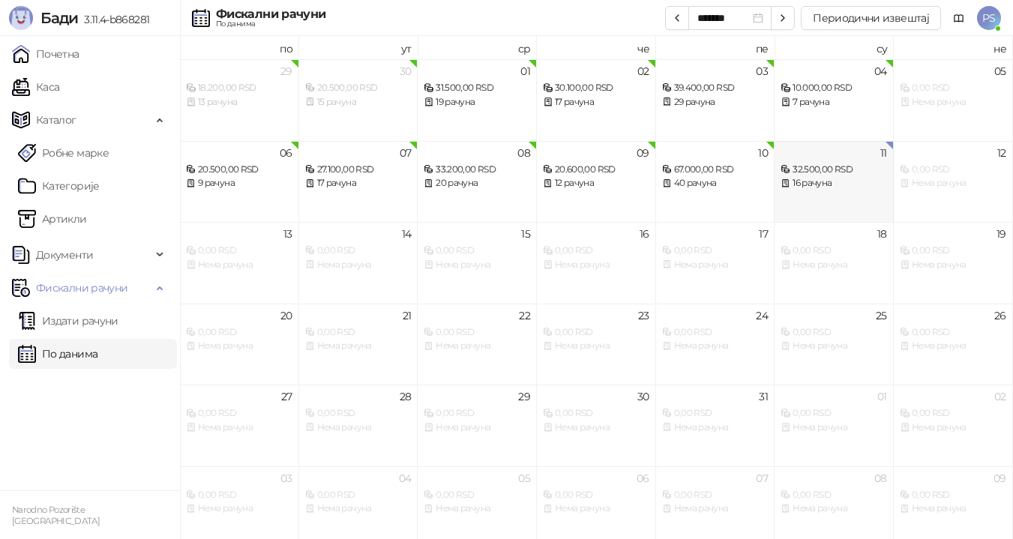
click at [818, 184] on div "16 рачуна" at bounding box center [833, 183] width 106 height 14
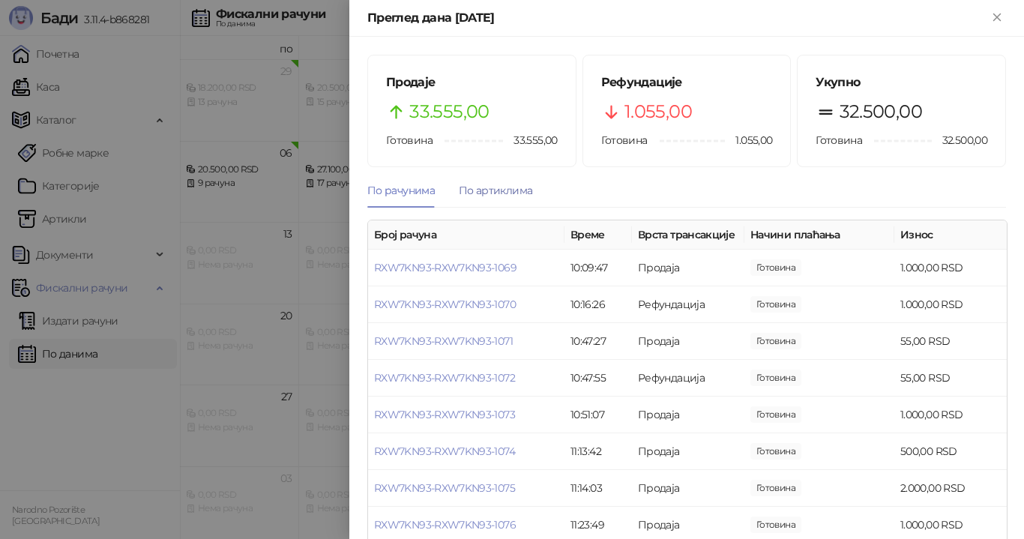
click at [526, 195] on div "По артиклима" at bounding box center [495, 190] width 73 height 16
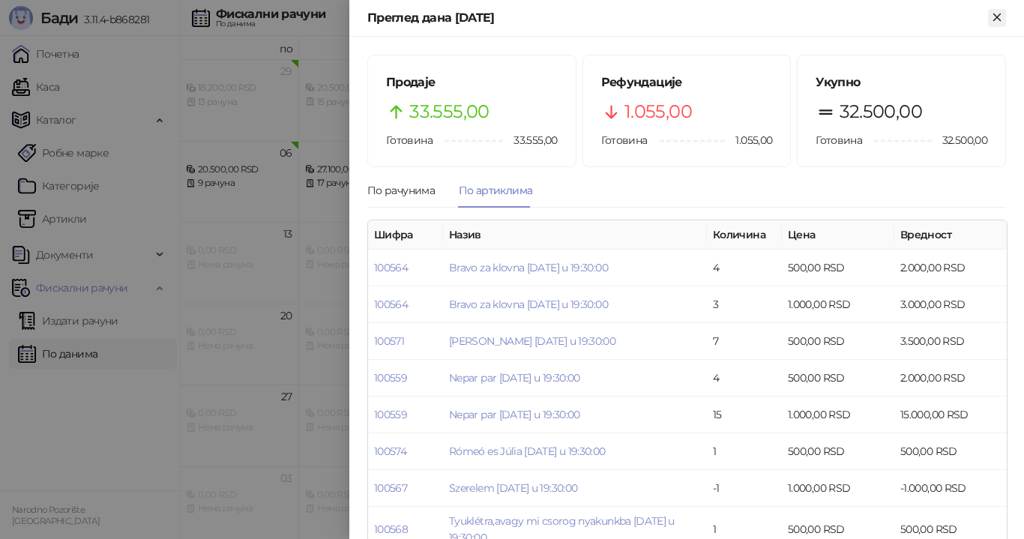
click at [1000, 13] on icon "Close" at bounding box center [996, 16] width 7 height 7
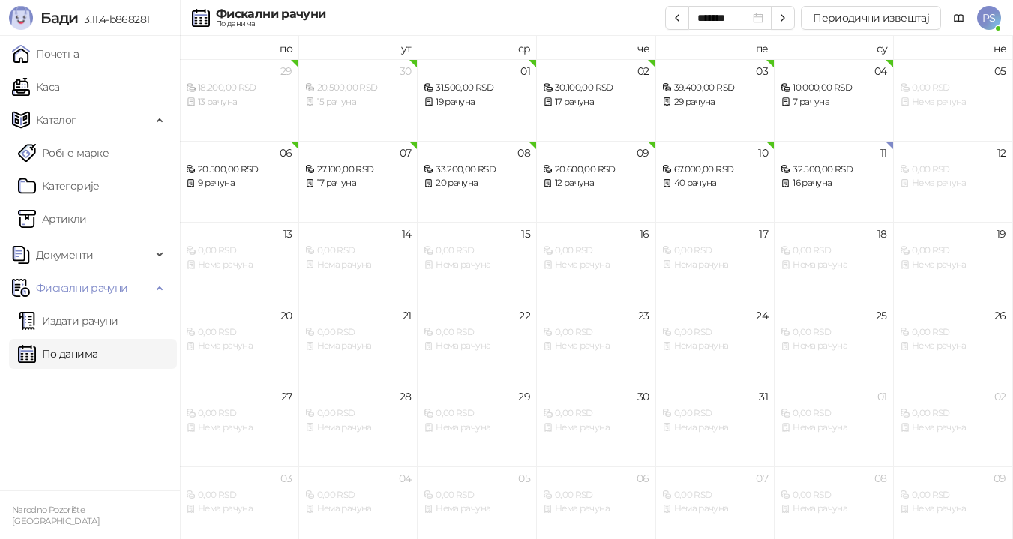
click at [91, 351] on link "По данима" at bounding box center [57, 354] width 79 height 30
click at [456, 97] on div "19 рачуна" at bounding box center [476, 102] width 106 height 14
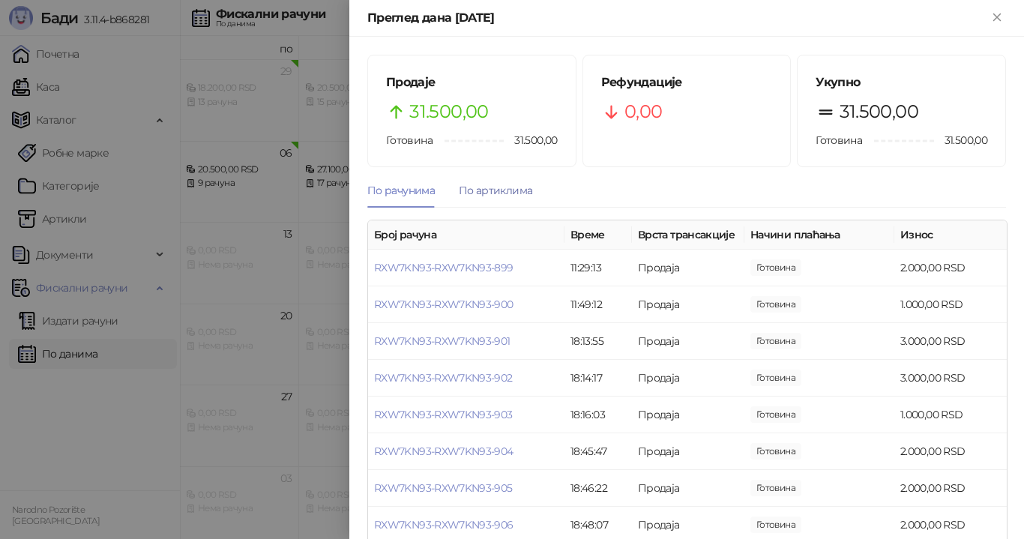
click at [499, 190] on div "По артиклима" at bounding box center [495, 190] width 73 height 16
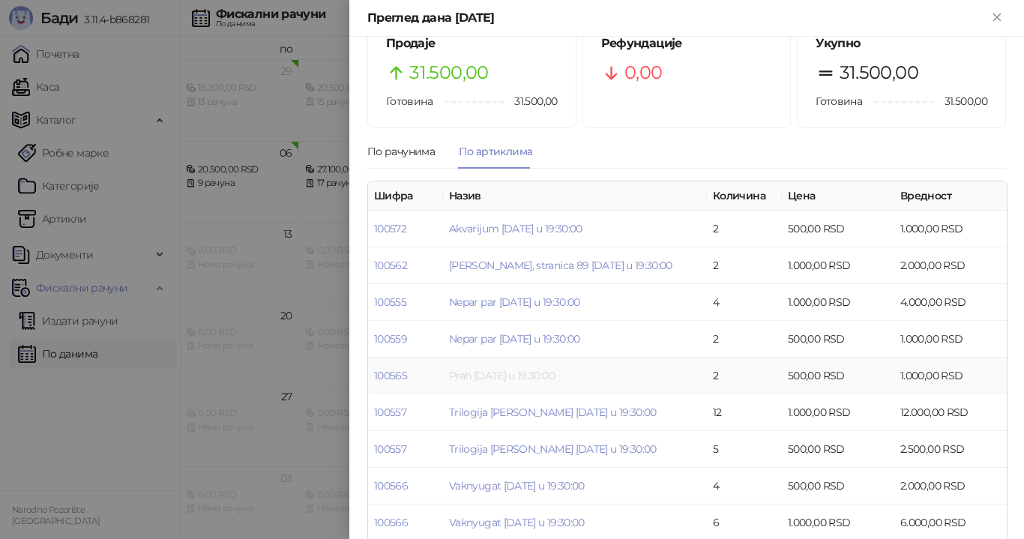
scroll to position [60, 0]
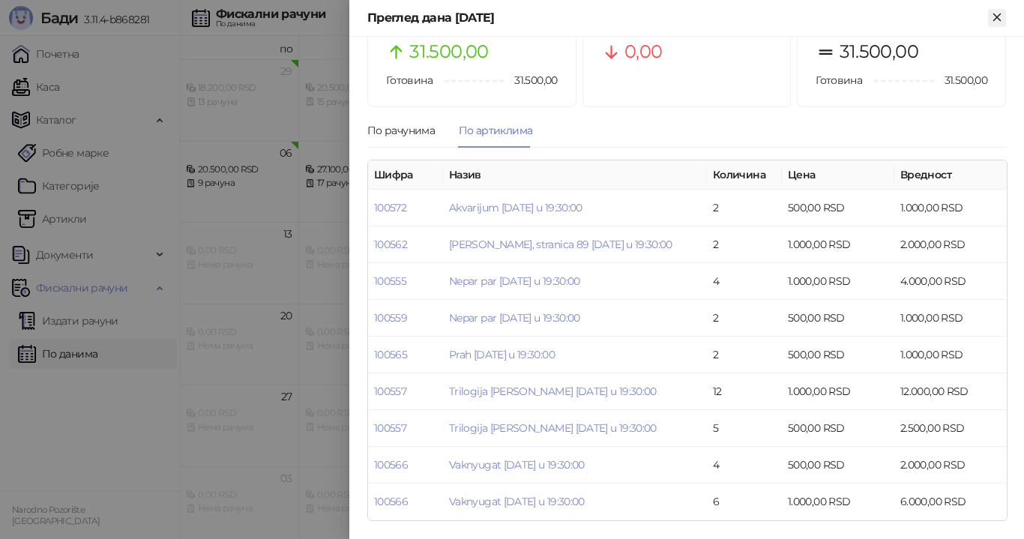
click at [994, 17] on icon "Close" at bounding box center [996, 16] width 13 height 13
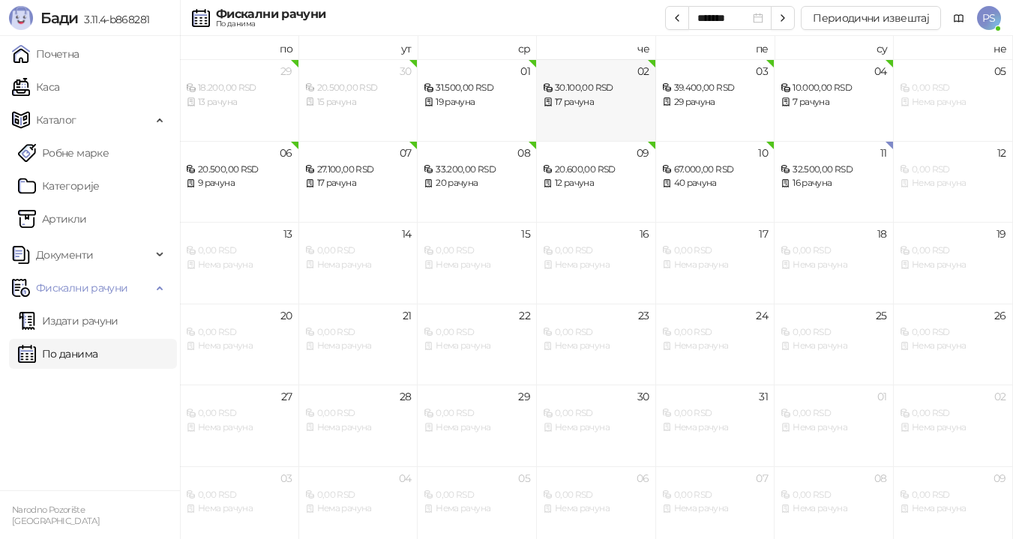
click at [609, 94] on div "30.100,00 RSD" at bounding box center [596, 88] width 106 height 14
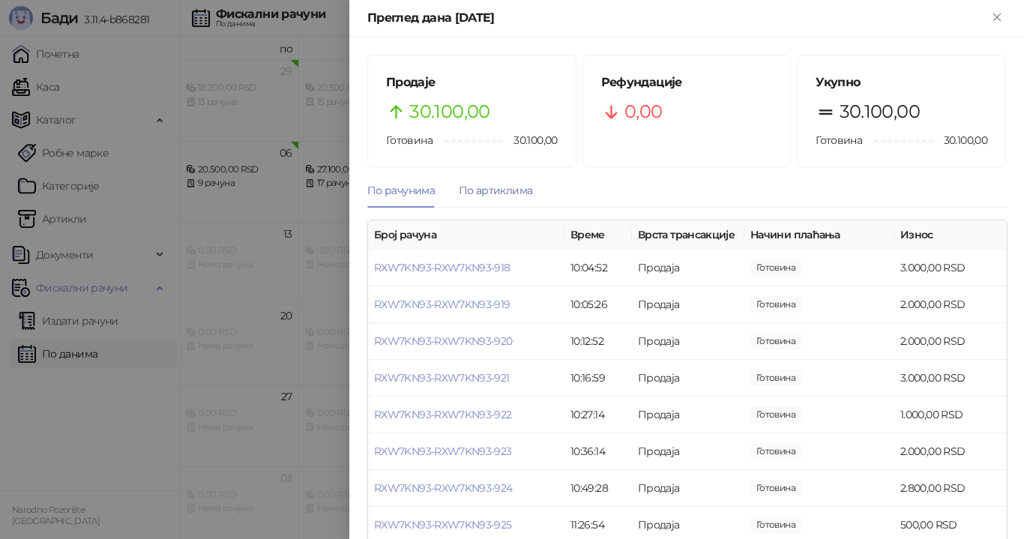
click at [492, 190] on div "По артиклима" at bounding box center [495, 190] width 73 height 16
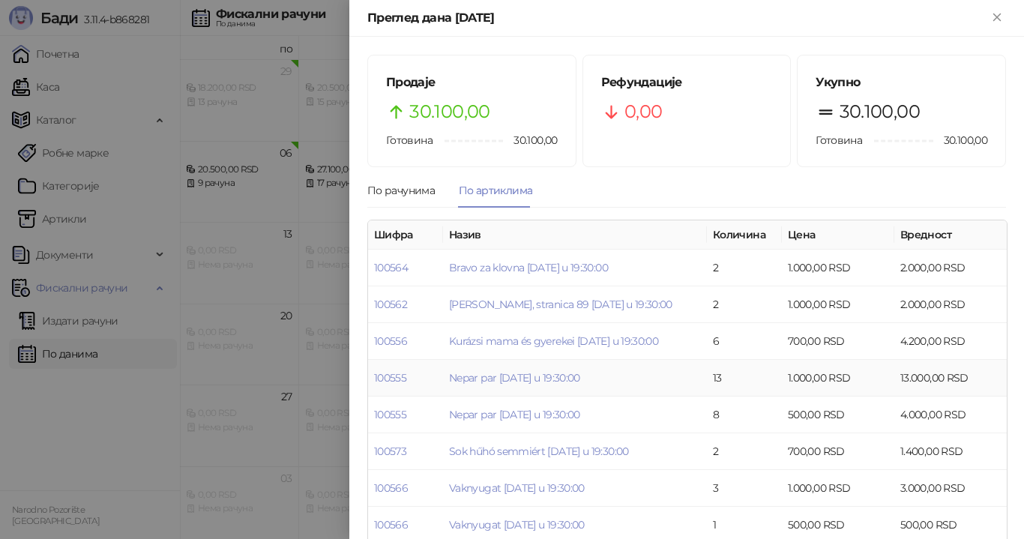
scroll to position [23, 0]
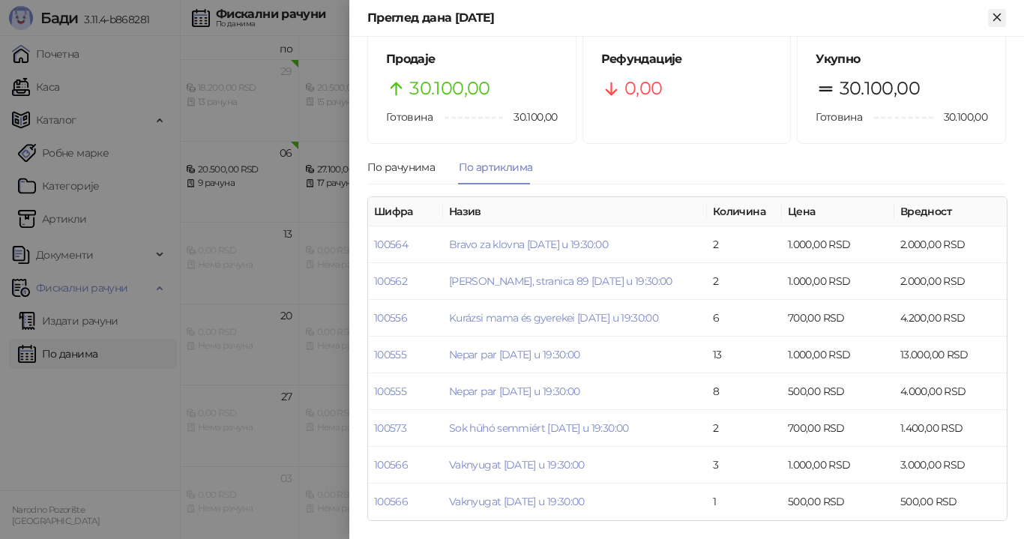
click at [1004, 20] on button "Close" at bounding box center [997, 18] width 18 height 18
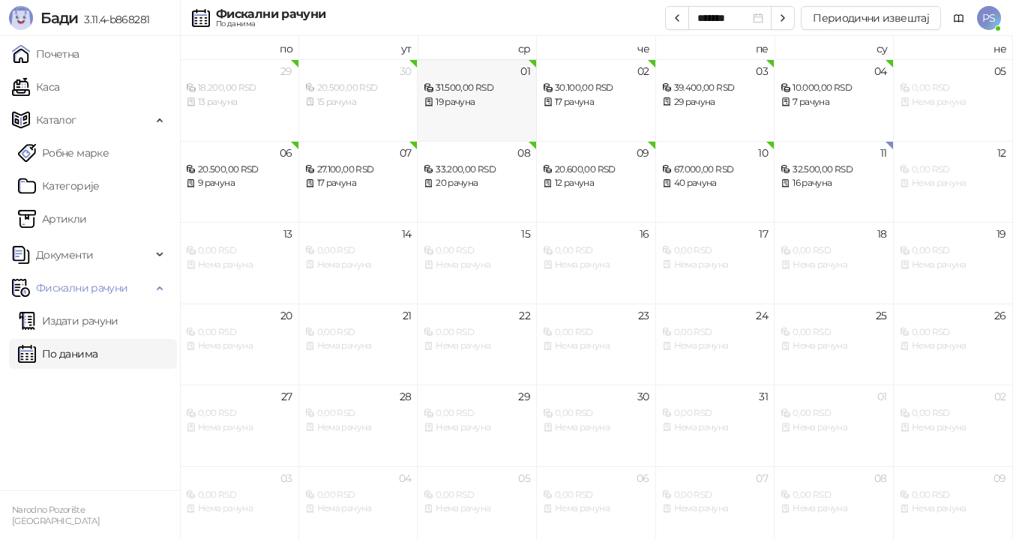
click at [508, 94] on div "31.500,00 RSD" at bounding box center [476, 88] width 106 height 14
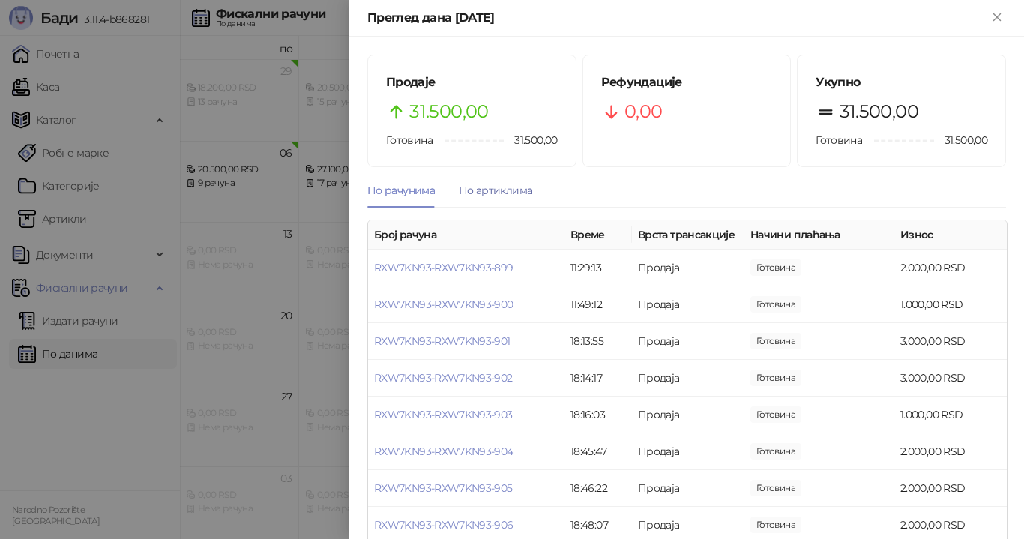
click at [497, 186] on div "По артиклима" at bounding box center [495, 190] width 73 height 16
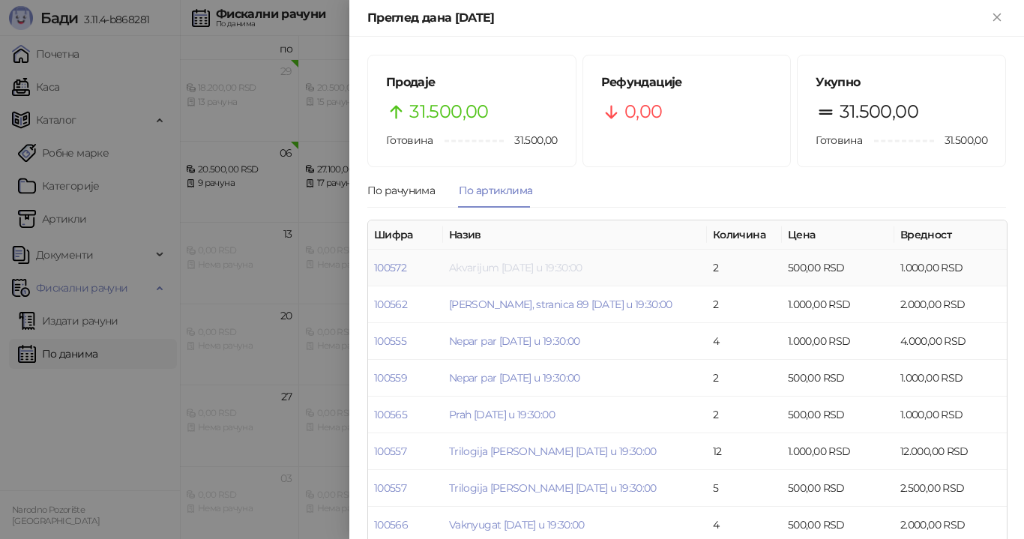
scroll to position [60, 0]
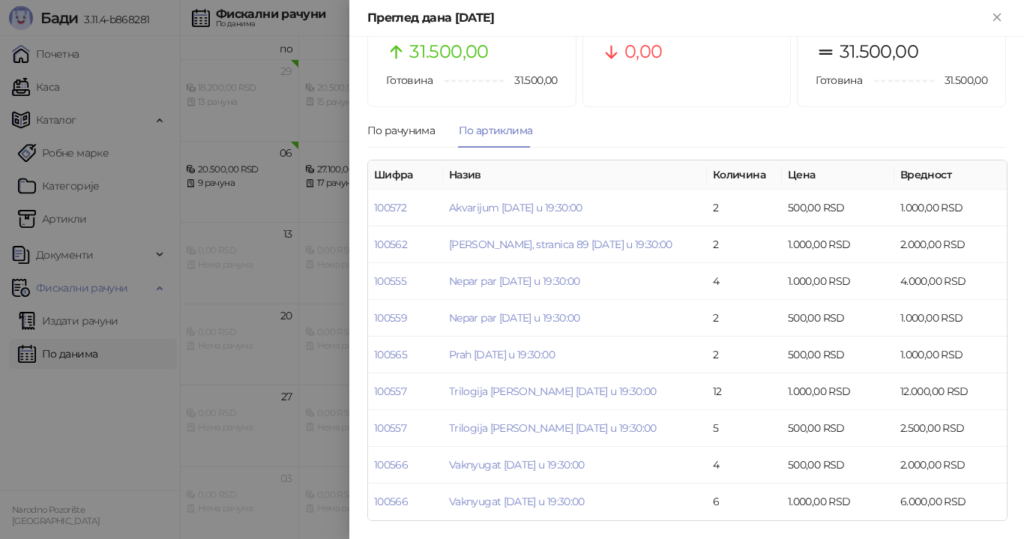
click at [1002, 8] on div "Преглед дана [DATE]" at bounding box center [686, 18] width 675 height 37
click at [994, 19] on icon "Close" at bounding box center [996, 16] width 13 height 13
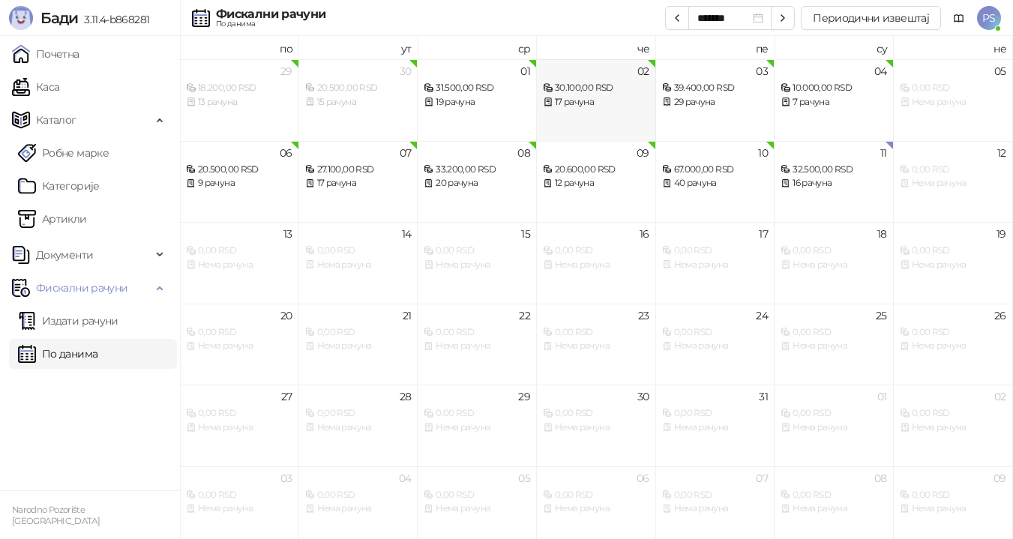
click at [604, 100] on div "17 рачуна" at bounding box center [596, 102] width 106 height 14
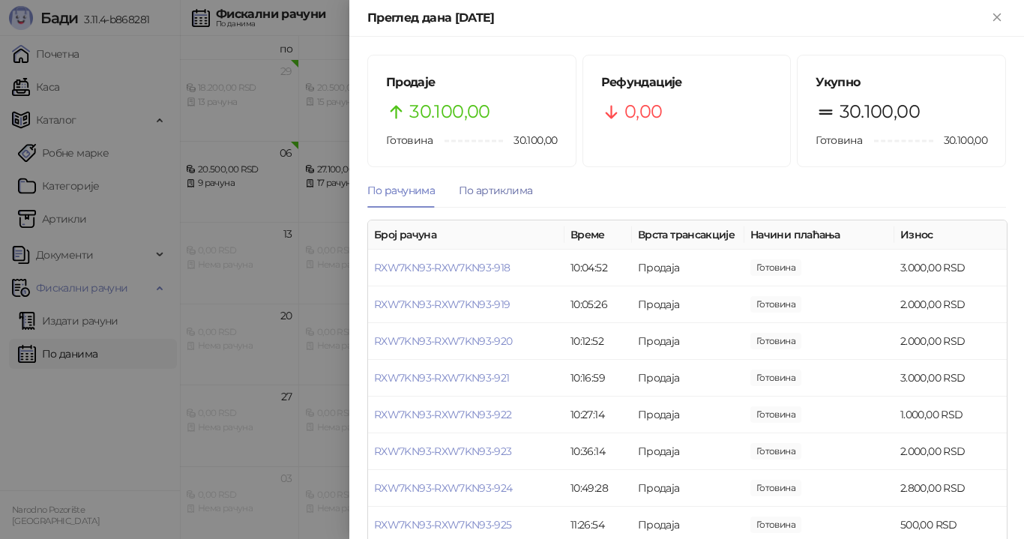
click at [506, 193] on div "По артиклима" at bounding box center [495, 190] width 73 height 16
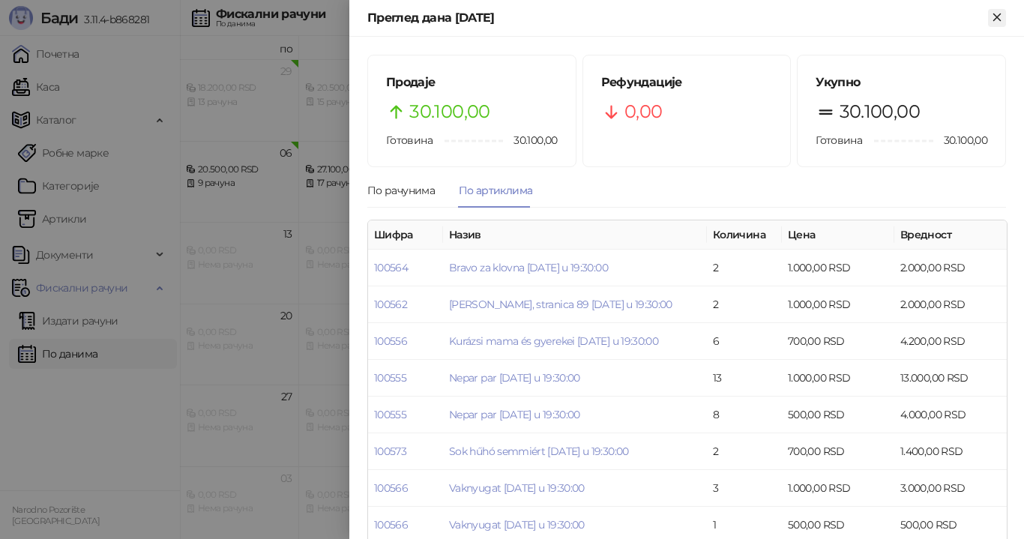
click at [992, 22] on icon "Close" at bounding box center [996, 16] width 13 height 13
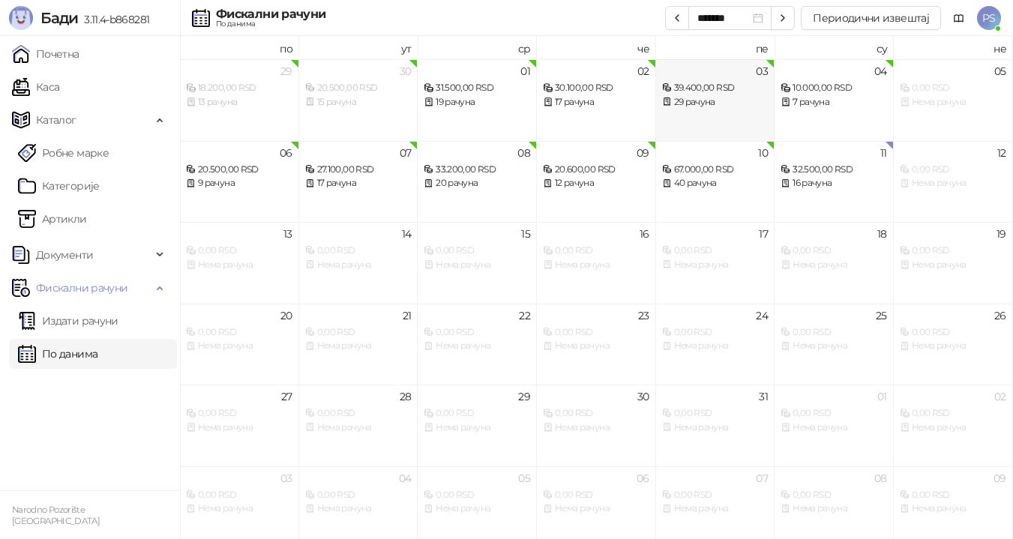
click at [713, 93] on div "39.400,00 RSD" at bounding box center [715, 88] width 106 height 14
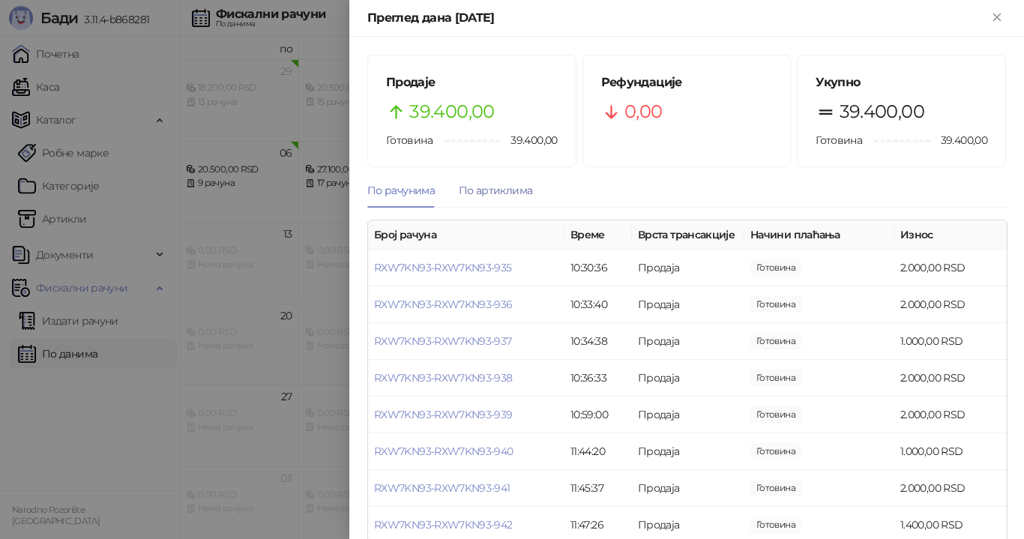
click at [501, 195] on div "По артиклима" at bounding box center [495, 190] width 73 height 16
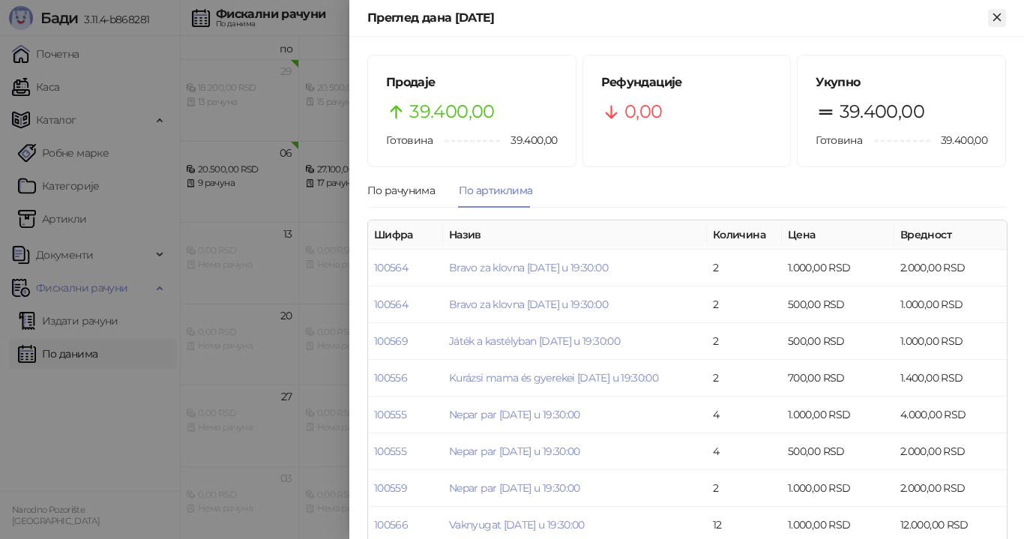
click at [999, 19] on icon "Close" at bounding box center [996, 16] width 7 height 7
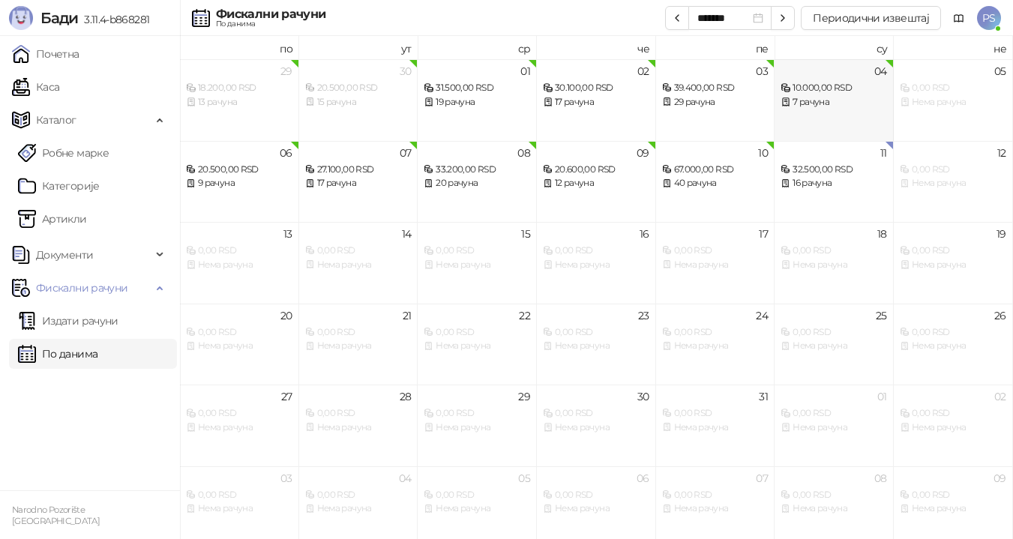
click at [863, 99] on div "7 рачуна" at bounding box center [833, 102] width 106 height 14
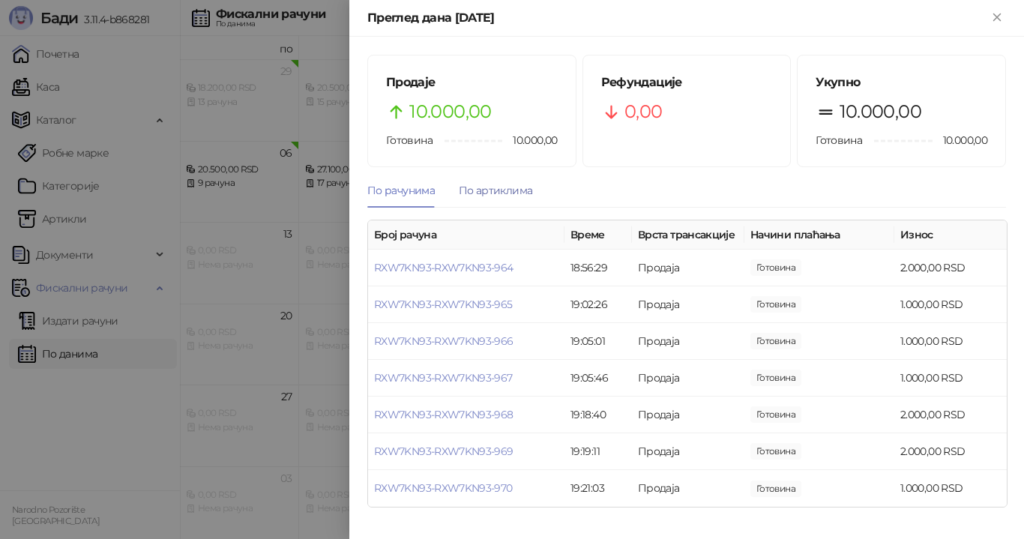
click at [505, 193] on div "По артиклима" at bounding box center [495, 190] width 73 height 16
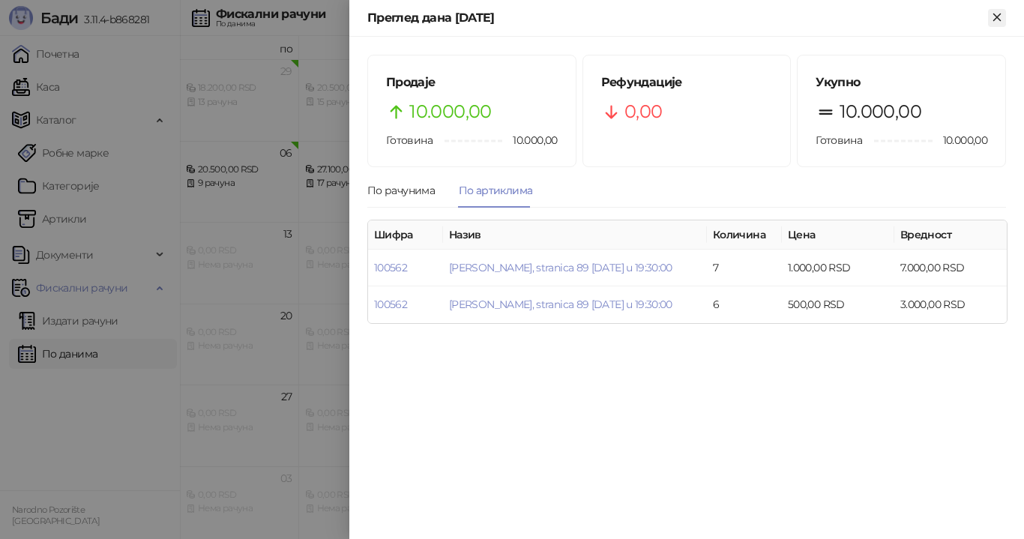
click at [999, 20] on icon "Close" at bounding box center [996, 16] width 7 height 7
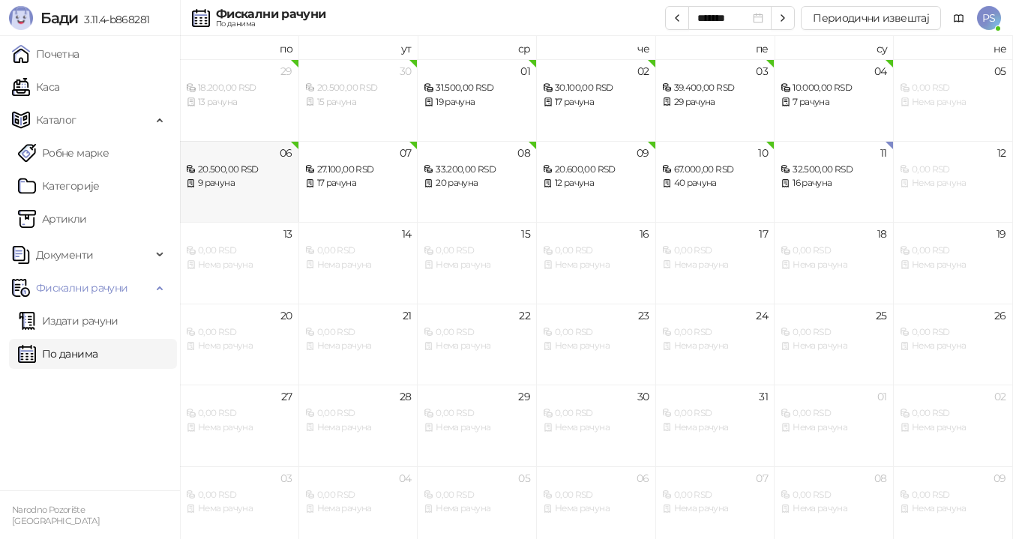
click at [234, 166] on div "20.500,00 RSD" at bounding box center [239, 170] width 106 height 14
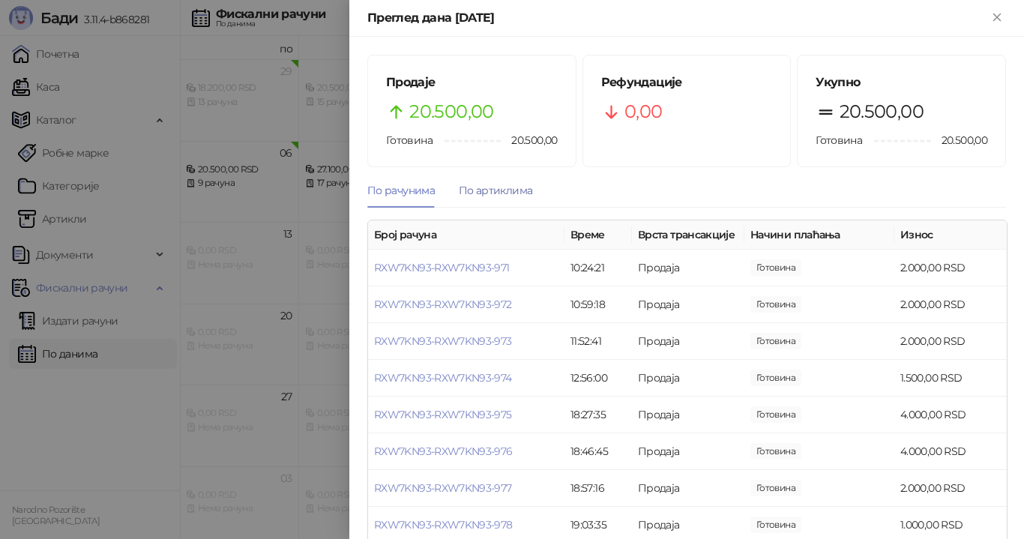
click at [477, 187] on div "По артиклима" at bounding box center [495, 190] width 73 height 16
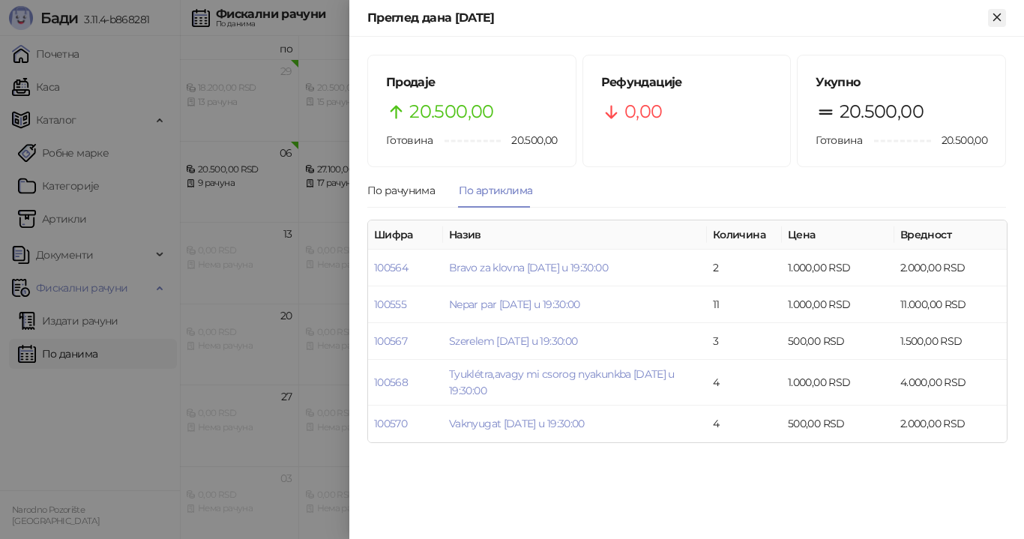
click at [994, 19] on icon "Close" at bounding box center [996, 16] width 7 height 7
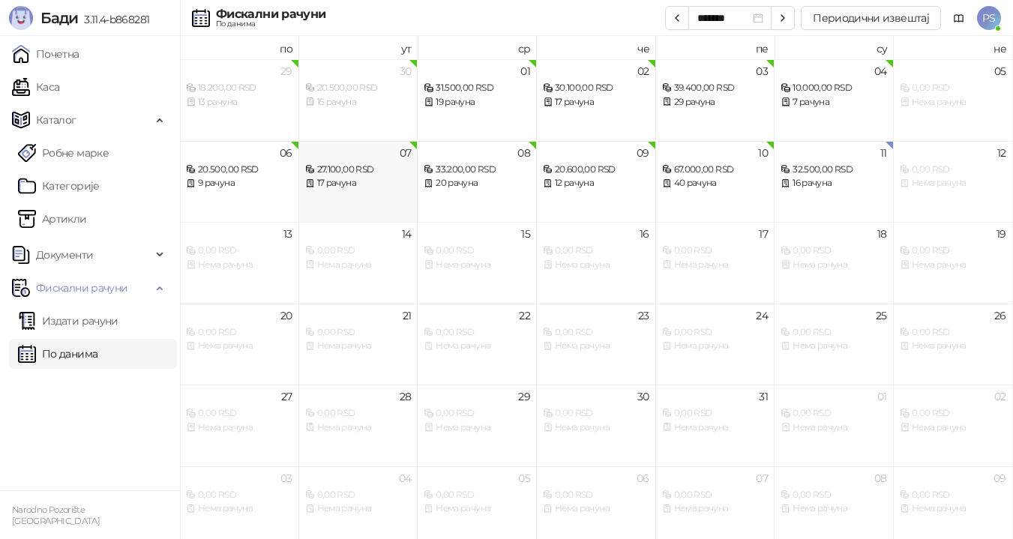
click at [401, 181] on div "17 рачуна" at bounding box center [358, 183] width 106 height 14
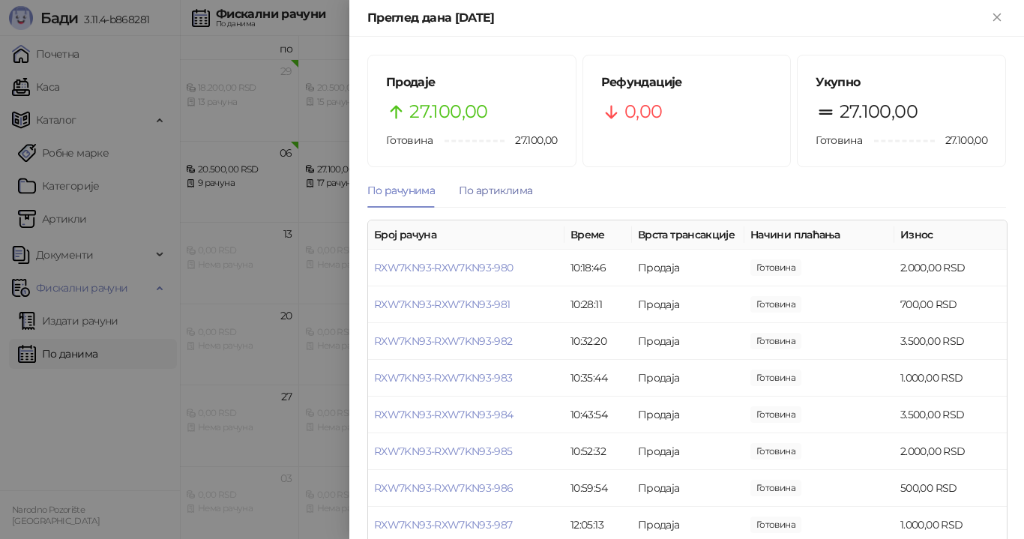
click at [504, 188] on div "По артиклима" at bounding box center [495, 190] width 73 height 16
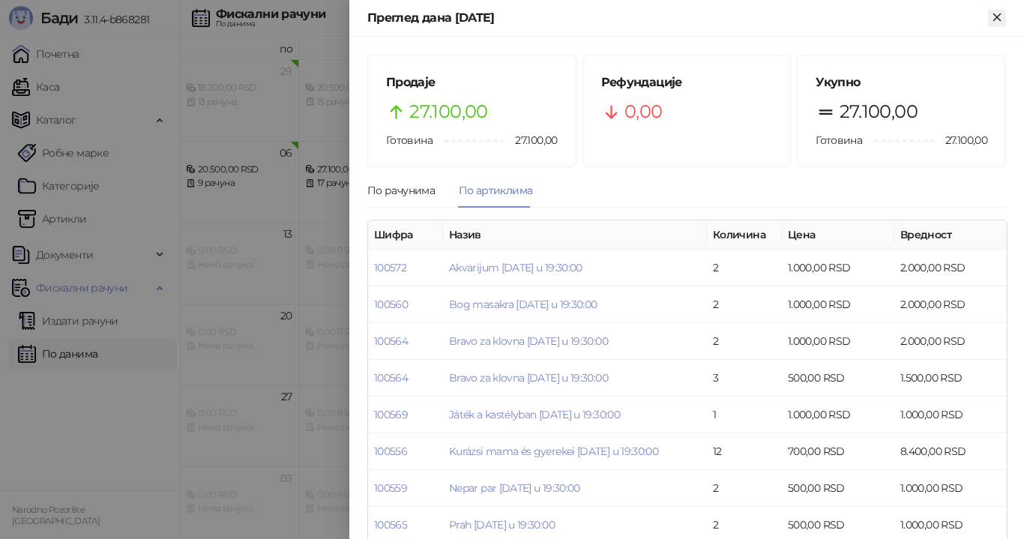
click at [997, 17] on icon "Close" at bounding box center [996, 16] width 7 height 7
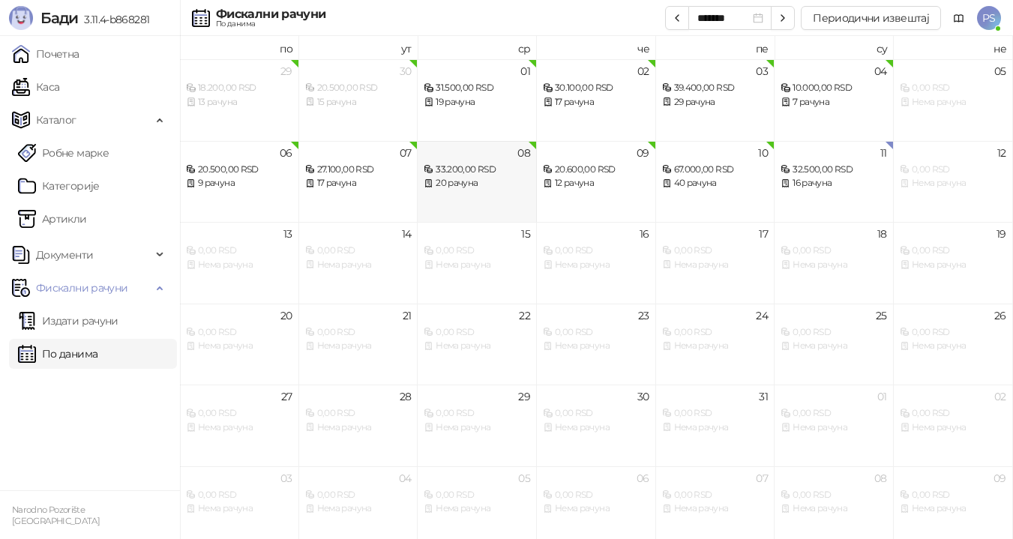
click at [493, 164] on div "33.200,00 RSD" at bounding box center [476, 170] width 106 height 14
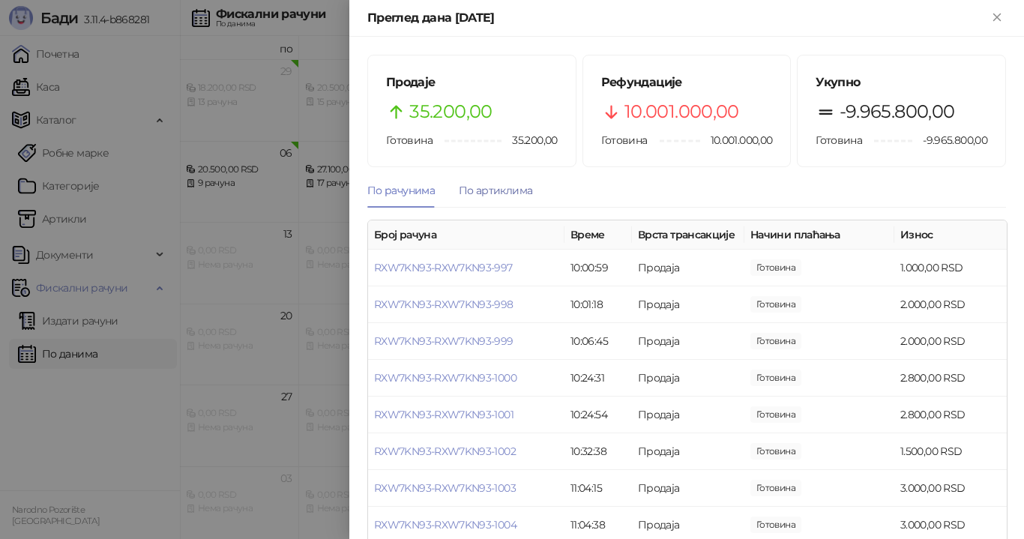
click at [510, 188] on div "По артиклима" at bounding box center [495, 190] width 73 height 16
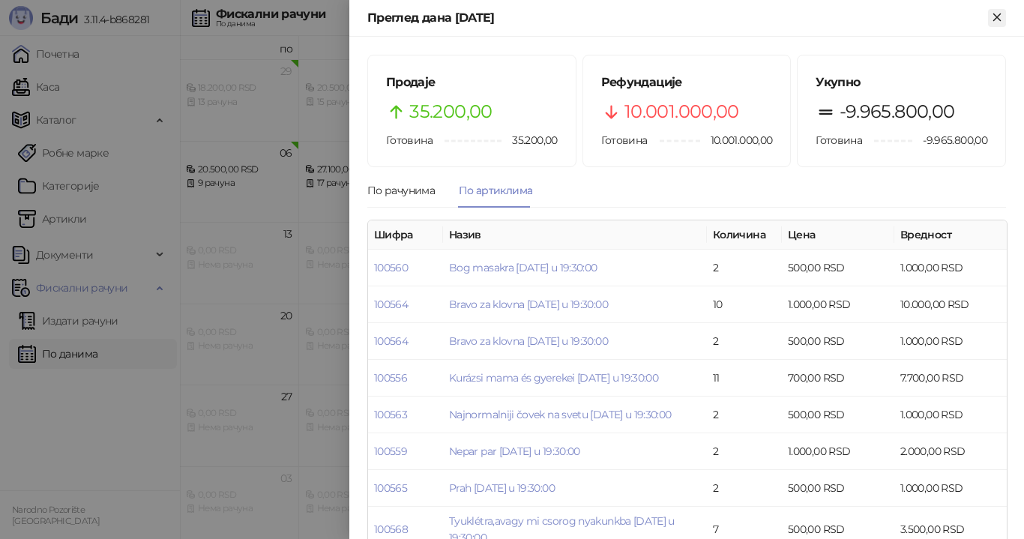
click at [999, 15] on icon "Close" at bounding box center [996, 16] width 7 height 7
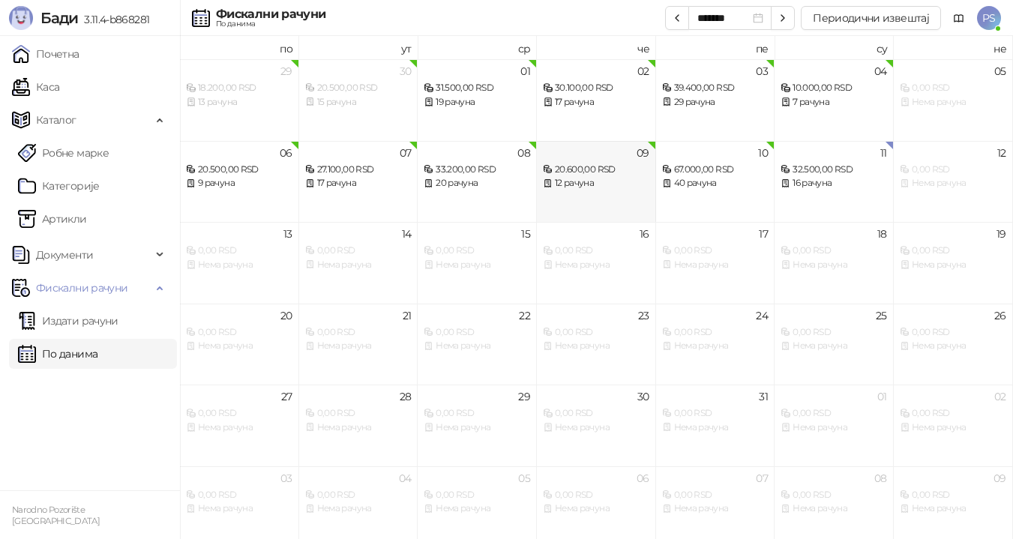
click at [608, 187] on div "12 рачуна" at bounding box center [596, 183] width 106 height 14
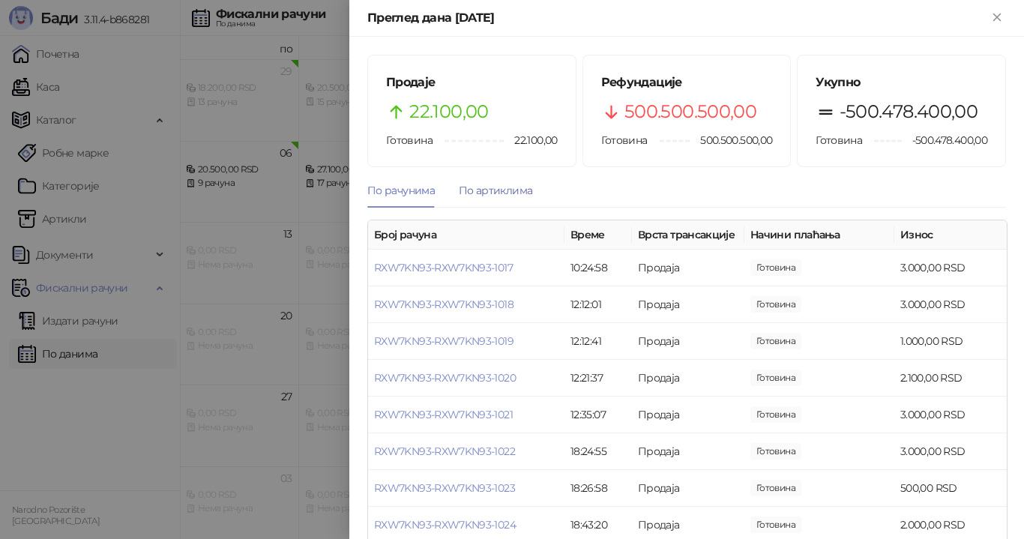
click at [509, 190] on div "По артиклима" at bounding box center [495, 190] width 73 height 16
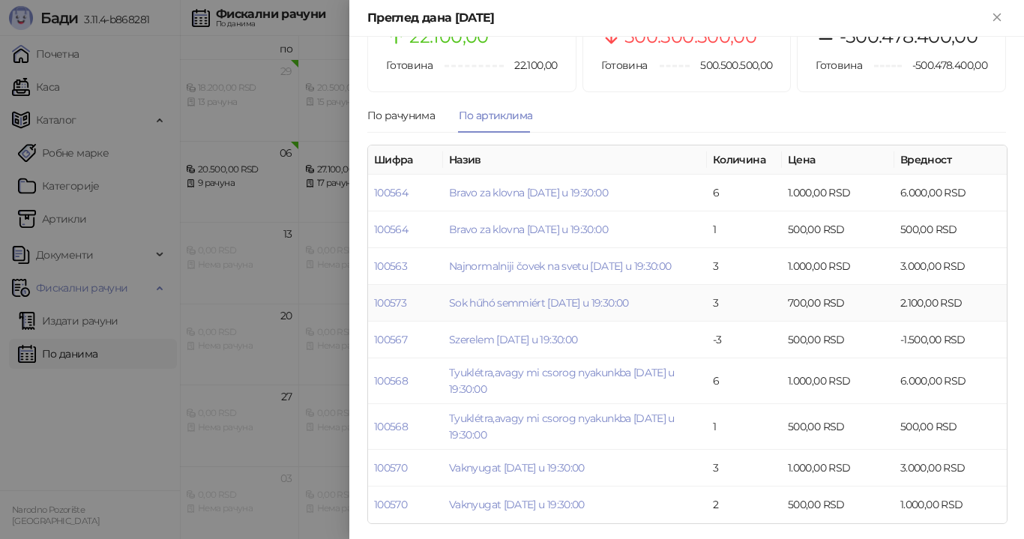
scroll to position [78, 0]
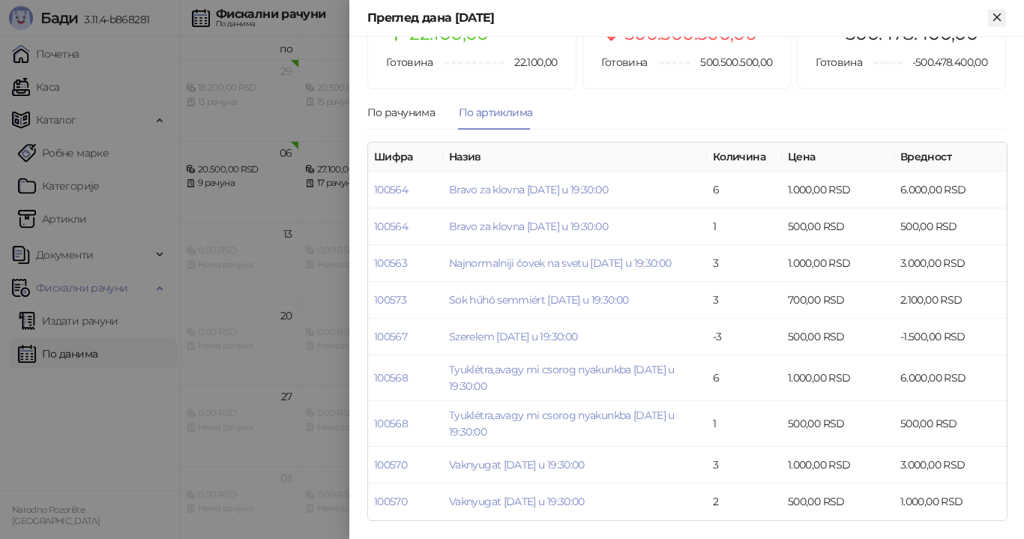
click at [997, 18] on icon "Close" at bounding box center [996, 16] width 7 height 7
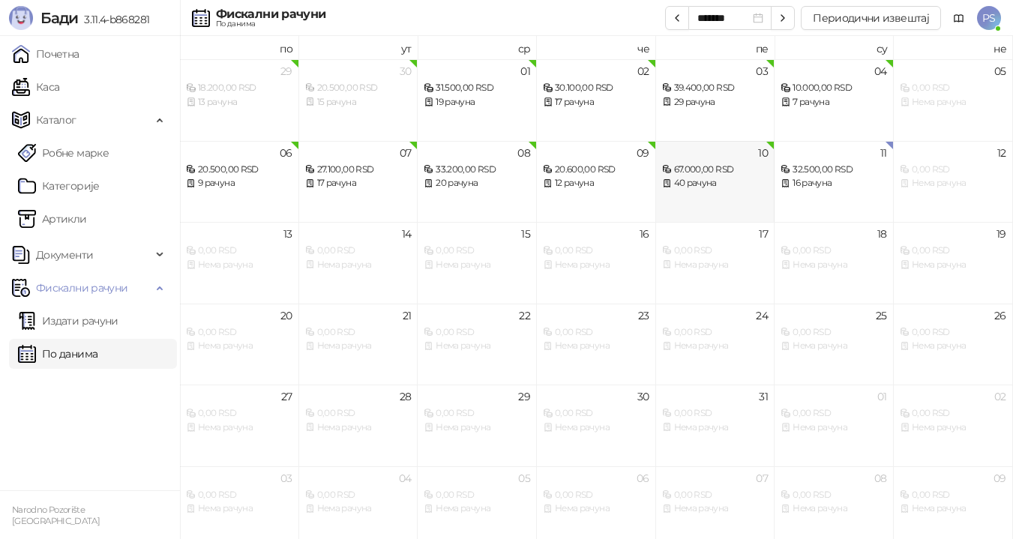
click at [716, 169] on div "67.000,00 RSD" at bounding box center [715, 170] width 106 height 14
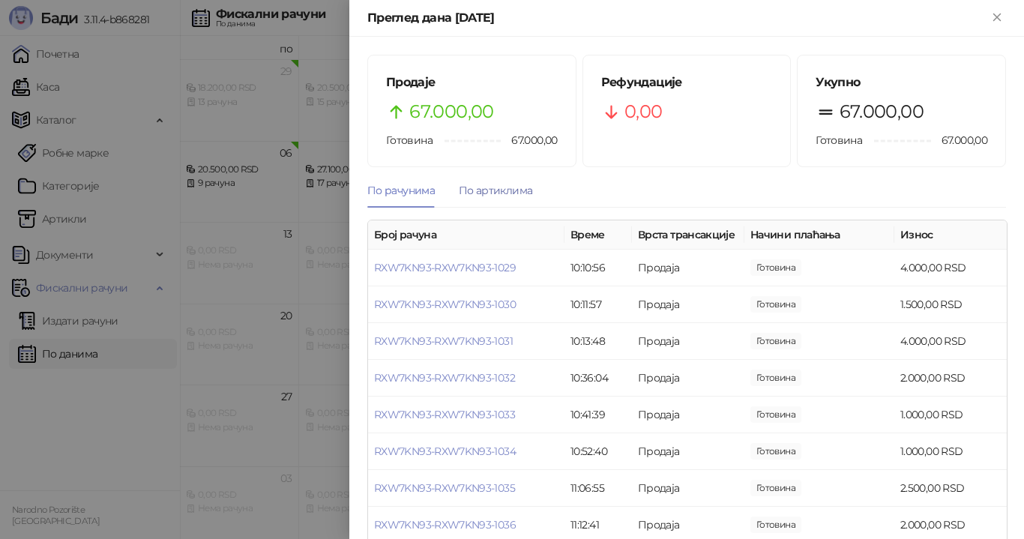
click at [496, 192] on div "По артиклима" at bounding box center [495, 190] width 73 height 16
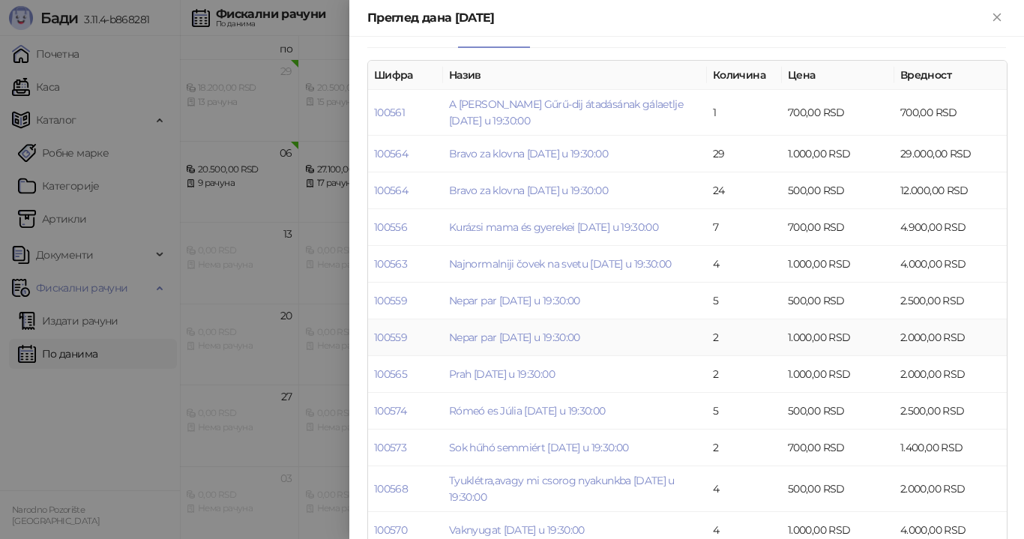
scroll to position [188, 0]
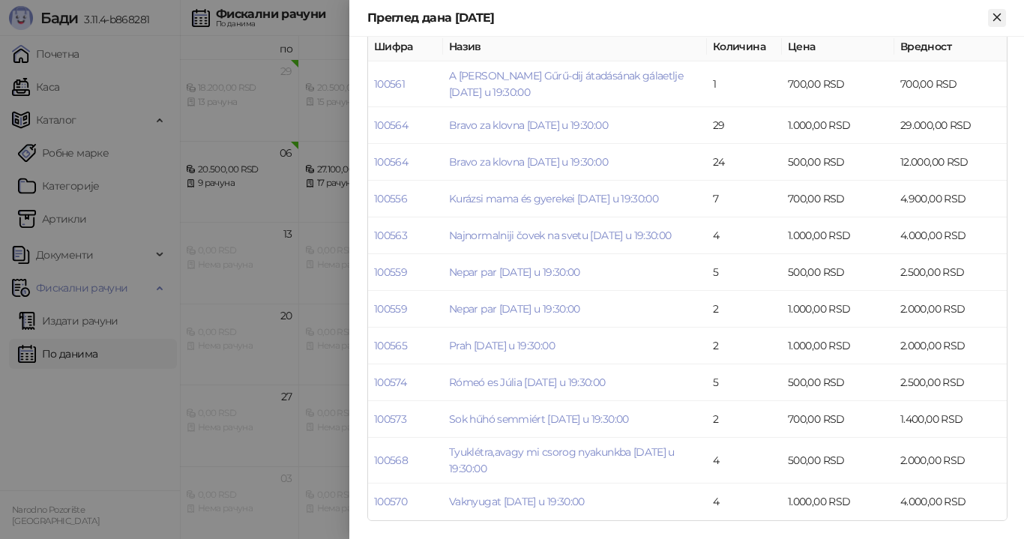
click at [999, 15] on icon "Close" at bounding box center [996, 16] width 13 height 13
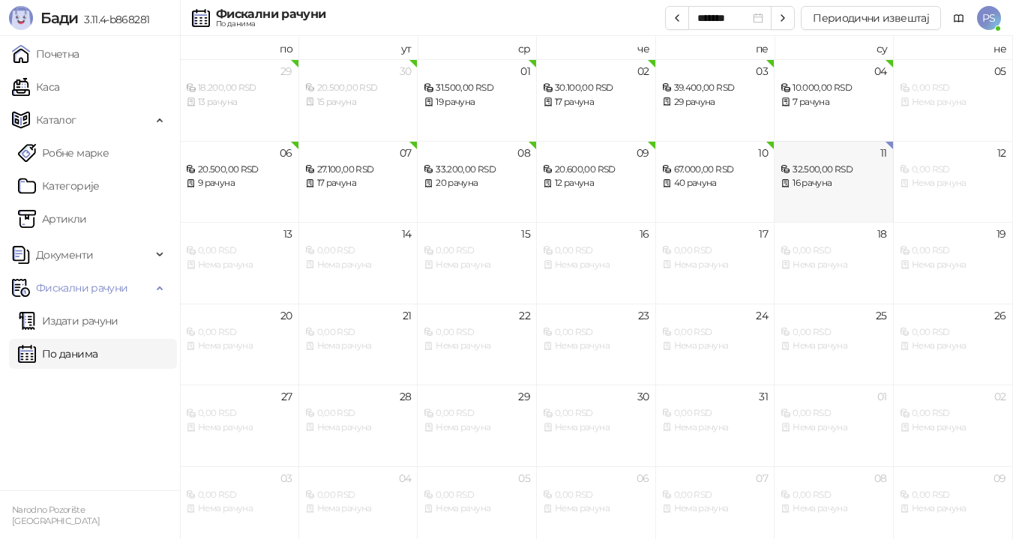
click at [807, 174] on div "32.500,00 RSD" at bounding box center [833, 170] width 106 height 14
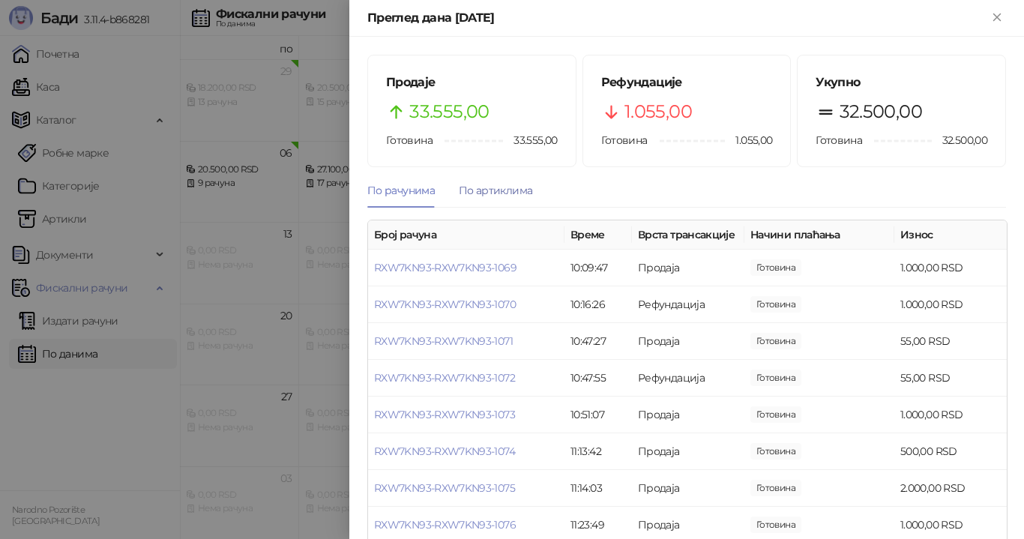
click at [489, 186] on div "По артиклима" at bounding box center [495, 190] width 73 height 16
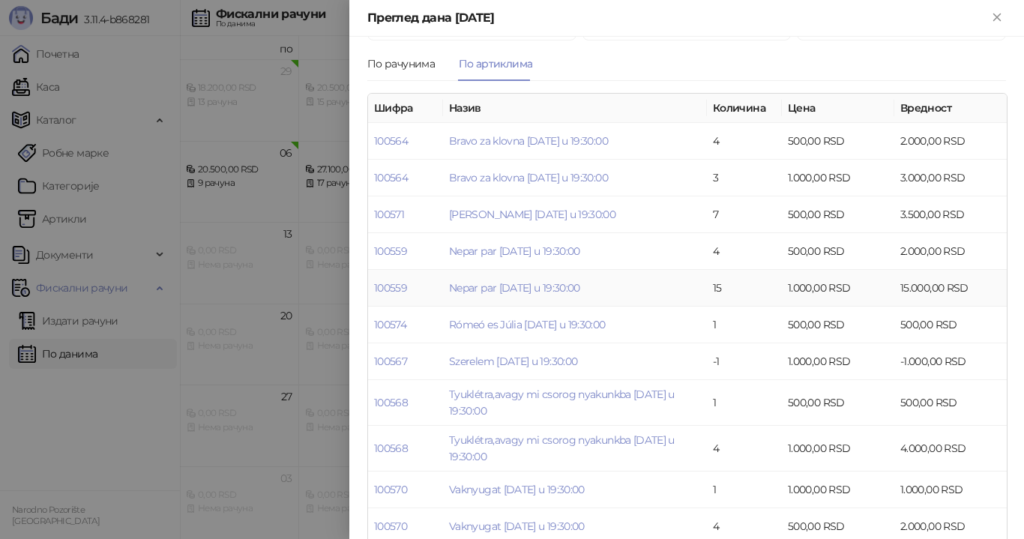
scroll to position [151, 0]
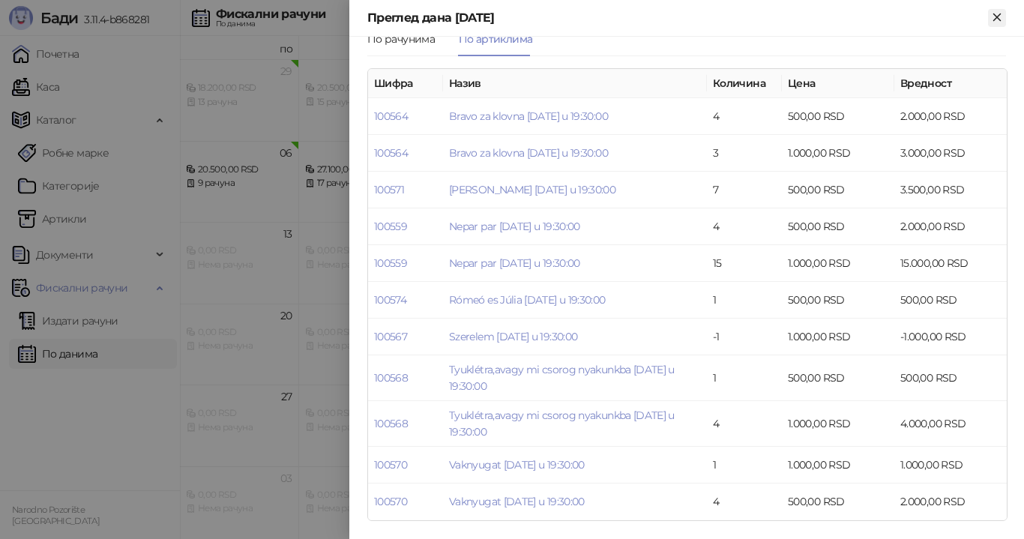
click at [995, 10] on icon "Close" at bounding box center [996, 16] width 13 height 13
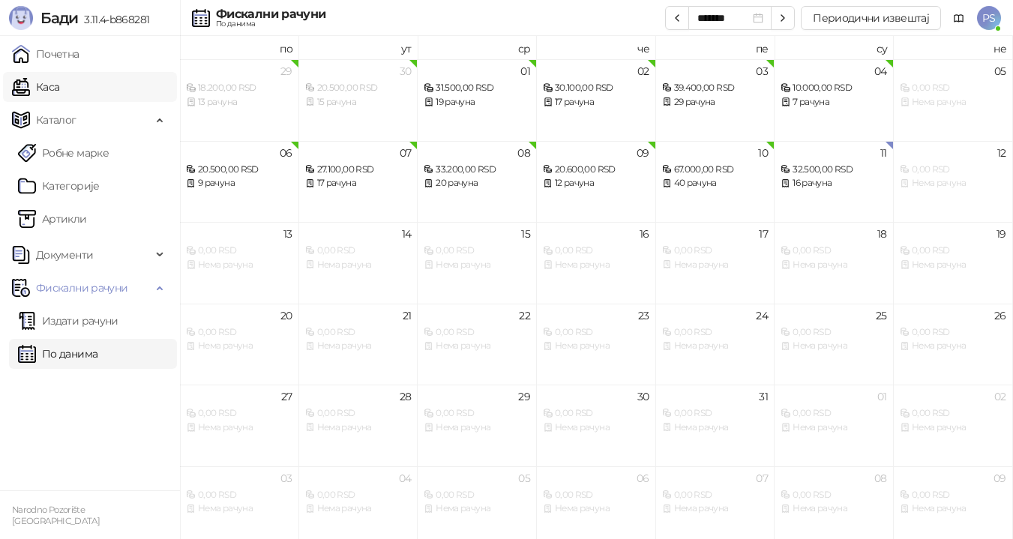
click at [59, 84] on link "Каса" at bounding box center [35, 87] width 47 height 30
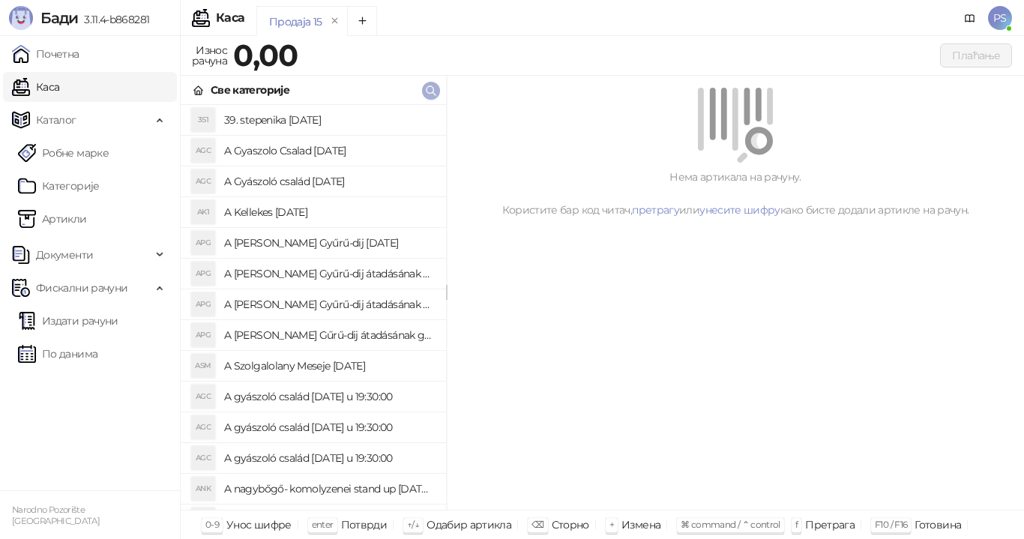
click at [435, 92] on icon "button" at bounding box center [431, 91] width 12 height 12
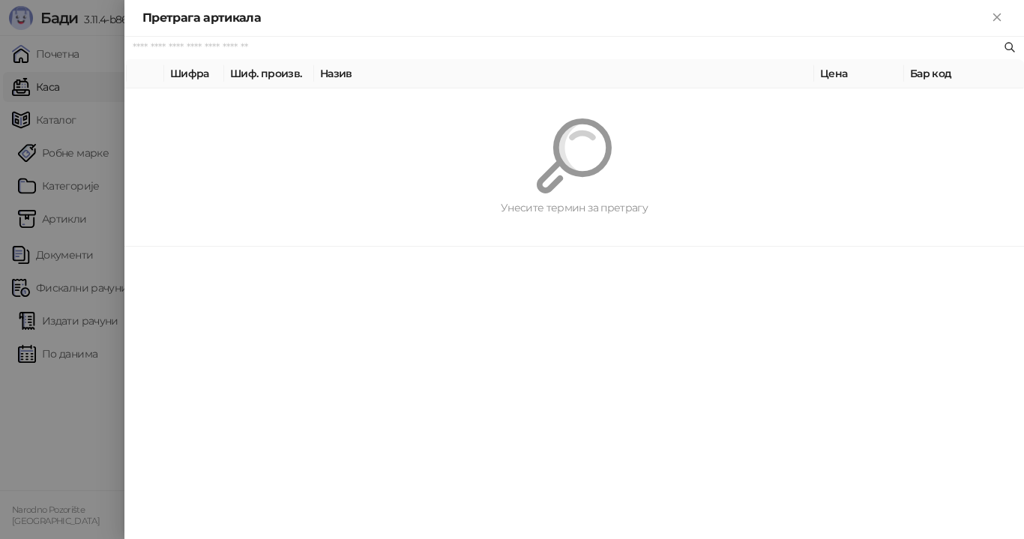
click at [461, 46] on input "text" at bounding box center [567, 48] width 868 height 16
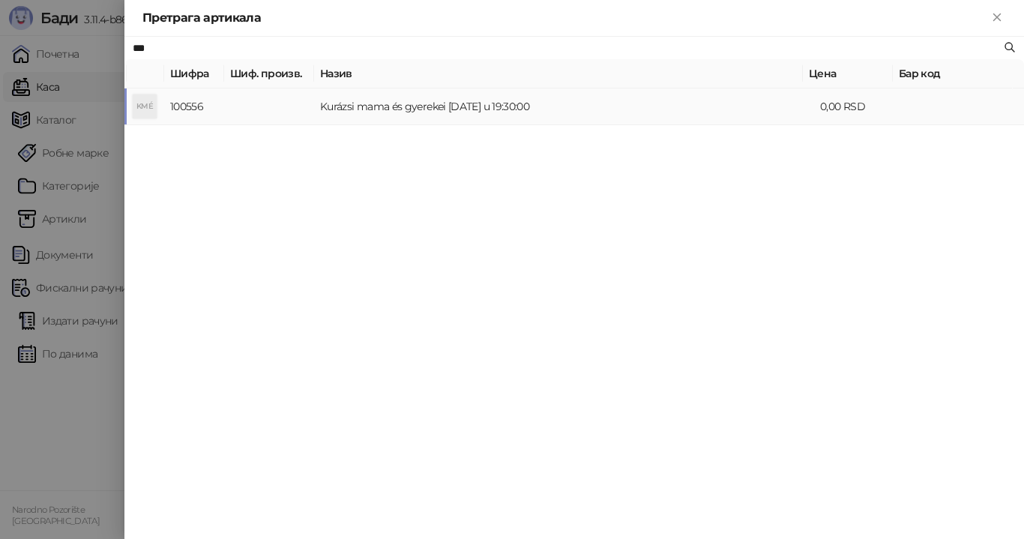
type input "***"
click at [428, 107] on td "Kurázsi mama és gyerekei [DATE] u 19:30:00" at bounding box center [564, 106] width 500 height 37
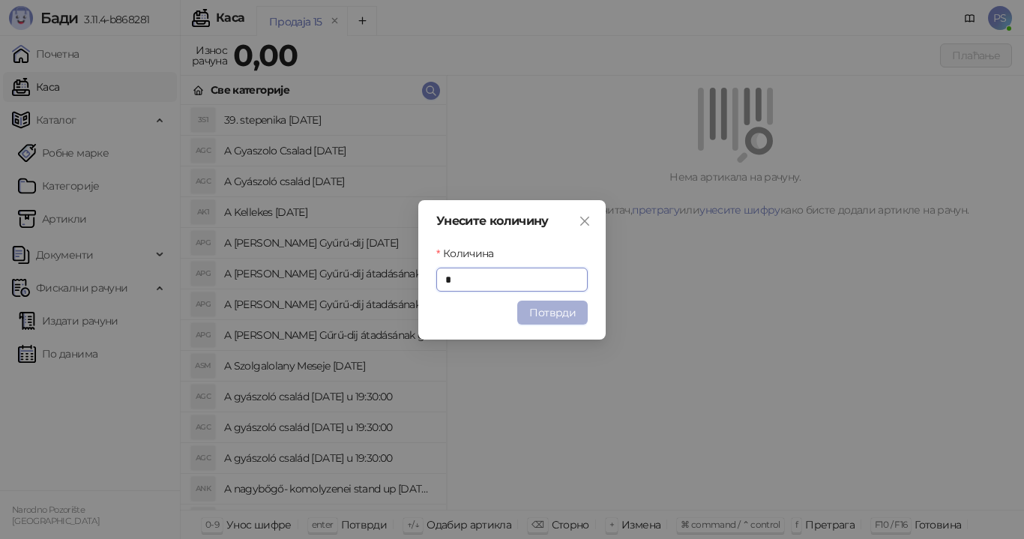
type input "*"
click at [564, 316] on button "Потврди" at bounding box center [552, 313] width 70 height 24
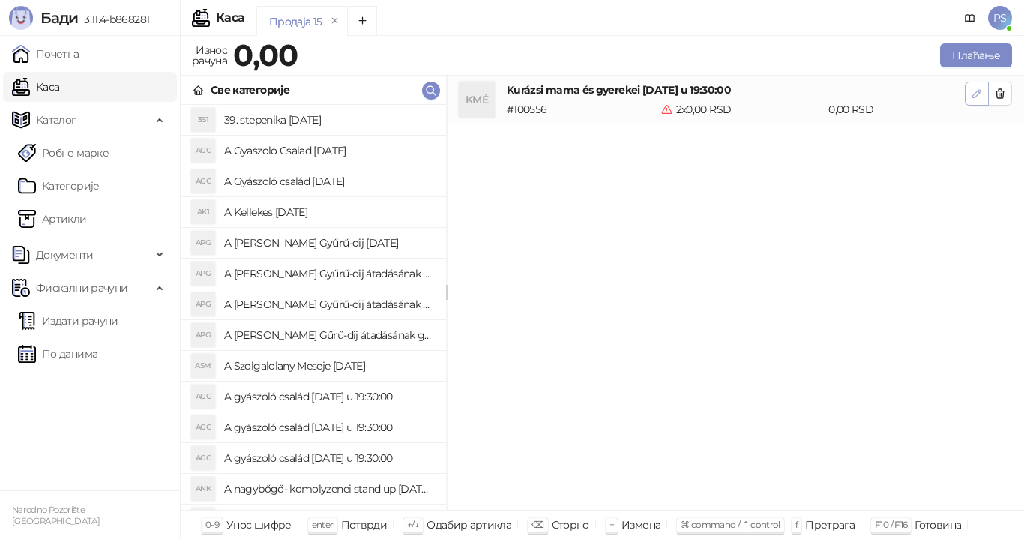
click at [971, 94] on icon "button" at bounding box center [977, 94] width 12 height 12
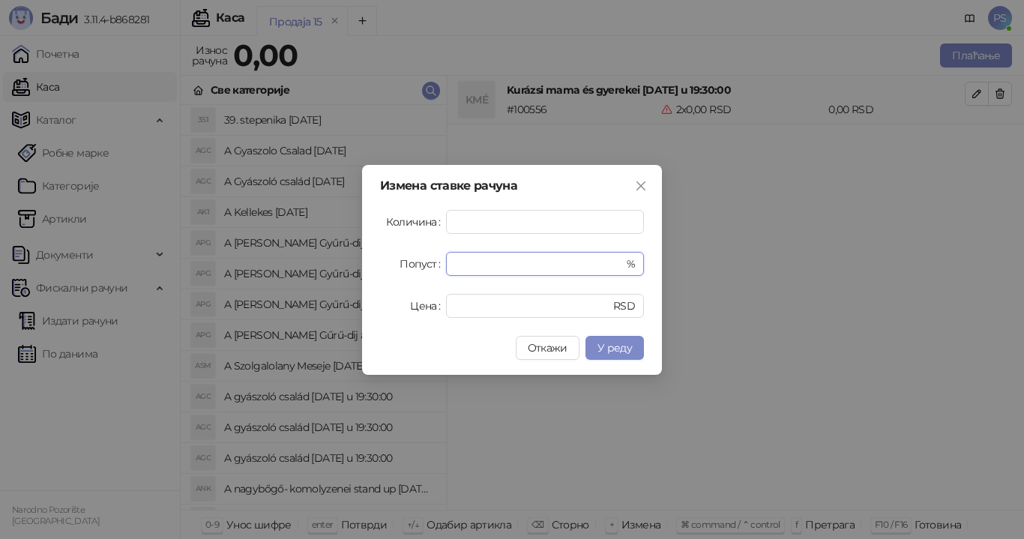
drag, startPoint x: 470, startPoint y: 263, endPoint x: 401, endPoint y: 262, distance: 69.0
click at [401, 262] on div "Попуст * %" at bounding box center [512, 264] width 264 height 24
type input "**"
click at [535, 295] on input "*" at bounding box center [524, 306] width 139 height 22
type input "***"
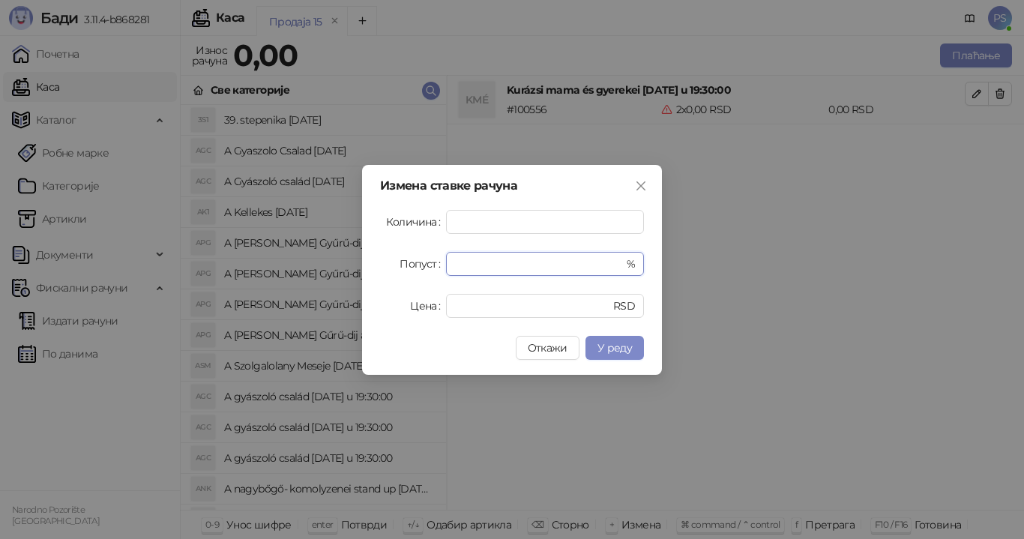
drag, startPoint x: 479, startPoint y: 262, endPoint x: 347, endPoint y: 257, distance: 132.0
click at [347, 257] on div "Измена ставке рачуна Количина * Попуст ** % Цена *** RSD Откажи У реду" at bounding box center [512, 269] width 1024 height 539
type input "*"
drag, startPoint x: 478, startPoint y: 304, endPoint x: 413, endPoint y: 323, distance: 68.1
click at [413, 323] on div "Измена ставке рачуна Количина * Попуст * % Цена *** RSD Откажи У реду" at bounding box center [512, 270] width 300 height 210
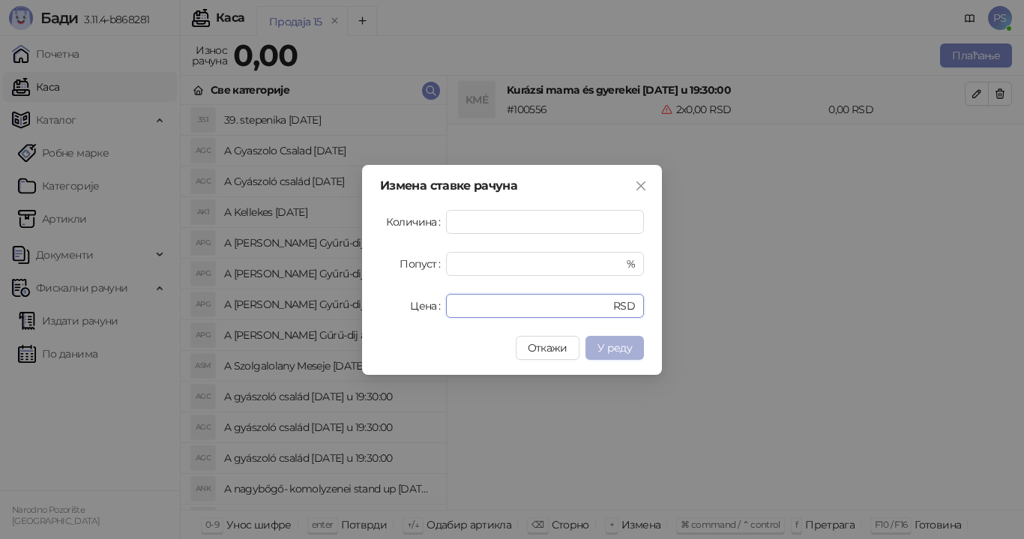
type input "***"
click at [603, 351] on span "У реду" at bounding box center [614, 347] width 34 height 13
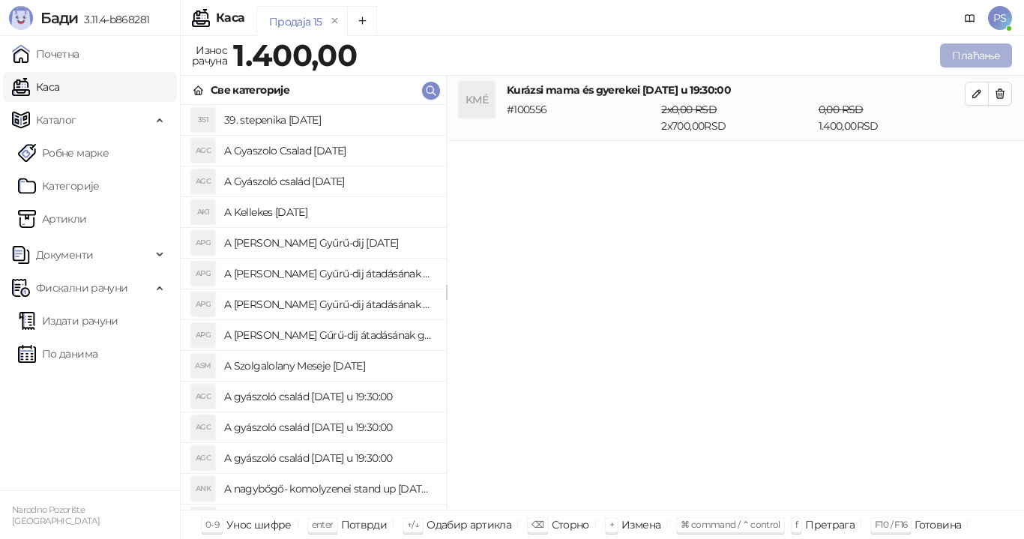
click at [997, 50] on button "Плаћање" at bounding box center [976, 55] width 72 height 24
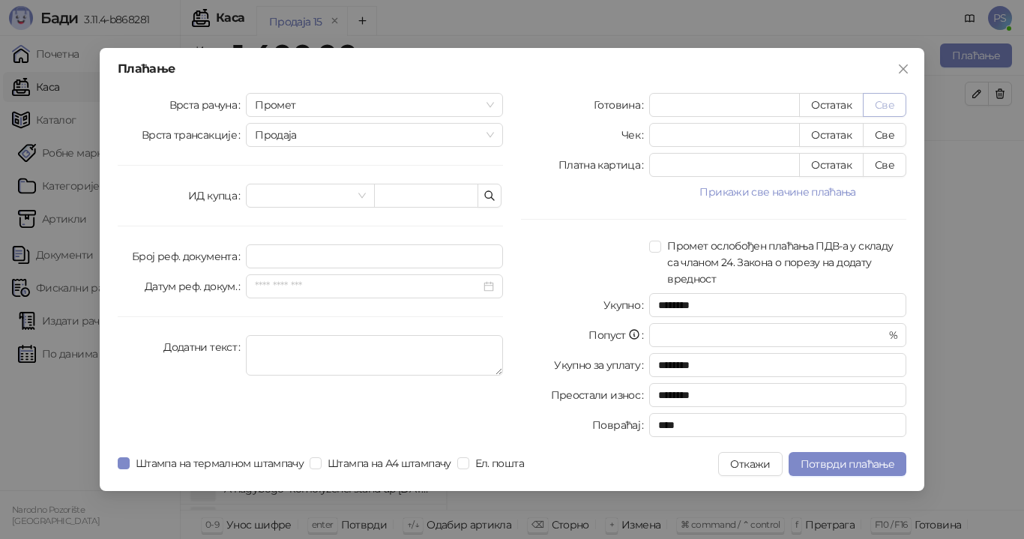
click at [889, 103] on button "Све" at bounding box center [884, 105] width 43 height 24
type input "****"
click at [862, 459] on span "Потврди плаћање" at bounding box center [848, 463] width 94 height 13
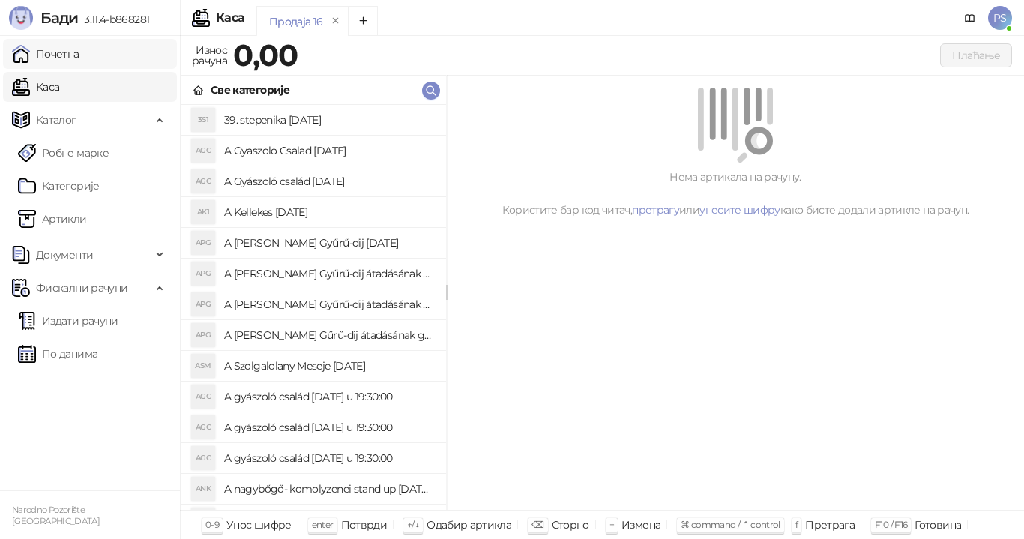
click at [72, 56] on link "Почетна" at bounding box center [45, 54] width 67 height 30
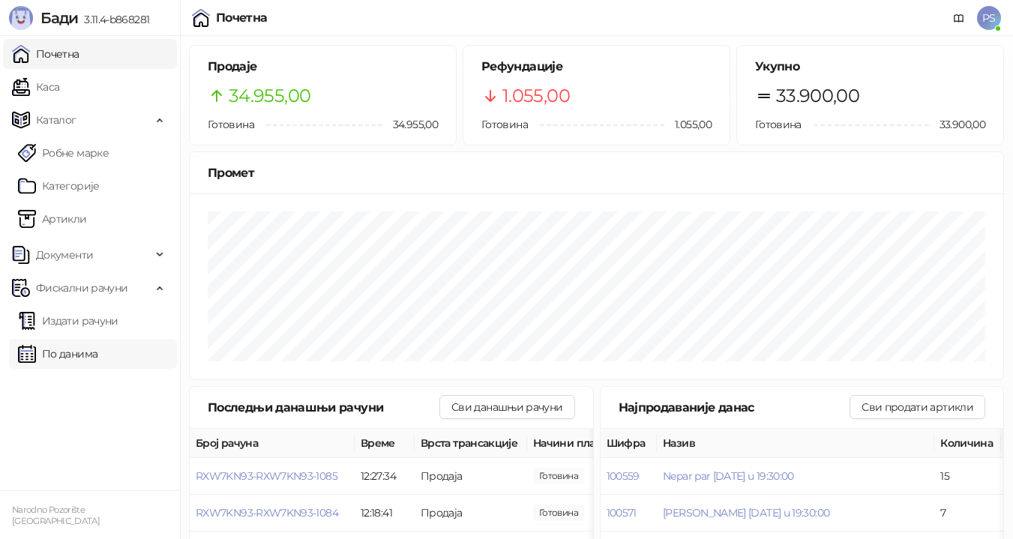
click at [88, 355] on link "По данима" at bounding box center [57, 354] width 79 height 30
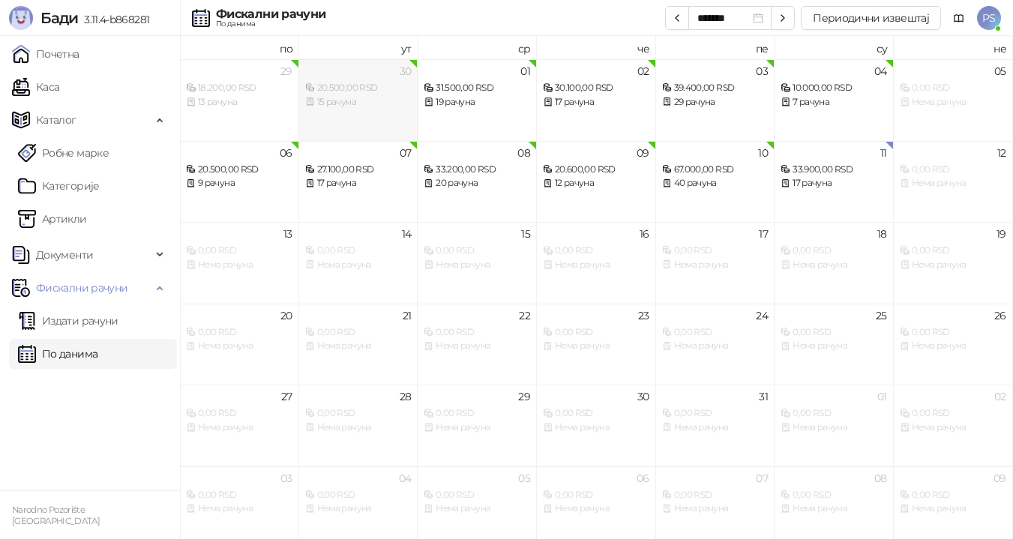
click at [370, 90] on div "20.500,00 RSD" at bounding box center [358, 88] width 106 height 14
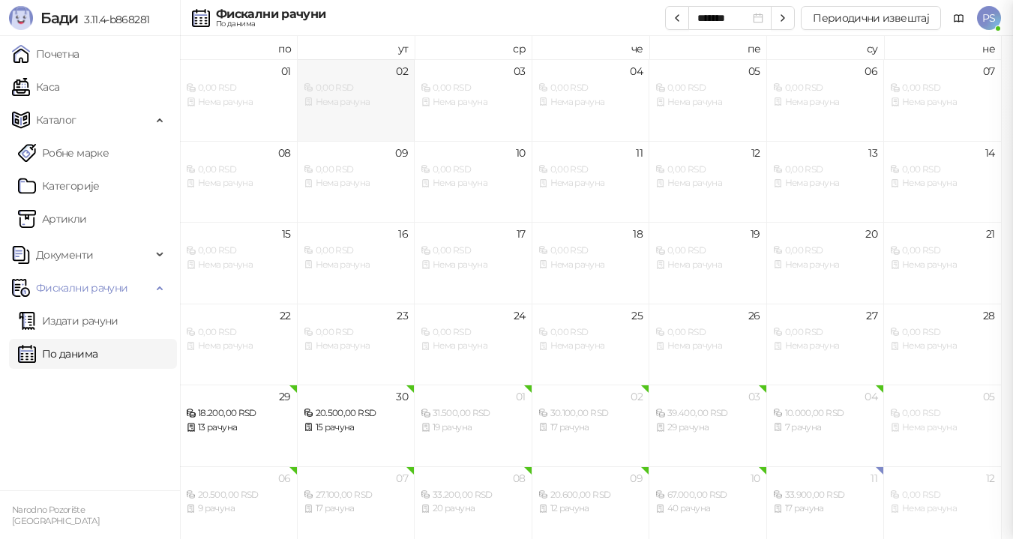
type input "*******"
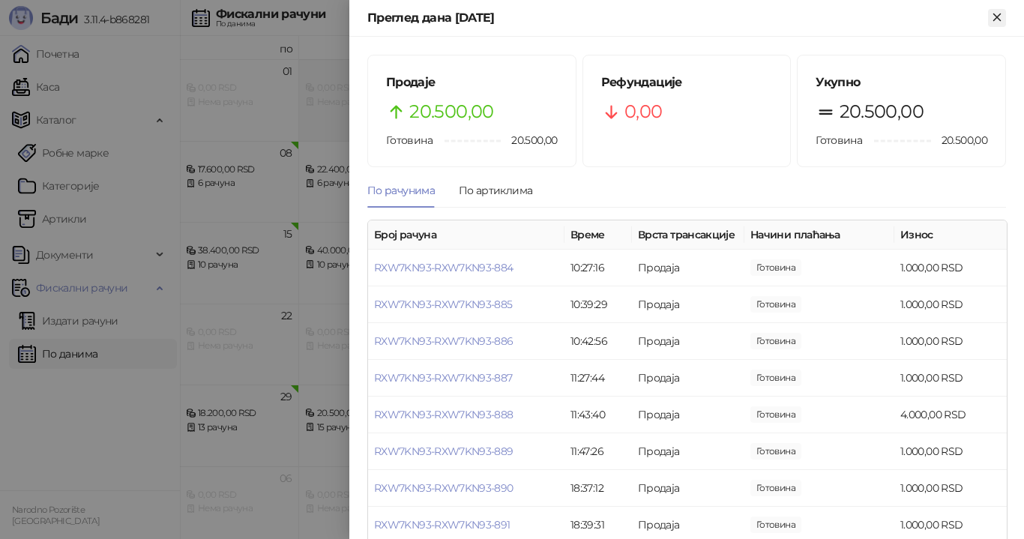
click at [995, 16] on icon "Close" at bounding box center [996, 16] width 7 height 7
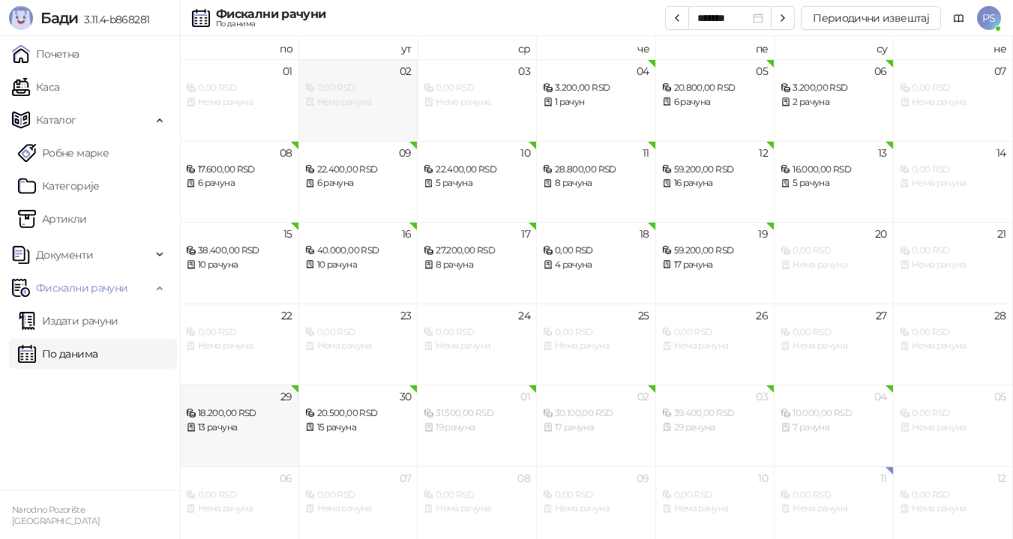
click at [277, 414] on div "18.200,00 RSD" at bounding box center [239, 413] width 106 height 14
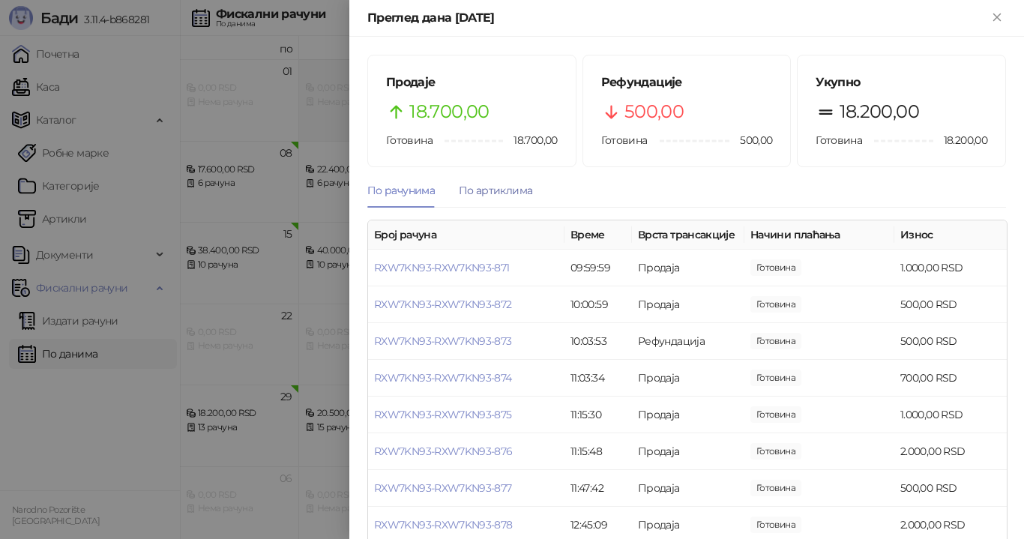
click at [501, 194] on div "По артиклима" at bounding box center [495, 190] width 73 height 16
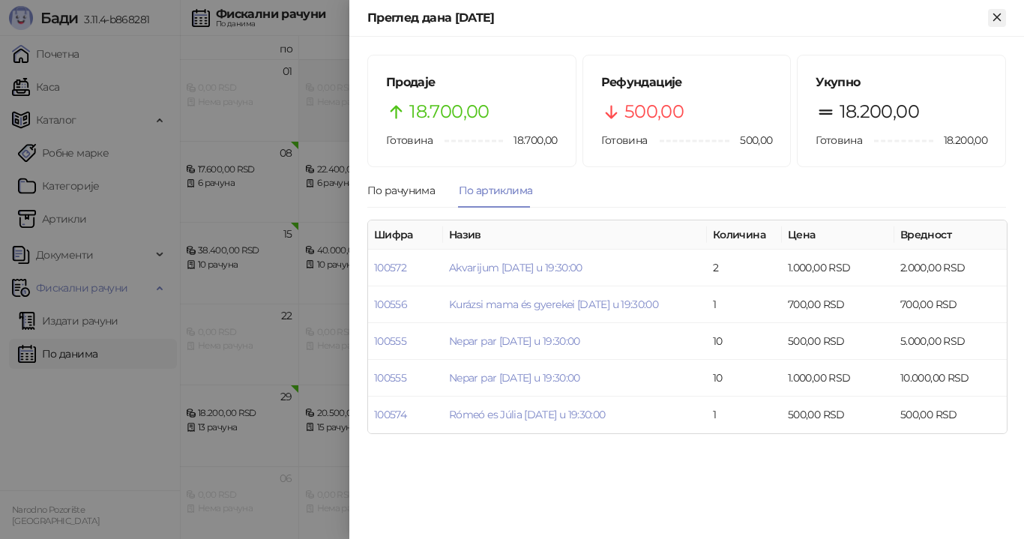
click at [999, 18] on icon "Close" at bounding box center [996, 16] width 13 height 13
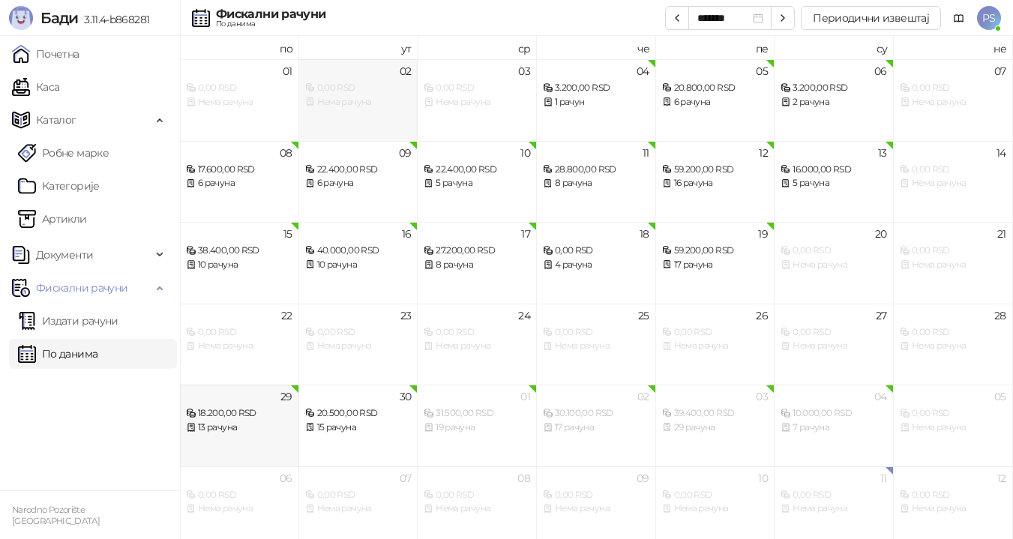
click at [214, 435] on div "29 18.200,00 RSD 13 рачуна" at bounding box center [239, 426] width 119 height 82
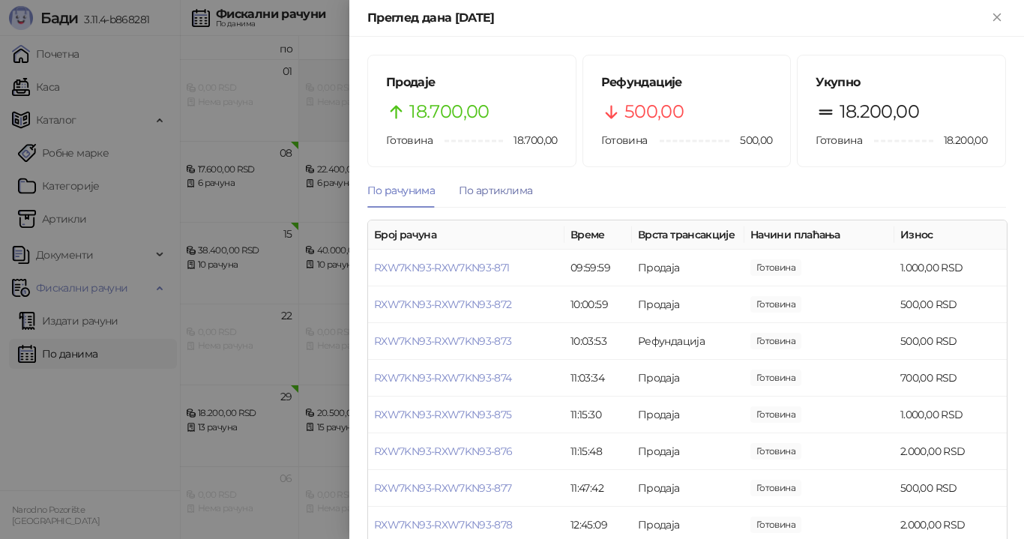
click at [495, 190] on div "По артиклима" at bounding box center [495, 190] width 73 height 16
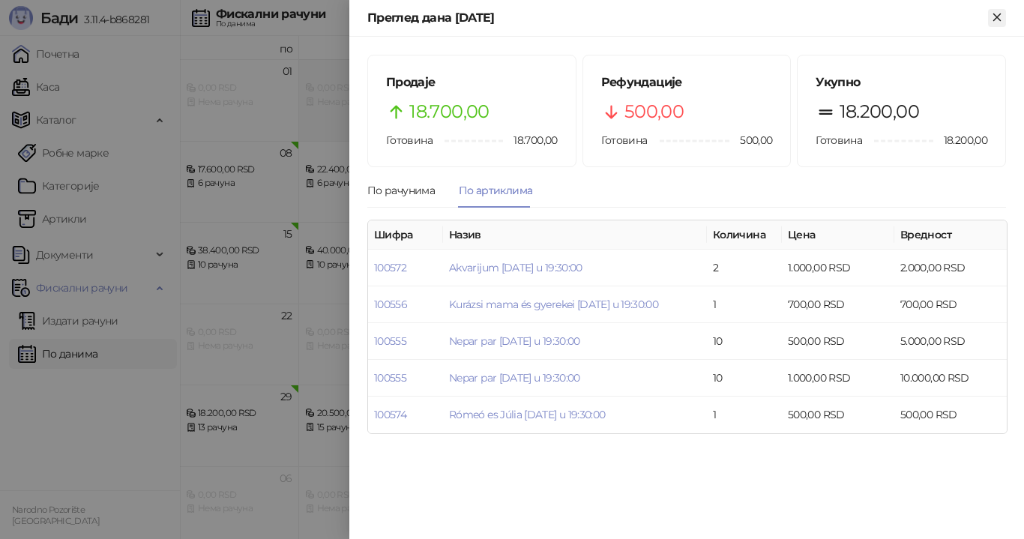
click at [996, 22] on icon "Close" at bounding box center [996, 16] width 13 height 13
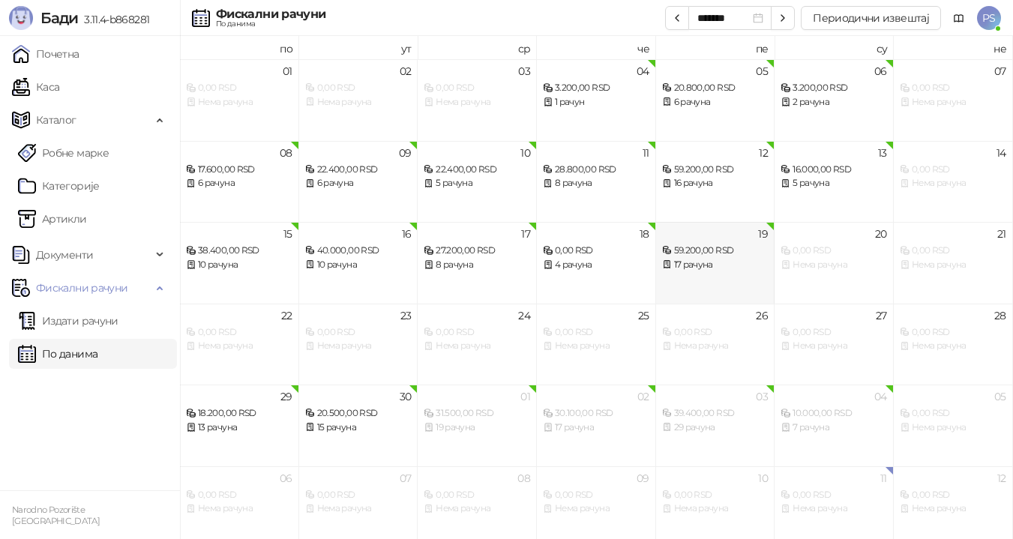
click at [708, 259] on div "17 рачуна" at bounding box center [715, 265] width 106 height 14
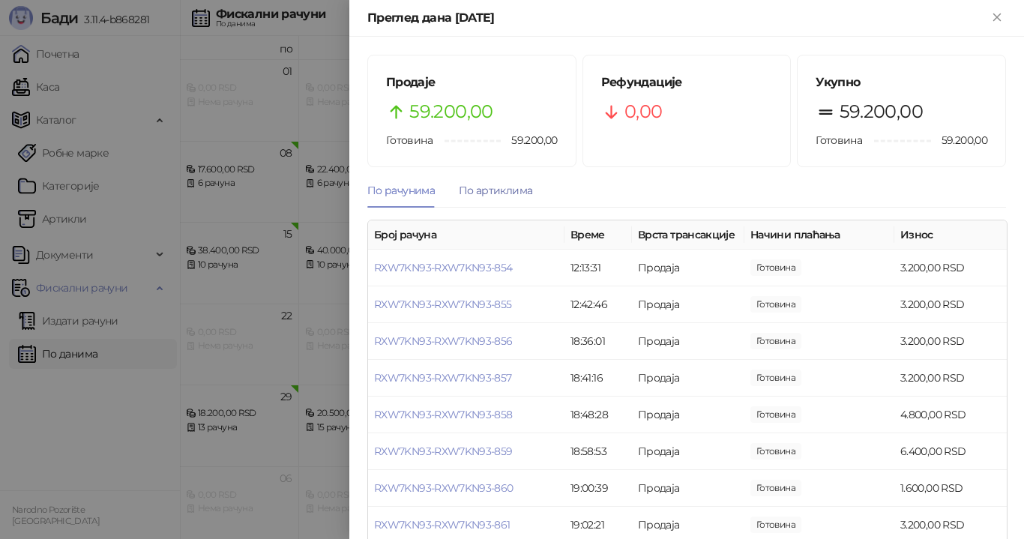
click at [498, 190] on div "По артиклима" at bounding box center [495, 190] width 73 height 16
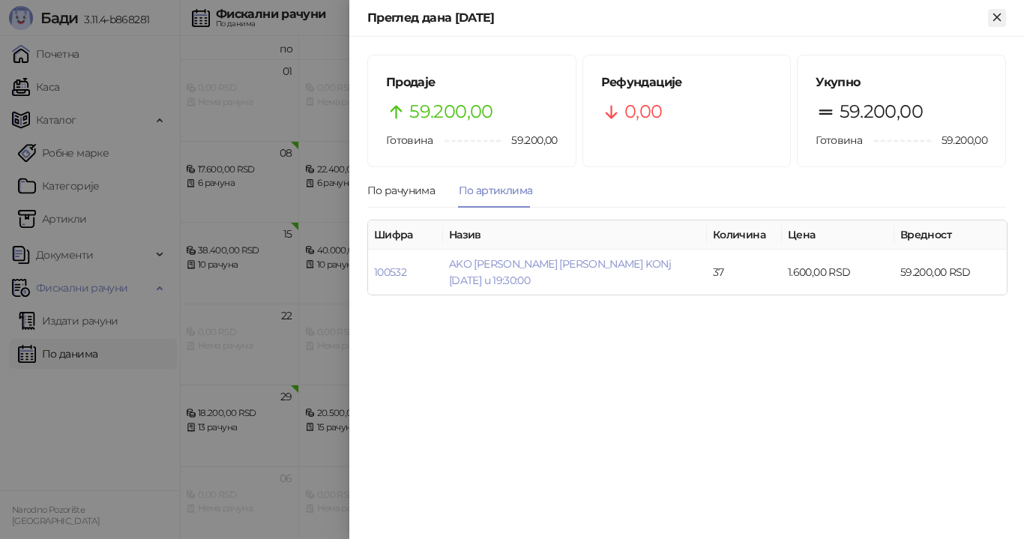
click at [993, 19] on icon "Close" at bounding box center [996, 16] width 13 height 13
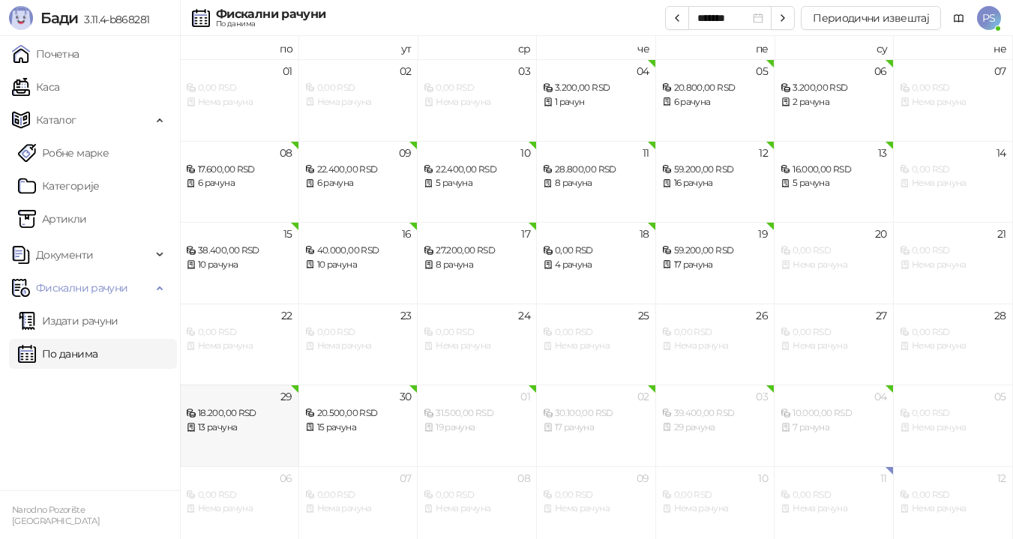
click at [262, 429] on div "13 рачуна" at bounding box center [239, 427] width 106 height 14
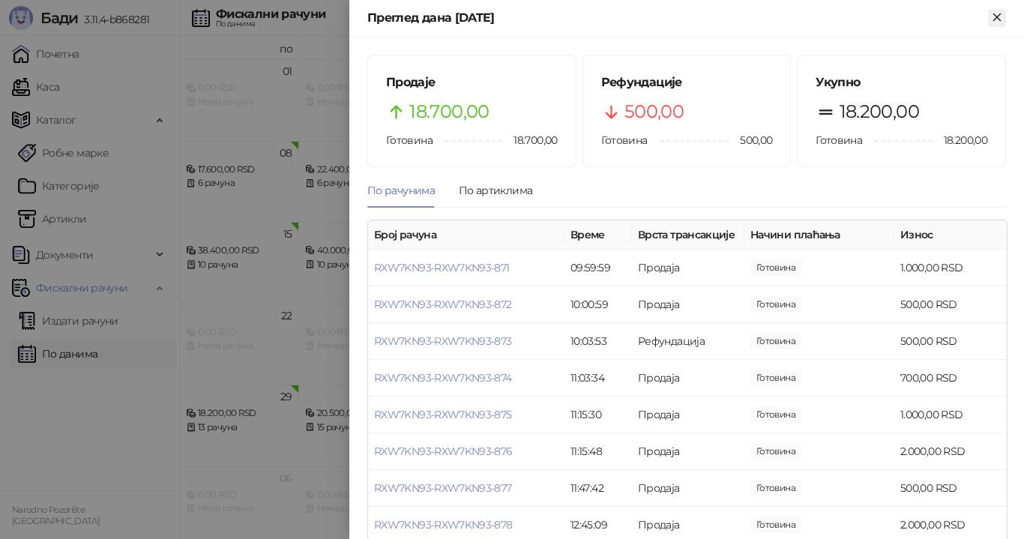
click at [1004, 23] on icon "Close" at bounding box center [996, 16] width 13 height 13
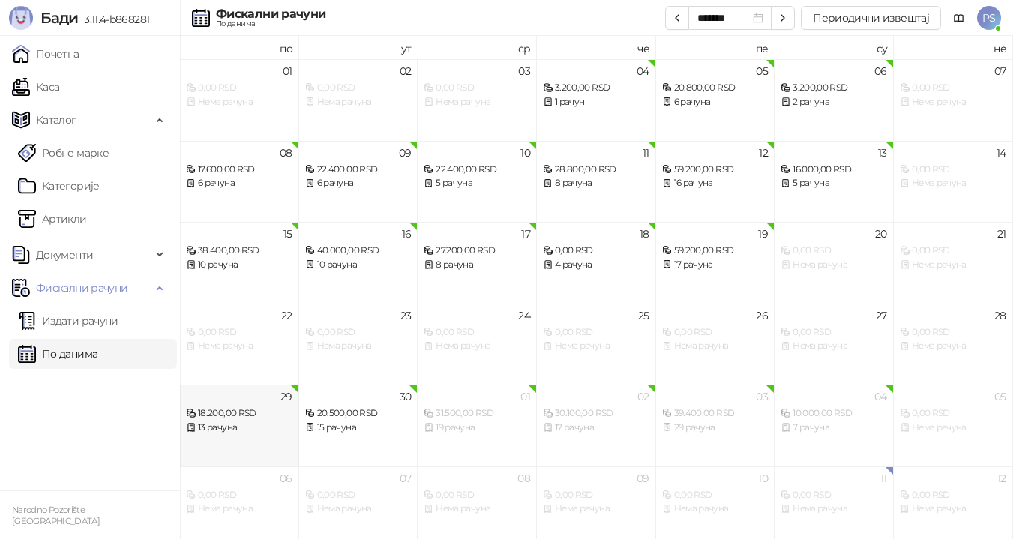
click at [271, 414] on div "18.200,00 RSD" at bounding box center [239, 413] width 106 height 14
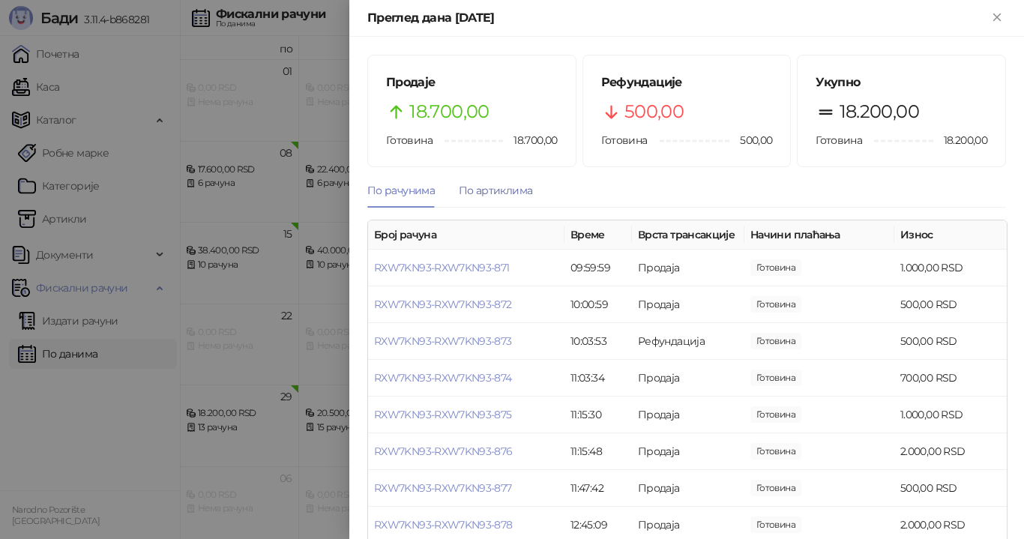
click at [482, 187] on div "По артиклима" at bounding box center [495, 190] width 73 height 16
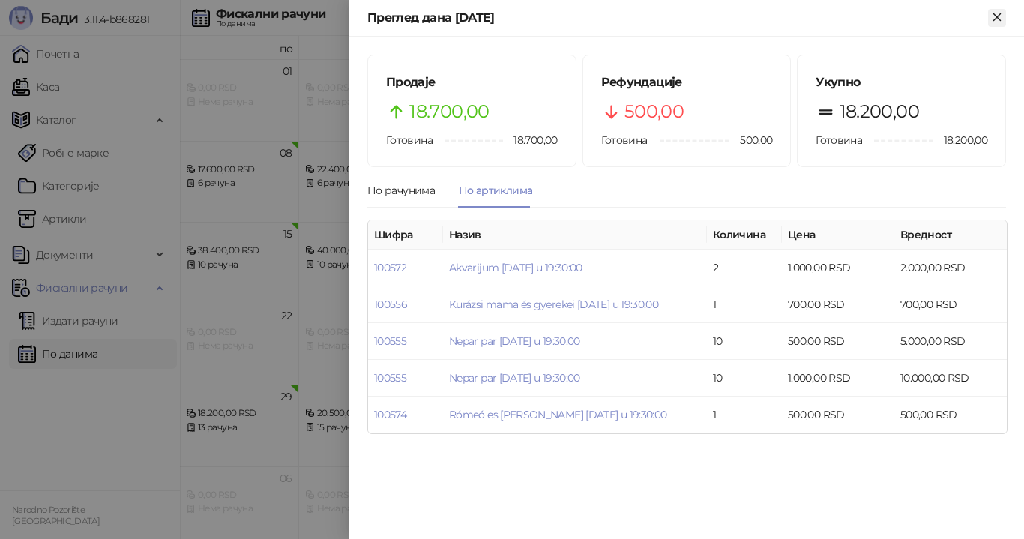
click at [996, 19] on icon "Close" at bounding box center [996, 16] width 7 height 7
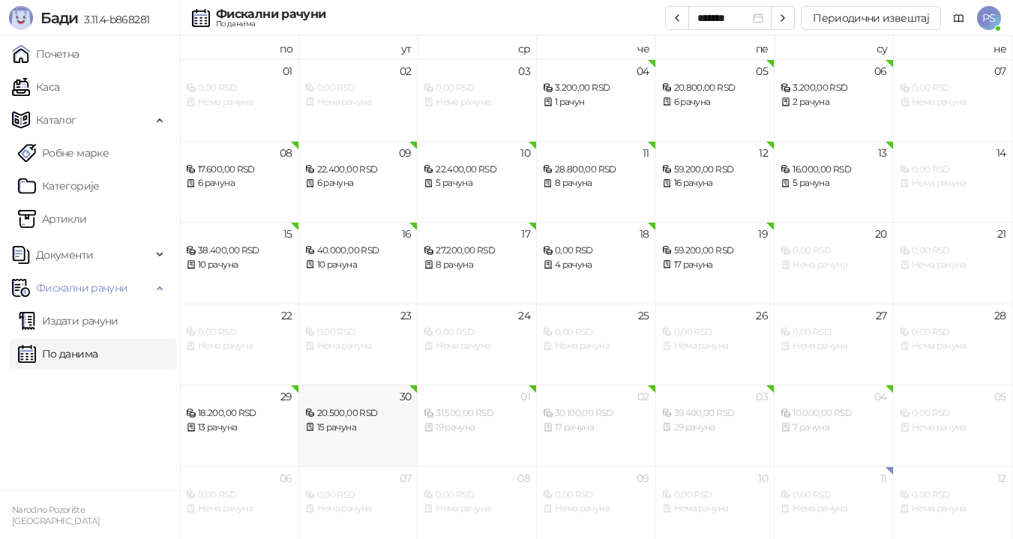
click at [376, 424] on div "15 рачуна" at bounding box center [358, 427] width 106 height 14
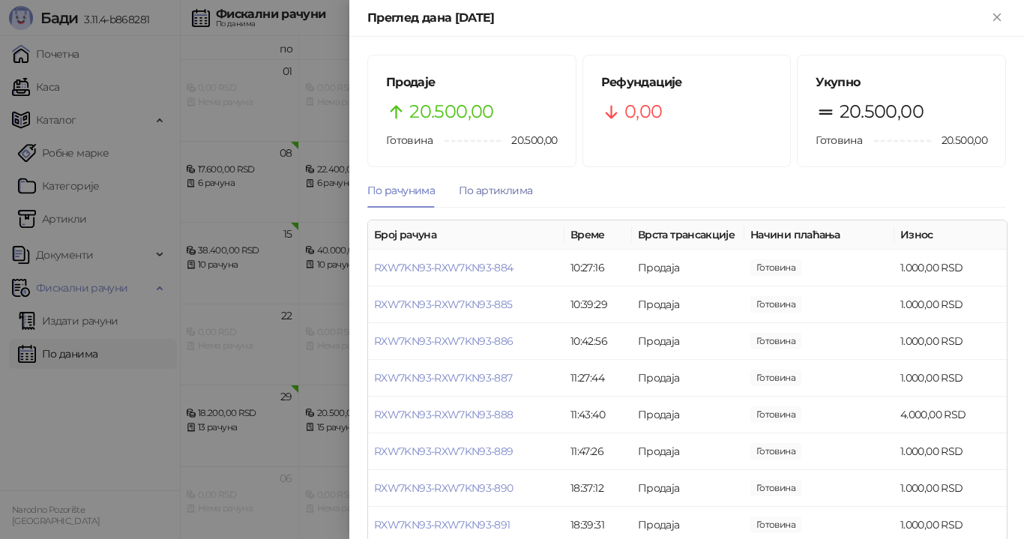
click at [477, 194] on div "По артиклима" at bounding box center [495, 190] width 73 height 16
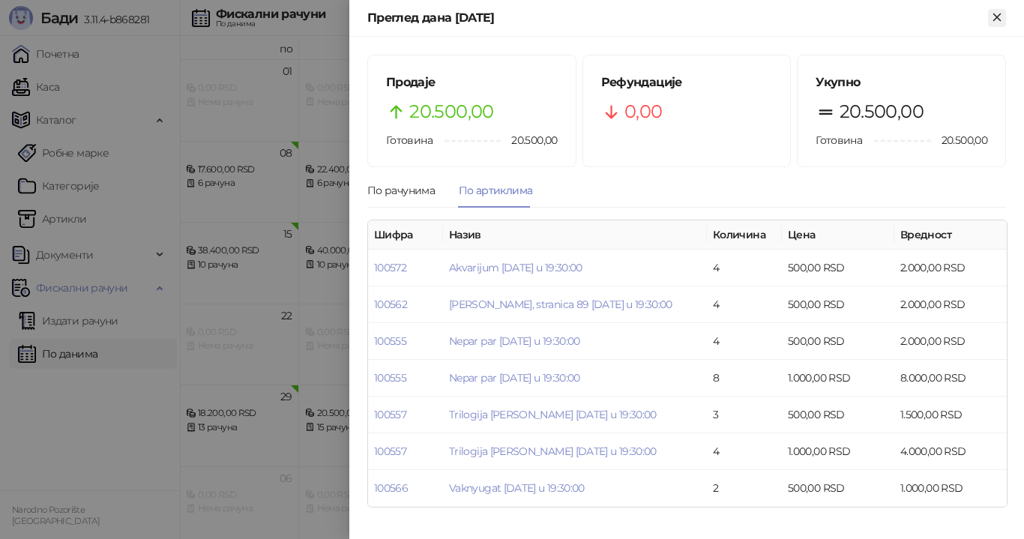
click at [998, 13] on icon "Close" at bounding box center [996, 16] width 13 height 13
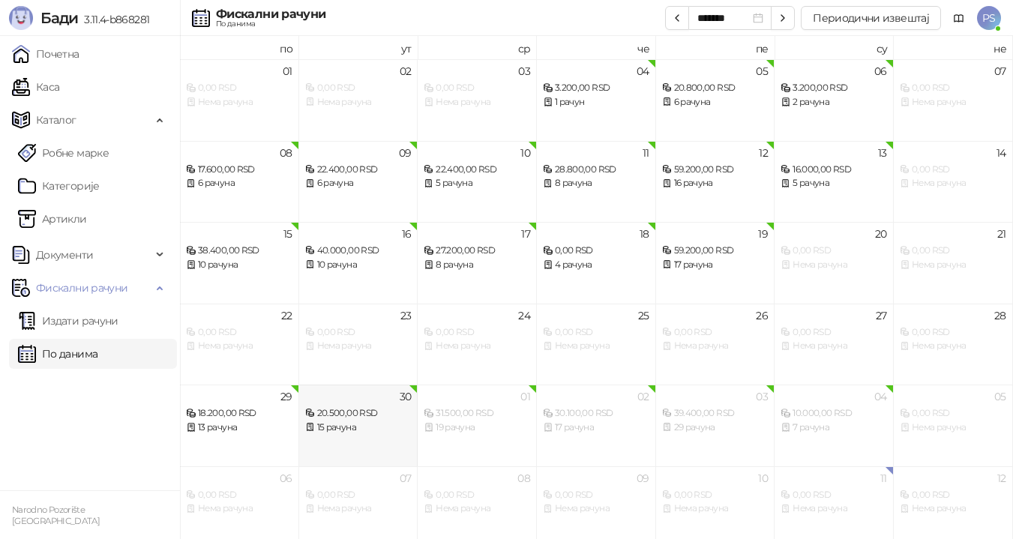
click at [376, 420] on div "15 рачуна" at bounding box center [358, 427] width 106 height 14
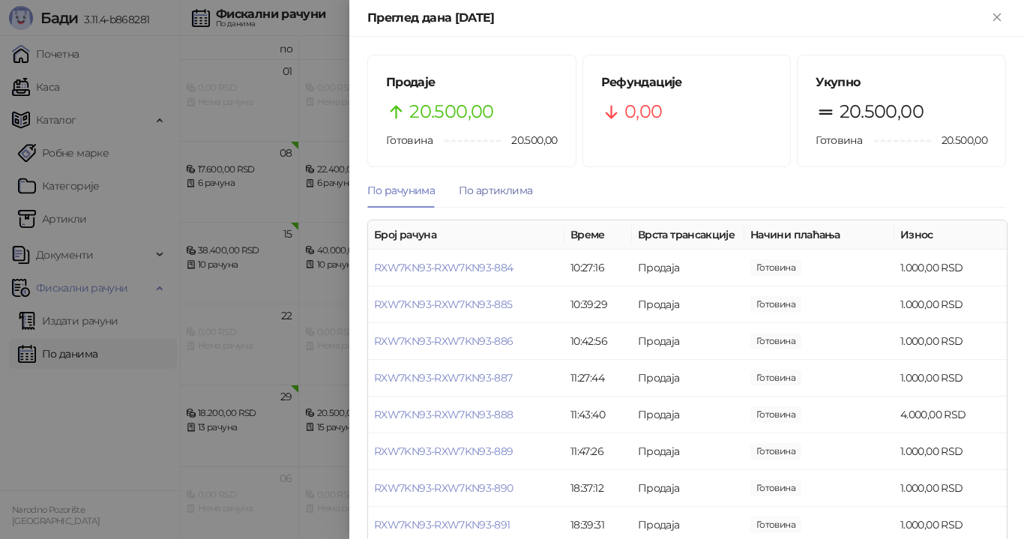
click at [484, 190] on div "По артиклима" at bounding box center [495, 190] width 73 height 16
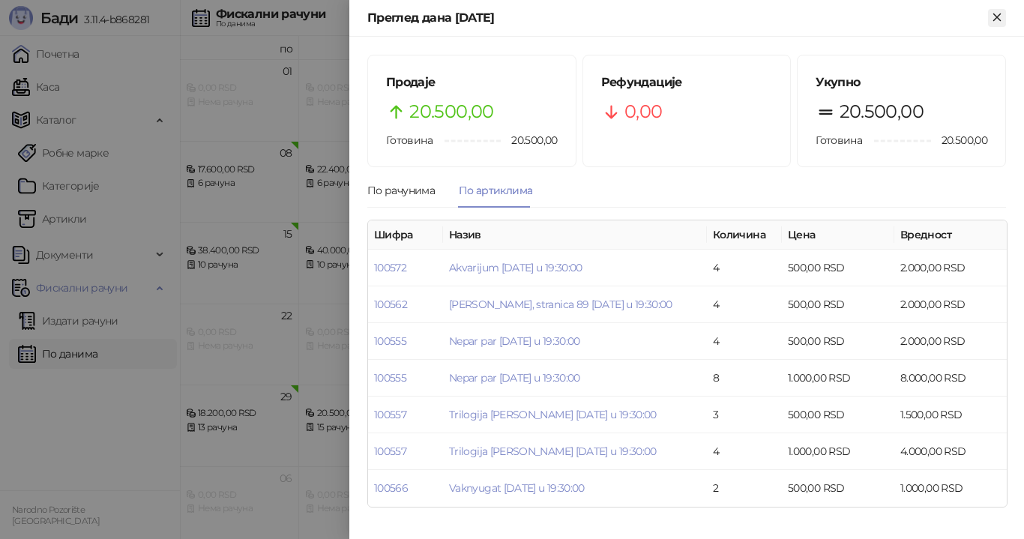
click at [994, 22] on icon "Close" at bounding box center [996, 16] width 13 height 13
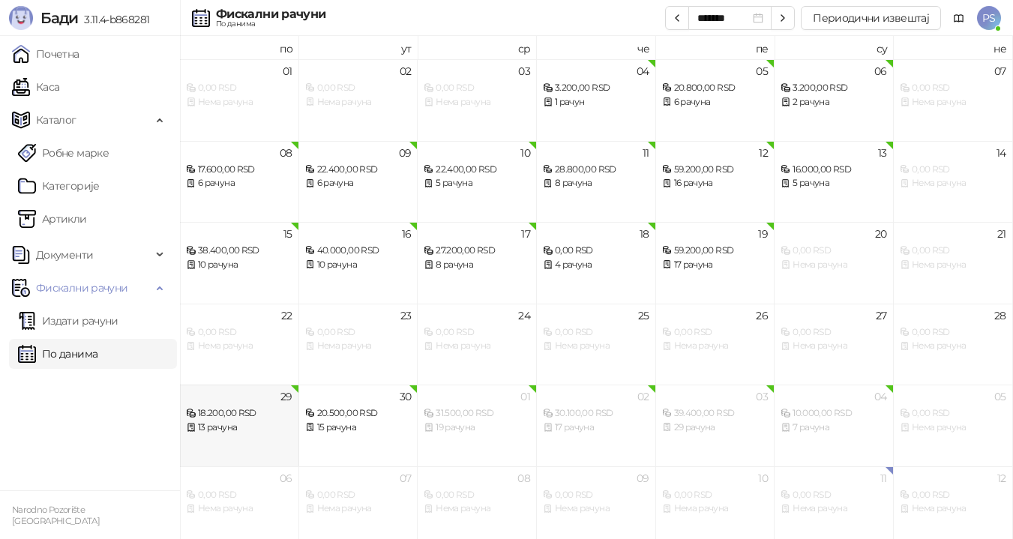
click at [230, 400] on div "18.200,00 RSD 13 рачуна" at bounding box center [239, 412] width 106 height 43
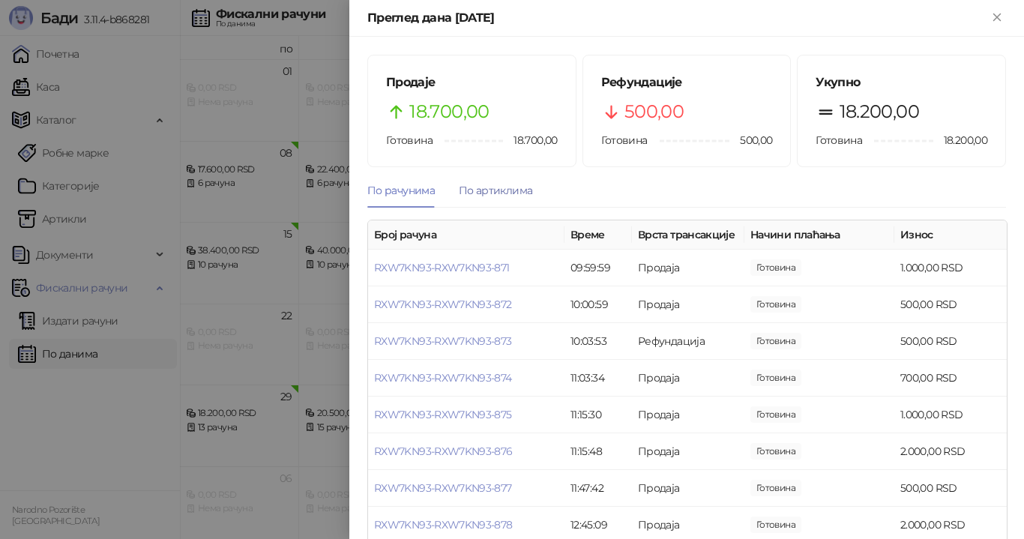
click at [498, 190] on div "По артиклима" at bounding box center [495, 190] width 73 height 16
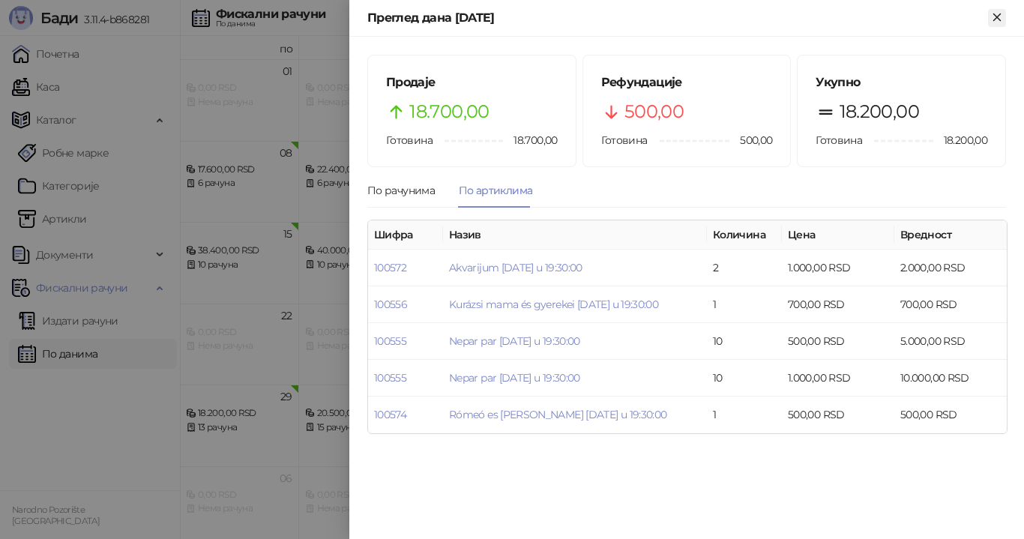
click at [1002, 23] on icon "Close" at bounding box center [996, 16] width 13 height 13
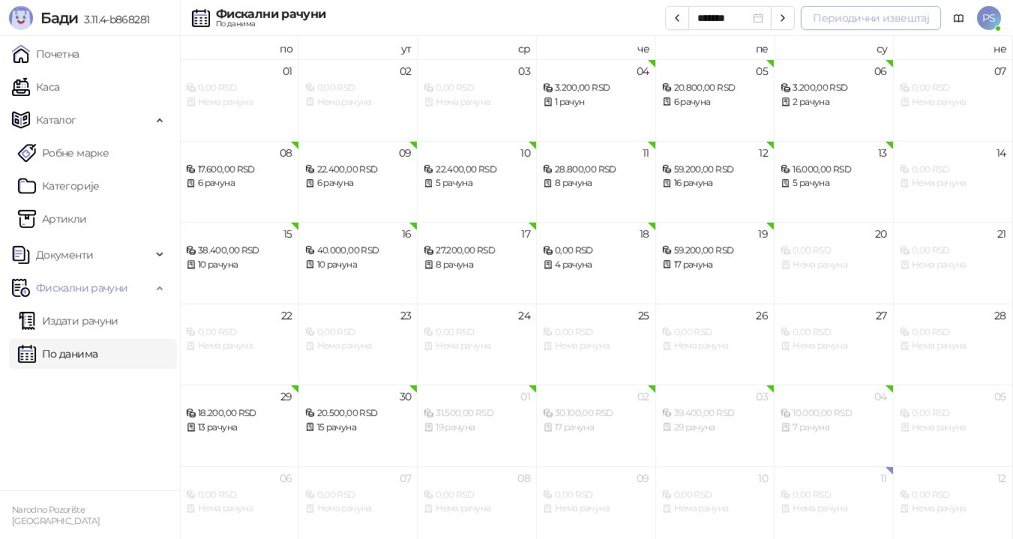
click at [899, 20] on button "Периодични извештај" at bounding box center [871, 18] width 140 height 24
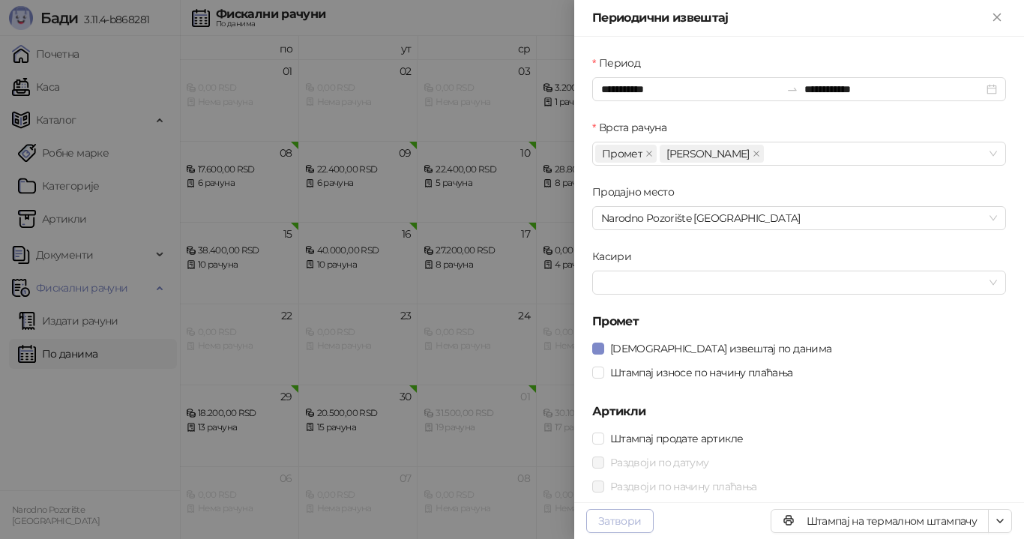
click at [631, 519] on button "Затвори" at bounding box center [619, 521] width 67 height 24
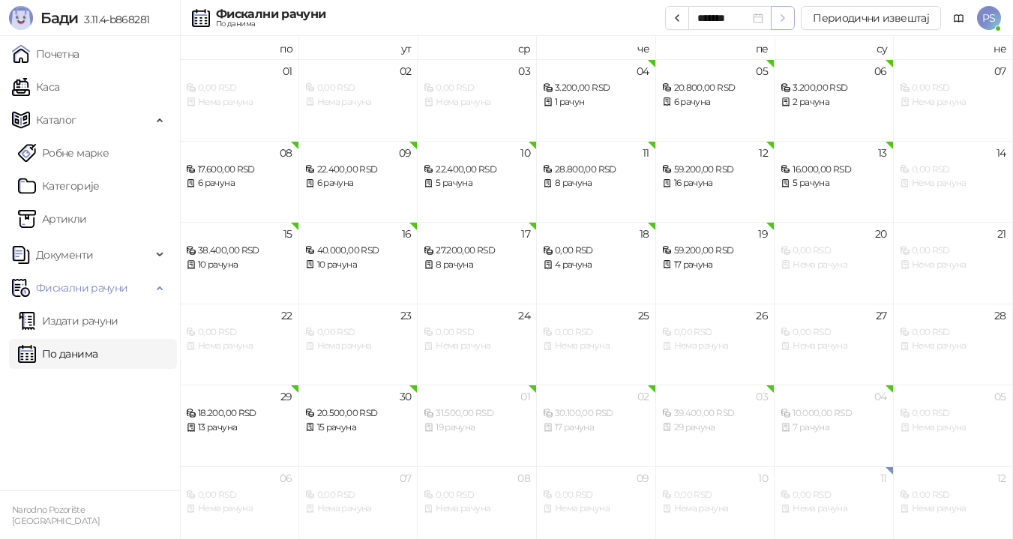
click at [784, 19] on icon "button" at bounding box center [782, 18] width 3 height 6
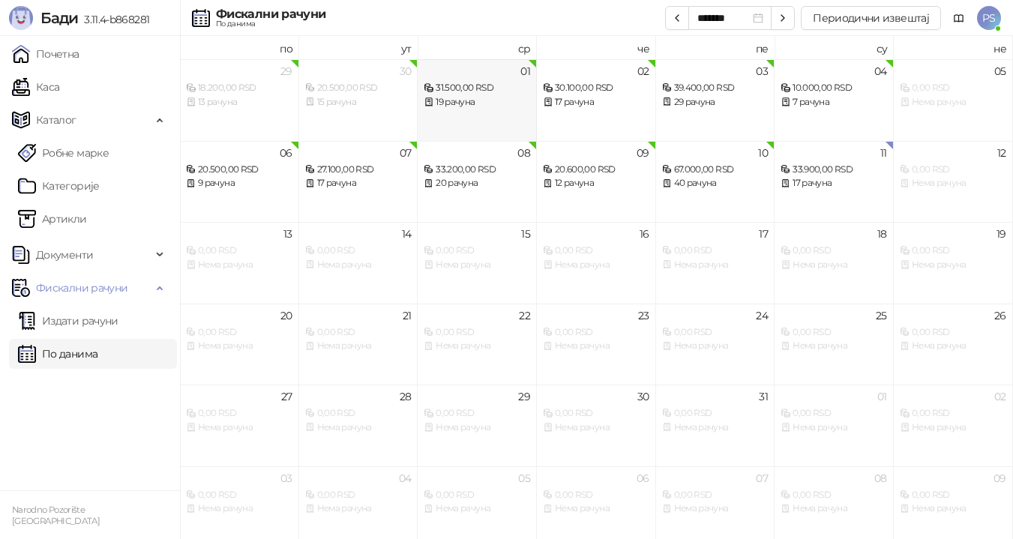
click at [498, 102] on div "19 рачуна" at bounding box center [476, 102] width 106 height 14
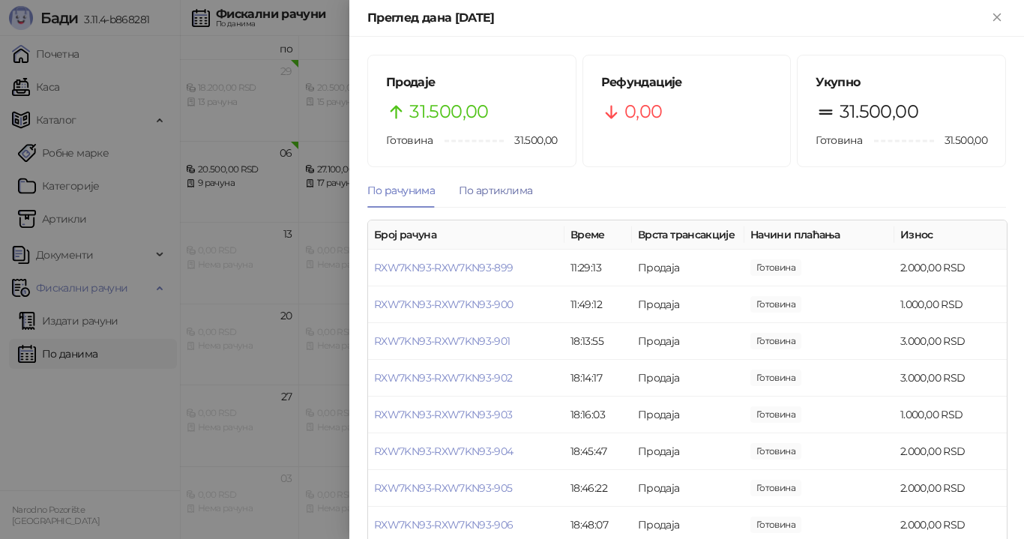
click at [486, 193] on div "По артиклима" at bounding box center [495, 190] width 73 height 16
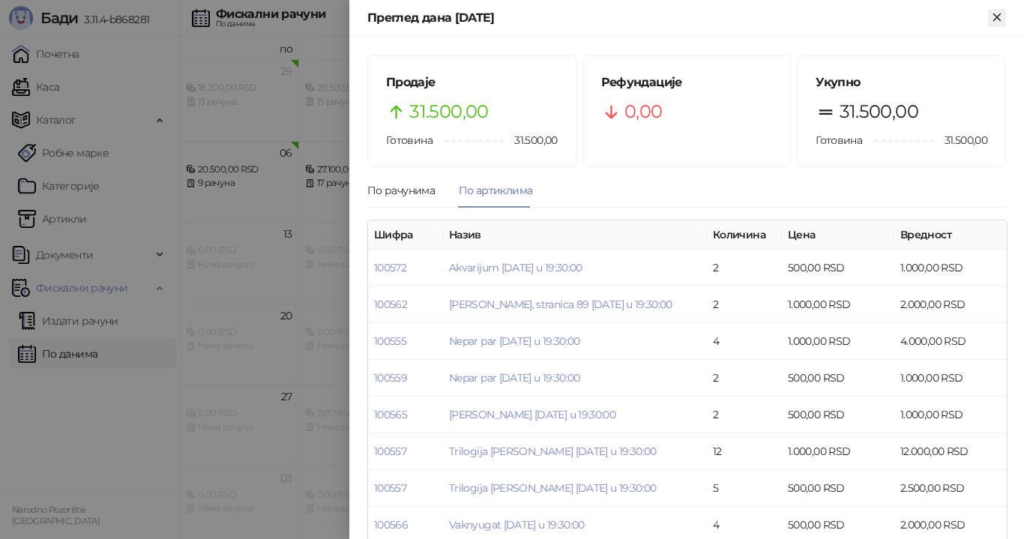
click at [994, 20] on icon "Close" at bounding box center [996, 16] width 7 height 7
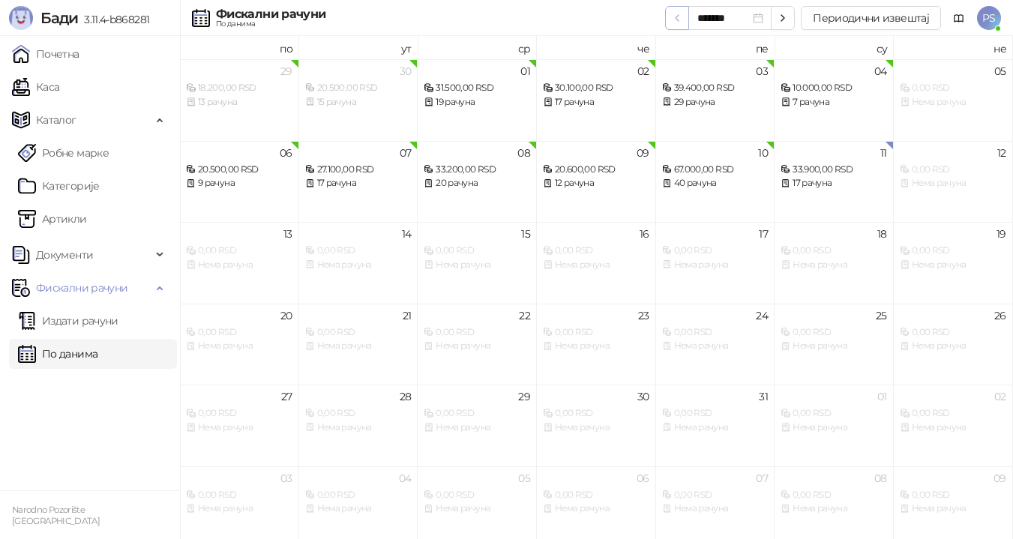
click at [681, 18] on icon "button" at bounding box center [677, 18] width 12 height 12
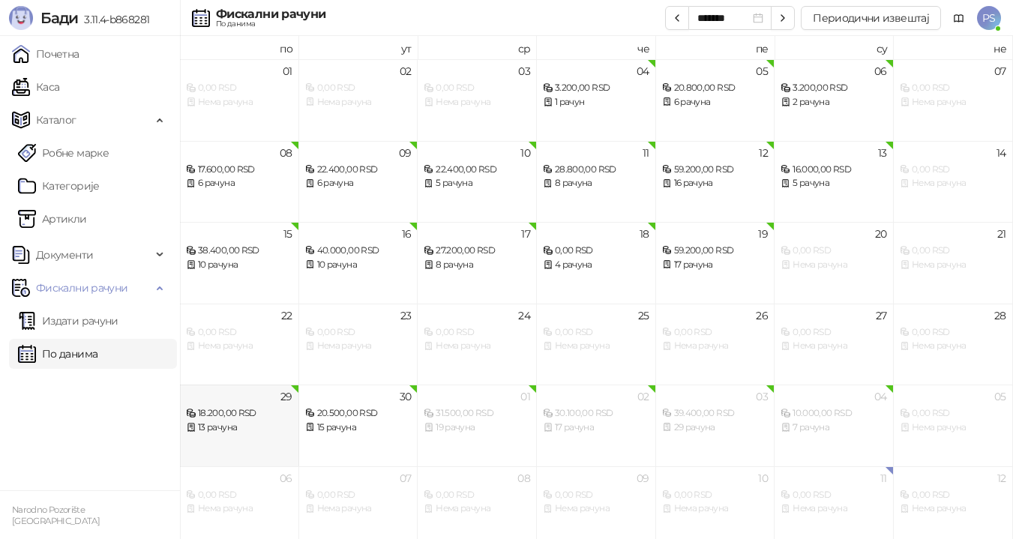
click at [236, 426] on div "13 рачуна" at bounding box center [239, 427] width 106 height 14
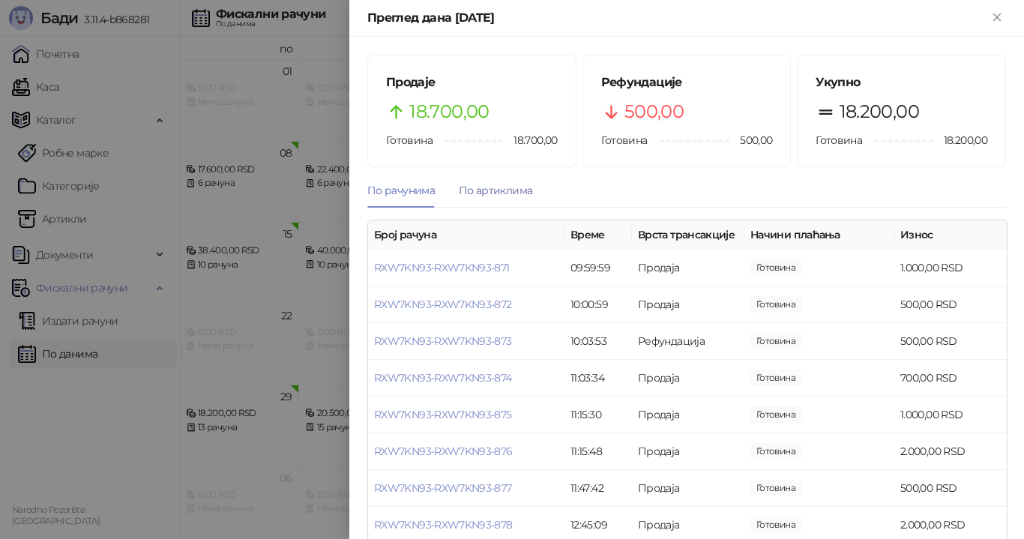
click at [494, 196] on div "По артиклима" at bounding box center [495, 190] width 73 height 16
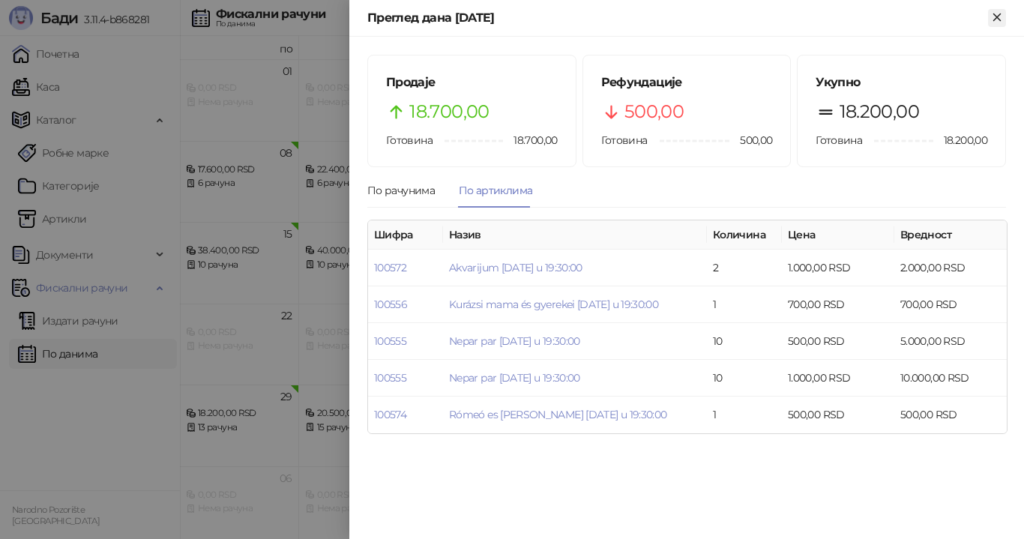
click at [1000, 16] on icon "Close" at bounding box center [996, 16] width 13 height 13
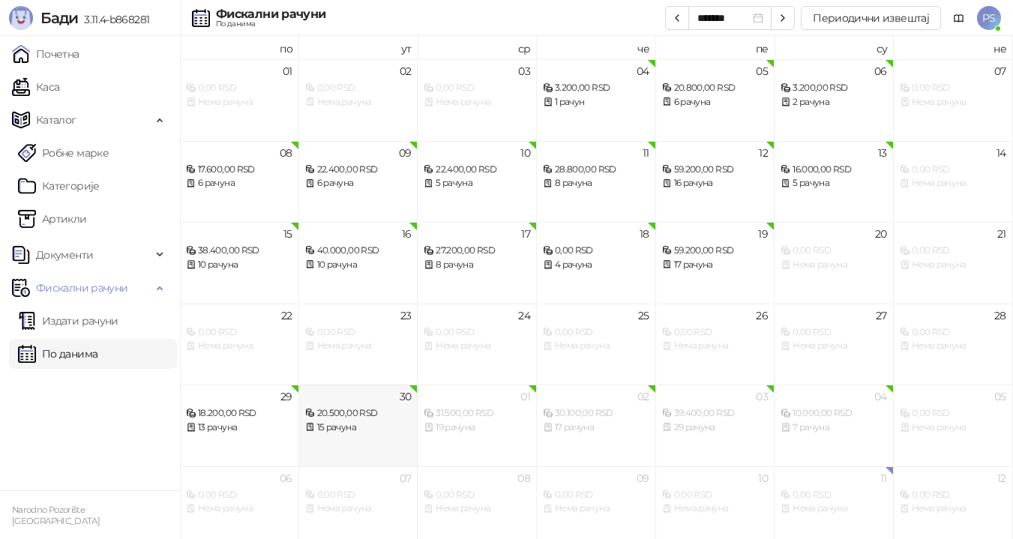
click at [376, 417] on div "20.500,00 RSD" at bounding box center [358, 413] width 106 height 14
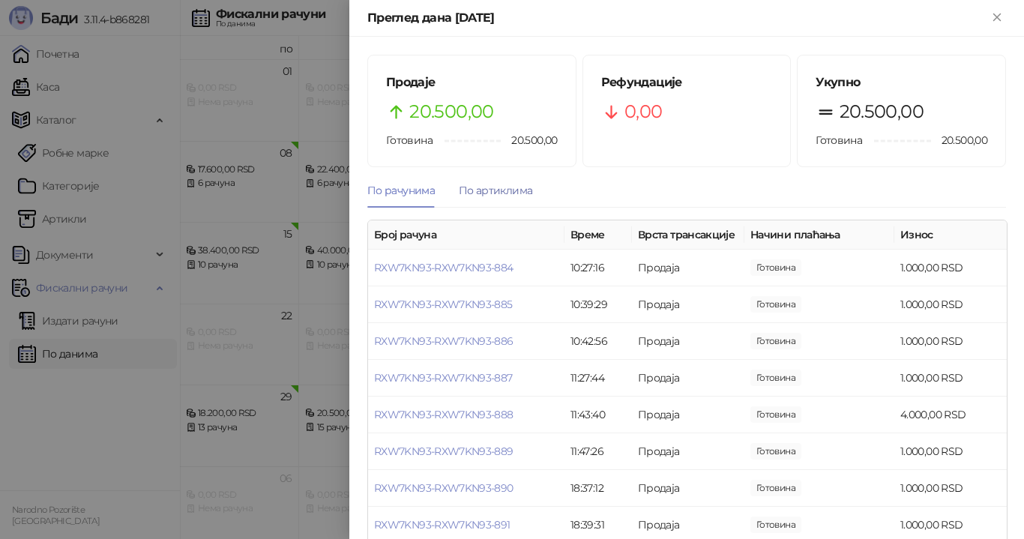
click at [494, 193] on div "По артиклима" at bounding box center [495, 190] width 73 height 16
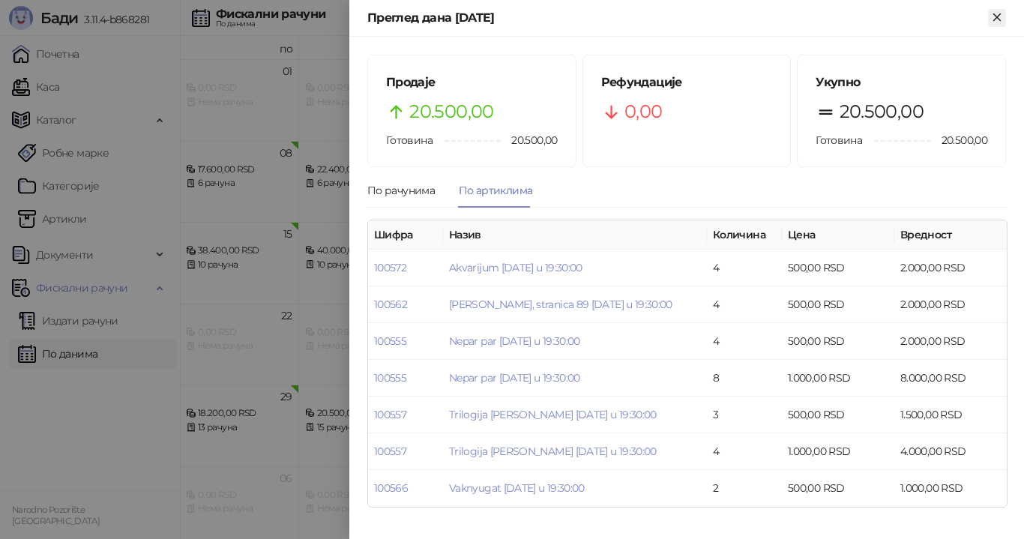
click at [1000, 20] on icon "Close" at bounding box center [996, 16] width 7 height 7
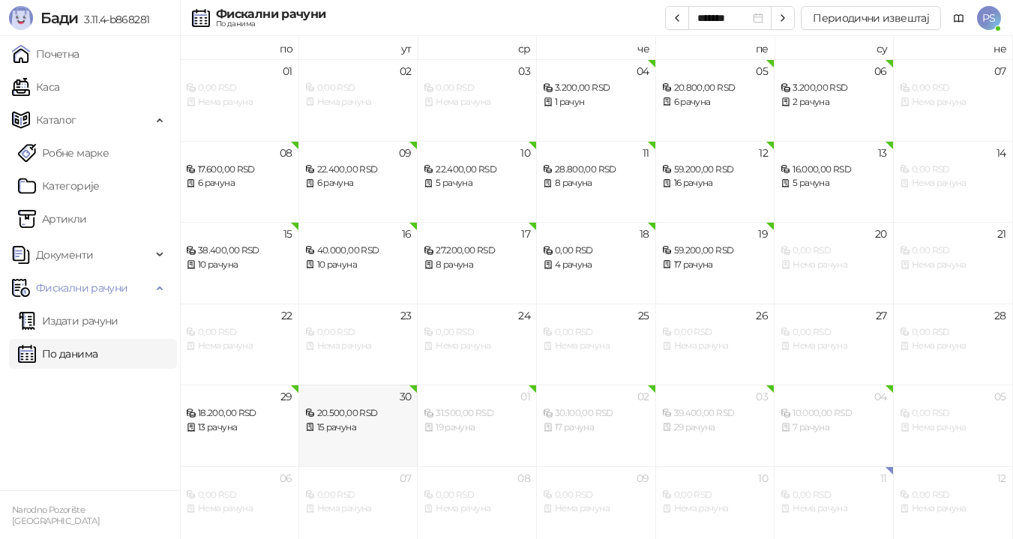
click at [401, 420] on div "15 рачуна" at bounding box center [358, 427] width 106 height 14
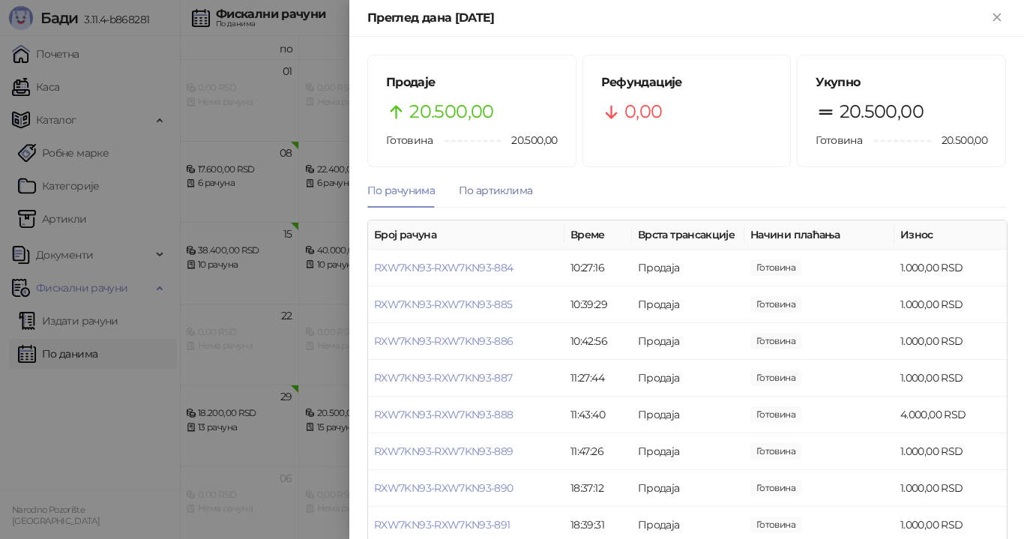
click at [503, 192] on div "По артиклима" at bounding box center [495, 190] width 73 height 16
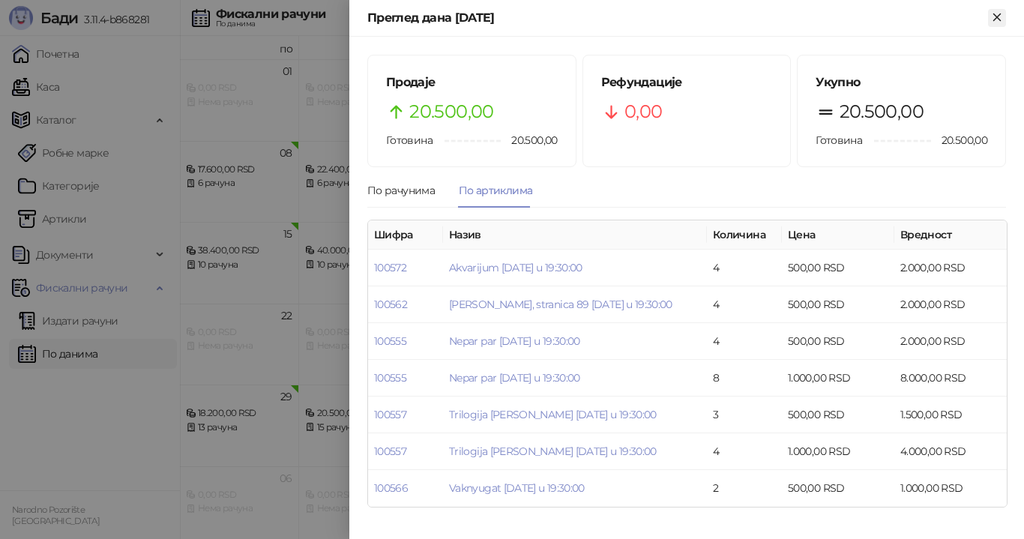
click at [998, 20] on icon "Close" at bounding box center [996, 16] width 13 height 13
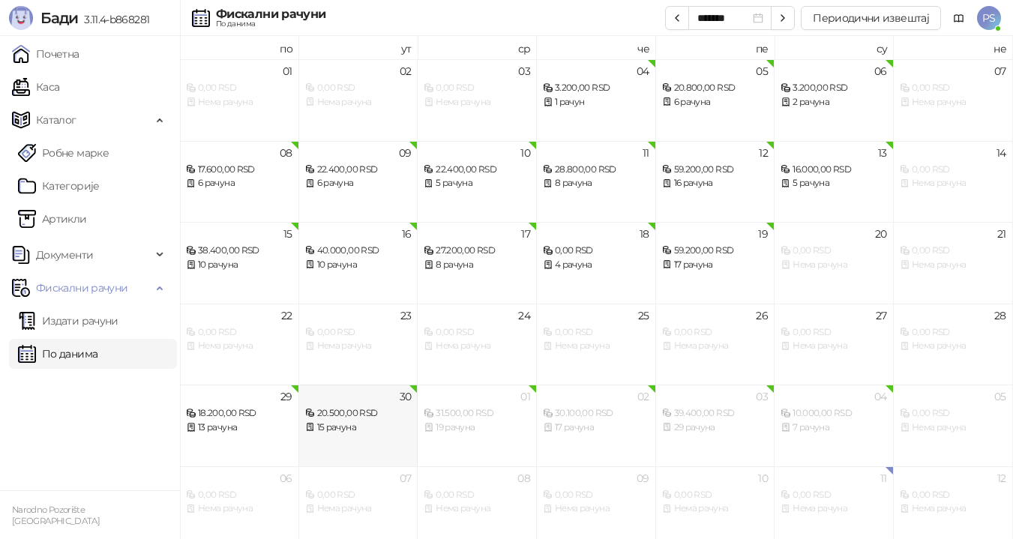
click at [358, 417] on div "20.500,00 RSD" at bounding box center [358, 413] width 106 height 14
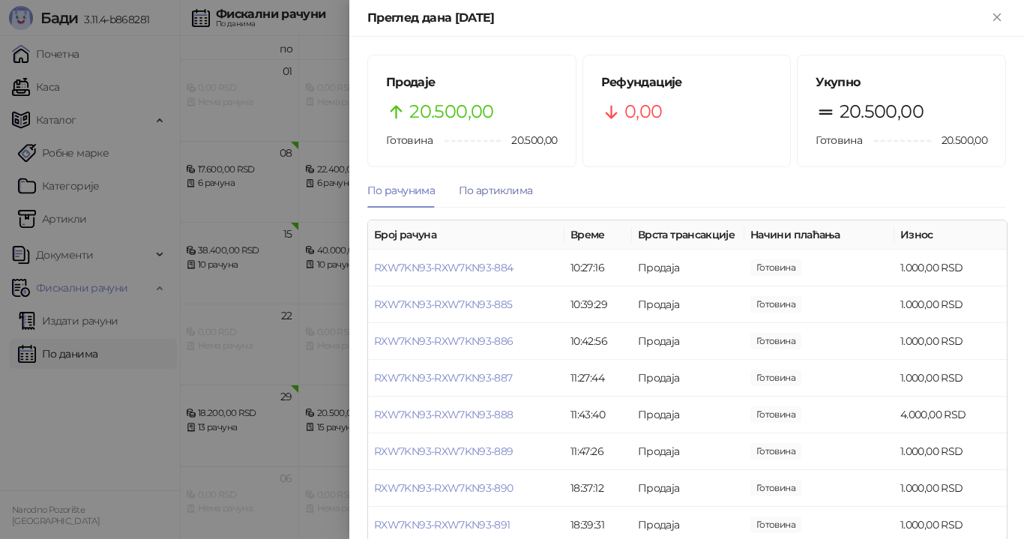
click at [498, 186] on div "По артиклима" at bounding box center [495, 190] width 73 height 16
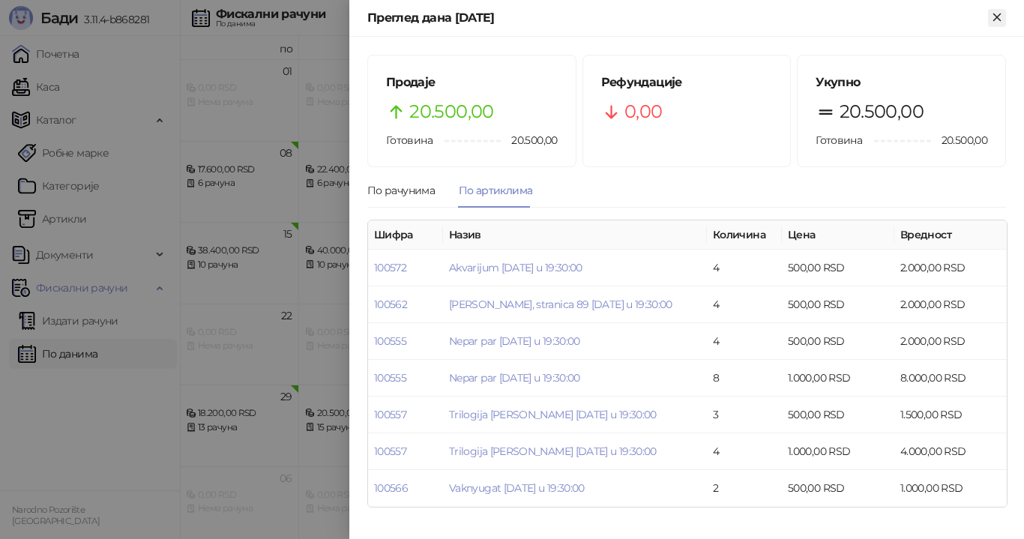
click at [994, 19] on icon "Close" at bounding box center [996, 16] width 7 height 7
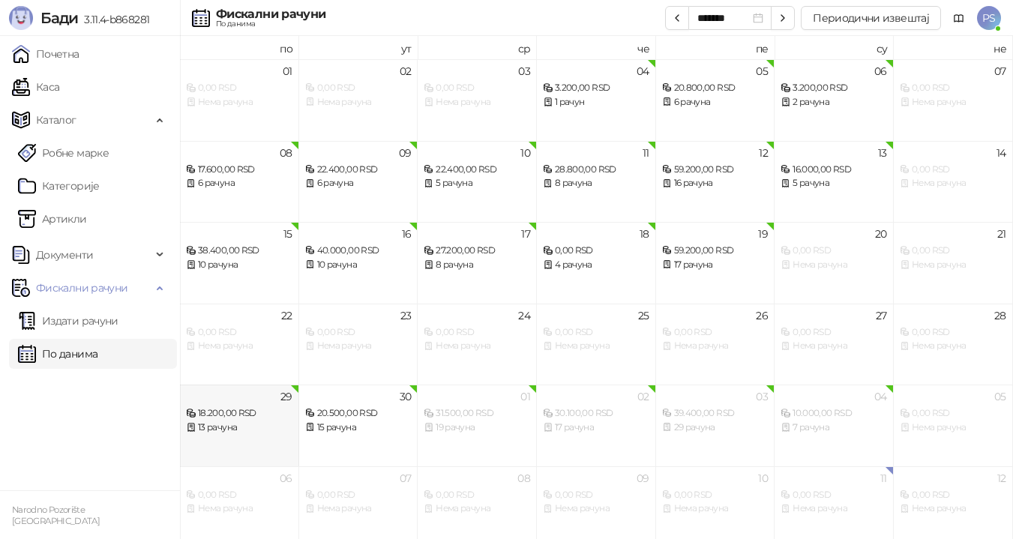
click at [247, 426] on div "13 рачуна" at bounding box center [239, 427] width 106 height 14
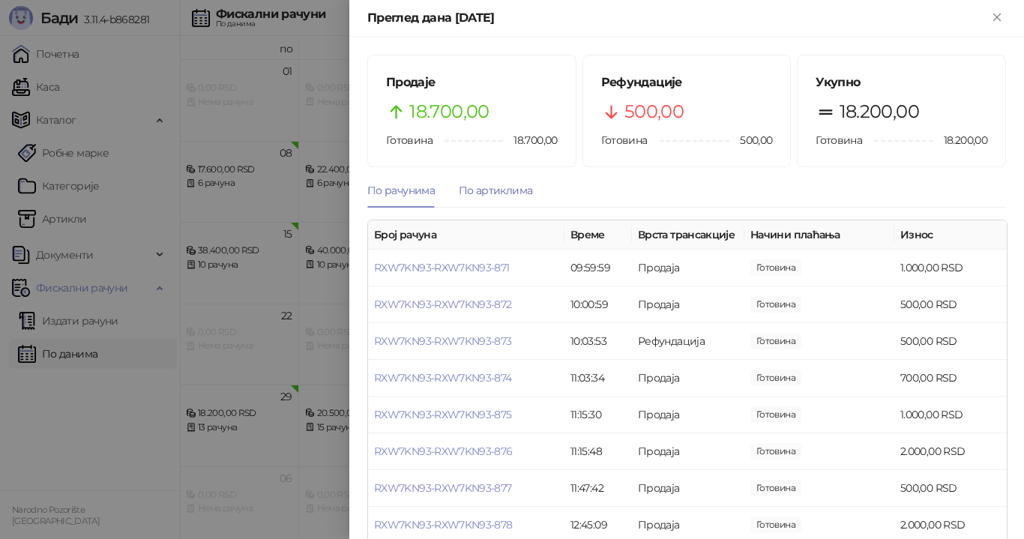
click at [525, 193] on div "По артиклима" at bounding box center [495, 190] width 73 height 16
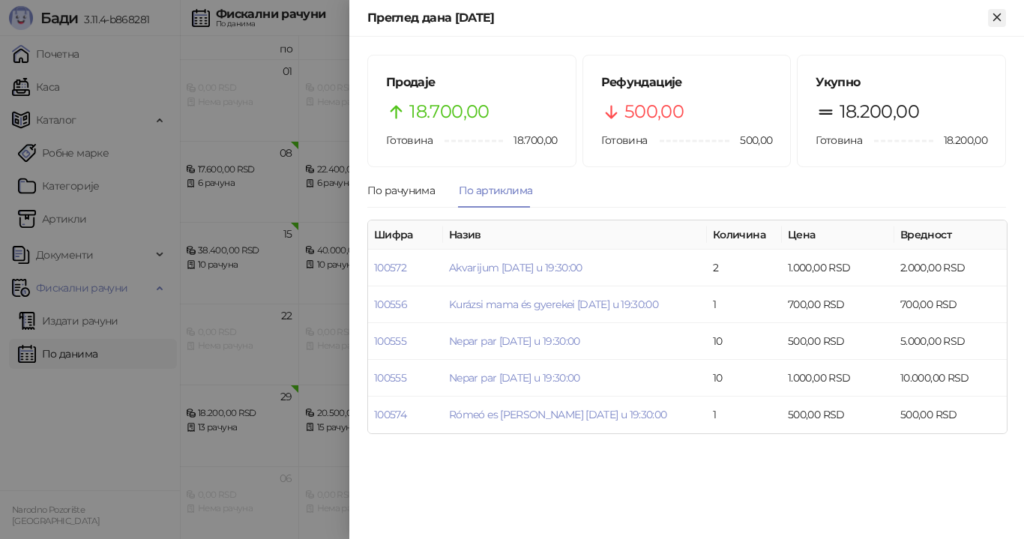
click at [994, 10] on icon "Close" at bounding box center [996, 16] width 13 height 13
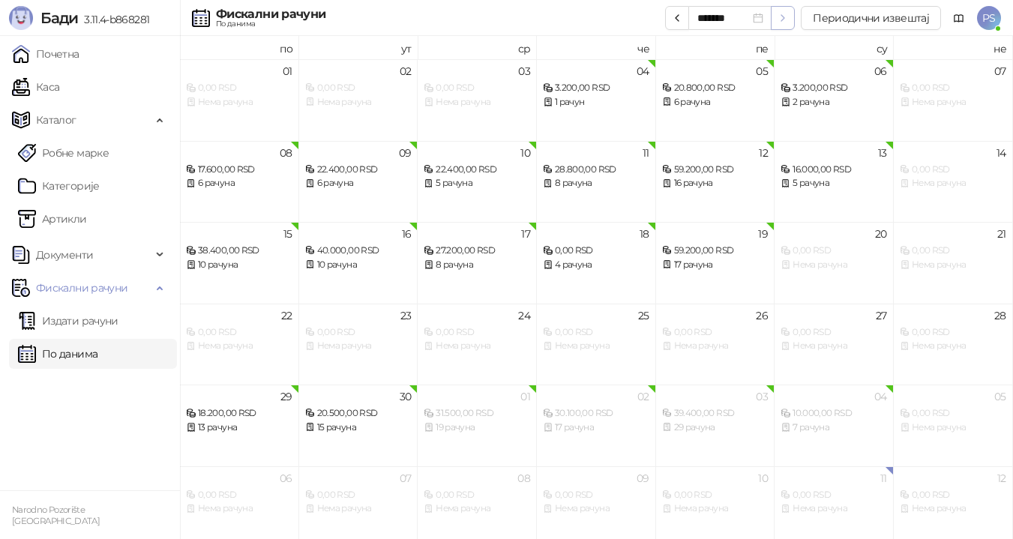
click at [782, 16] on icon "button" at bounding box center [783, 18] width 12 height 12
type input "*******"
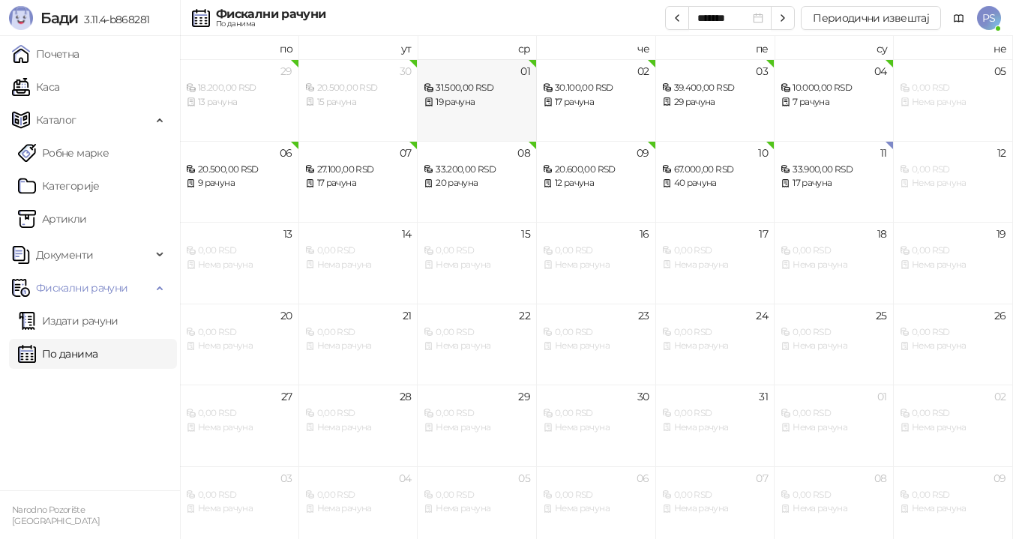
click at [475, 105] on div "19 рачуна" at bounding box center [476, 102] width 106 height 14
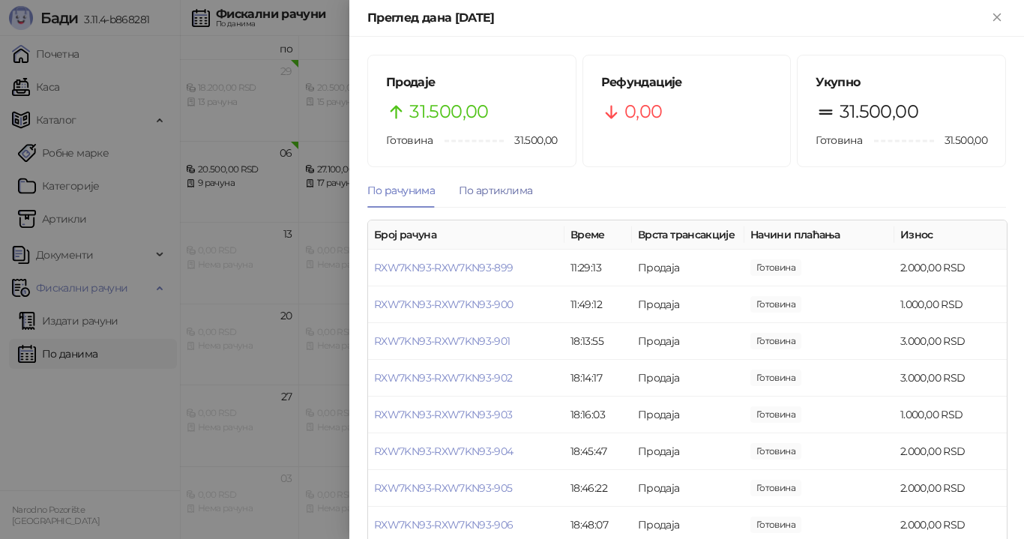
click at [515, 188] on div "По артиклима" at bounding box center [495, 190] width 73 height 16
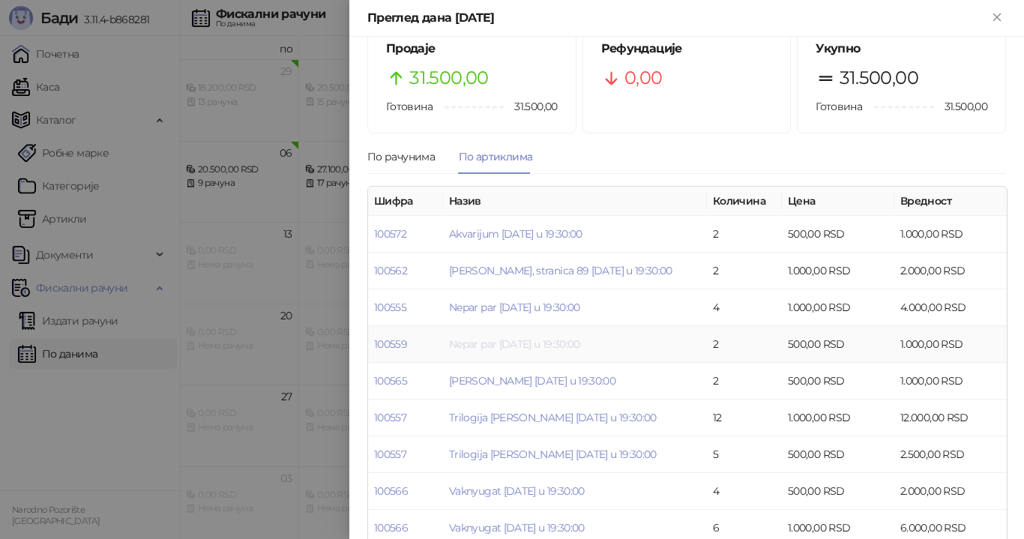
scroll to position [60, 0]
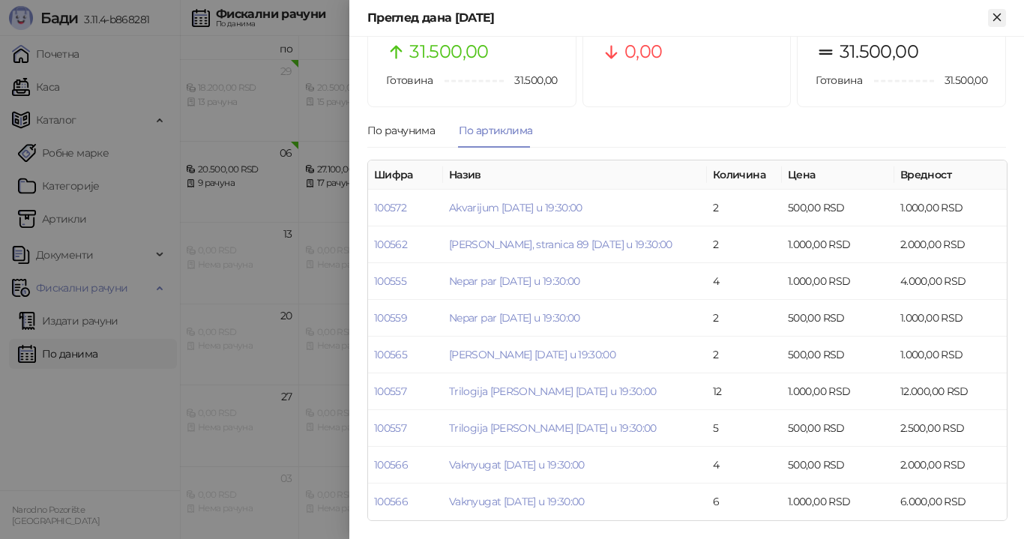
click at [1000, 20] on icon "Close" at bounding box center [996, 16] width 7 height 7
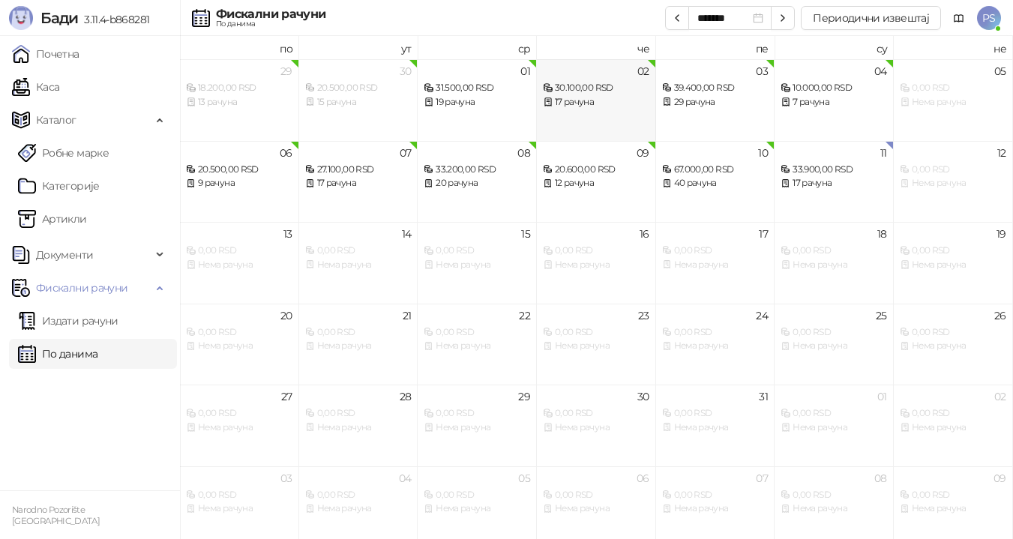
click at [600, 89] on div "30.100,00 RSD" at bounding box center [596, 88] width 106 height 14
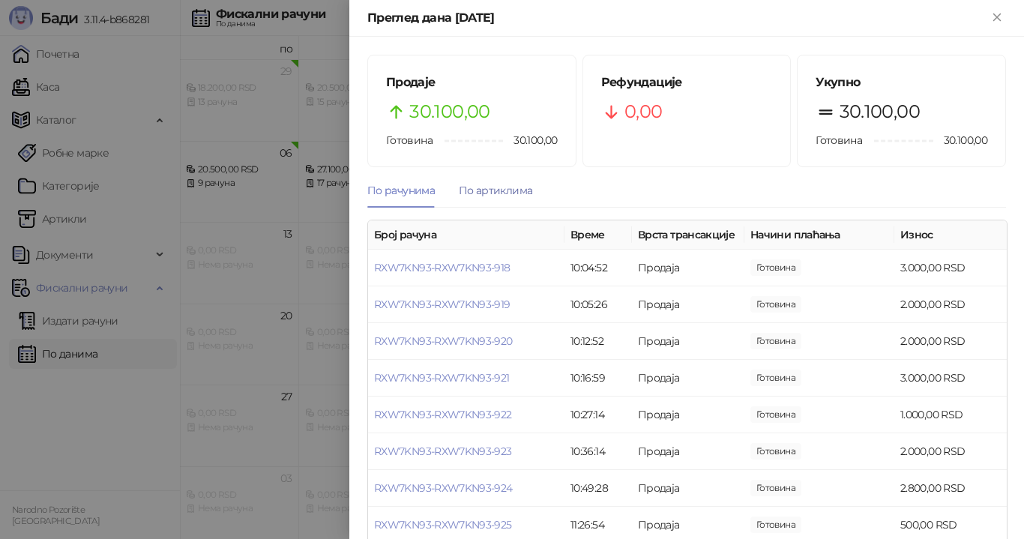
click at [492, 196] on div "По артиклима" at bounding box center [495, 190] width 73 height 16
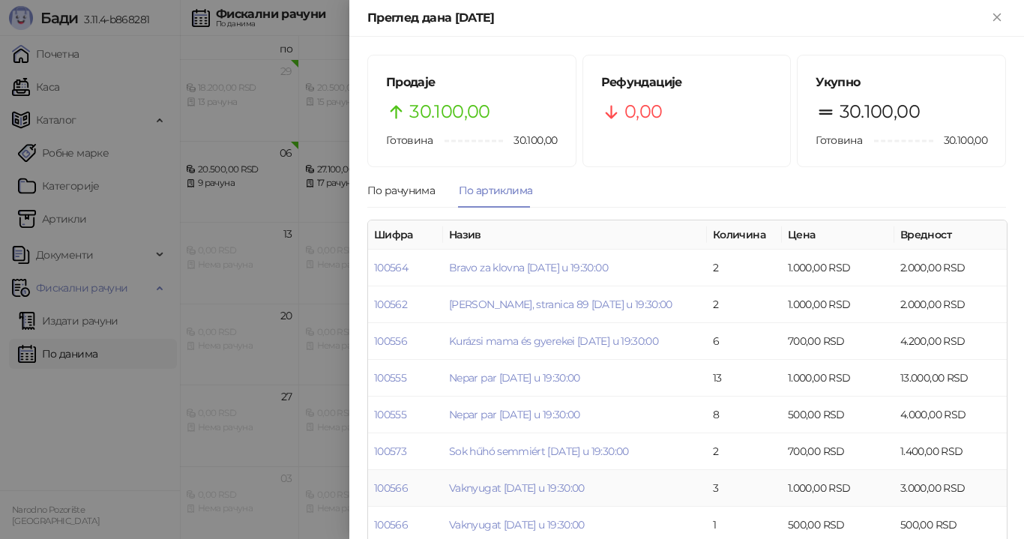
scroll to position [23, 0]
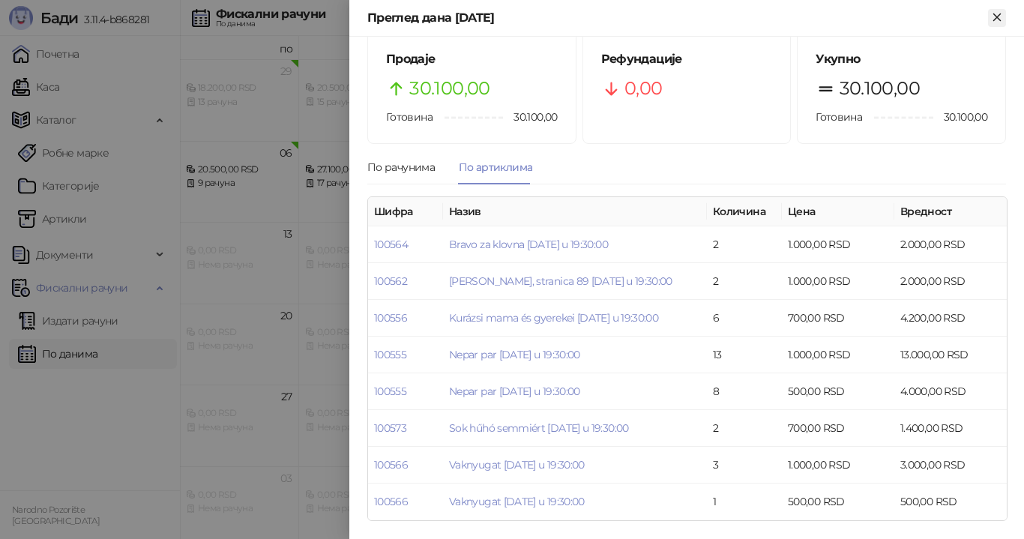
click at [998, 20] on icon "Close" at bounding box center [996, 16] width 13 height 13
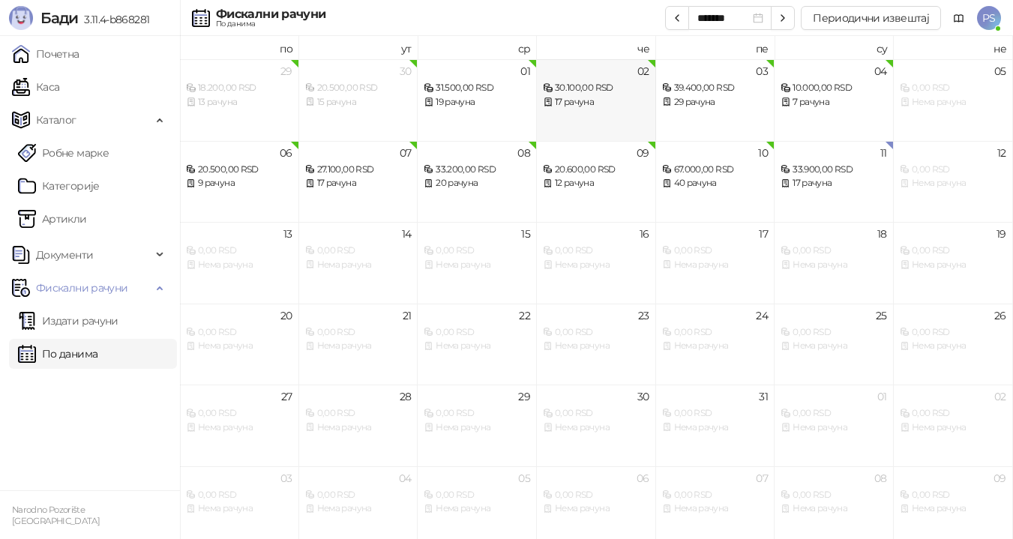
click at [577, 93] on div "30.100,00 RSD" at bounding box center [596, 88] width 106 height 14
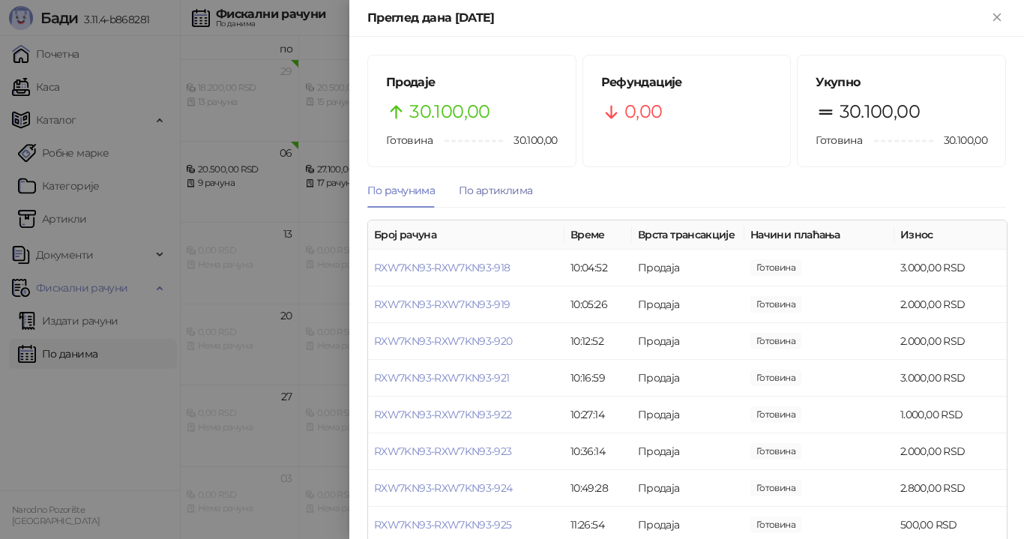
click at [499, 184] on div "По артиклима" at bounding box center [495, 190] width 73 height 16
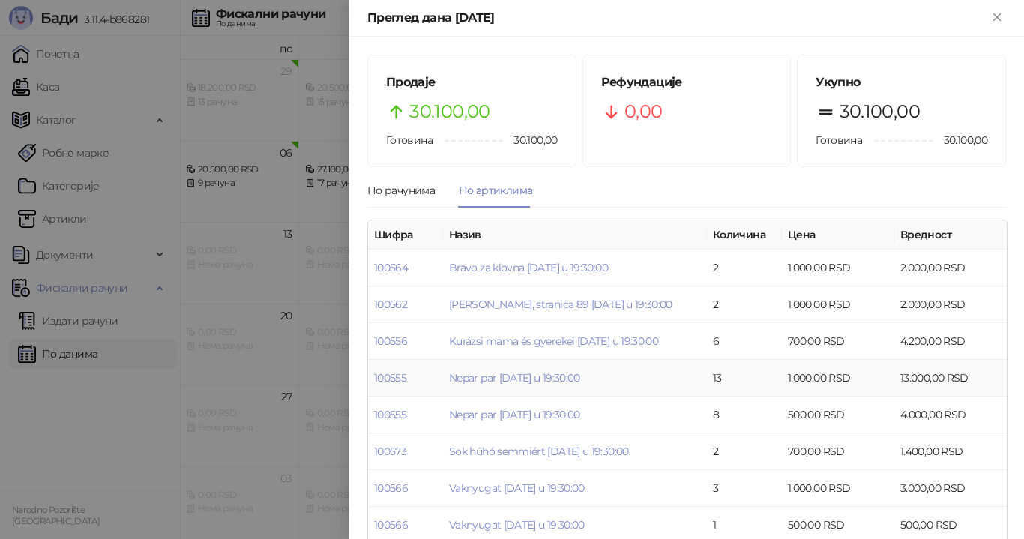
scroll to position [23, 0]
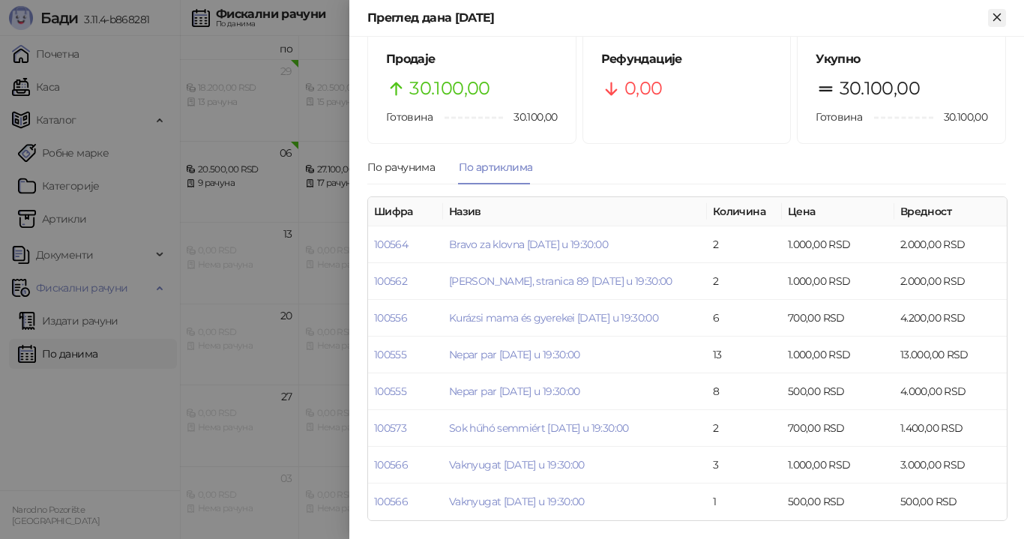
click at [998, 21] on icon "Close" at bounding box center [996, 16] width 13 height 13
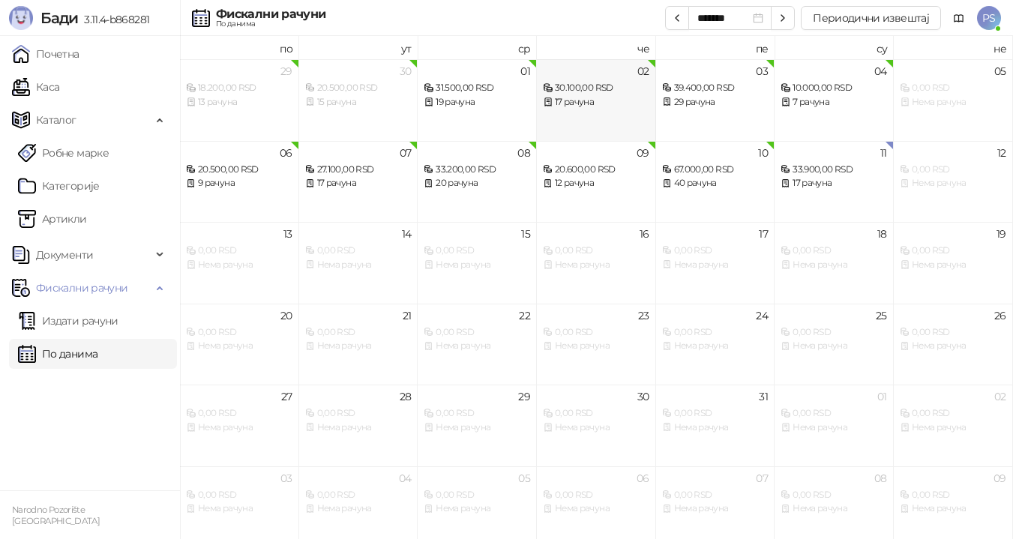
click at [620, 95] on div "17 рачуна" at bounding box center [596, 102] width 106 height 14
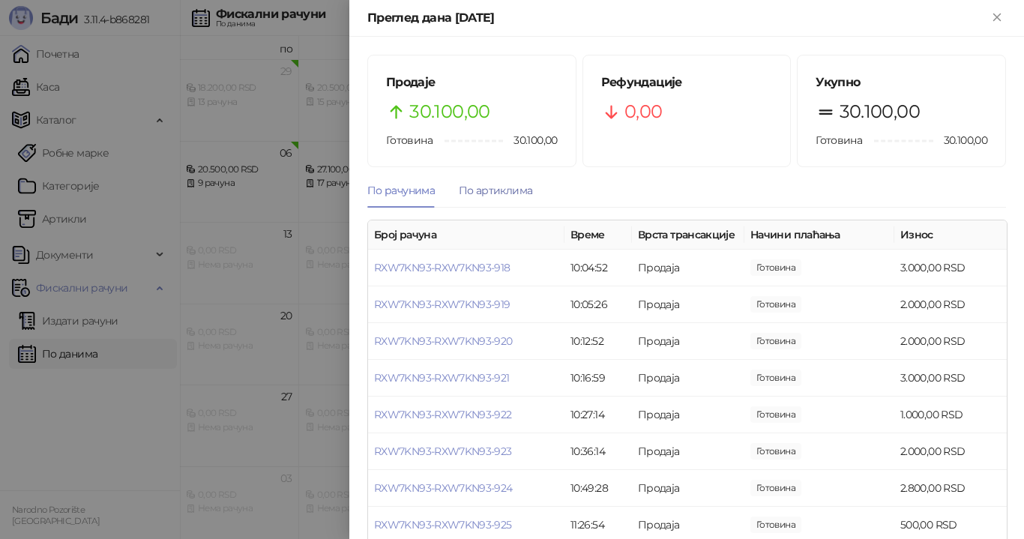
click at [504, 191] on div "По артиклима" at bounding box center [495, 190] width 73 height 16
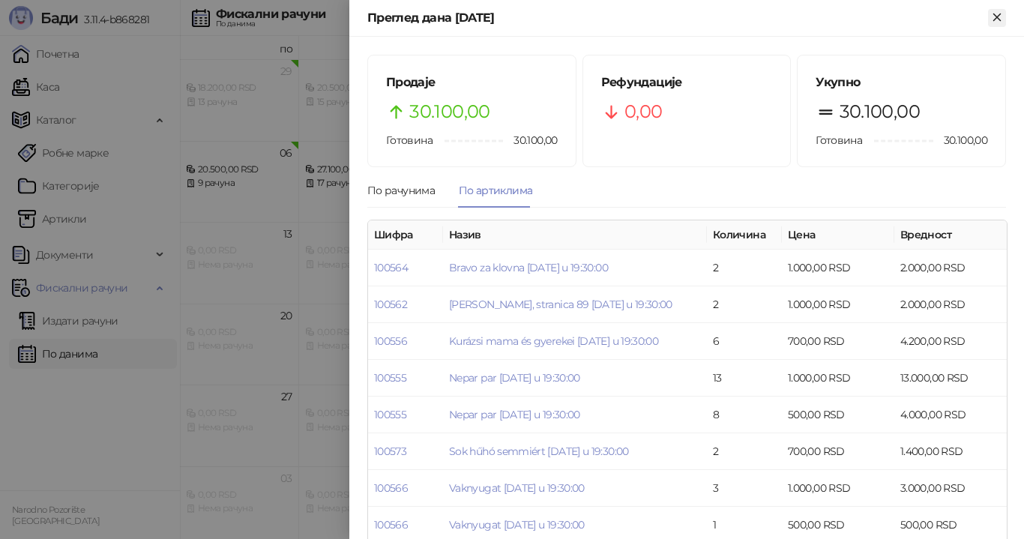
click at [1001, 22] on icon "Close" at bounding box center [996, 16] width 13 height 13
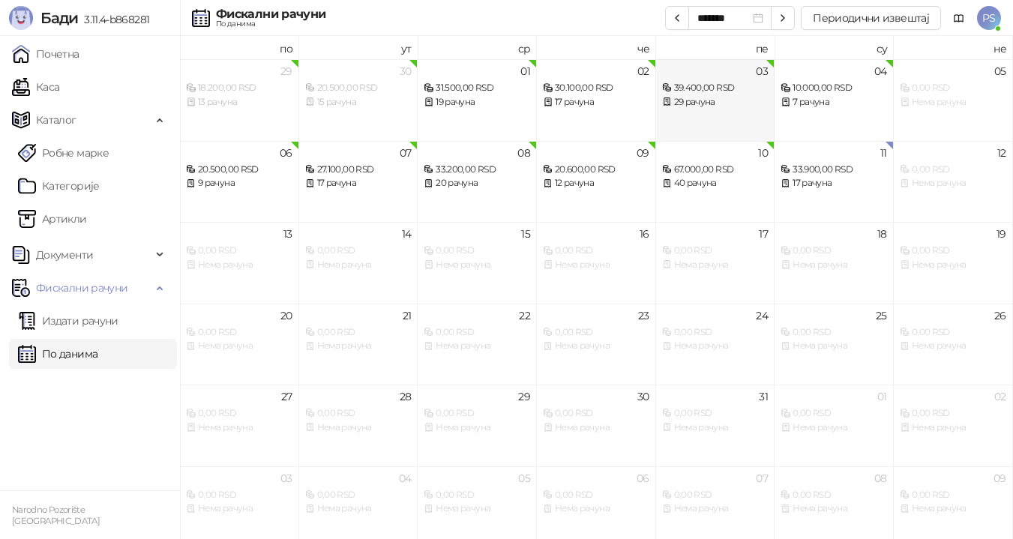
click at [717, 91] on div "39.400,00 RSD" at bounding box center [715, 88] width 106 height 14
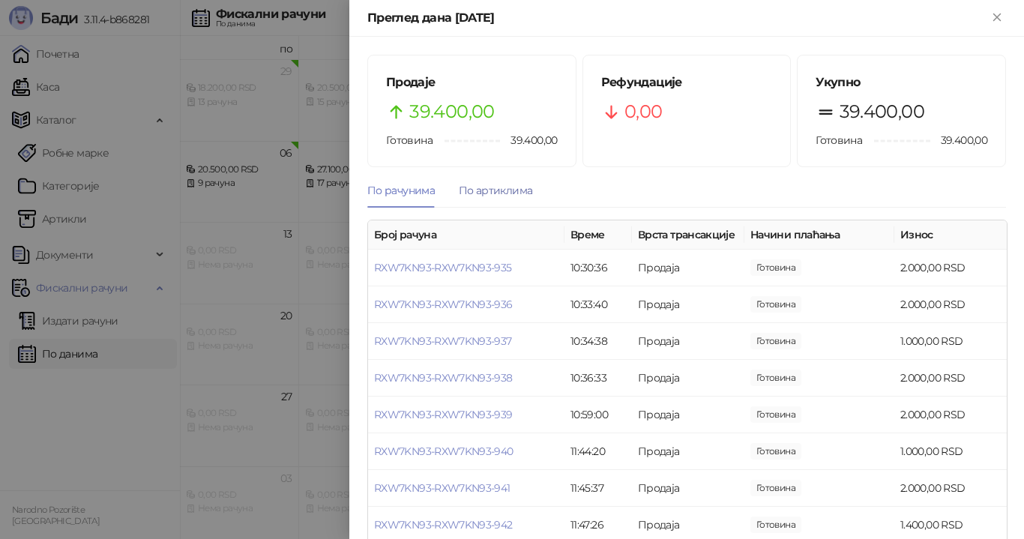
click at [512, 190] on div "По артиклима" at bounding box center [495, 190] width 73 height 16
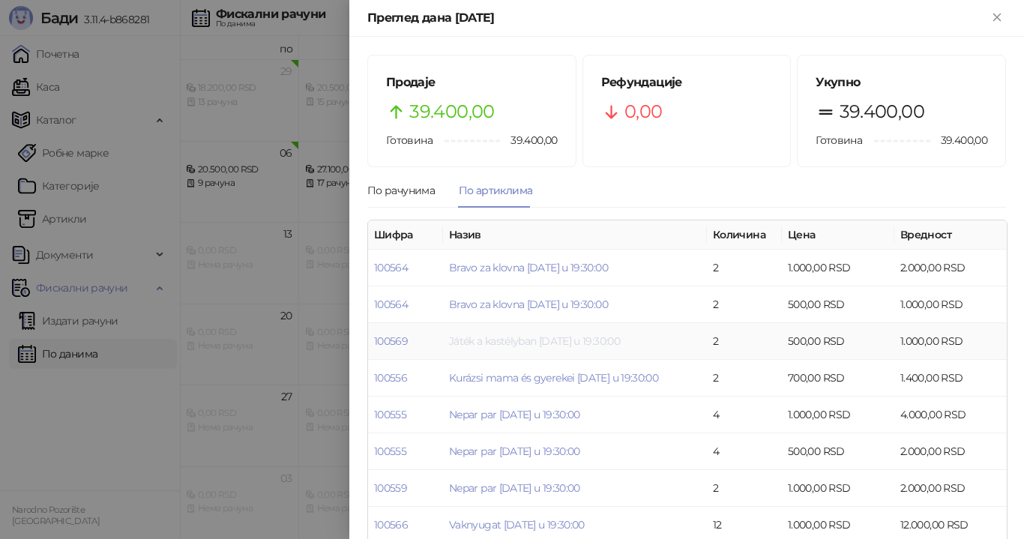
scroll to position [60, 0]
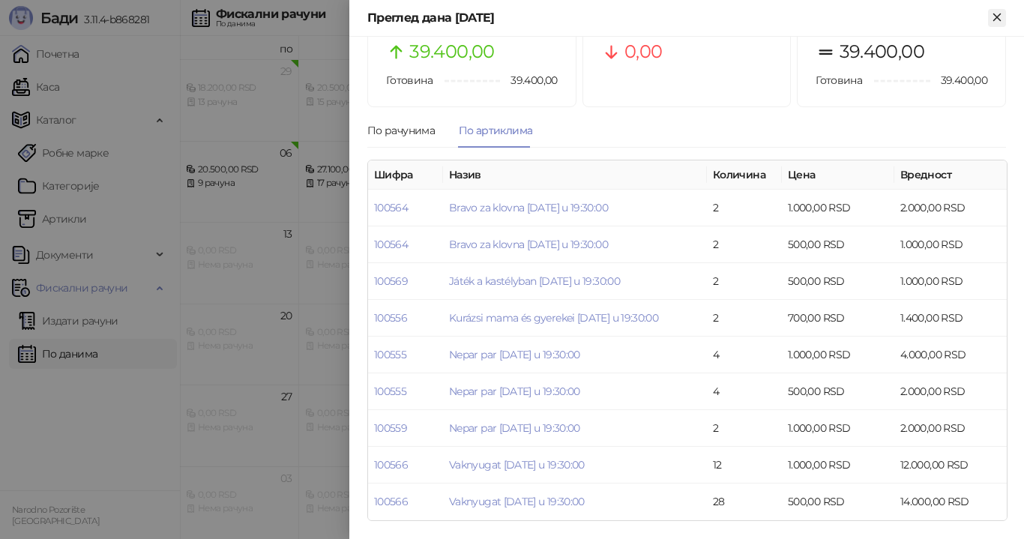
click at [992, 21] on icon "Close" at bounding box center [996, 16] width 13 height 13
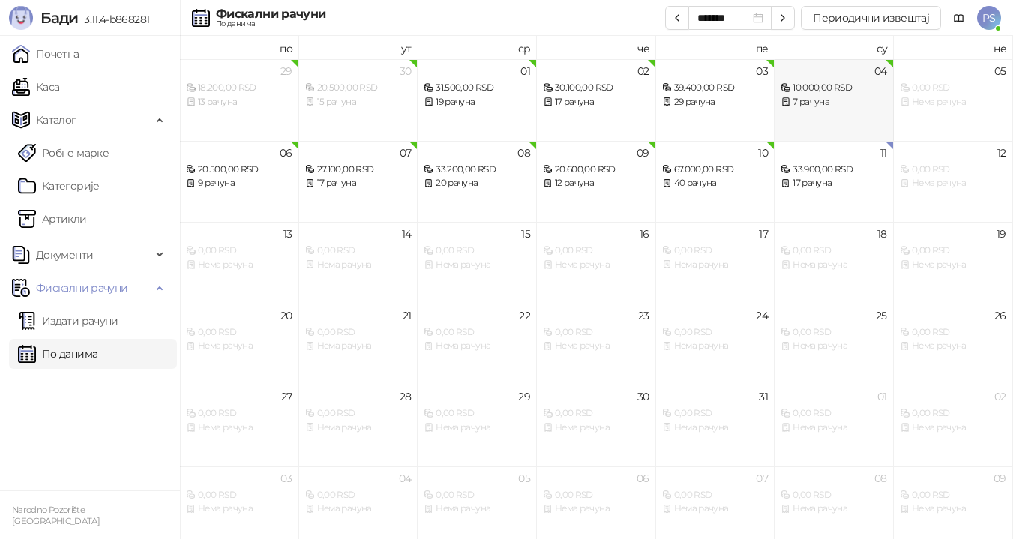
click at [816, 94] on div "10.000,00 RSD" at bounding box center [833, 88] width 106 height 14
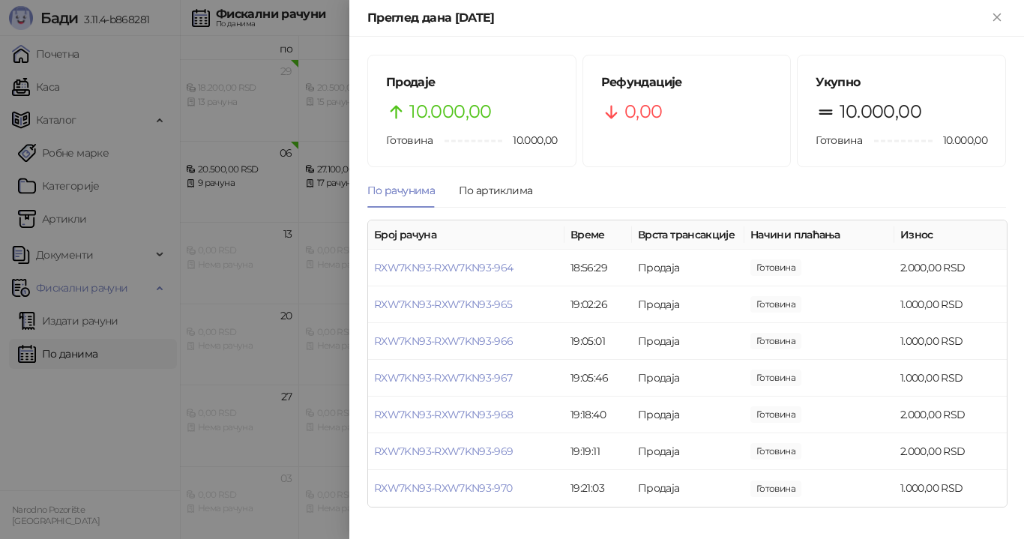
click at [447, 190] on div "По рачунима По артиклима" at bounding box center [449, 190] width 165 height 34
click at [503, 190] on div "По артиклима" at bounding box center [495, 190] width 73 height 16
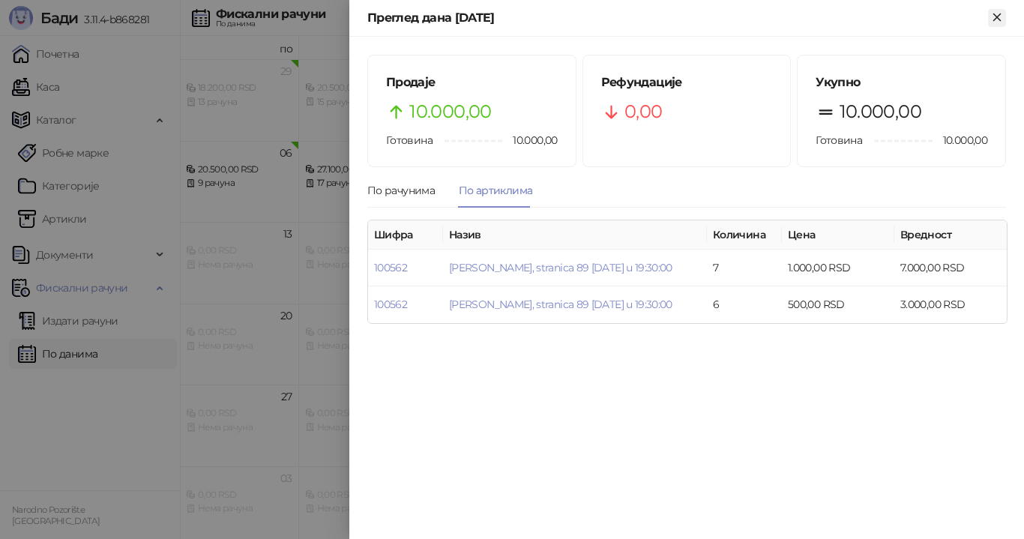
click at [1001, 16] on icon "Close" at bounding box center [996, 16] width 13 height 13
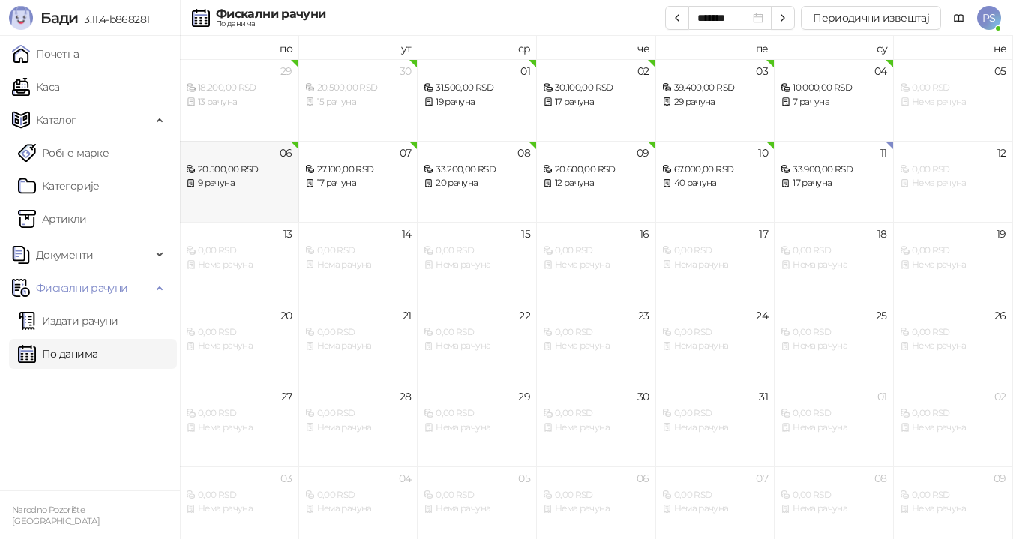
click at [264, 190] on div "9 рачуна" at bounding box center [239, 183] width 106 height 14
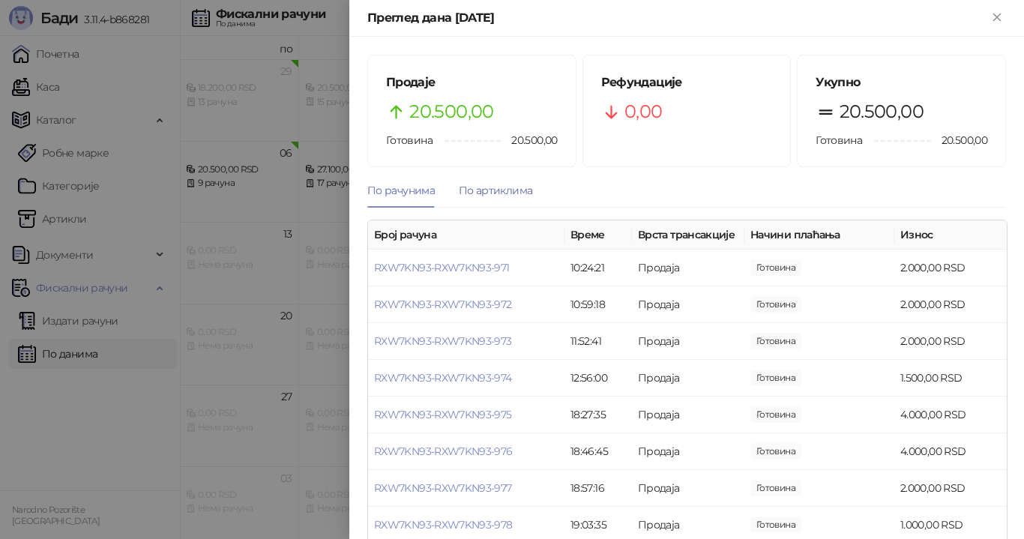
click at [494, 189] on div "По артиклима" at bounding box center [495, 190] width 73 height 16
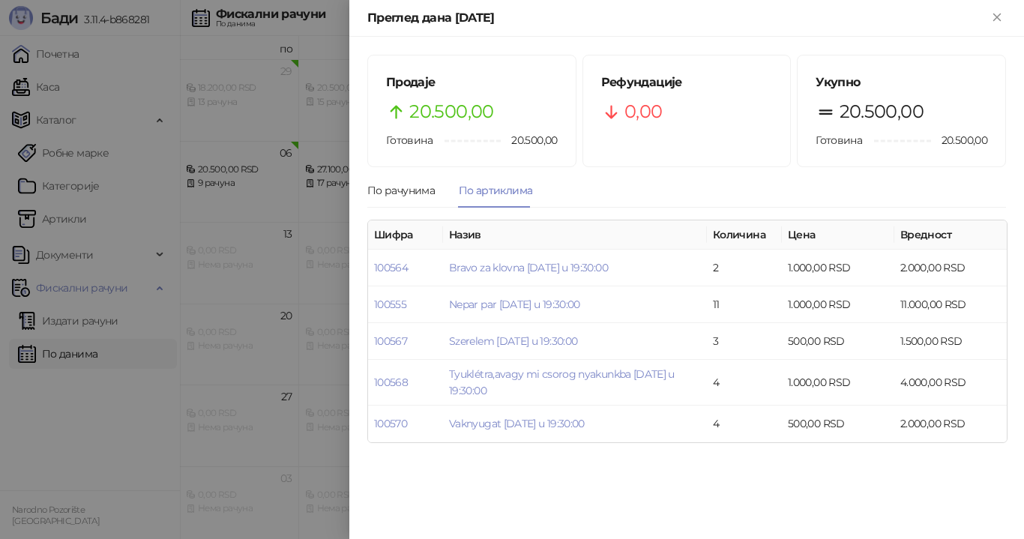
click at [994, 18] on icon "Close" at bounding box center [996, 16] width 13 height 13
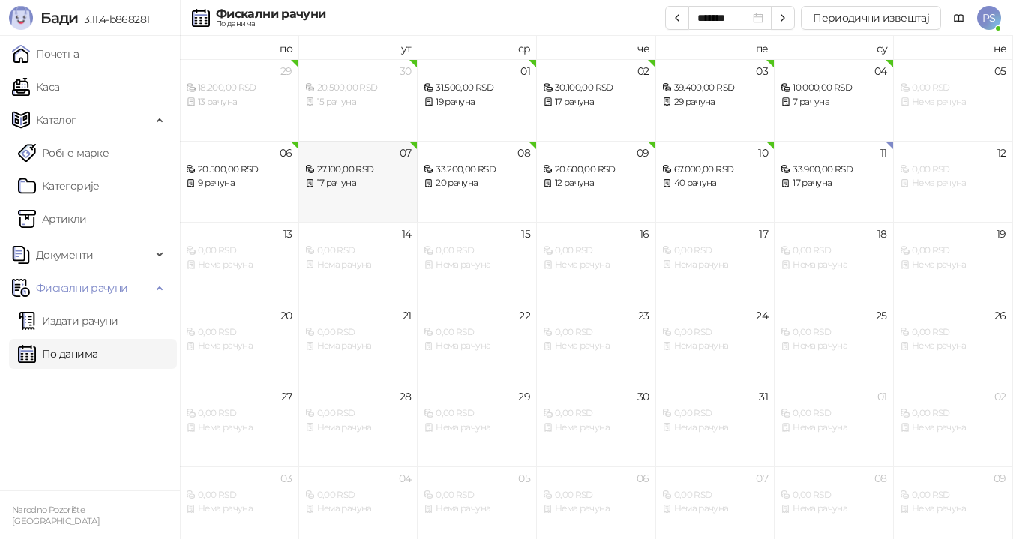
click at [367, 178] on div "17 рачуна" at bounding box center [358, 183] width 106 height 14
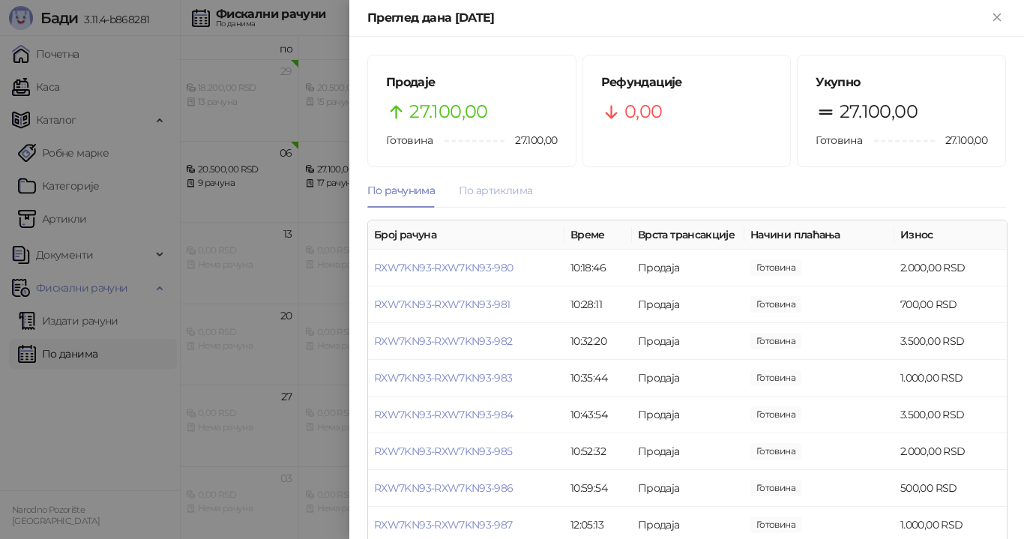
click at [489, 199] on div "По артиклима" at bounding box center [495, 190] width 73 height 34
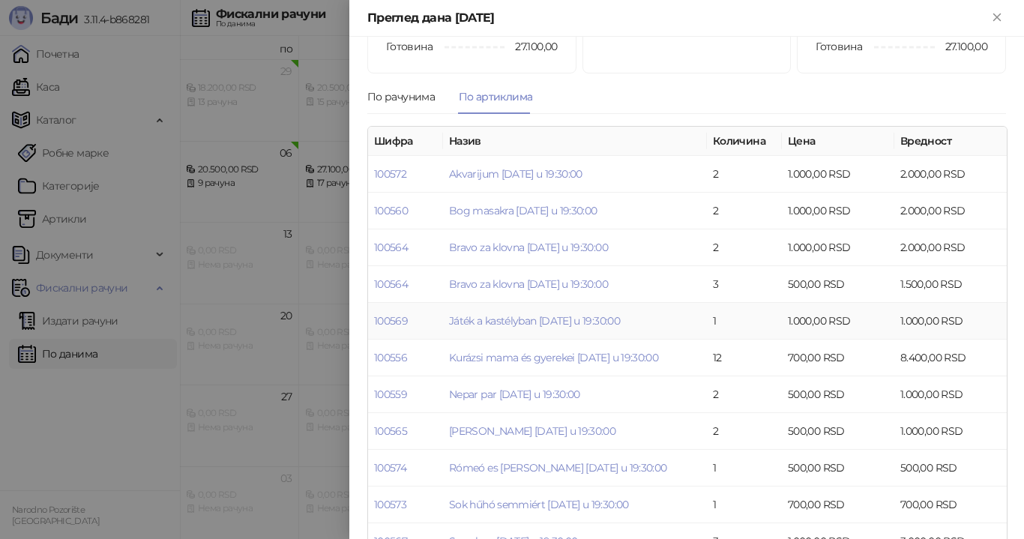
scroll to position [150, 0]
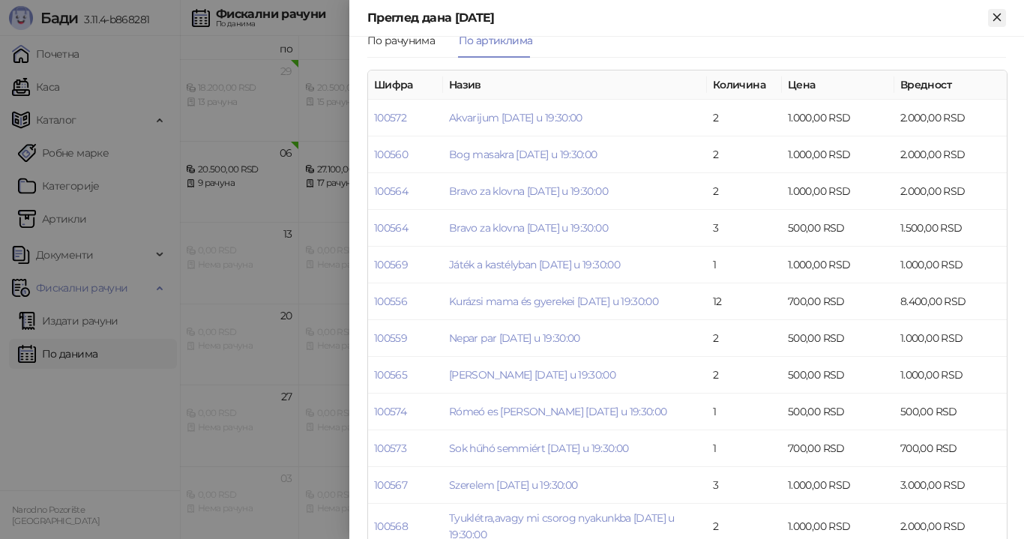
click at [998, 21] on icon "Close" at bounding box center [996, 16] width 13 height 13
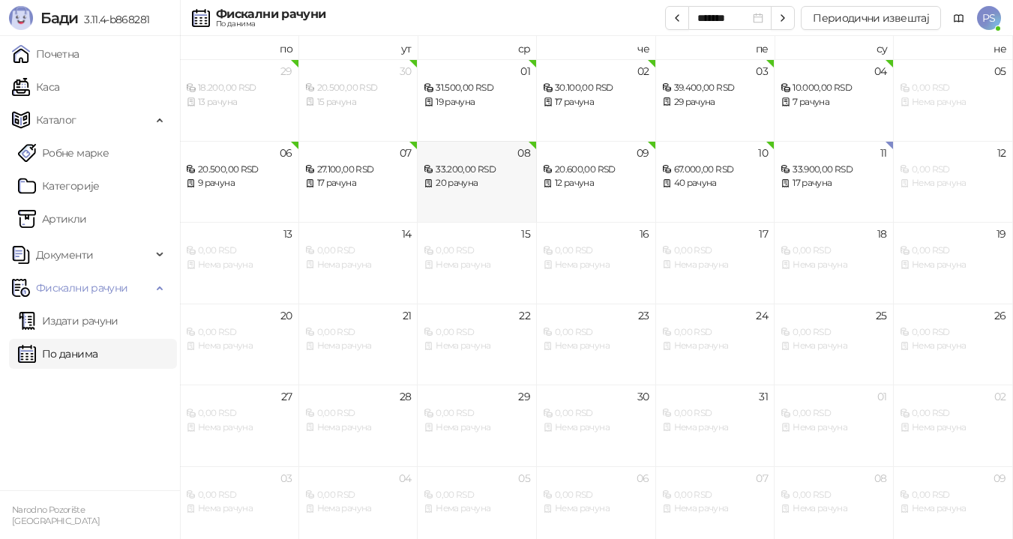
click at [480, 176] on div "33.200,00 RSD" at bounding box center [476, 170] width 106 height 14
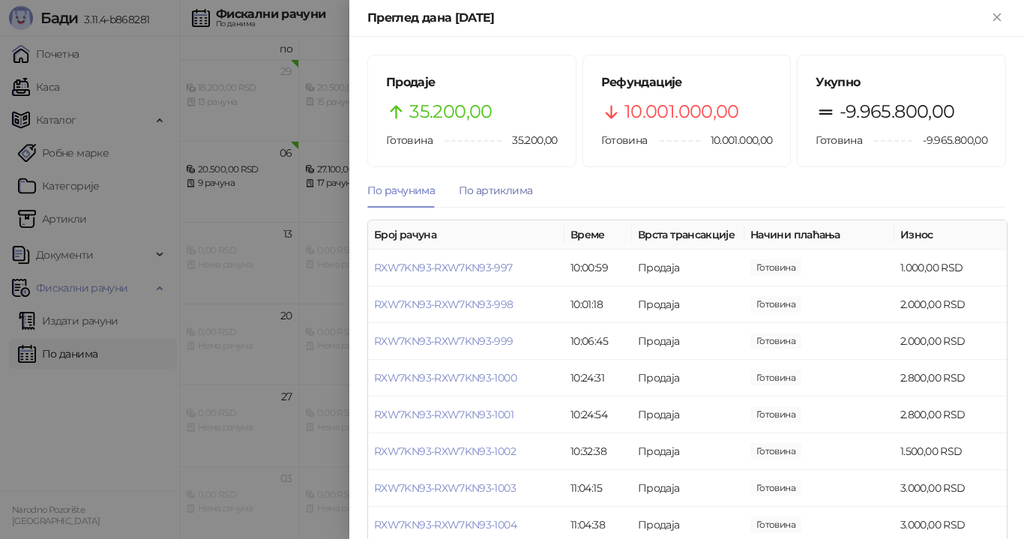
click at [492, 193] on div "По артиклима" at bounding box center [495, 190] width 73 height 16
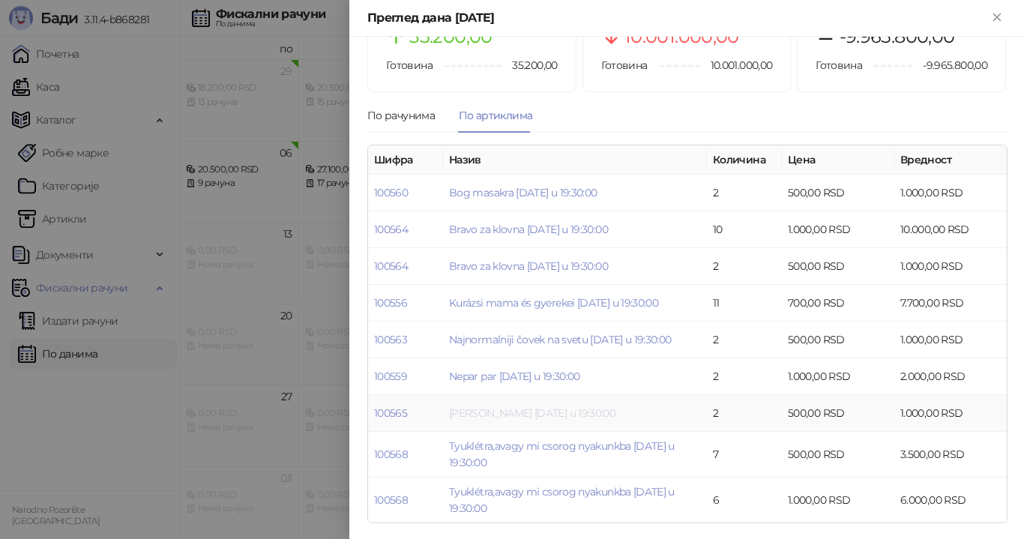
scroll to position [77, 0]
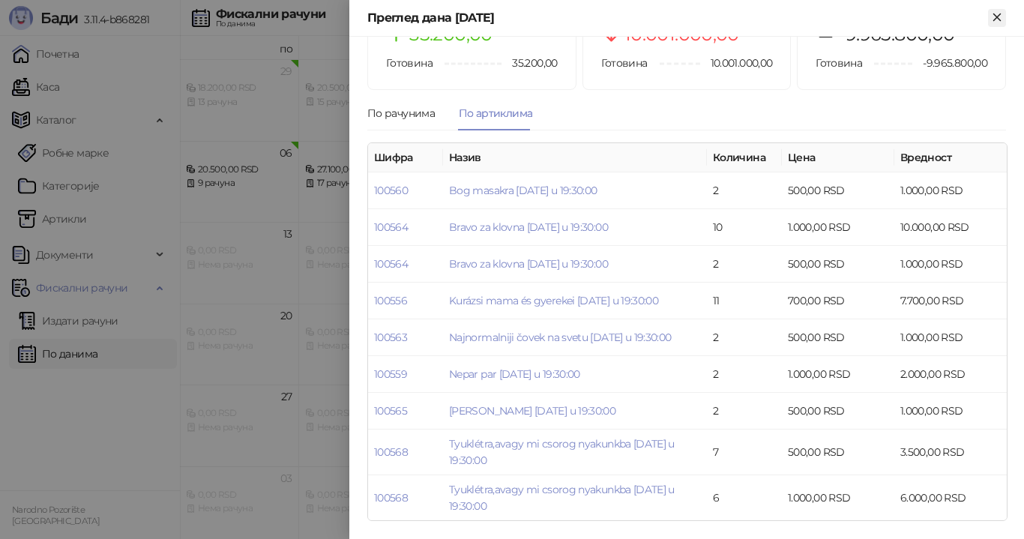
click at [1000, 20] on icon "Close" at bounding box center [996, 16] width 7 height 7
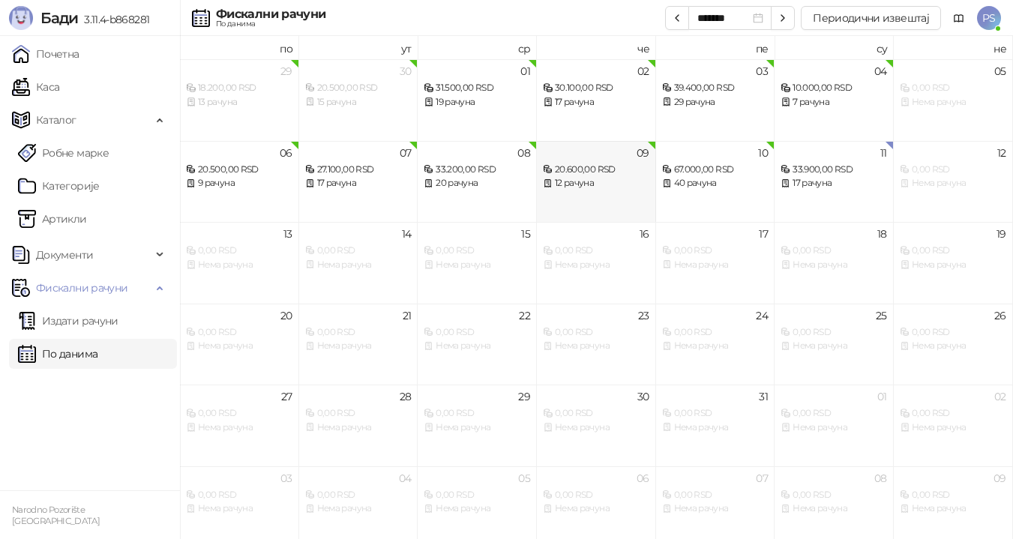
click at [603, 169] on div "20.600,00 RSD" at bounding box center [596, 170] width 106 height 14
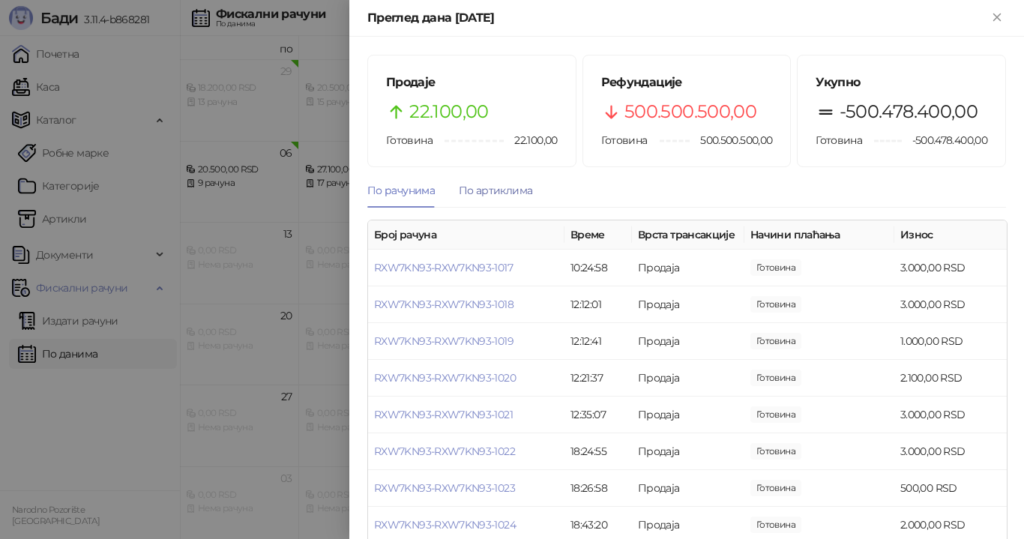
click at [498, 191] on div "По артиклима" at bounding box center [495, 190] width 73 height 16
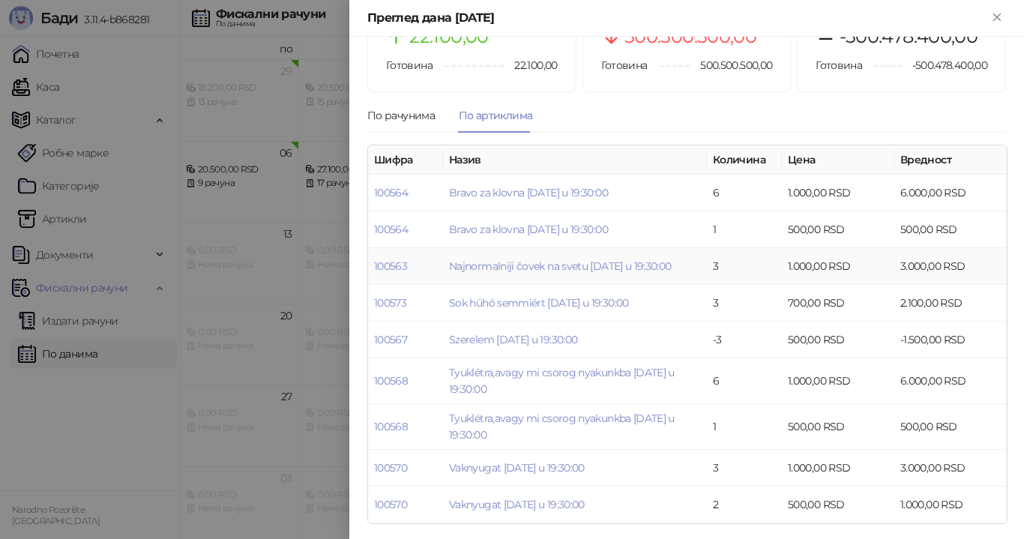
scroll to position [78, 0]
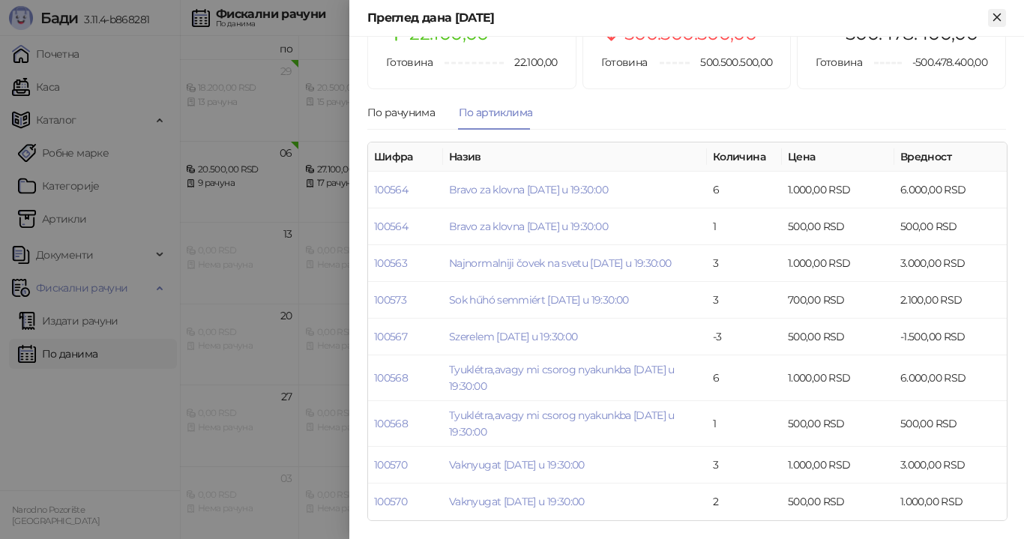
click at [994, 20] on icon "Close" at bounding box center [996, 16] width 7 height 7
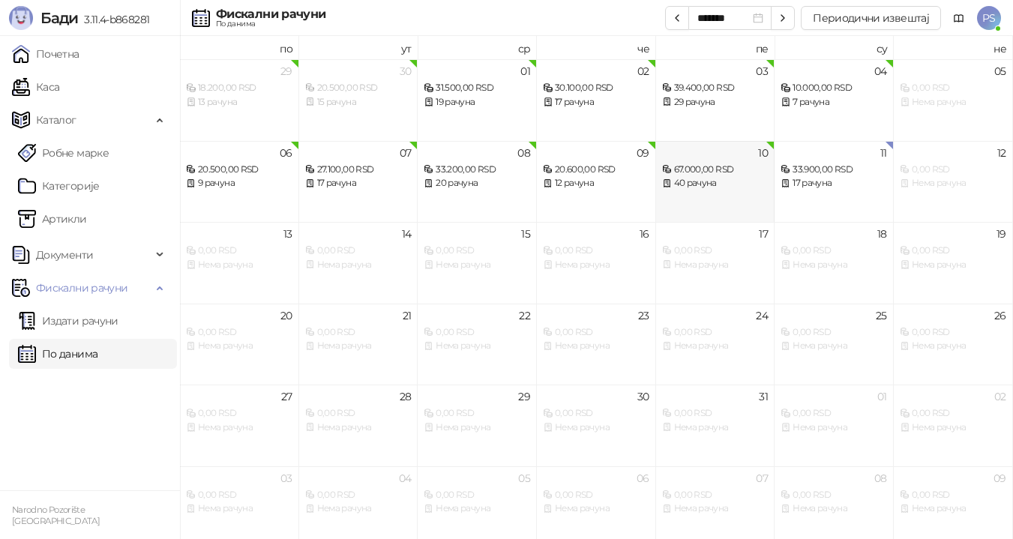
click at [690, 173] on div "67.000,00 RSD" at bounding box center [715, 170] width 106 height 14
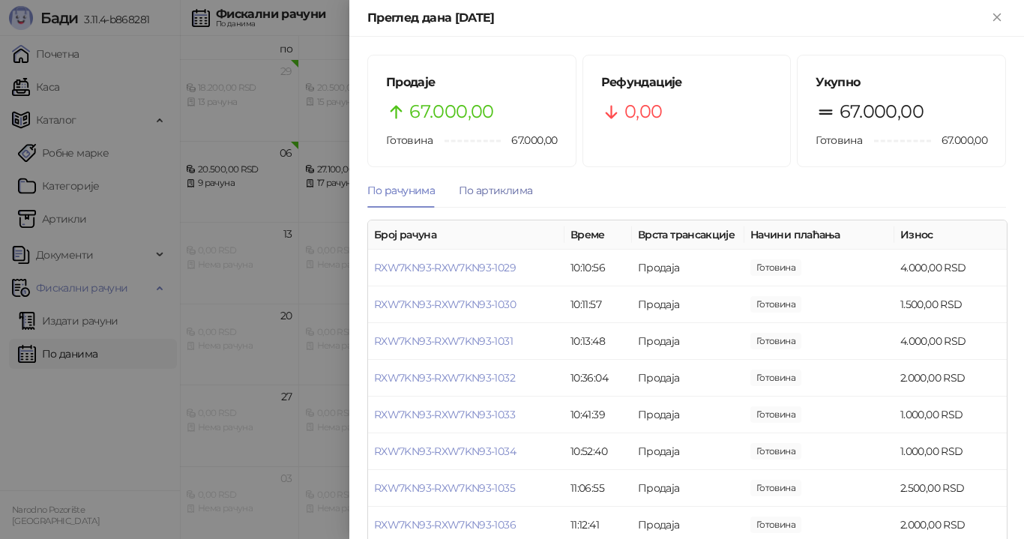
click at [498, 194] on div "По артиклима" at bounding box center [495, 190] width 73 height 16
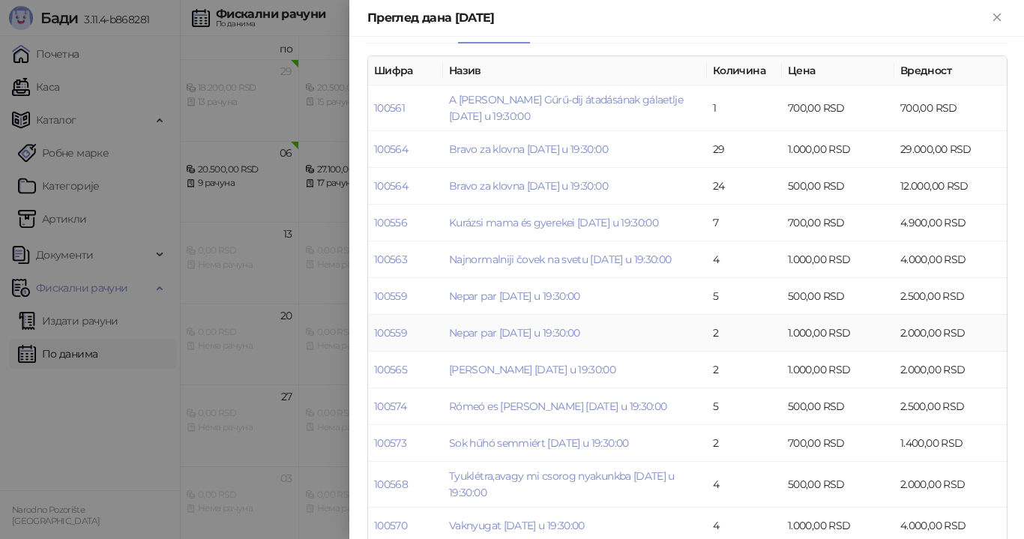
scroll to position [188, 0]
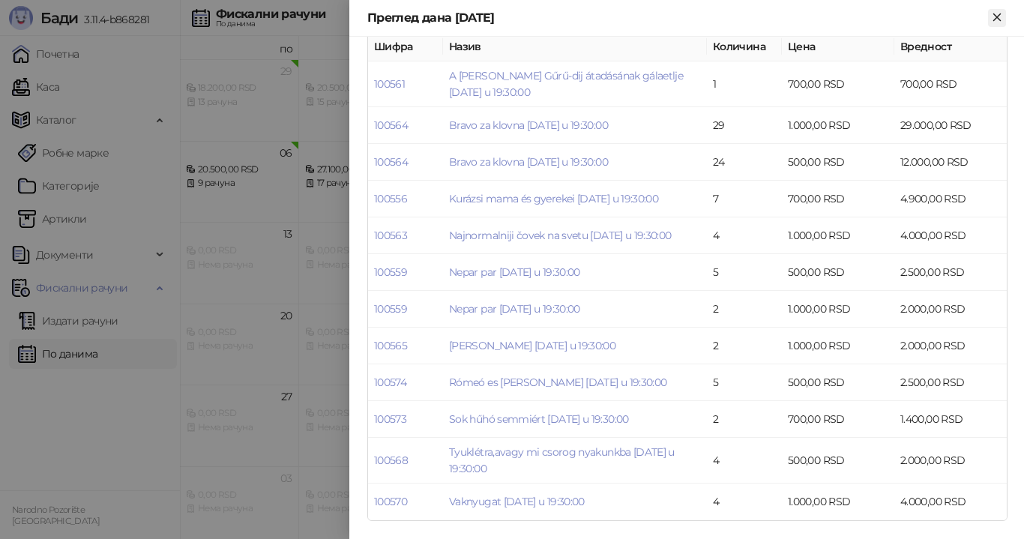
click at [995, 17] on icon "Close" at bounding box center [996, 16] width 13 height 13
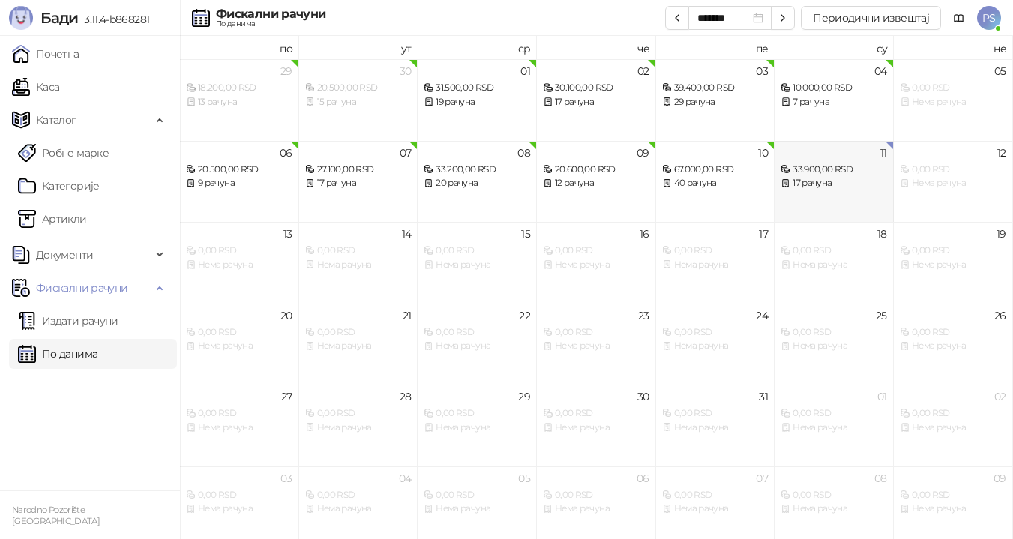
click at [833, 178] on div "17 рачуна" at bounding box center [833, 183] width 106 height 14
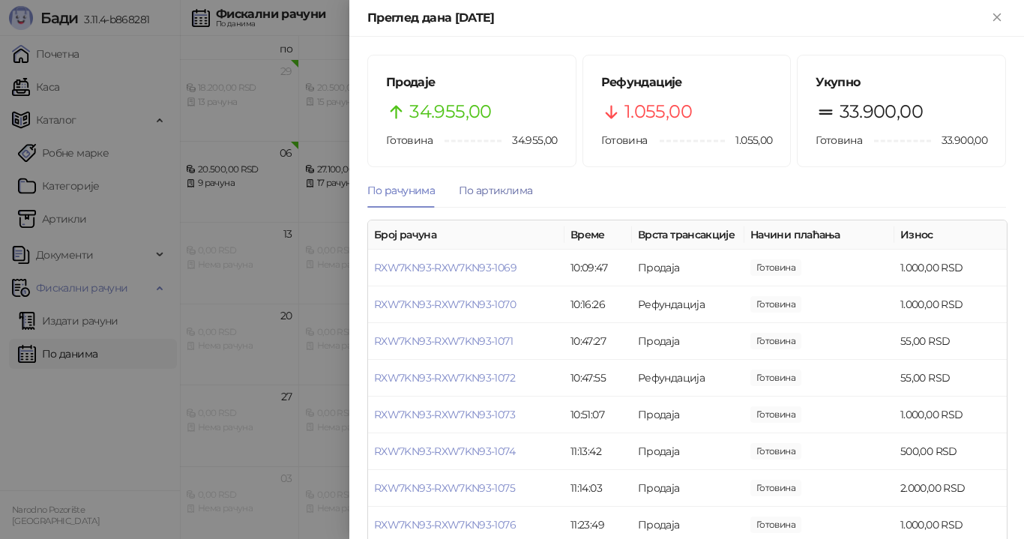
click at [490, 190] on div "По артиклима" at bounding box center [495, 190] width 73 height 16
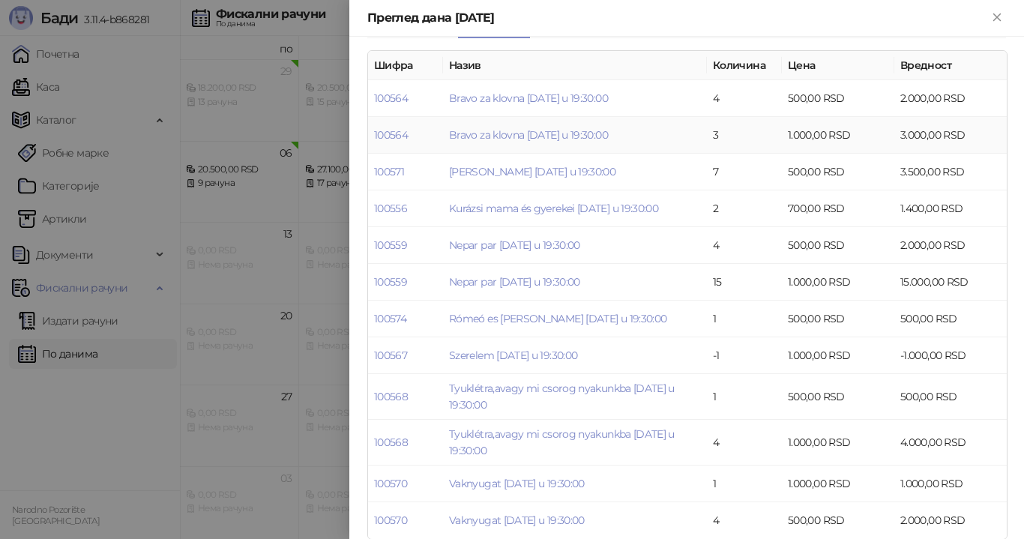
scroll to position [188, 0]
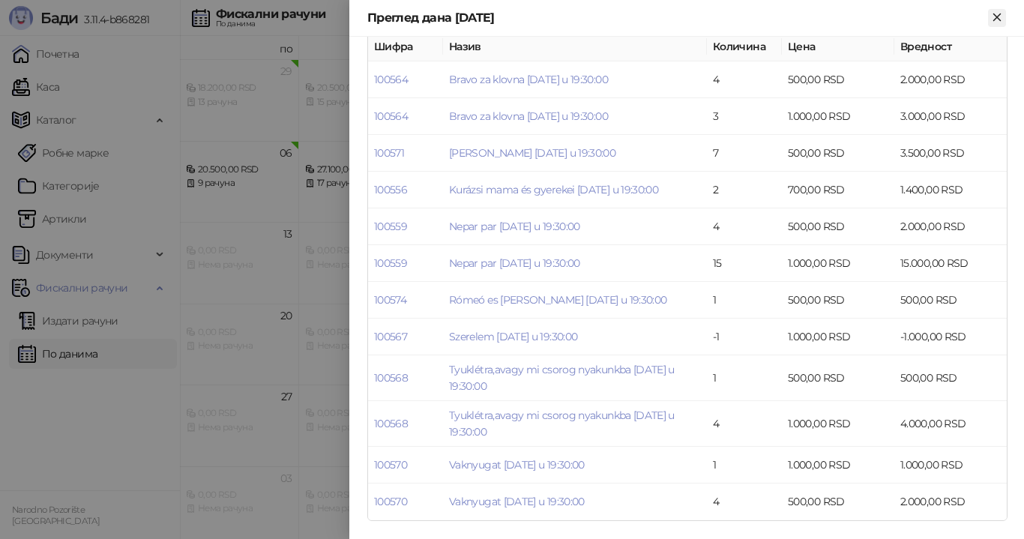
click at [1001, 16] on icon "Close" at bounding box center [996, 16] width 13 height 13
